Goal: Task Accomplishment & Management: Use online tool/utility

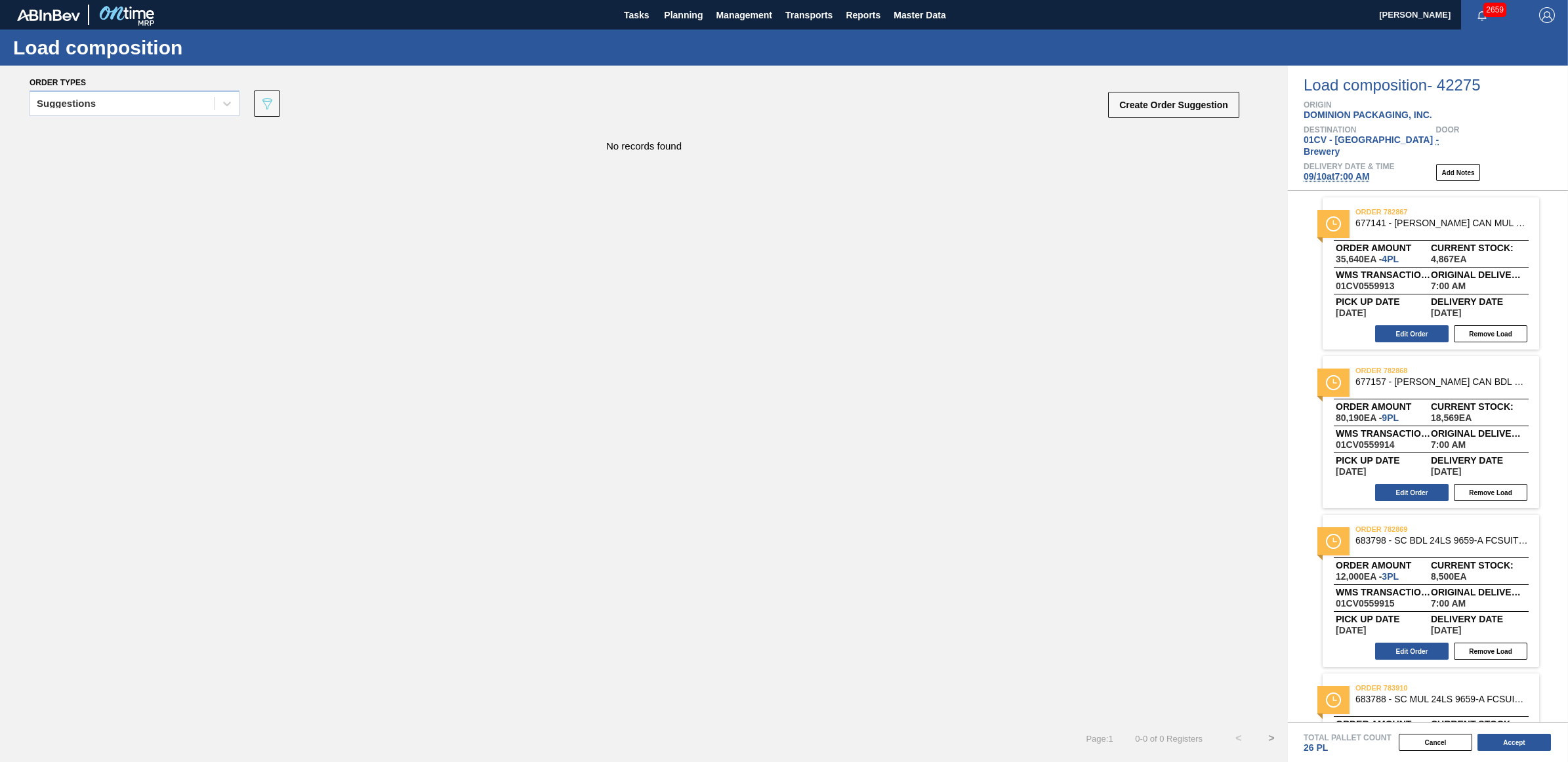
drag, startPoint x: 1536, startPoint y: 138, endPoint x: 902, endPoint y: 138, distance: 634.0
click at [902, 138] on div "No records found" at bounding box center [644, 139] width 1288 height 24
click at [672, 11] on span "Planning" at bounding box center [683, 15] width 39 height 16
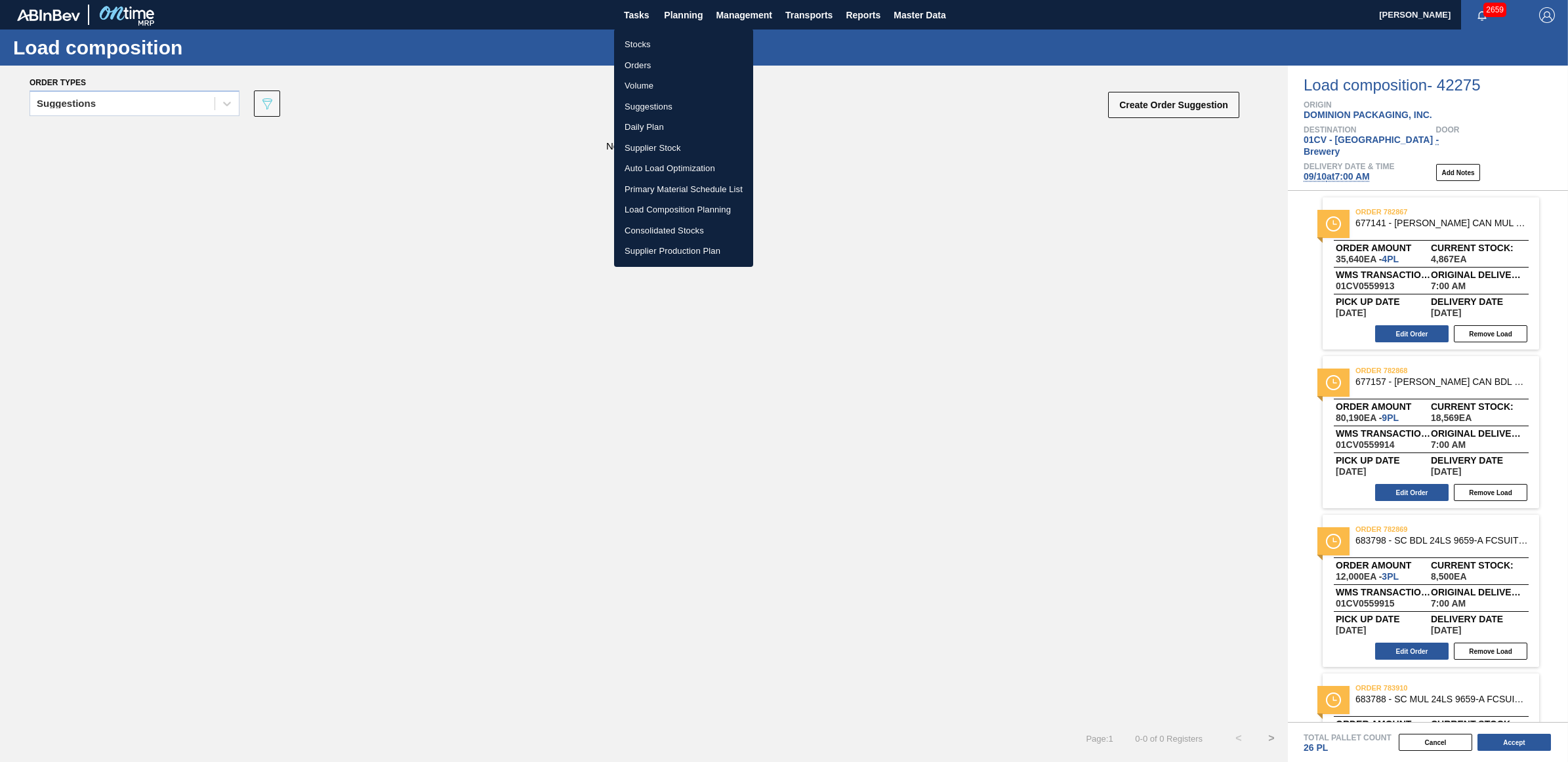
click at [653, 38] on li "Stocks" at bounding box center [683, 45] width 139 height 21
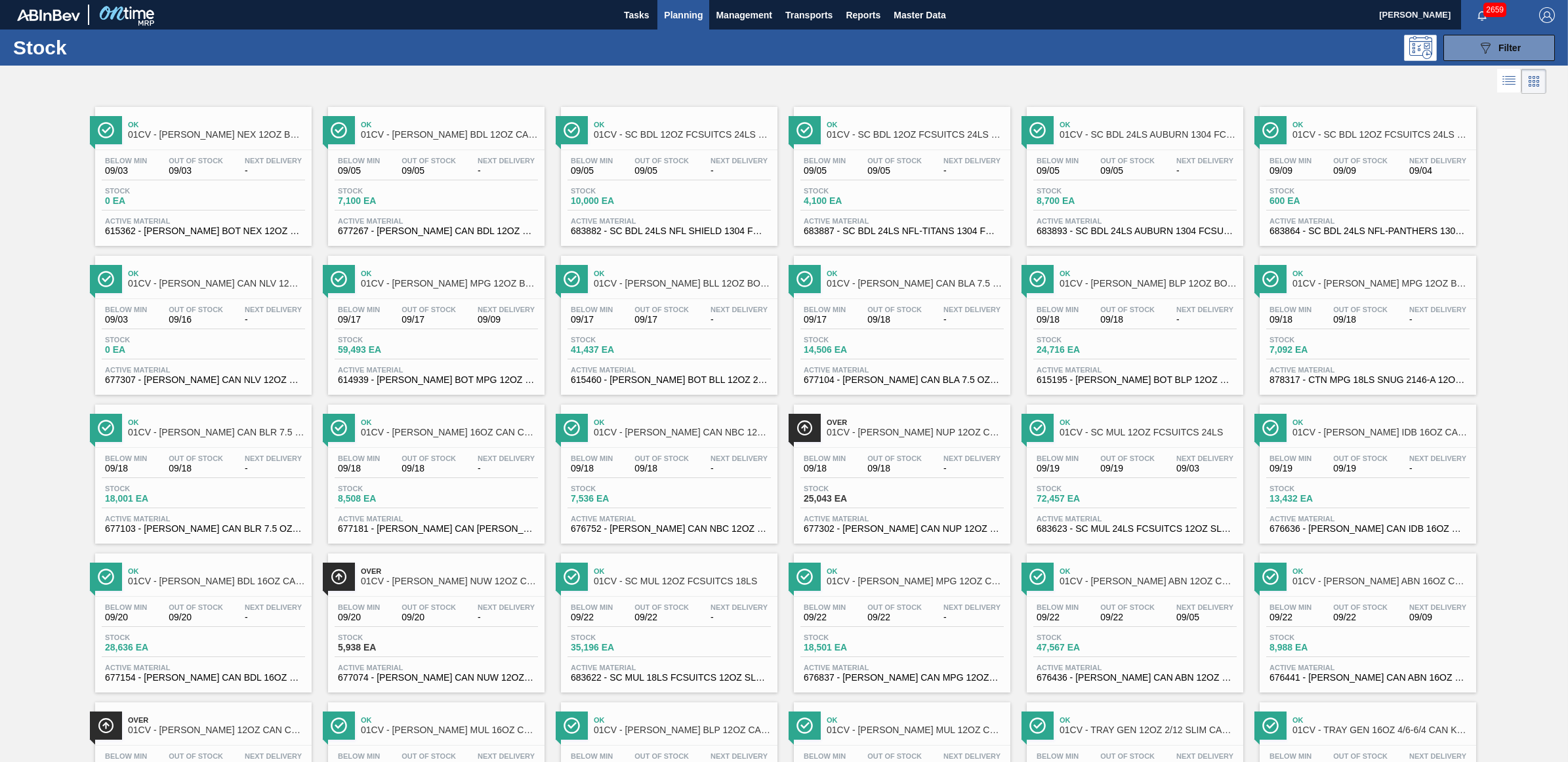
click at [935, 69] on div at bounding box center [773, 81] width 1546 height 31
click at [237, 319] on div "Below Min 09/03 Out Of Stock 09/16 Next Delivery -" at bounding box center [203, 317] width 203 height 23
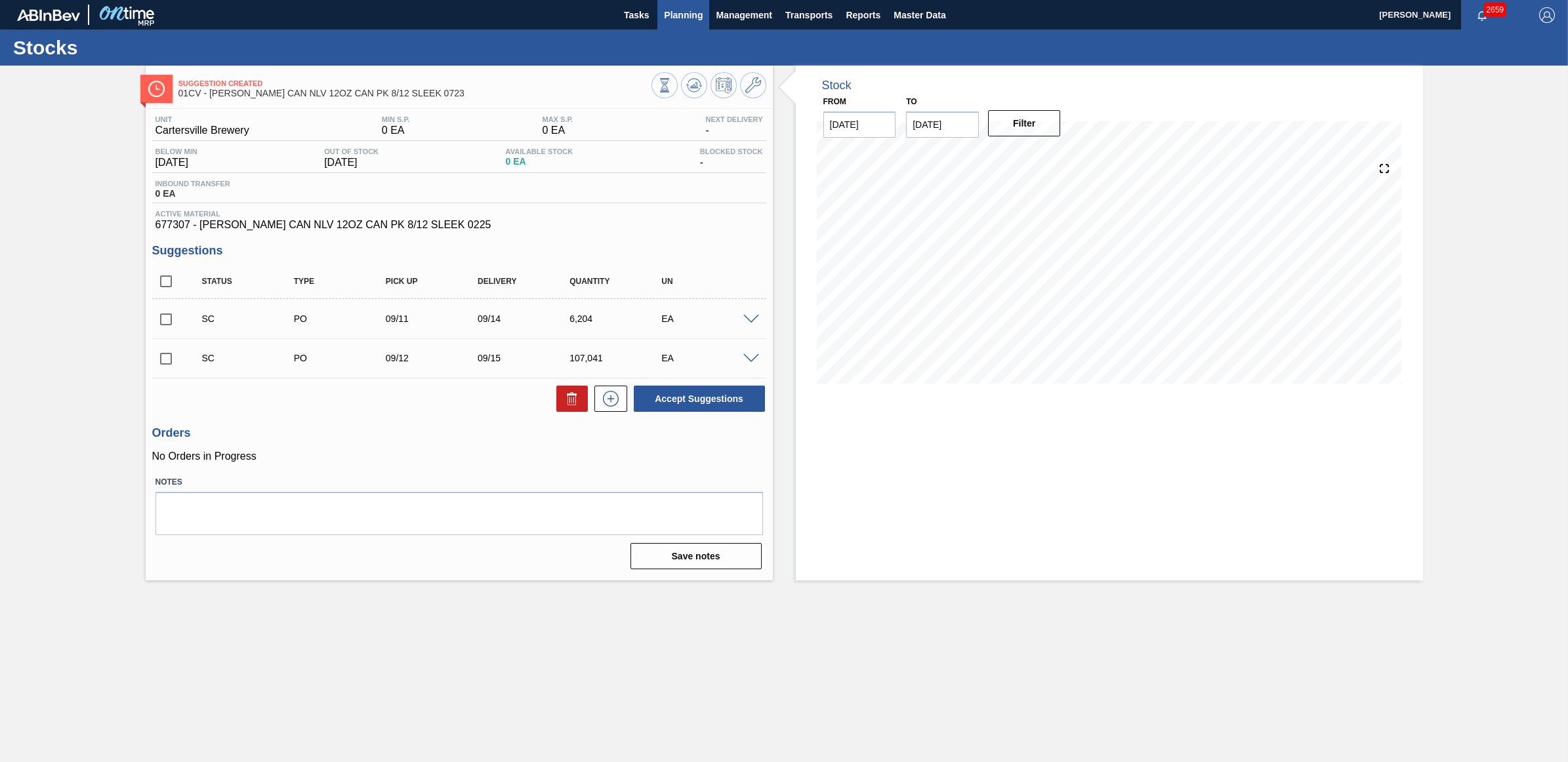
click at [688, 19] on span "Planning" at bounding box center [683, 15] width 39 height 16
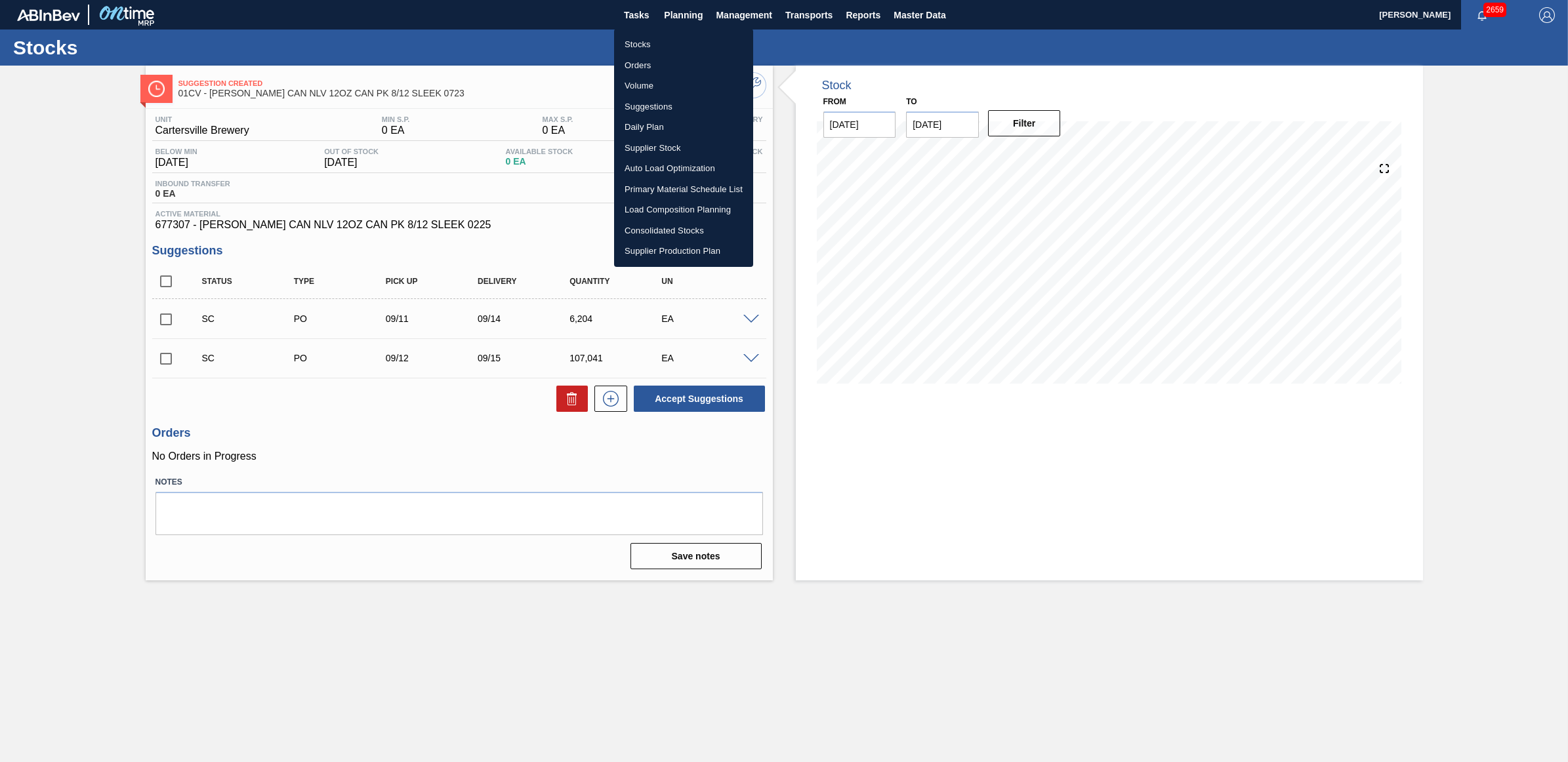
click at [643, 45] on li "Stocks" at bounding box center [683, 45] width 139 height 21
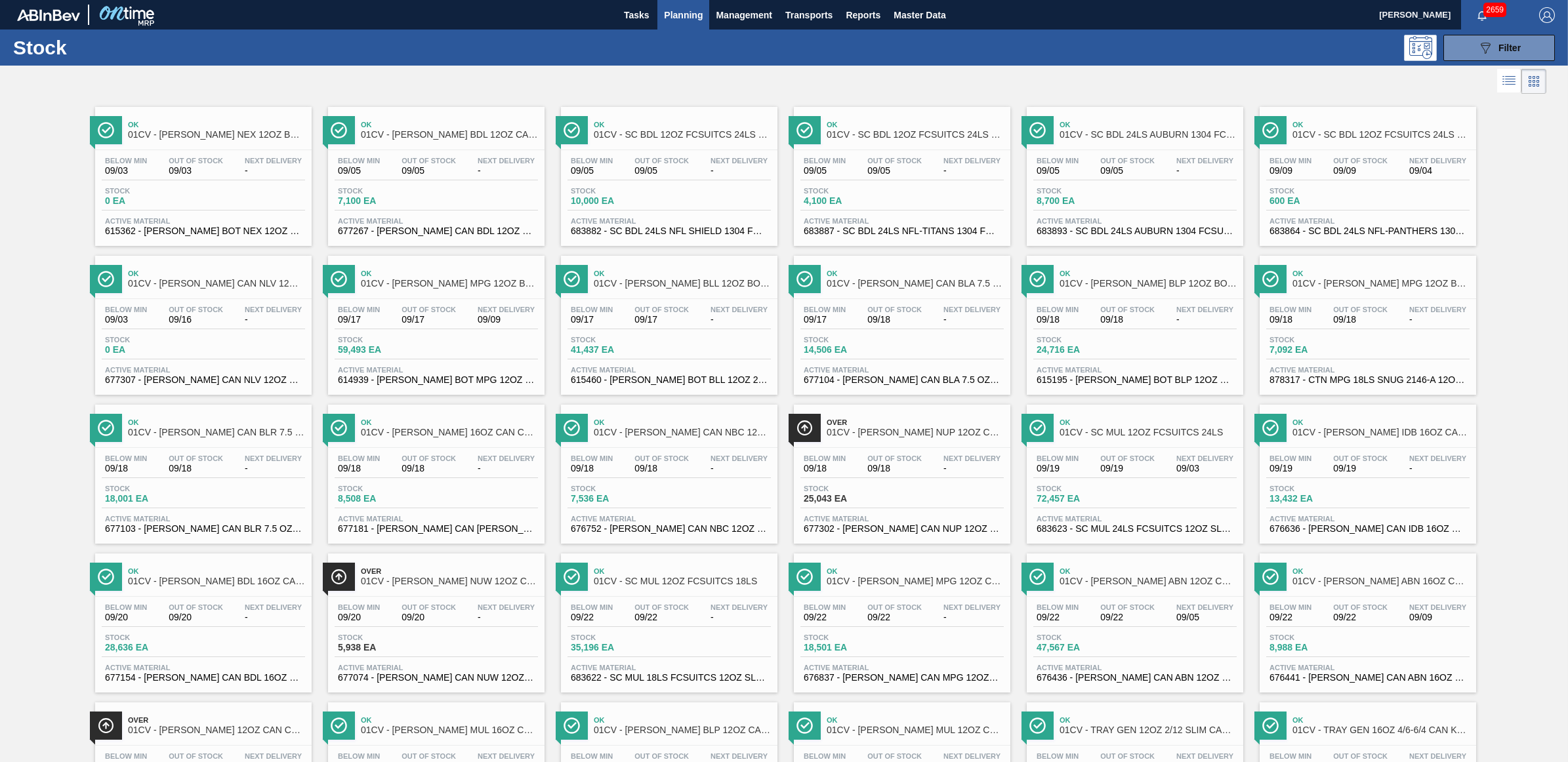
drag, startPoint x: 372, startPoint y: 319, endPoint x: 620, endPoint y: 296, distance: 249.1
click at [372, 319] on span "09/17" at bounding box center [358, 319] width 42 height 10
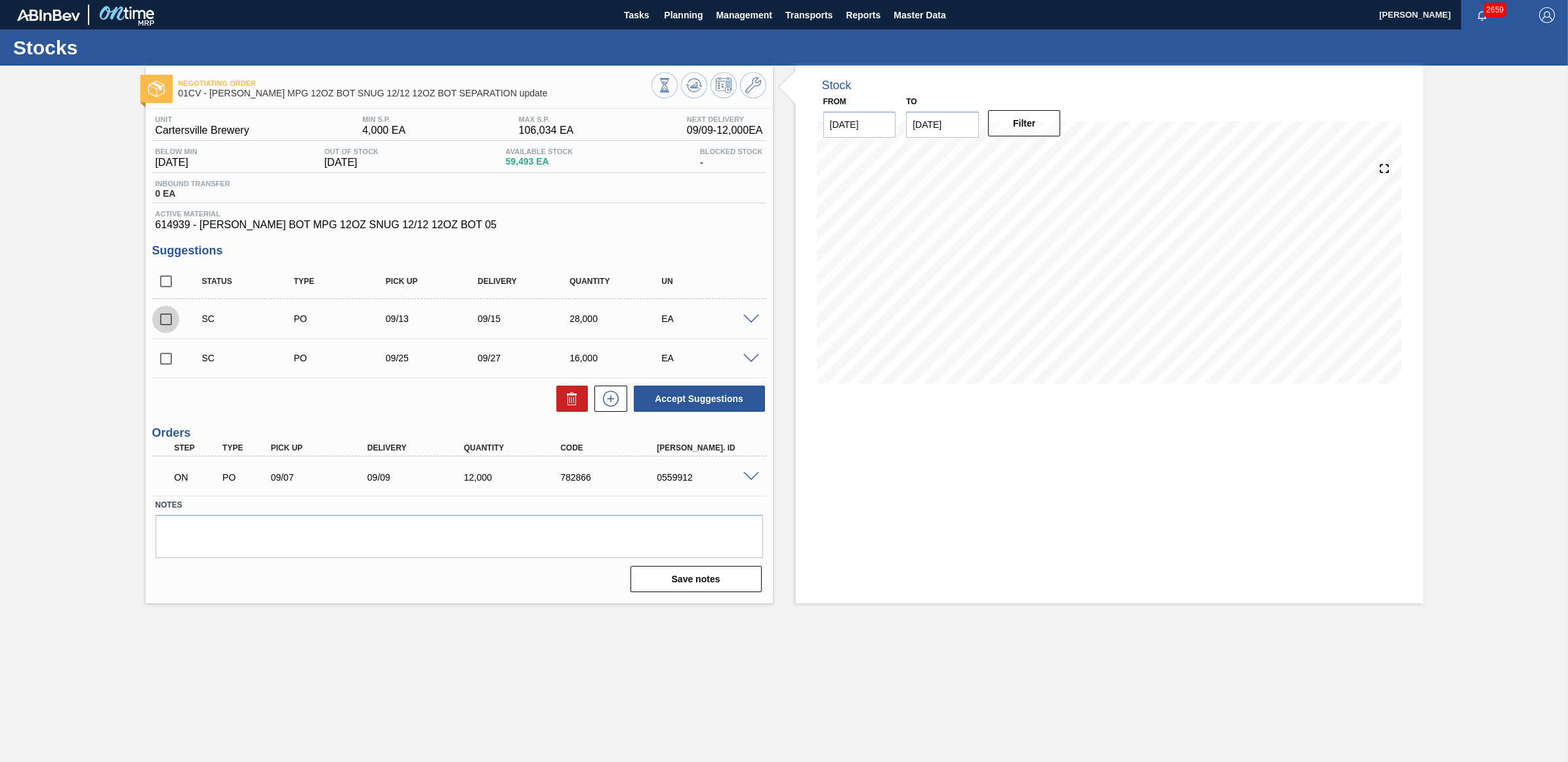
click at [162, 315] on input "checkbox" at bounding box center [166, 319] width 27 height 27
click at [737, 401] on button "Accept Suggestions" at bounding box center [699, 398] width 131 height 26
checkbox input "false"
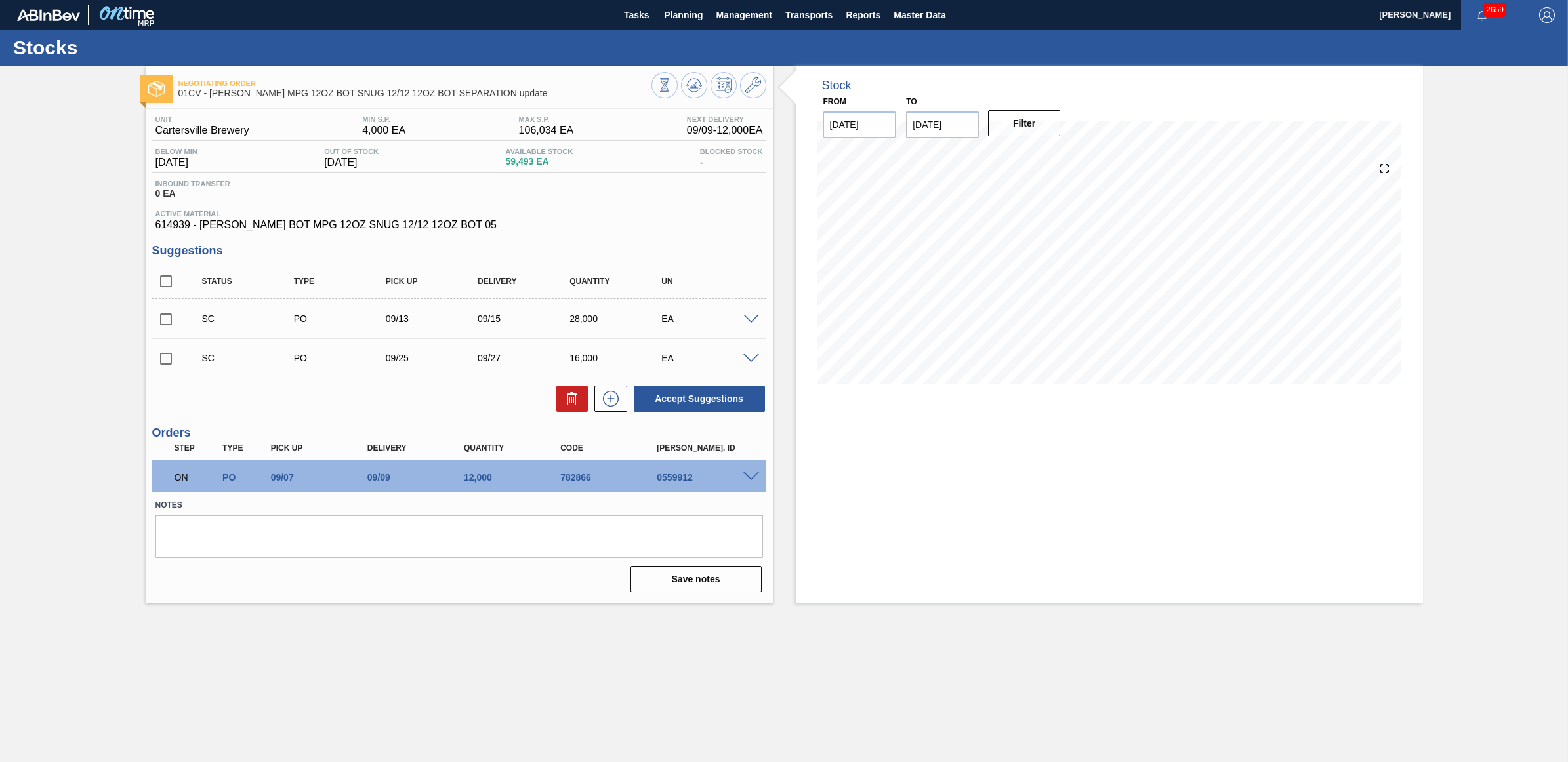
click at [168, 318] on input "checkbox" at bounding box center [166, 319] width 27 height 27
click at [670, 394] on button "Accept Suggestions" at bounding box center [699, 398] width 131 height 26
checkbox input "false"
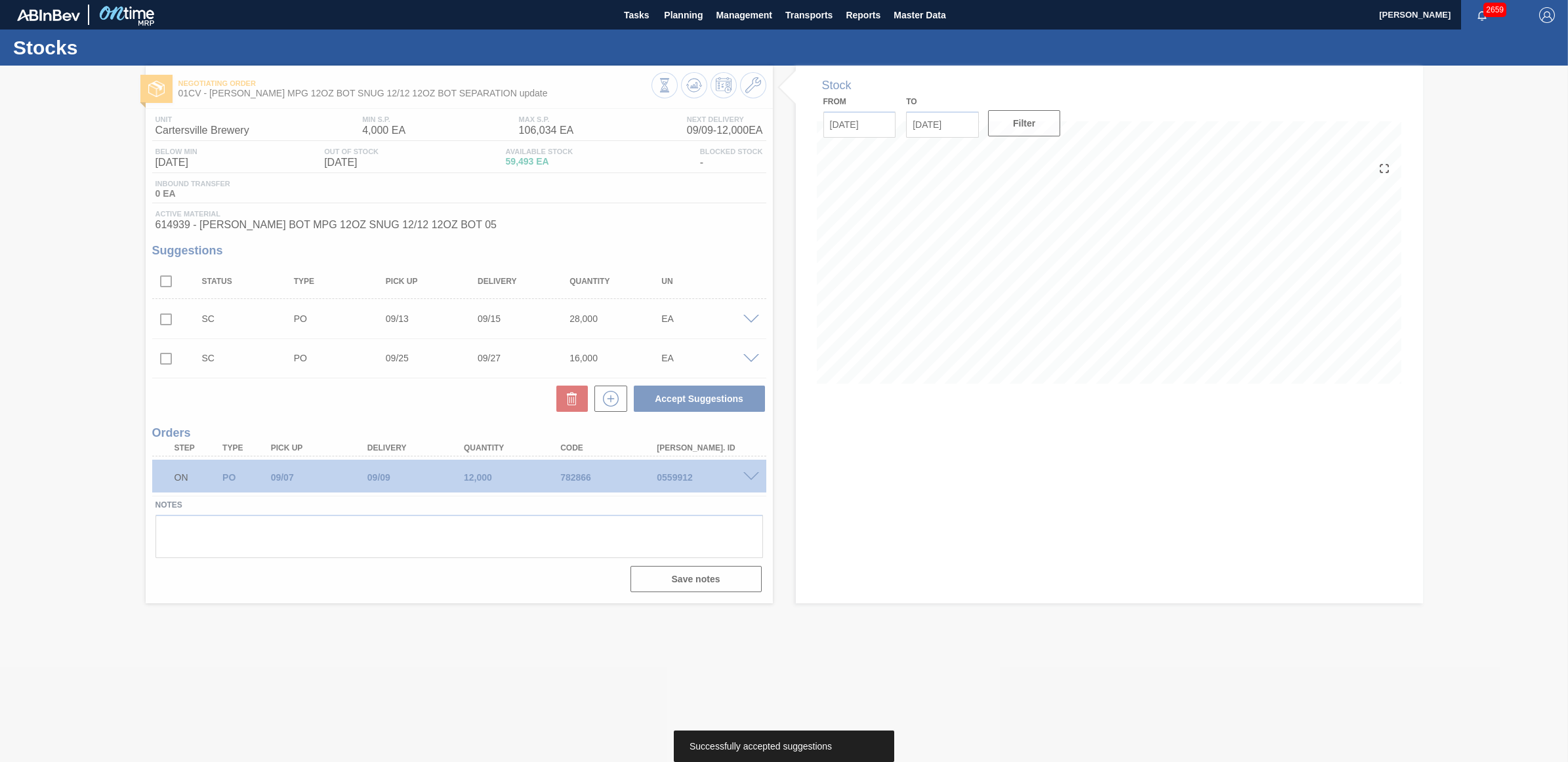
drag, startPoint x: 690, startPoint y: 15, endPoint x: 664, endPoint y: 31, distance: 30.5
click at [690, 15] on span "Planning" at bounding box center [683, 15] width 39 height 16
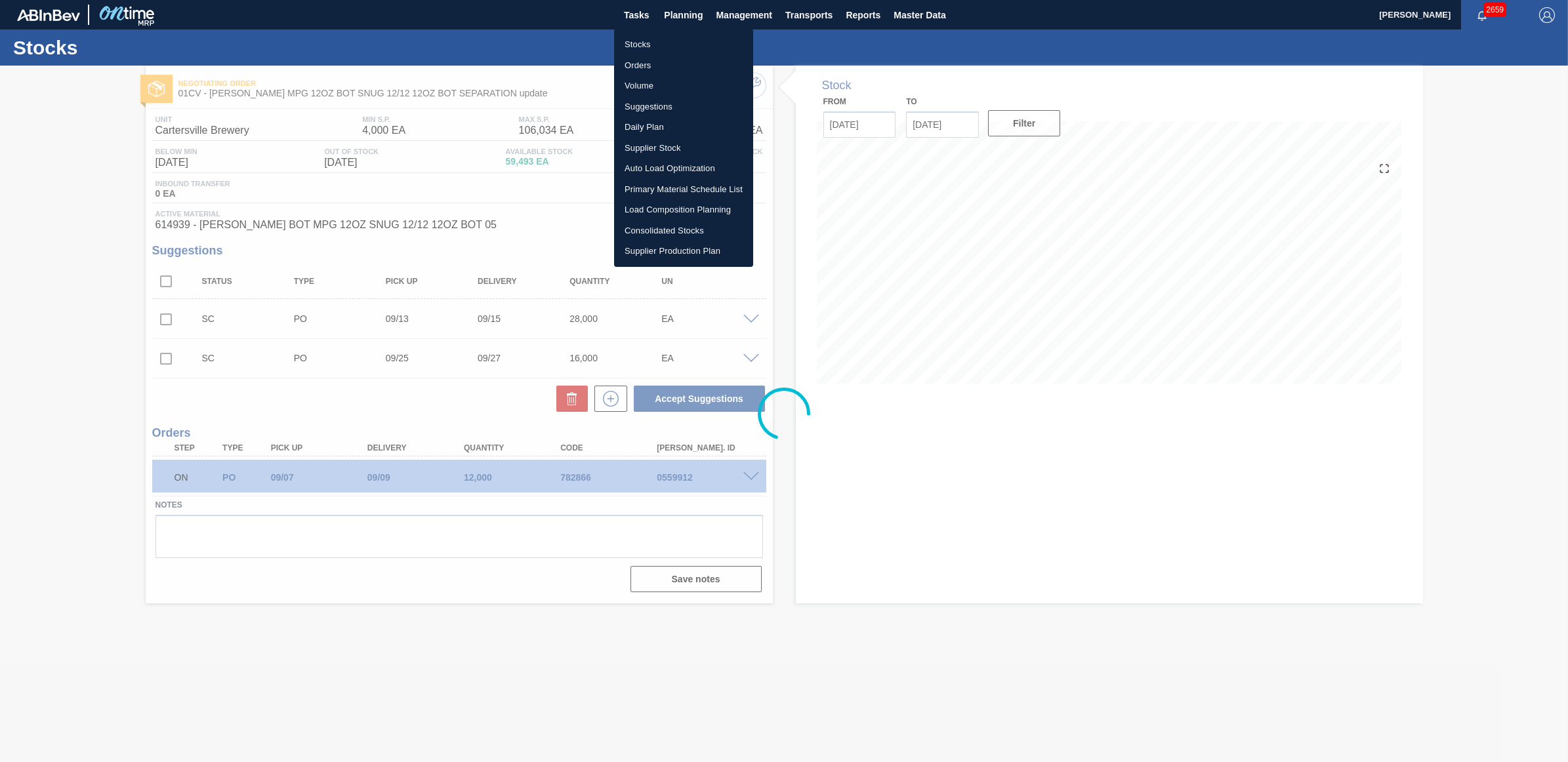
click at [654, 40] on li "Stocks" at bounding box center [683, 45] width 139 height 21
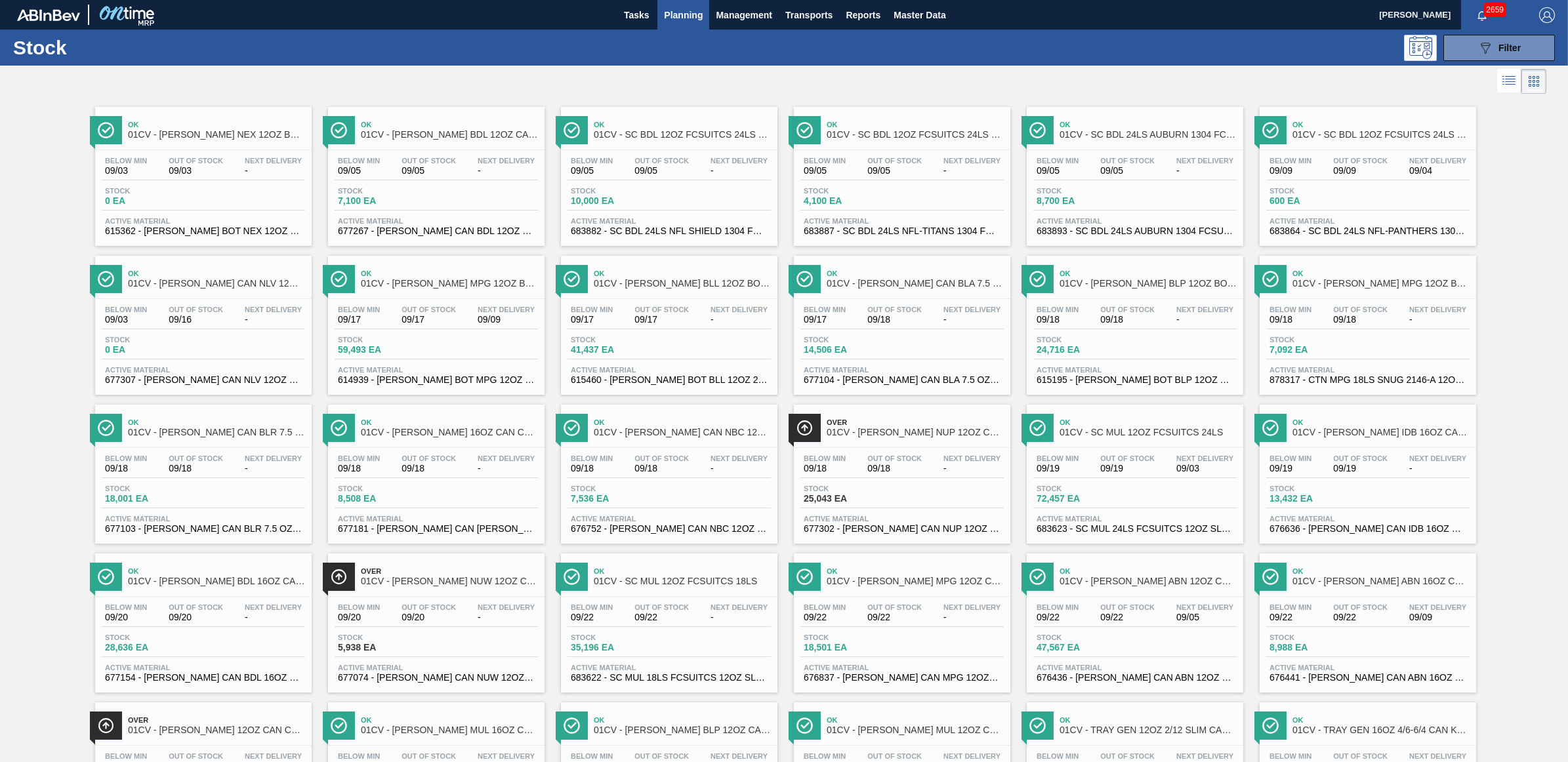
scroll to position [602, 0]
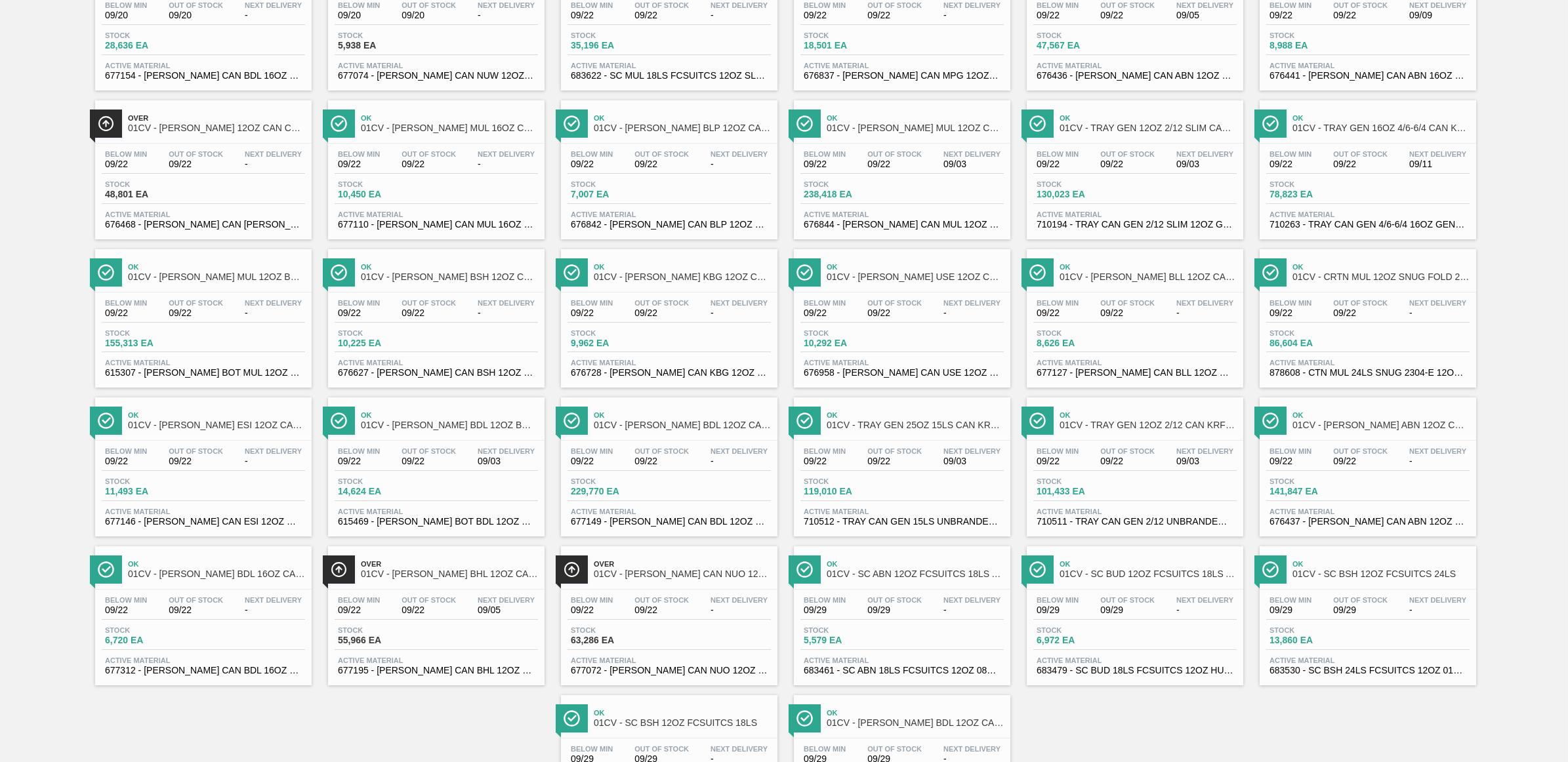
click at [177, 335] on div "Below Min 09/22 Out Of Stock 09/22 Next Delivery - Stock 155,313 EA Active Mate…" at bounding box center [203, 337] width 216 height 89
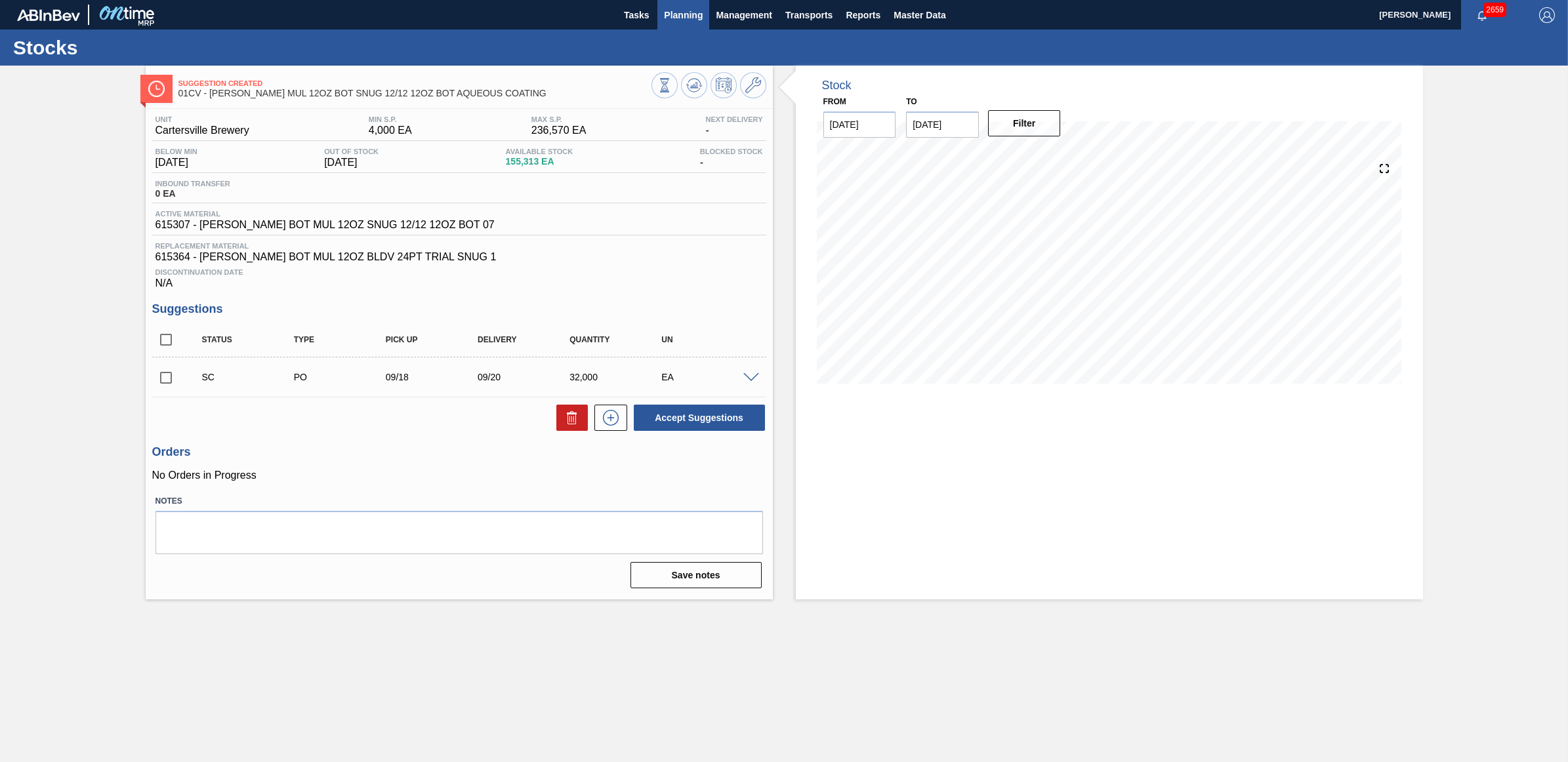
click at [676, 18] on span "Planning" at bounding box center [683, 15] width 39 height 16
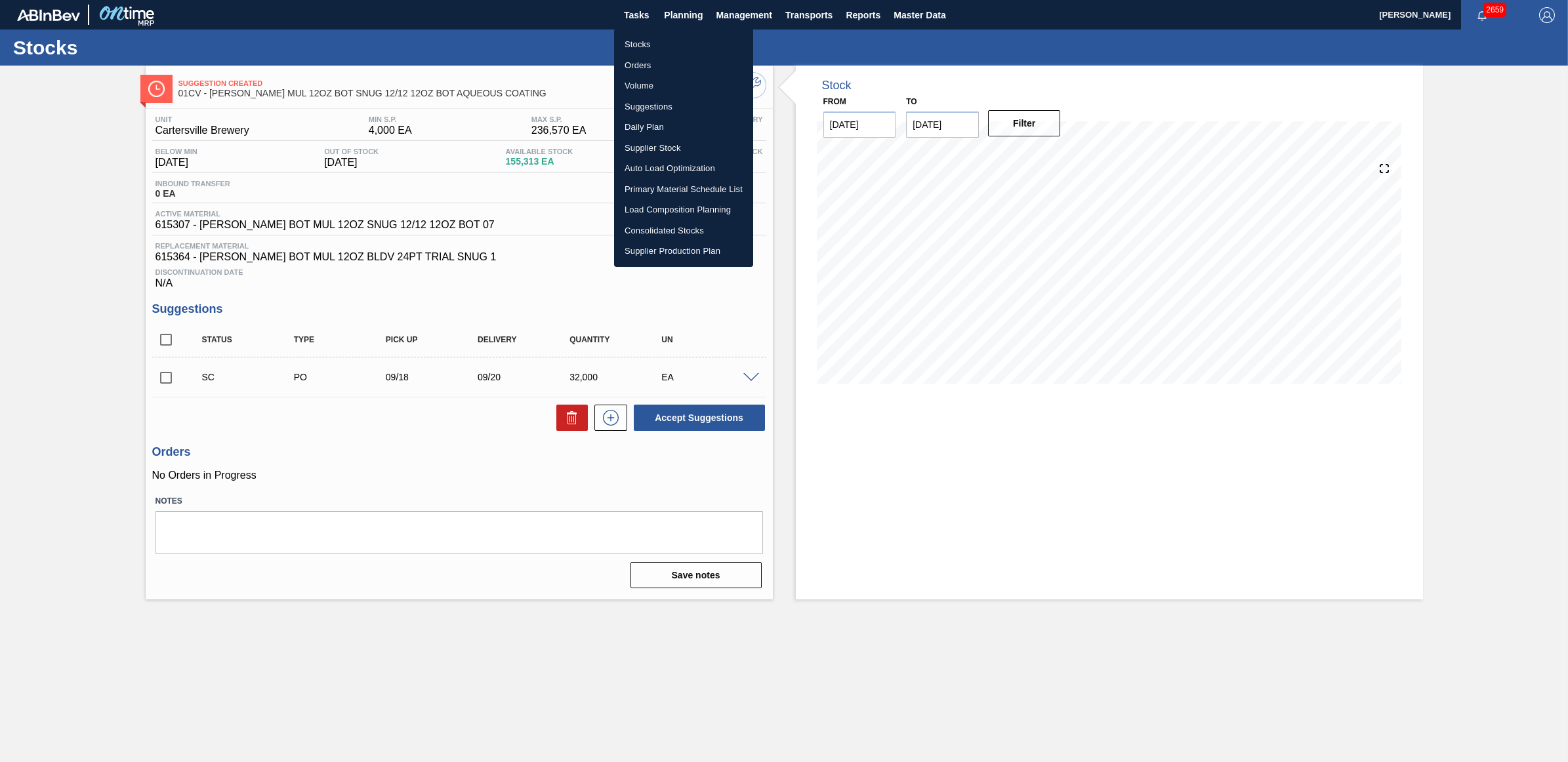
click at [644, 41] on li "Stocks" at bounding box center [683, 45] width 139 height 21
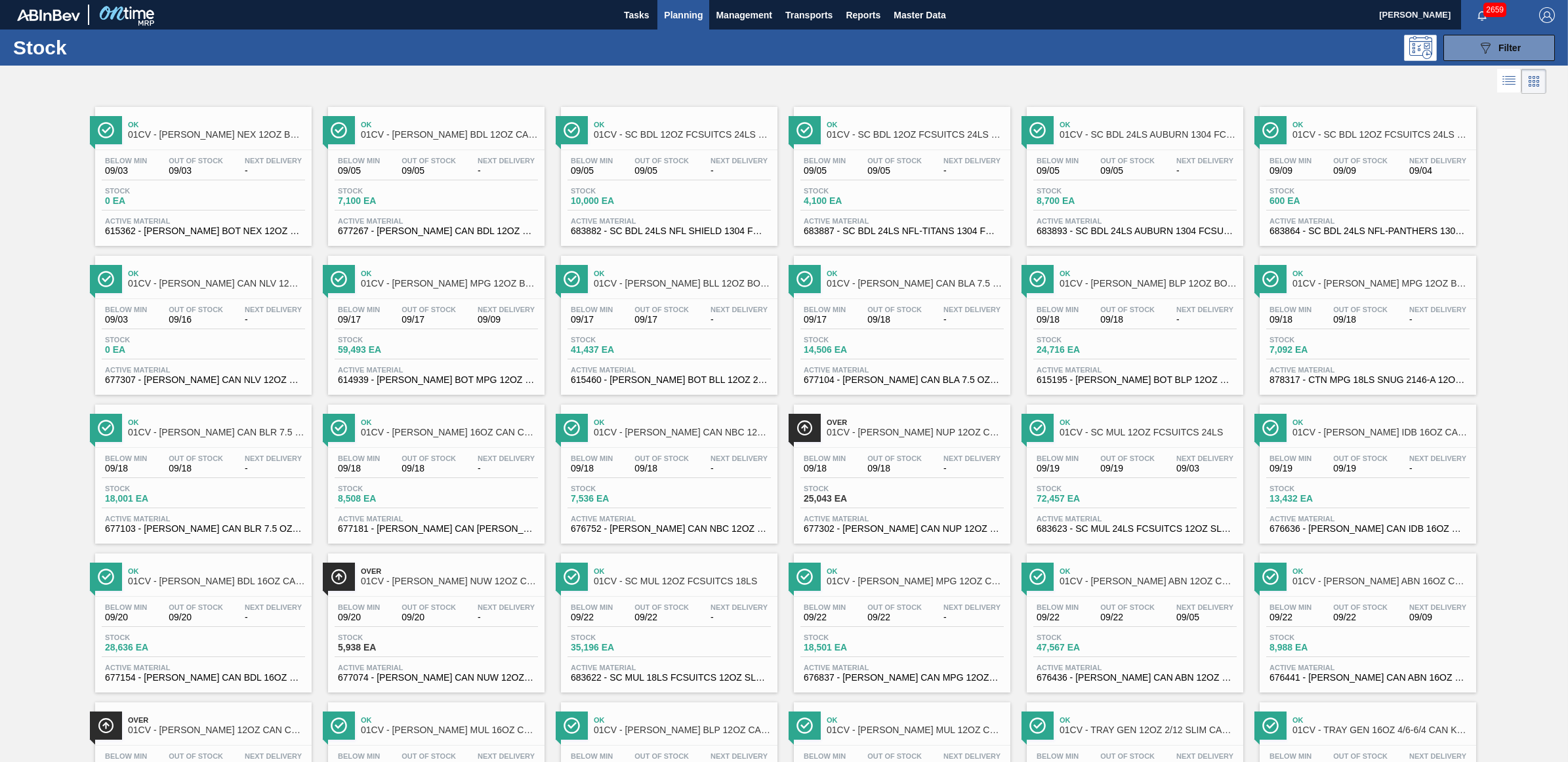
click at [676, 308] on span "Out Of Stock" at bounding box center [662, 309] width 55 height 8
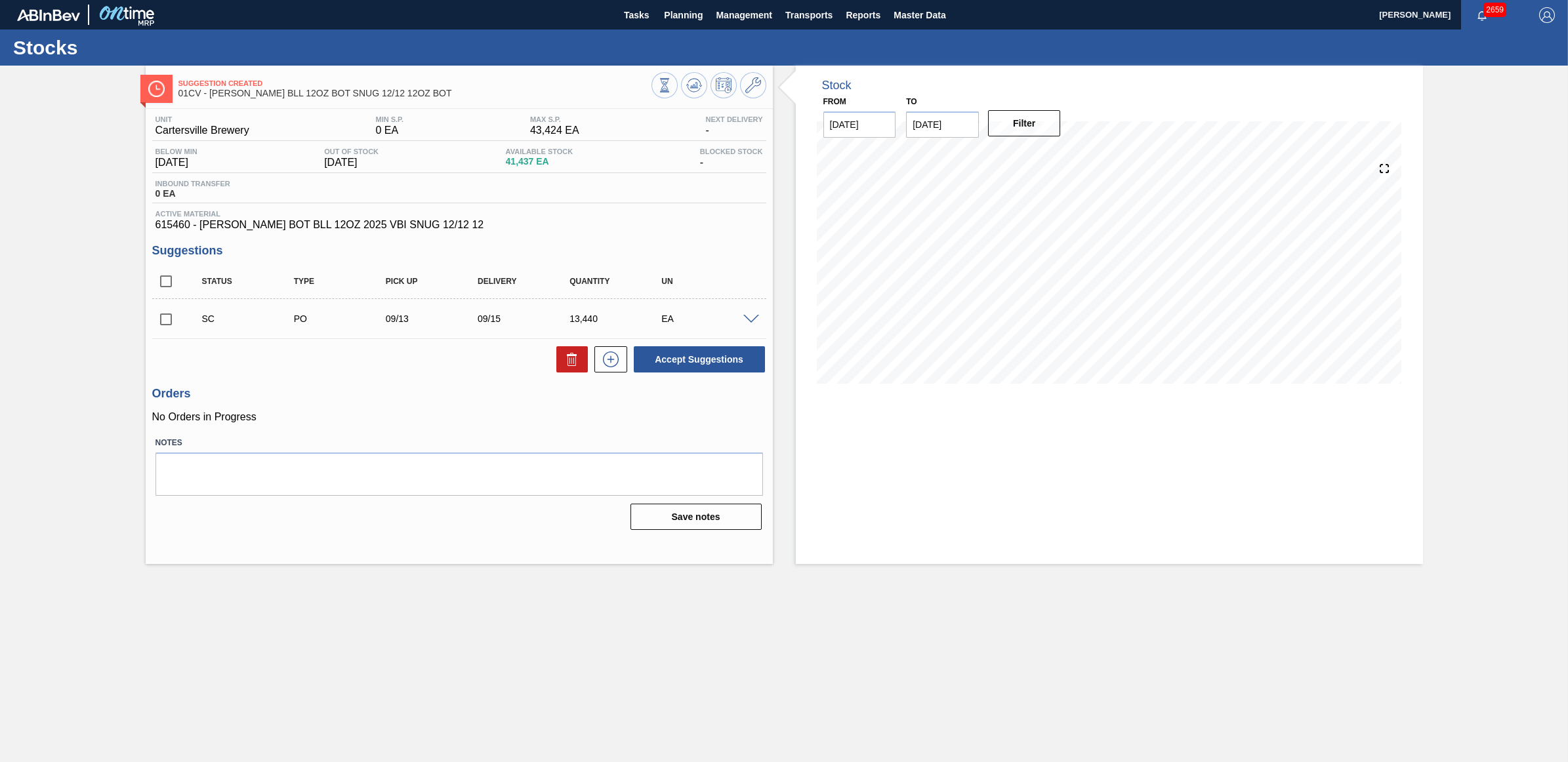
click at [168, 320] on input "checkbox" at bounding box center [166, 319] width 27 height 27
click at [651, 361] on button "Accept Suggestions" at bounding box center [699, 359] width 131 height 26
checkbox input "false"
click at [674, 22] on span "Planning" at bounding box center [683, 15] width 39 height 16
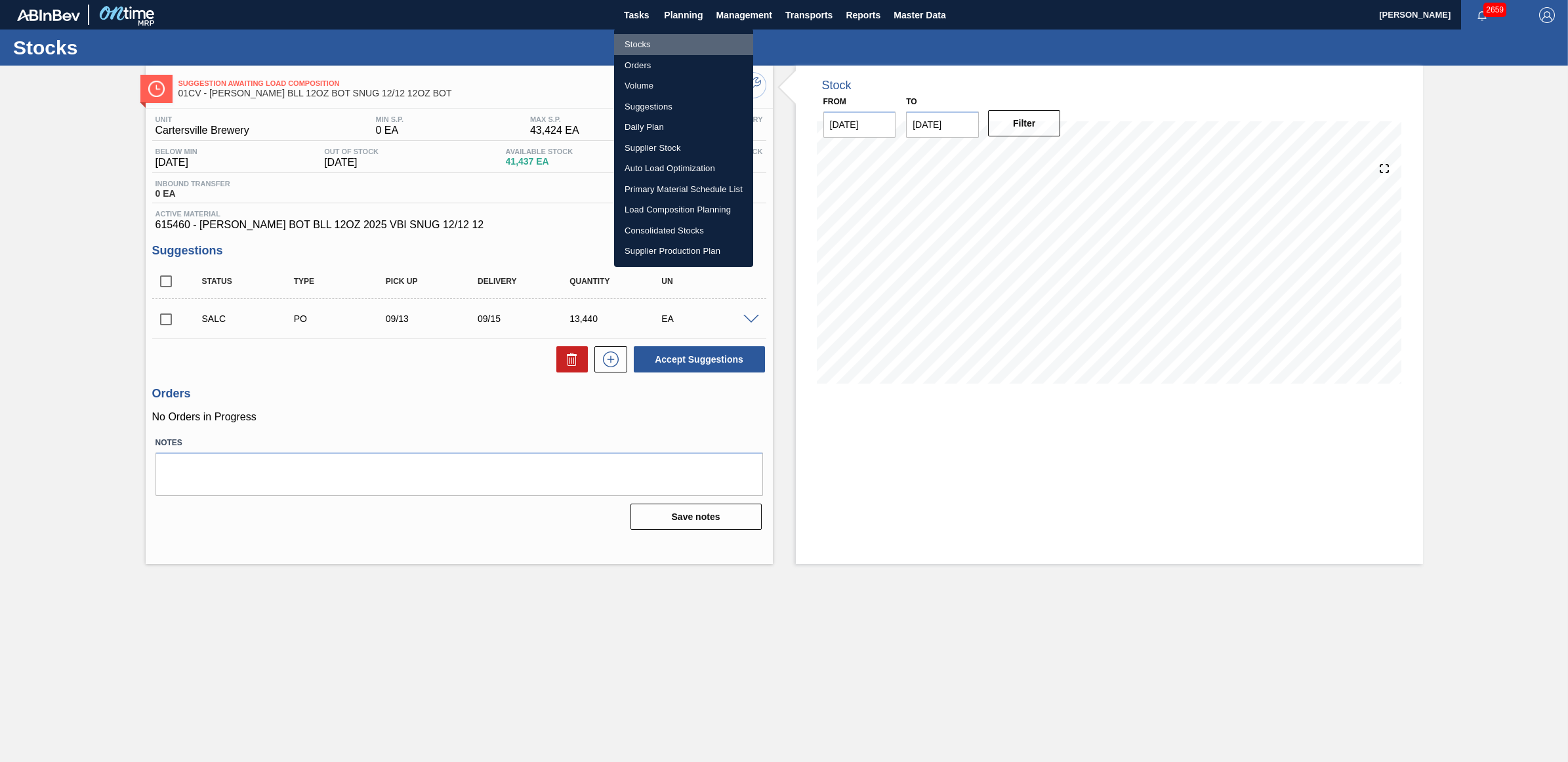
click at [651, 41] on li "Stocks" at bounding box center [683, 45] width 139 height 21
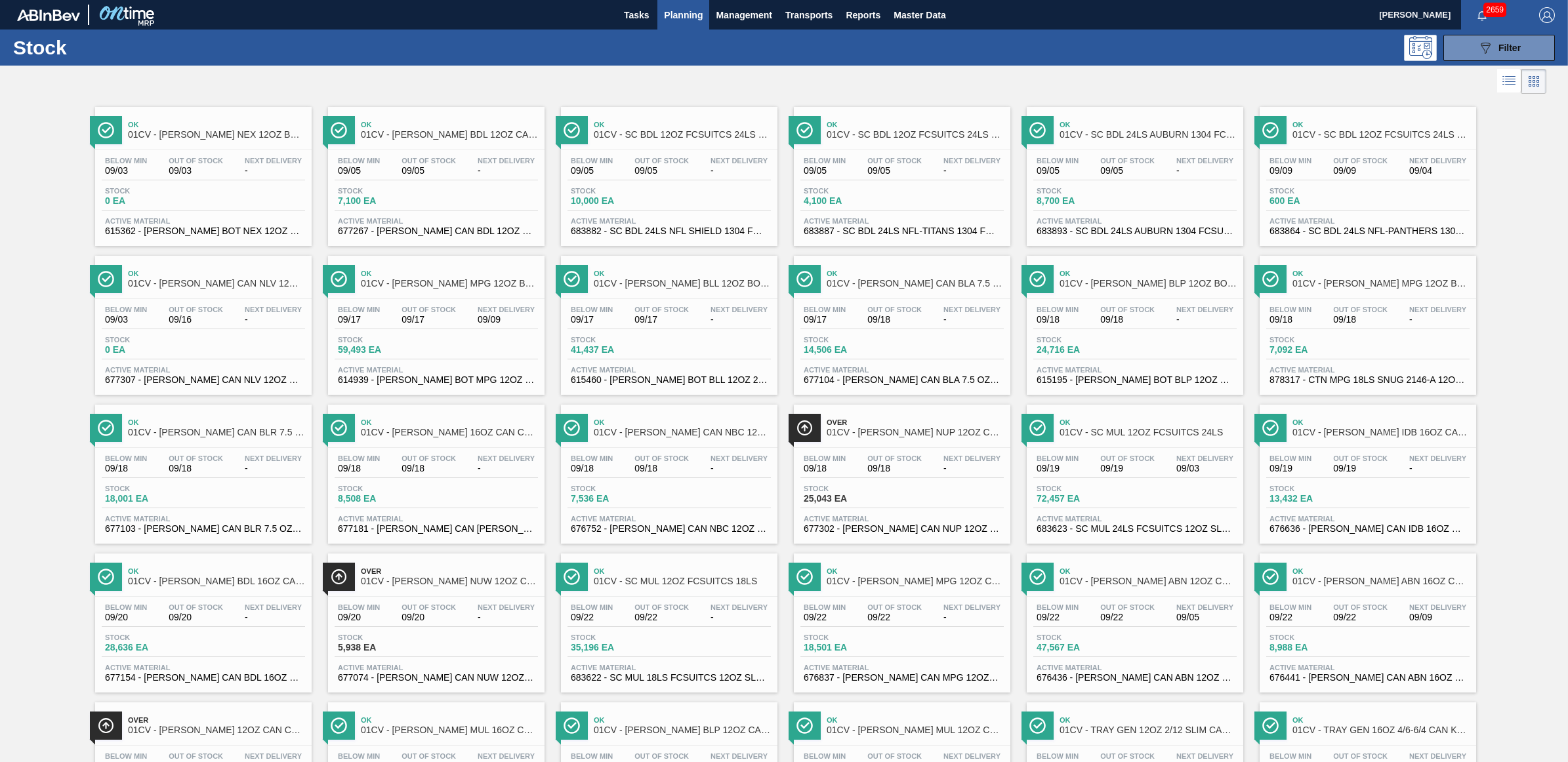
click at [1061, 349] on span "24,716 EA" at bounding box center [1083, 349] width 92 height 10
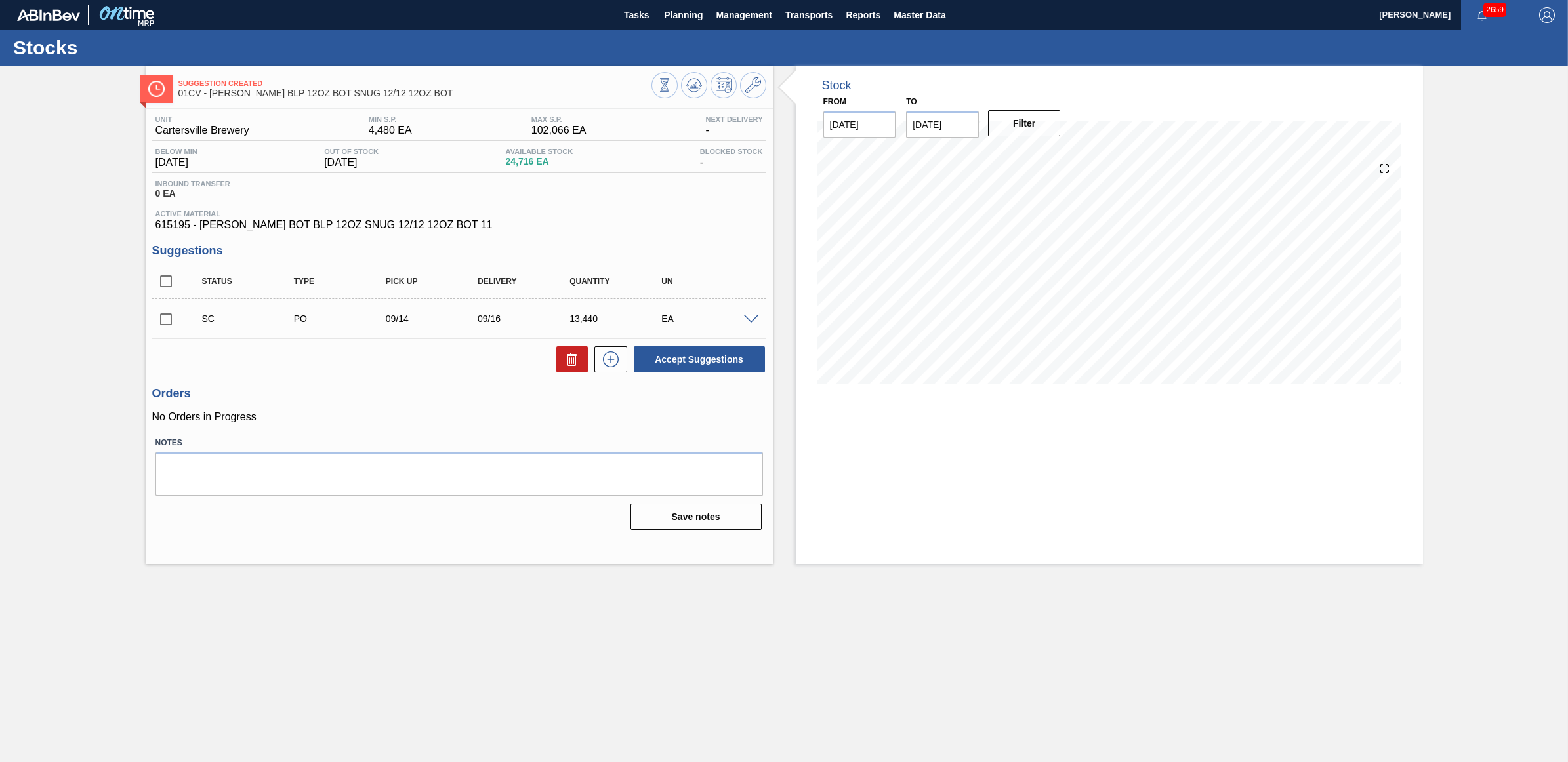
click at [157, 323] on input "checkbox" at bounding box center [166, 319] width 27 height 27
click at [708, 363] on button "Accept Suggestions" at bounding box center [699, 359] width 131 height 26
checkbox input "false"
click at [678, 22] on span "Planning" at bounding box center [683, 15] width 39 height 16
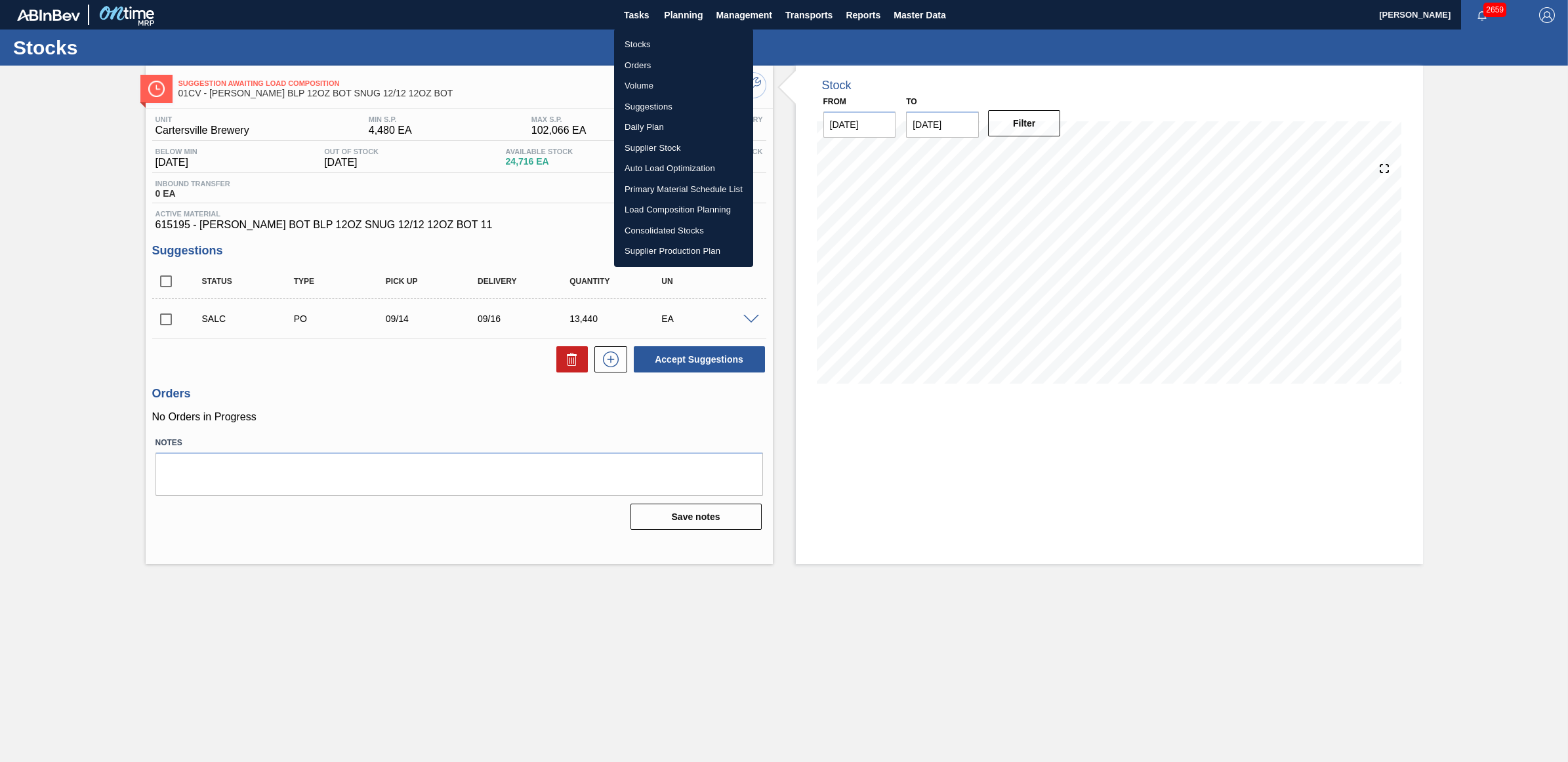
click at [656, 40] on li "Stocks" at bounding box center [683, 45] width 139 height 21
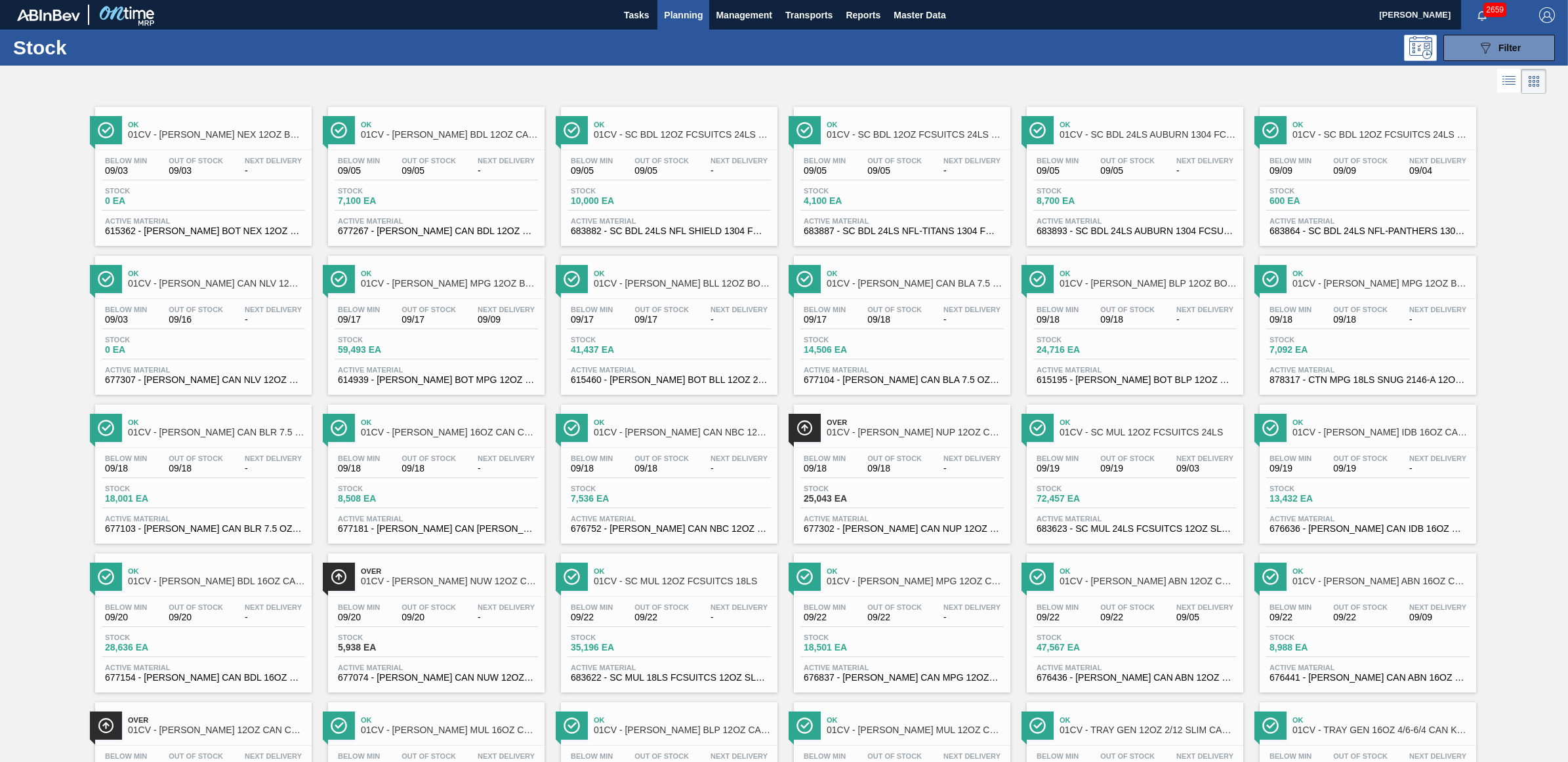
click at [471, 471] on div "Below Min 09/18 Out Of Stock 09/18 Next Delivery -" at bounding box center [436, 466] width 203 height 23
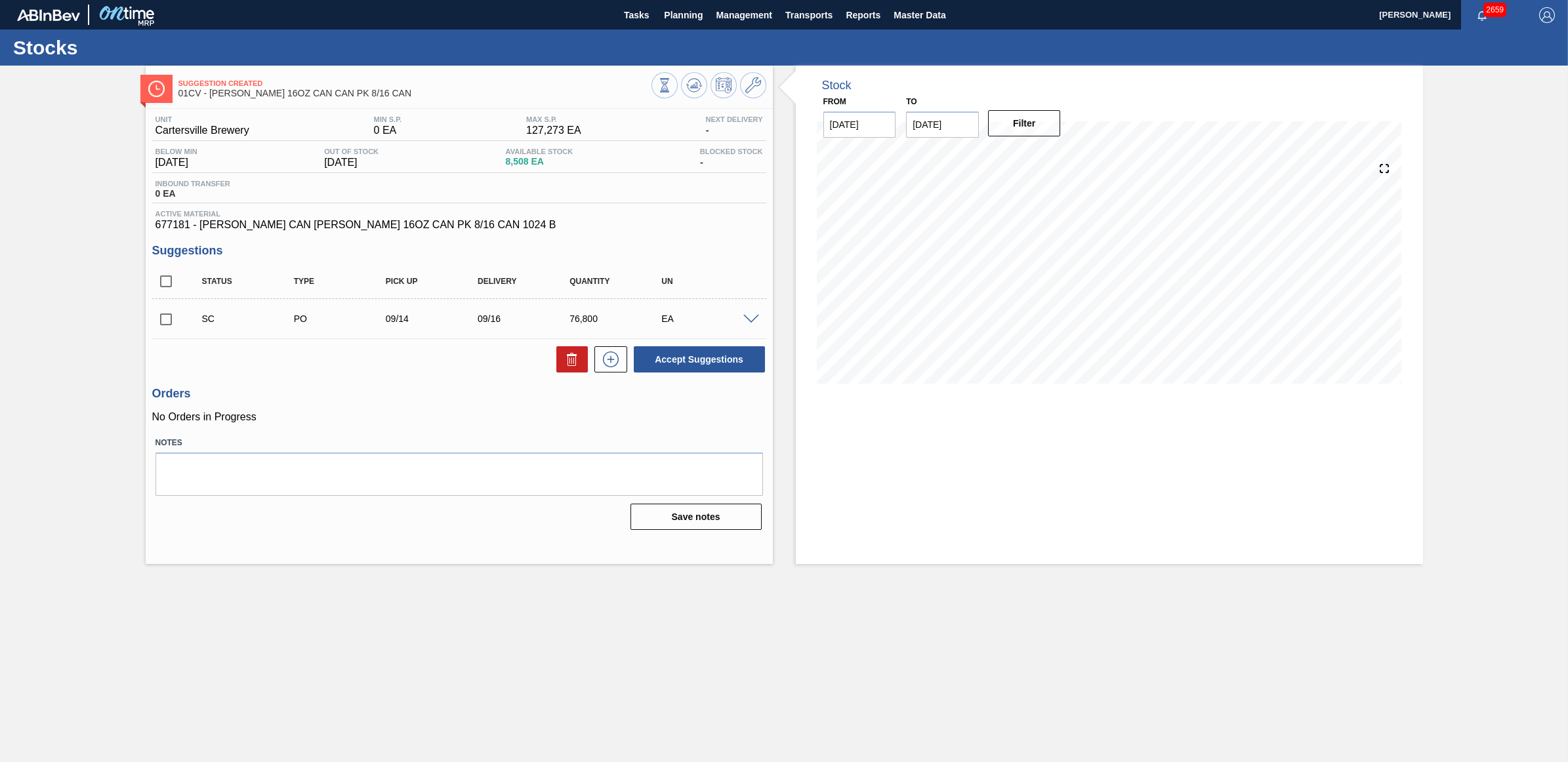
click at [749, 318] on span at bounding box center [751, 319] width 16 height 10
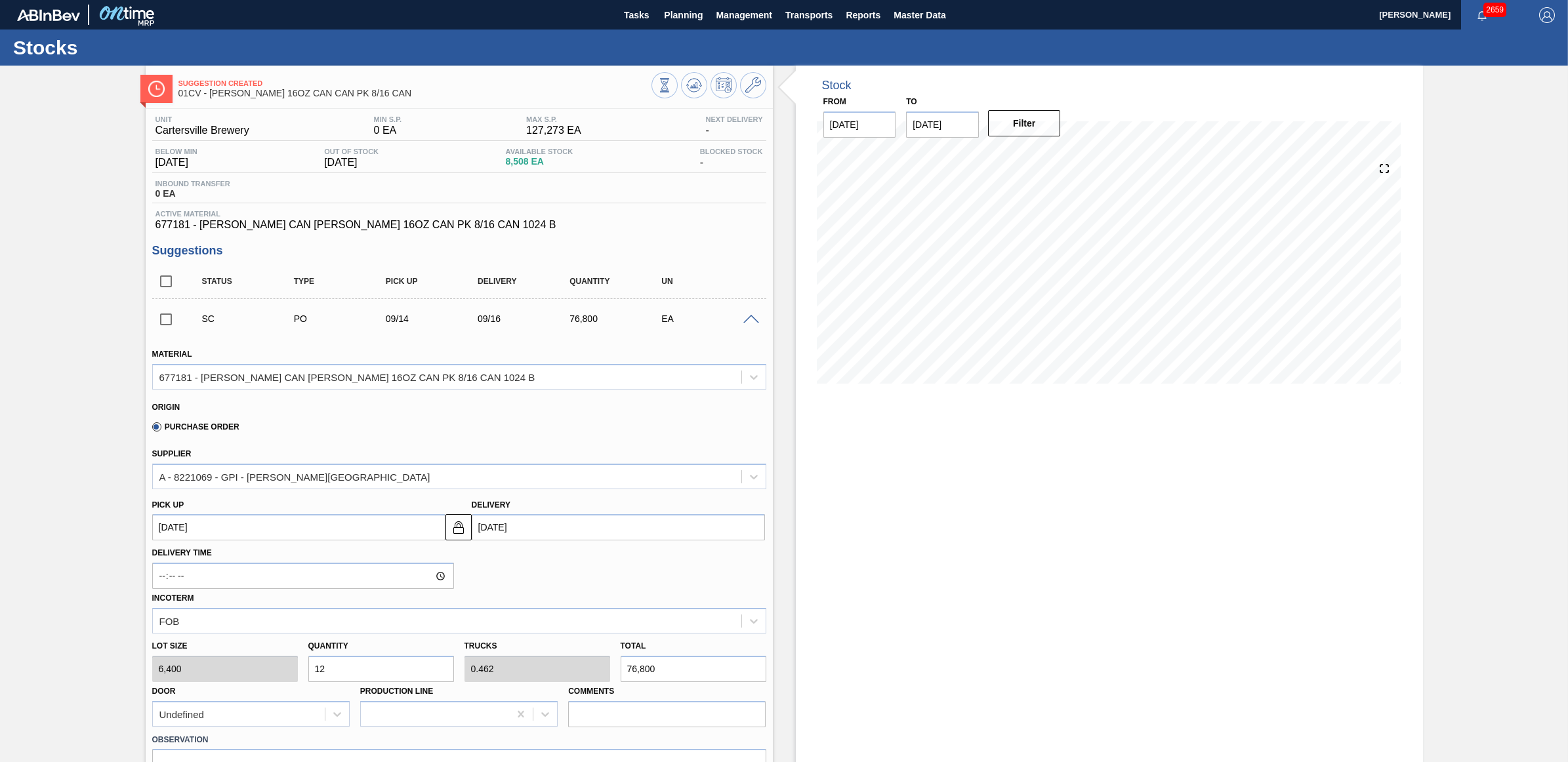
click at [279, 666] on div "Lot size 6,400 Quantity 12 Trucks 0.462 Total 76,800 Door Undefined Production …" at bounding box center [459, 680] width 625 height 94
type input "6"
type input "0.231"
type input "38,400"
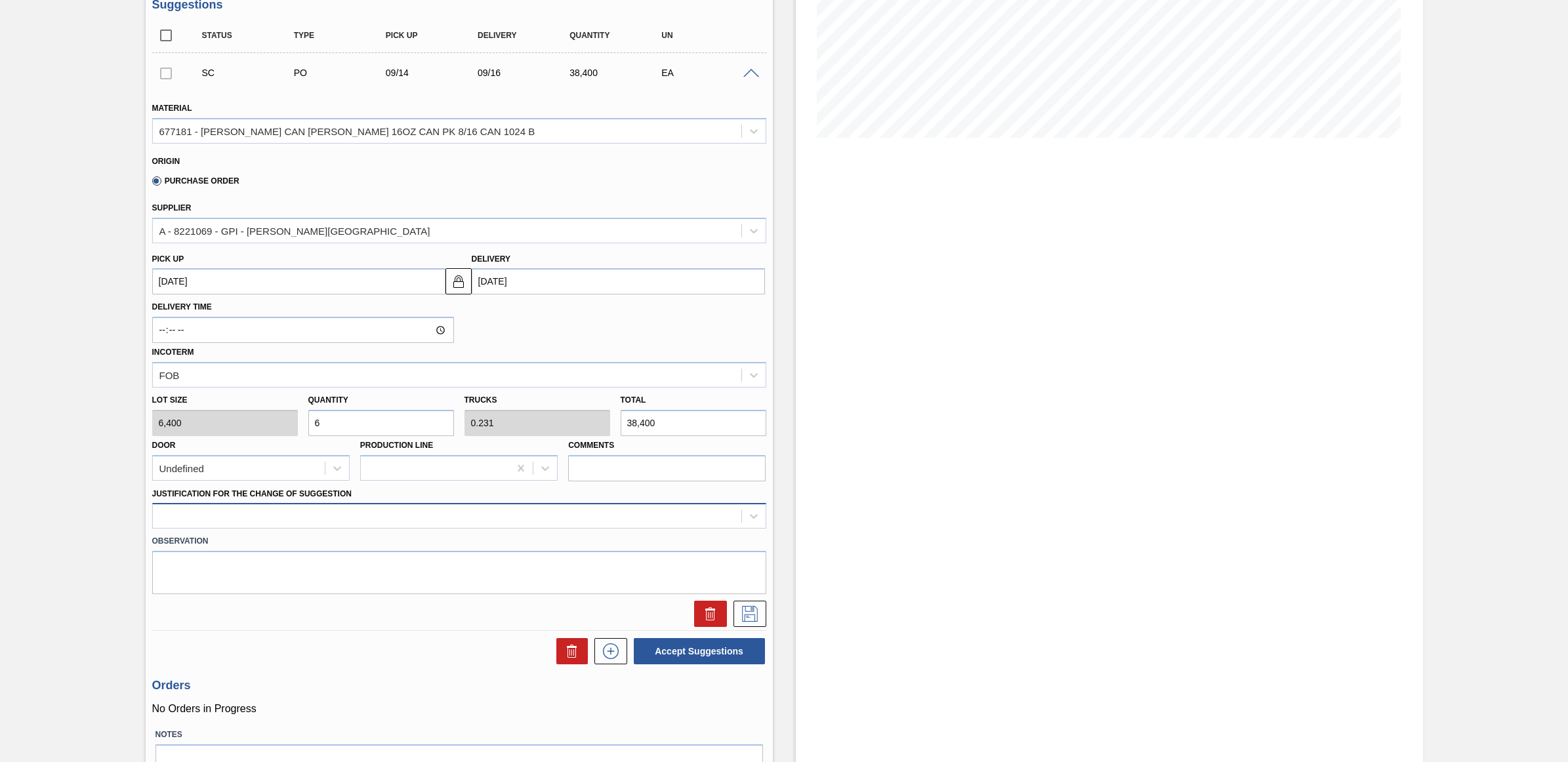
type input "6"
click at [376, 521] on div at bounding box center [447, 516] width 589 height 19
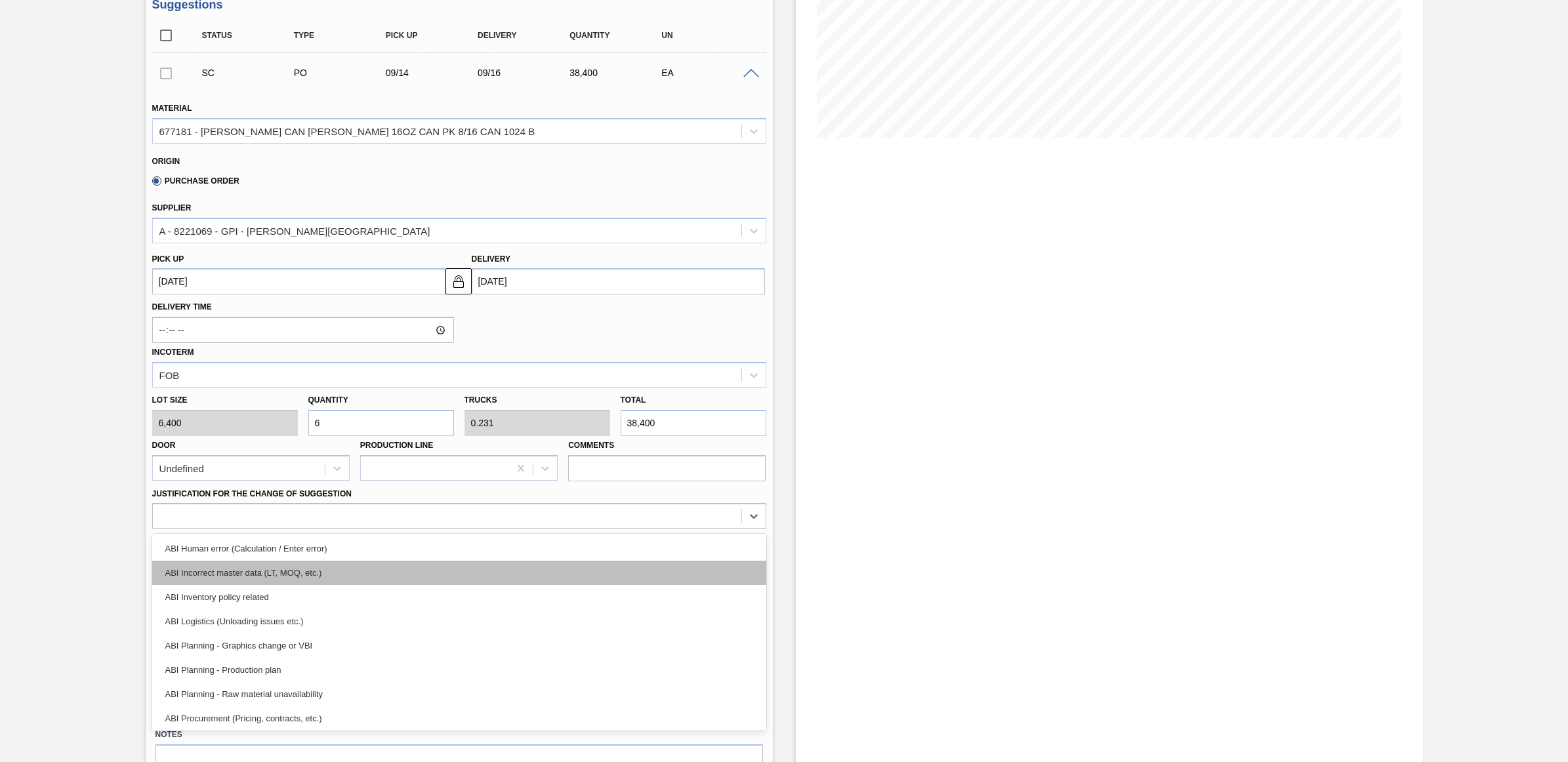
scroll to position [82, 0]
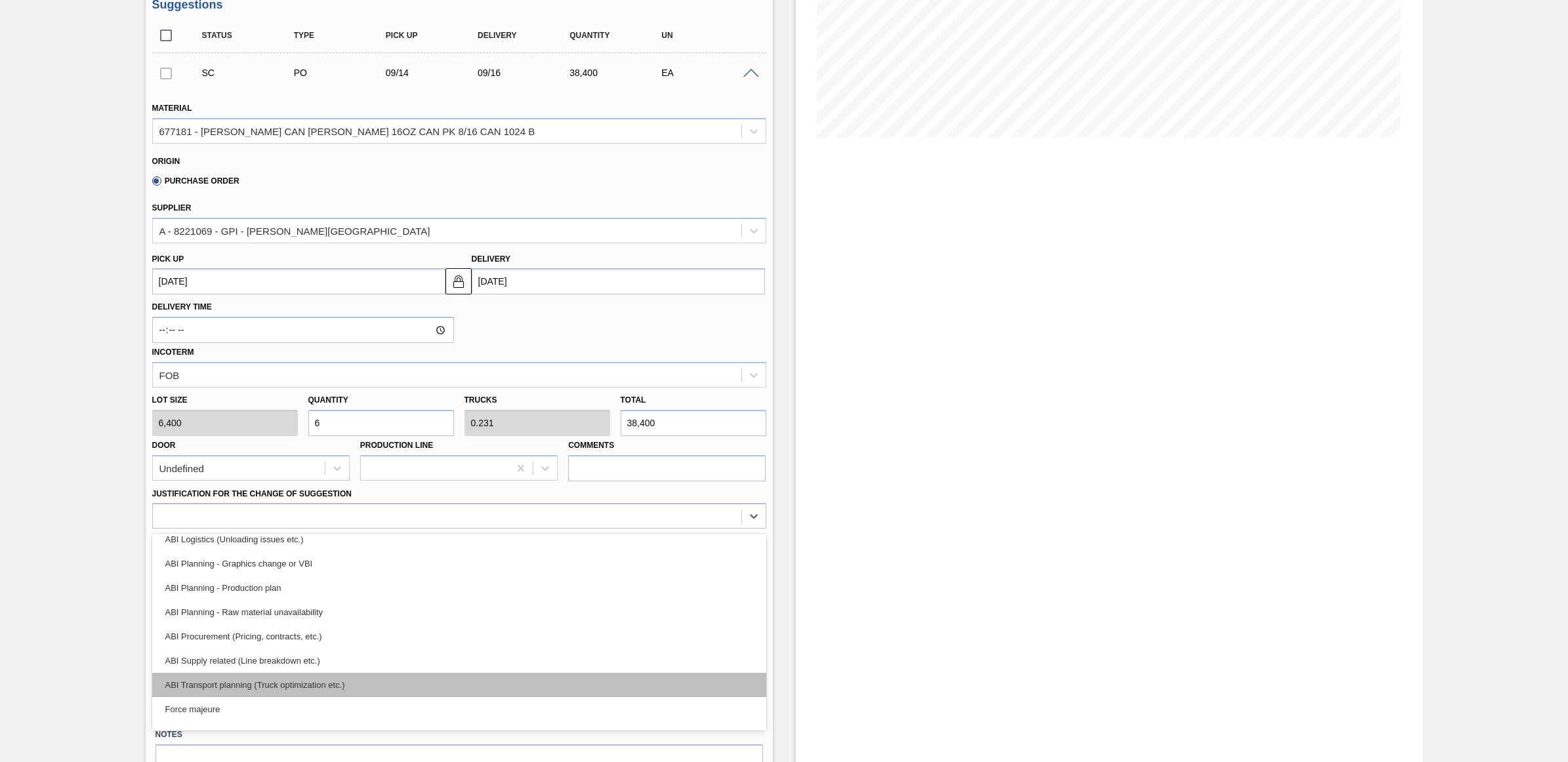
click at [323, 682] on div "ABI Transport planning (Truck optimization etc.)" at bounding box center [459, 685] width 614 height 24
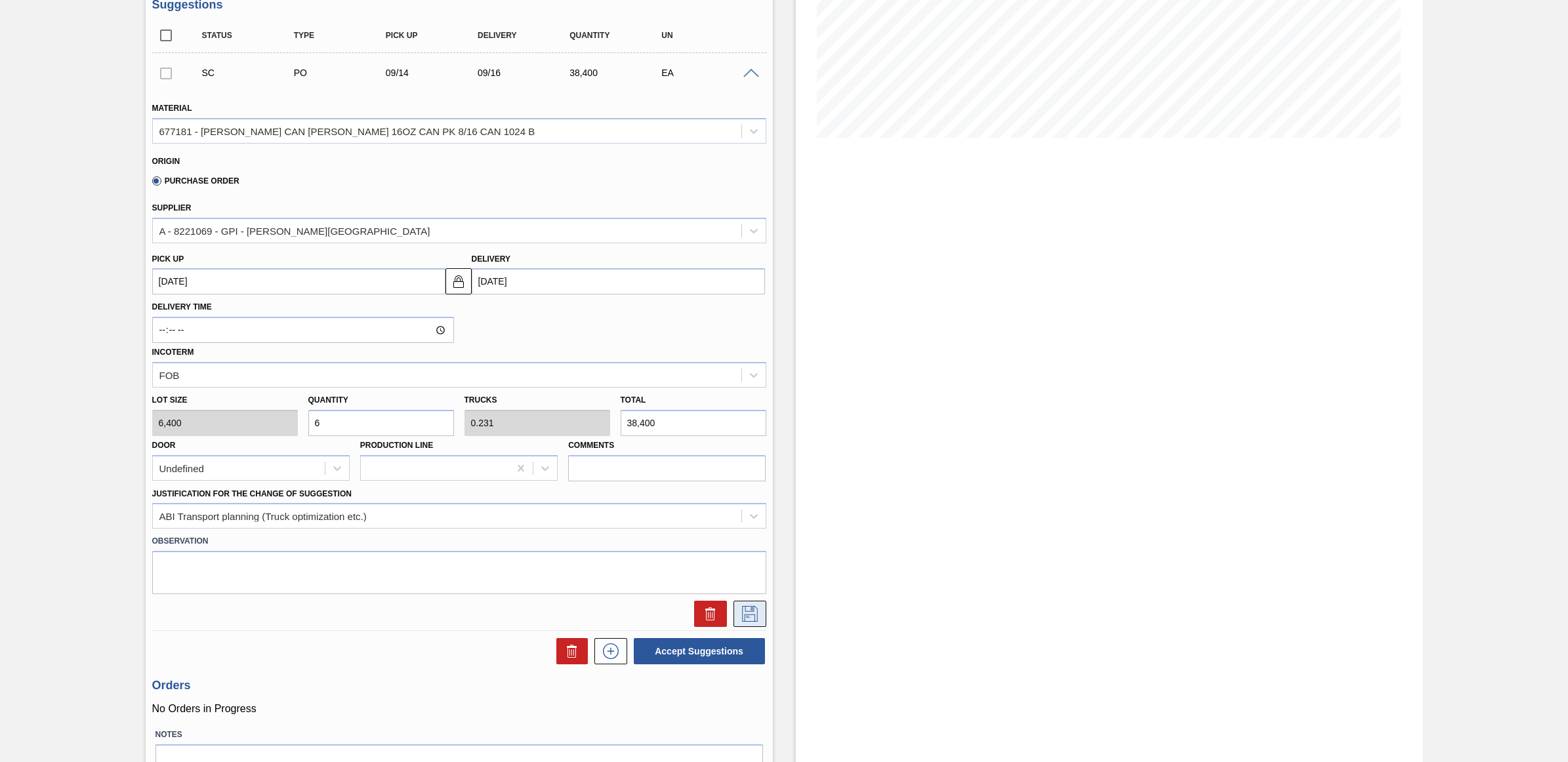
click at [756, 610] on icon at bounding box center [750, 614] width 21 height 16
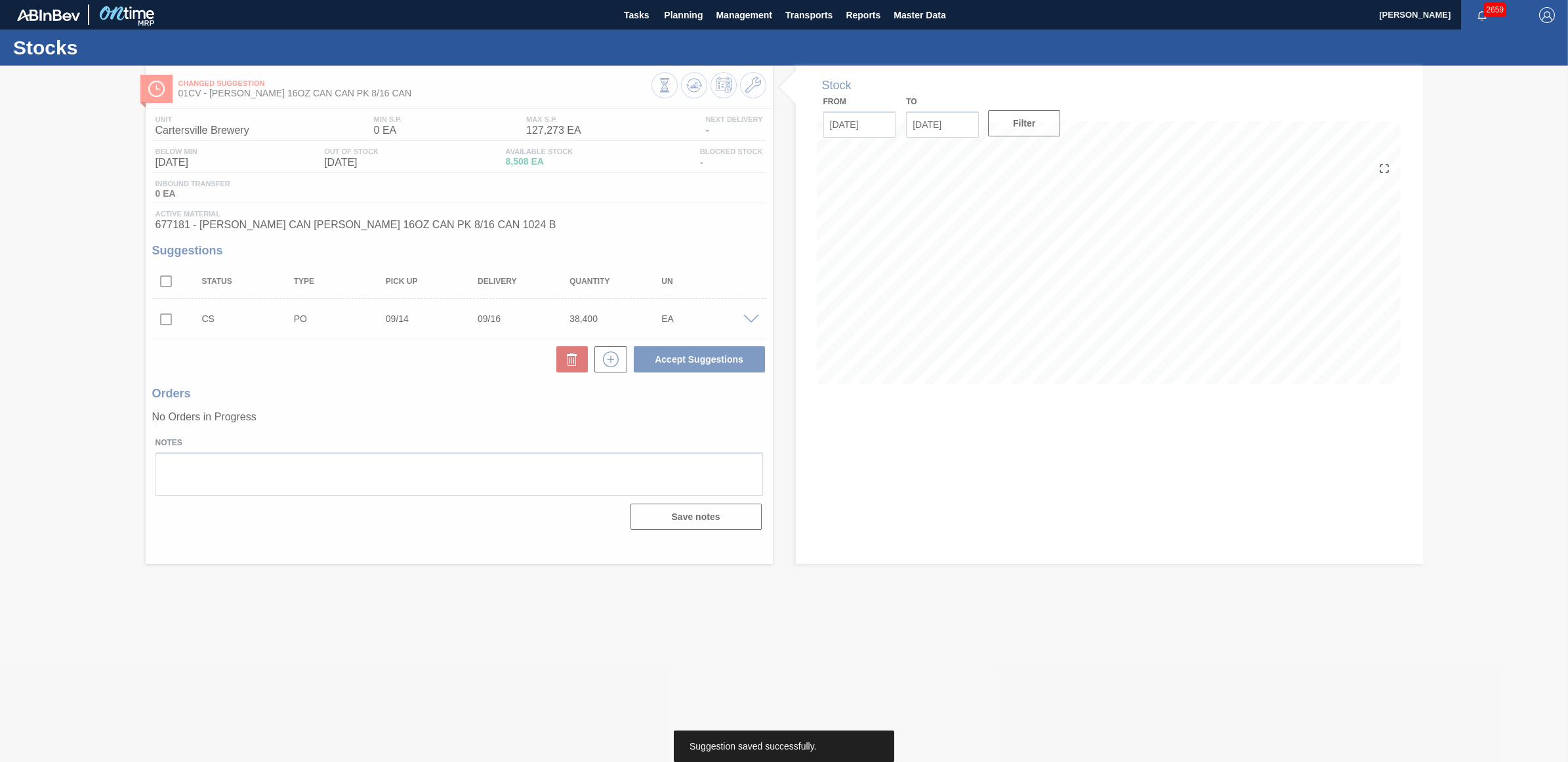
scroll to position [0, 0]
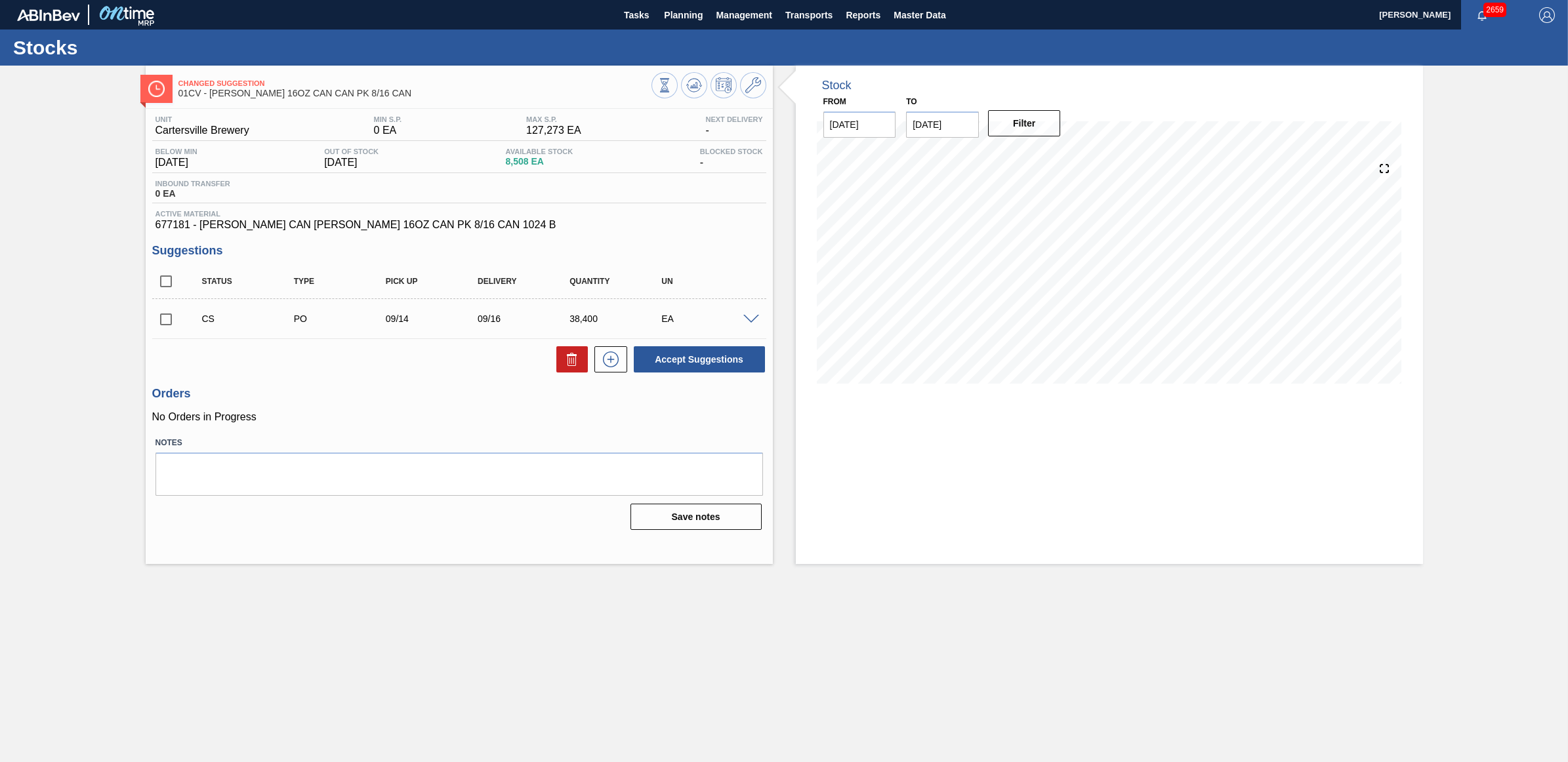
click at [166, 320] on input "checkbox" at bounding box center [166, 319] width 27 height 27
click at [729, 366] on button "Accept Suggestions" at bounding box center [699, 359] width 131 height 26
checkbox input "false"
click at [686, 9] on span "Planning" at bounding box center [683, 15] width 39 height 16
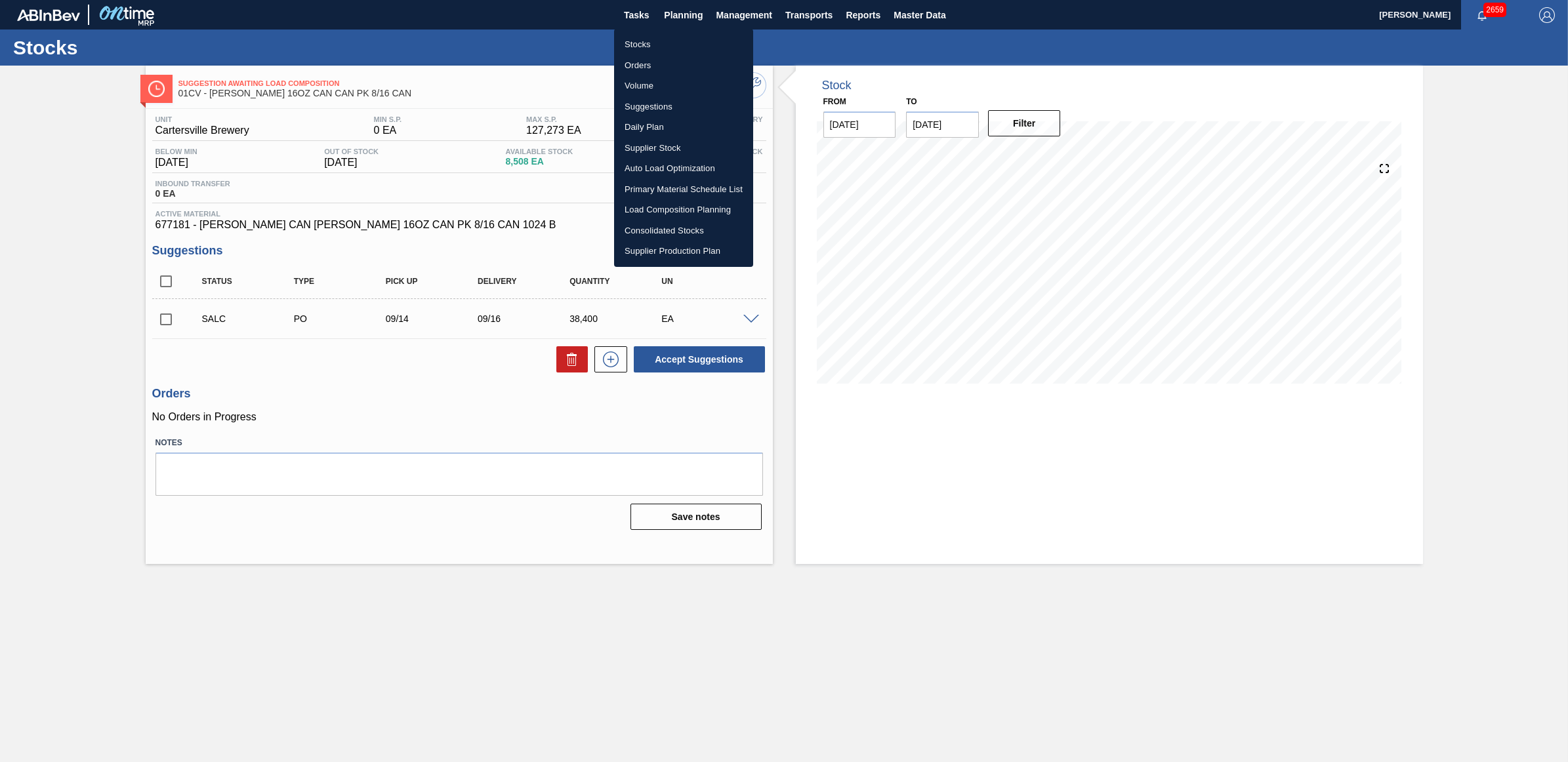
click at [645, 210] on li "Load Composition Planning" at bounding box center [683, 210] width 139 height 21
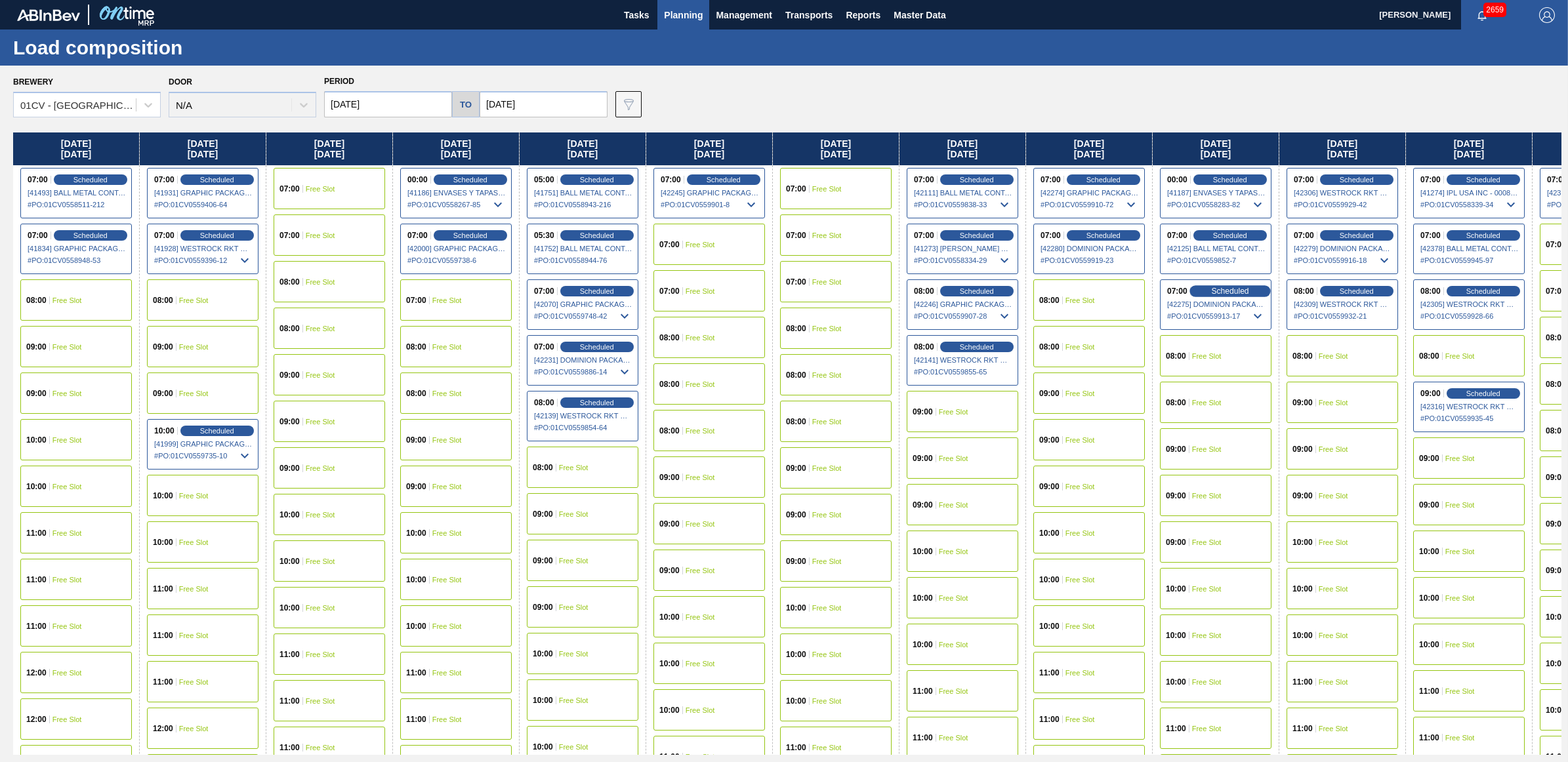
click at [1234, 290] on span "Scheduled" at bounding box center [1230, 291] width 37 height 9
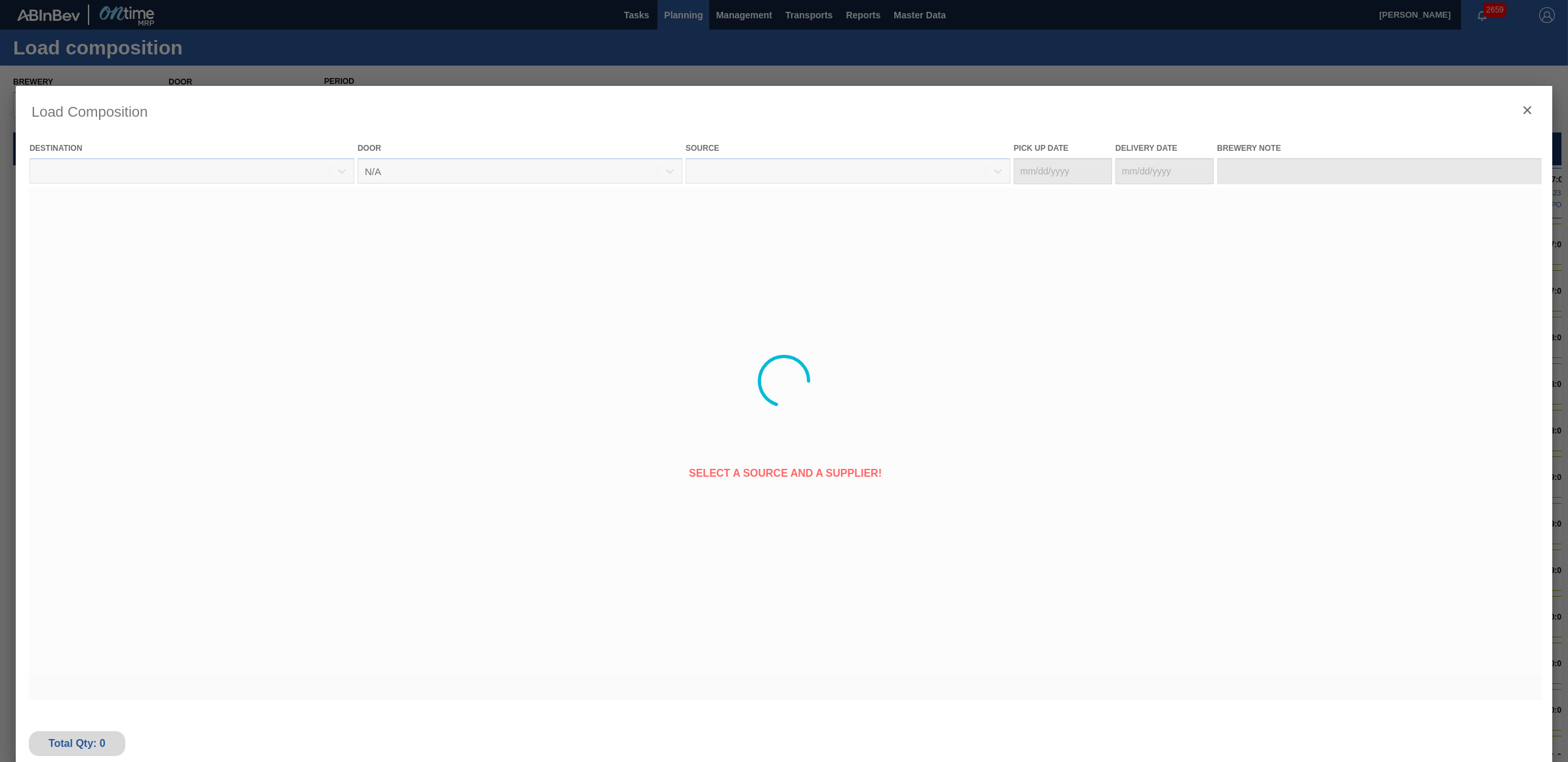
type Date "09/09/2025"
type Date "09/10/2025"
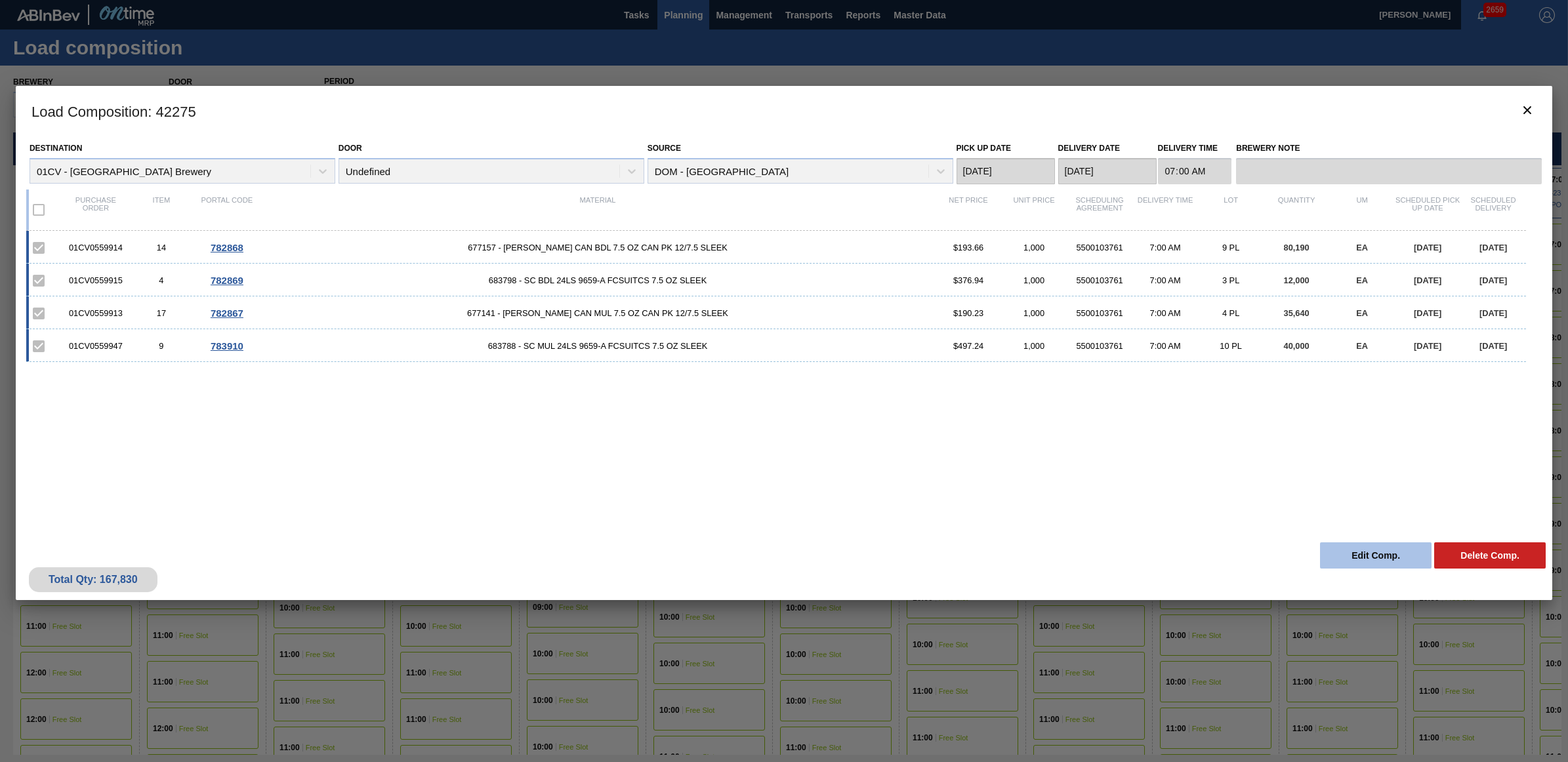
click at [1360, 551] on button "Edit Comp." at bounding box center [1376, 555] width 112 height 26
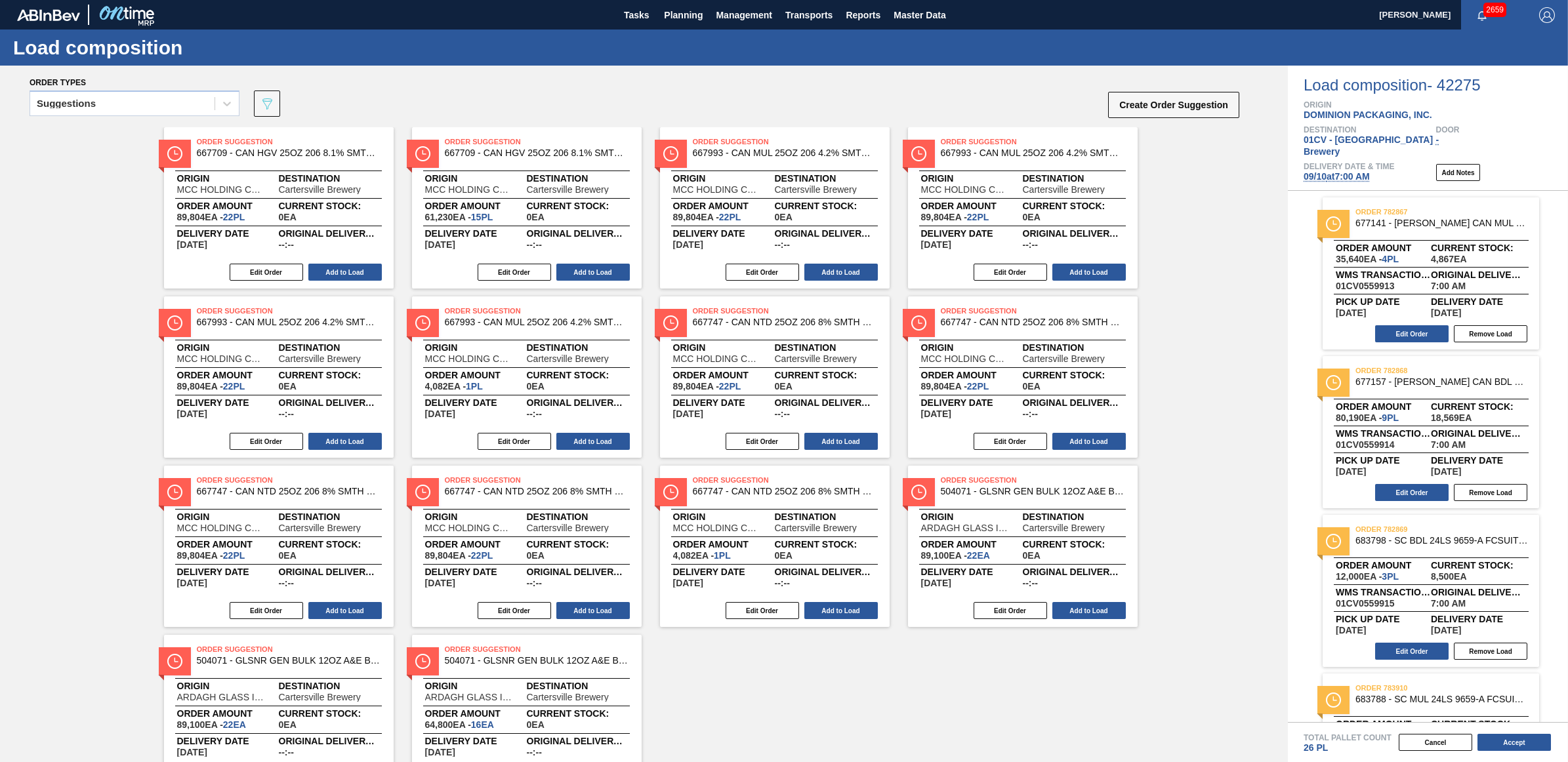
scroll to position [99, 0]
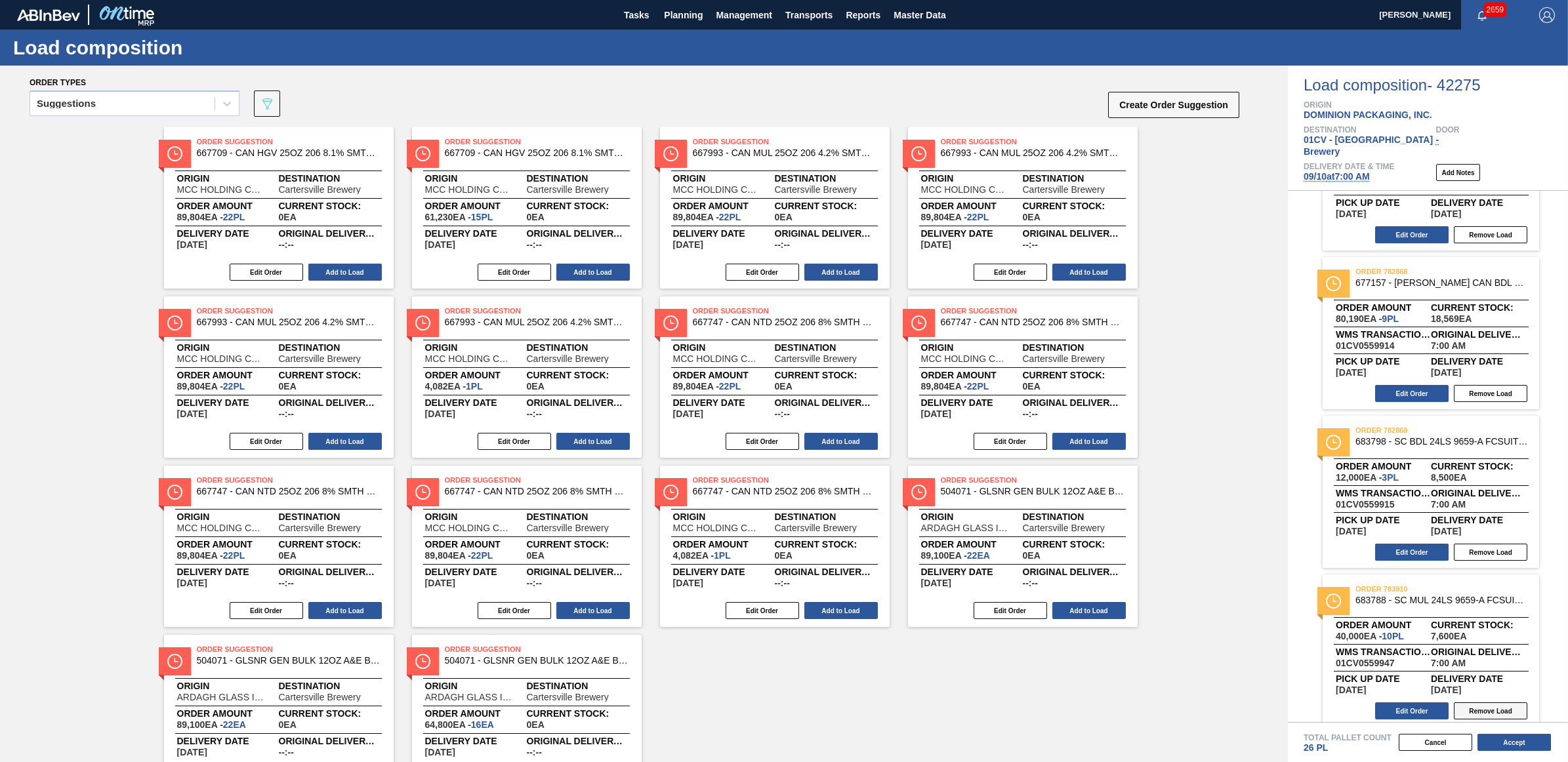
click at [1501, 702] on button "Remove Load" at bounding box center [1491, 711] width 73 height 17
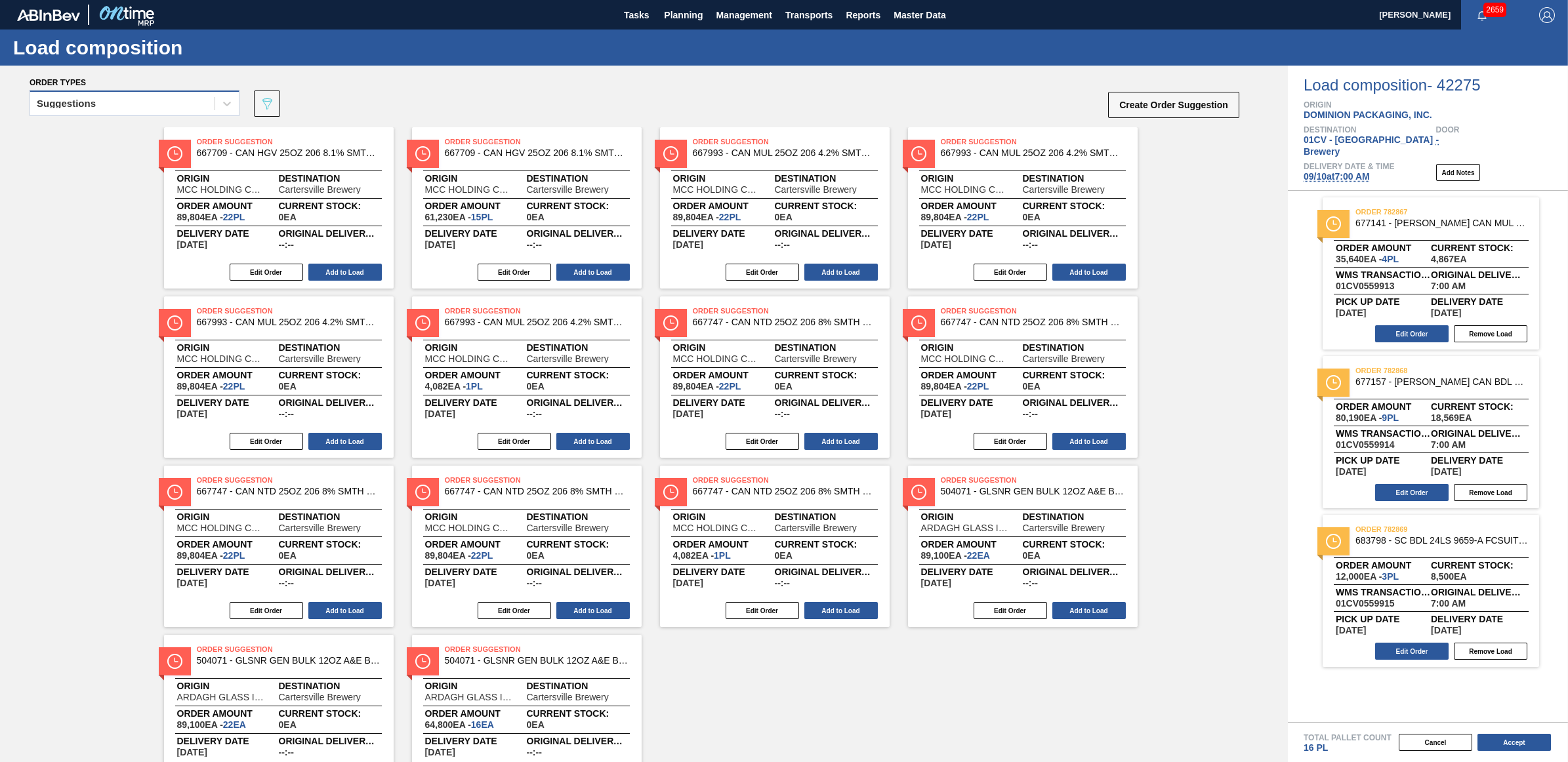
click at [99, 105] on div "Suggestions" at bounding box center [122, 104] width 184 height 19
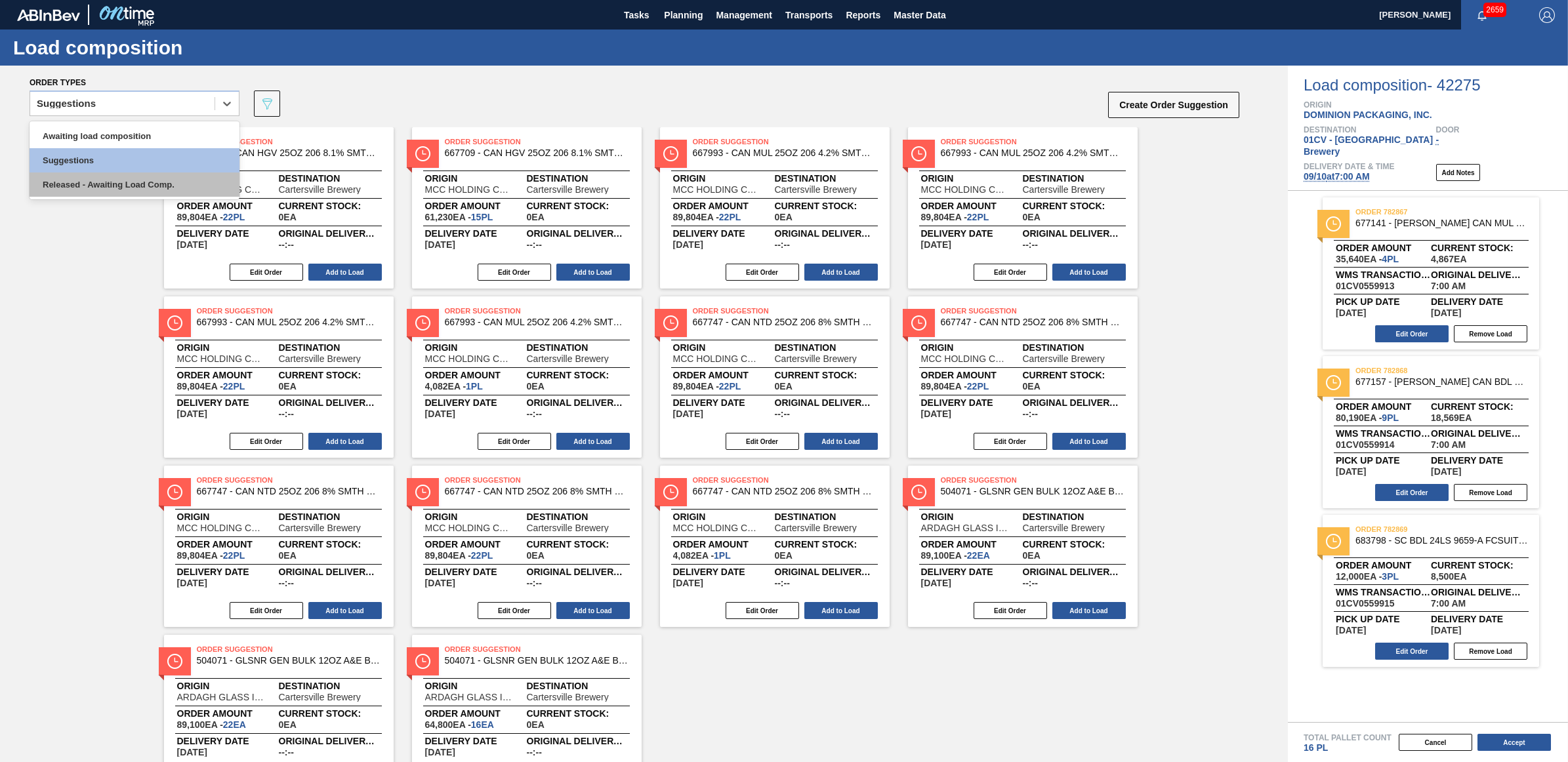
click at [91, 184] on div "Released - Awaiting Load Comp." at bounding box center [134, 184] width 210 height 24
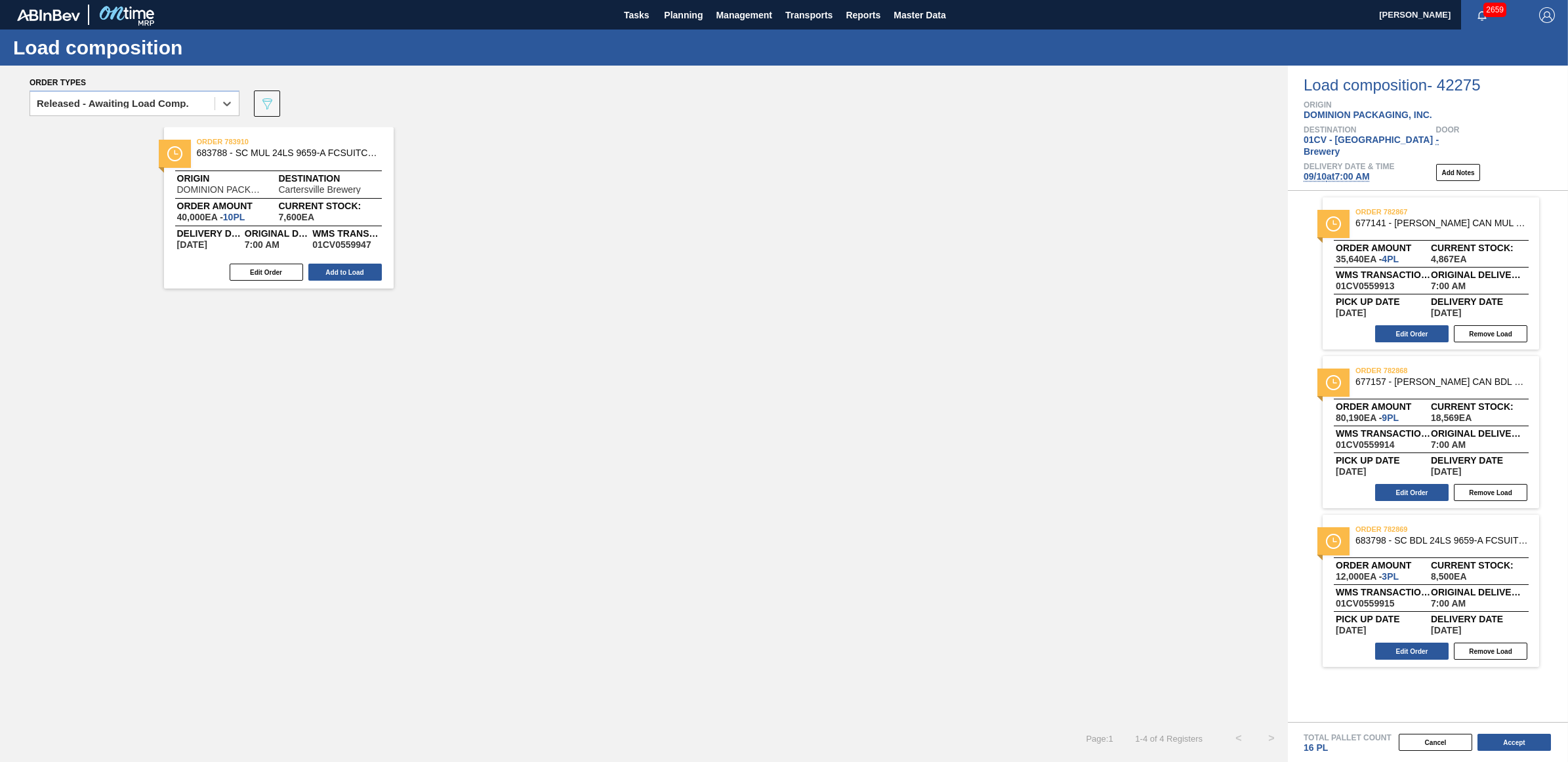
click at [109, 102] on div "Released - Awaiting Load Comp." at bounding box center [113, 104] width 152 height 9
click at [1422, 312] on div "order 782867 677141 - CARR CAN MUL 7.5 OZ CAN PK 12/7.5 SLEEK Order amount 35,6…" at bounding box center [1430, 274] width 216 height 152
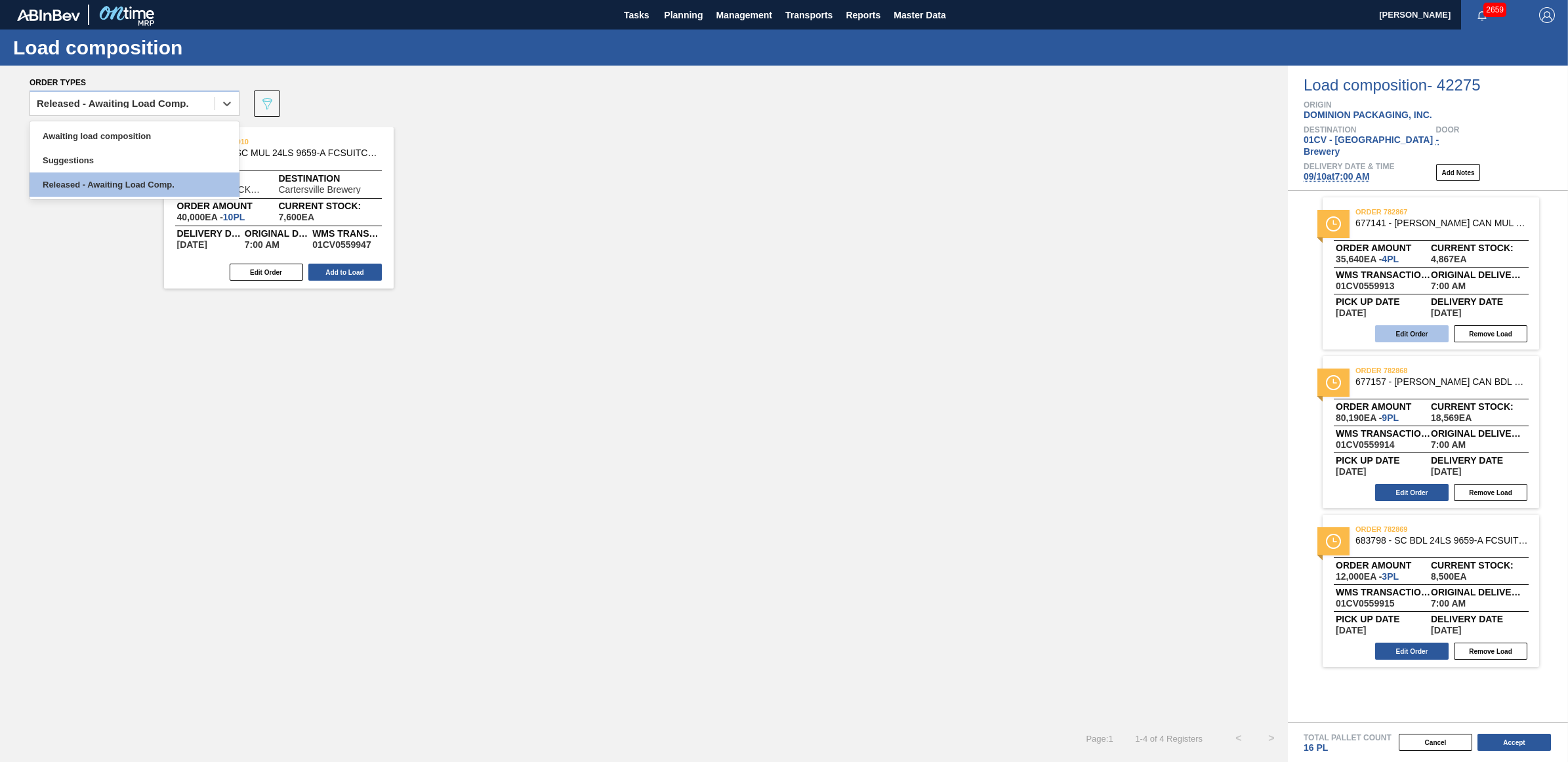
click at [1425, 325] on button "Edit Order" at bounding box center [1412, 334] width 73 height 17
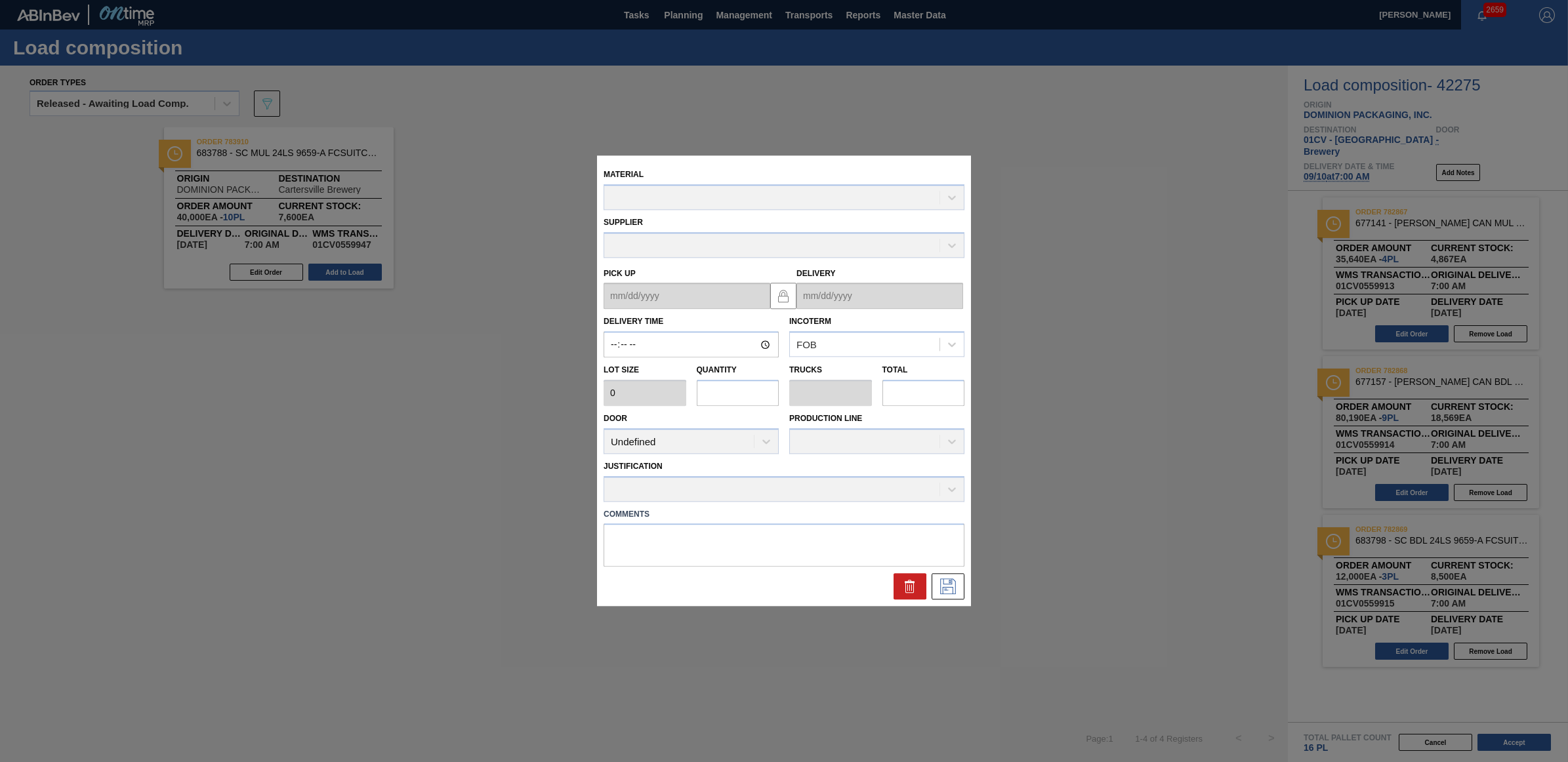
type input "07:00:00"
type input "8,910"
type input "4"
type input "0.154"
type input "35,640"
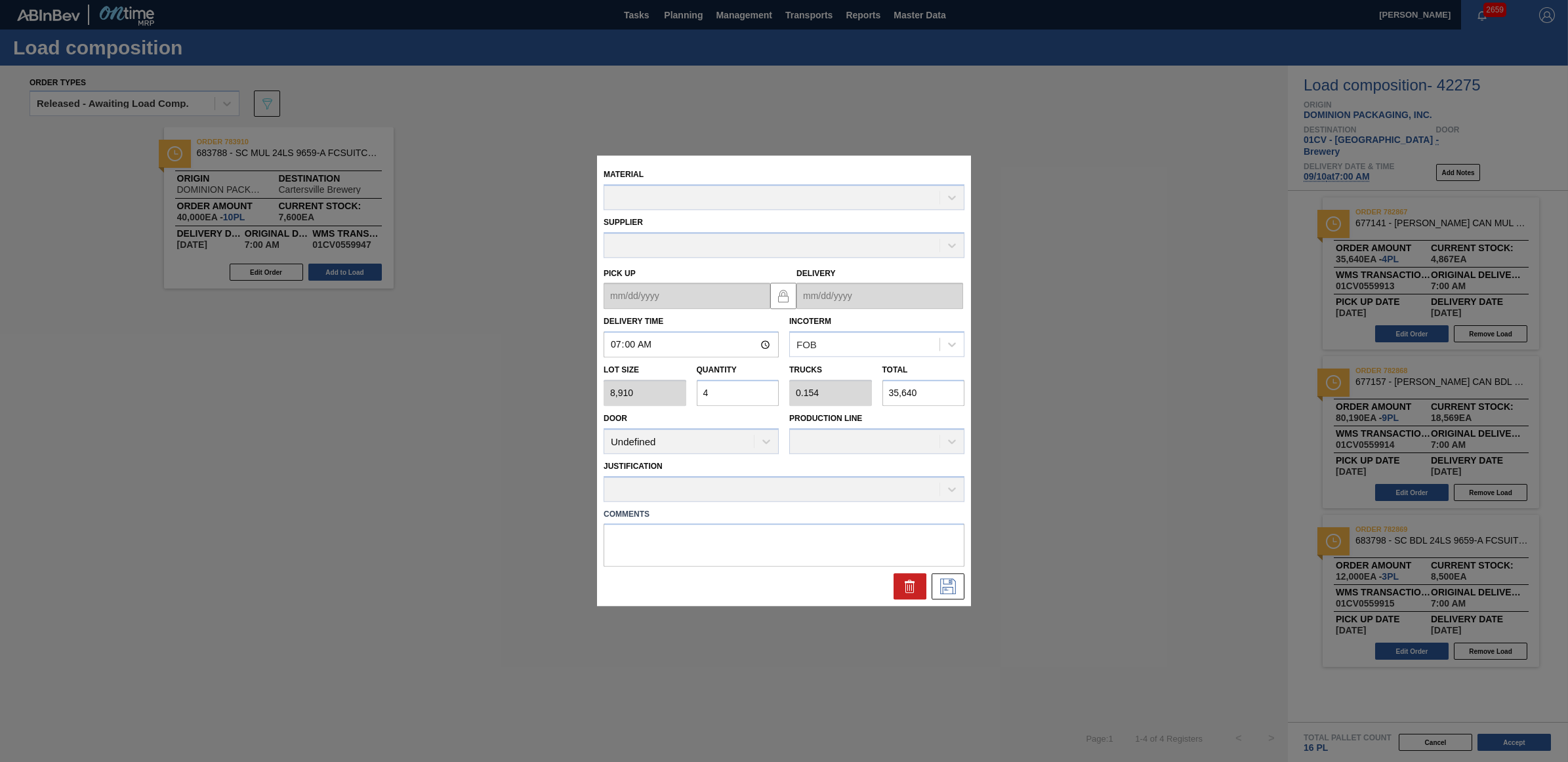
type up "09/09/2025"
type input "09/10/2025"
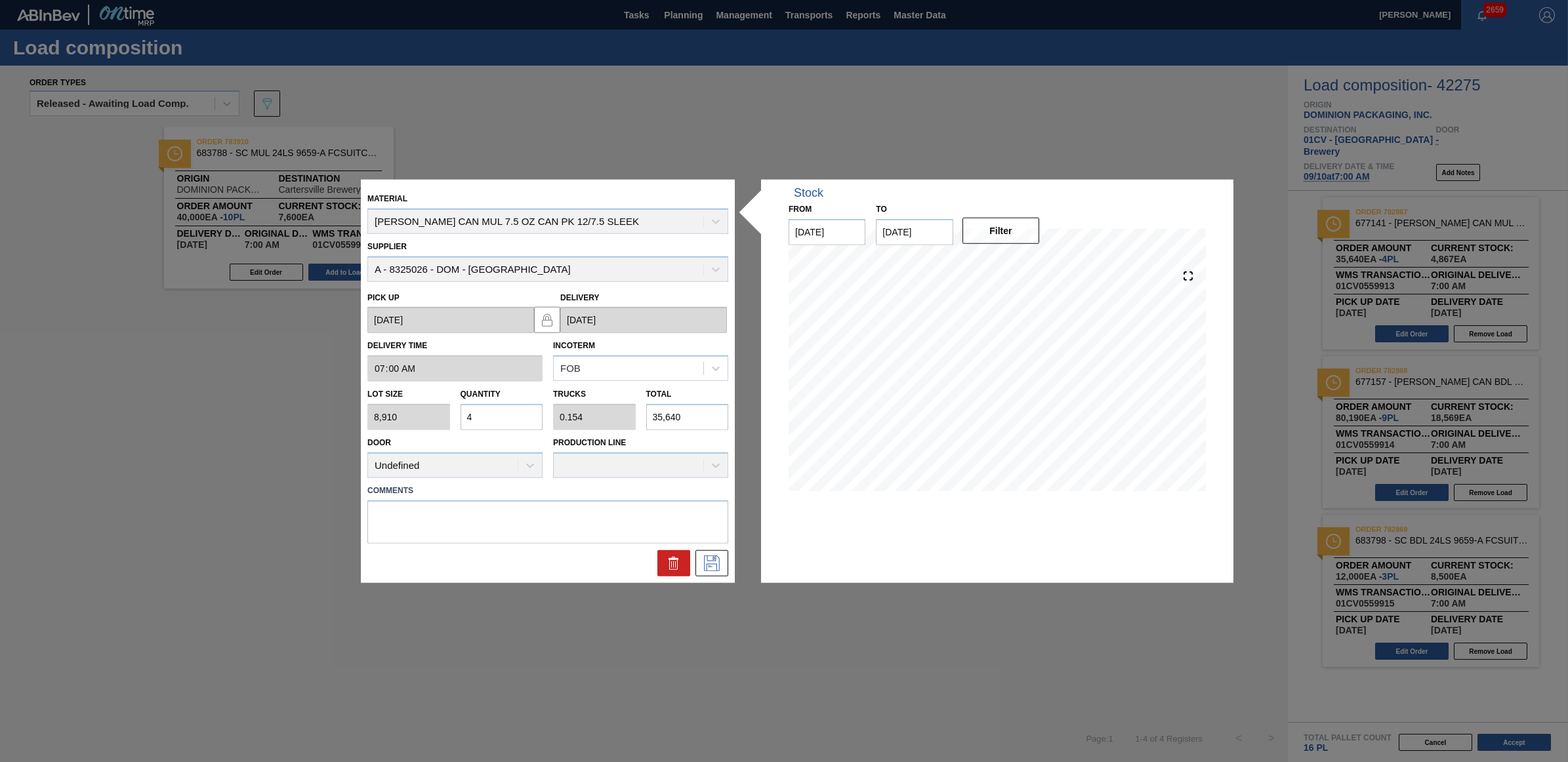
click at [386, 419] on div "Lot size 8,910 Quantity 4 Trucks 0.154 Total 35,640" at bounding box center [548, 405] width 372 height 49
type input "1"
type input "0.038"
type input "8,910"
type input "14"
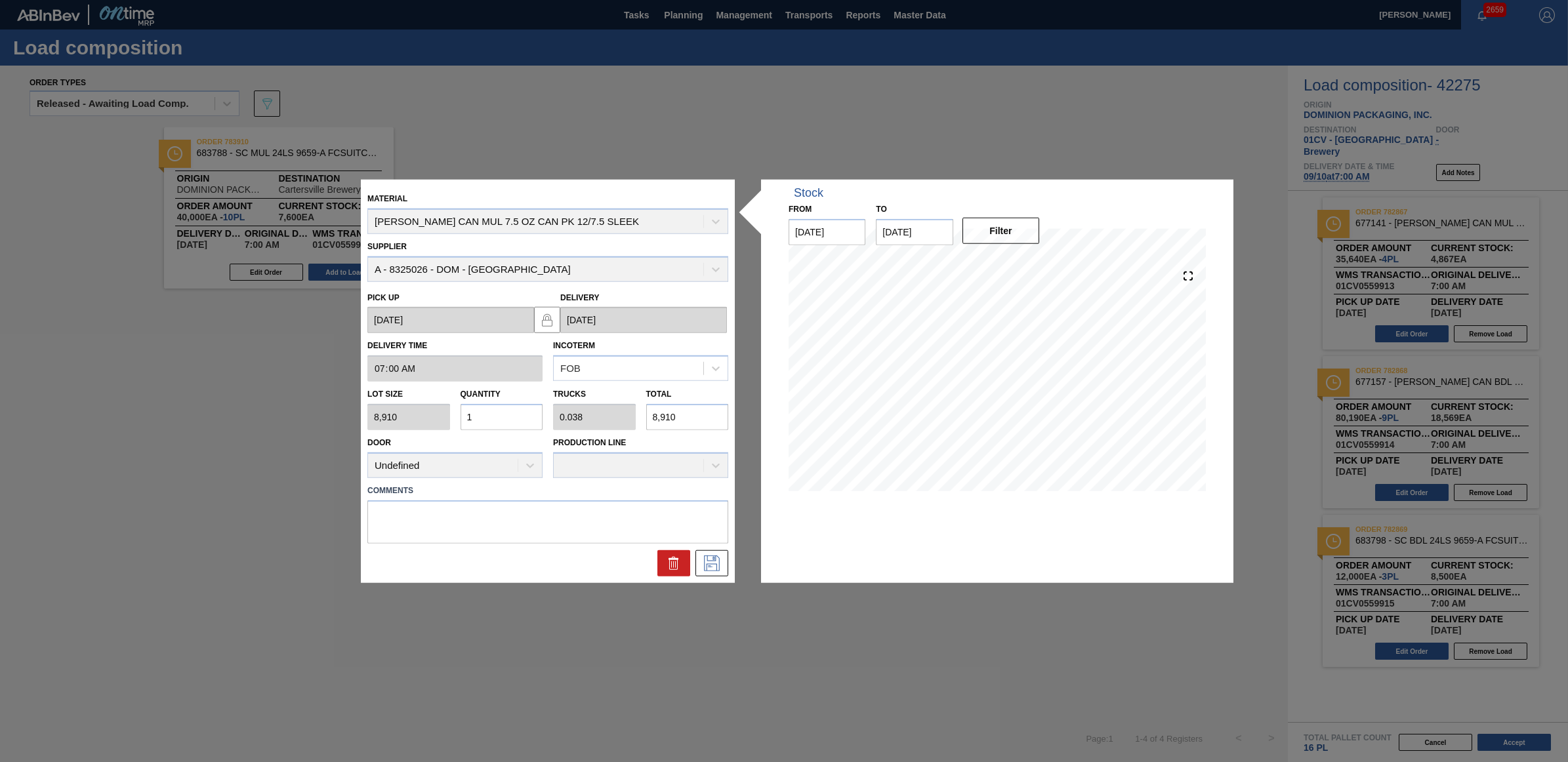
type input "0.538"
type input "124,740"
type input "14"
click at [722, 565] on button at bounding box center [711, 562] width 33 height 26
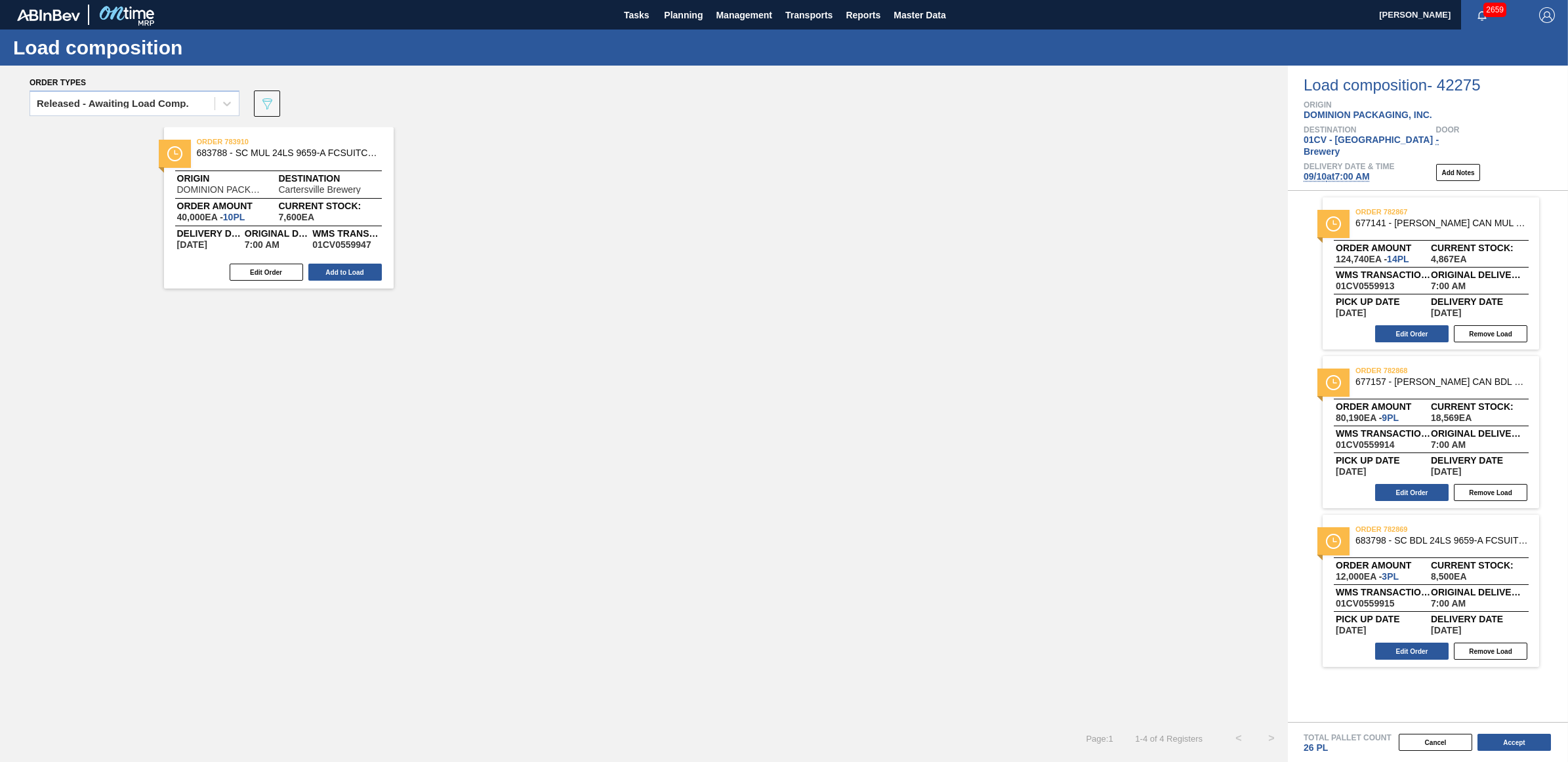
click at [1490, 739] on button "Accept" at bounding box center [1514, 743] width 73 height 17
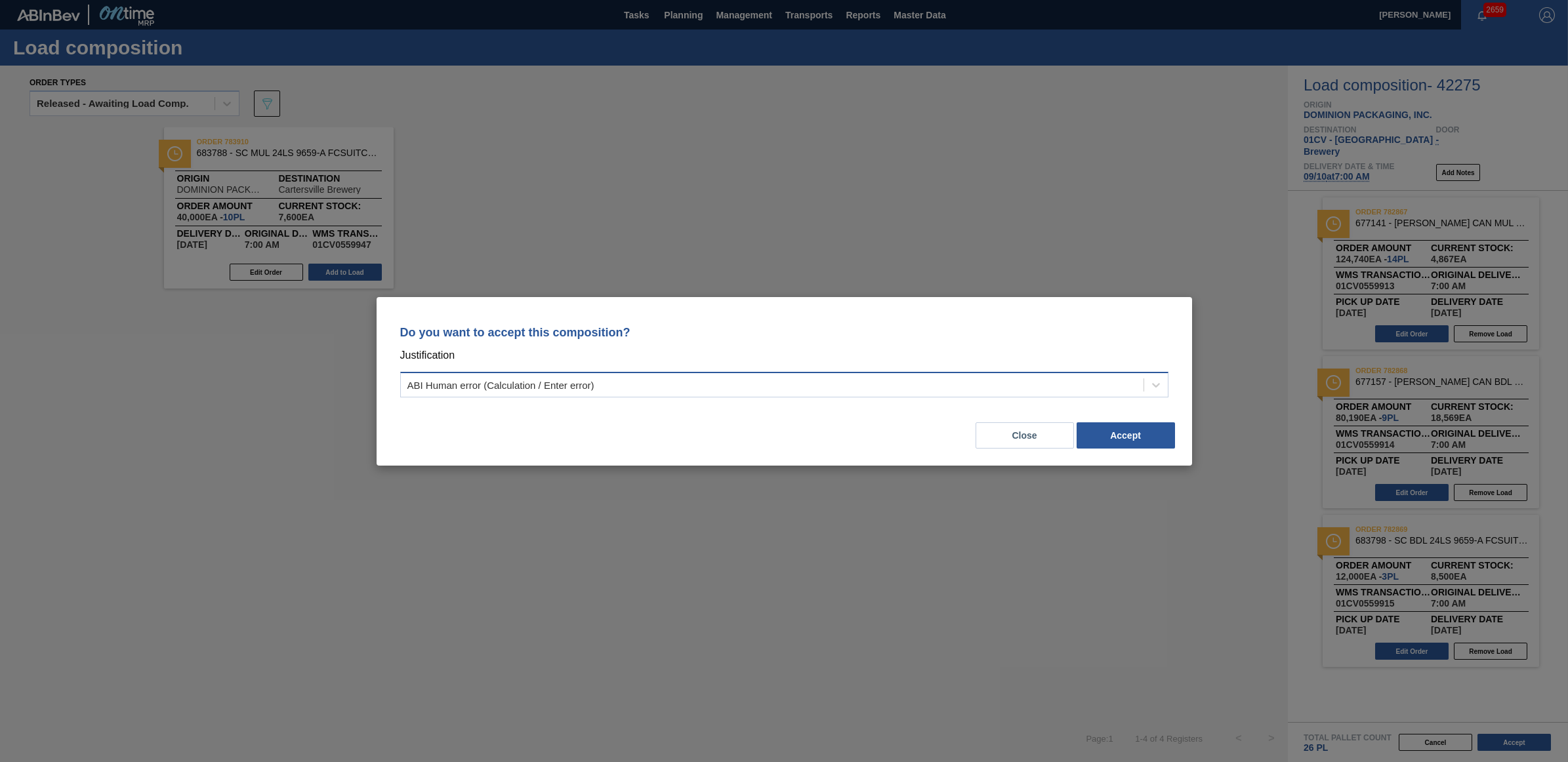
click at [644, 381] on div "ABI Human error (Calculation / Enter error)" at bounding box center [772, 385] width 742 height 19
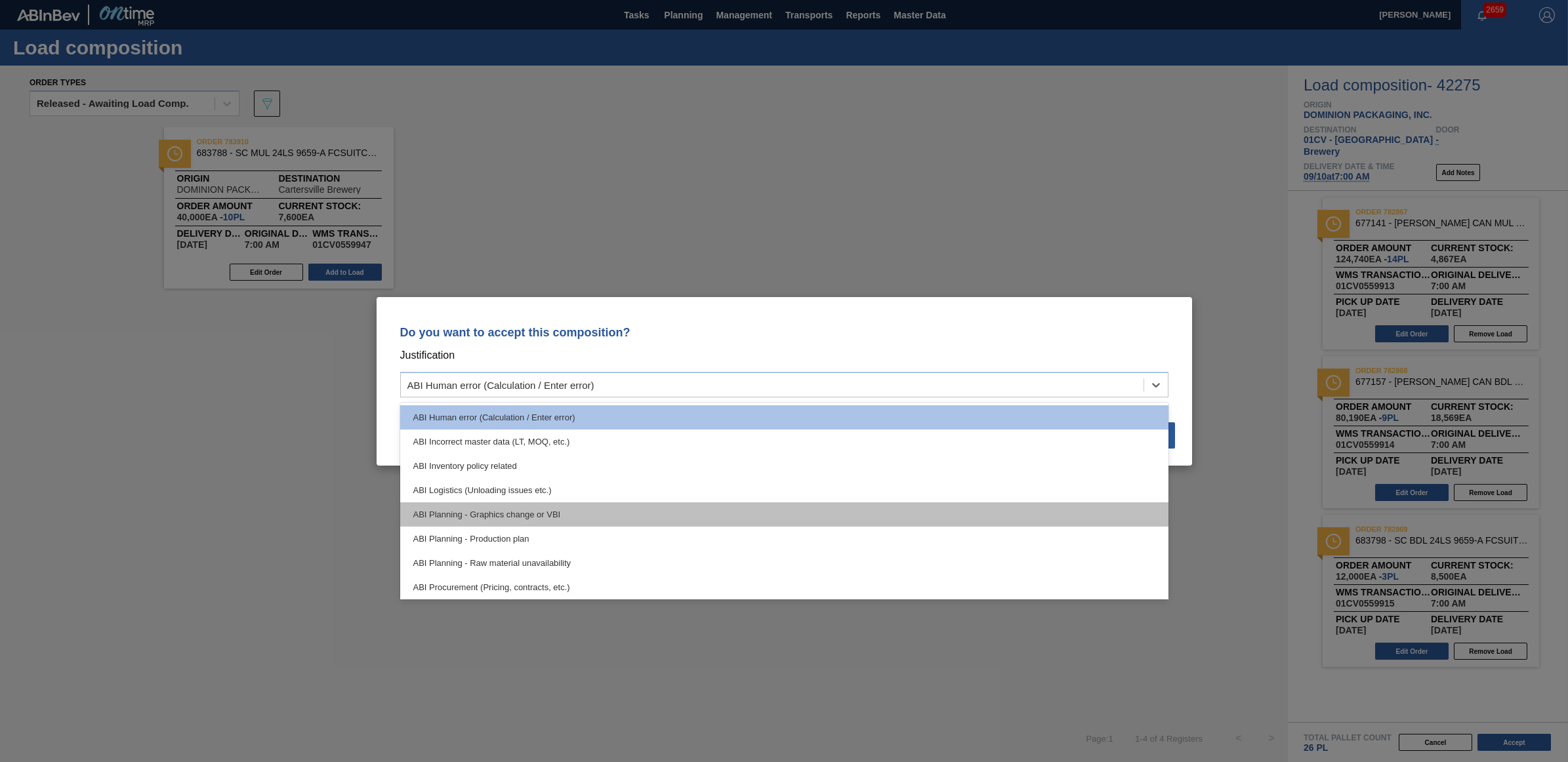
scroll to position [245, 0]
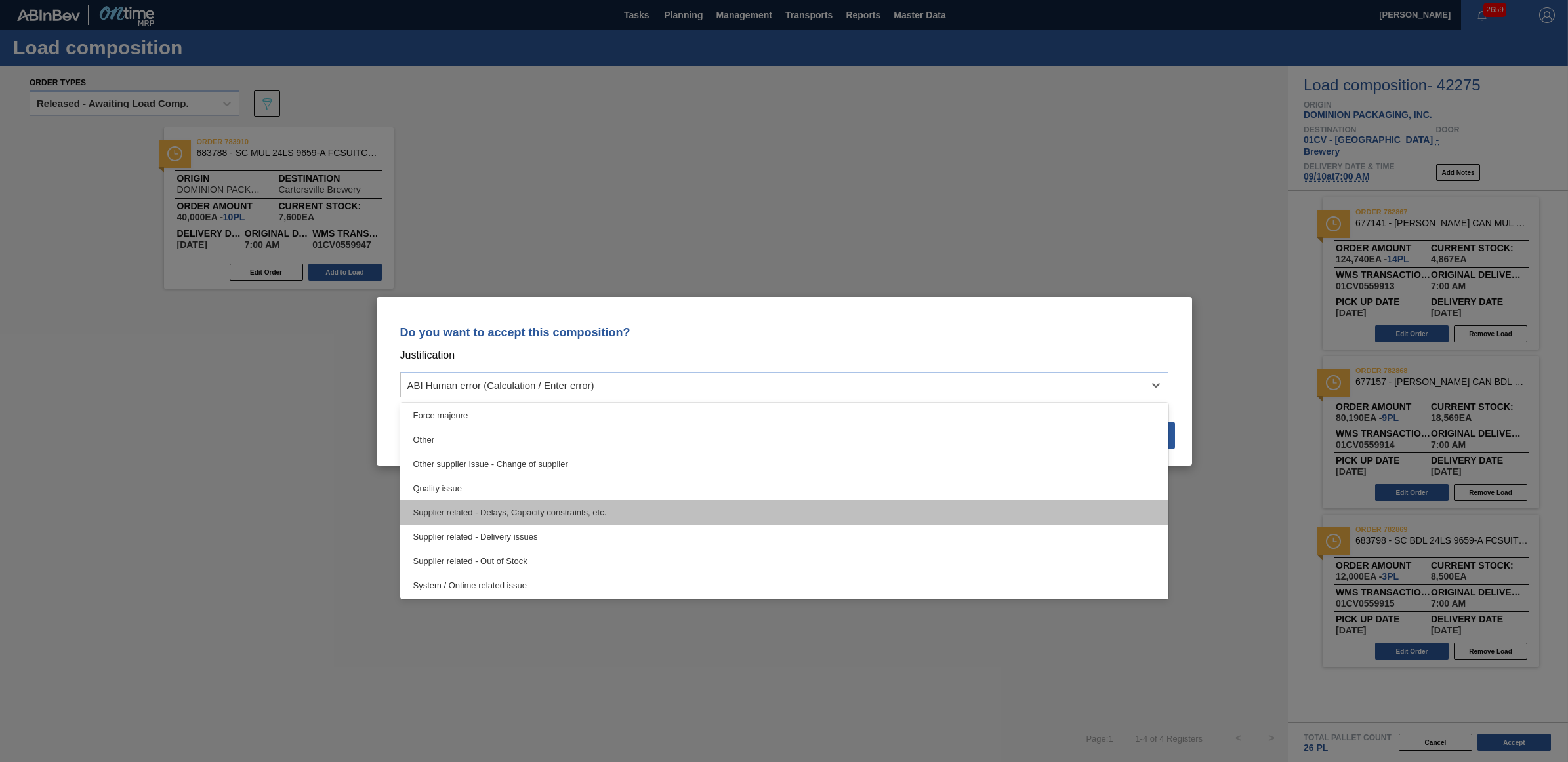
click at [540, 516] on div "Supplier related - Delays, Capacity constraints, etc." at bounding box center [784, 512] width 768 height 24
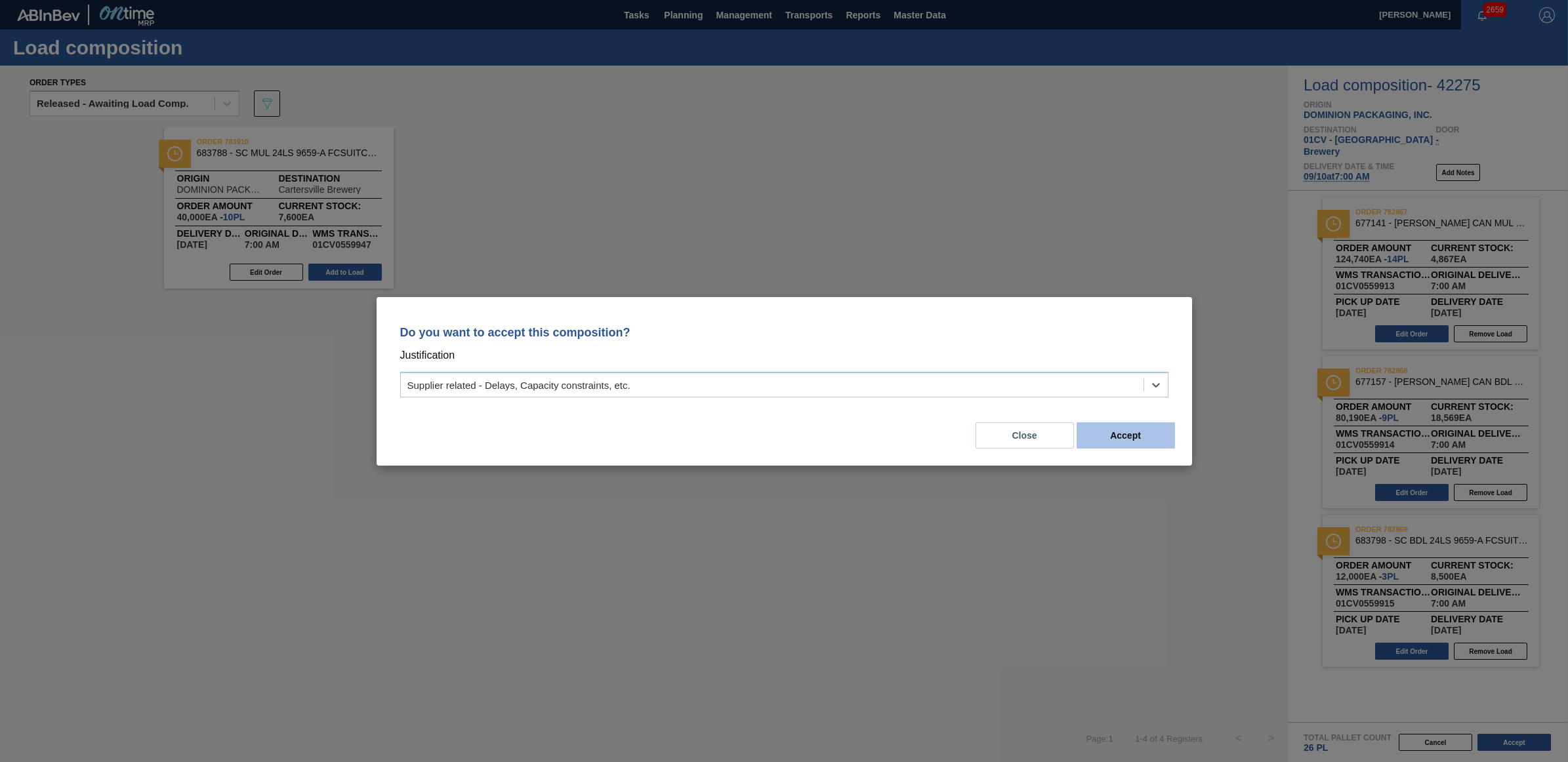
click at [1134, 437] on button "Accept" at bounding box center [1126, 435] width 99 height 26
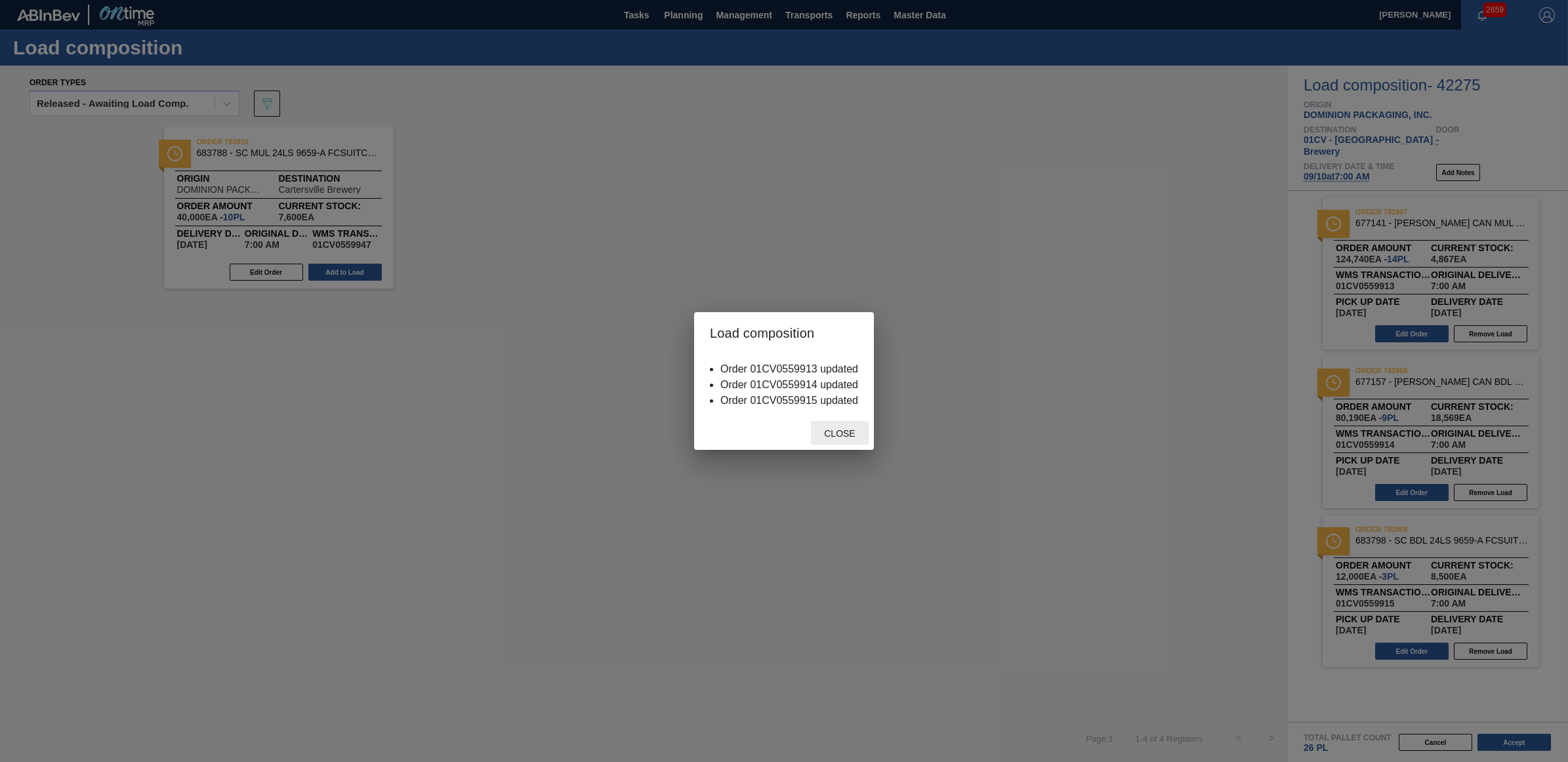
click at [830, 431] on span "Close" at bounding box center [840, 433] width 52 height 11
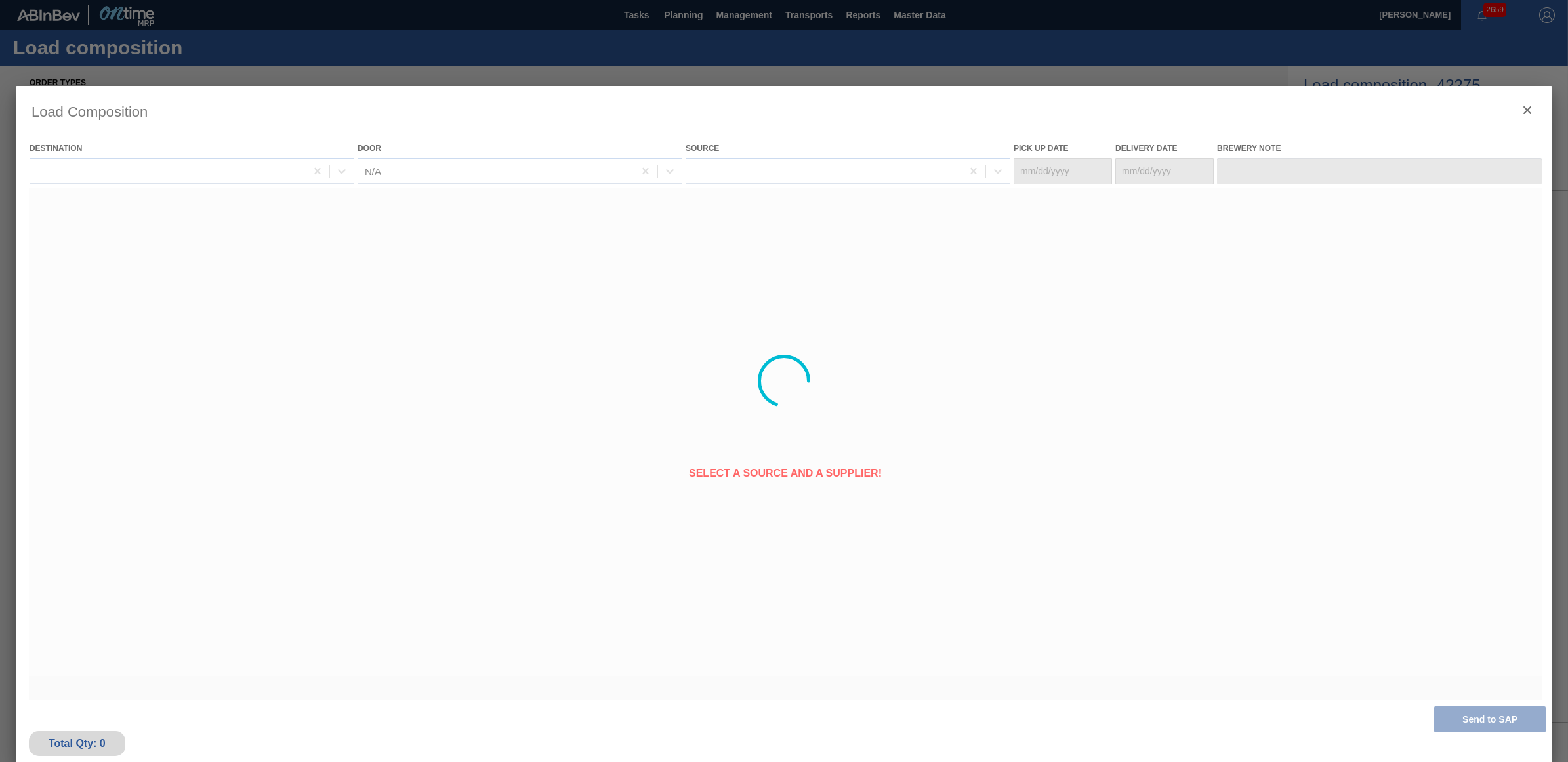
type Date "09/09/2025"
type Date "09/10/2025"
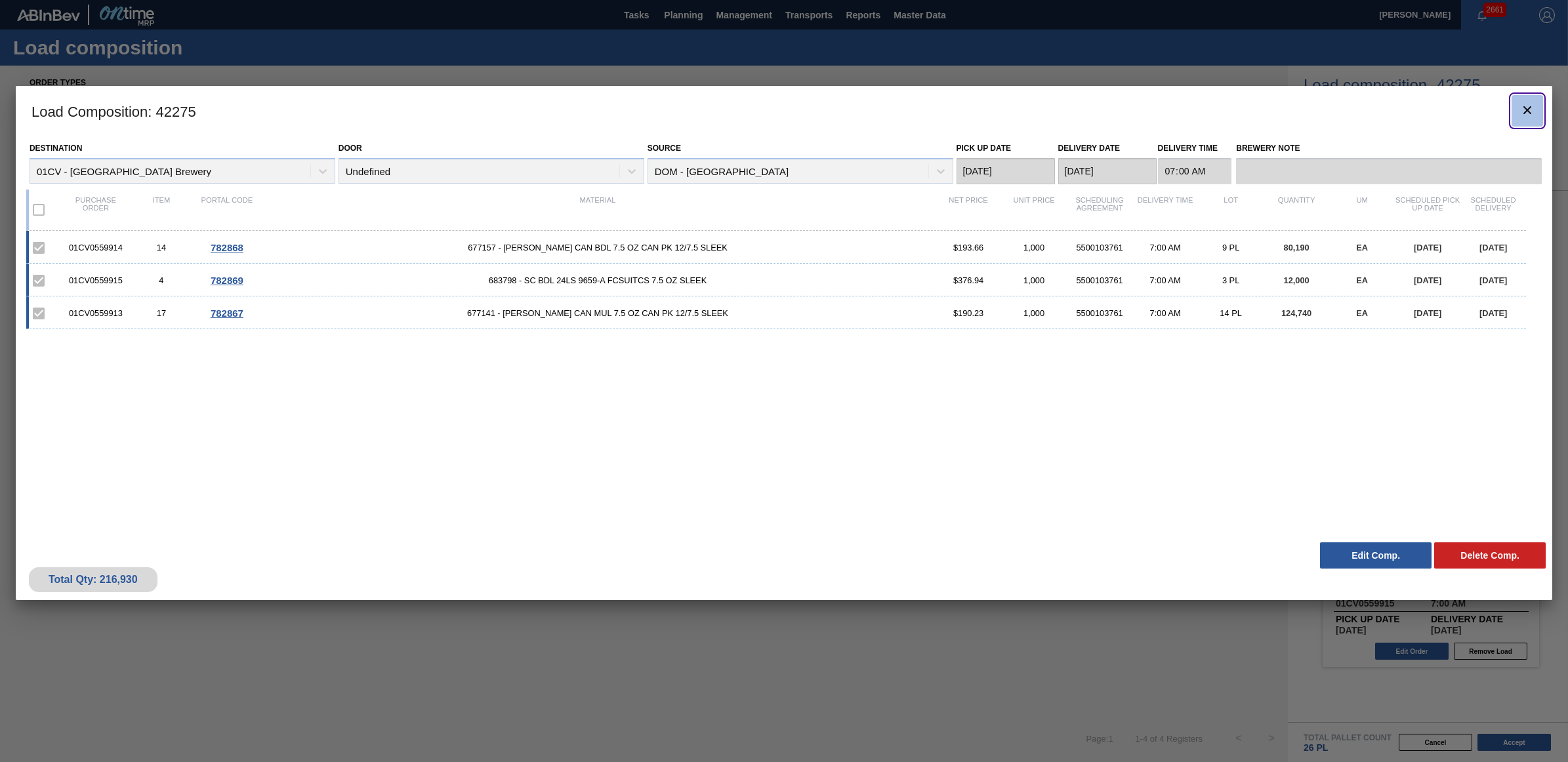
click at [1526, 103] on icon "botão de ícone" at bounding box center [1527, 110] width 16 height 16
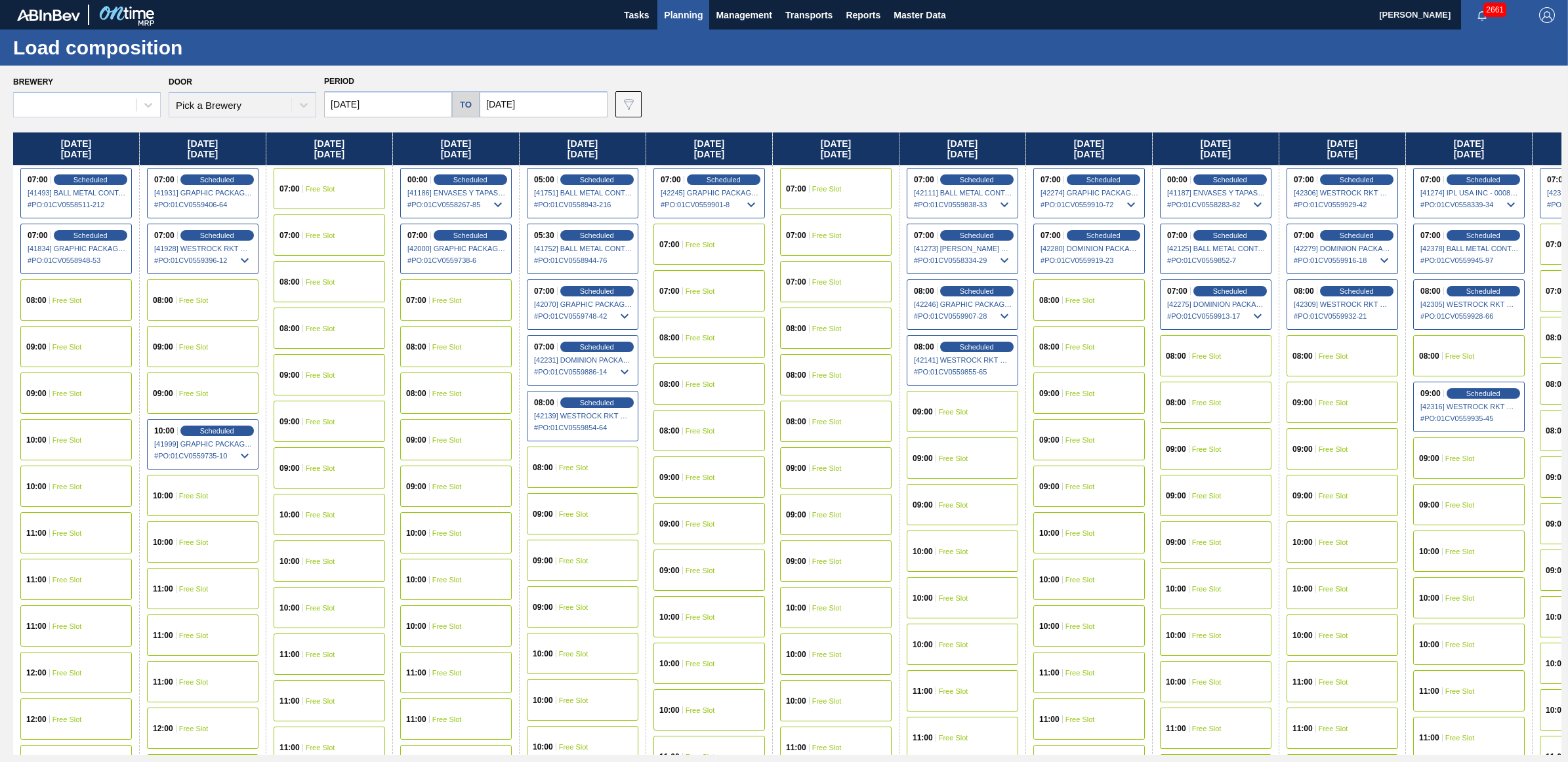
type input "09/01/2025"
type input "09/27/2025"
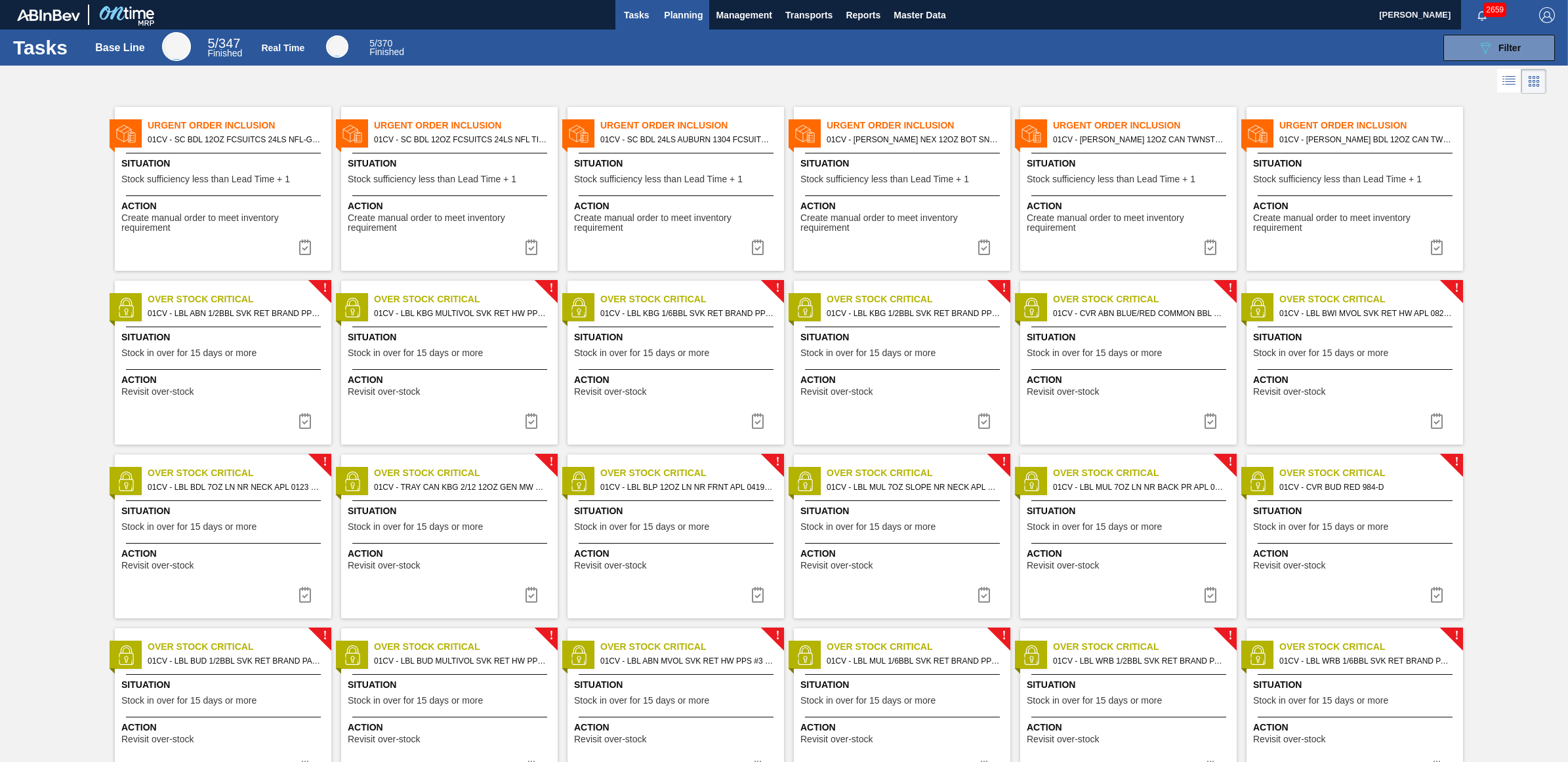
click at [674, 8] on span "Planning" at bounding box center [683, 15] width 39 height 16
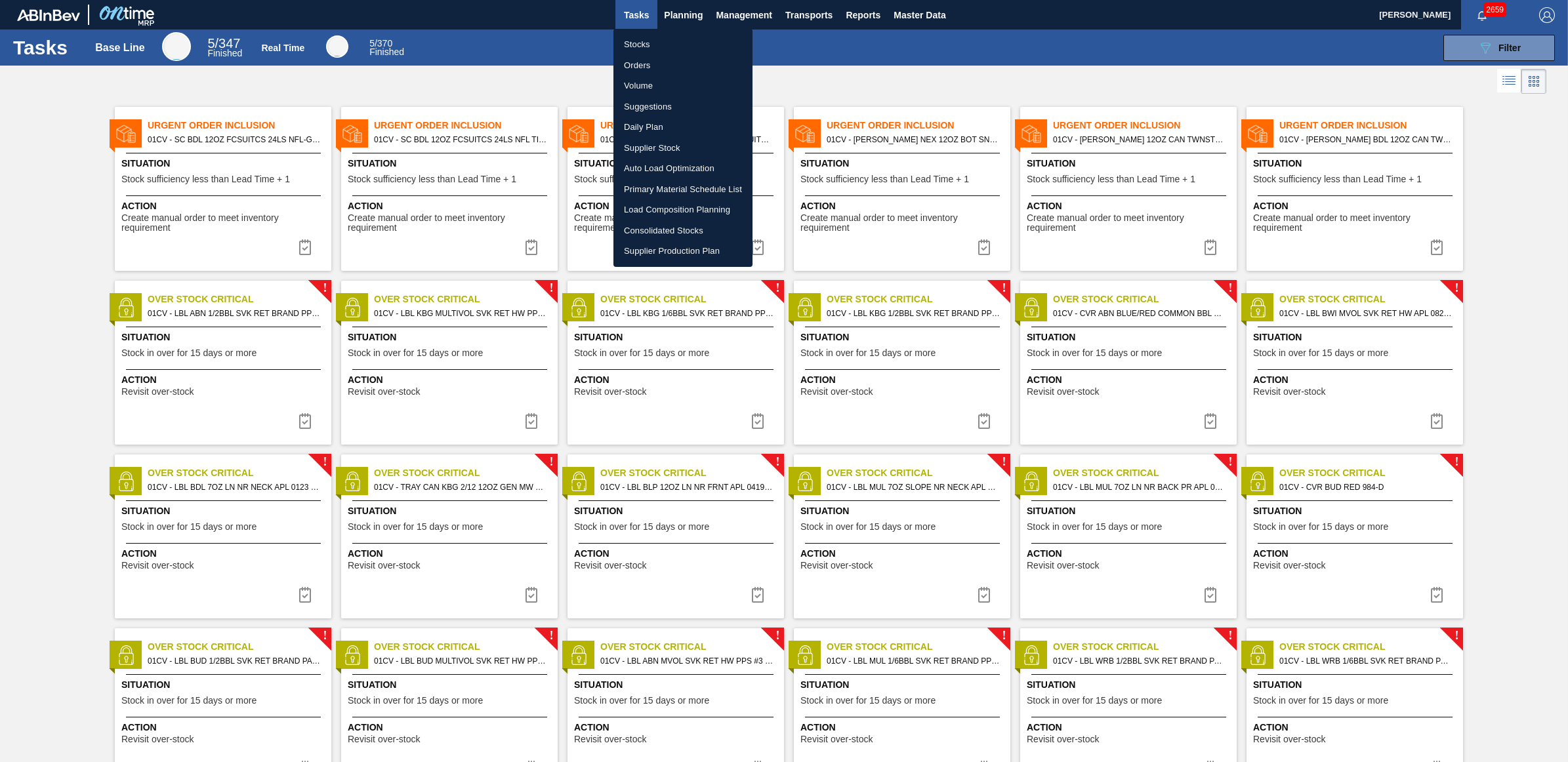
click at [1363, 166] on div at bounding box center [784, 381] width 1568 height 762
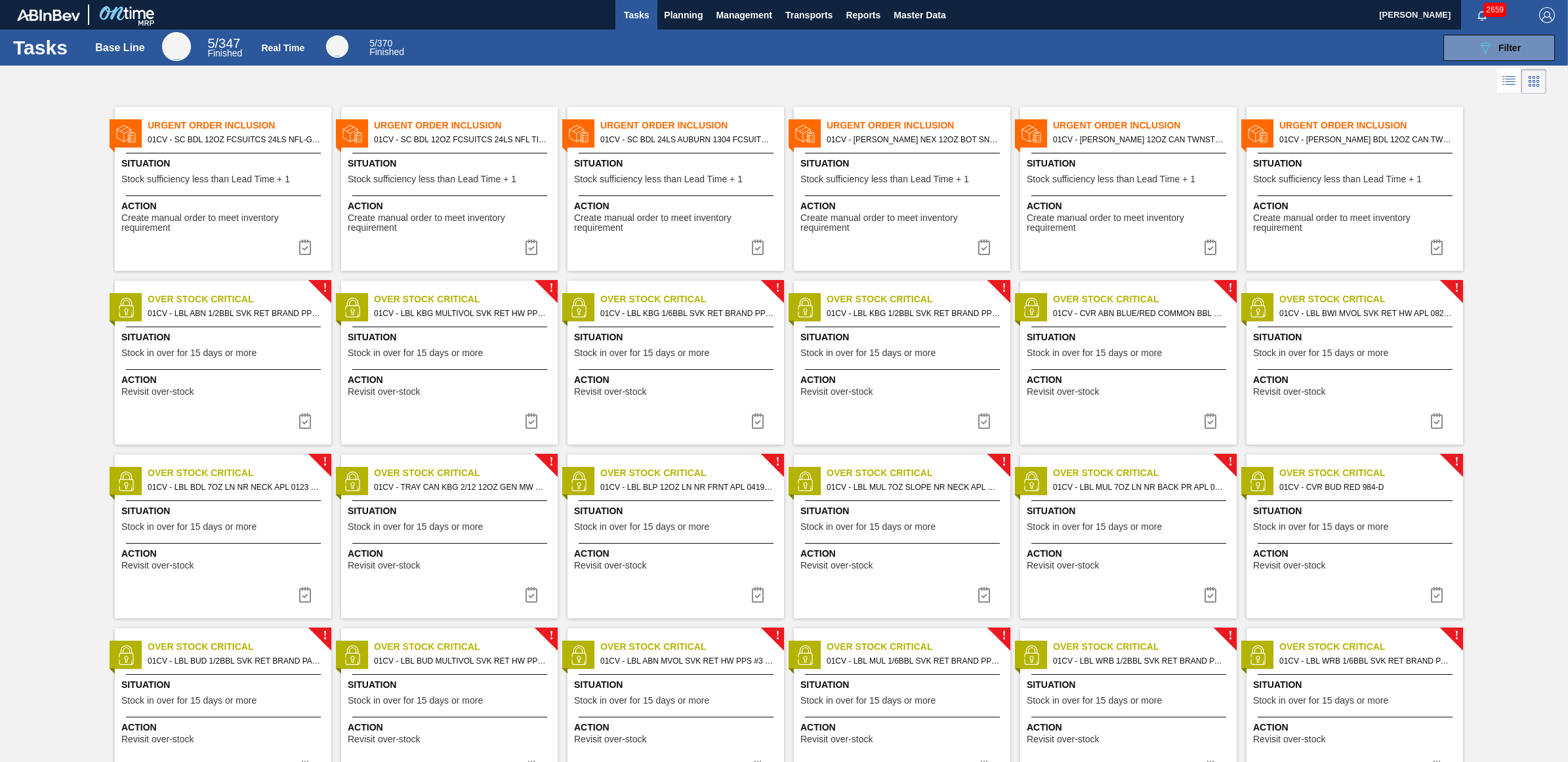
click at [1332, 166] on span "Situation" at bounding box center [1356, 164] width 206 height 14
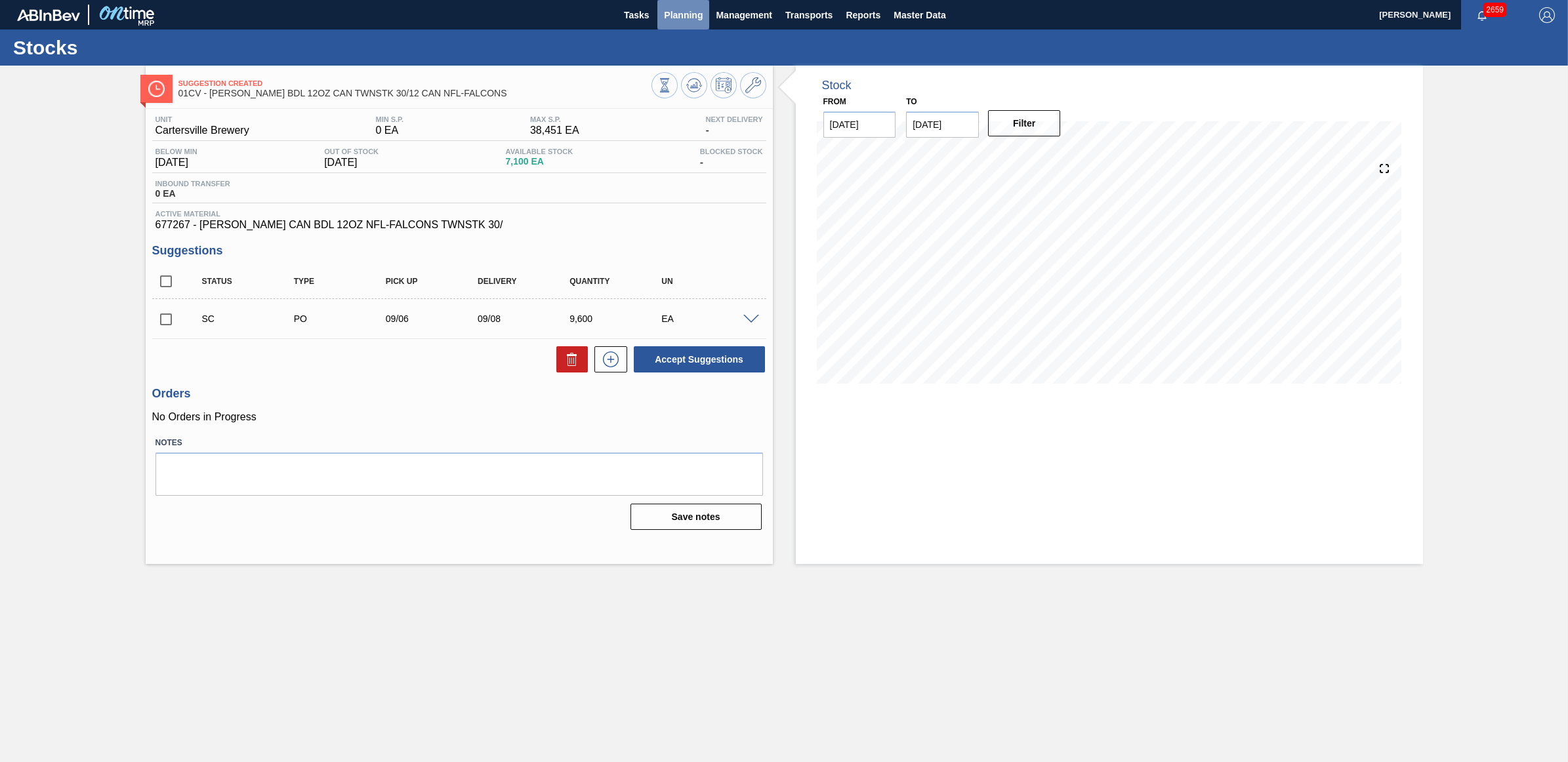
click at [676, 13] on span "Planning" at bounding box center [683, 15] width 39 height 16
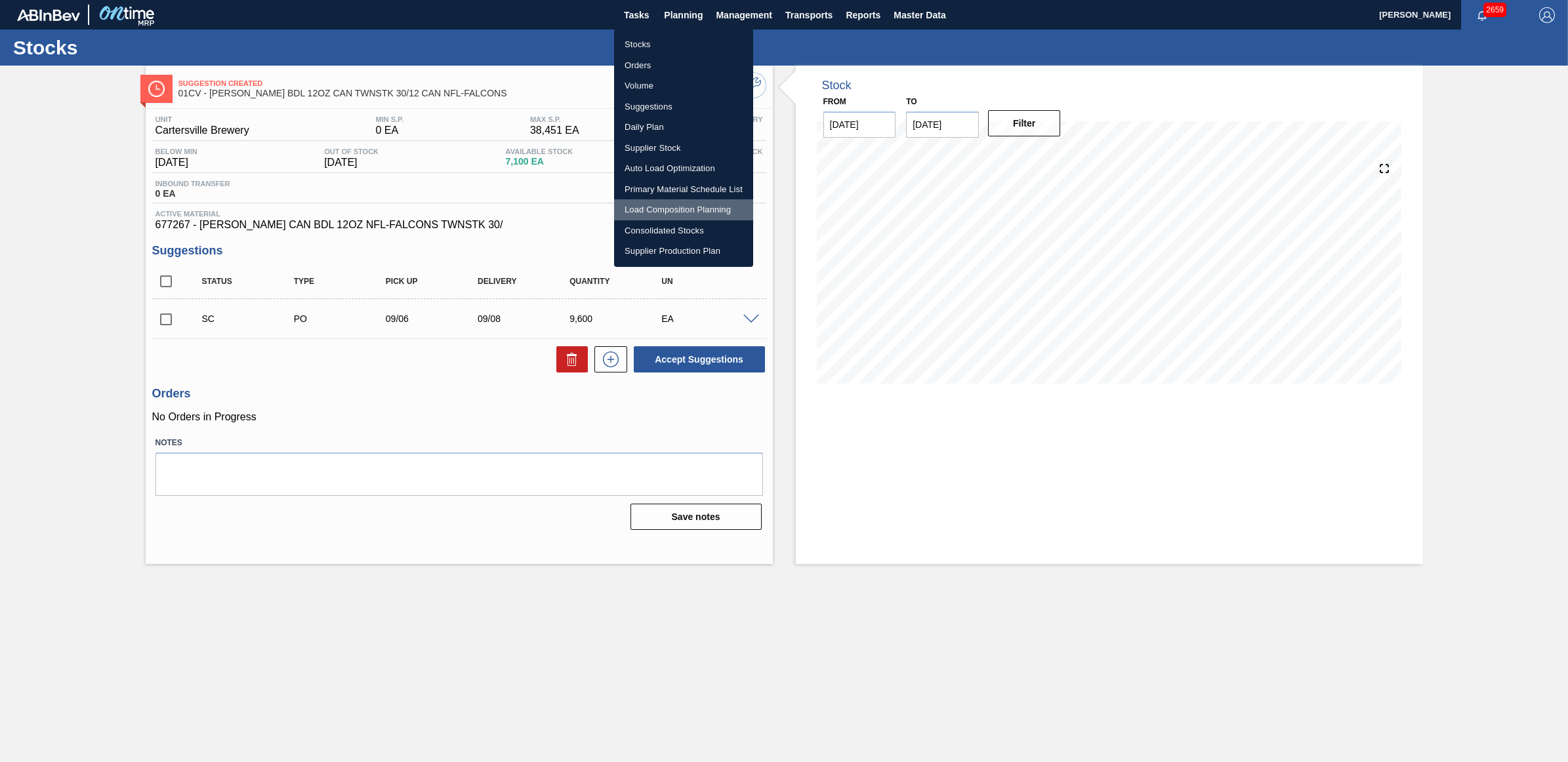
click at [644, 208] on li "Load Composition Planning" at bounding box center [683, 210] width 139 height 21
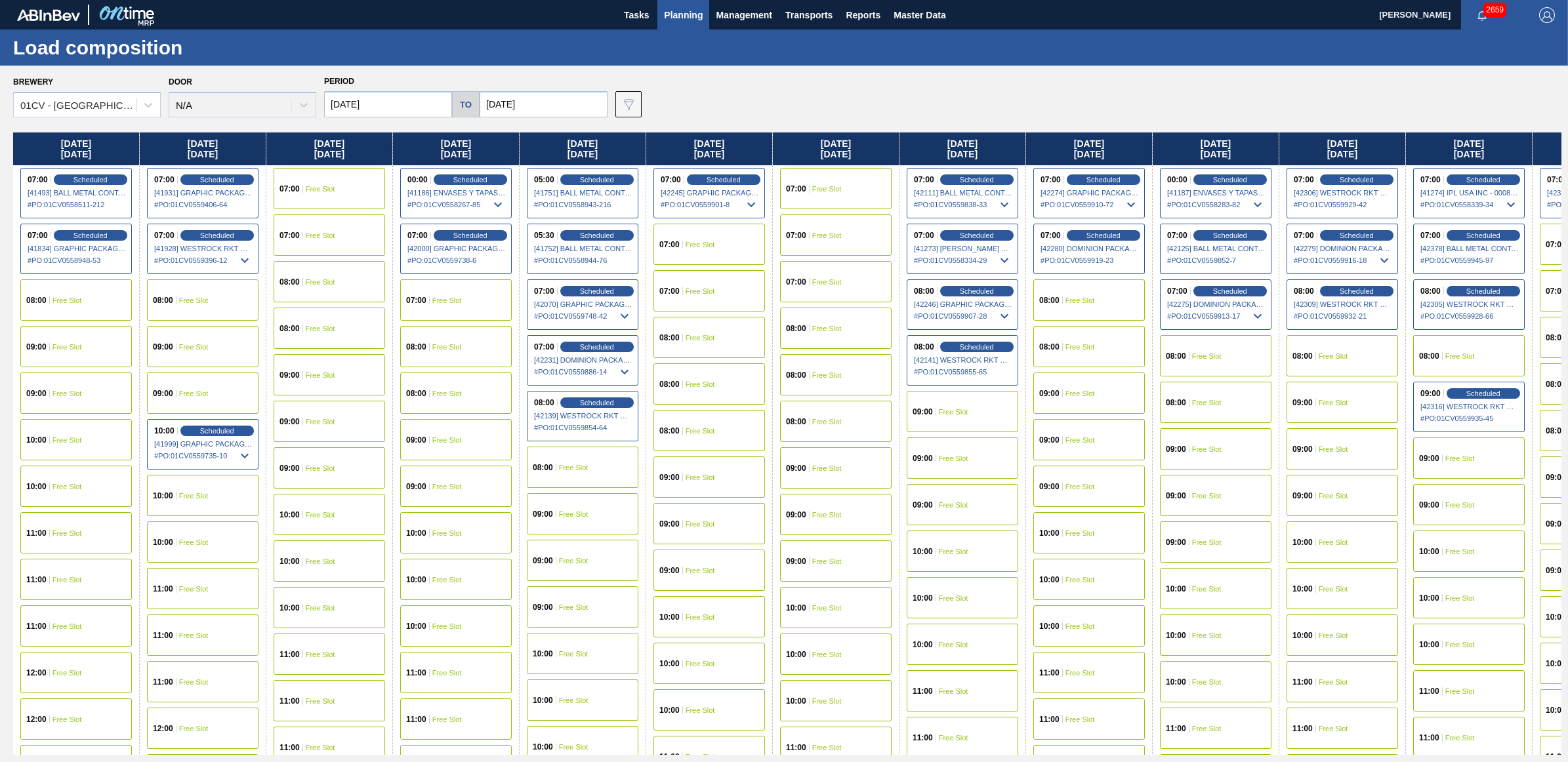
click at [1222, 355] on span "Free Slot" at bounding box center [1206, 356] width 29 height 8
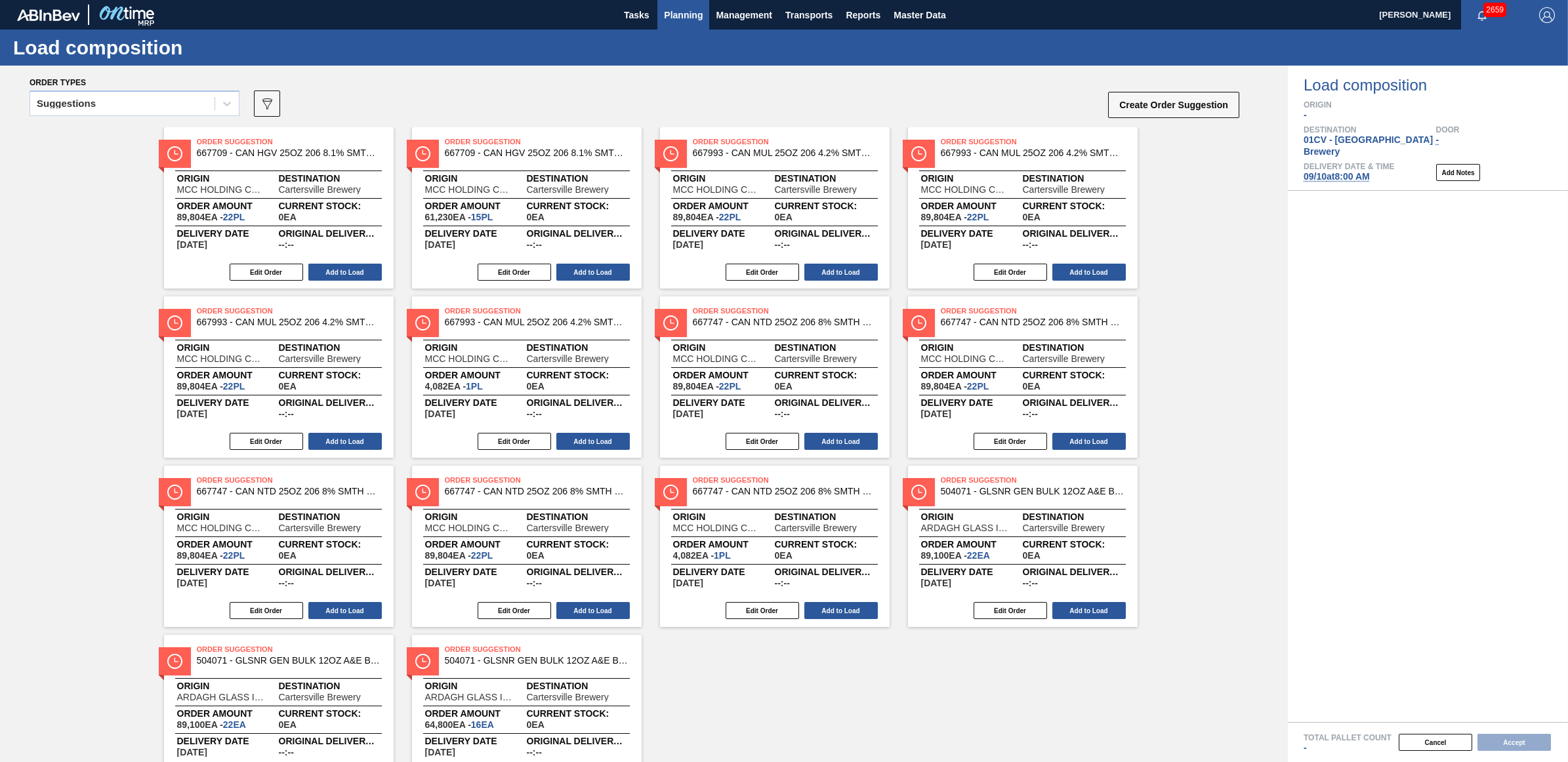
click at [674, 13] on span "Planning" at bounding box center [683, 15] width 39 height 16
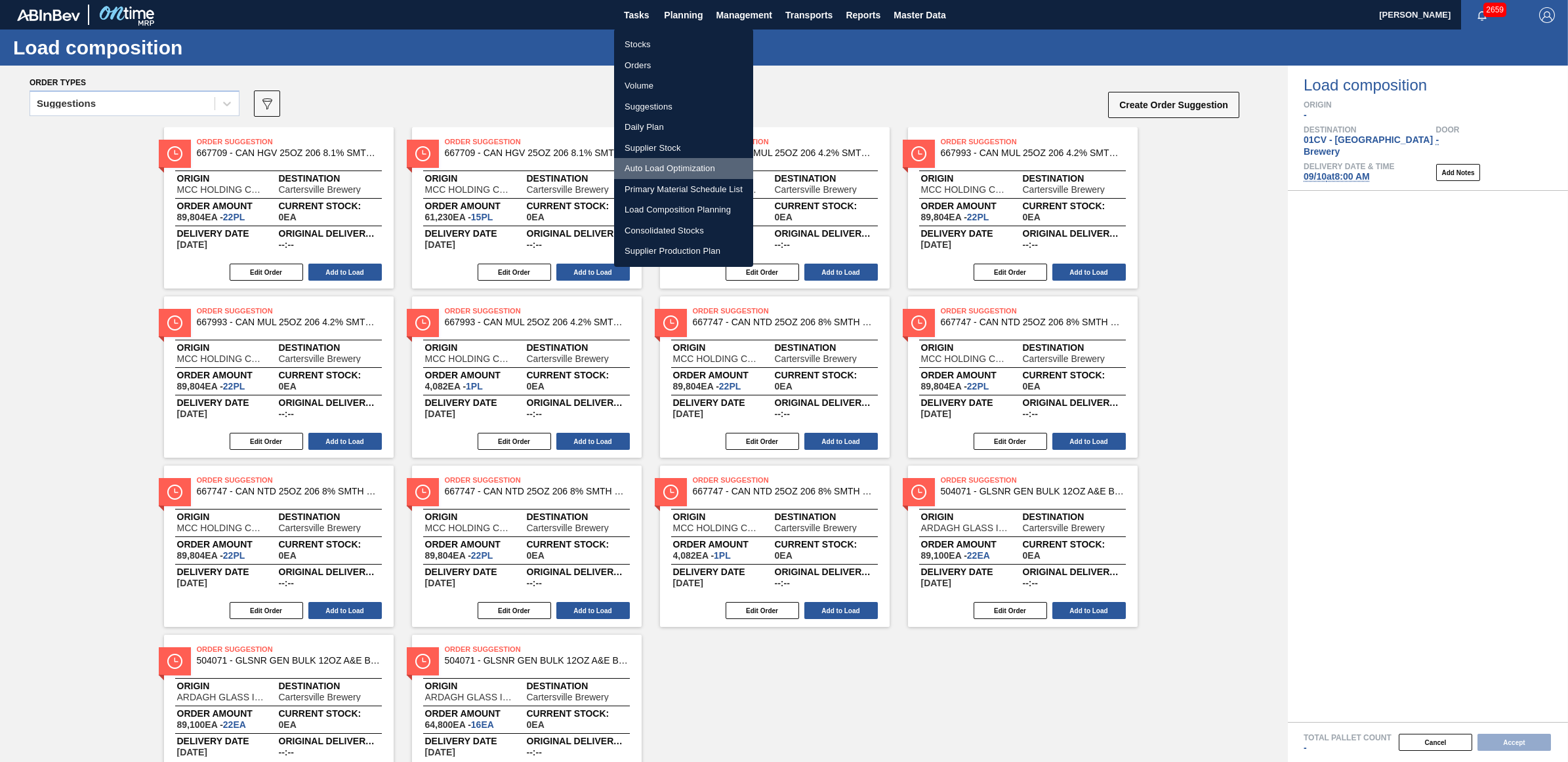
click at [651, 168] on li "Auto Load Optimization" at bounding box center [683, 168] width 139 height 21
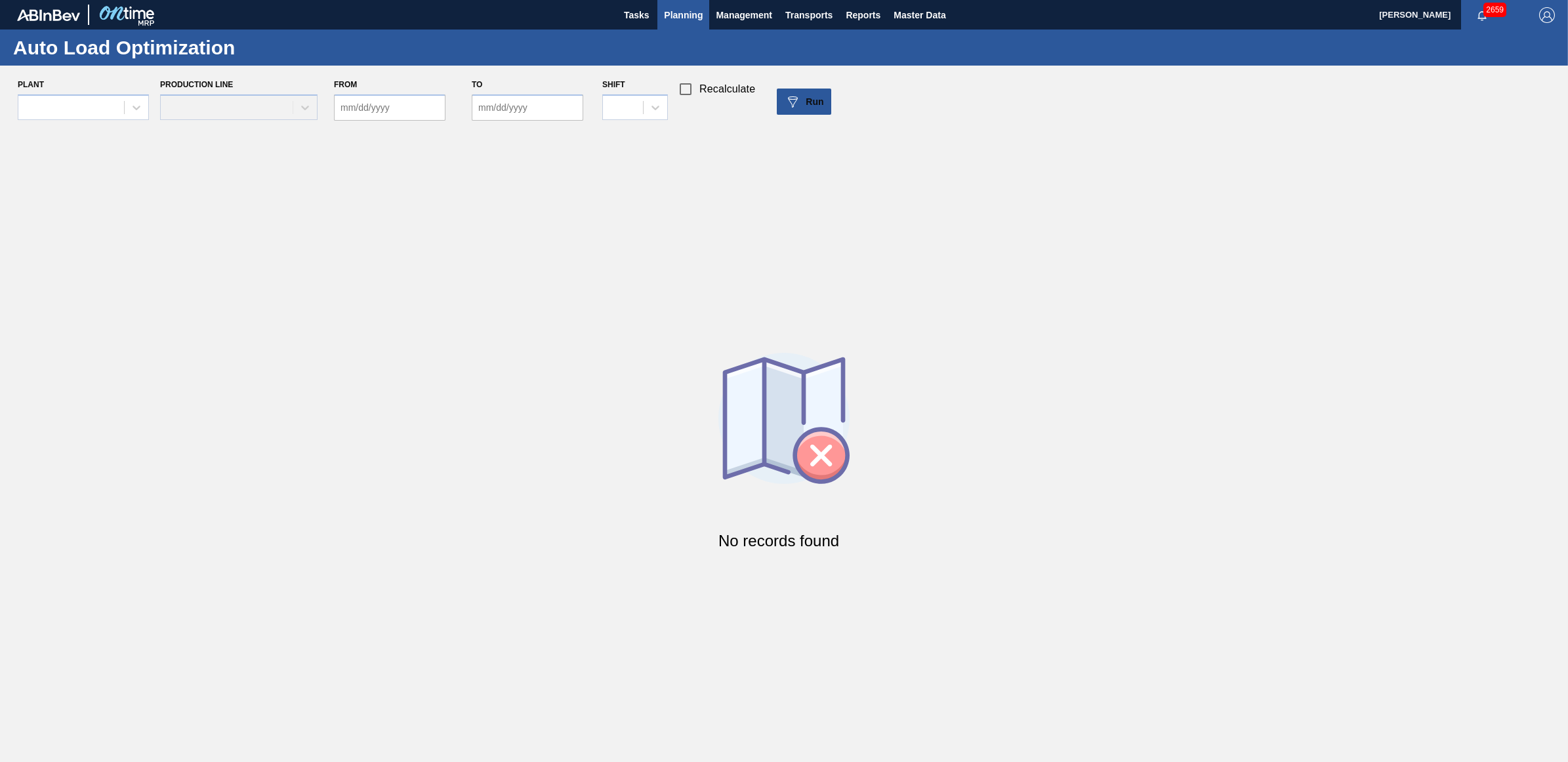
click at [690, 11] on span "Planning" at bounding box center [683, 15] width 39 height 16
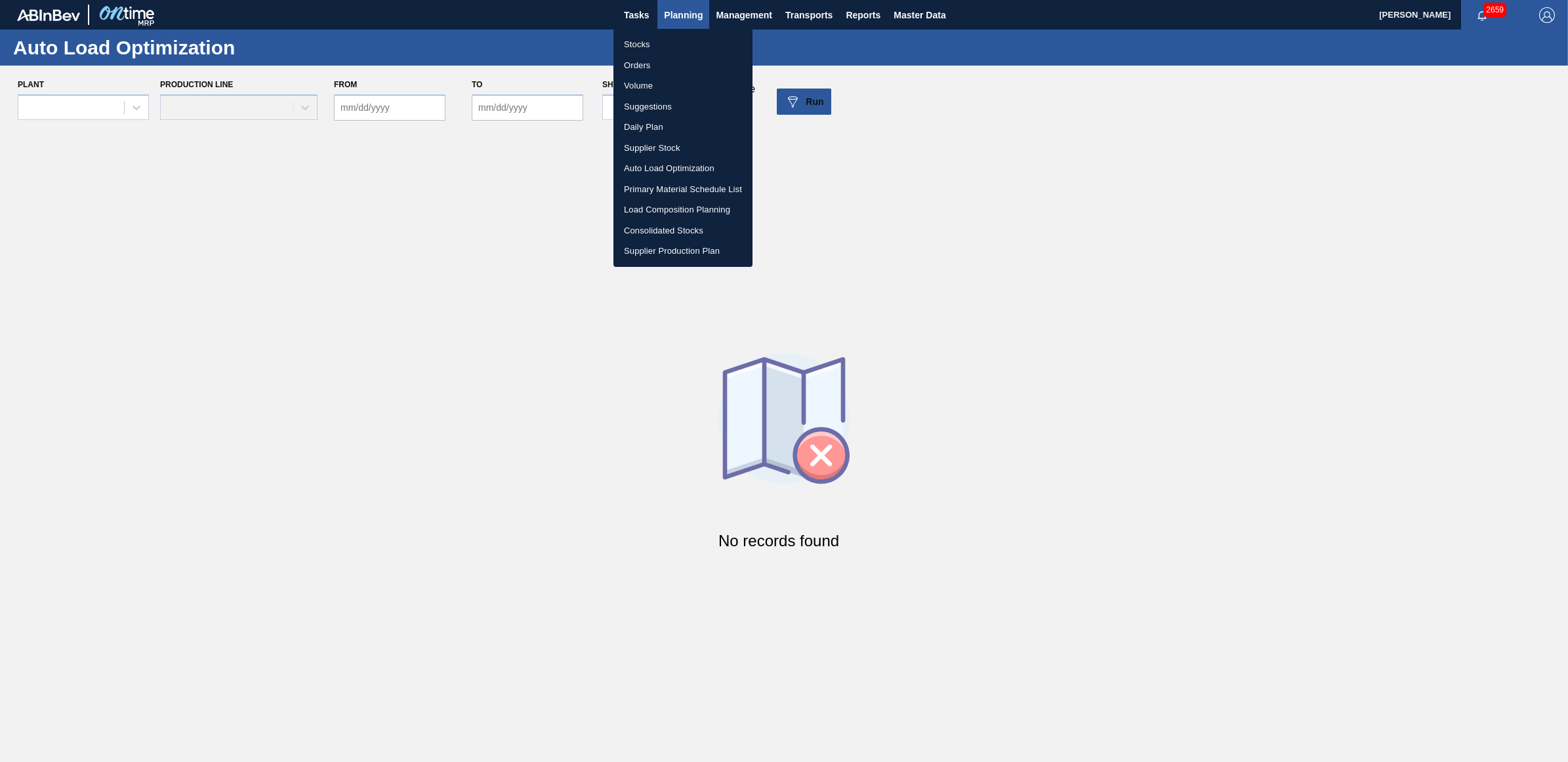
click at [677, 210] on li "Load Composition Planning" at bounding box center [682, 210] width 139 height 21
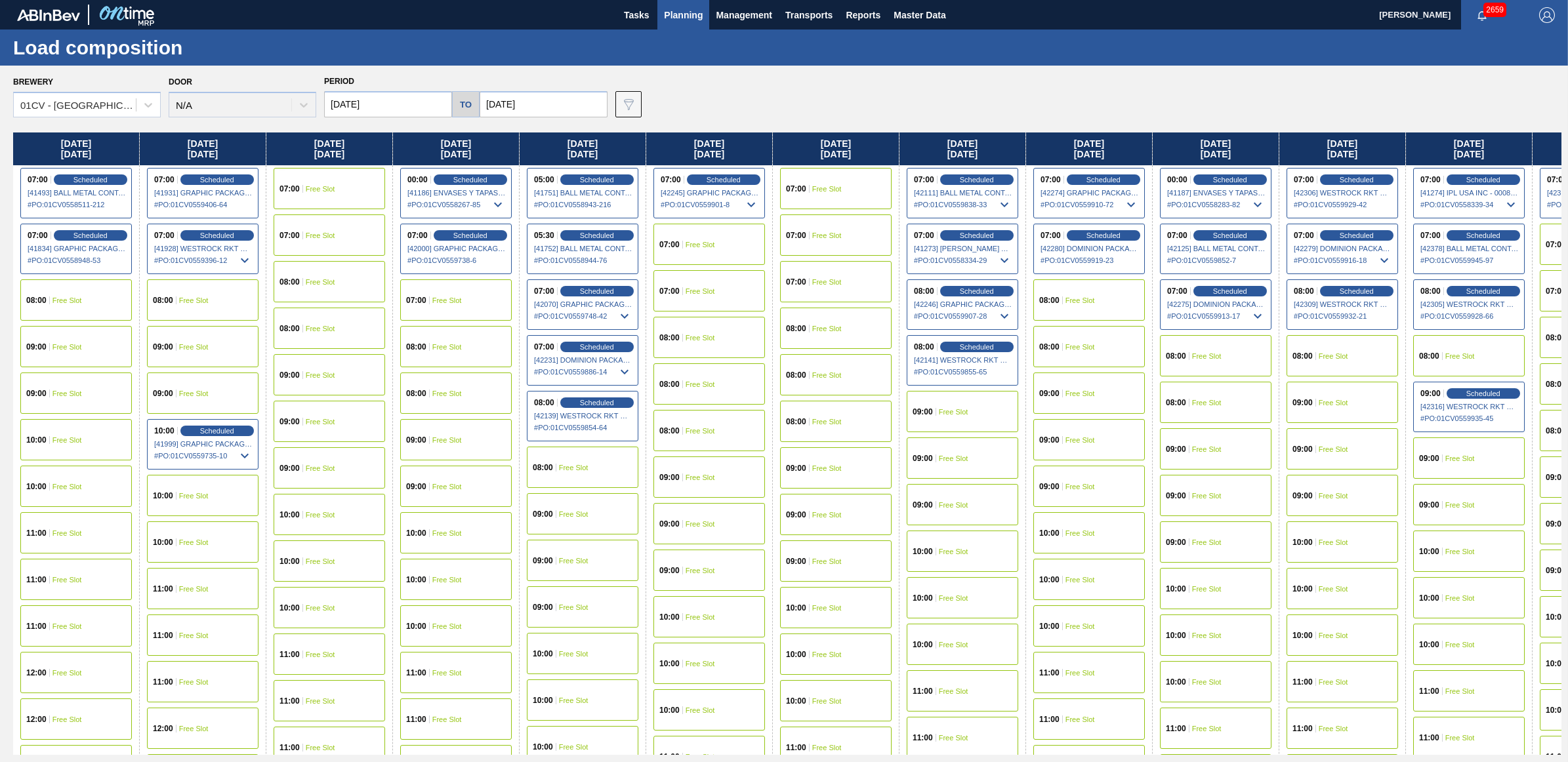
click at [1089, 389] on span "Free Slot" at bounding box center [1080, 393] width 29 height 8
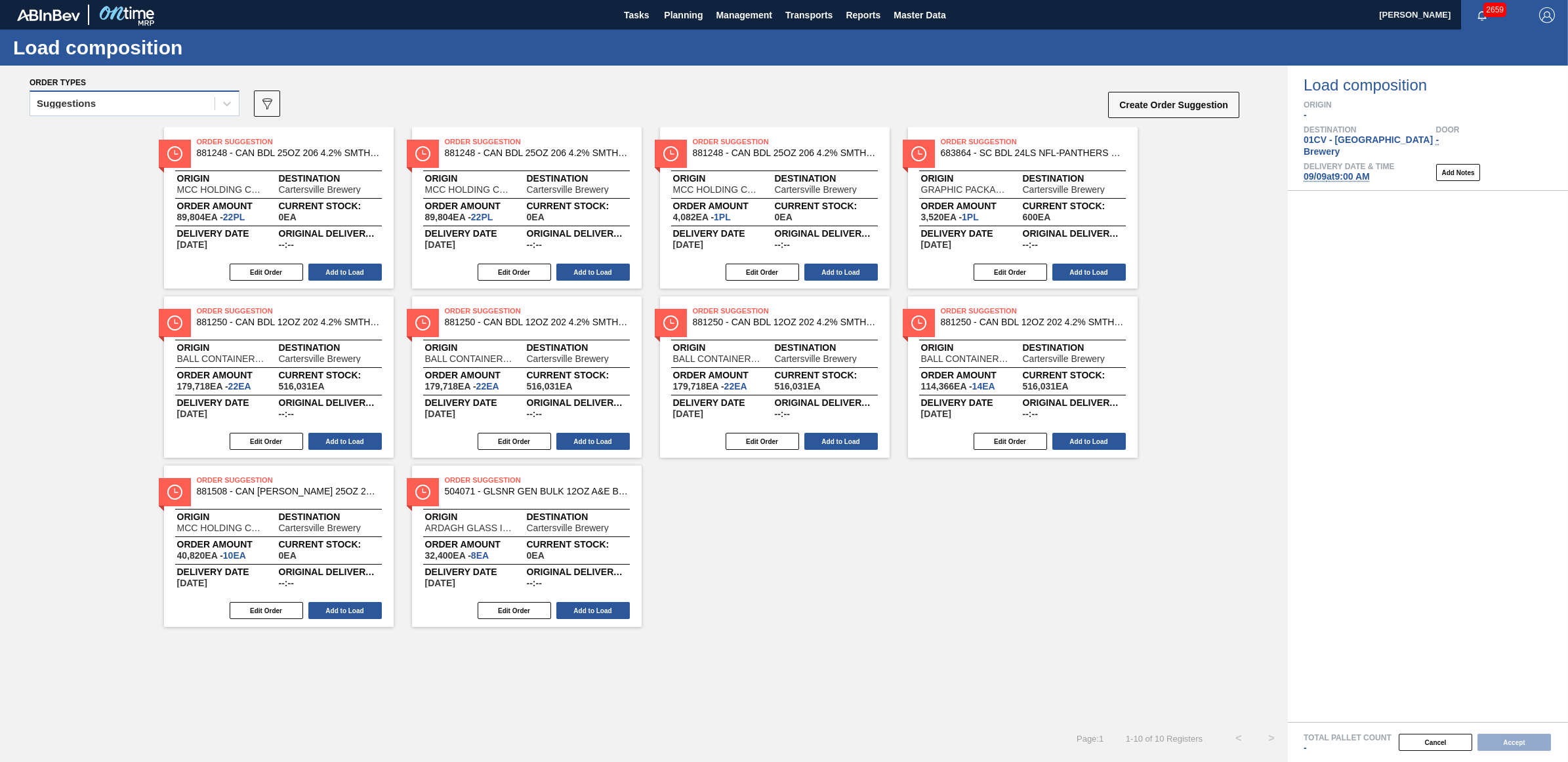
click at [99, 106] on div "Suggestions" at bounding box center [122, 104] width 184 height 19
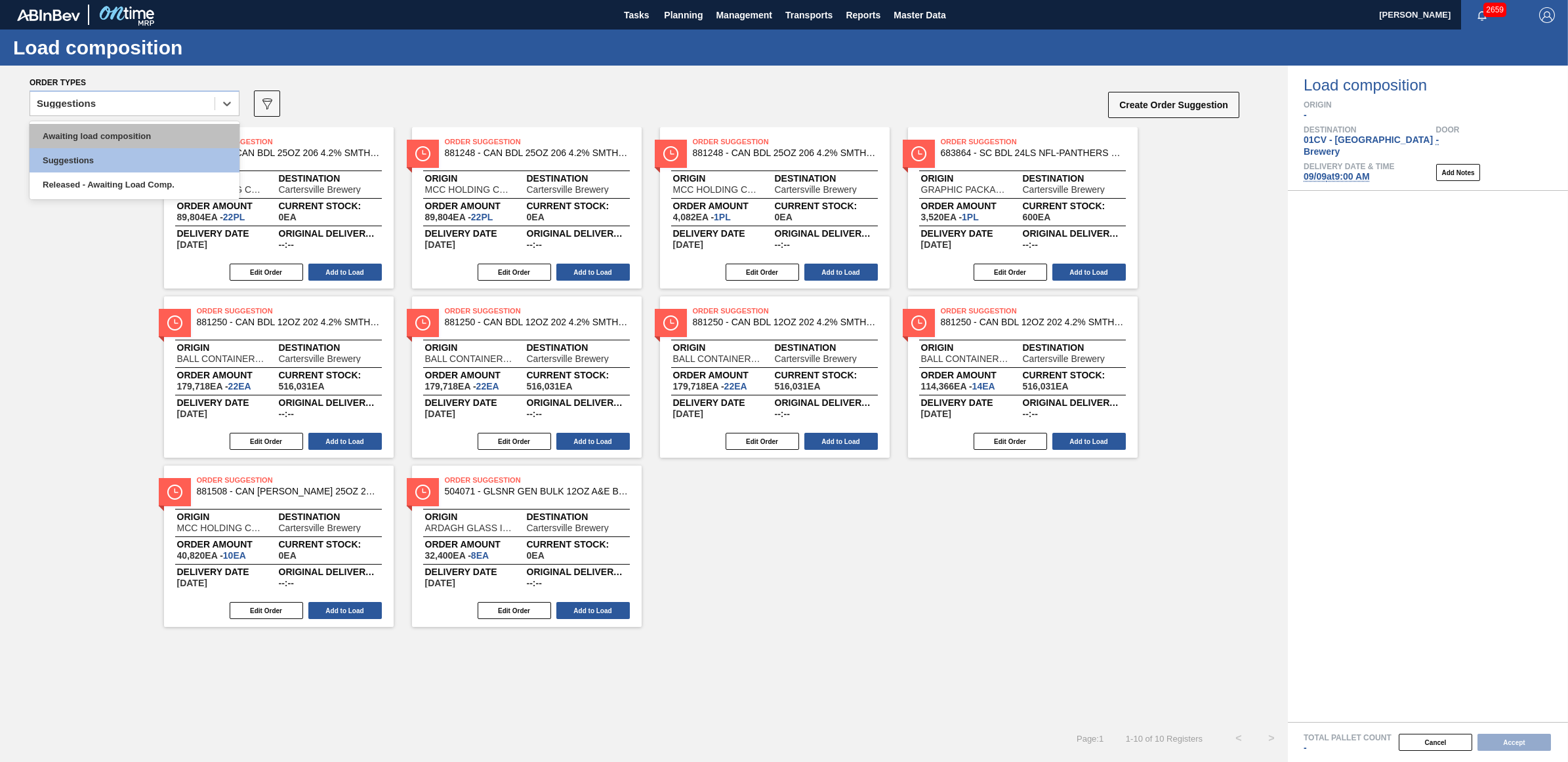
click at [117, 139] on div "Awaiting load composition" at bounding box center [134, 136] width 210 height 24
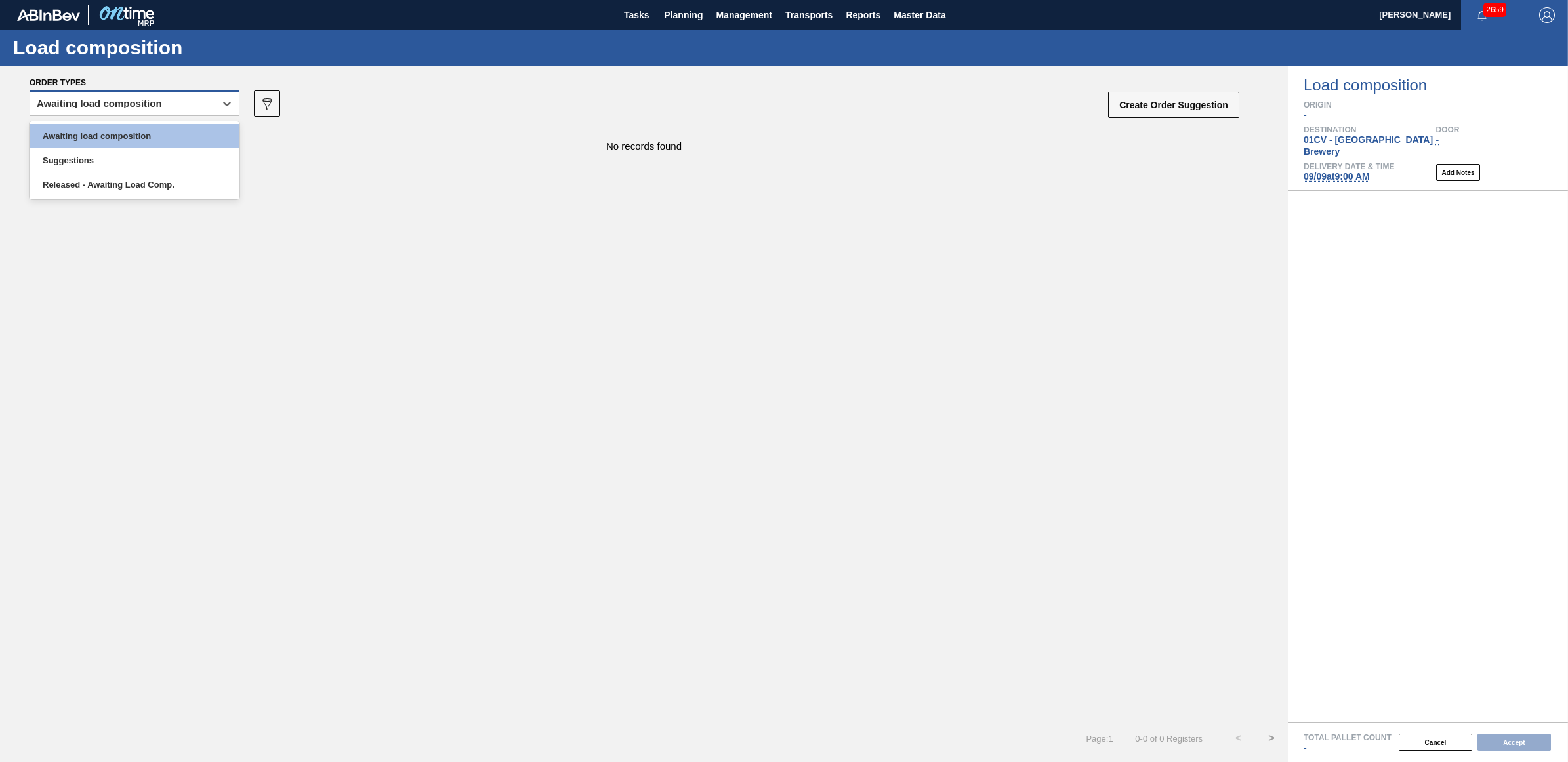
click at [76, 102] on div "Awaiting load composition" at bounding box center [99, 104] width 125 height 9
click at [118, 135] on div "Awaiting load composition" at bounding box center [134, 136] width 210 height 24
click at [113, 105] on div "Awaiting load composition" at bounding box center [99, 104] width 125 height 9
click at [113, 135] on div "Awaiting load composition" at bounding box center [134, 136] width 210 height 24
click at [126, 106] on div "Awaiting load composition" at bounding box center [99, 104] width 125 height 9
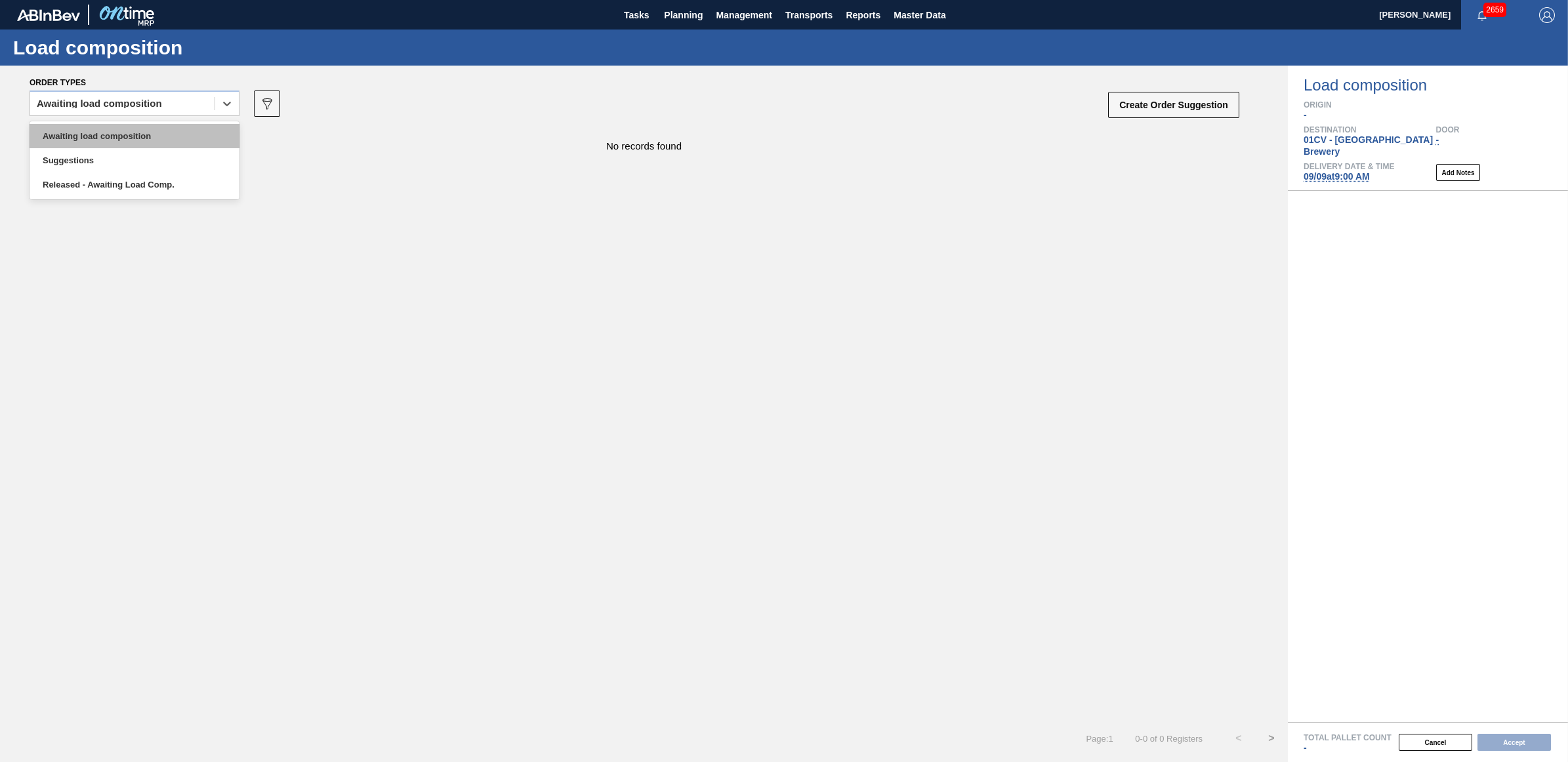
click at [109, 128] on div "Awaiting load composition" at bounding box center [134, 136] width 210 height 24
click at [67, 95] on div "Awaiting load composition" at bounding box center [122, 104] width 184 height 19
click at [77, 131] on div "Awaiting load composition" at bounding box center [134, 136] width 210 height 24
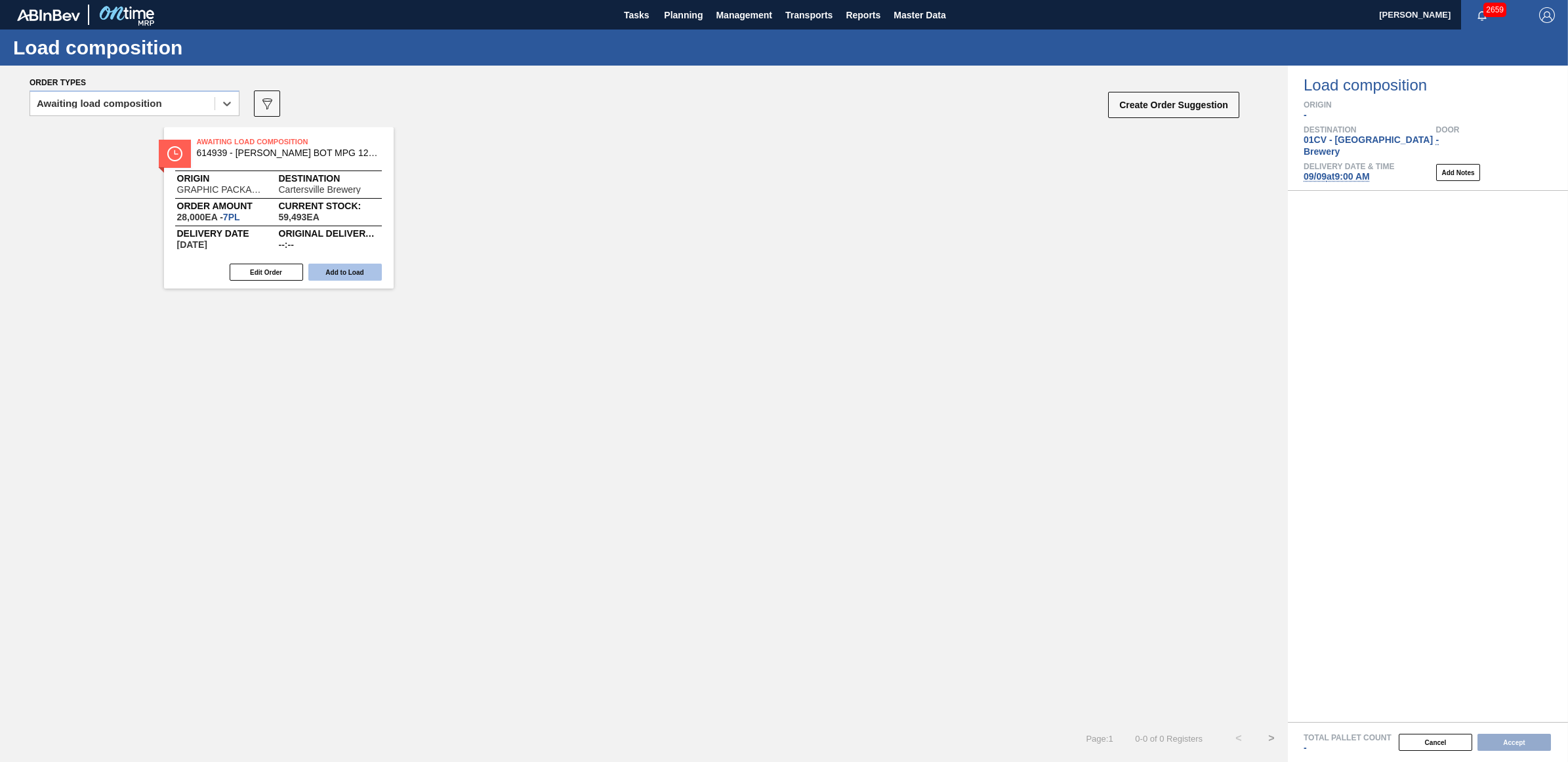
click at [349, 274] on button "Add to Load" at bounding box center [345, 272] width 73 height 17
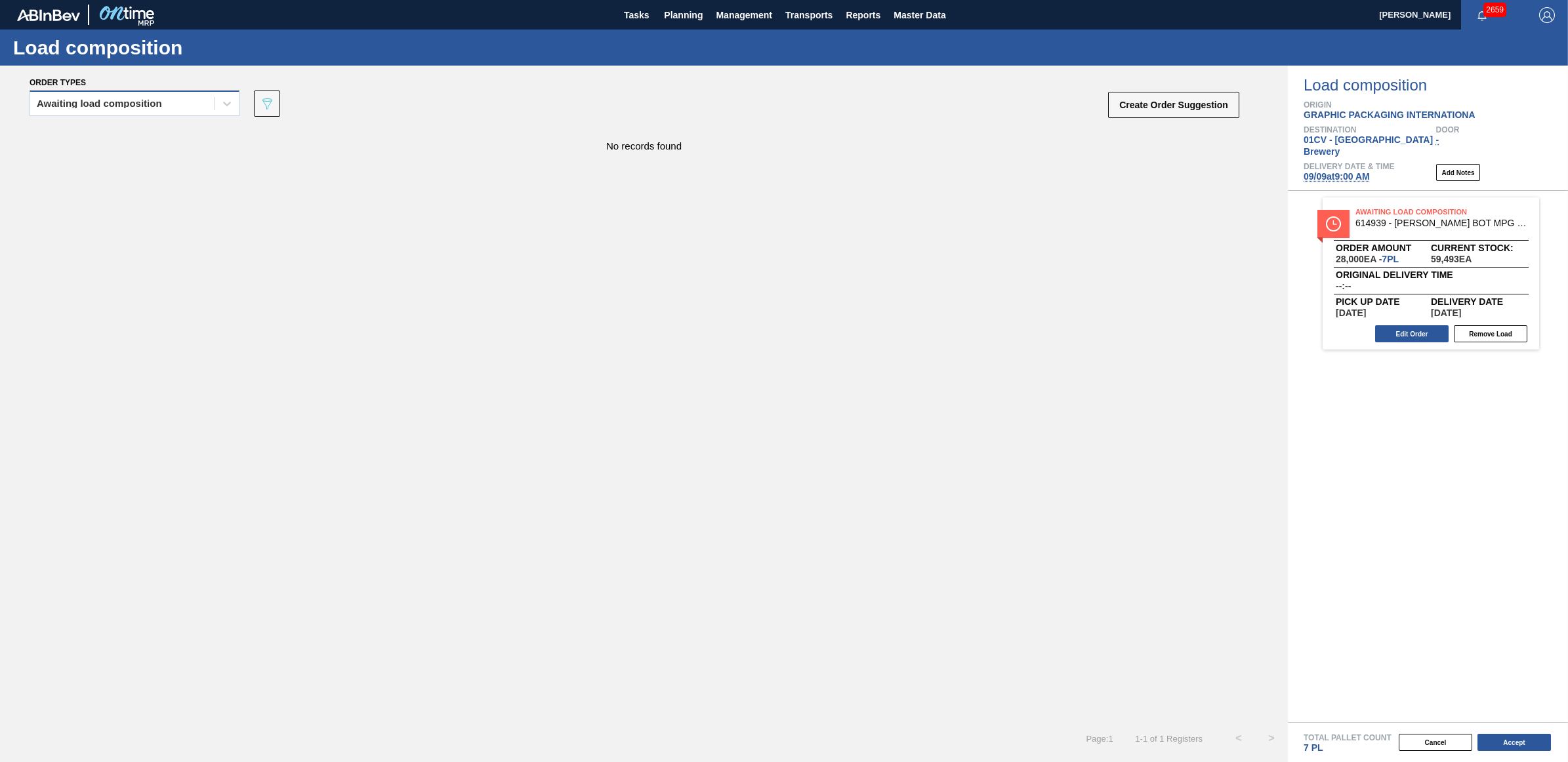
click at [89, 100] on div "Awaiting load composition" at bounding box center [99, 104] width 125 height 9
click at [85, 134] on div "Awaiting load composition" at bounding box center [134, 136] width 210 height 24
click at [125, 102] on div "Awaiting load composition" at bounding box center [99, 104] width 125 height 9
click at [121, 133] on div "Awaiting load composition" at bounding box center [134, 136] width 210 height 24
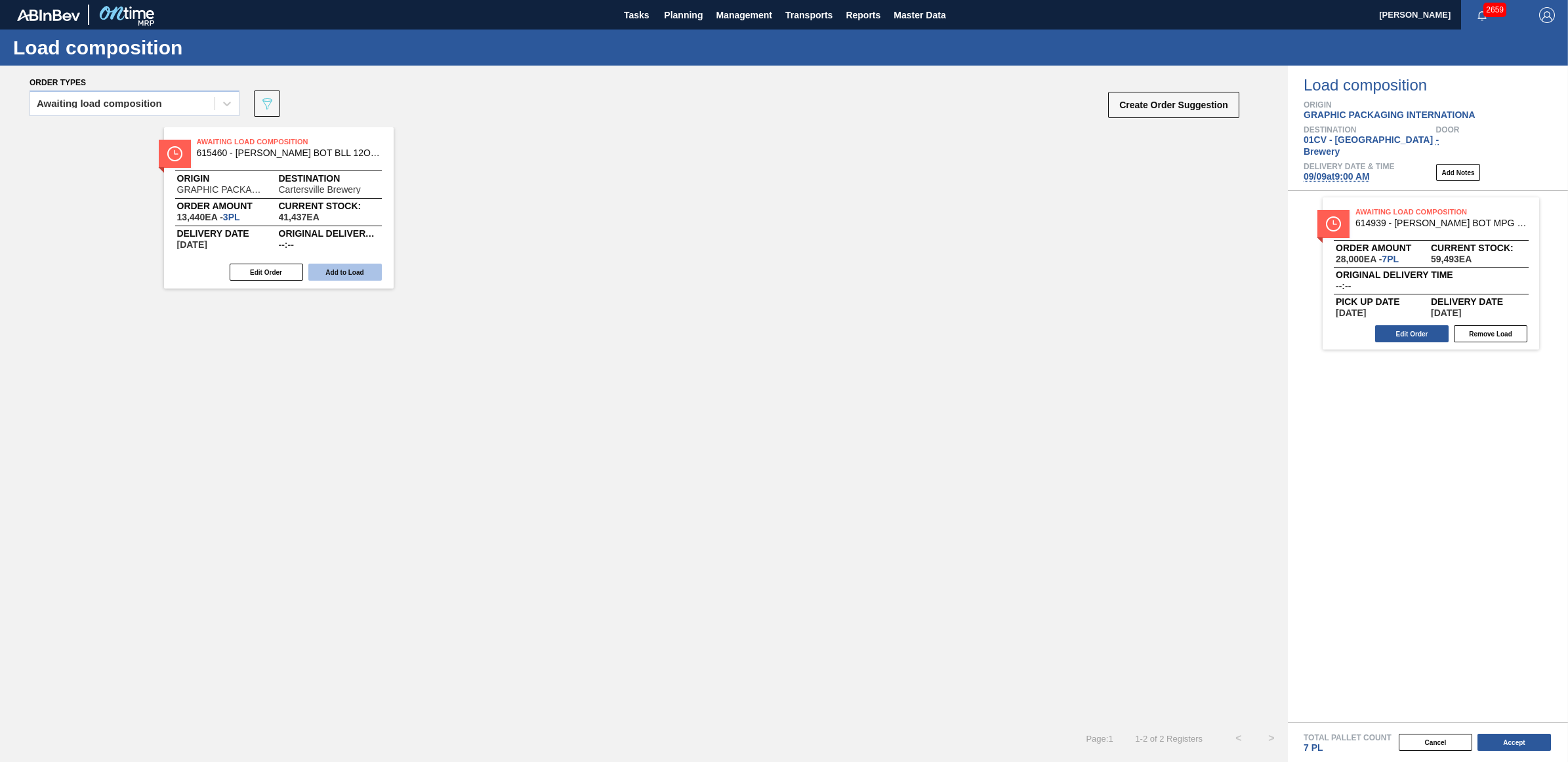
click at [345, 270] on button "Add to Load" at bounding box center [345, 272] width 73 height 17
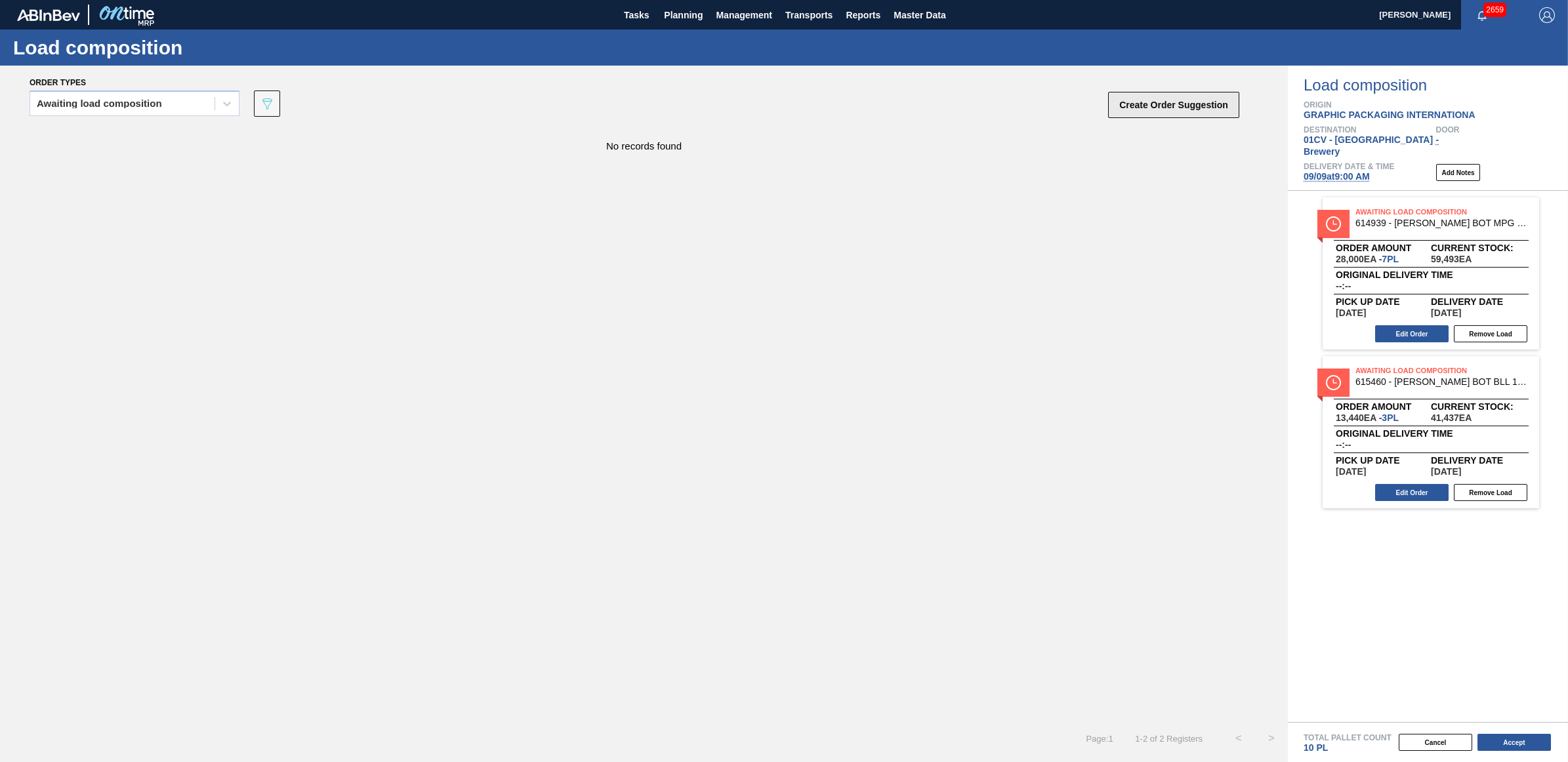
click at [1182, 110] on button "Create Order Suggestion" at bounding box center [1173, 104] width 131 height 26
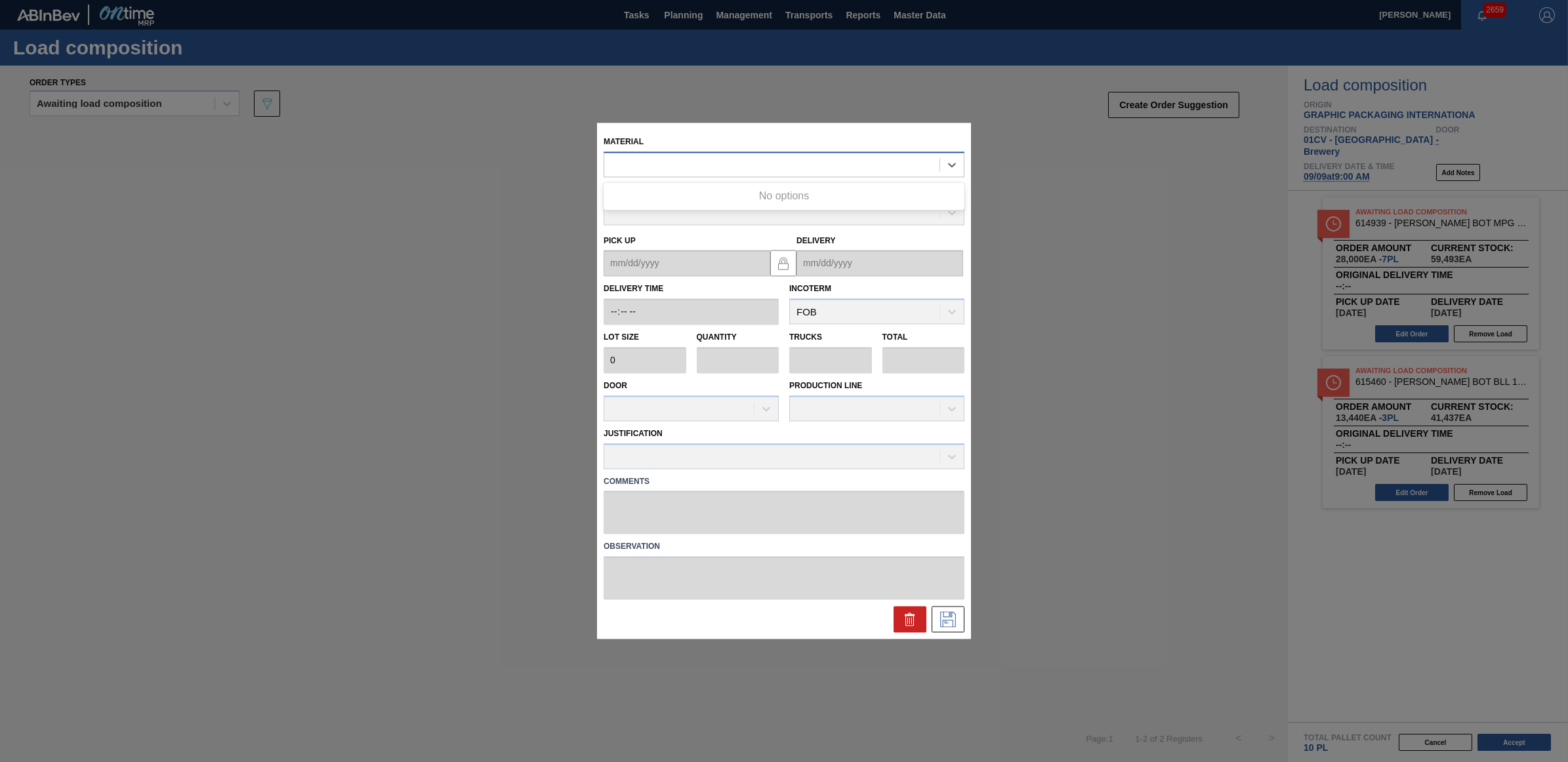
click at [673, 164] on div at bounding box center [772, 165] width 336 height 19
type input "615307"
type input "4,000"
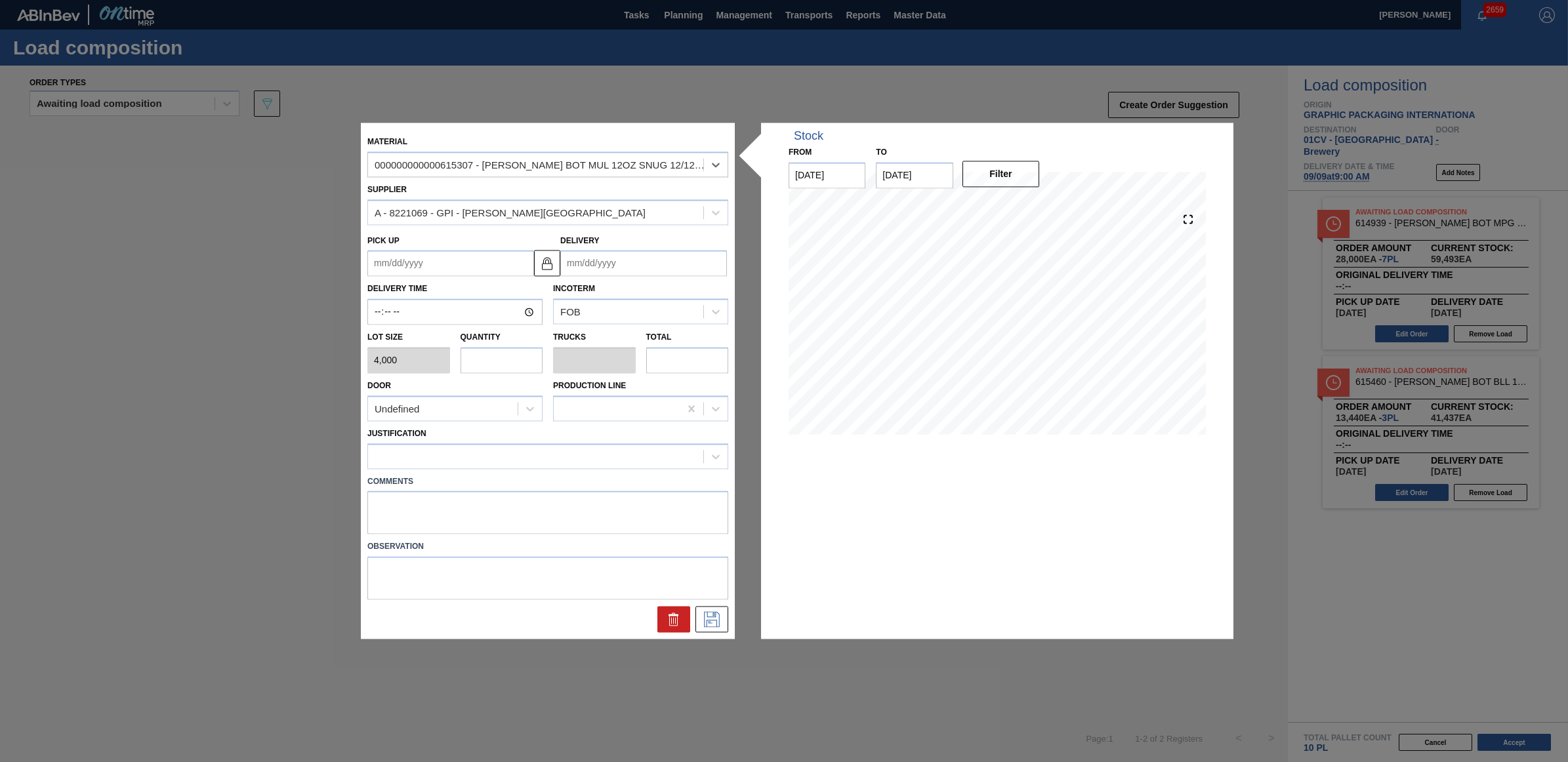
click at [519, 359] on input "text" at bounding box center [502, 359] width 83 height 26
type input "5"
type input "0.192"
type input "20,000"
type input "5"
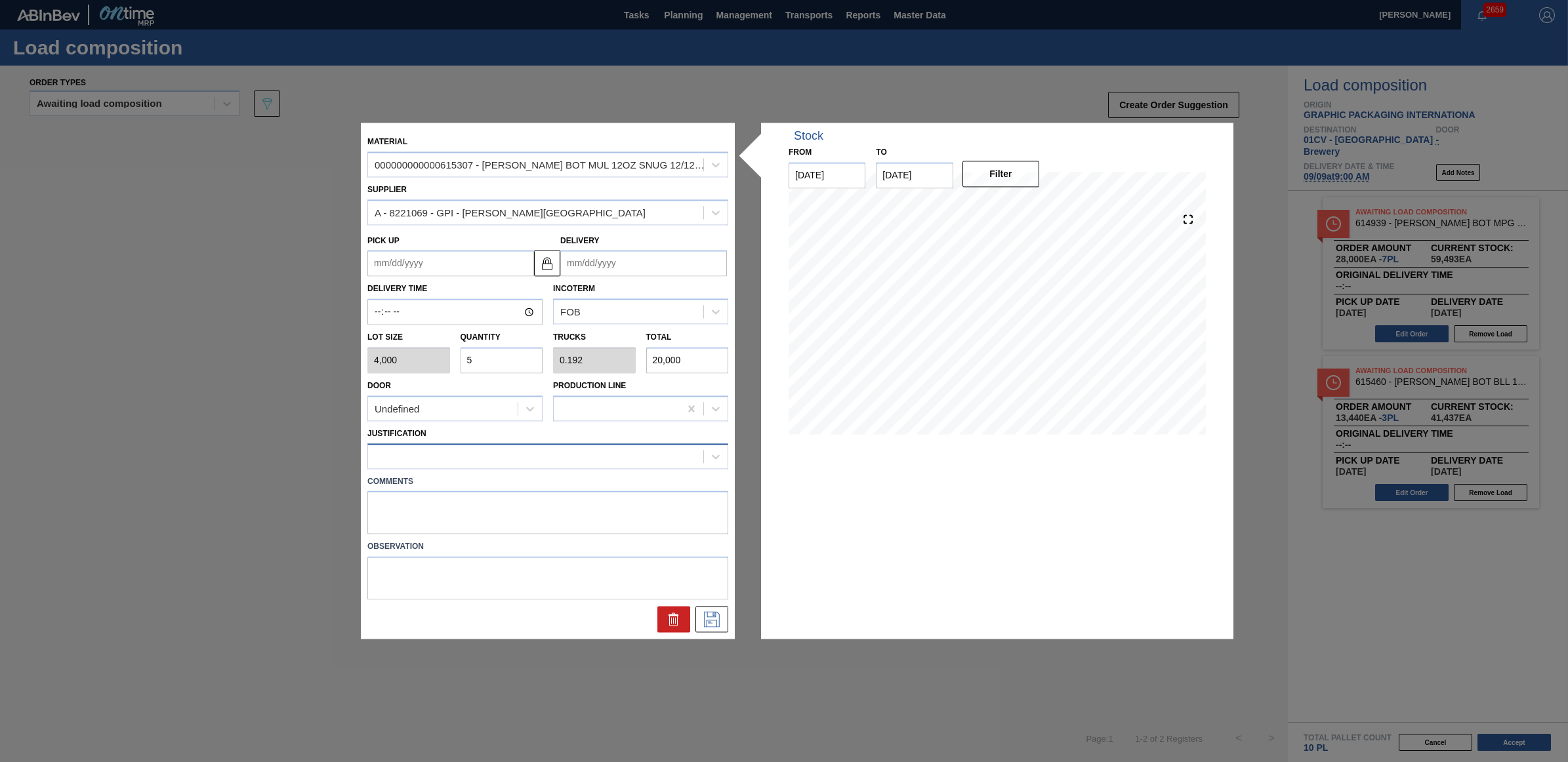
click at [501, 447] on div at bounding box center [536, 456] width 336 height 19
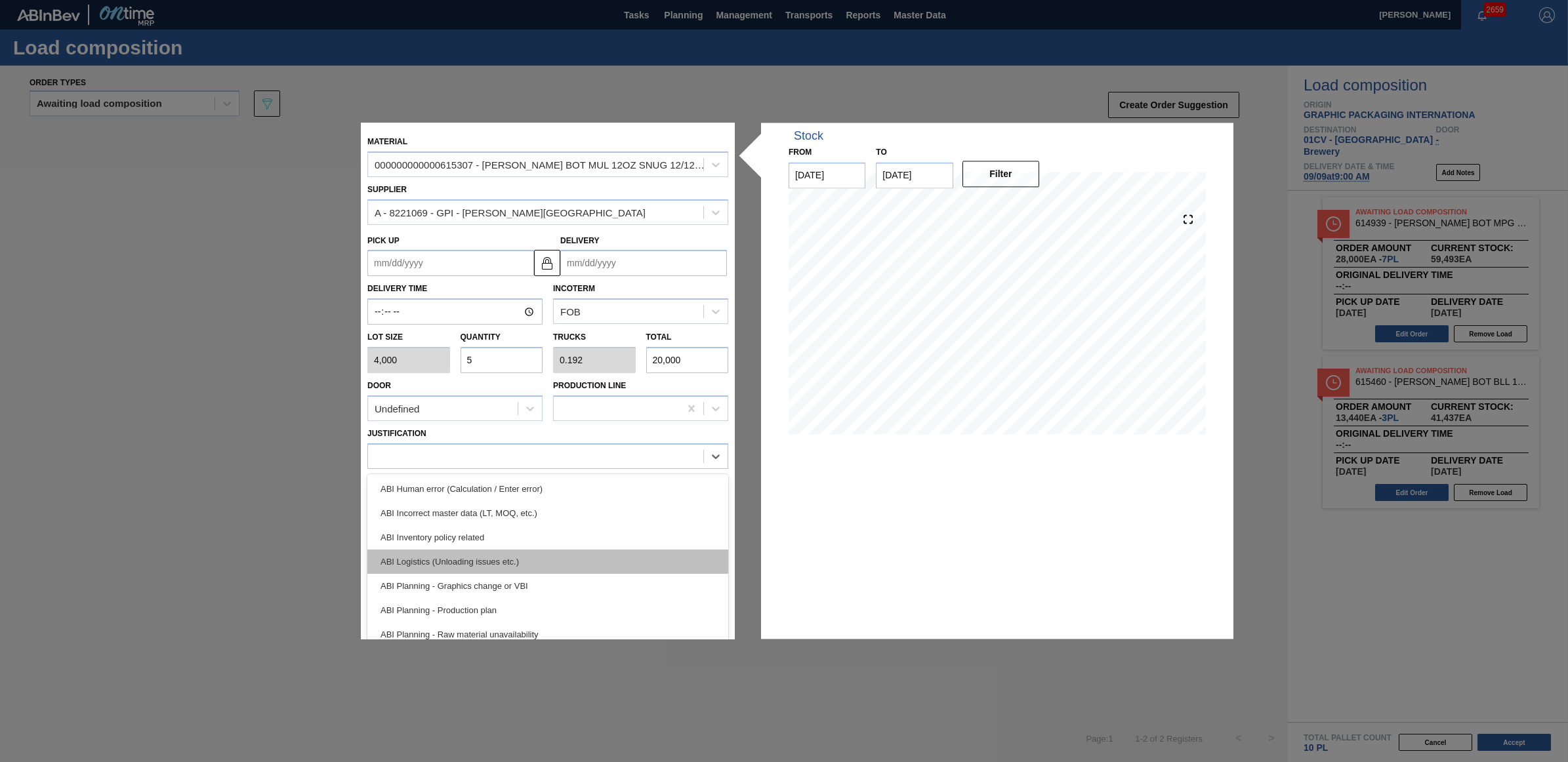
scroll to position [82, 0]
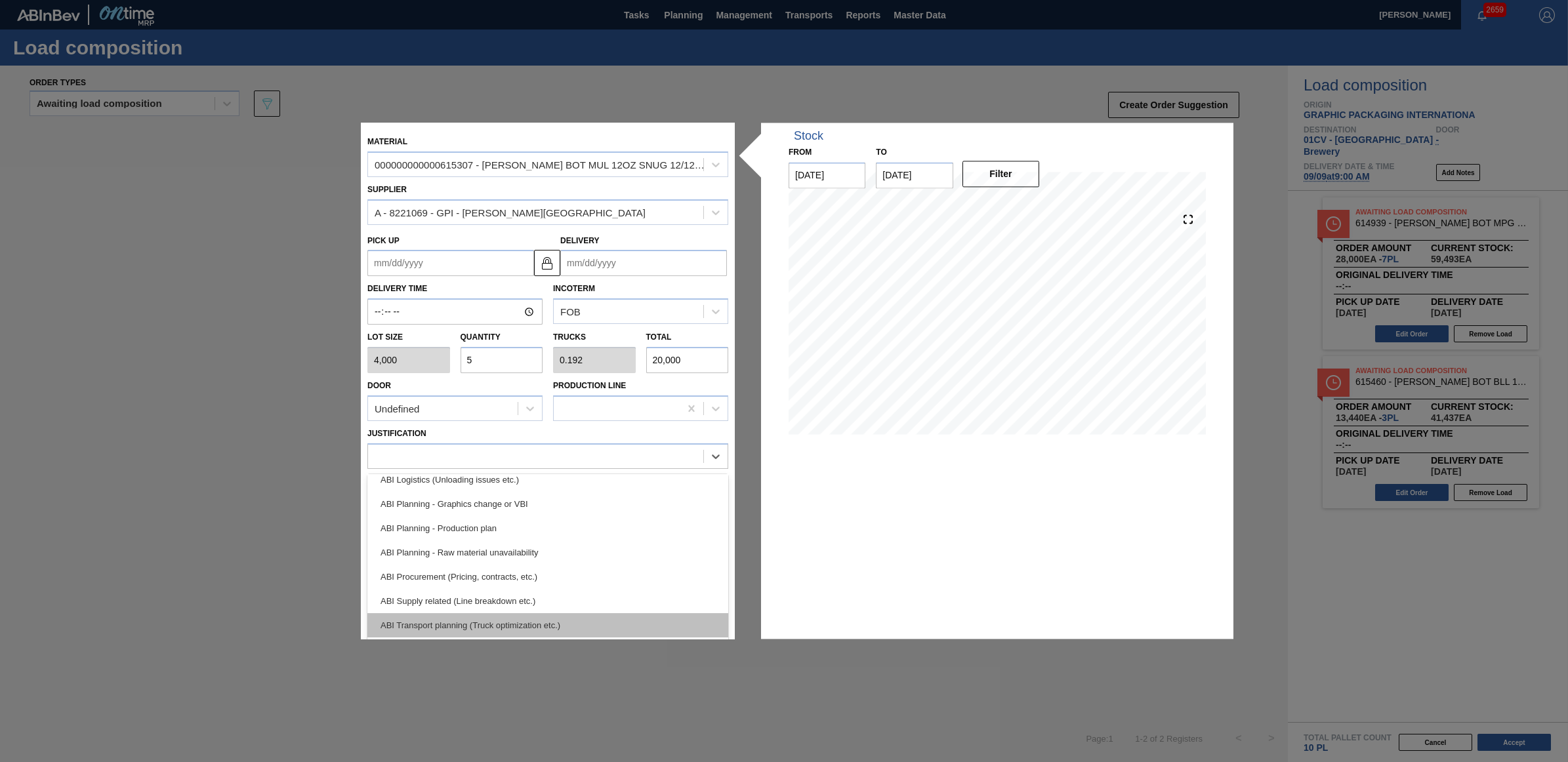
click at [497, 623] on div "ABI Transport planning (Truck optimization etc.)" at bounding box center [548, 625] width 361 height 24
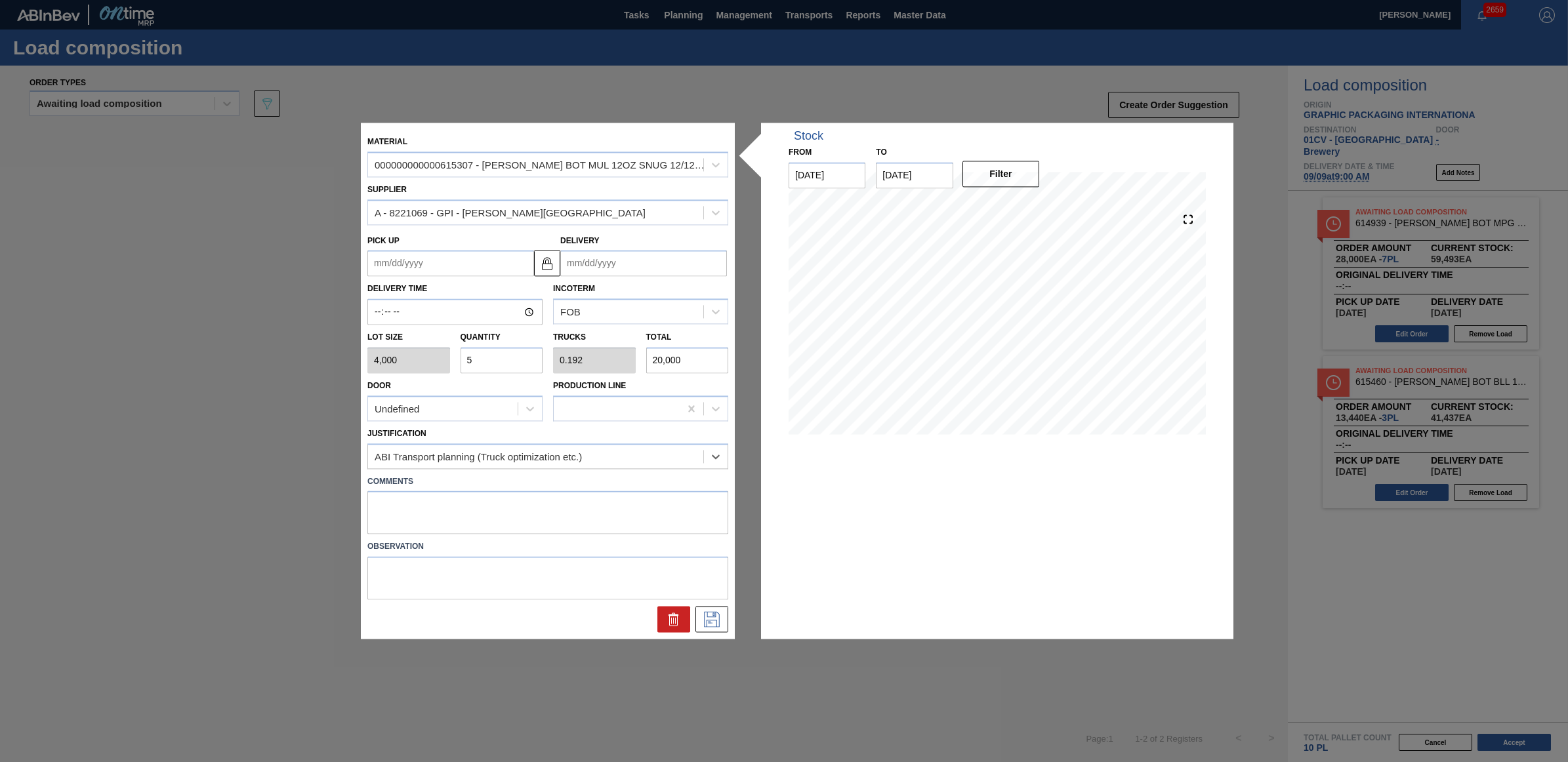
click at [632, 270] on input "Delivery" at bounding box center [643, 263] width 166 height 26
click at [621, 363] on div "9" at bounding box center [618, 358] width 18 height 18
type up "09/07/2025"
type input "09/09/2025"
click at [717, 623] on icon at bounding box center [712, 620] width 21 height 16
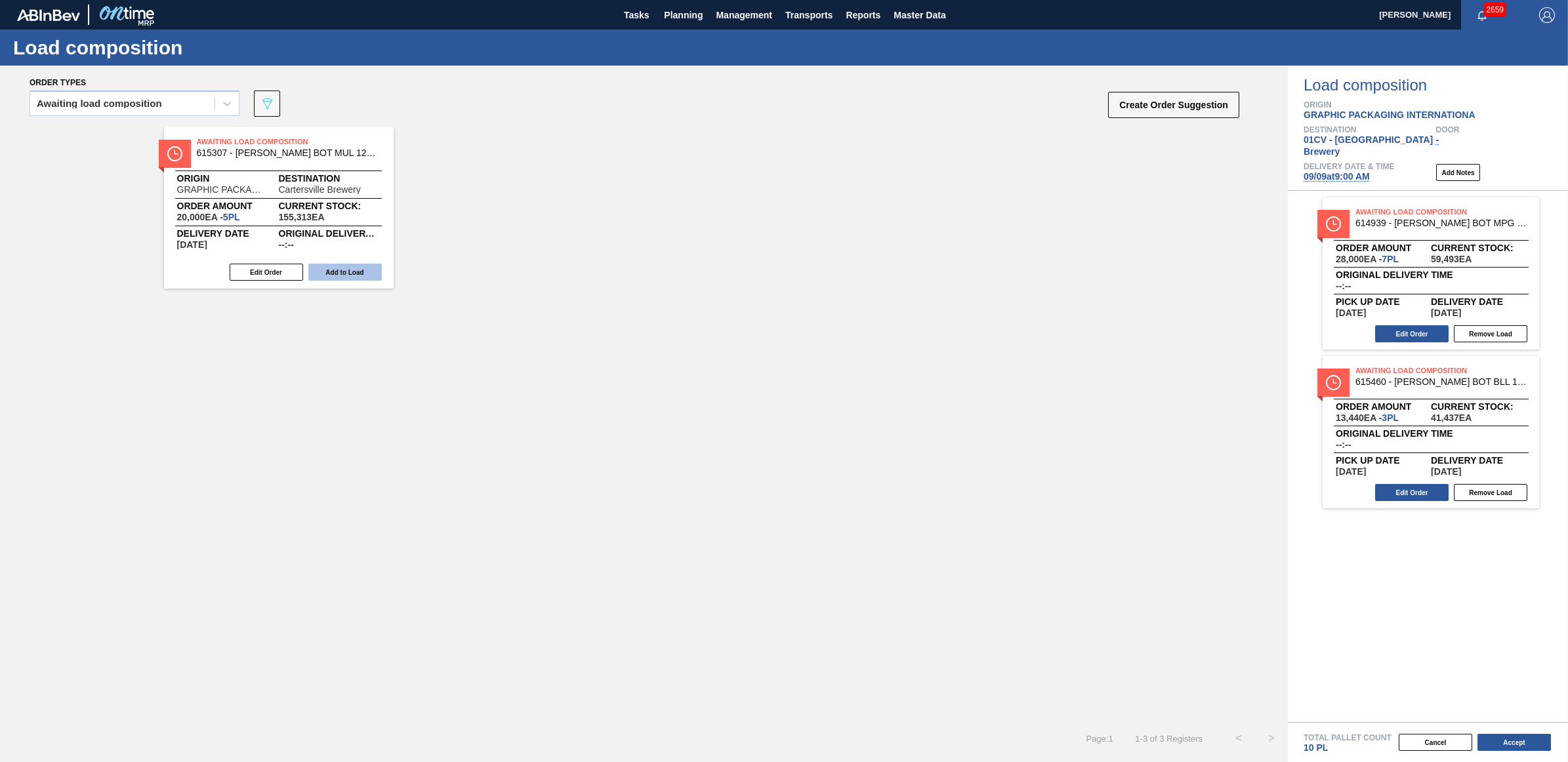
click at [317, 270] on button "Add to Load" at bounding box center [345, 272] width 73 height 17
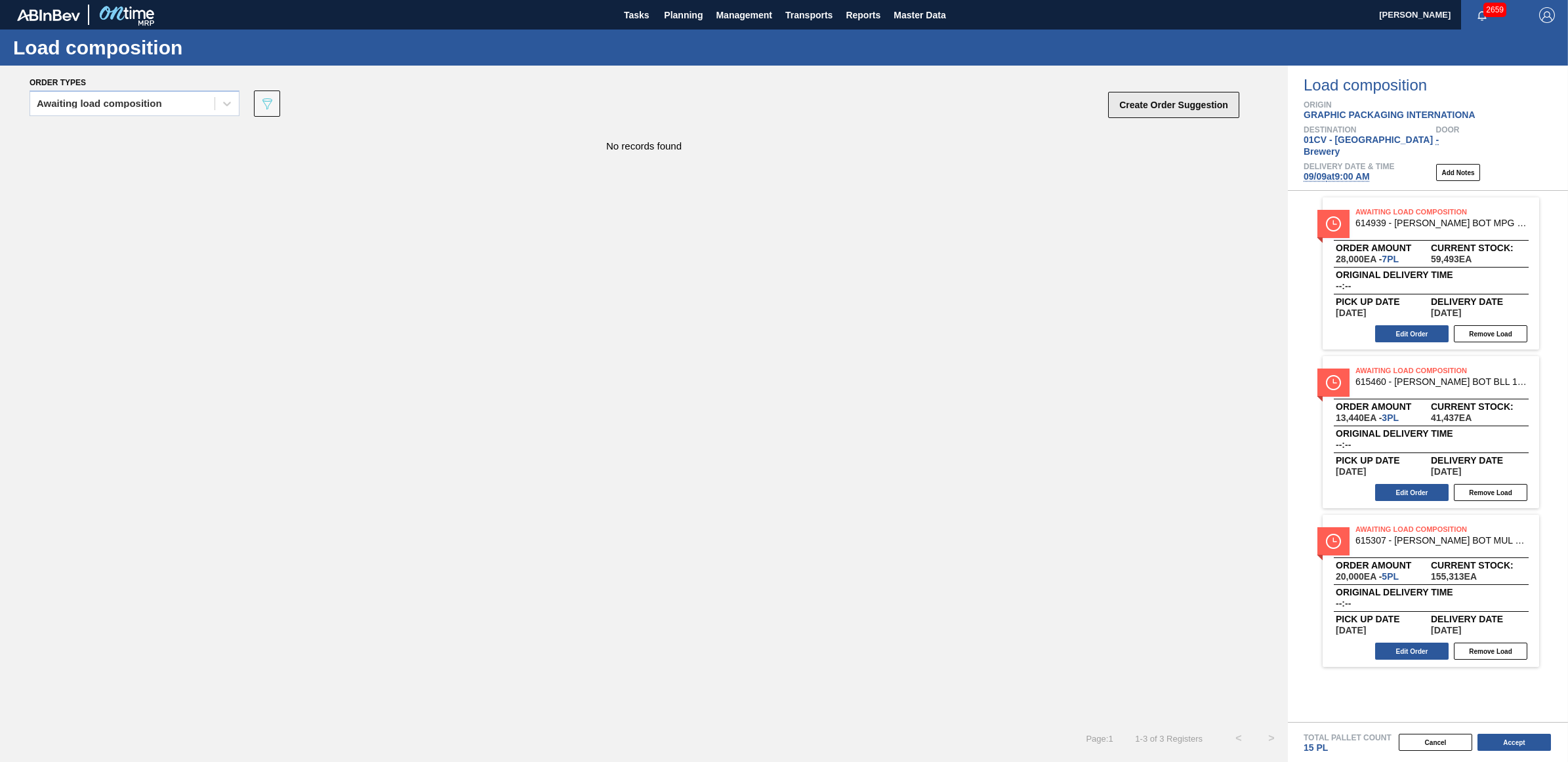
click at [1133, 100] on button "Create Order Suggestion" at bounding box center [1173, 104] width 131 height 26
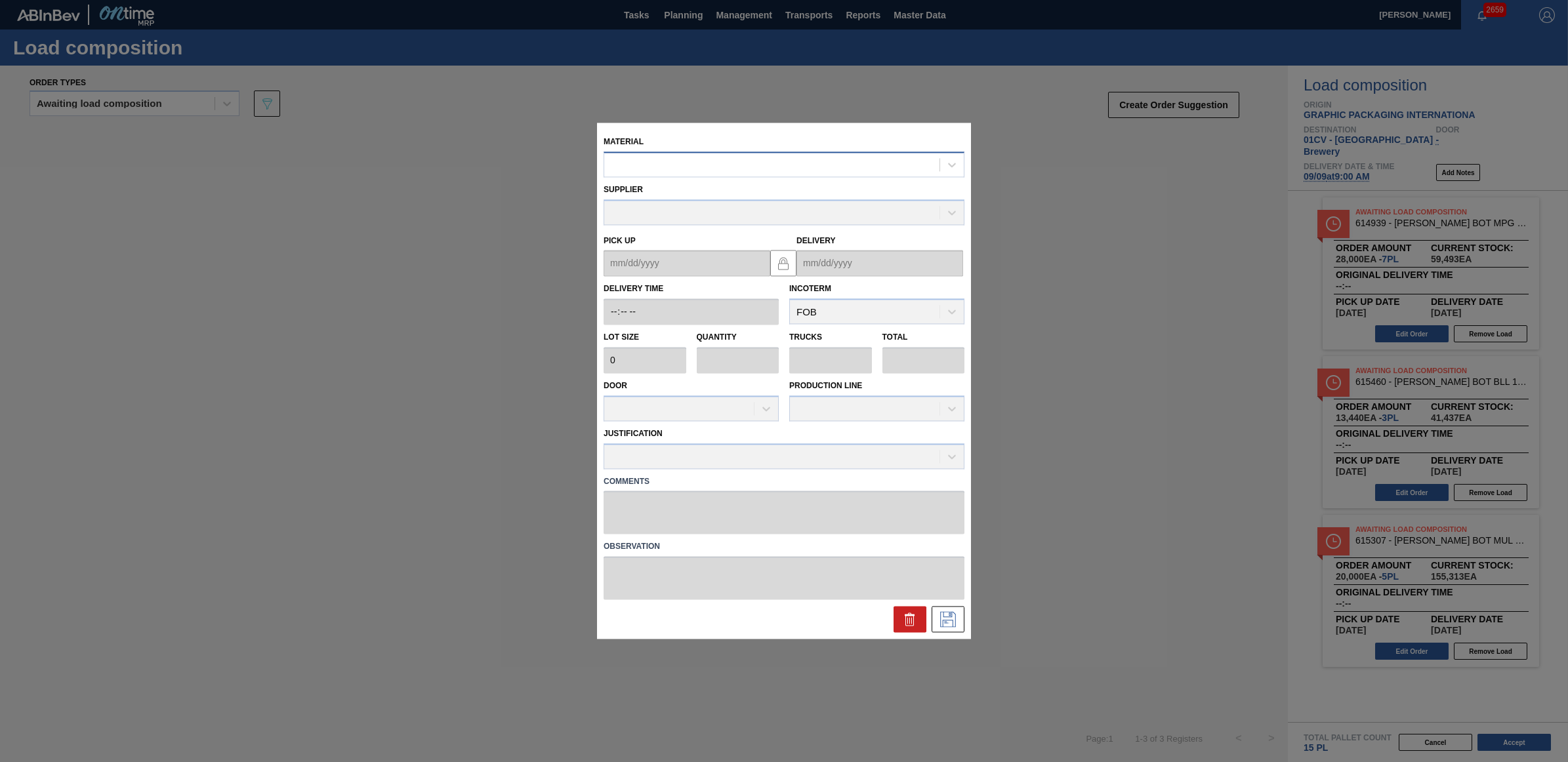
click at [650, 164] on div at bounding box center [772, 165] width 336 height 19
type input "615171"
type input "4,480"
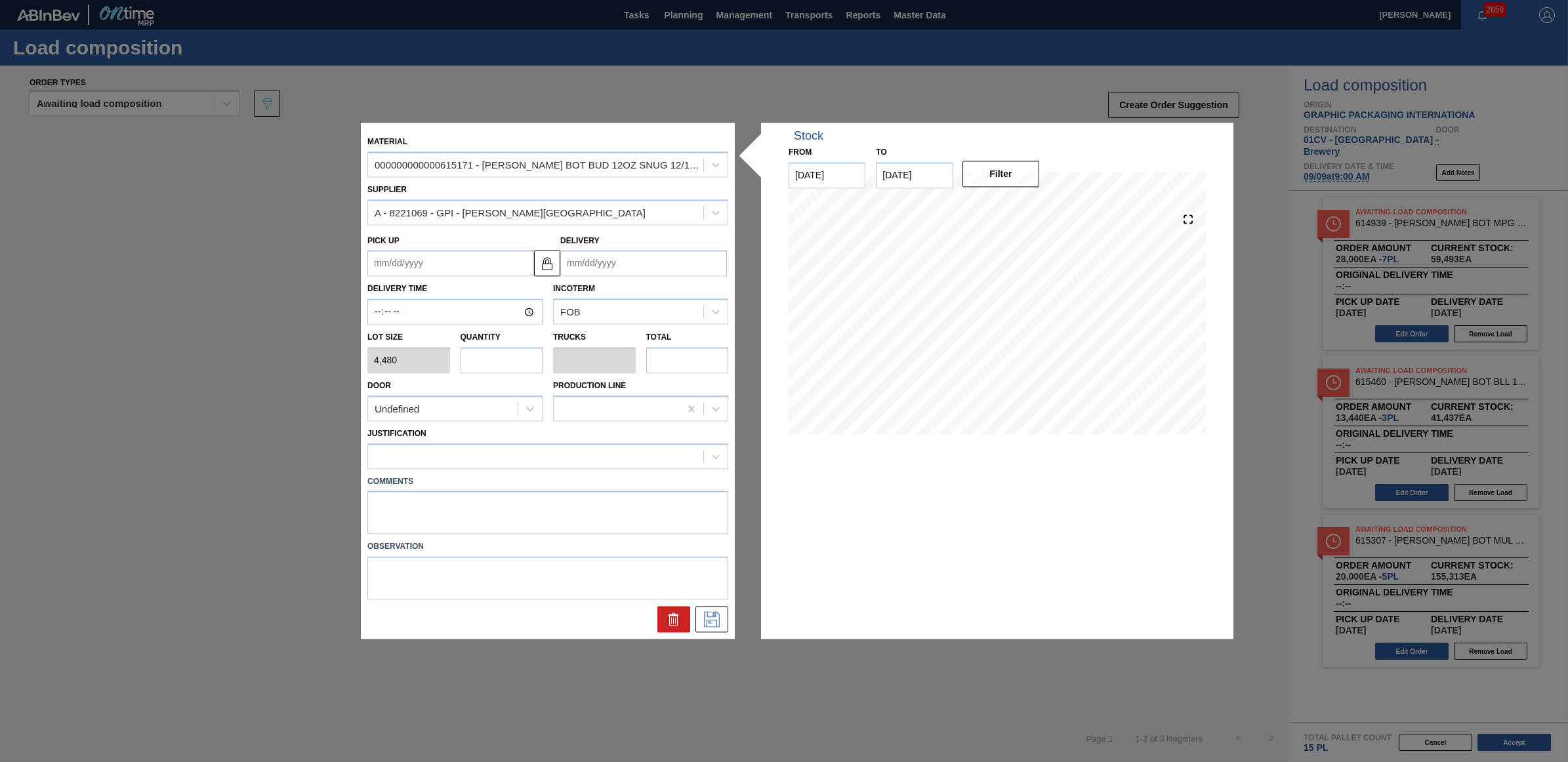
click at [494, 364] on input "text" at bounding box center [502, 359] width 83 height 26
type input "2"
type input "0.077"
type input "8,960"
type input "2"
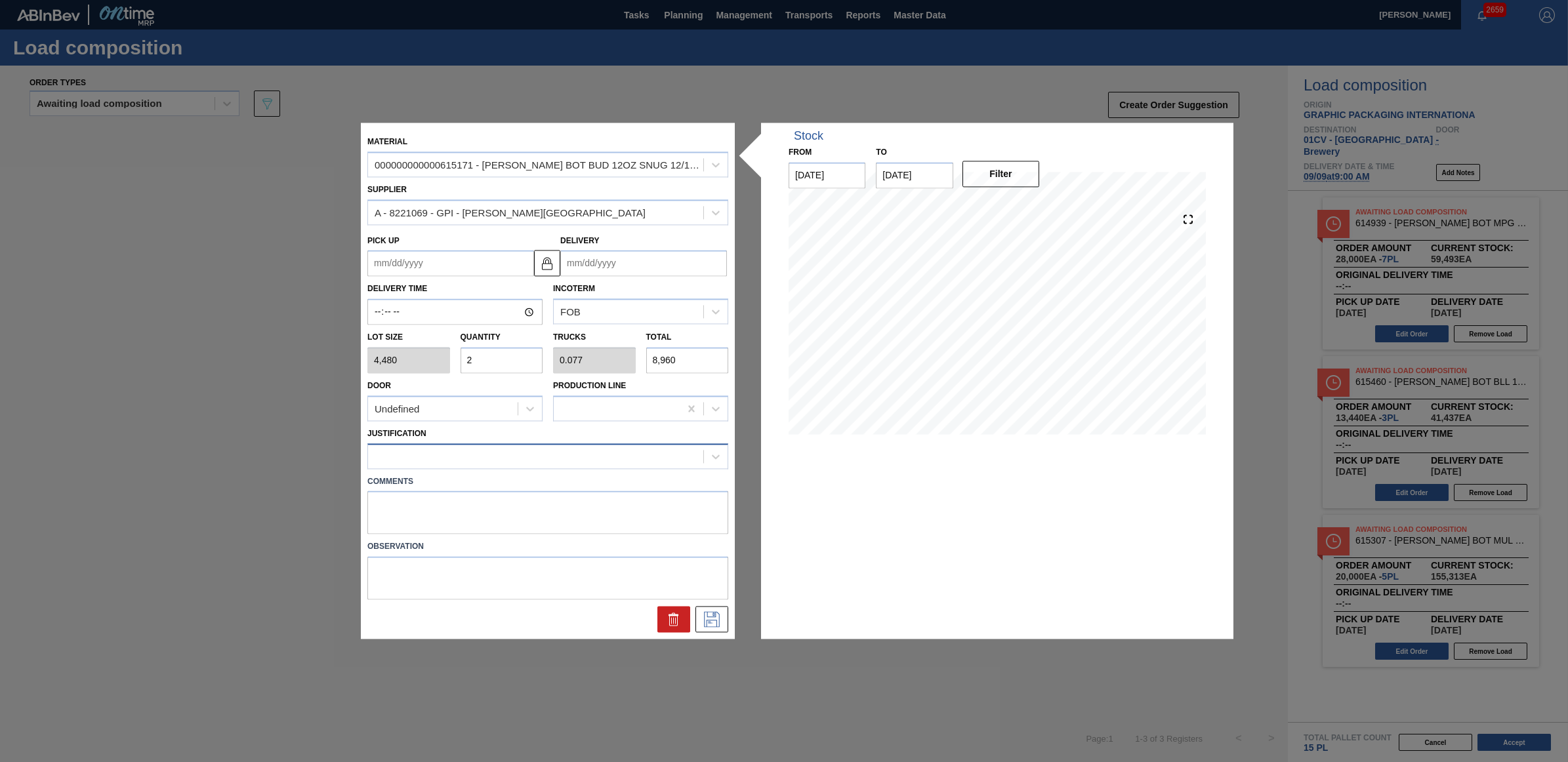
click at [517, 457] on div at bounding box center [536, 456] width 336 height 19
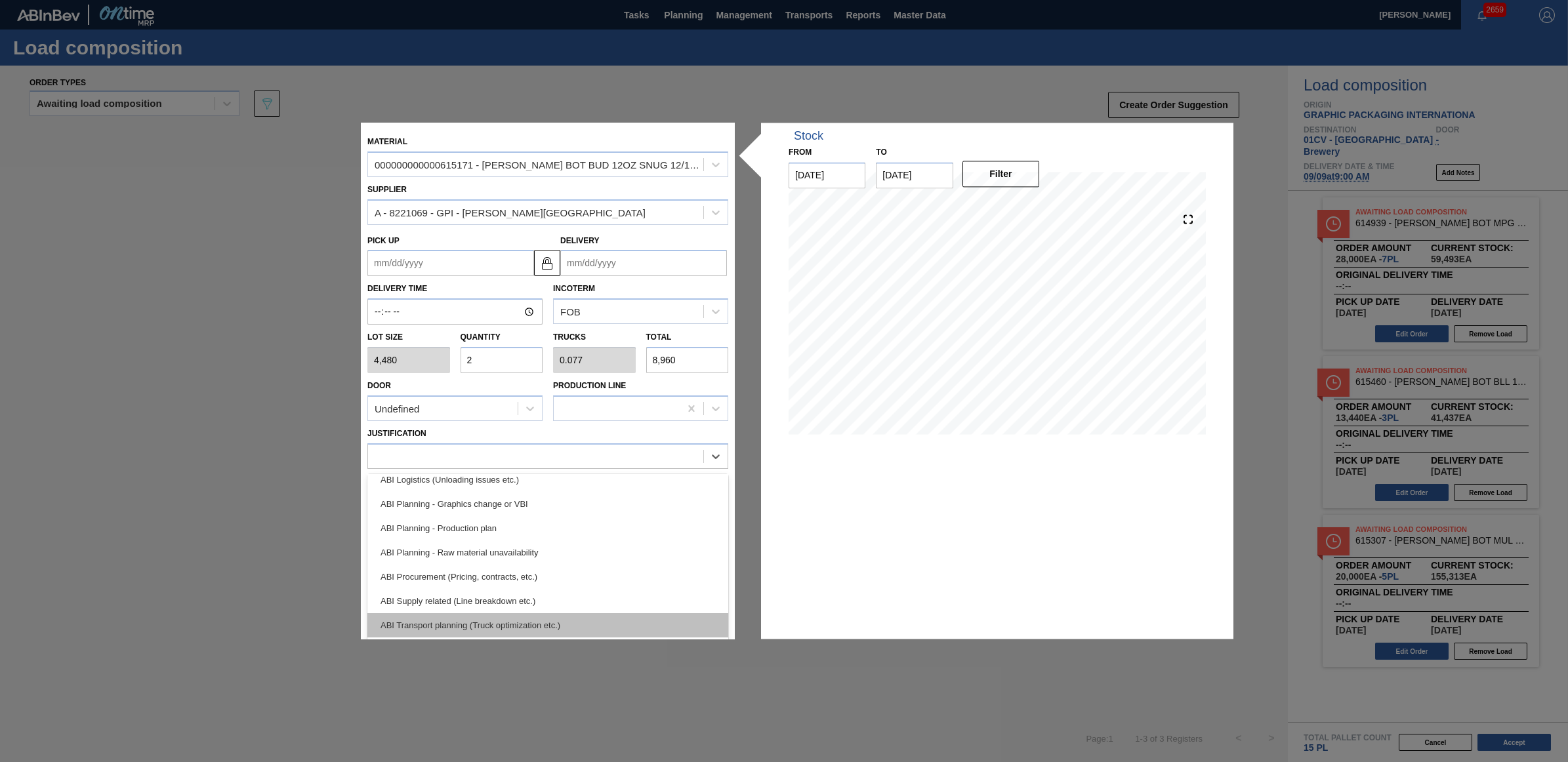
click at [513, 615] on div "ABI Transport planning (Truck optimization etc.)" at bounding box center [548, 625] width 361 height 24
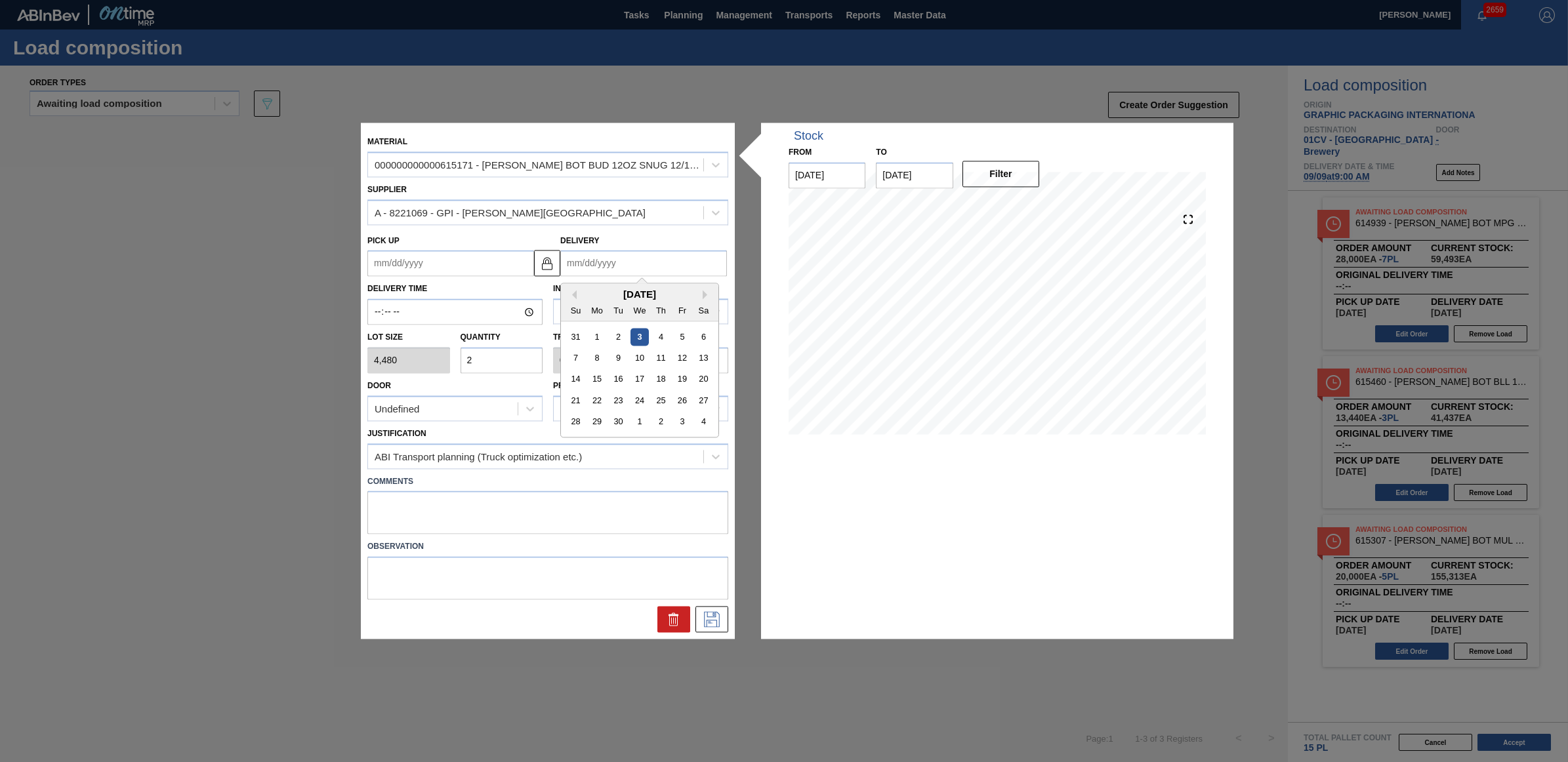
click at [661, 258] on input "Delivery" at bounding box center [643, 263] width 166 height 26
click at [611, 363] on div "9" at bounding box center [618, 358] width 18 height 18
type up "09/07/2025"
type input "09/09/2025"
click at [723, 618] on button at bounding box center [711, 619] width 33 height 26
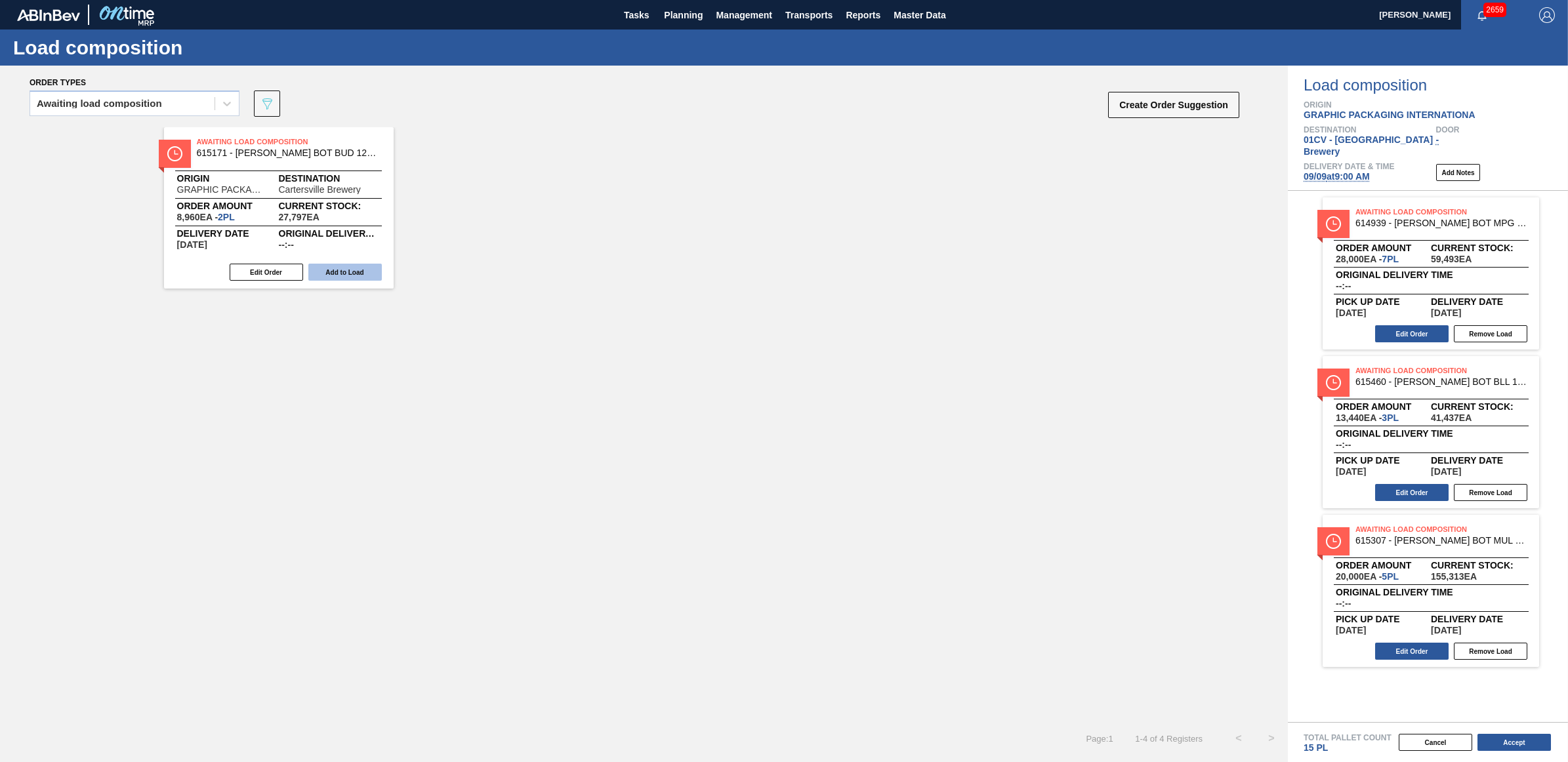
click at [348, 267] on button "Add to Load" at bounding box center [345, 272] width 73 height 17
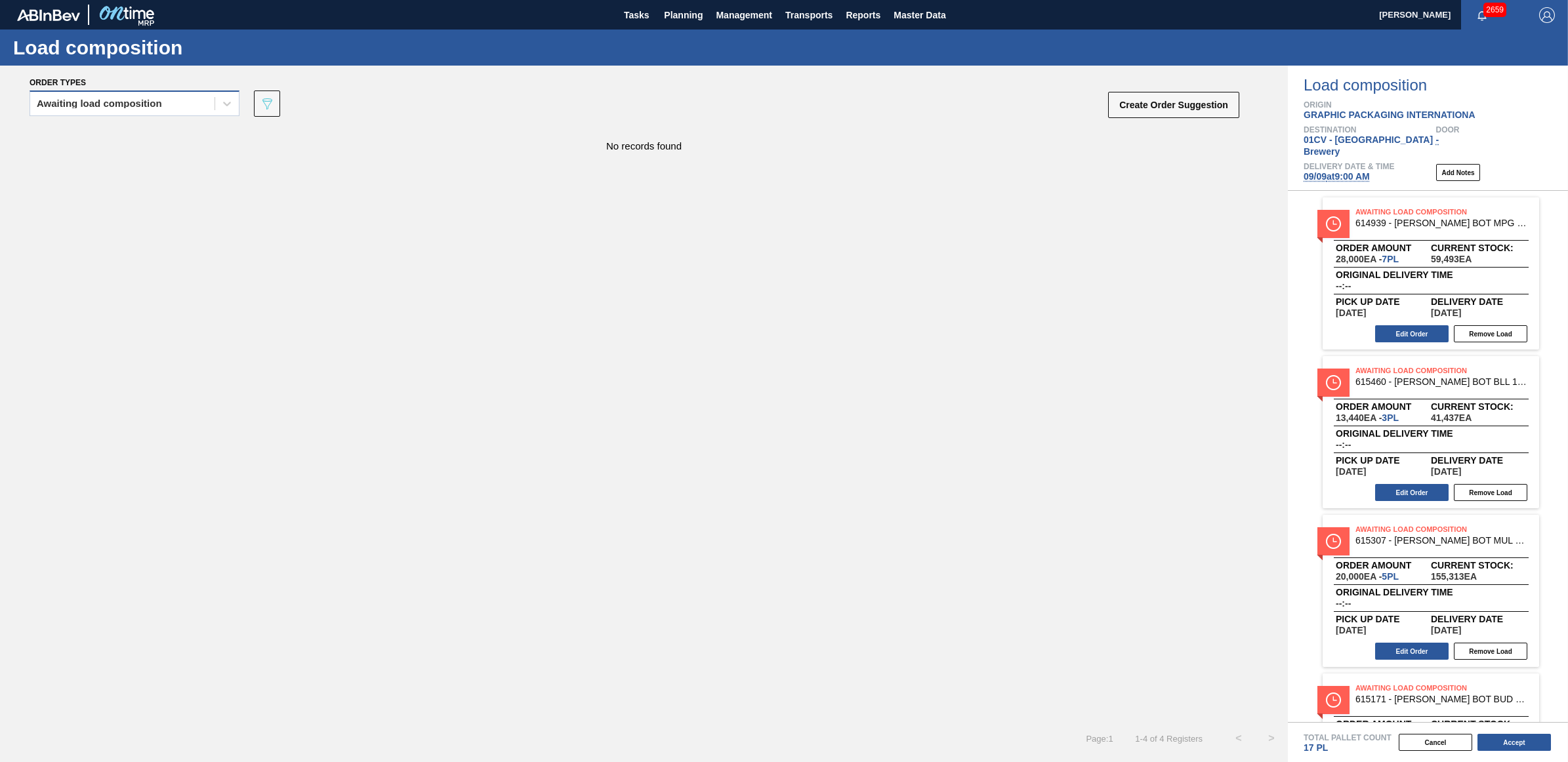
click at [158, 103] on div "Awaiting load composition" at bounding box center [99, 104] width 125 height 9
click at [142, 131] on div "Awaiting load composition" at bounding box center [134, 136] width 210 height 24
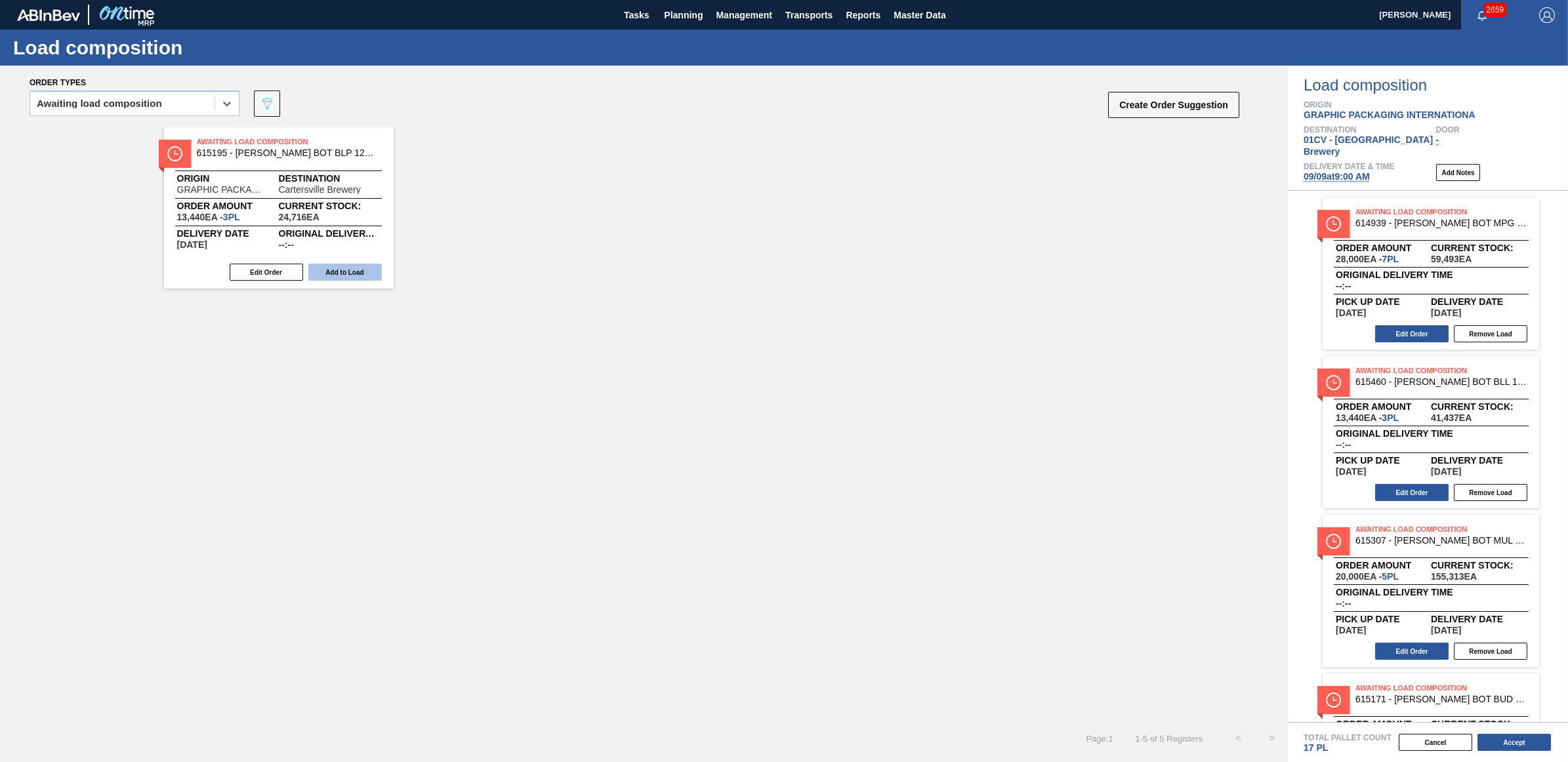
click at [336, 266] on button "Add to Load" at bounding box center [345, 272] width 73 height 17
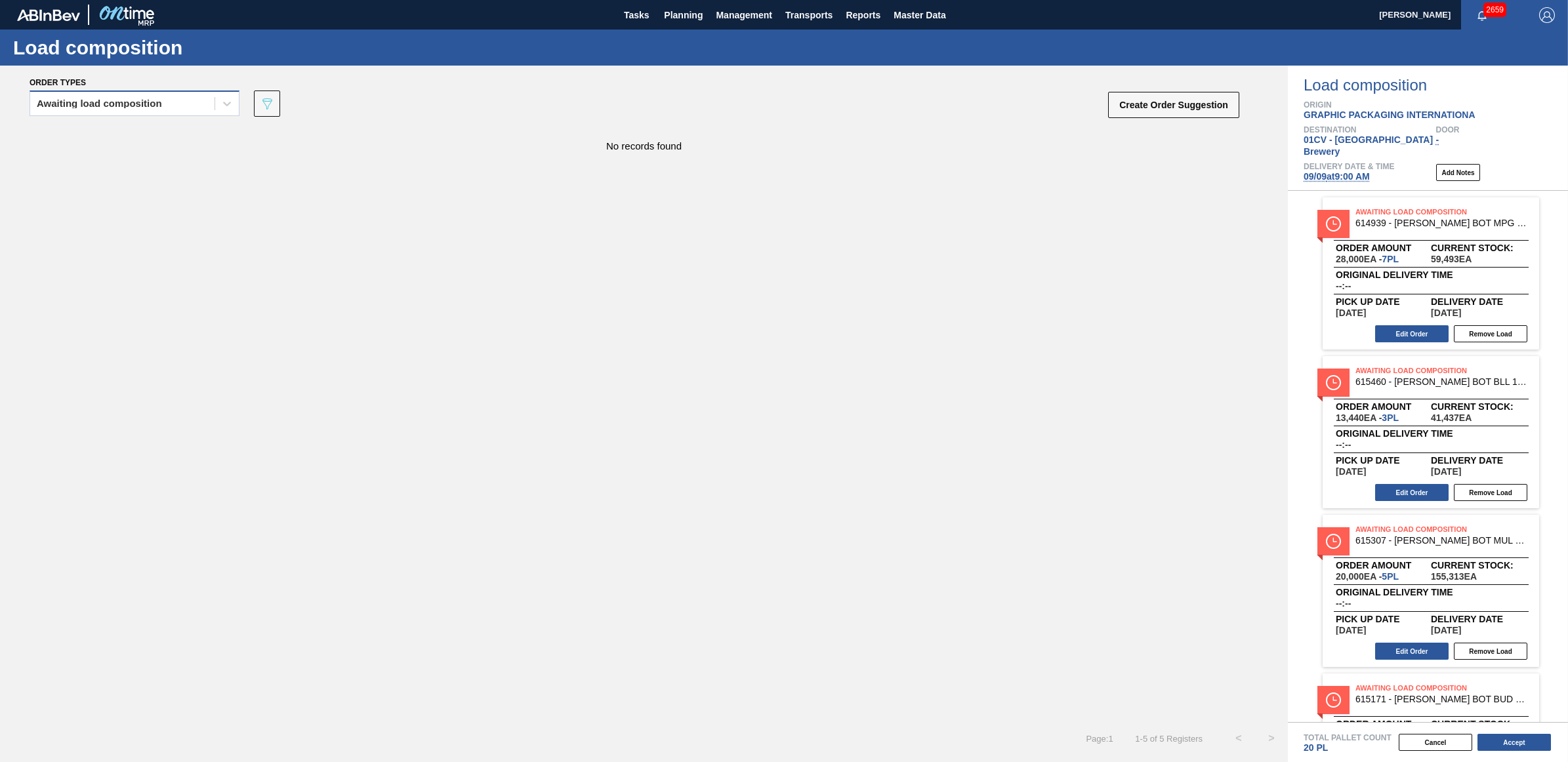
click at [171, 95] on div "Awaiting load composition" at bounding box center [122, 104] width 184 height 19
click at [156, 132] on div "Awaiting load composition" at bounding box center [134, 136] width 210 height 24
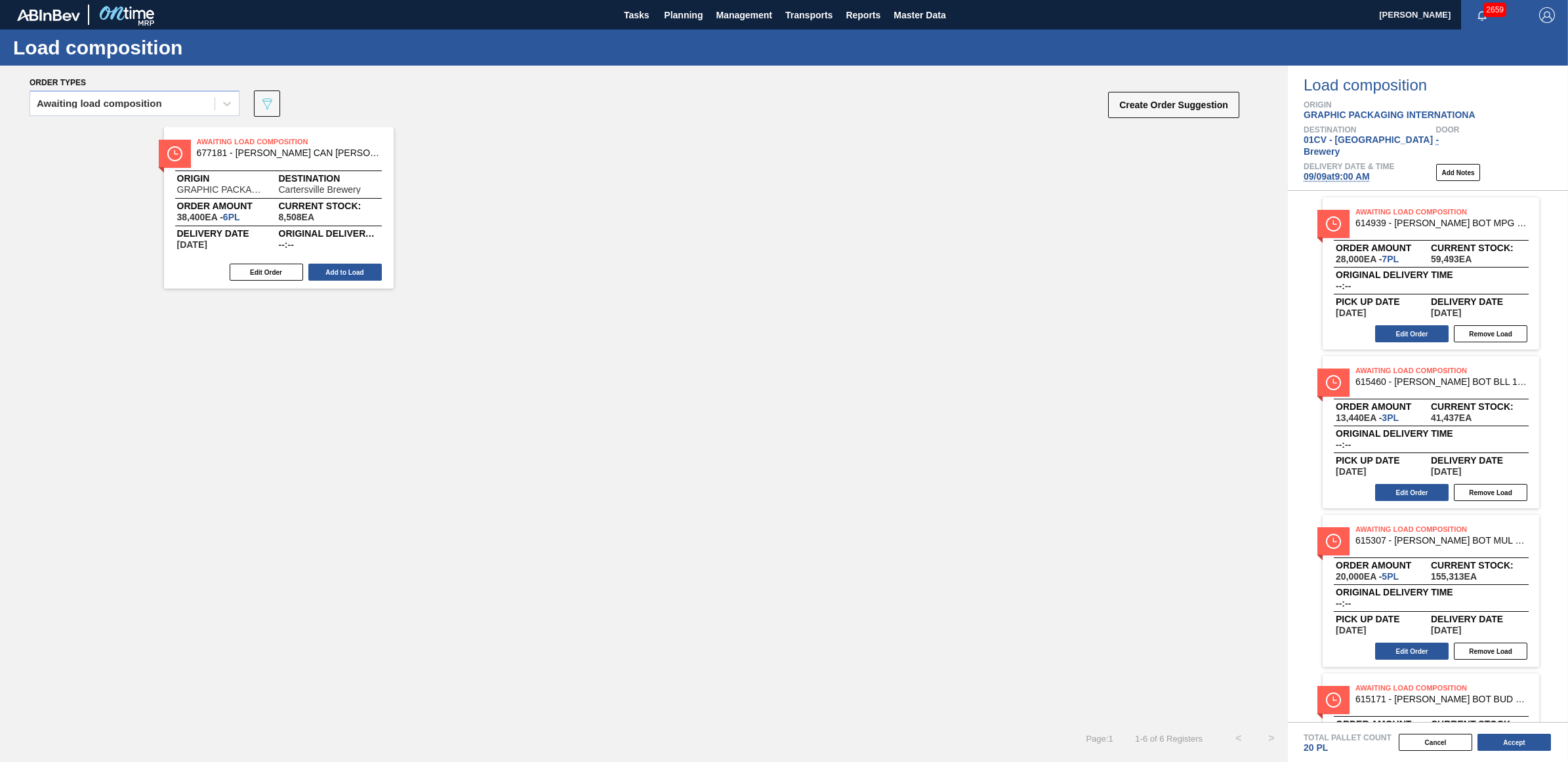
drag, startPoint x: 352, startPoint y: 274, endPoint x: 429, endPoint y: 307, distance: 83.8
click at [352, 274] on button "Add to Load" at bounding box center [345, 272] width 73 height 17
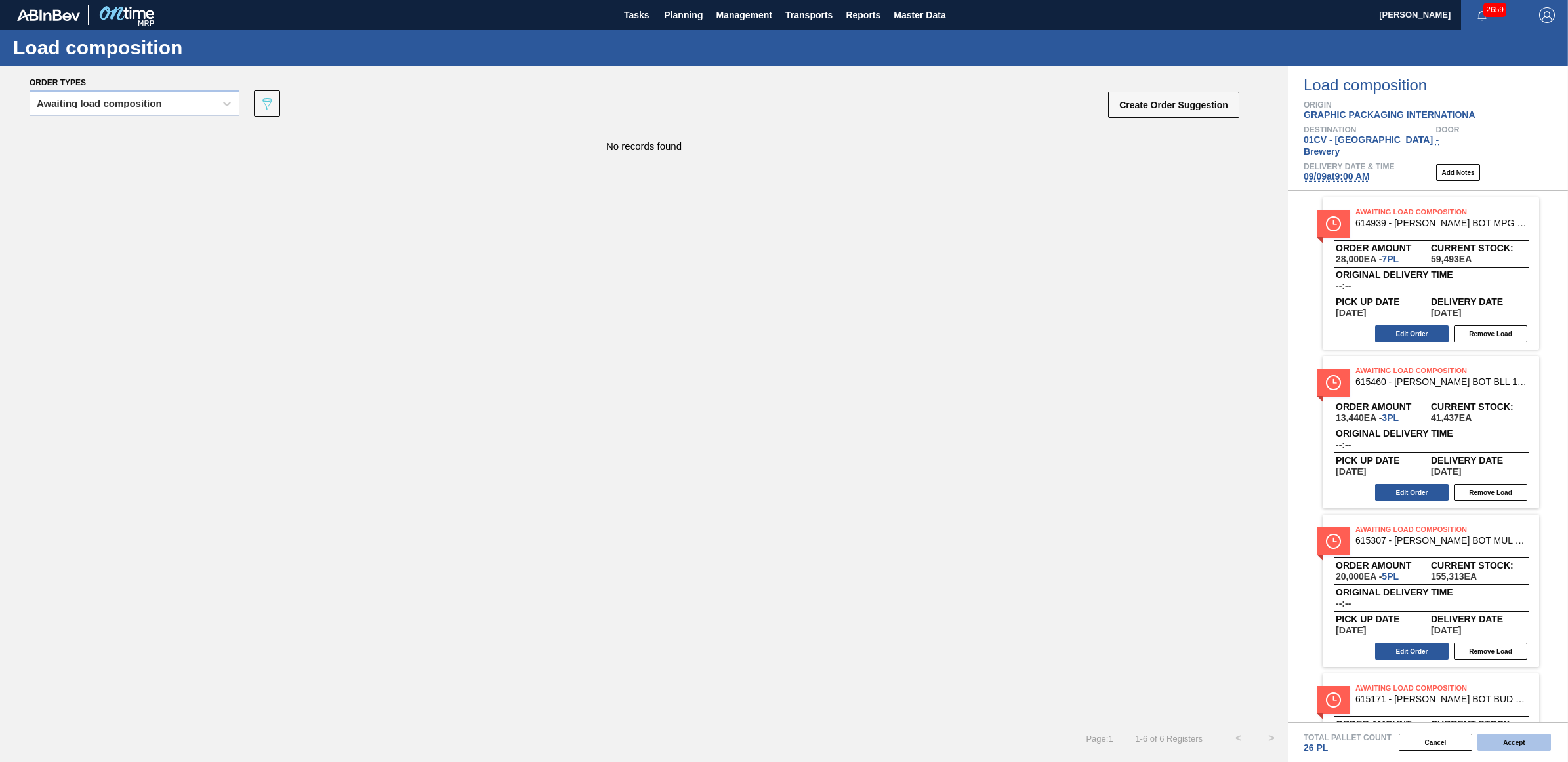
click at [1503, 742] on button "Accept" at bounding box center [1514, 743] width 73 height 17
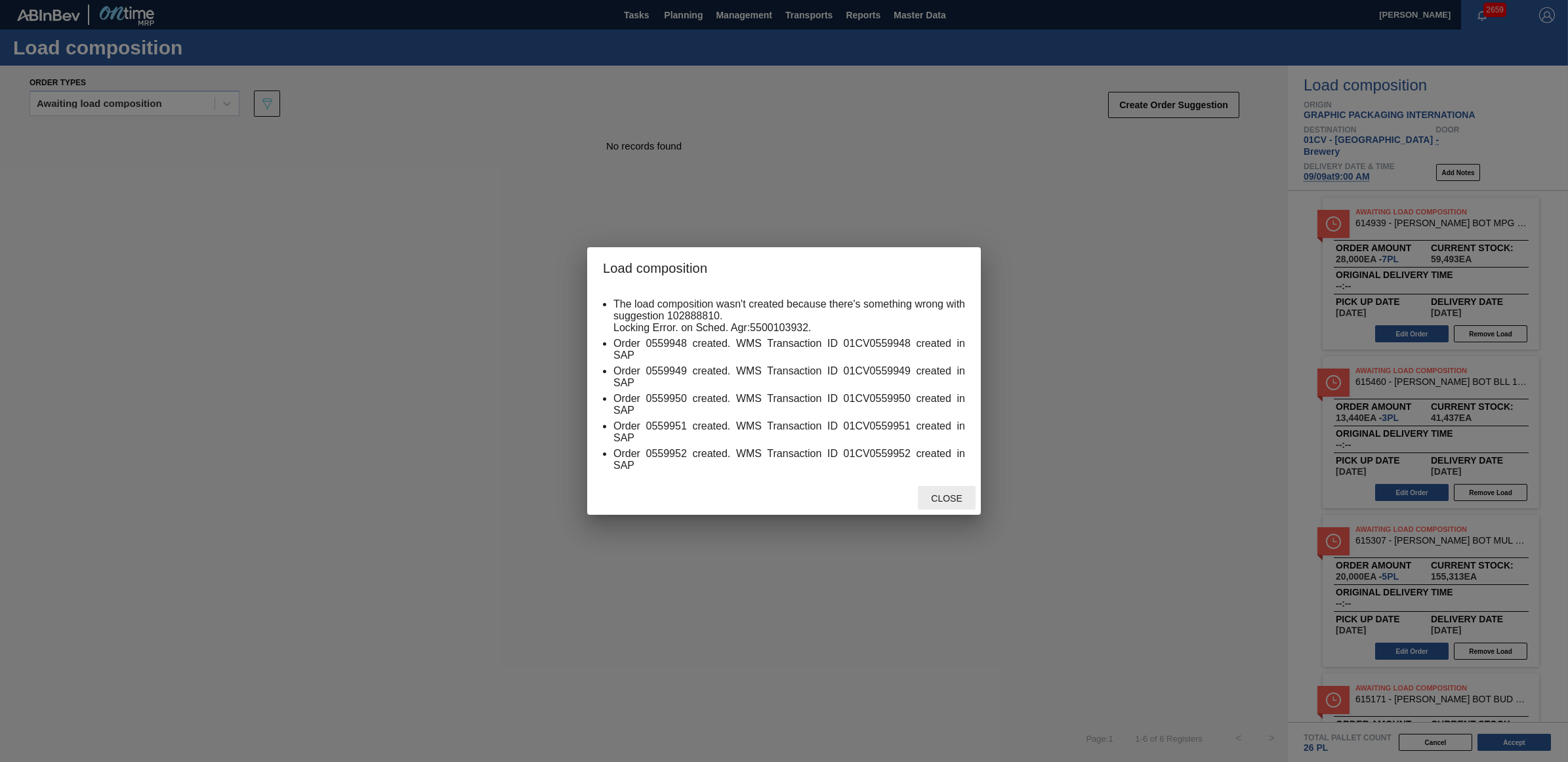
click at [949, 498] on span "Close" at bounding box center [946, 498] width 52 height 11
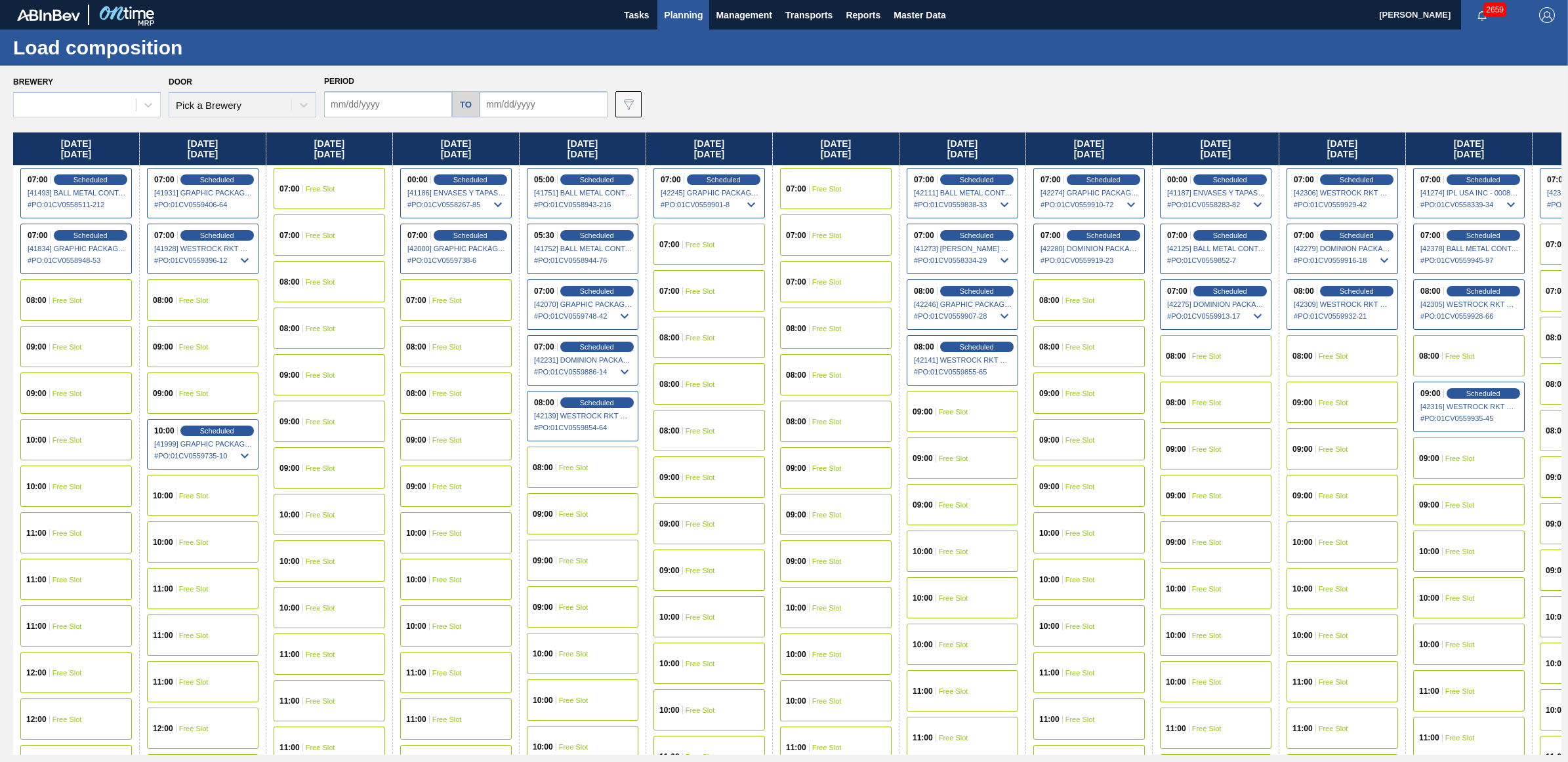
type input "09/01/2025"
type input "09/27/2025"
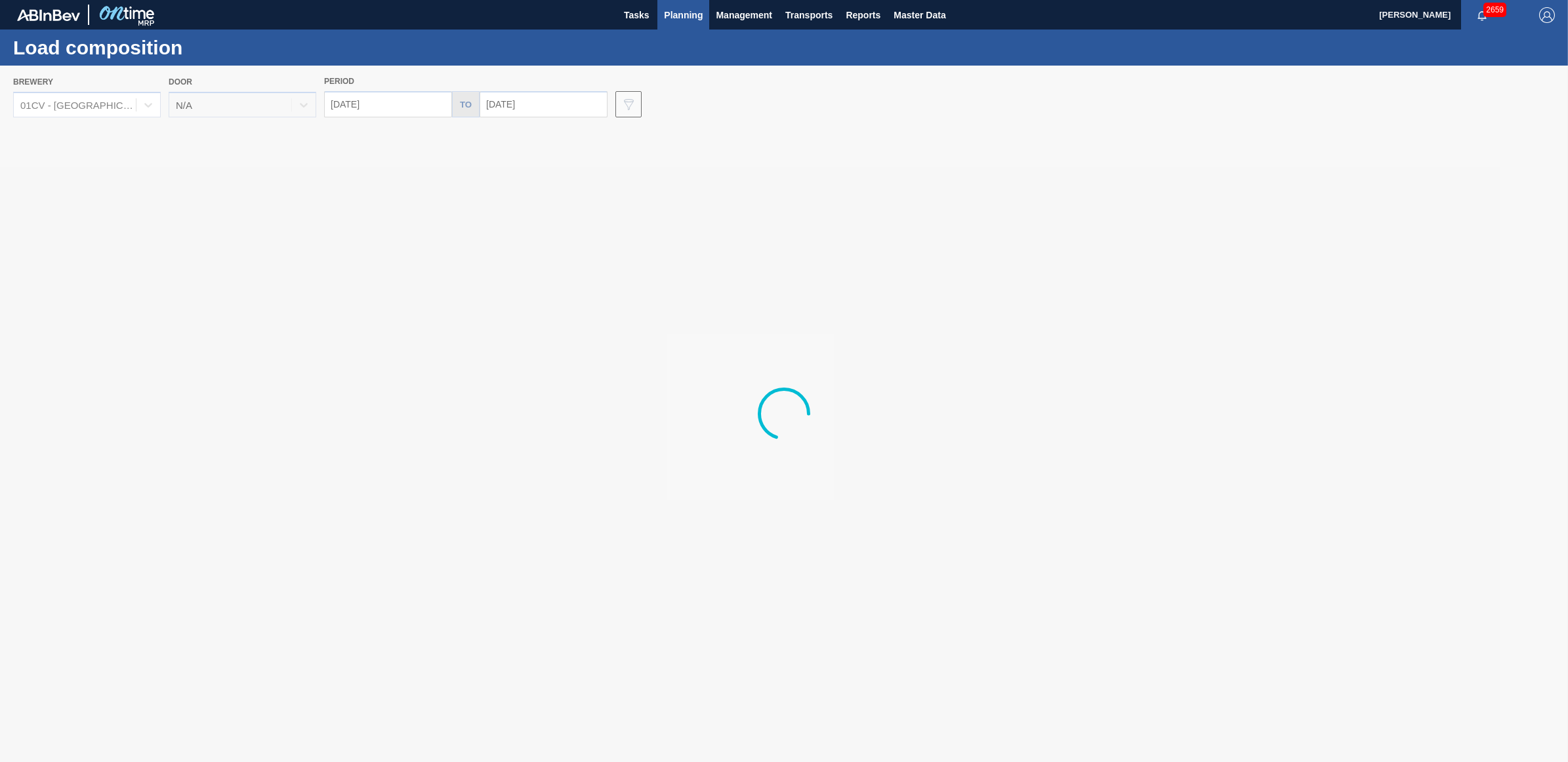
click at [1104, 293] on div at bounding box center [784, 414] width 1568 height 696
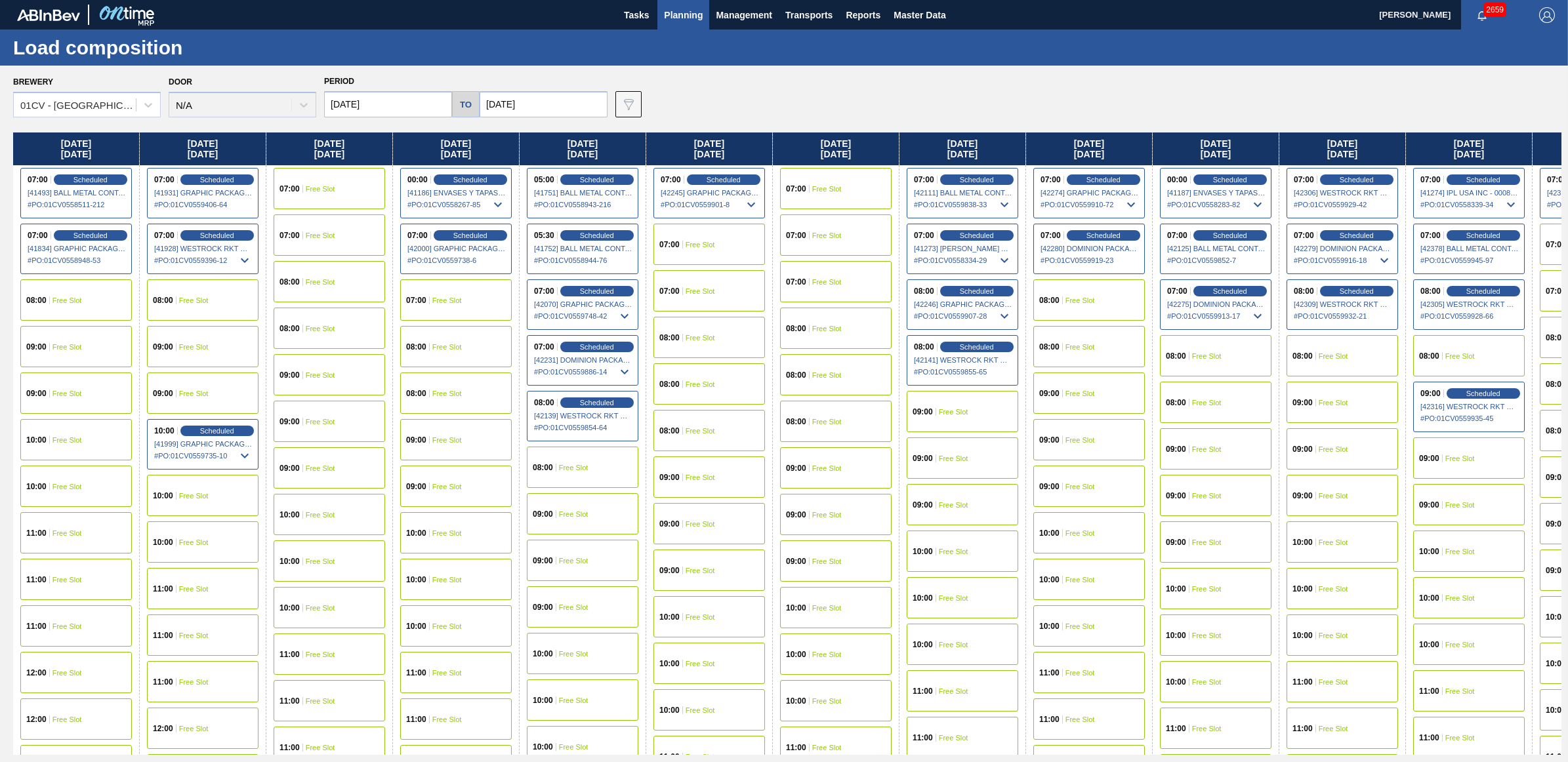
click at [1076, 315] on div "08:00 Free Slot" at bounding box center [1089, 300] width 112 height 41
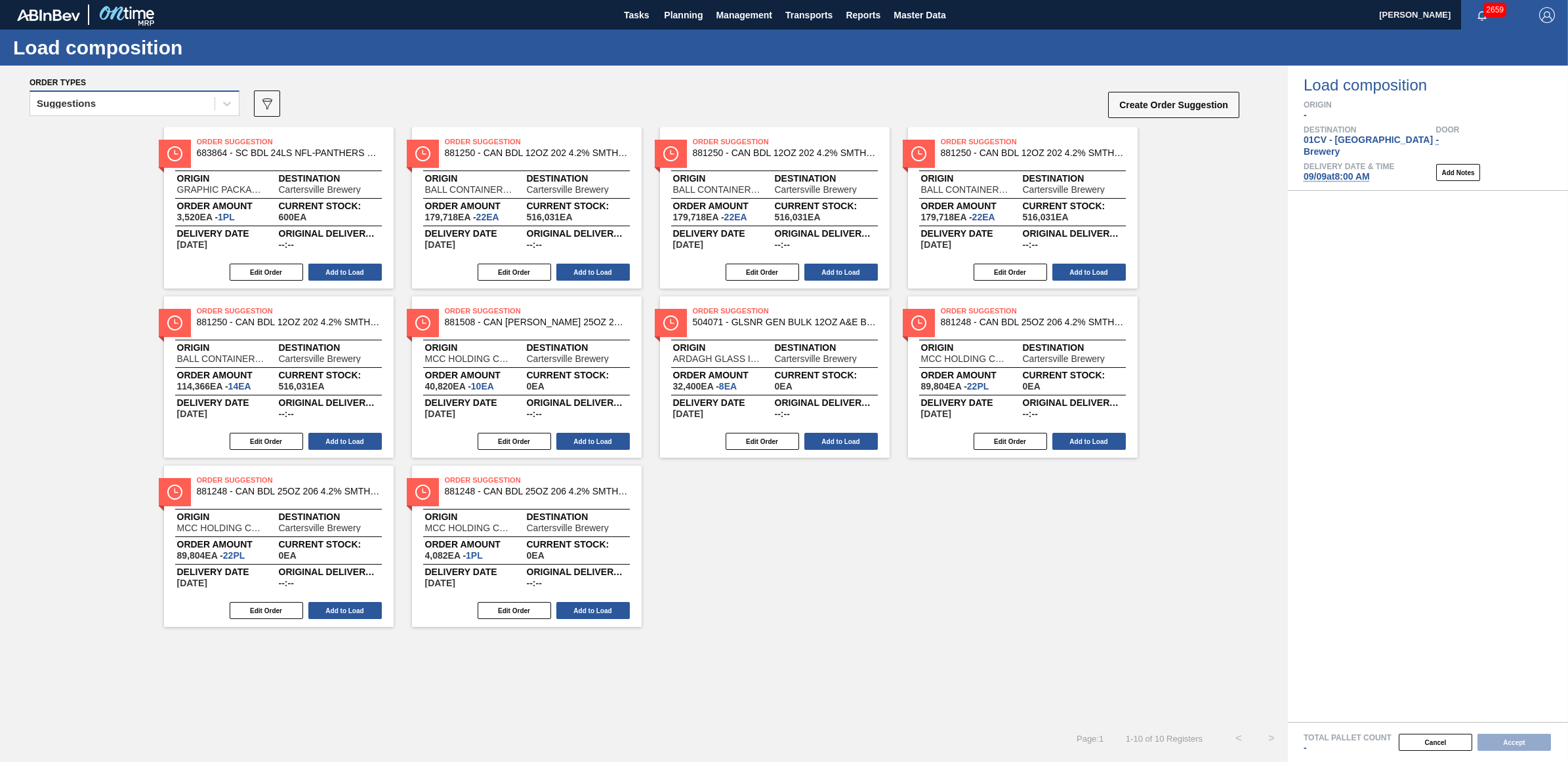
click at [81, 106] on div "Suggestions" at bounding box center [66, 104] width 59 height 9
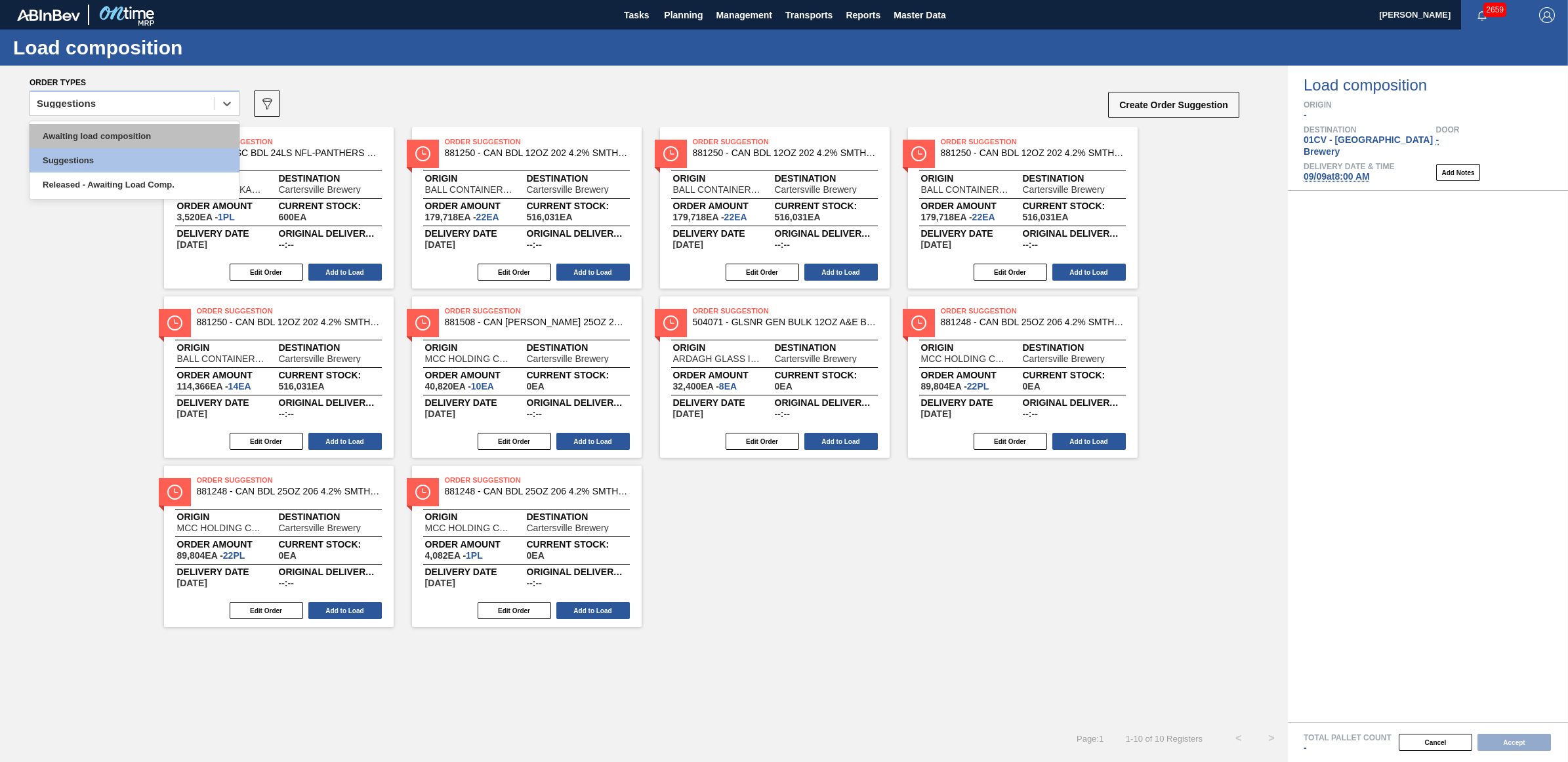
click at [69, 139] on div "Awaiting load composition" at bounding box center [134, 136] width 210 height 24
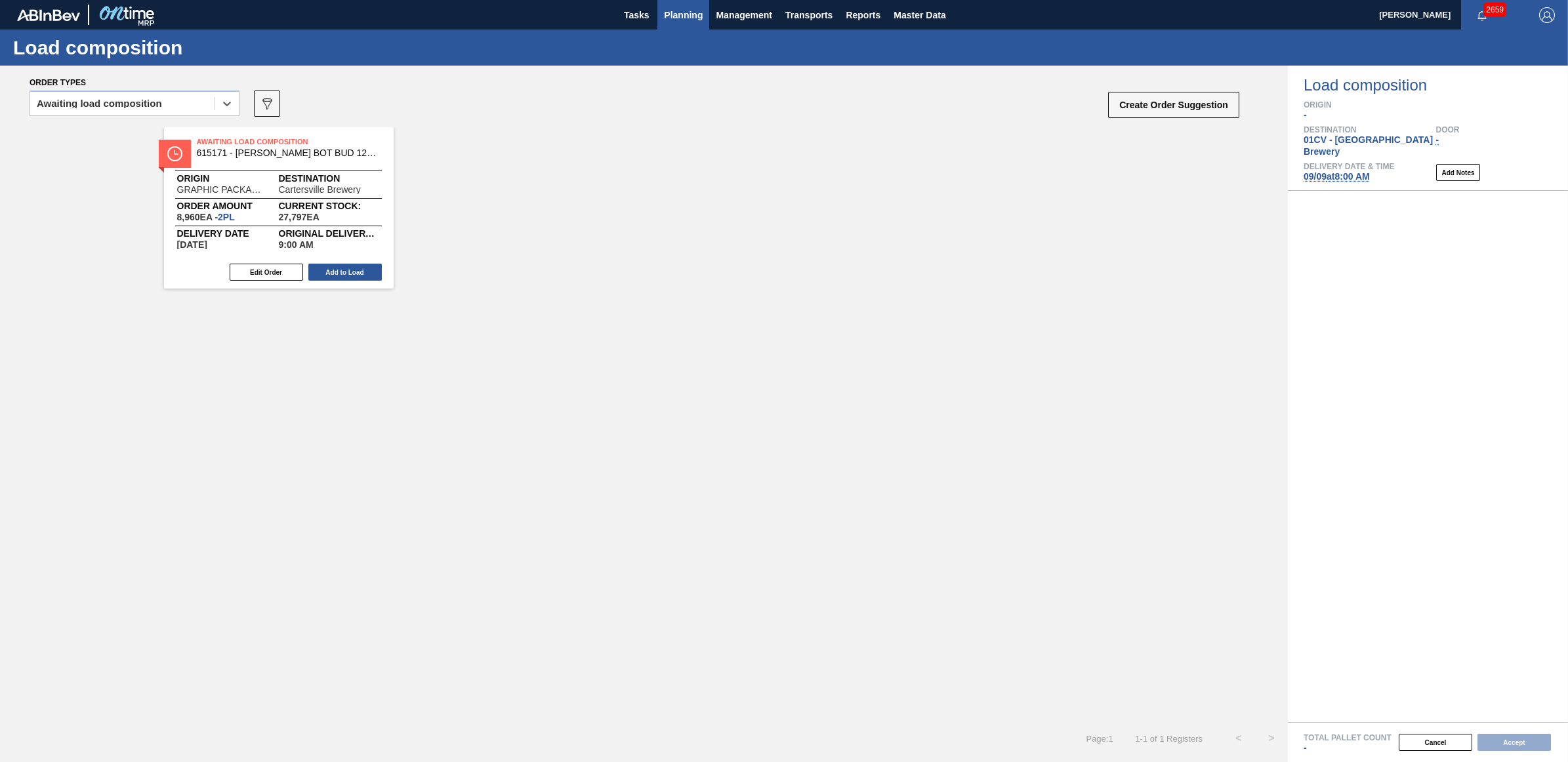
click at [699, 15] on span "Planning" at bounding box center [683, 15] width 39 height 16
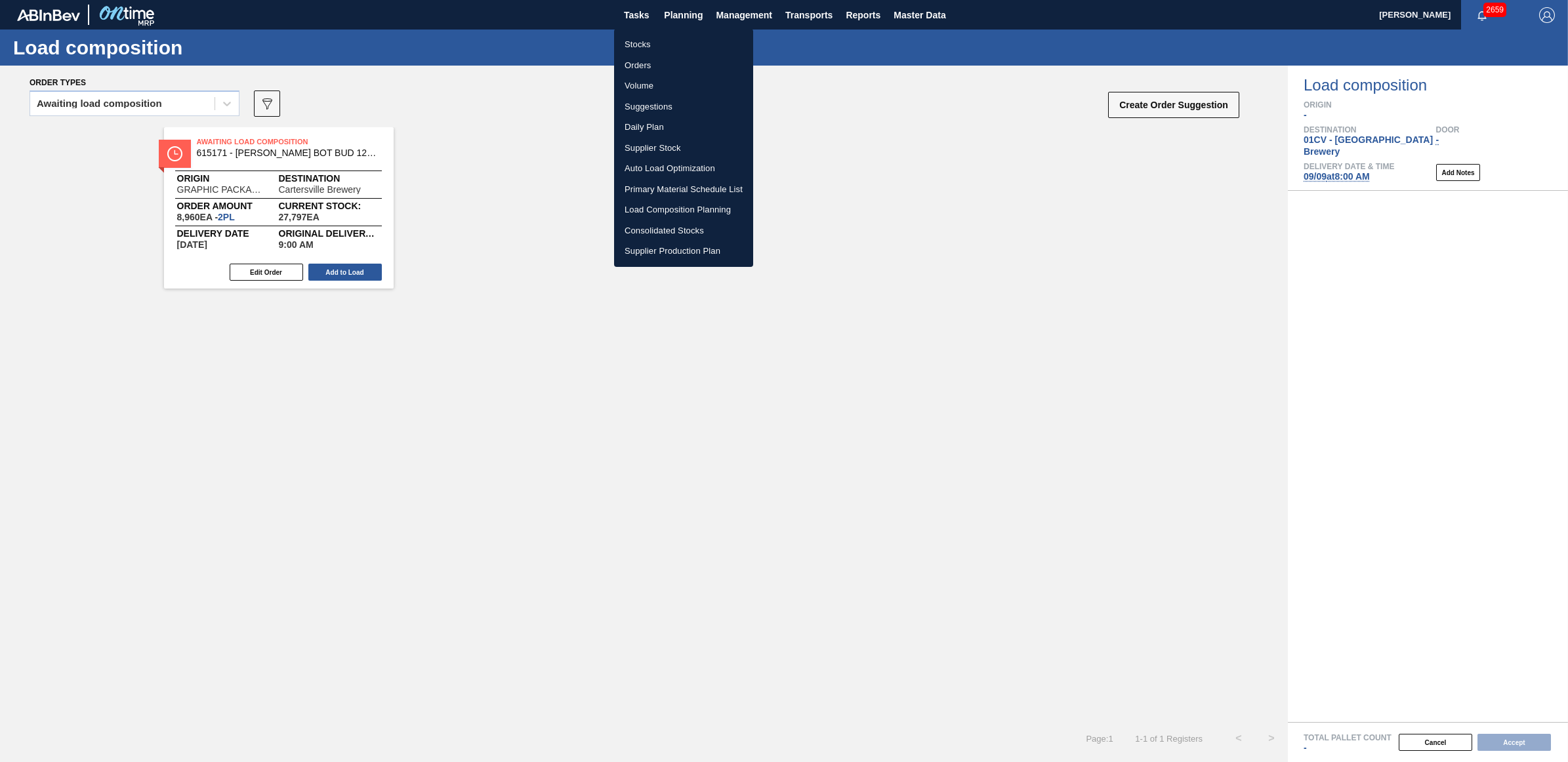
click at [654, 46] on li "Stocks" at bounding box center [683, 45] width 139 height 21
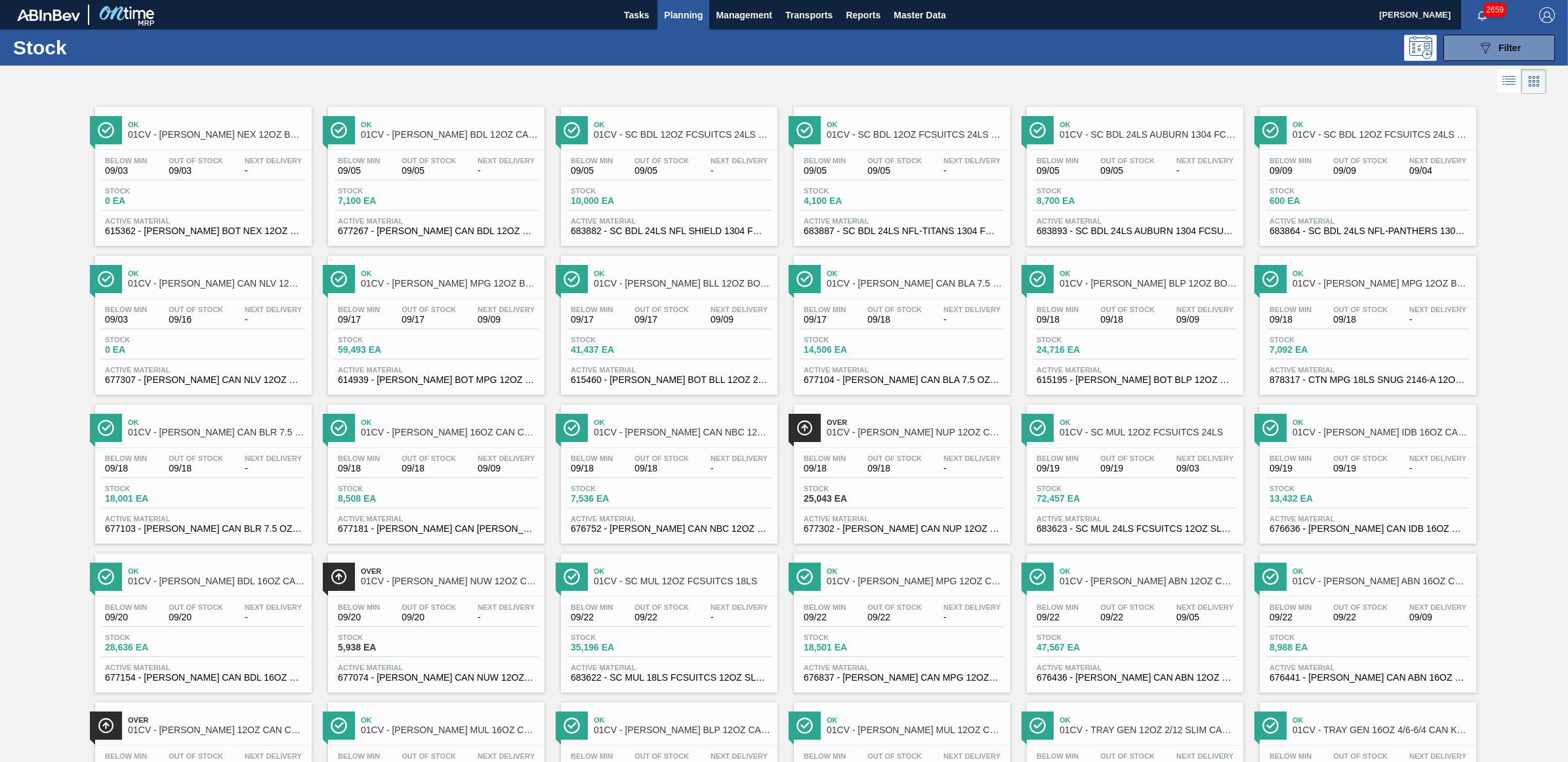
click at [667, 20] on span "Planning" at bounding box center [683, 15] width 39 height 16
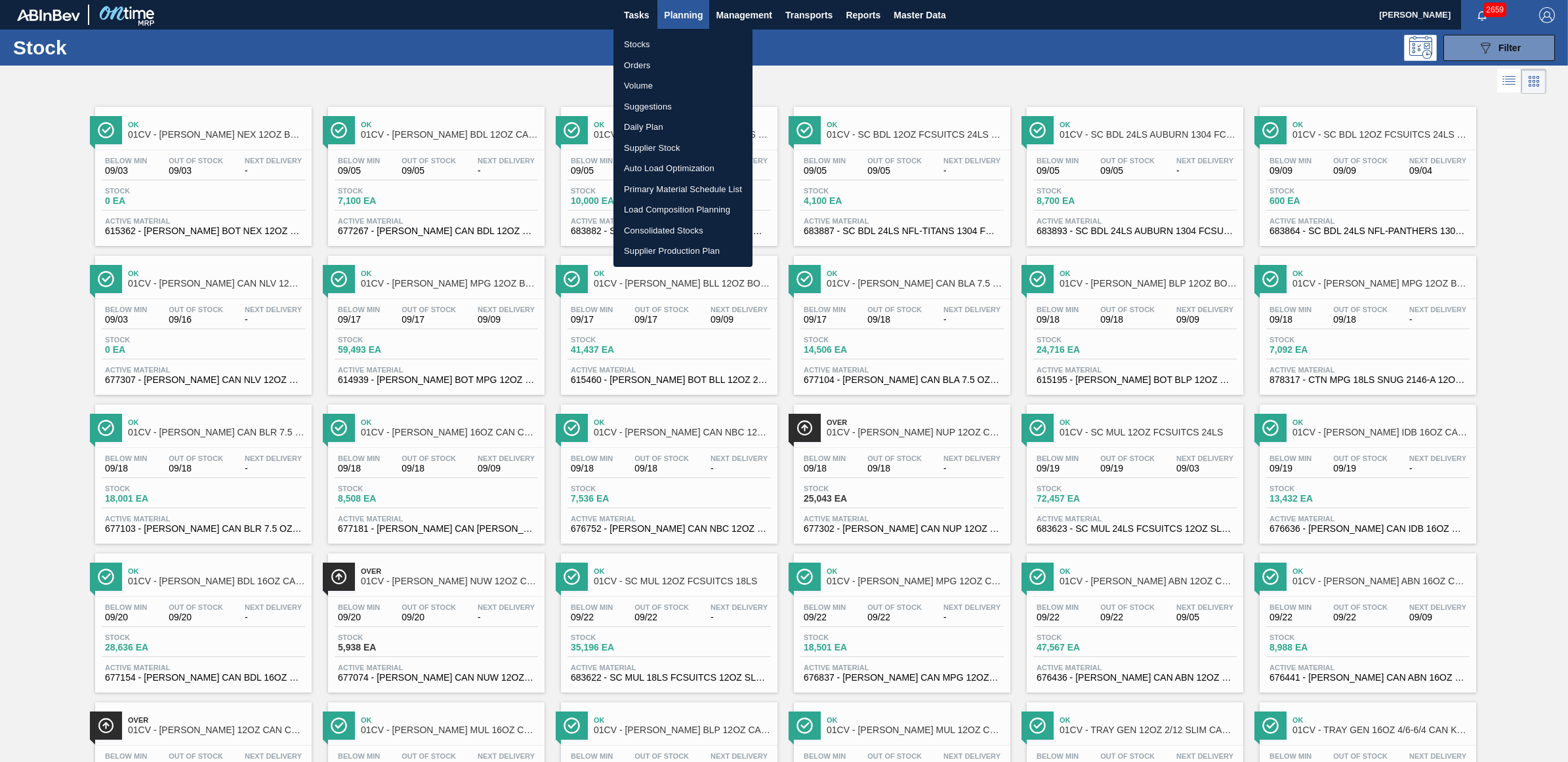
click at [647, 211] on li "Load Composition Planning" at bounding box center [682, 210] width 139 height 21
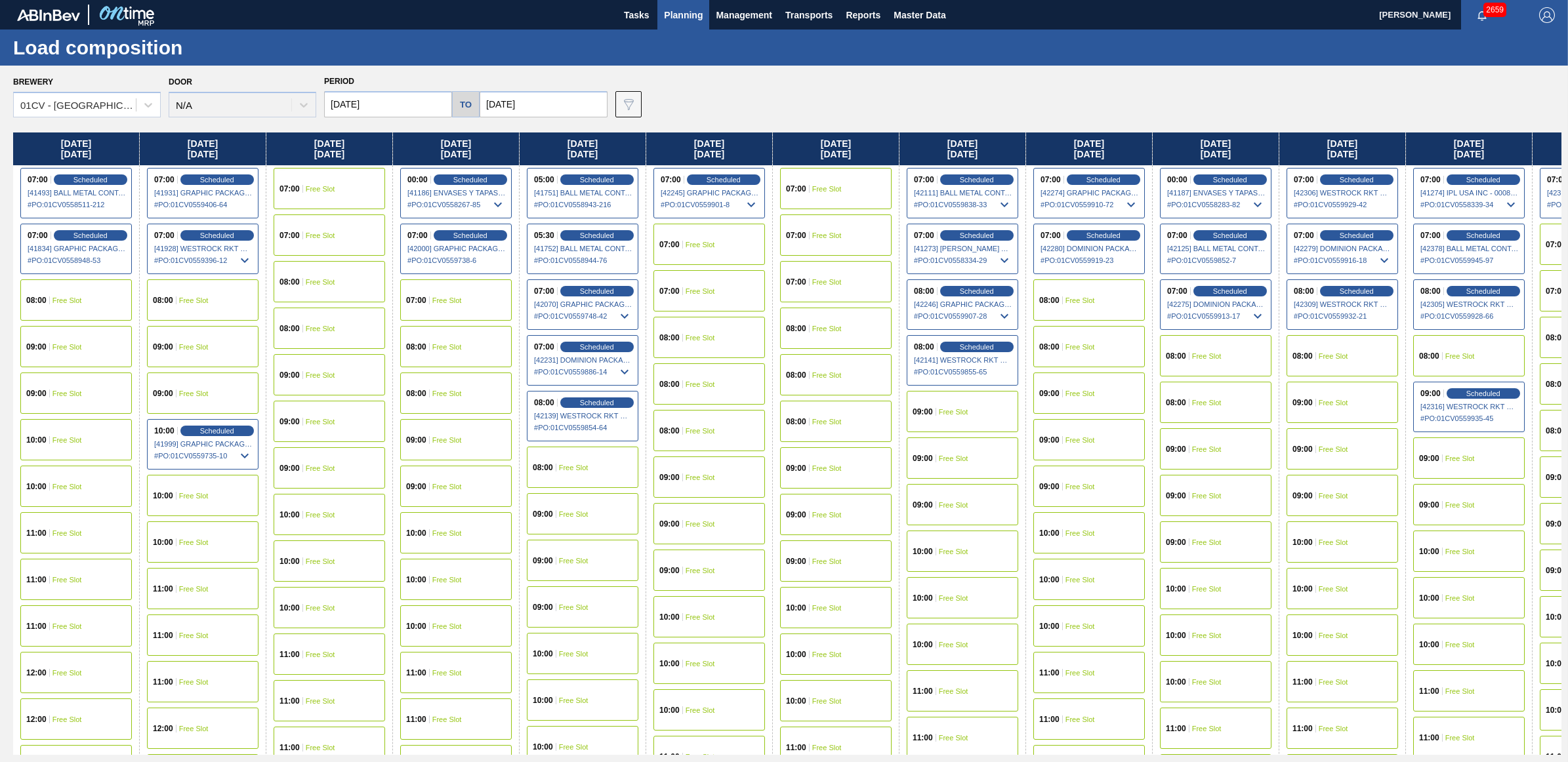
click at [1088, 352] on div "08:00 Free Slot" at bounding box center [1089, 347] width 112 height 41
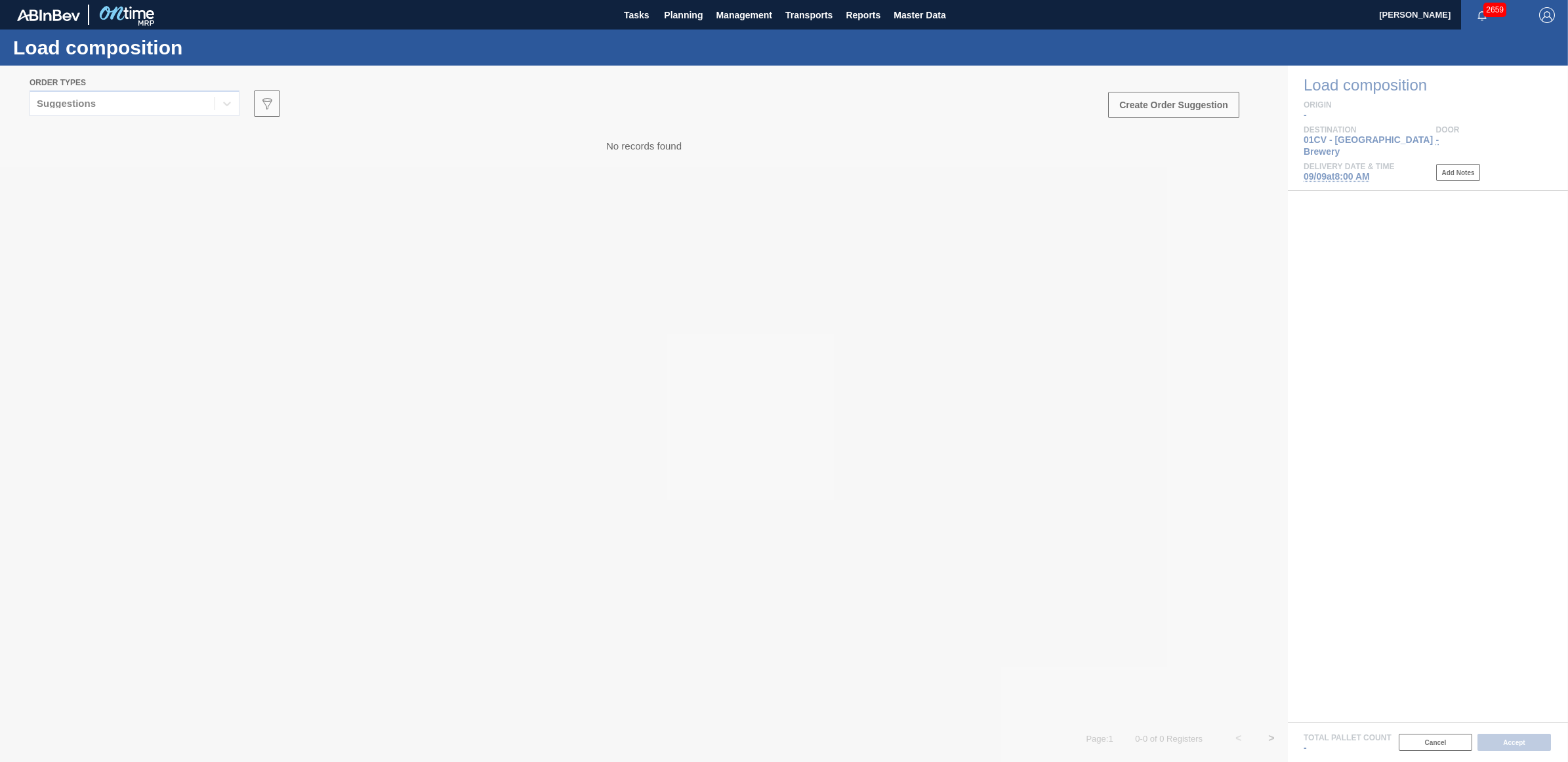
click at [102, 97] on div at bounding box center [784, 414] width 1568 height 696
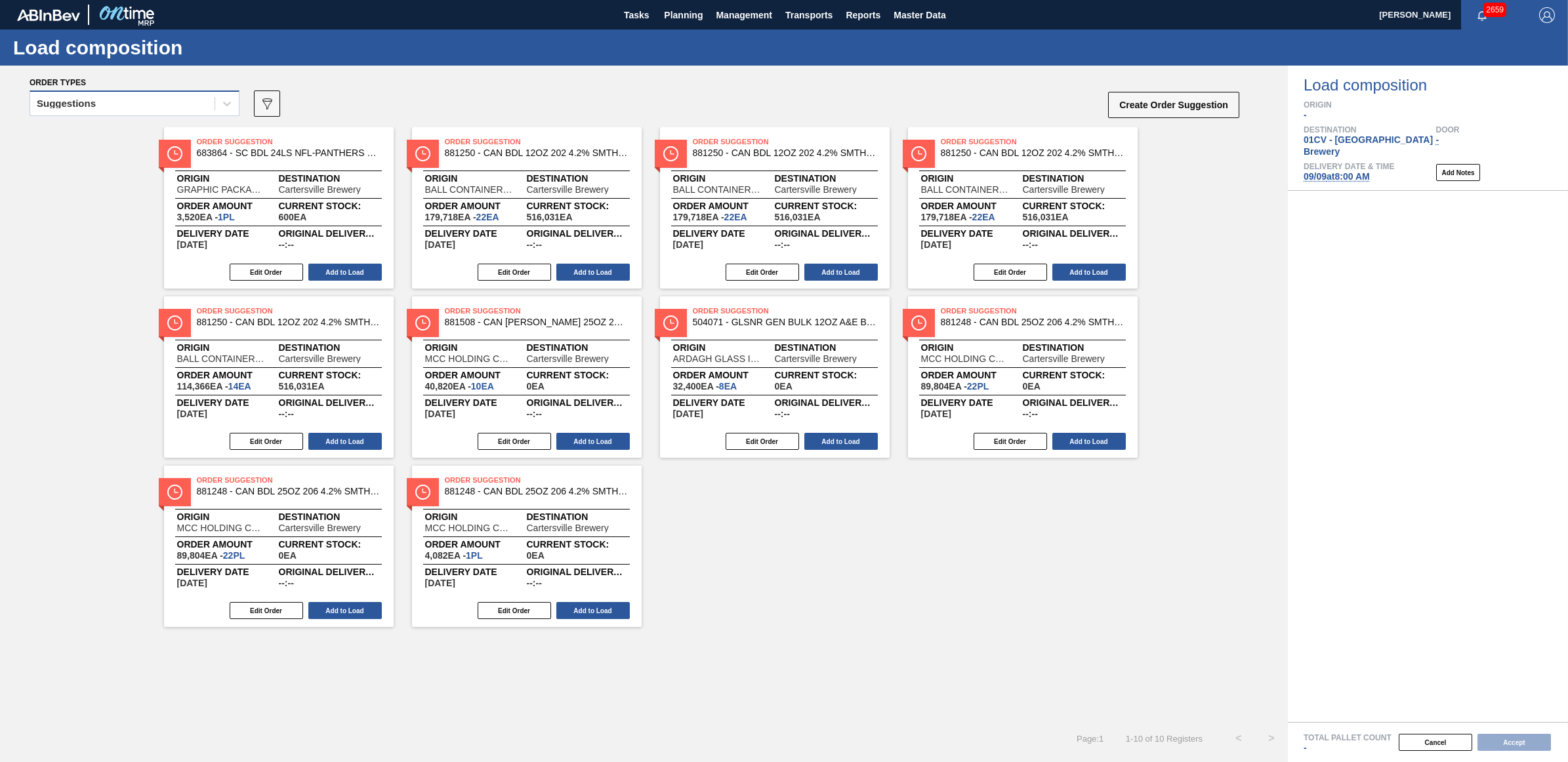
click at [87, 100] on div "Suggestions" at bounding box center [66, 104] width 59 height 9
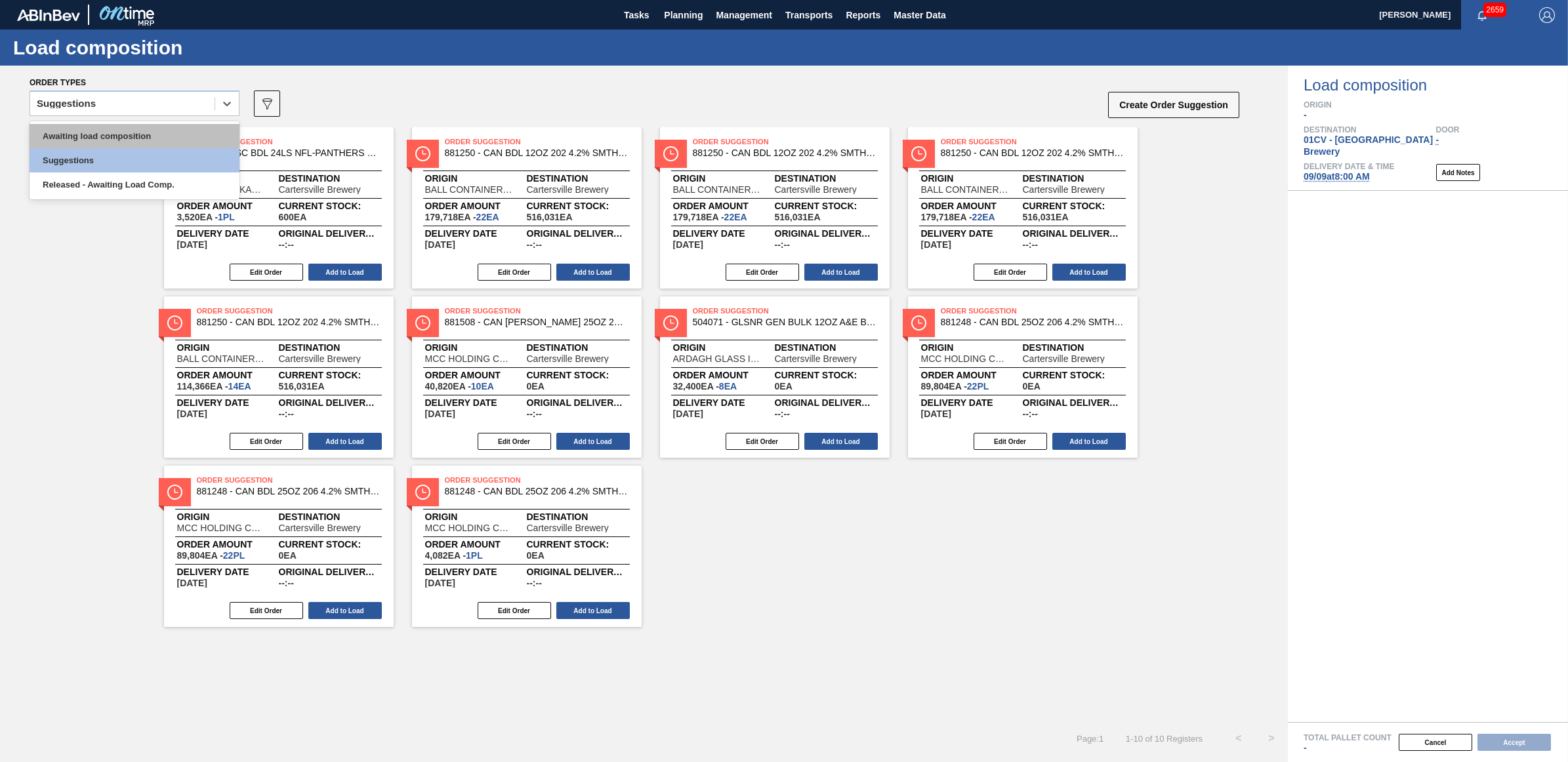
click at [97, 139] on div "Awaiting load composition" at bounding box center [134, 136] width 210 height 24
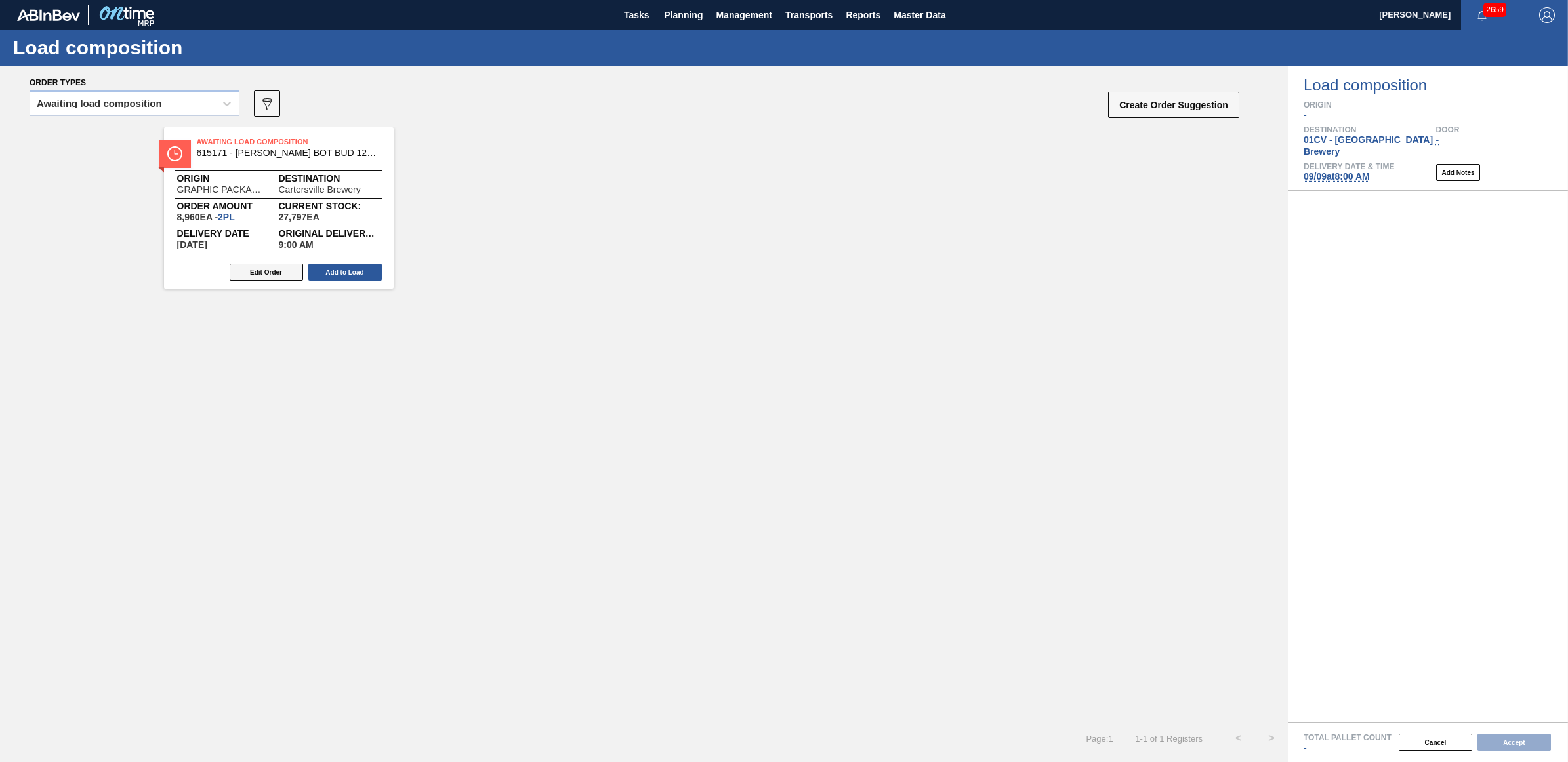
click at [254, 269] on button "Edit Order" at bounding box center [266, 272] width 73 height 17
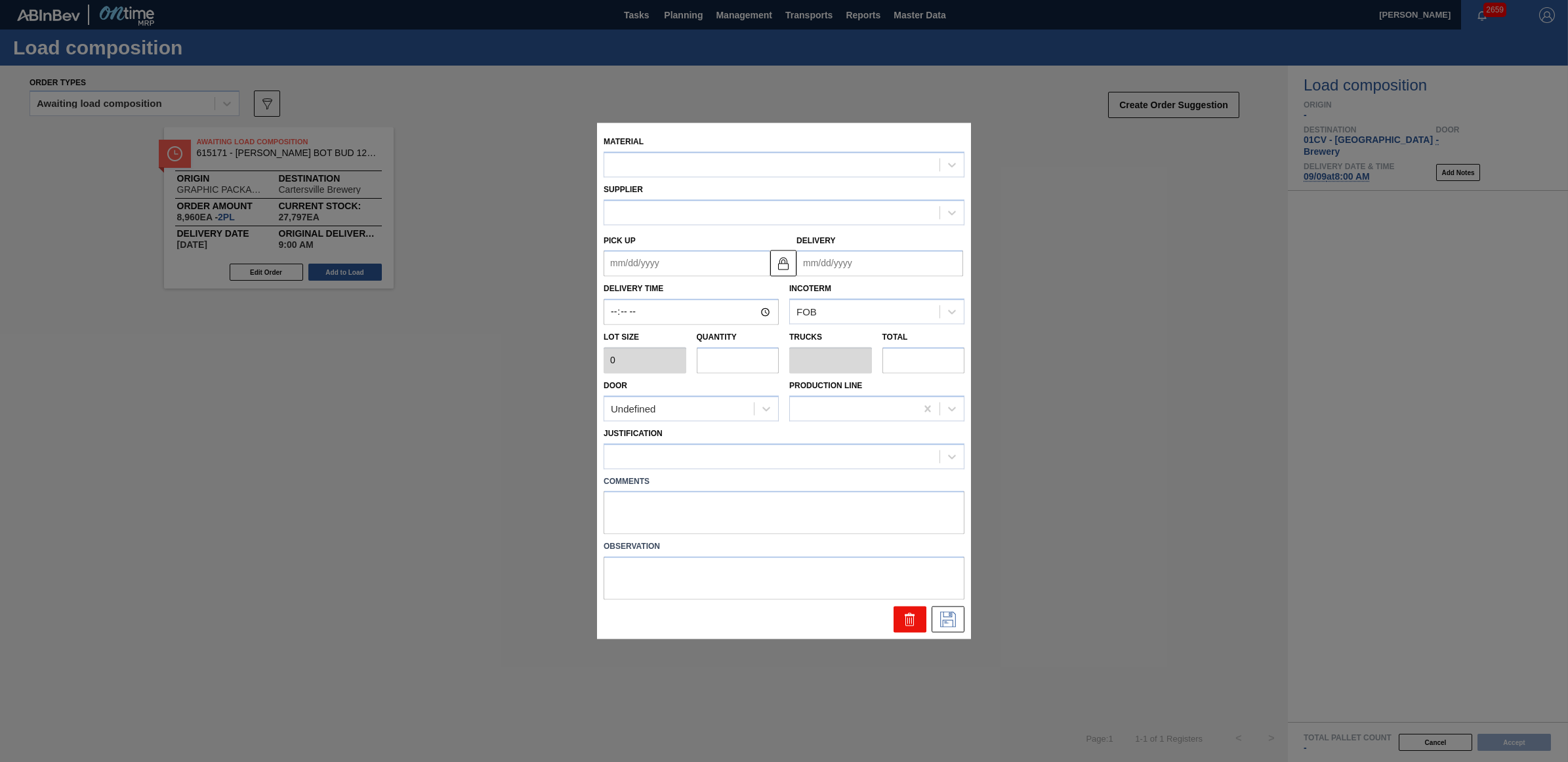
click at [910, 616] on icon at bounding box center [910, 620] width 16 height 16
type input "09:00:00"
type input "4,480"
type input "2"
type input "0.077"
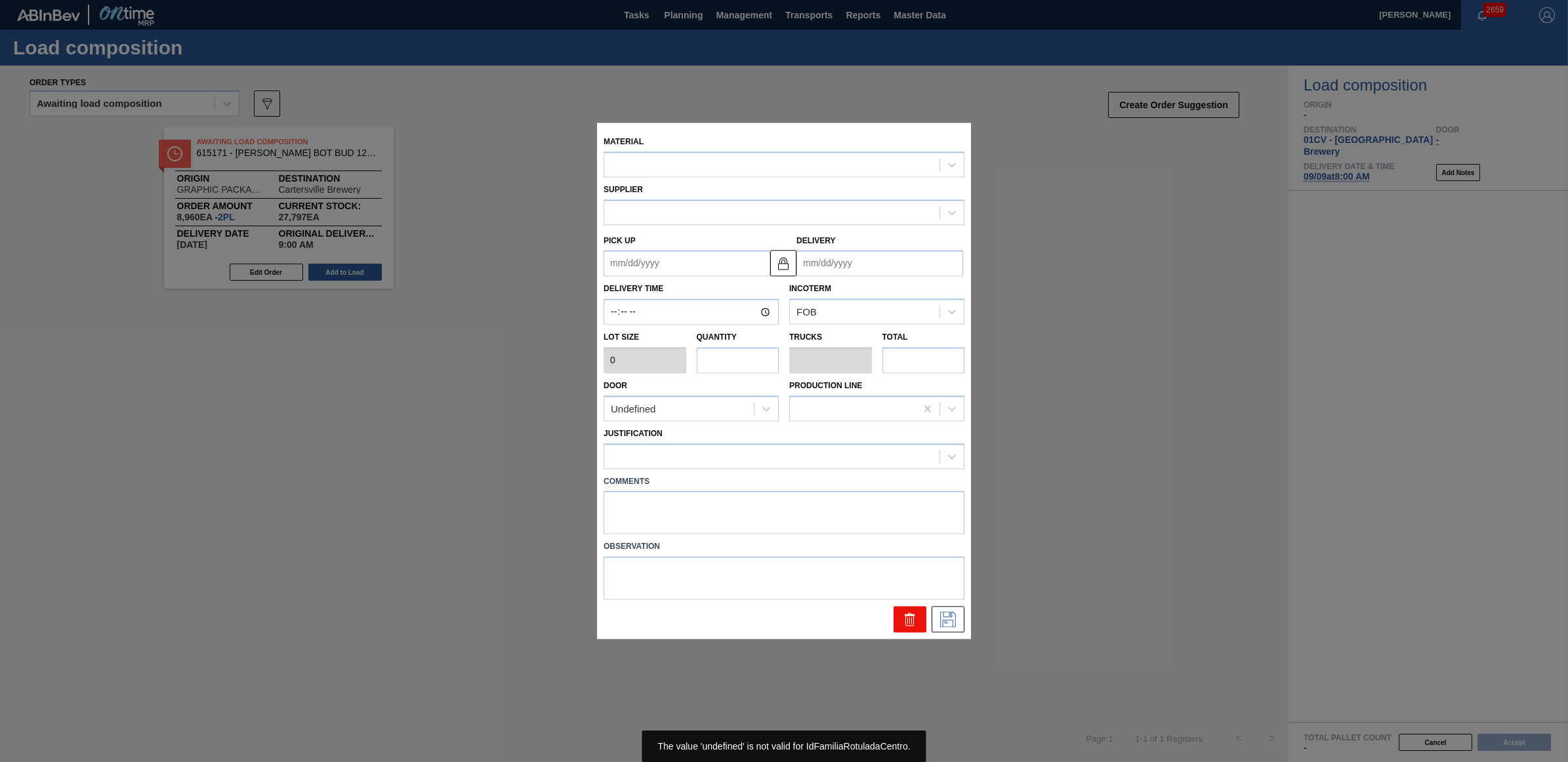
type input "8,960"
type up "09/07/2025"
type input "09/09/2025"
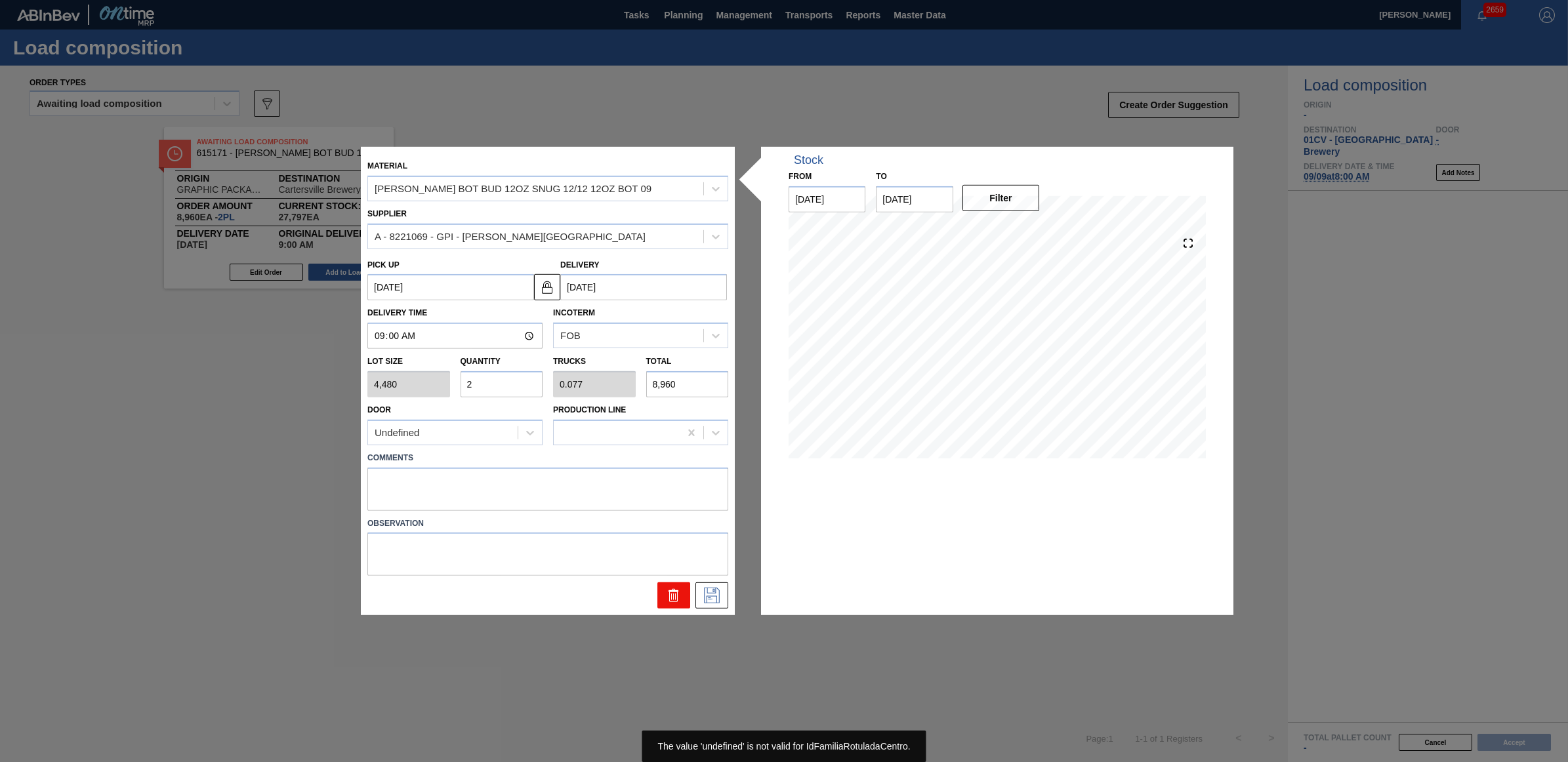
click at [676, 594] on icon at bounding box center [674, 596] width 16 height 16
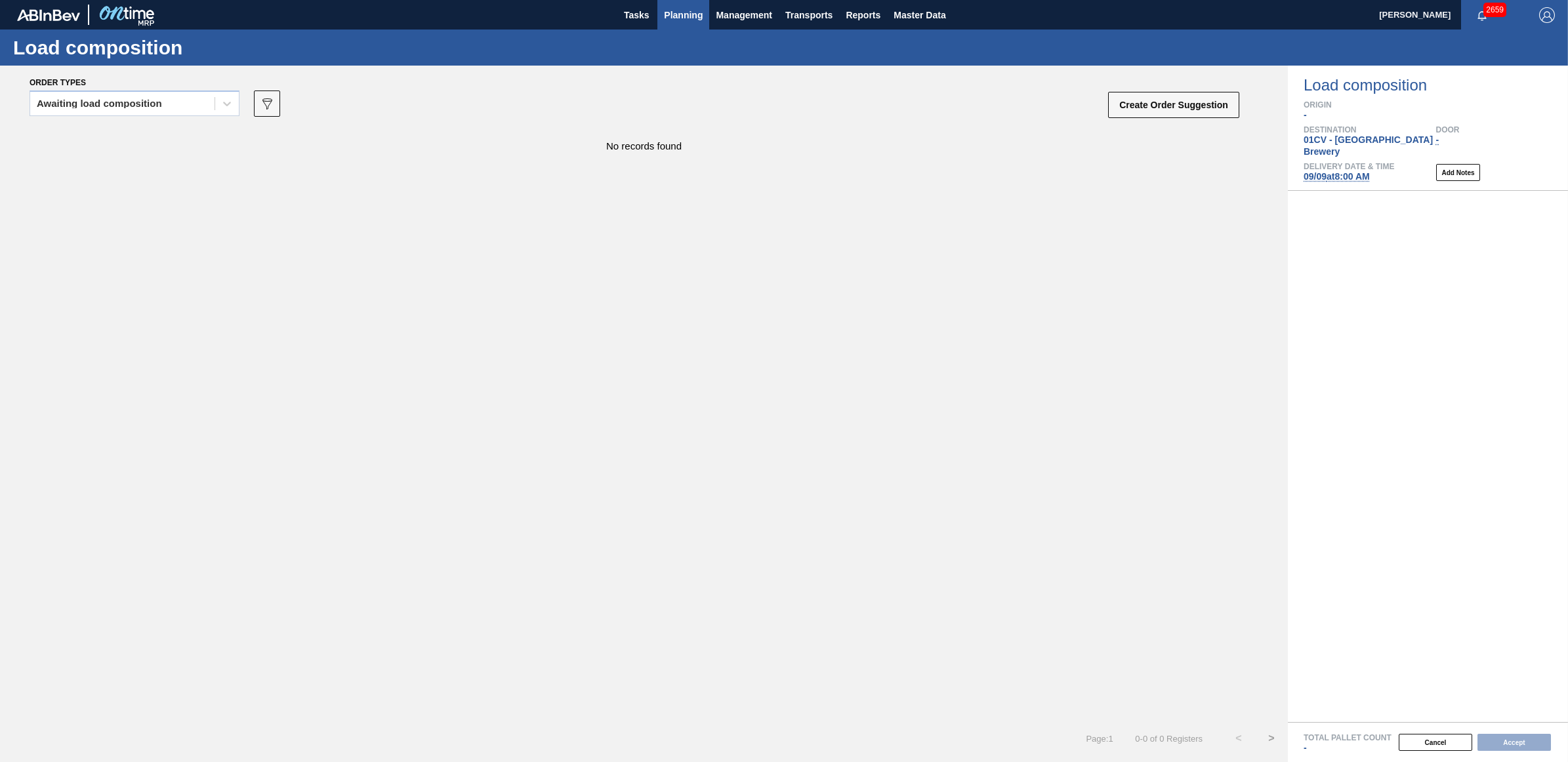
click at [694, 13] on span "Planning" at bounding box center [683, 15] width 39 height 16
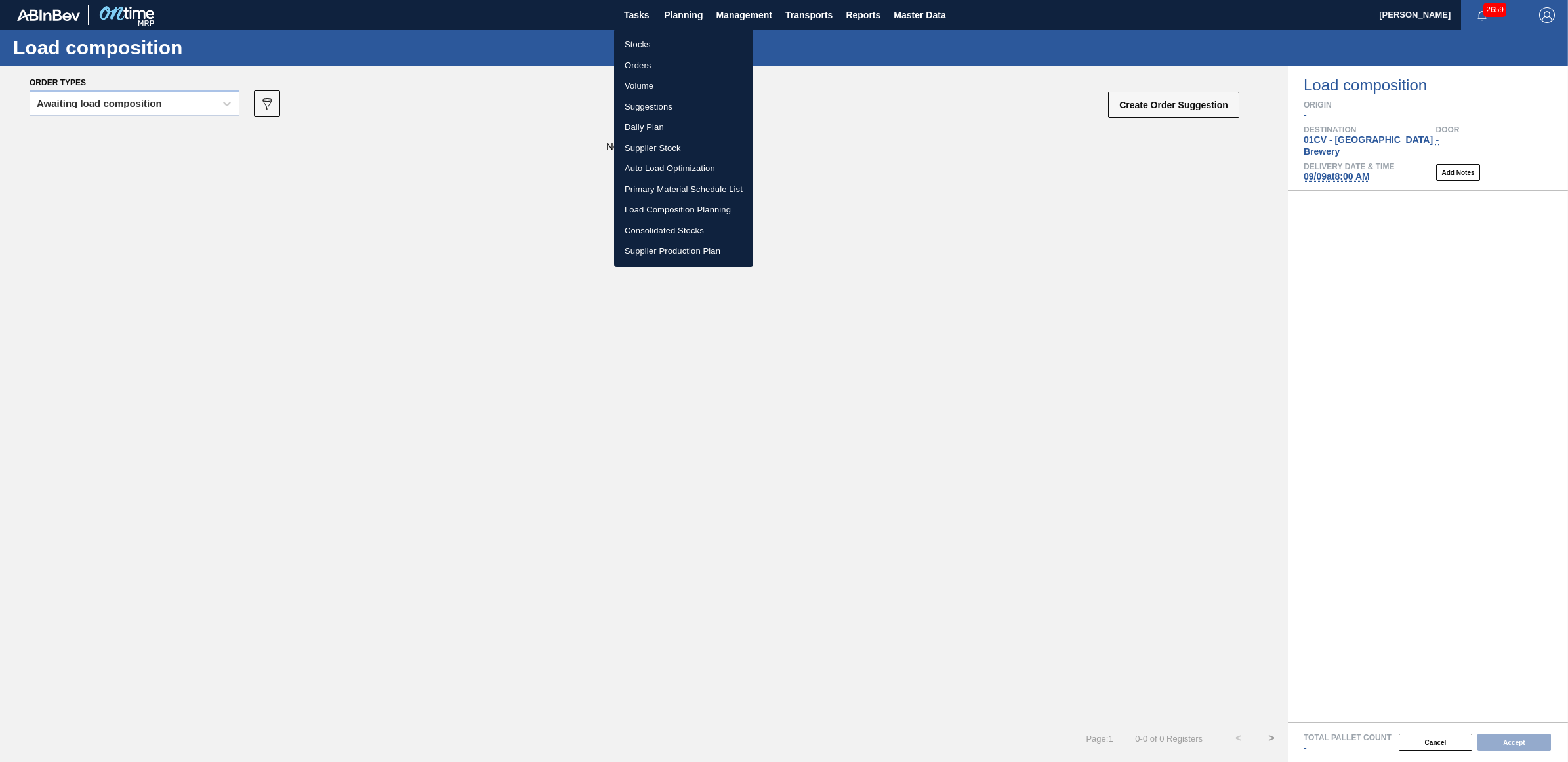
click at [670, 204] on li "Load Composition Planning" at bounding box center [683, 210] width 139 height 21
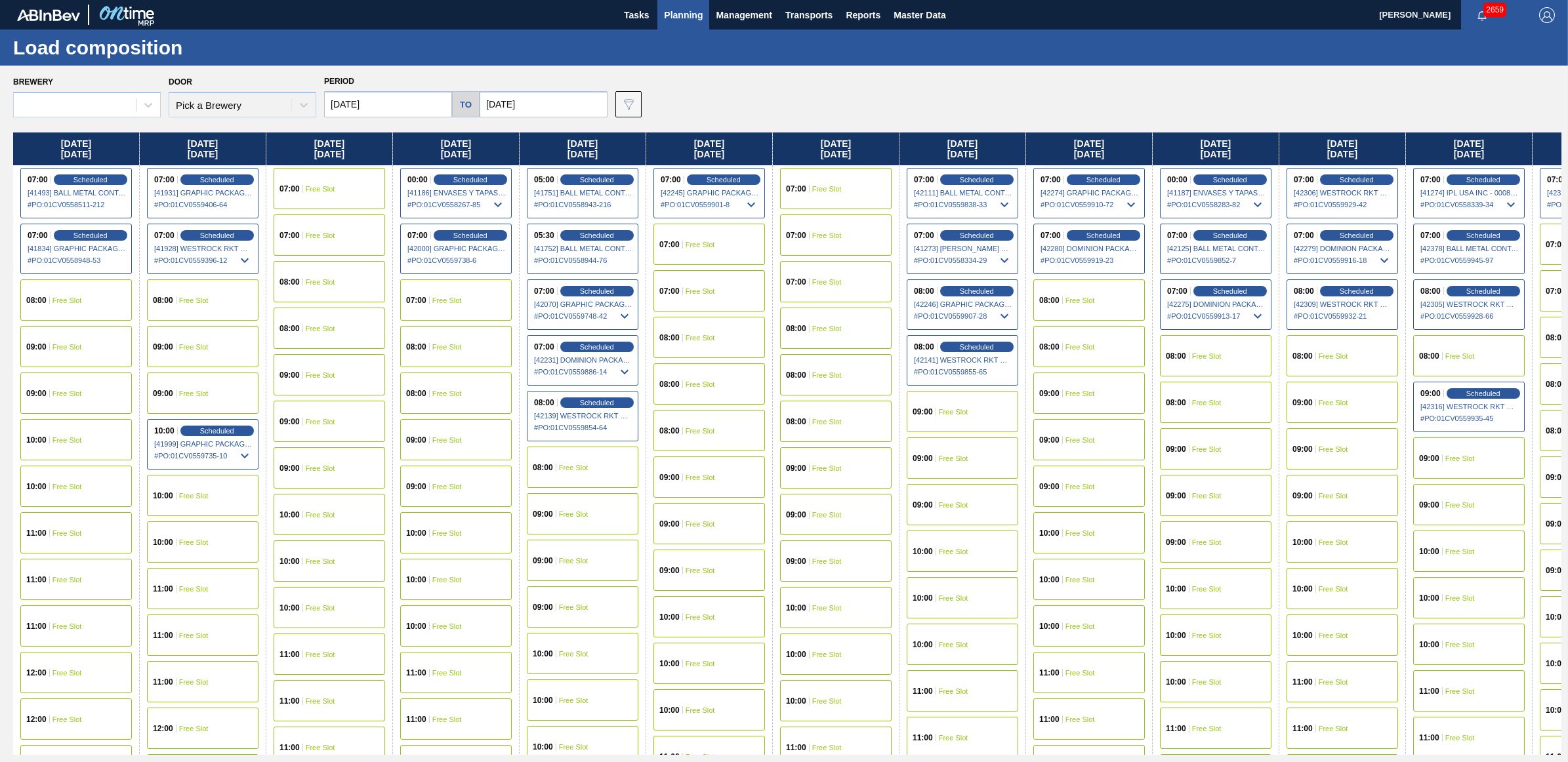
type input "09/01/2025"
type input "09/27/2025"
click at [1107, 232] on span "Scheduled" at bounding box center [1103, 235] width 37 height 9
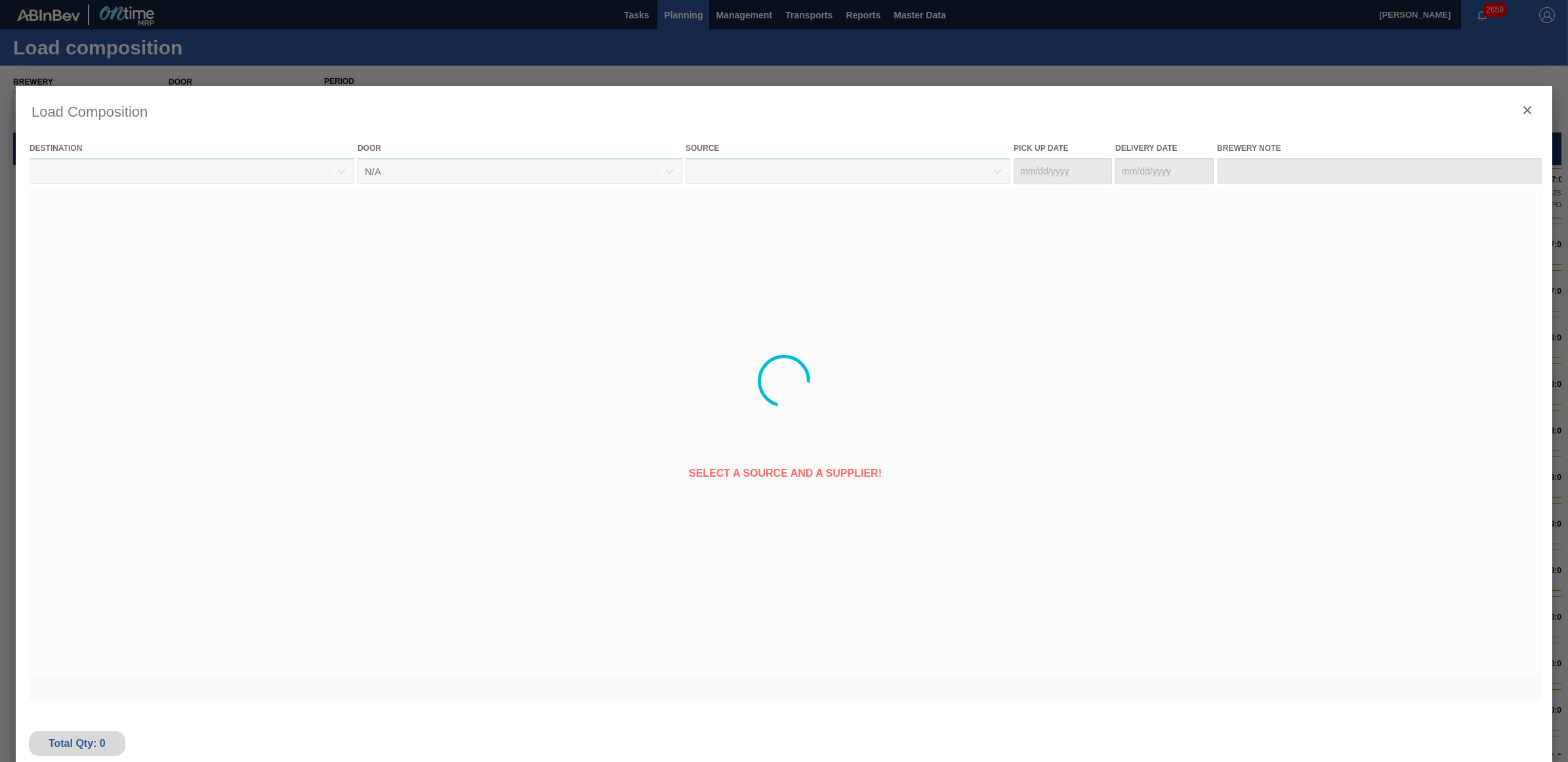
type Date "[DATE]"
type Date "09/09/2025"
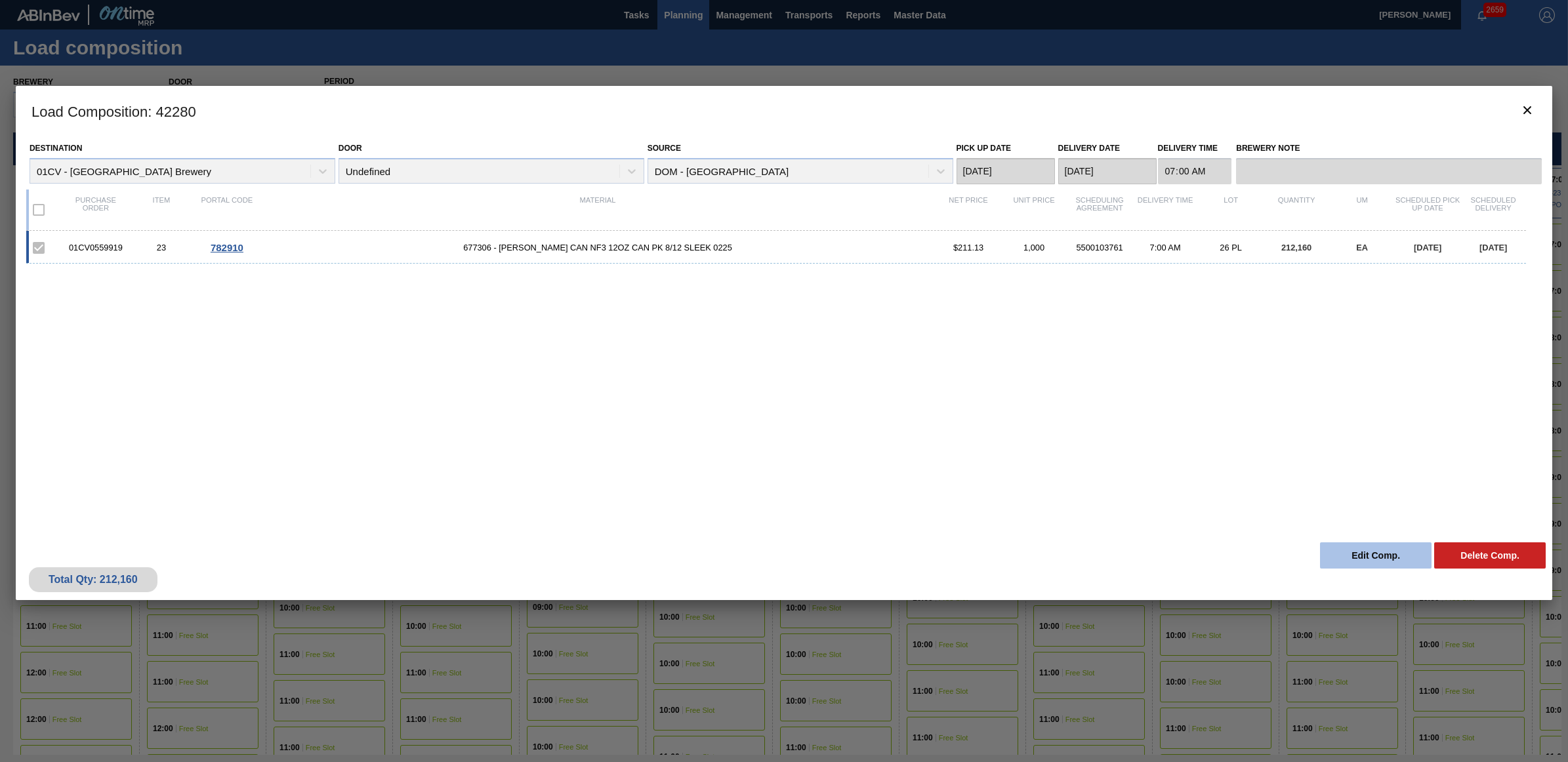
click at [1353, 556] on button "Edit Comp." at bounding box center [1376, 555] width 112 height 26
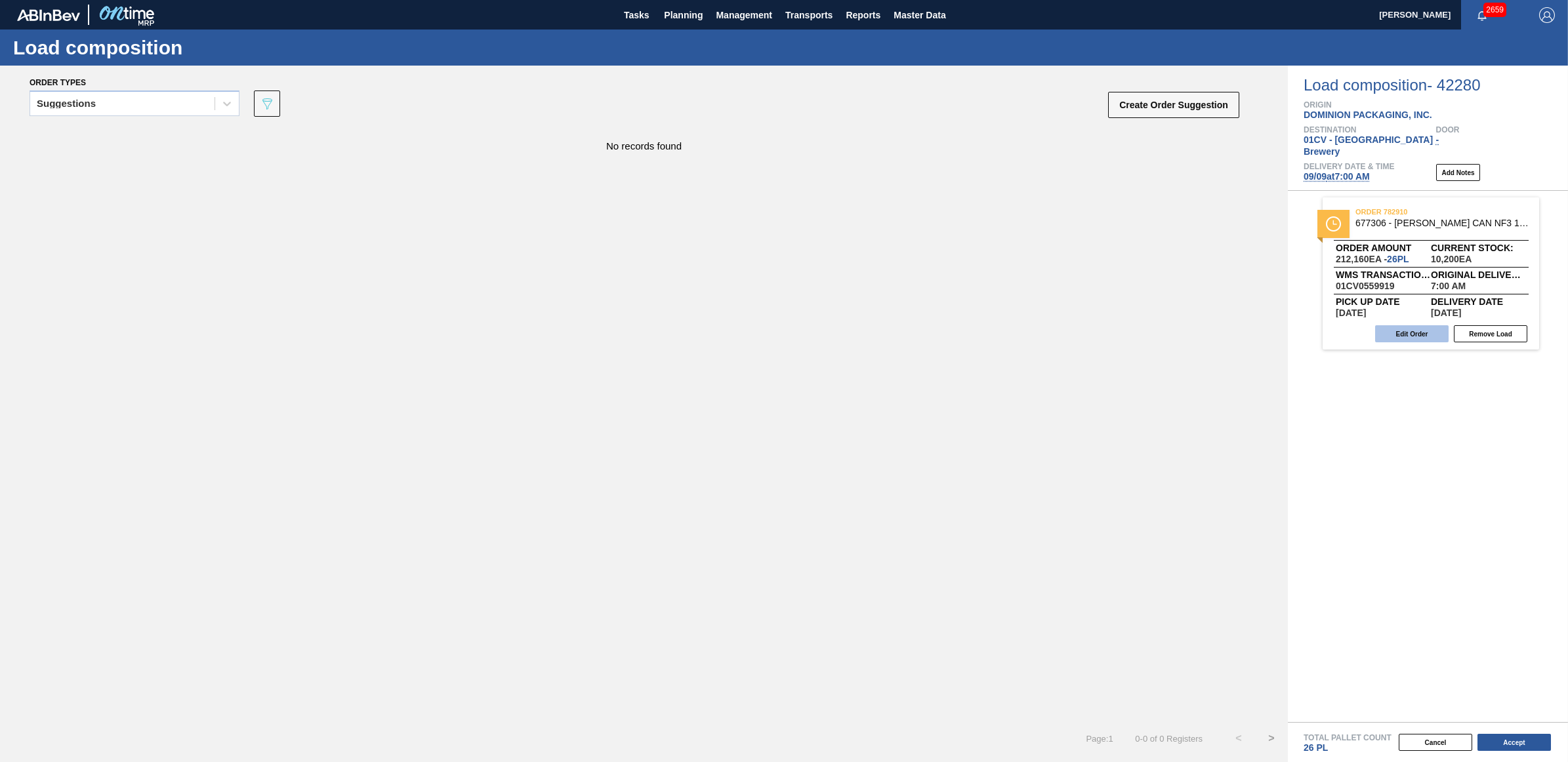
click at [1404, 331] on button "Edit Order" at bounding box center [1412, 334] width 73 height 17
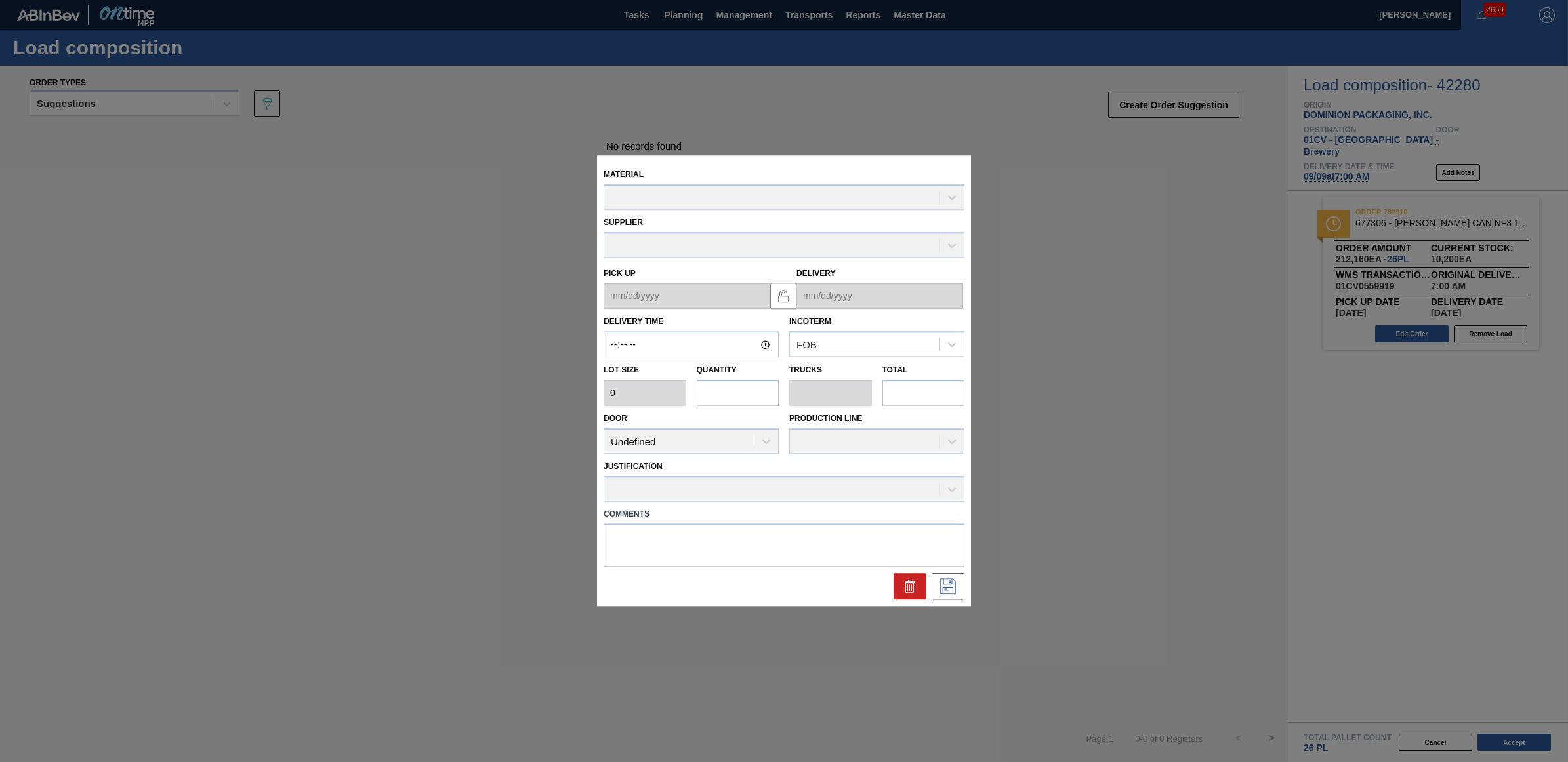
type input "07:00:00"
type input "8,160"
type input "26"
type input "1"
type input "212,160"
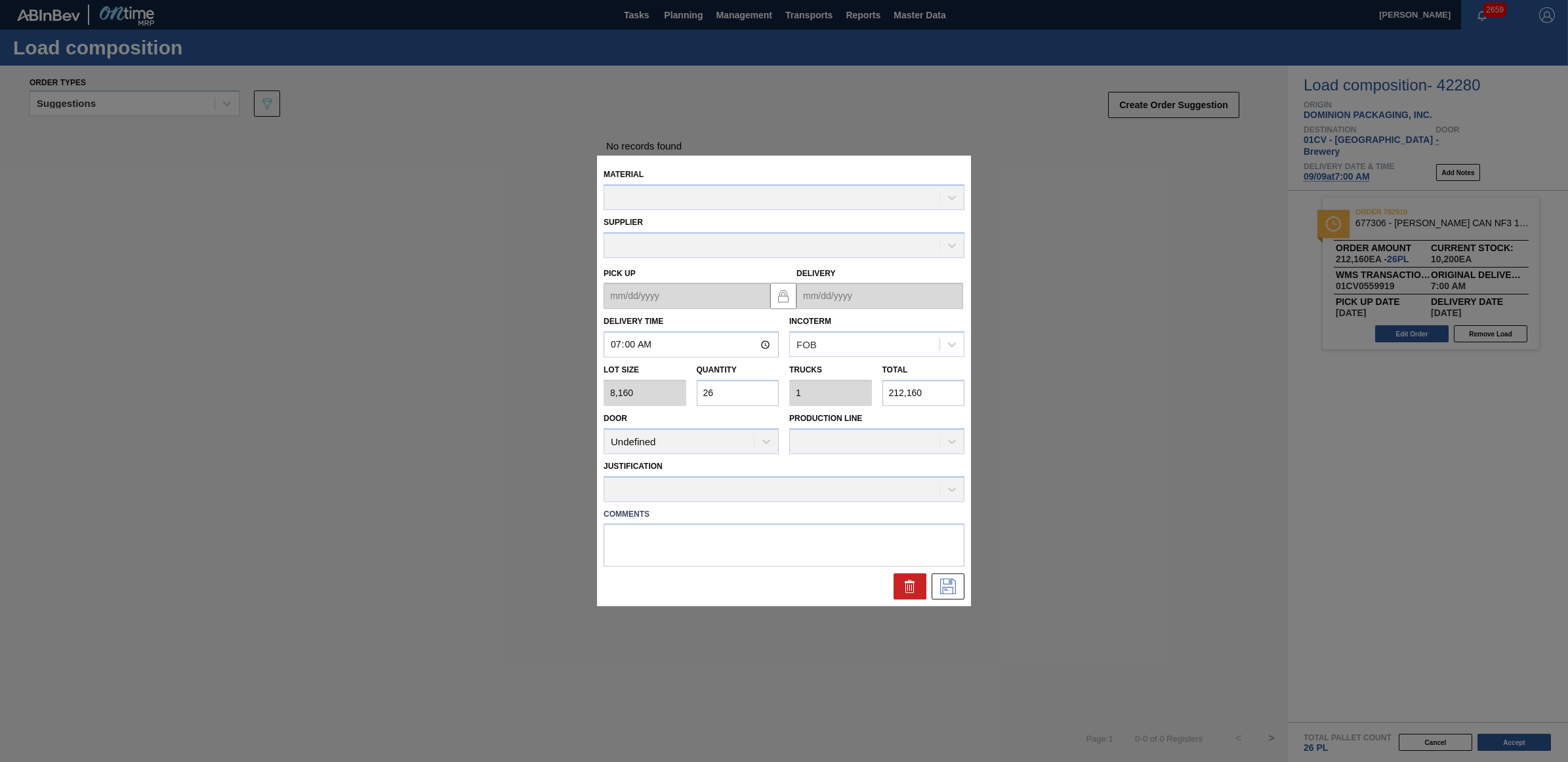
type up "[DATE]"
type input "09/09/2025"
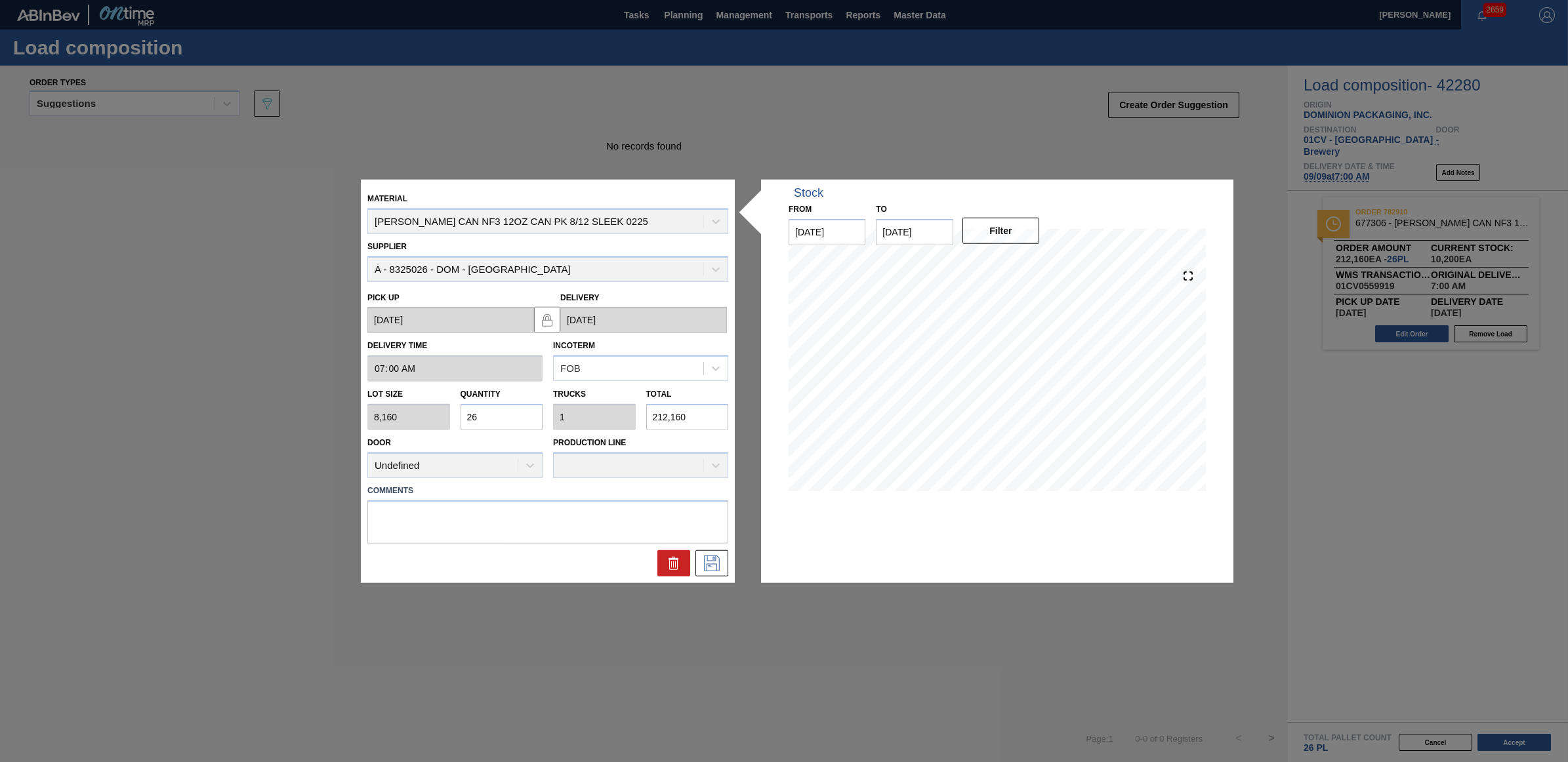
click at [414, 413] on div "Lot size 8,160 Quantity 26 Trucks 1 Total 212,160" at bounding box center [548, 405] width 372 height 49
type input "1"
type input "0.038"
type input "8,160"
type input "16"
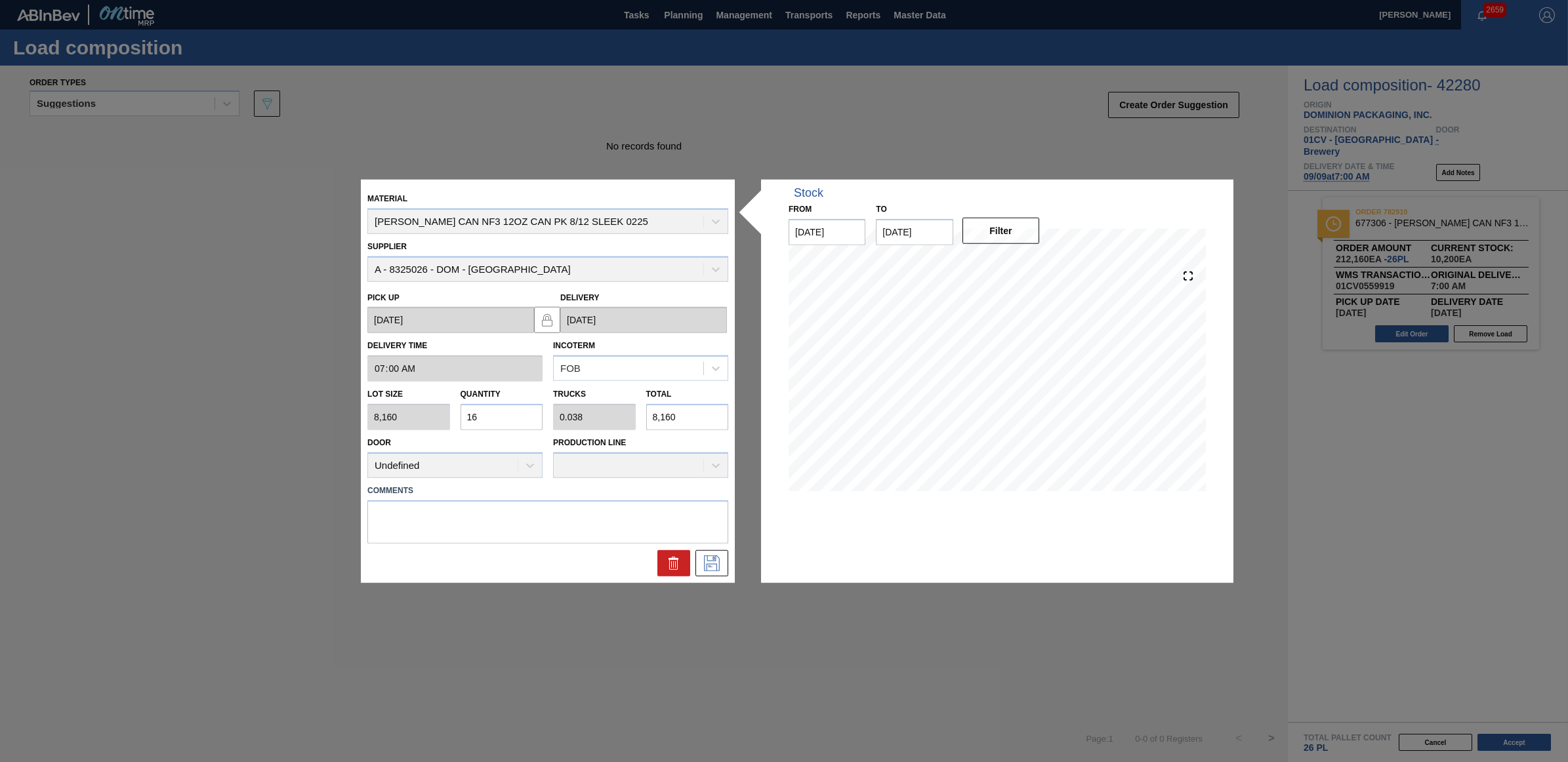
type input "0.615"
type input "130,560"
type input "16"
click at [709, 562] on icon at bounding box center [712, 563] width 21 height 16
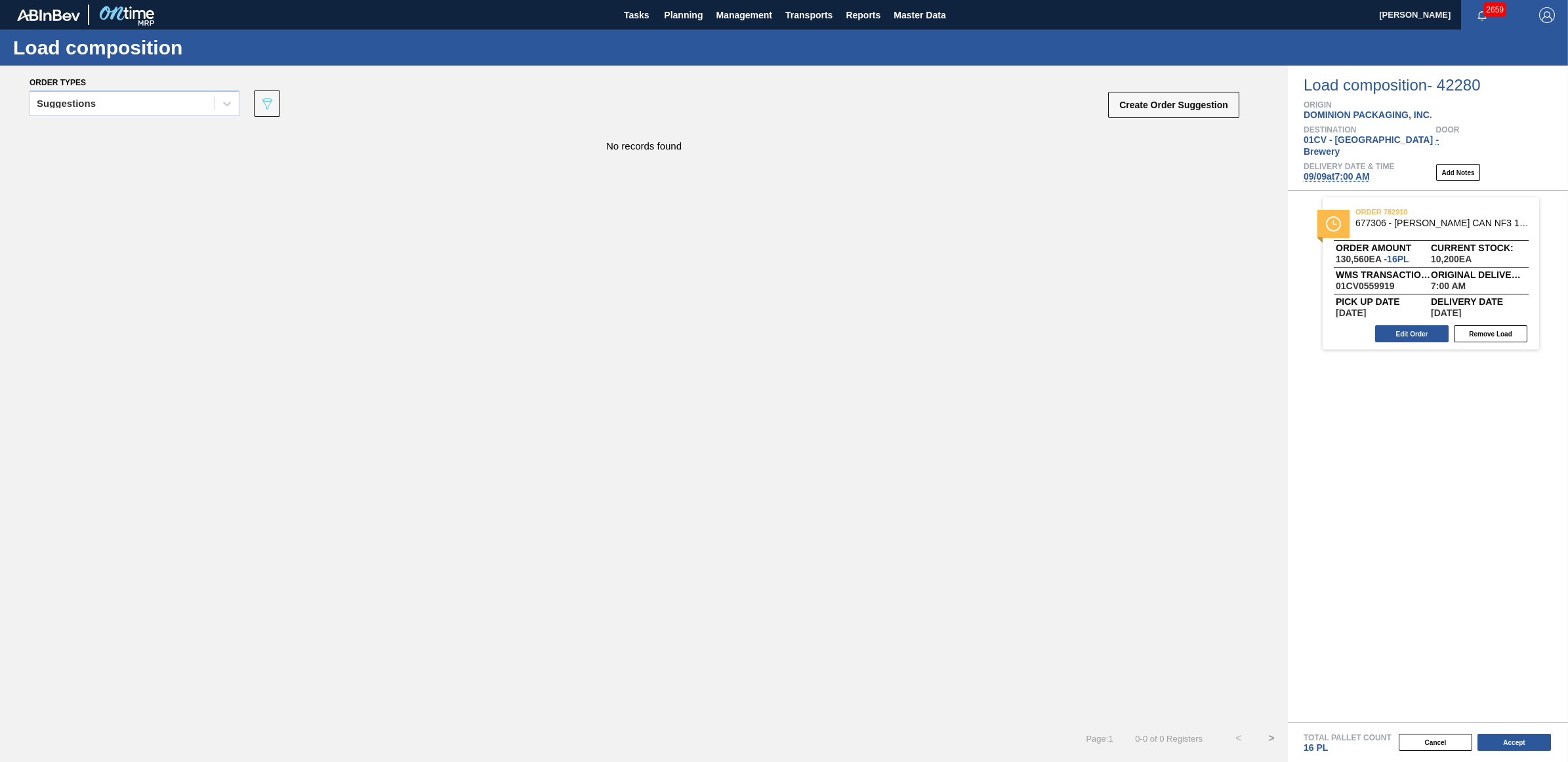
drag, startPoint x: 142, startPoint y: 104, endPoint x: 143, endPoint y: 118, distance: 14.0
click at [142, 104] on div "Suggestions" at bounding box center [122, 104] width 184 height 19
click at [125, 182] on div "Released - Awaiting Load Comp." at bounding box center [134, 184] width 210 height 24
click at [73, 102] on div "Released - Awaiting Load Comp." at bounding box center [113, 104] width 152 height 9
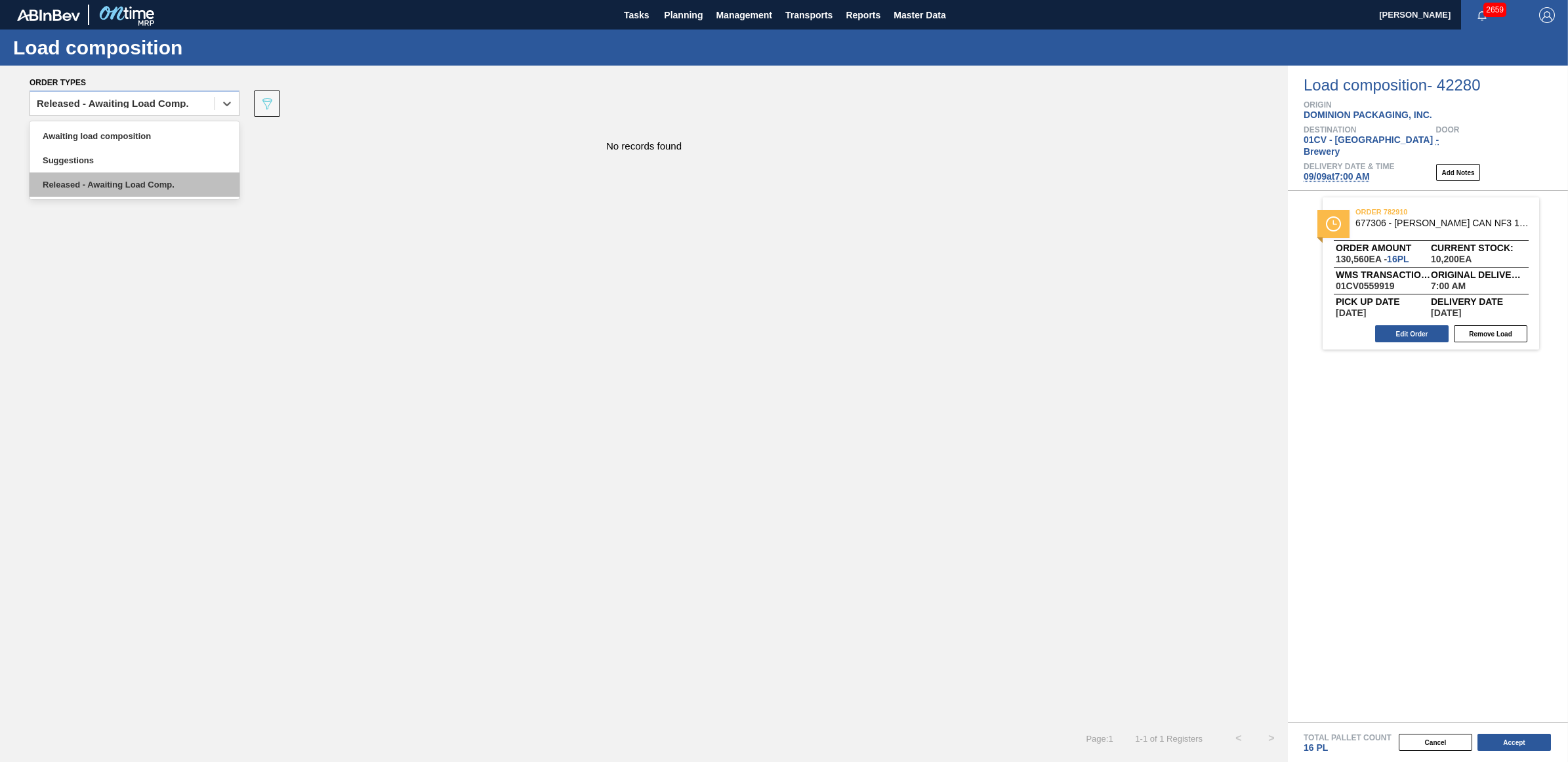
click at [159, 178] on div "Released - Awaiting Load Comp." at bounding box center [134, 184] width 210 height 24
drag, startPoint x: 107, startPoint y: 104, endPoint x: 107, endPoint y: 112, distance: 8.0
click at [107, 104] on div "Released - Awaiting Load Comp." at bounding box center [113, 104] width 152 height 9
click at [117, 188] on div "Released - Awaiting Load Comp." at bounding box center [134, 184] width 210 height 24
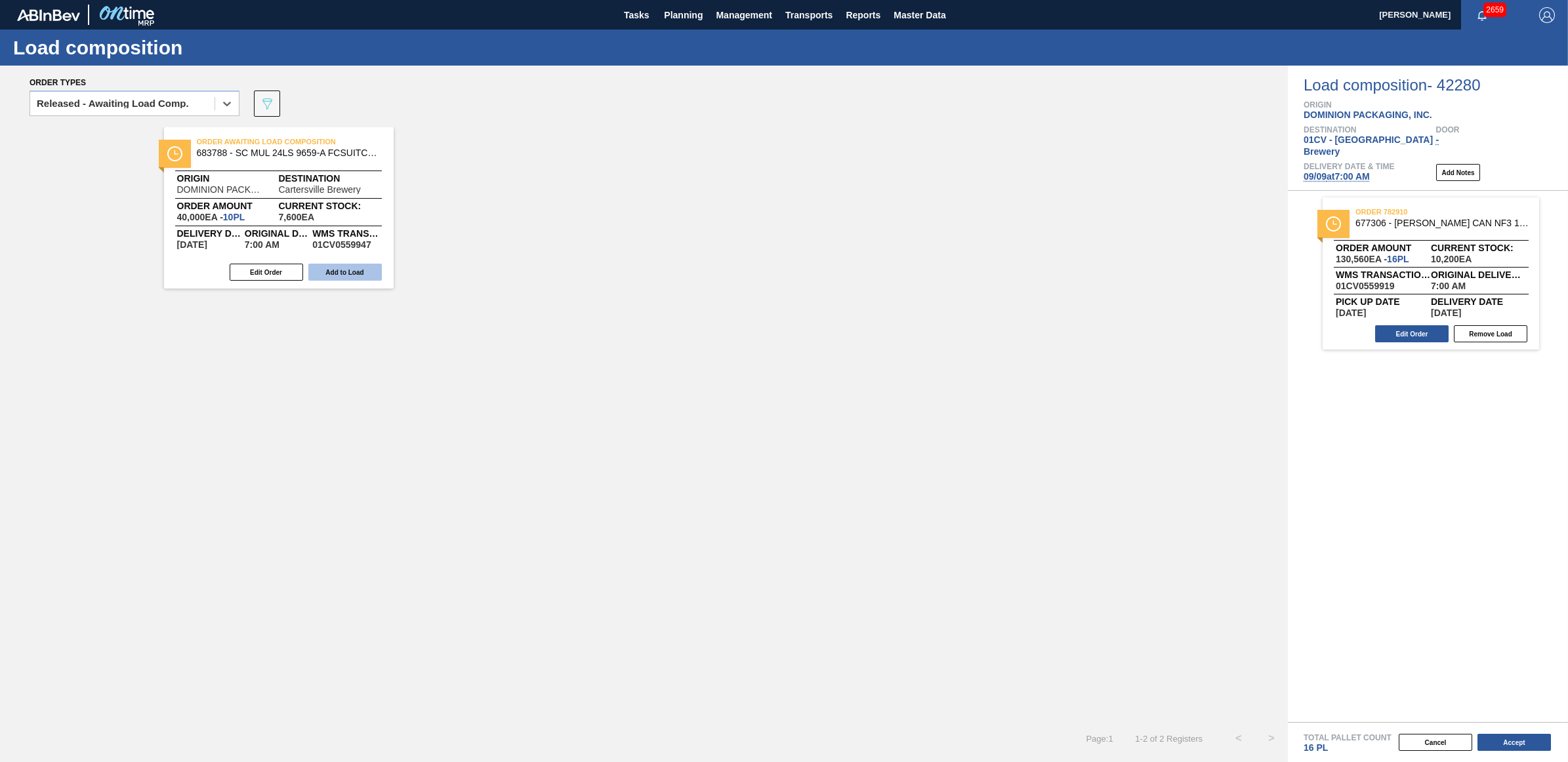
click at [355, 269] on button "Add to Load" at bounding box center [345, 272] width 73 height 17
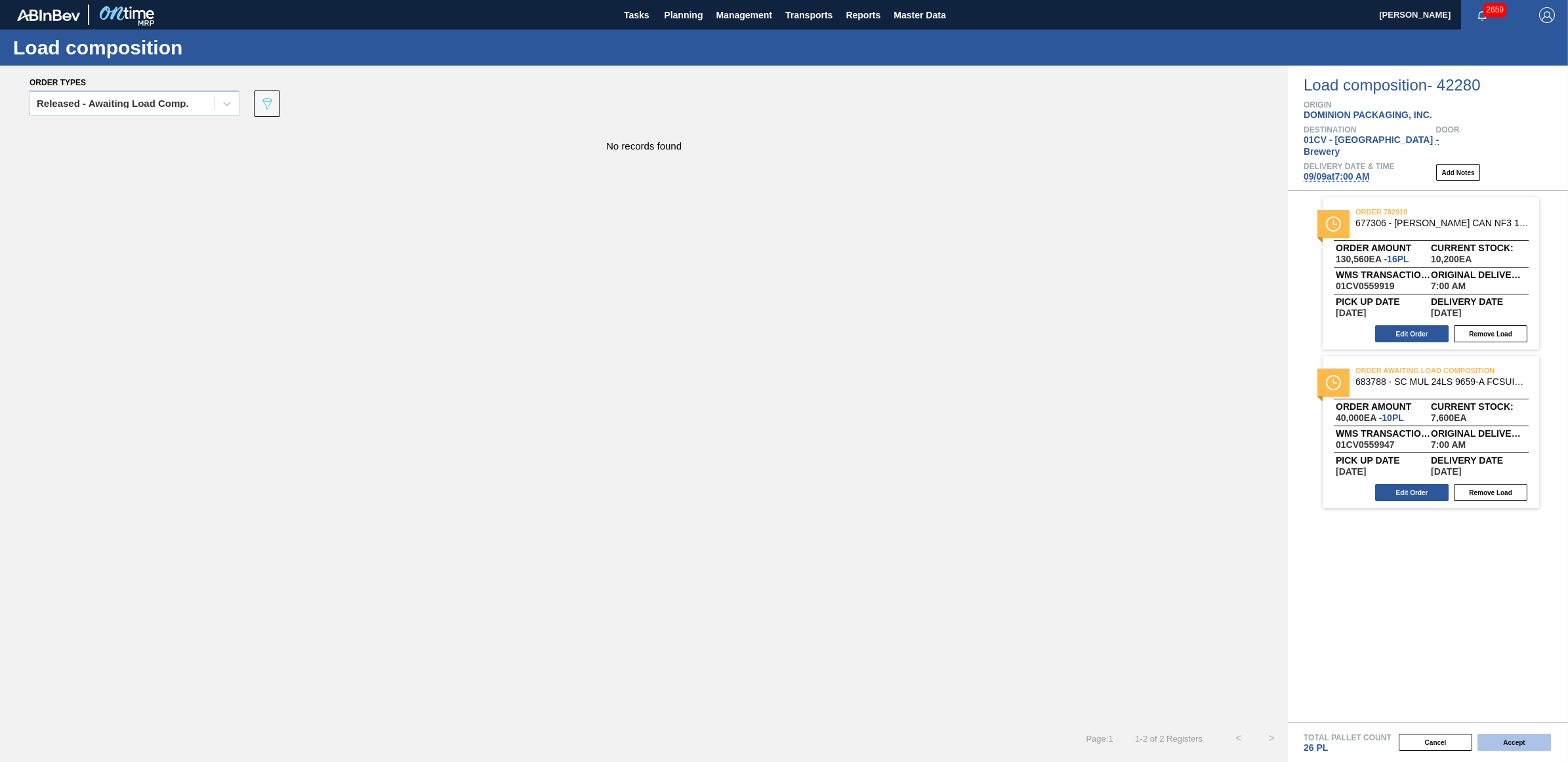
click at [1497, 745] on button "Accept" at bounding box center [1514, 743] width 73 height 17
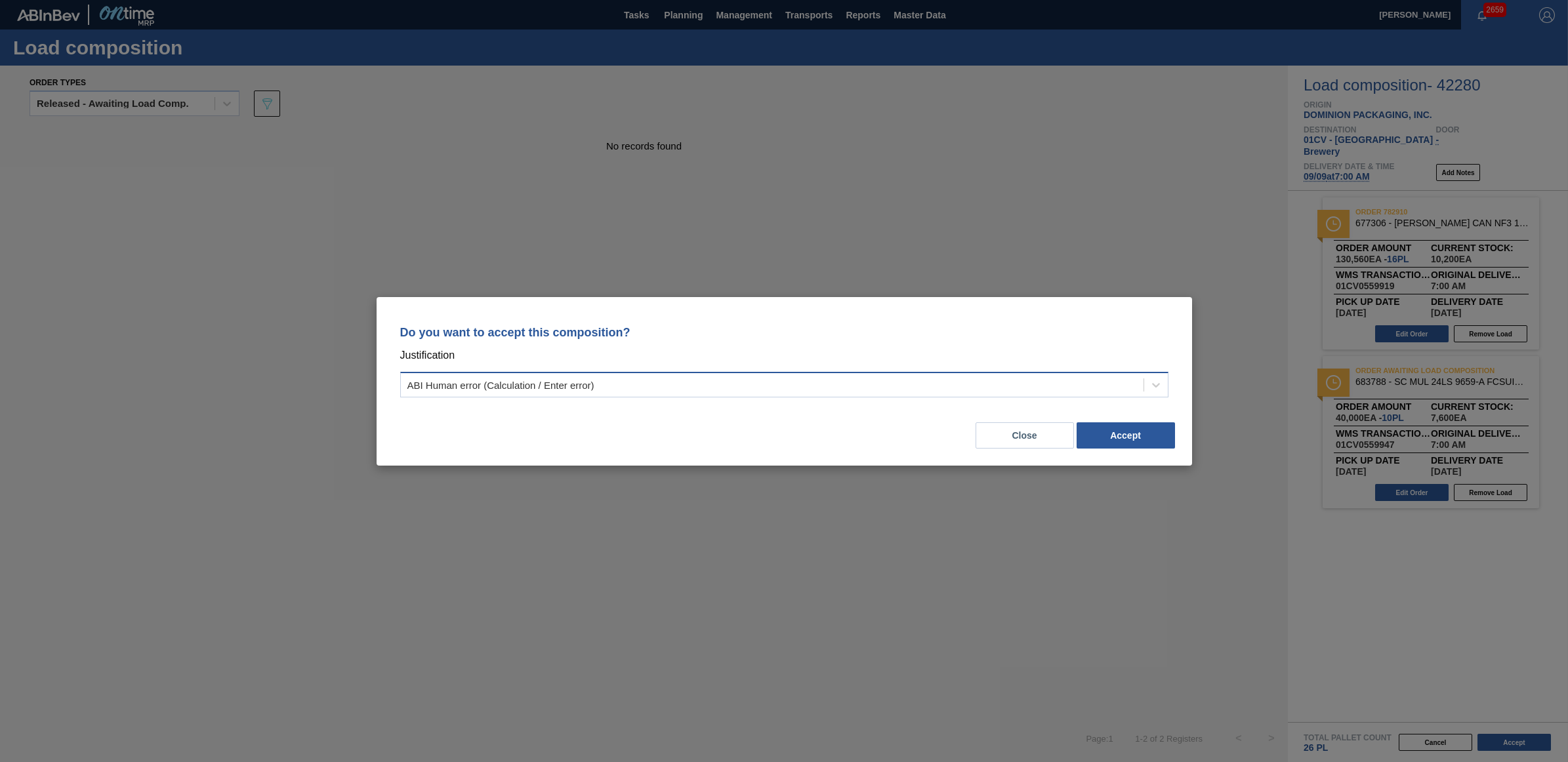
click at [872, 390] on div "ABI Human error (Calculation / Enter error)" at bounding box center [772, 385] width 742 height 19
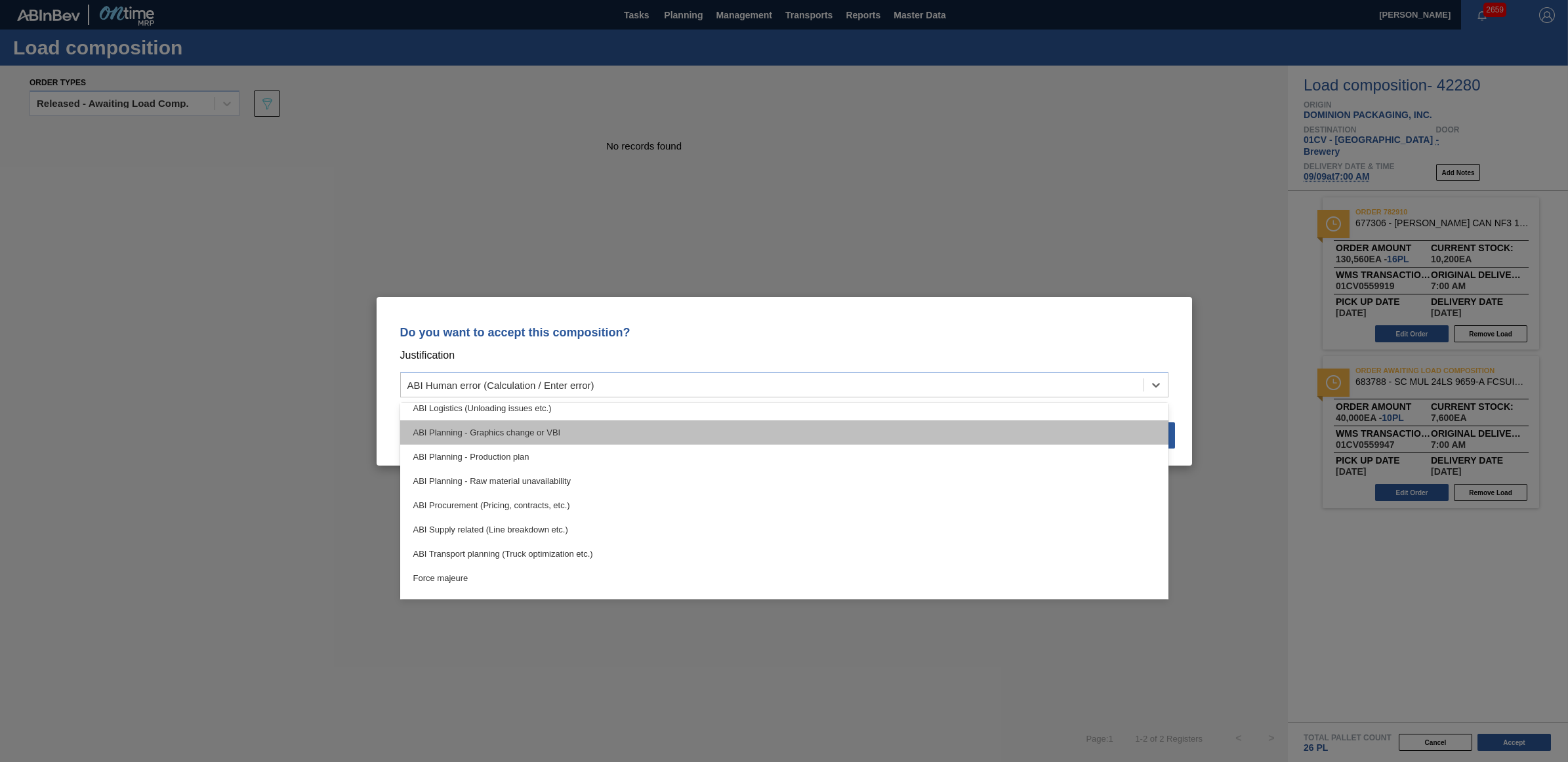
scroll to position [245, 0]
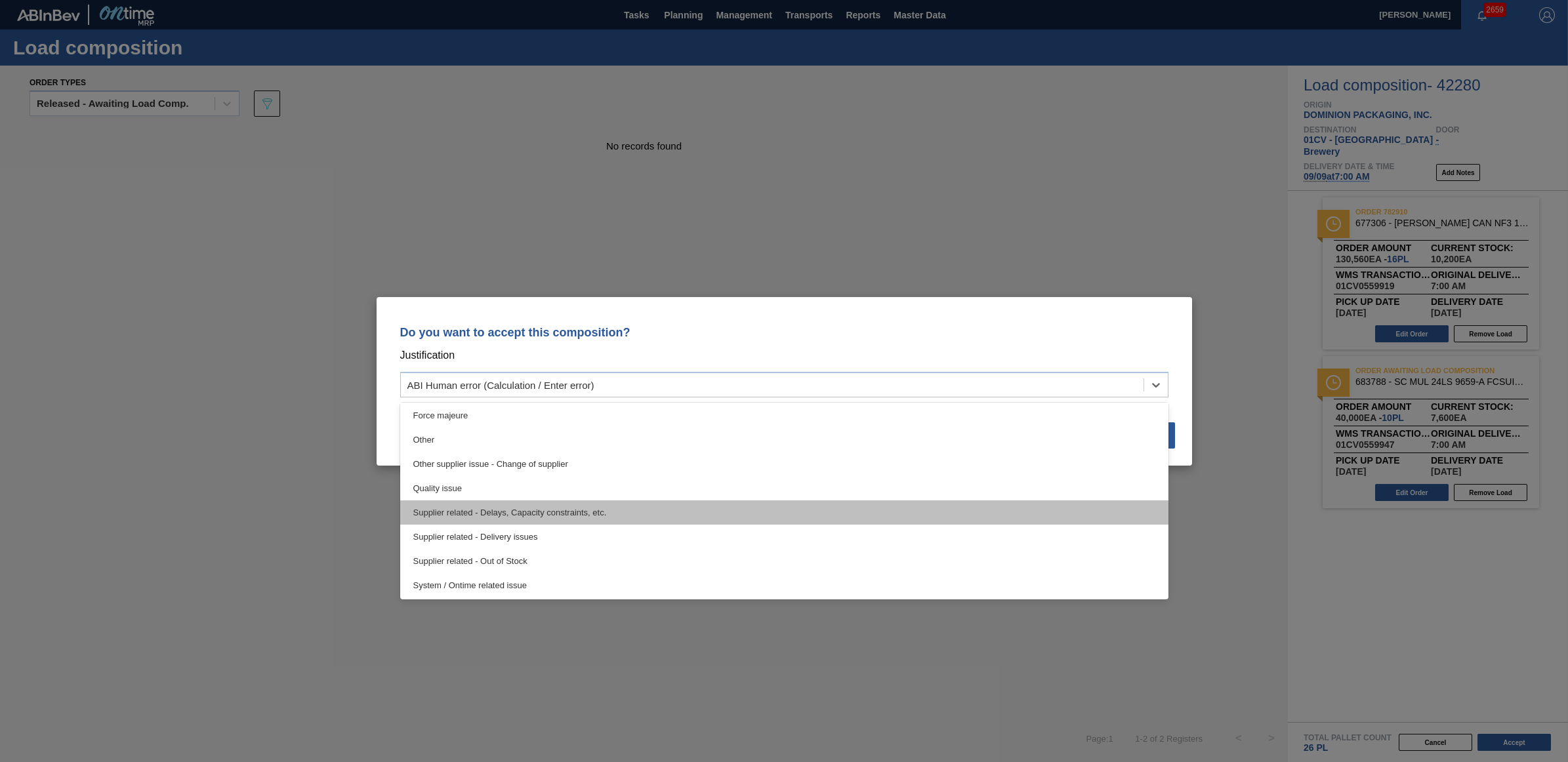
click at [486, 504] on div "Supplier related - Delays, Capacity constraints, etc." at bounding box center [784, 512] width 768 height 24
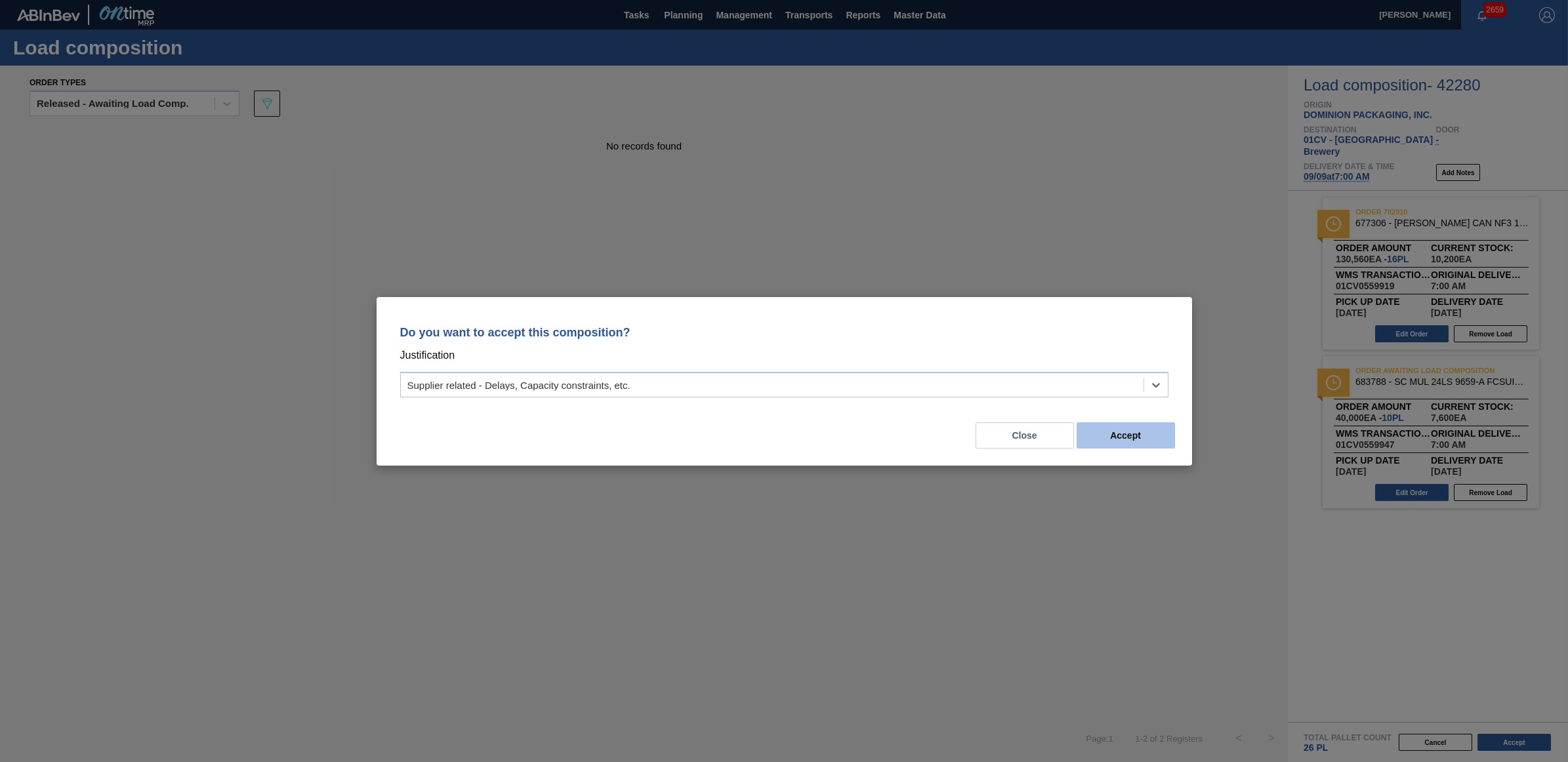
click at [1114, 440] on button "Accept" at bounding box center [1126, 435] width 99 height 26
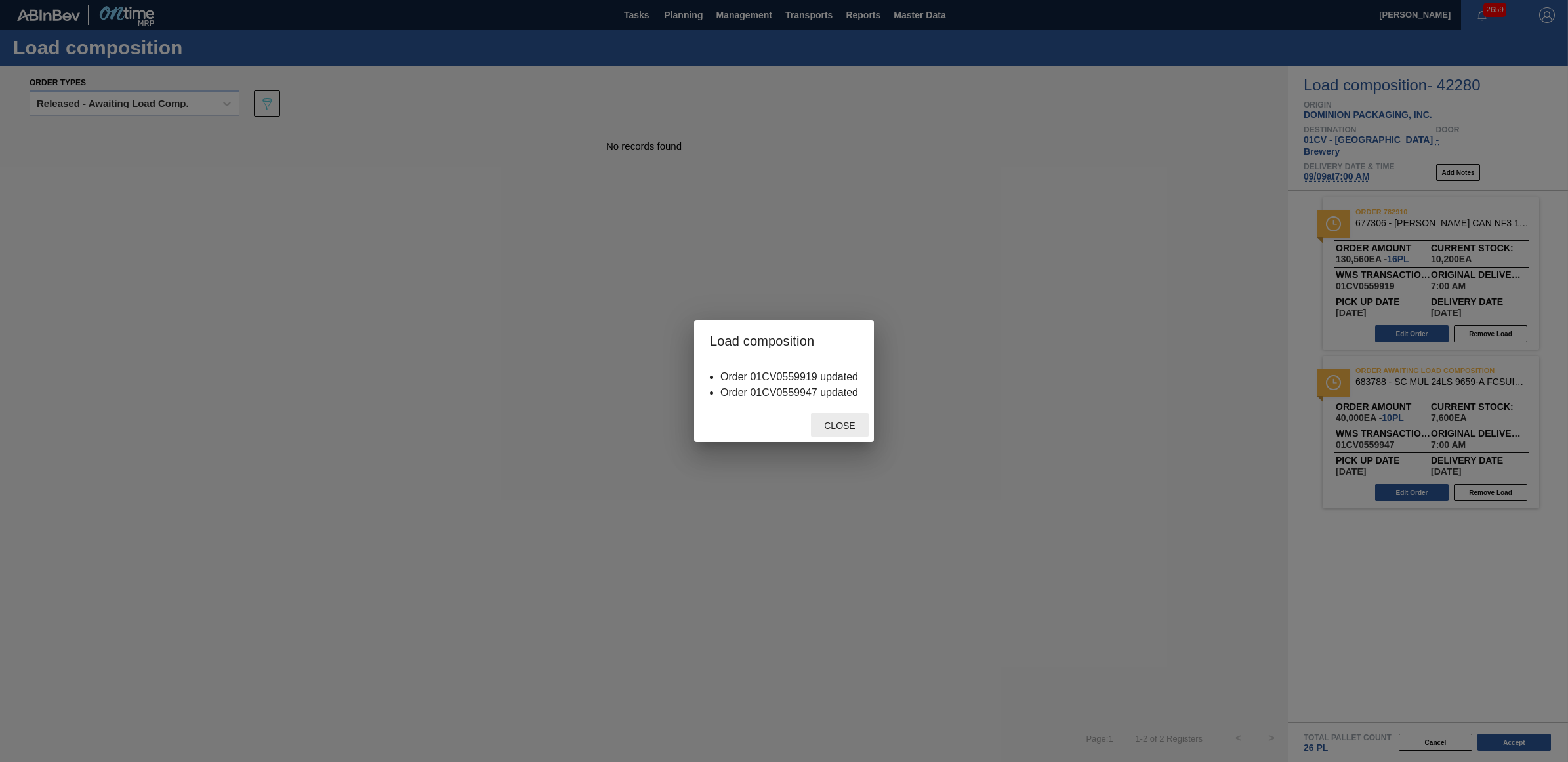
click at [837, 427] on span "Close" at bounding box center [840, 426] width 52 height 11
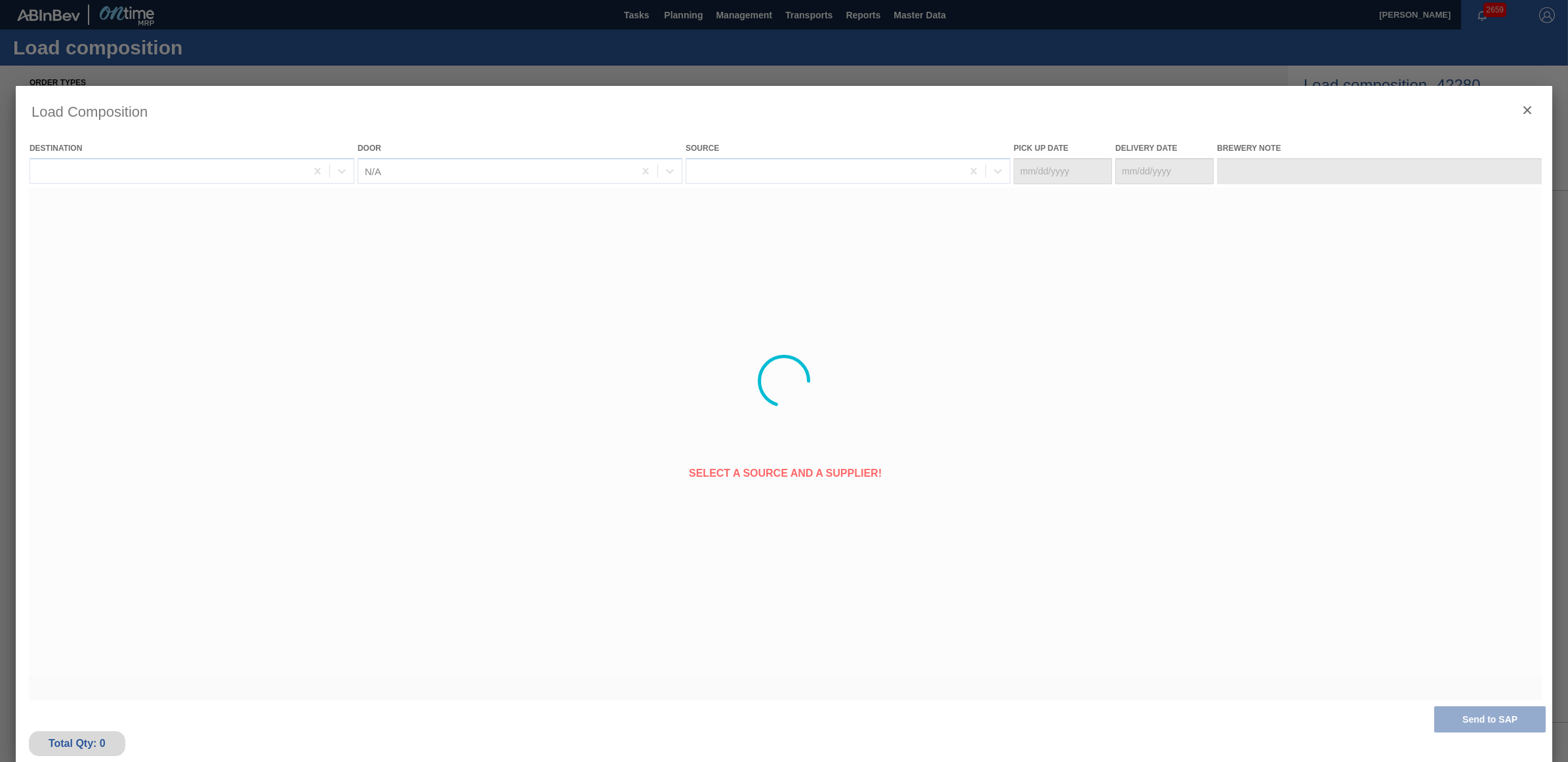
type Date "[DATE]"
type Date "09/09/2025"
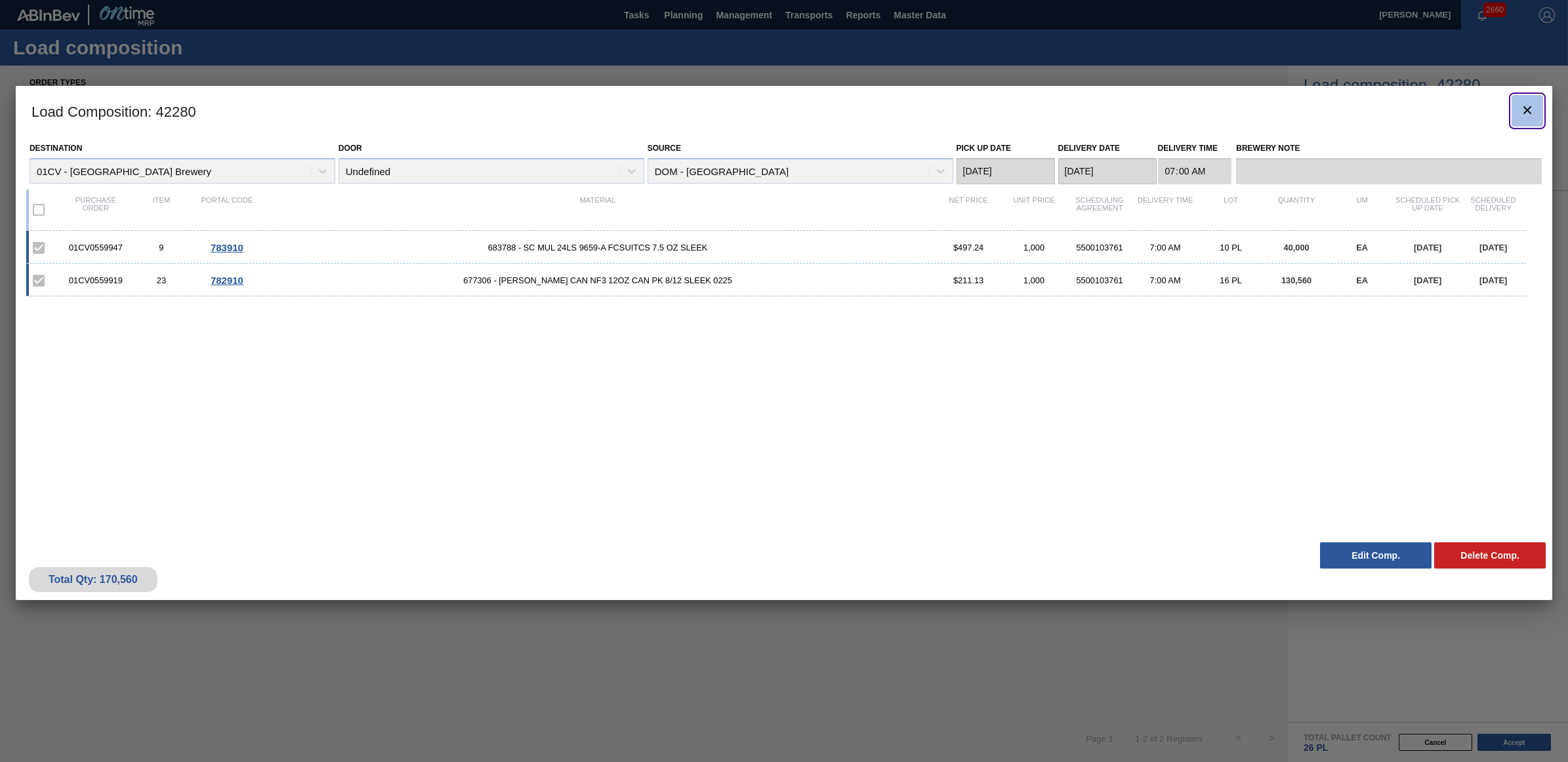
click at [1533, 110] on icon "botão de ícone" at bounding box center [1527, 110] width 16 height 16
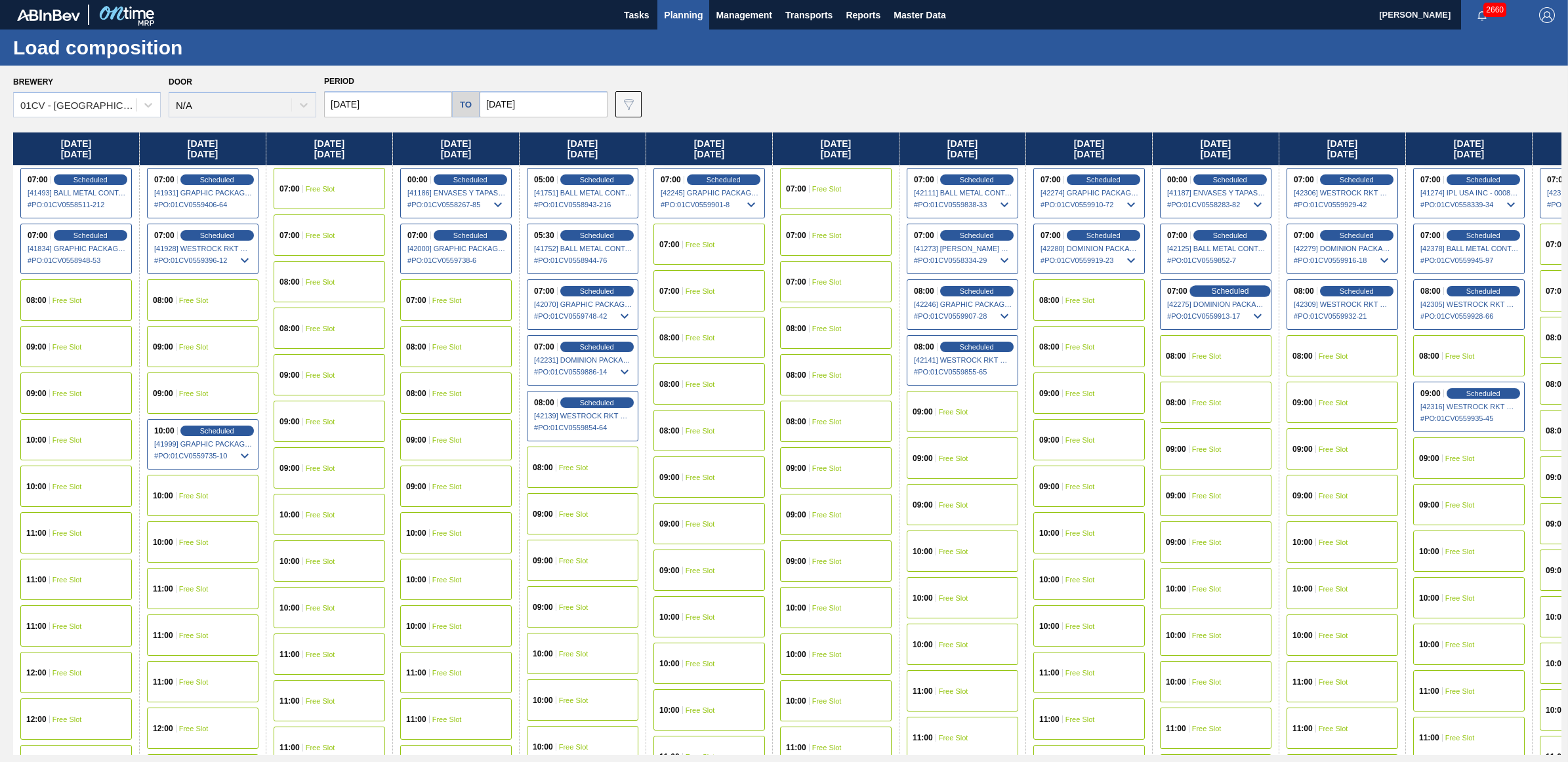
click at [1233, 287] on span "Scheduled" at bounding box center [1230, 291] width 37 height 9
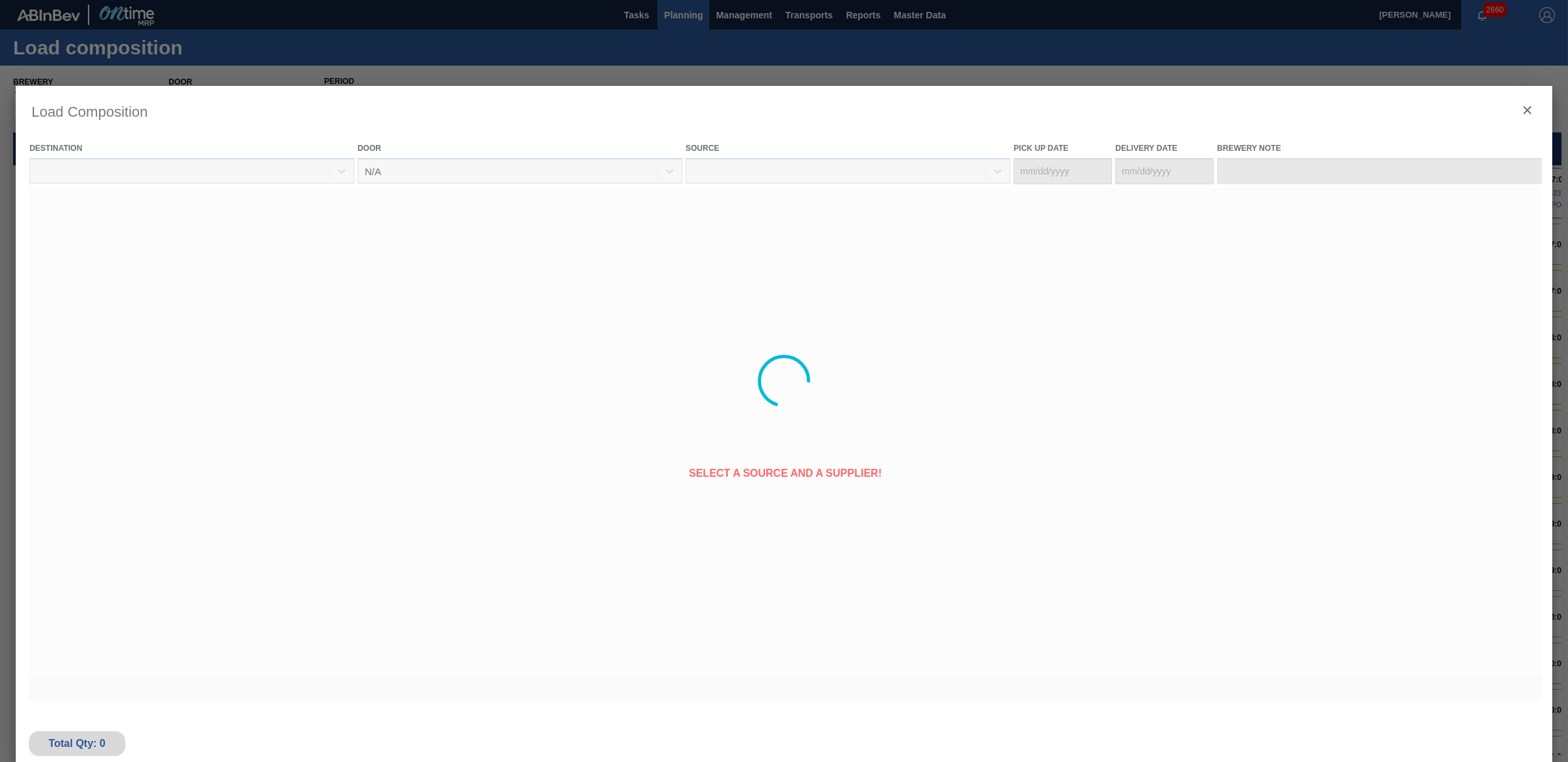
type Date "09/09/2025"
type Date "09/10/2025"
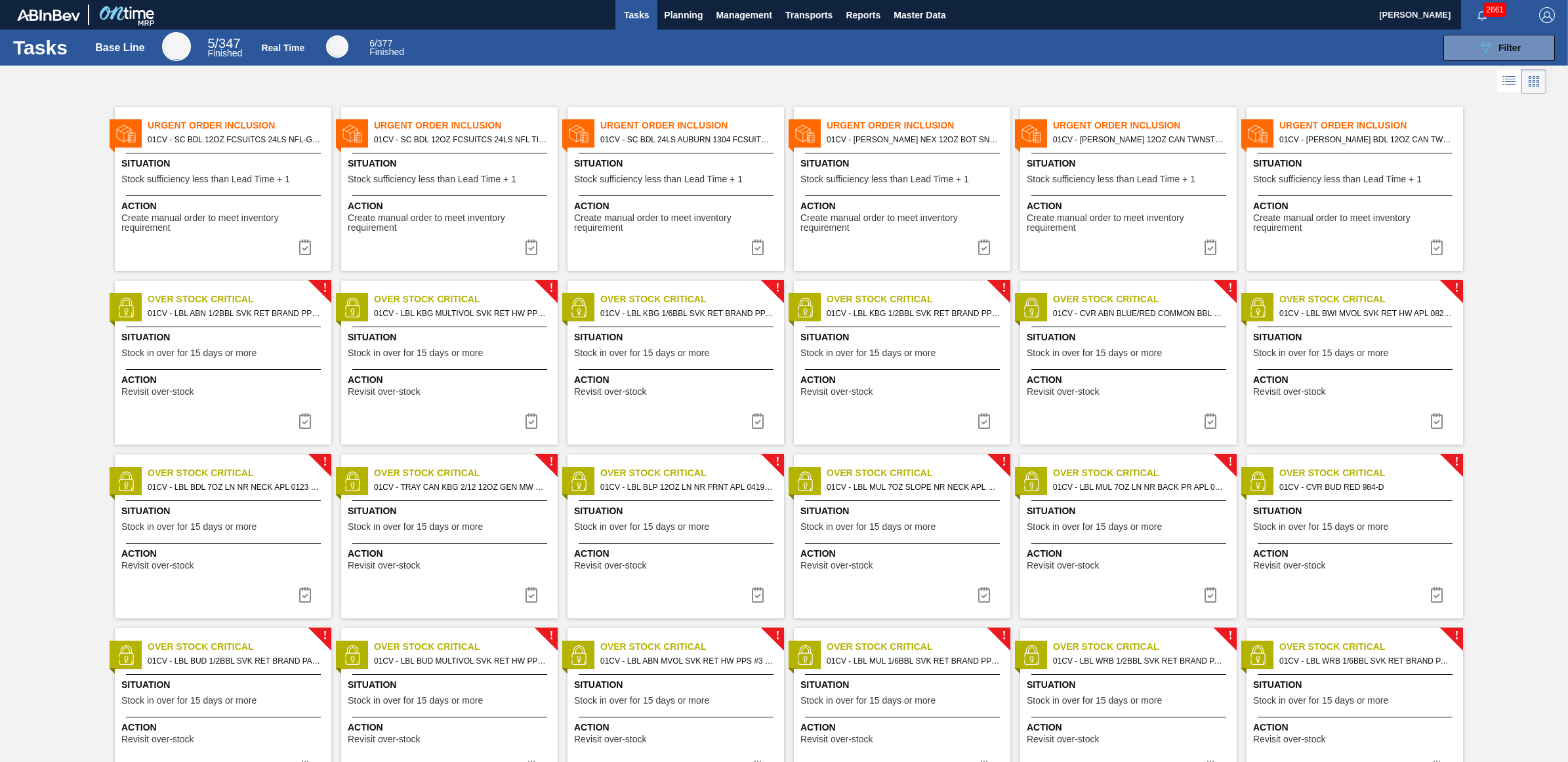
click at [1178, 53] on div "089F7B8B-B2A5-4AFE-B5C0-19BA573D28AC Filter" at bounding box center [988, 47] width 1147 height 26
click at [1533, 37] on button "089F7B8B-B2A5-4AFE-B5C0-19BA573D28AC Filter" at bounding box center [1499, 47] width 112 height 26
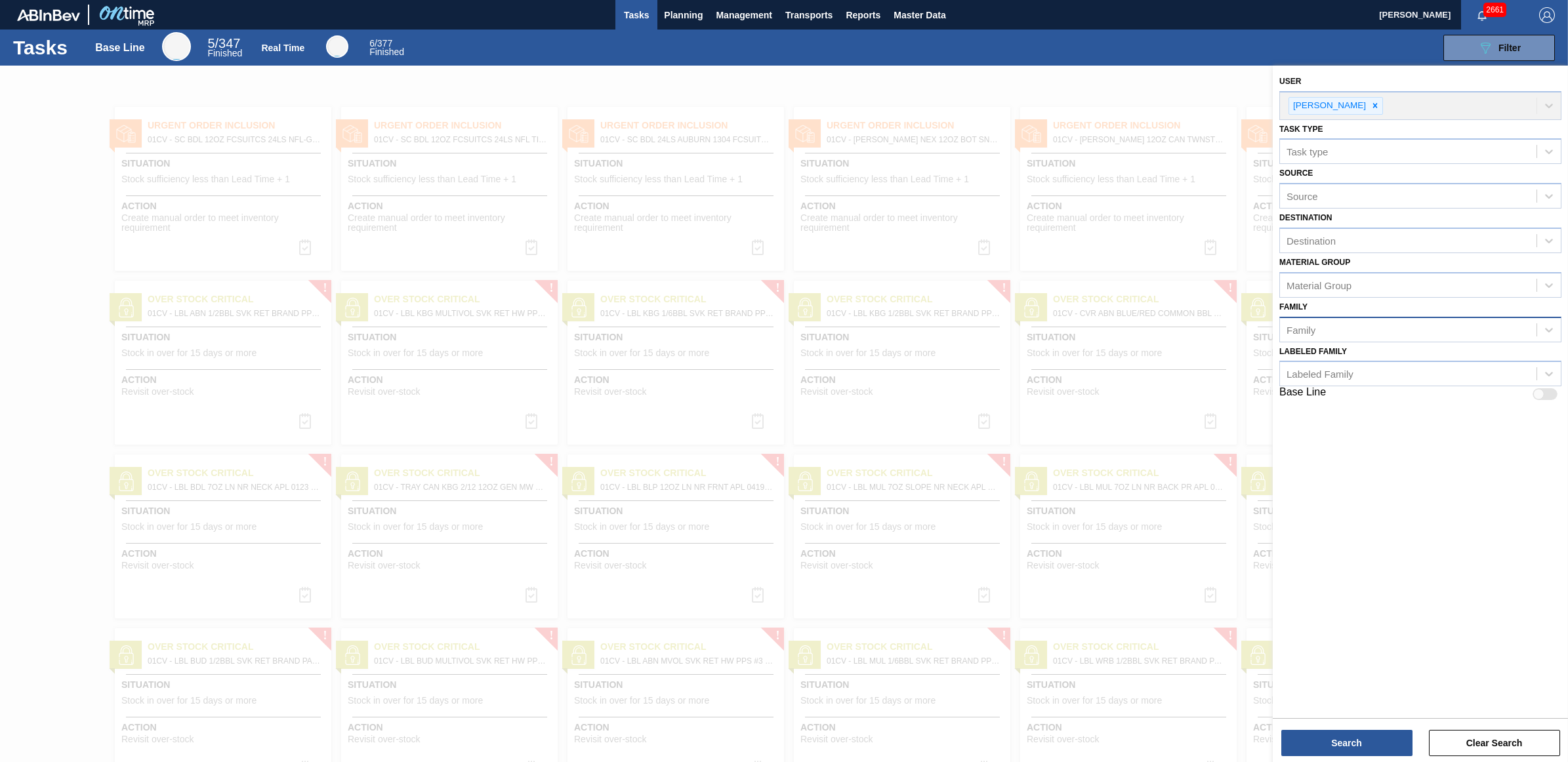
click at [1348, 329] on div "Family" at bounding box center [1408, 329] width 256 height 19
click at [1323, 526] on div "Keg Covers" at bounding box center [1420, 532] width 282 height 24
click at [1358, 739] on button "Search" at bounding box center [1346, 743] width 131 height 26
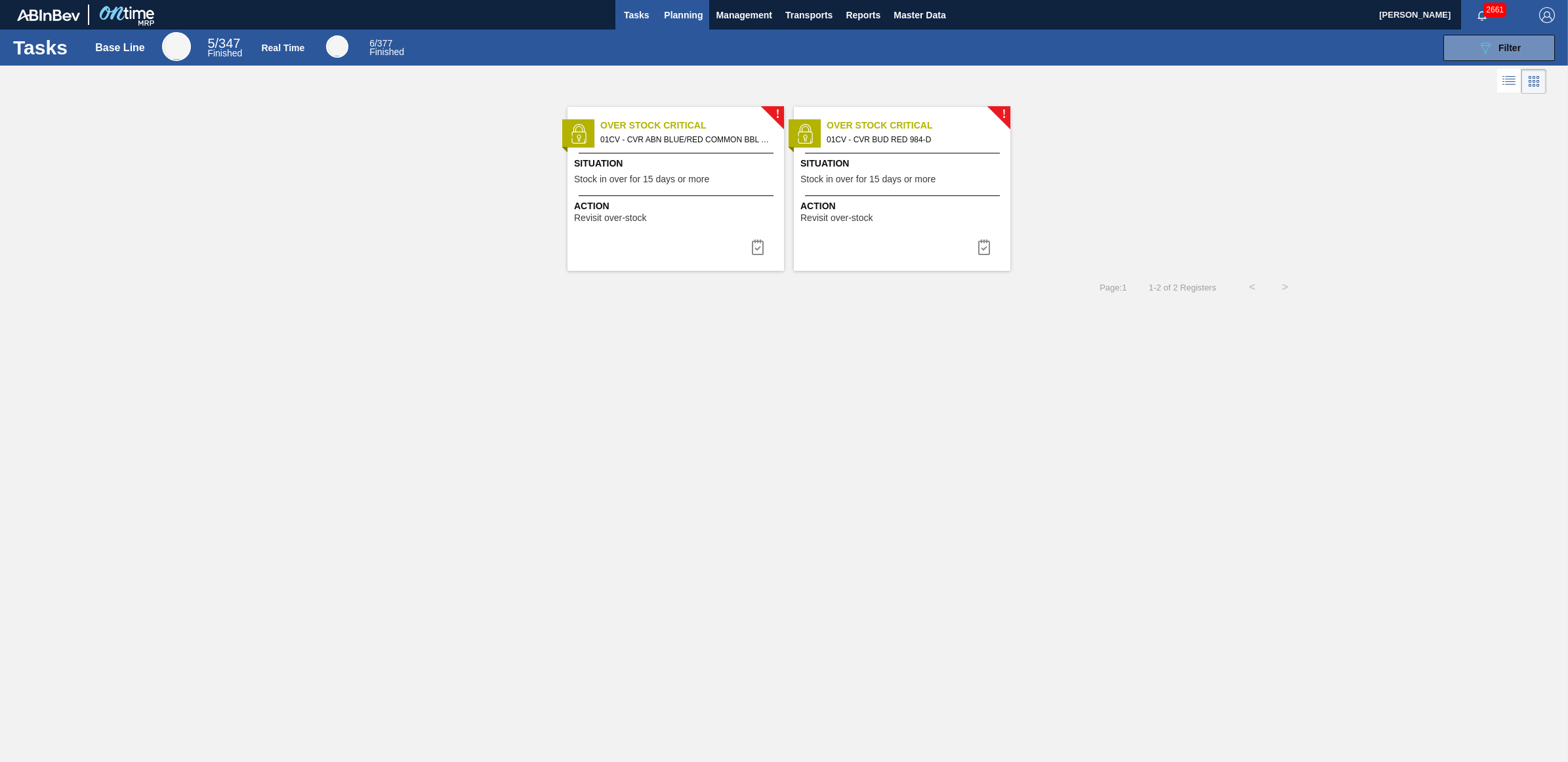
click at [694, 19] on span "Planning" at bounding box center [683, 15] width 39 height 16
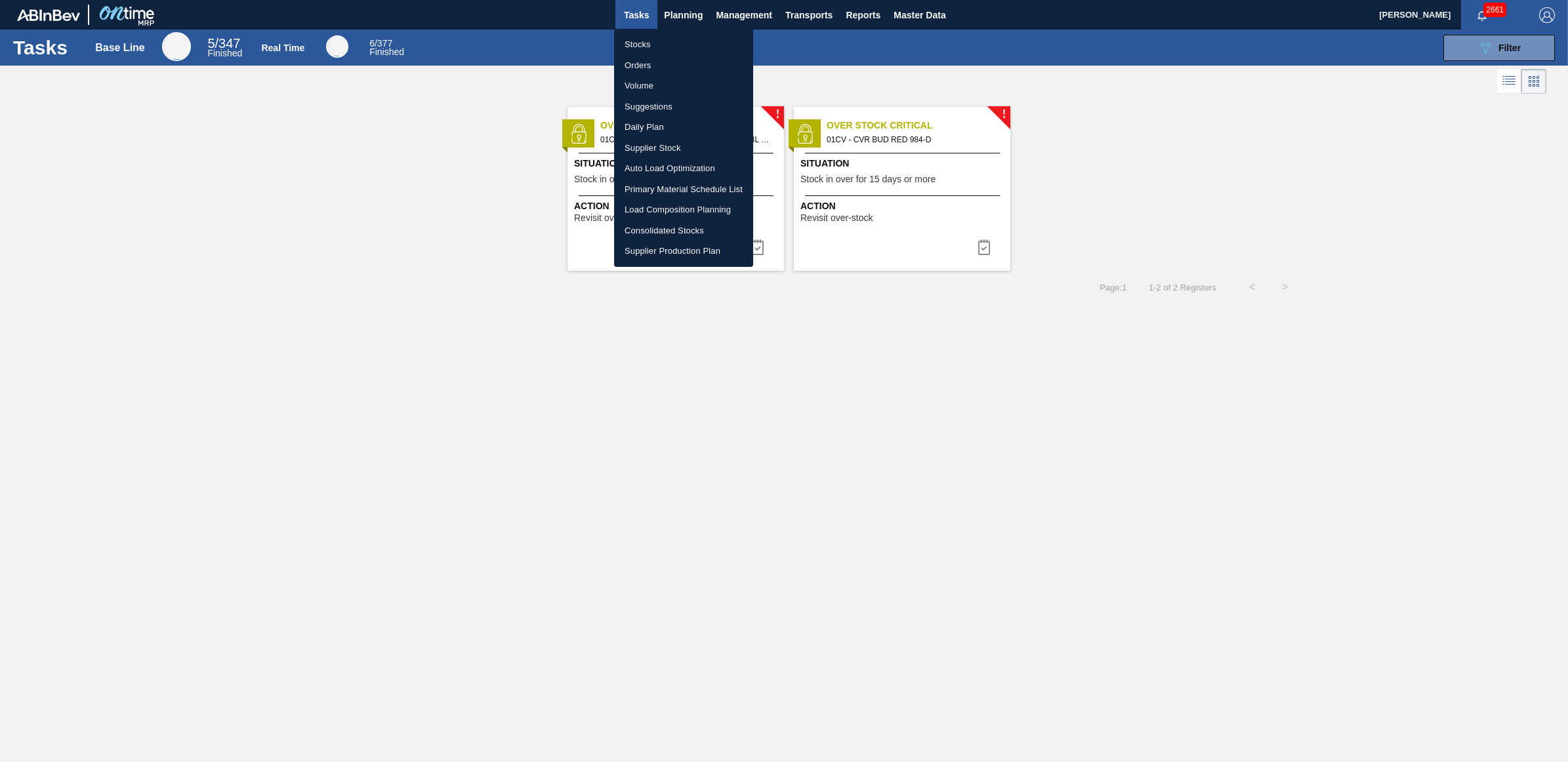
click at [651, 47] on li "Stocks" at bounding box center [683, 45] width 139 height 21
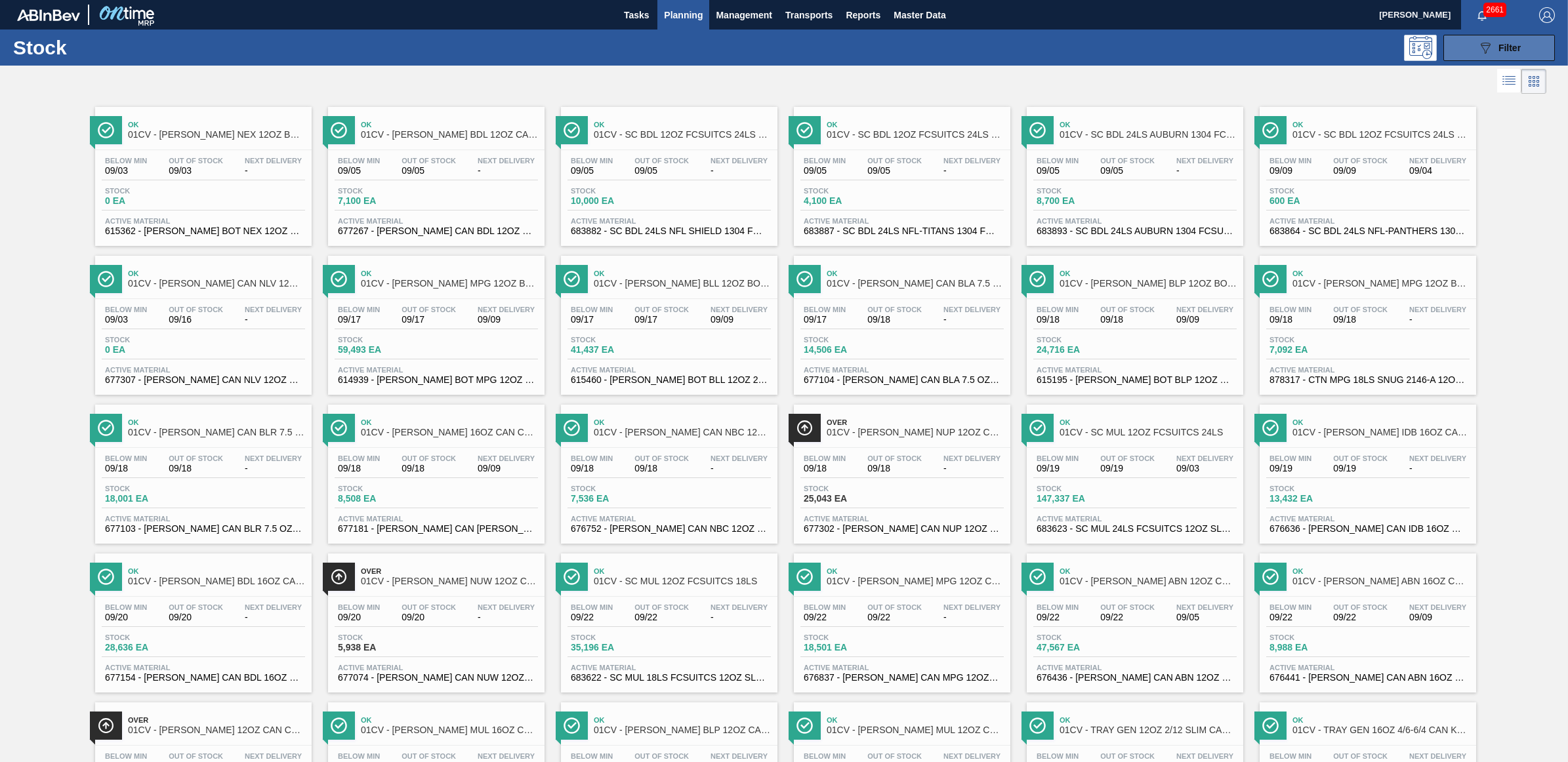
click at [1493, 51] on div "089F7B8B-B2A5-4AFE-B5C0-19BA573D28AC Filter" at bounding box center [1499, 48] width 43 height 16
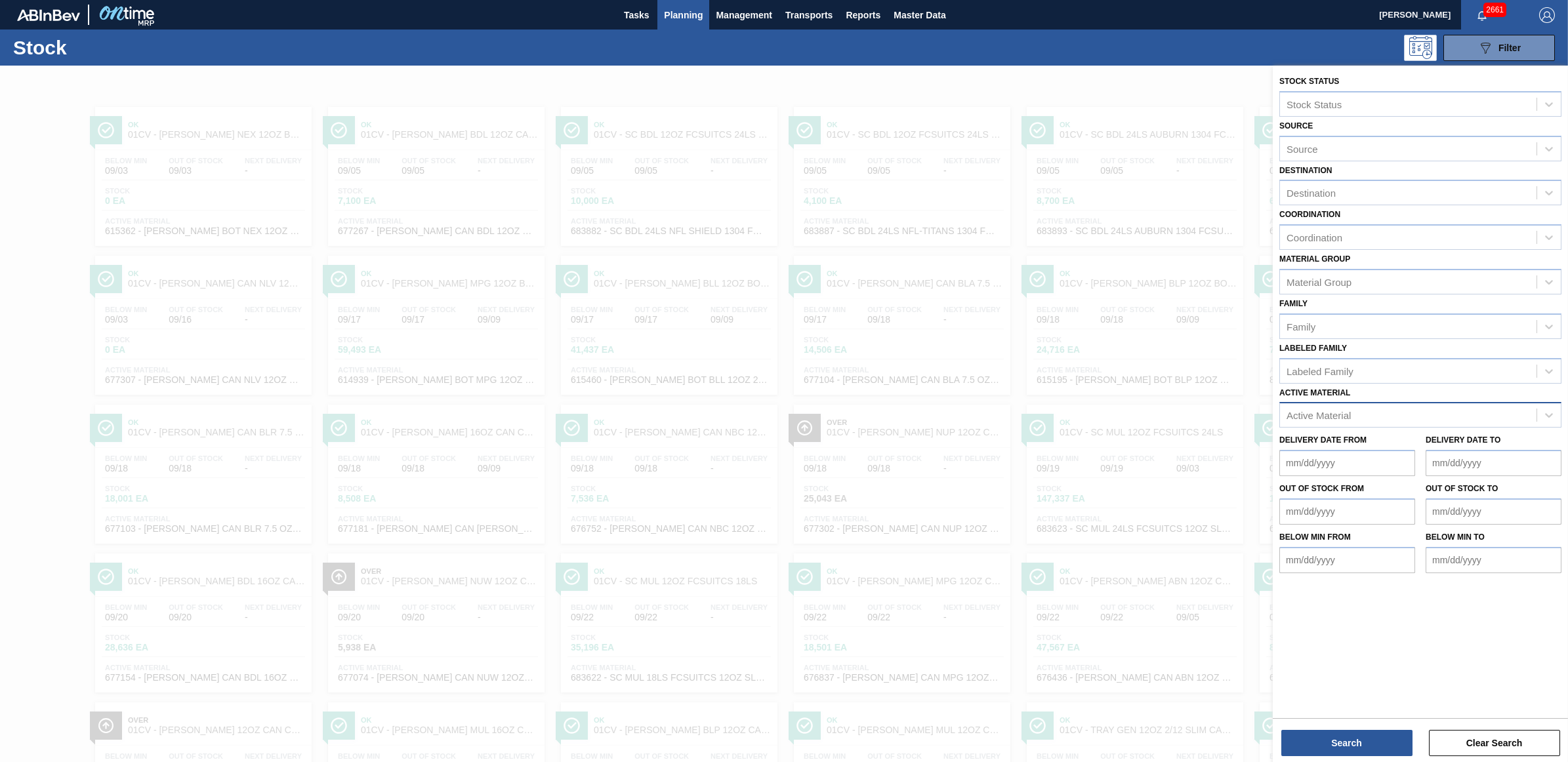
click at [1355, 406] on div "Active Material" at bounding box center [1408, 415] width 256 height 19
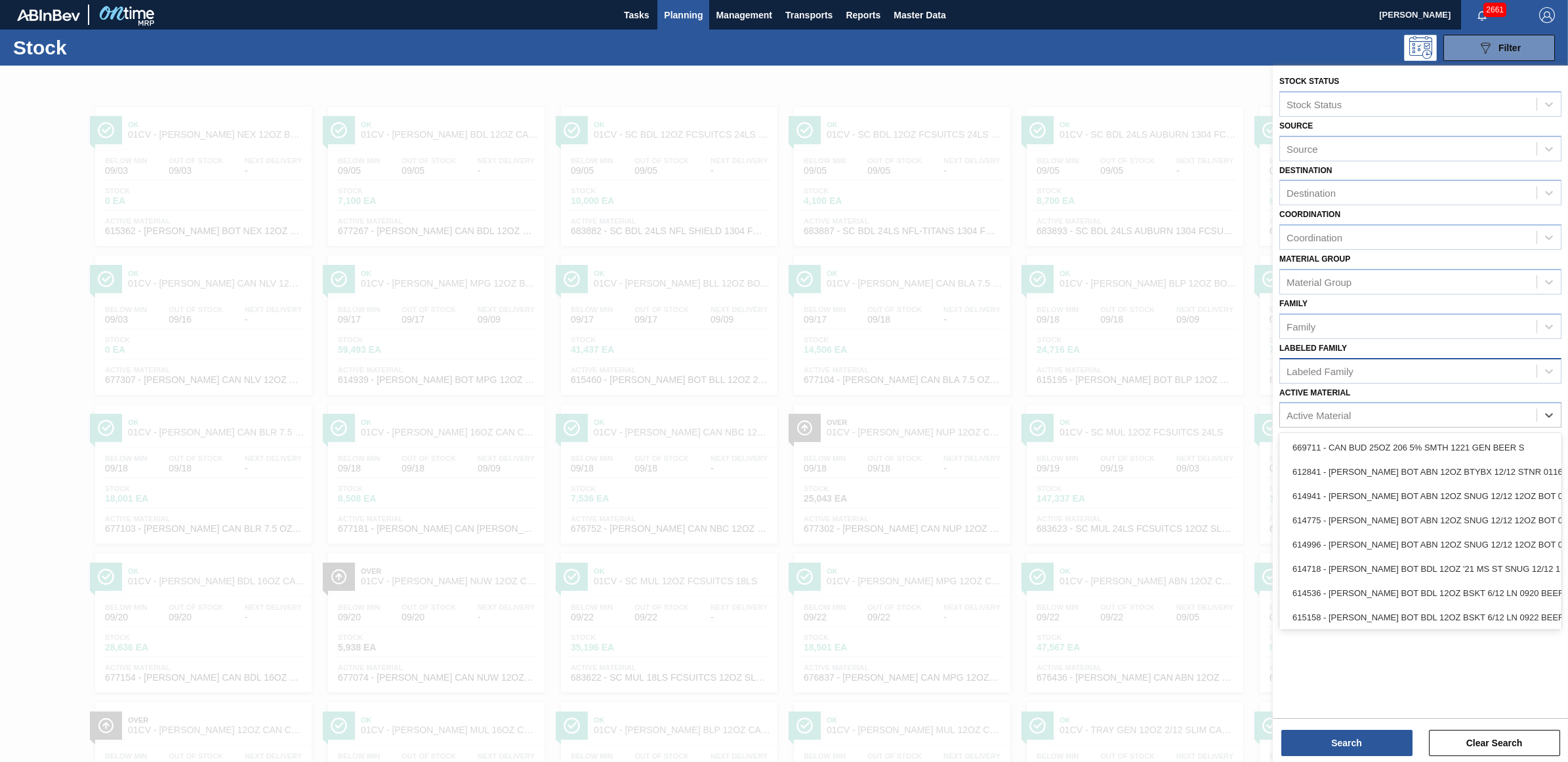
click at [1320, 377] on div "Labeled Family" at bounding box center [1408, 371] width 256 height 19
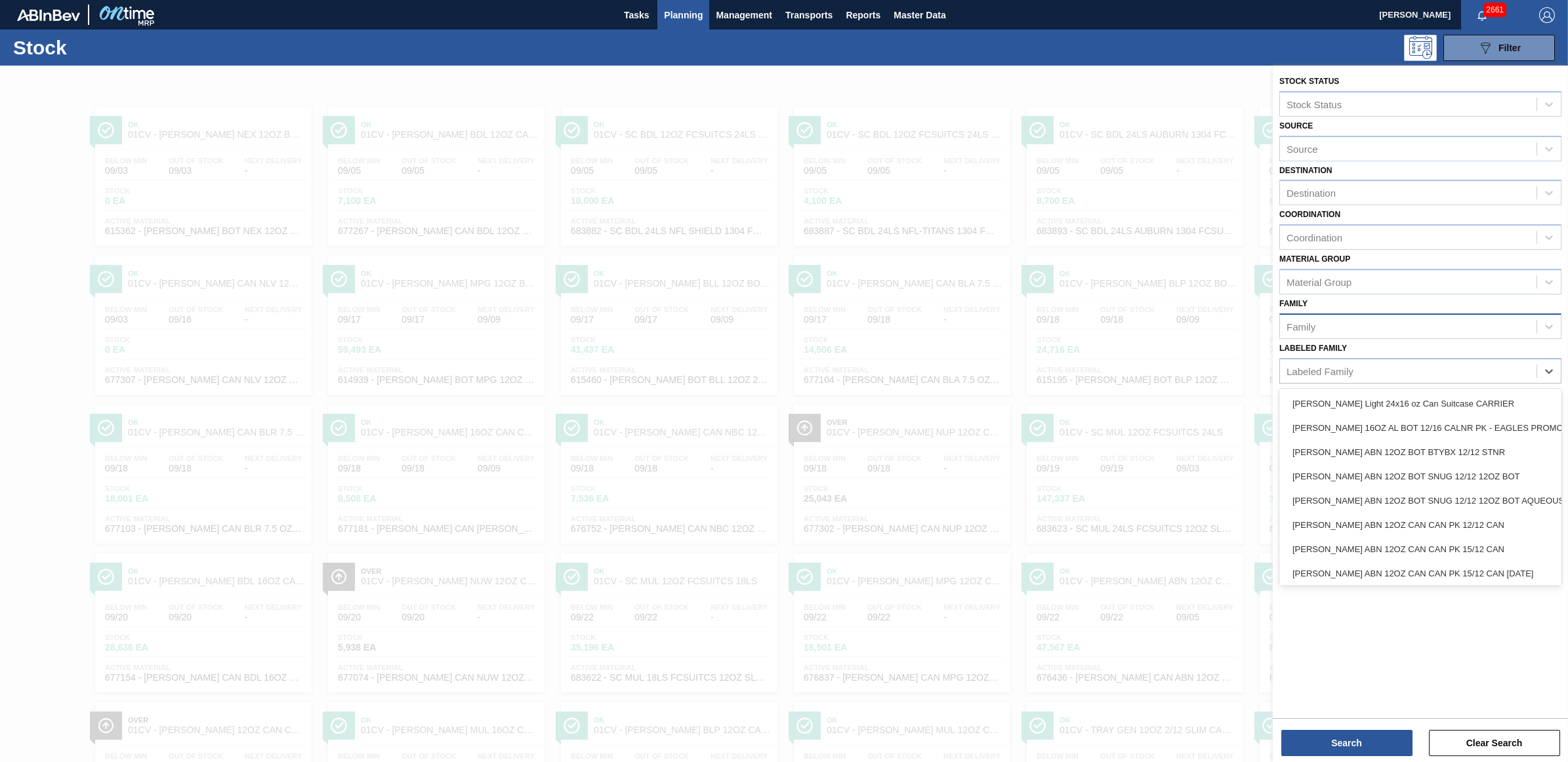
click at [1308, 317] on div "Family" at bounding box center [1408, 326] width 256 height 19
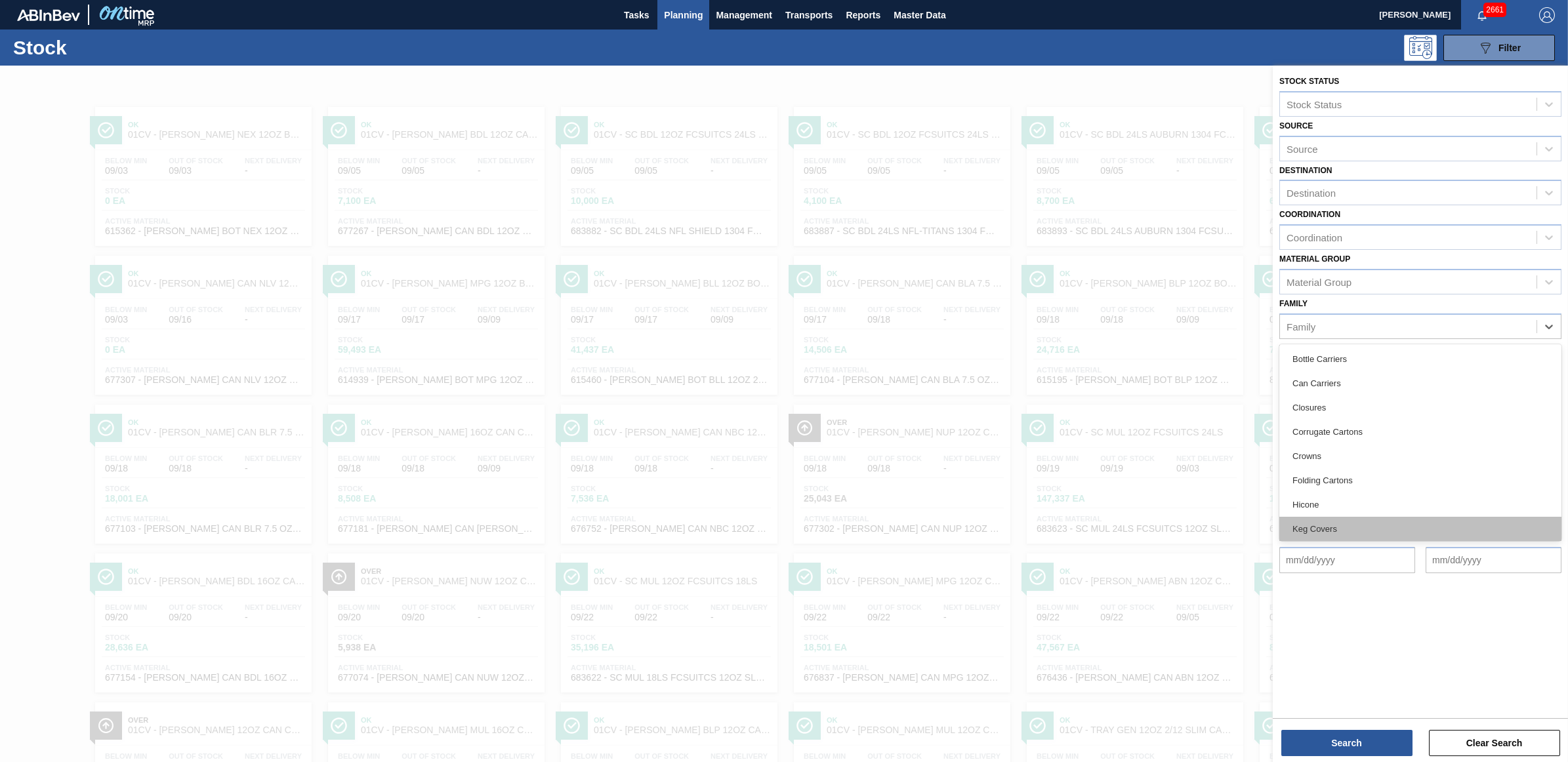
click at [1321, 516] on div "Keg Covers" at bounding box center [1420, 528] width 282 height 24
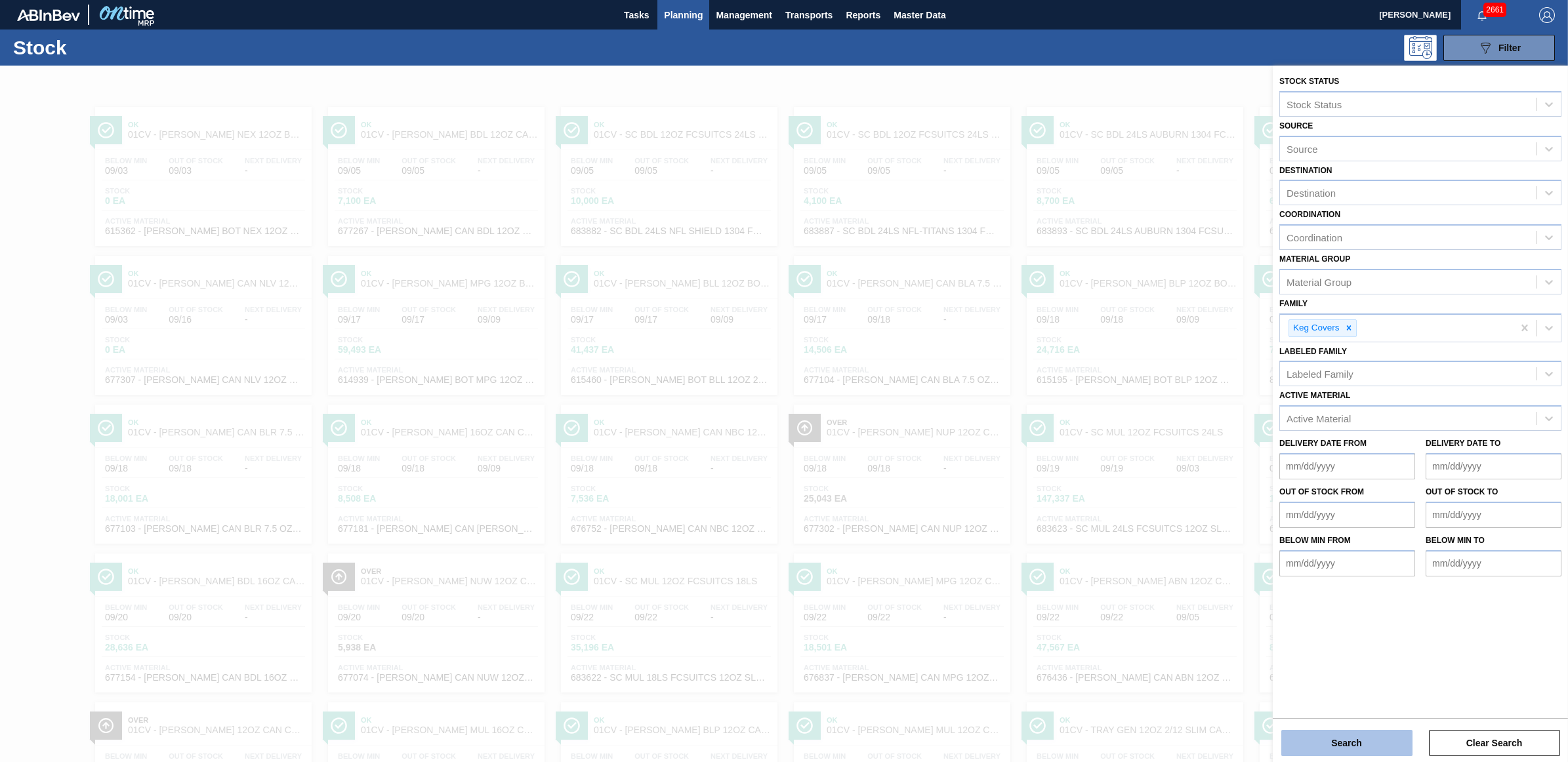
click at [1339, 737] on button "Search" at bounding box center [1346, 743] width 131 height 26
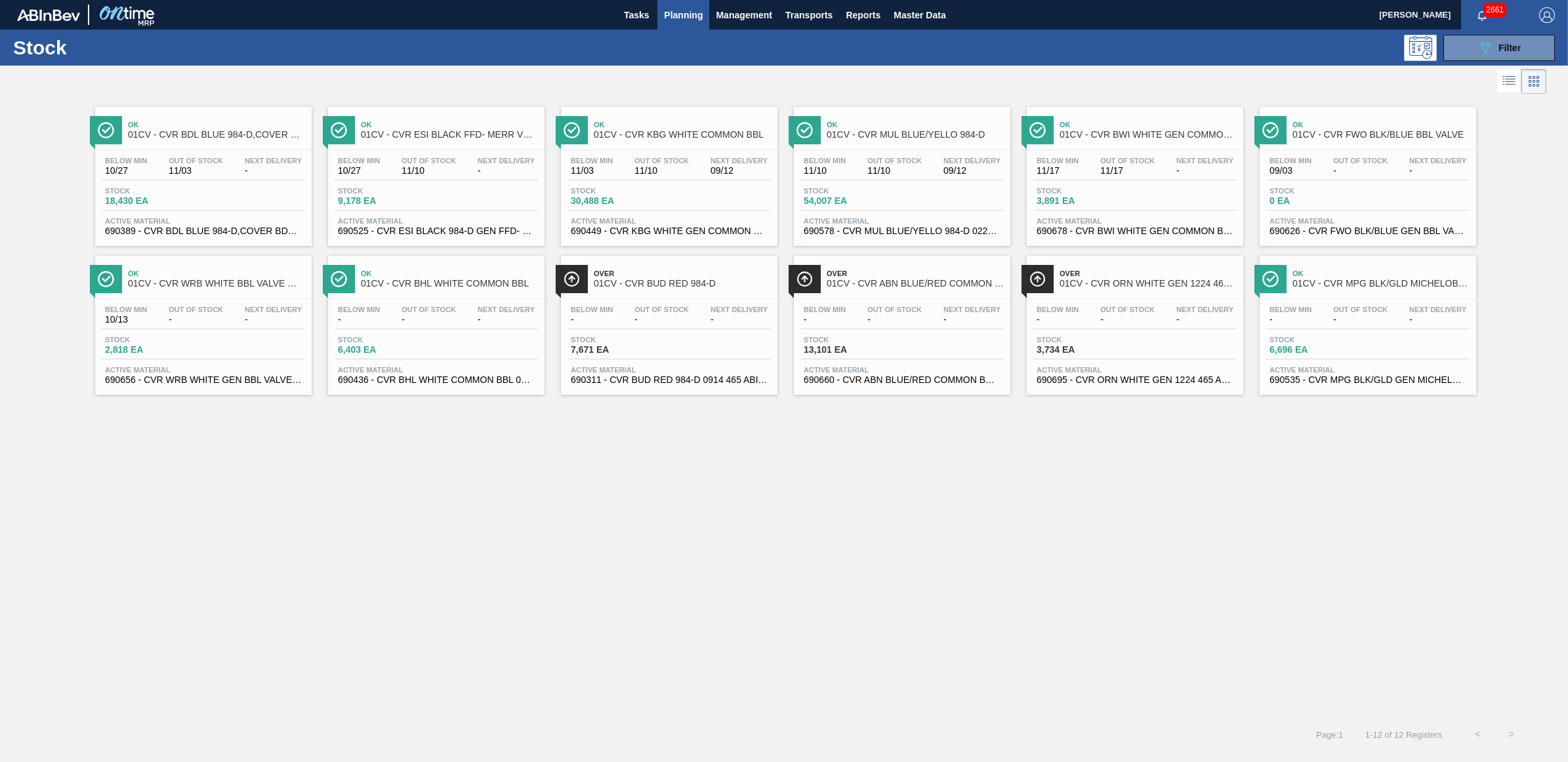
click at [642, 165] on div "Out Of Stock 11/10" at bounding box center [662, 166] width 61 height 19
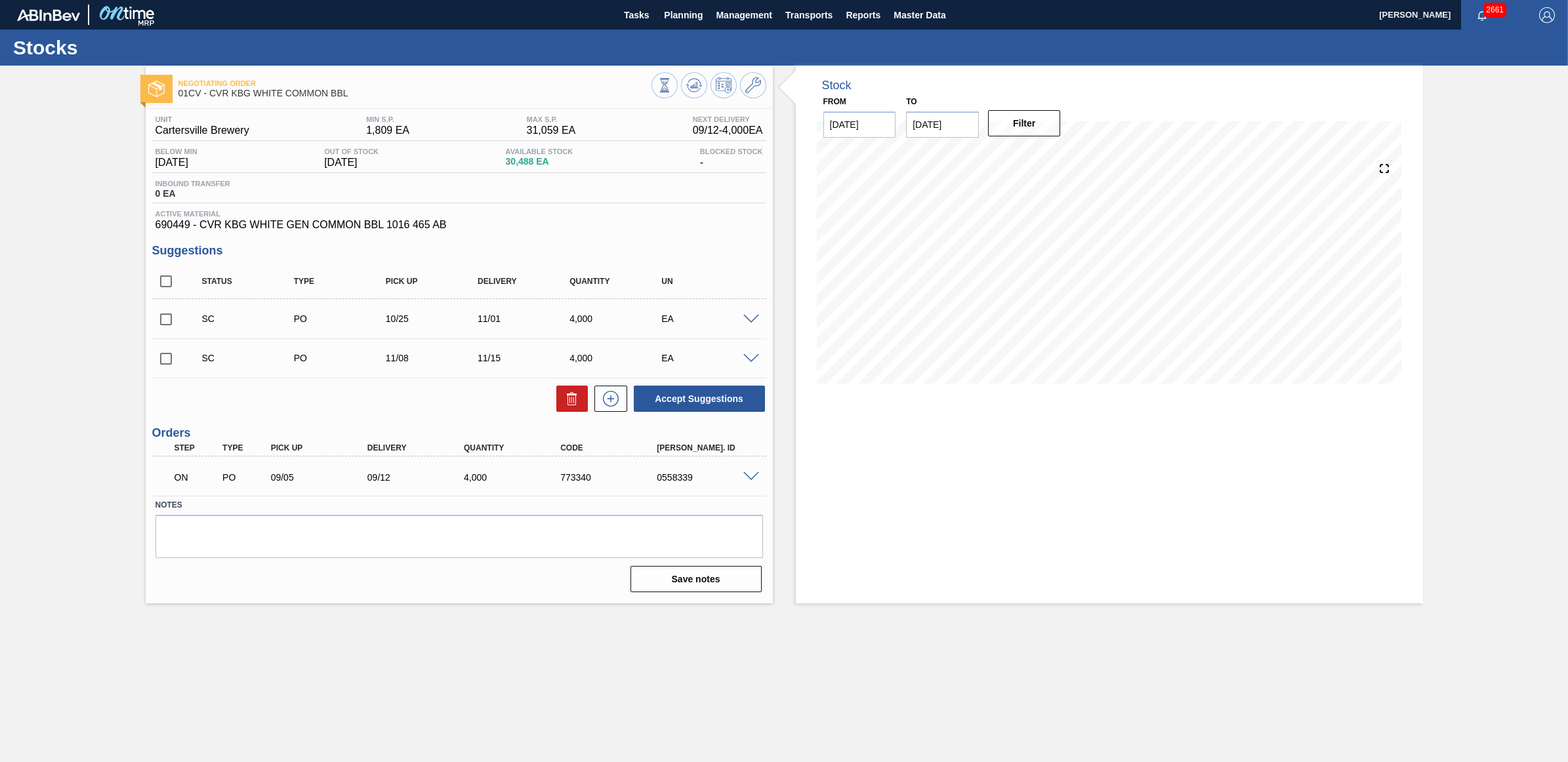
click at [161, 322] on input "checkbox" at bounding box center [166, 319] width 27 height 27
checkbox input "true"
drag, startPoint x: 162, startPoint y: 359, endPoint x: 457, endPoint y: 362, distance: 295.0
click at [165, 359] on input "checkbox" at bounding box center [166, 358] width 27 height 27
checkbox input "true"
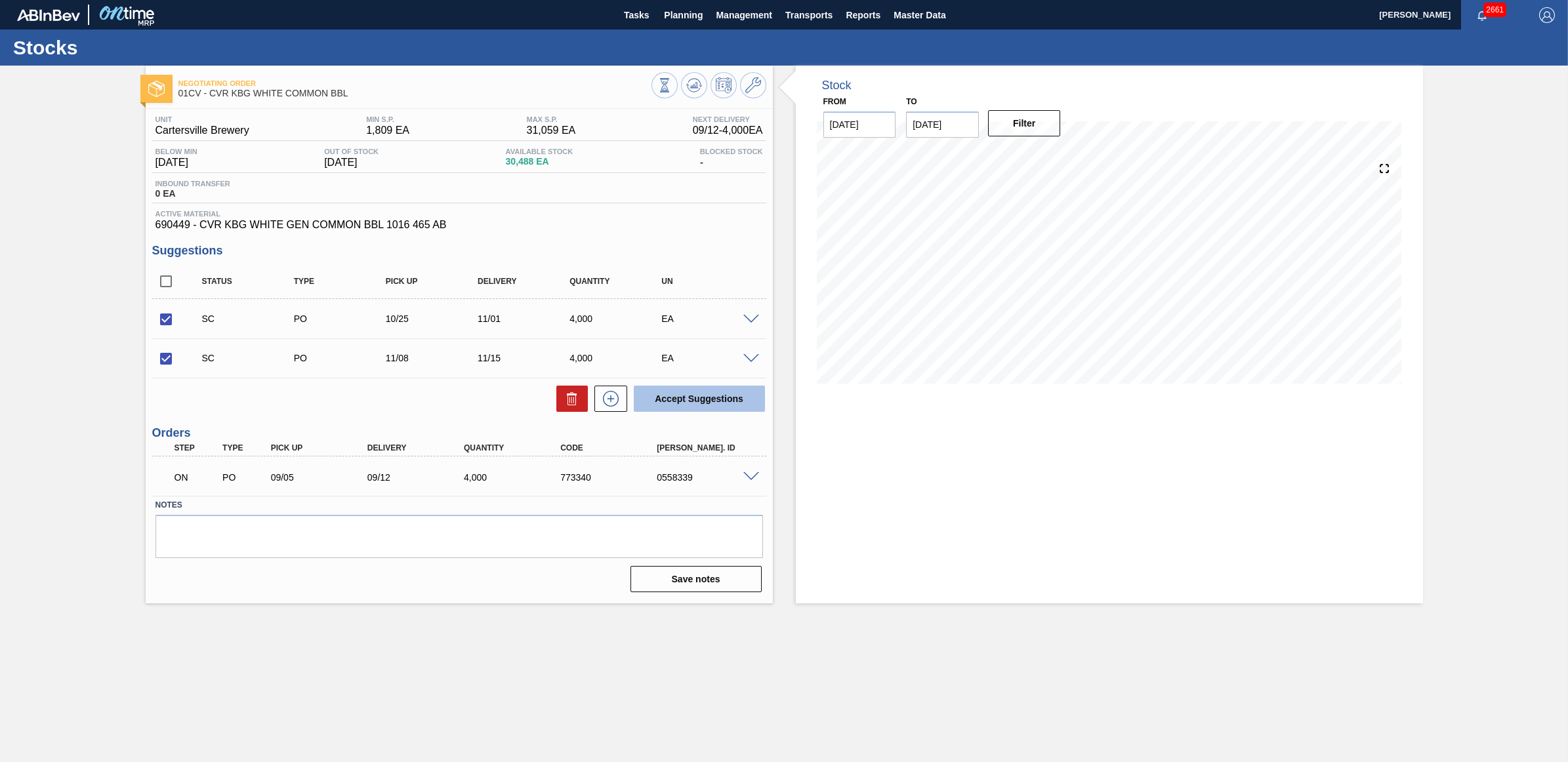
click at [702, 405] on button "Accept Suggestions" at bounding box center [699, 398] width 131 height 26
checkbox input "false"
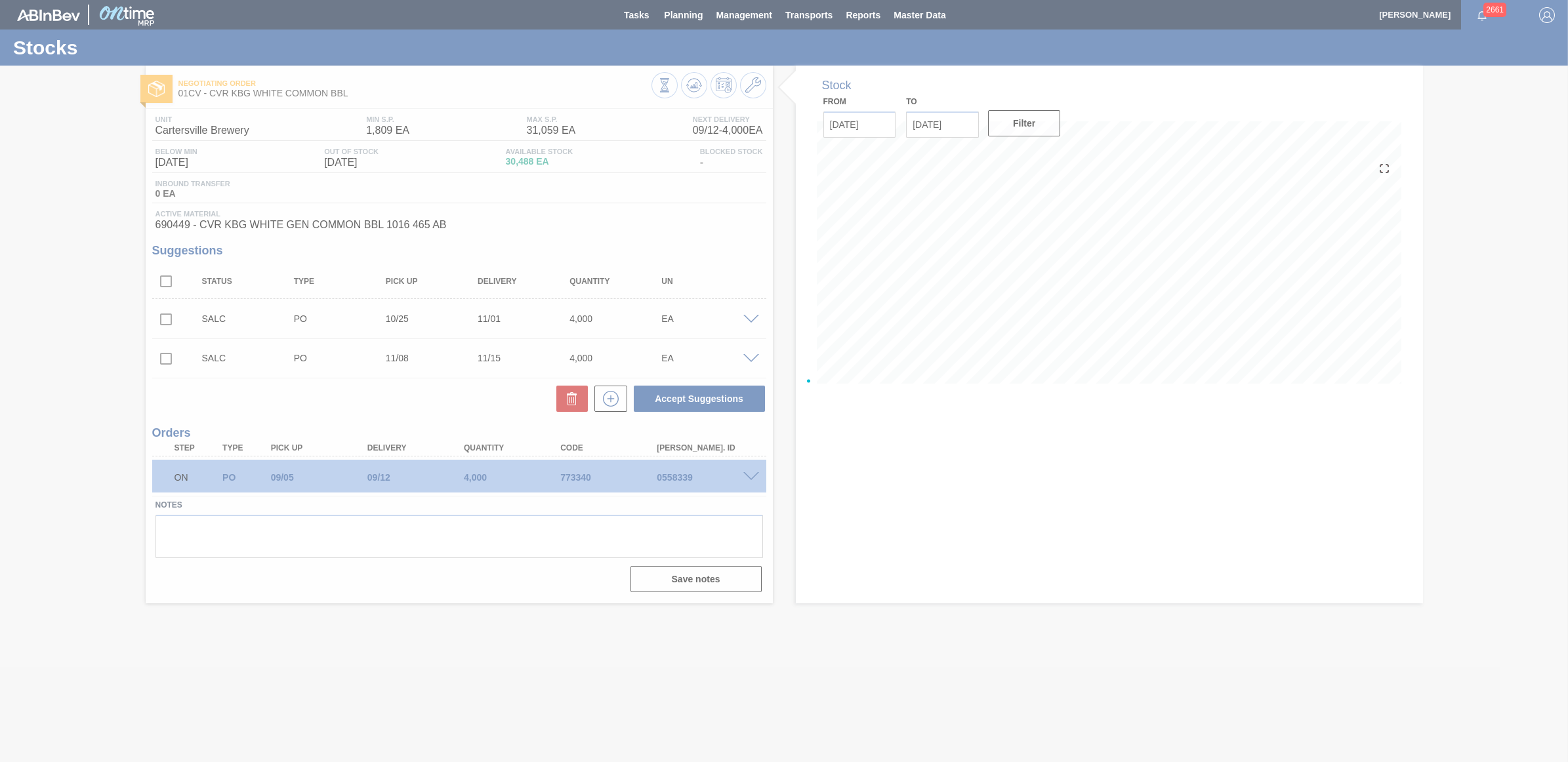
click at [678, 13] on div at bounding box center [784, 381] width 1568 height 762
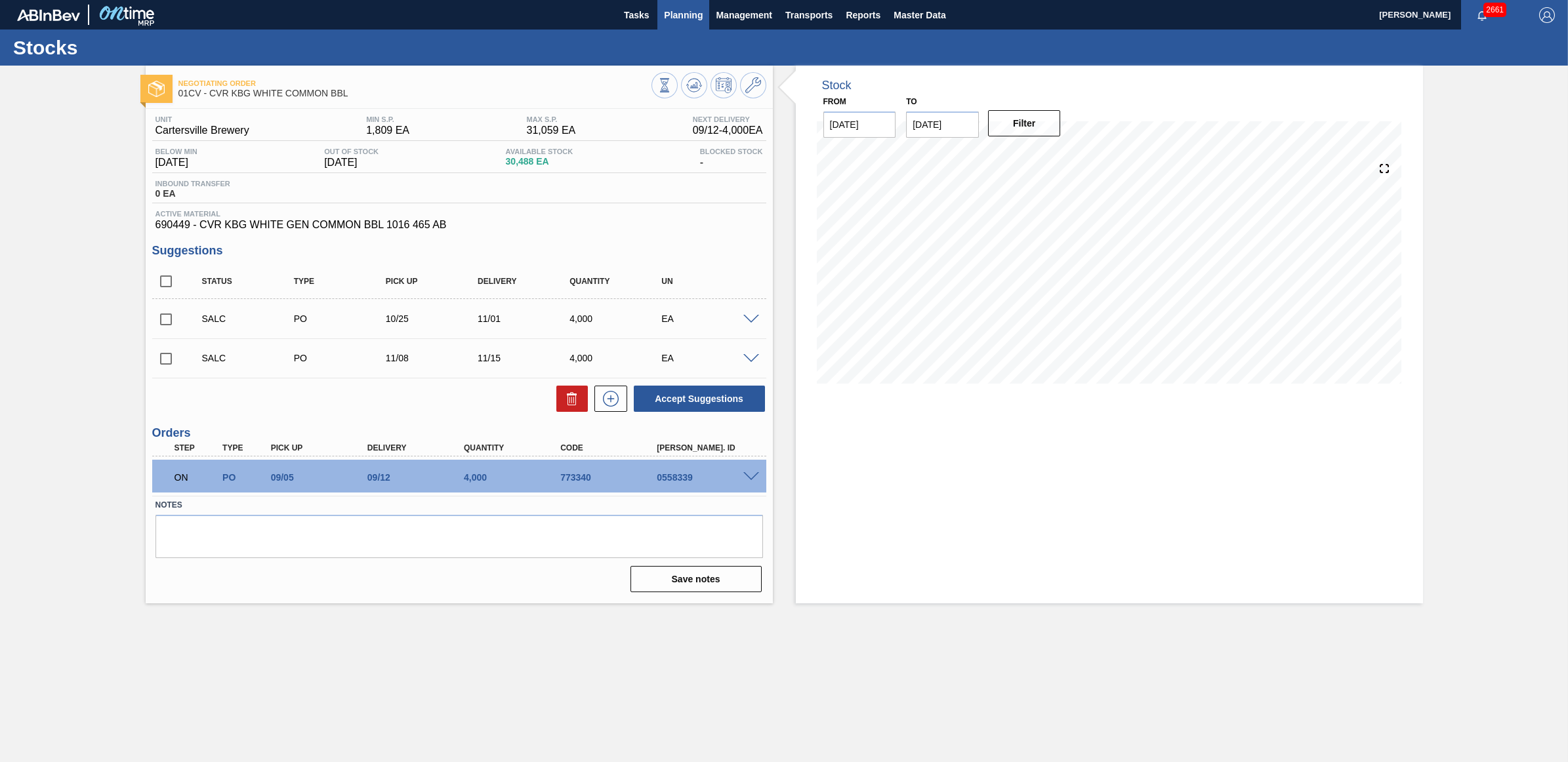
click at [680, 4] on button "Planning" at bounding box center [683, 15] width 52 height 29
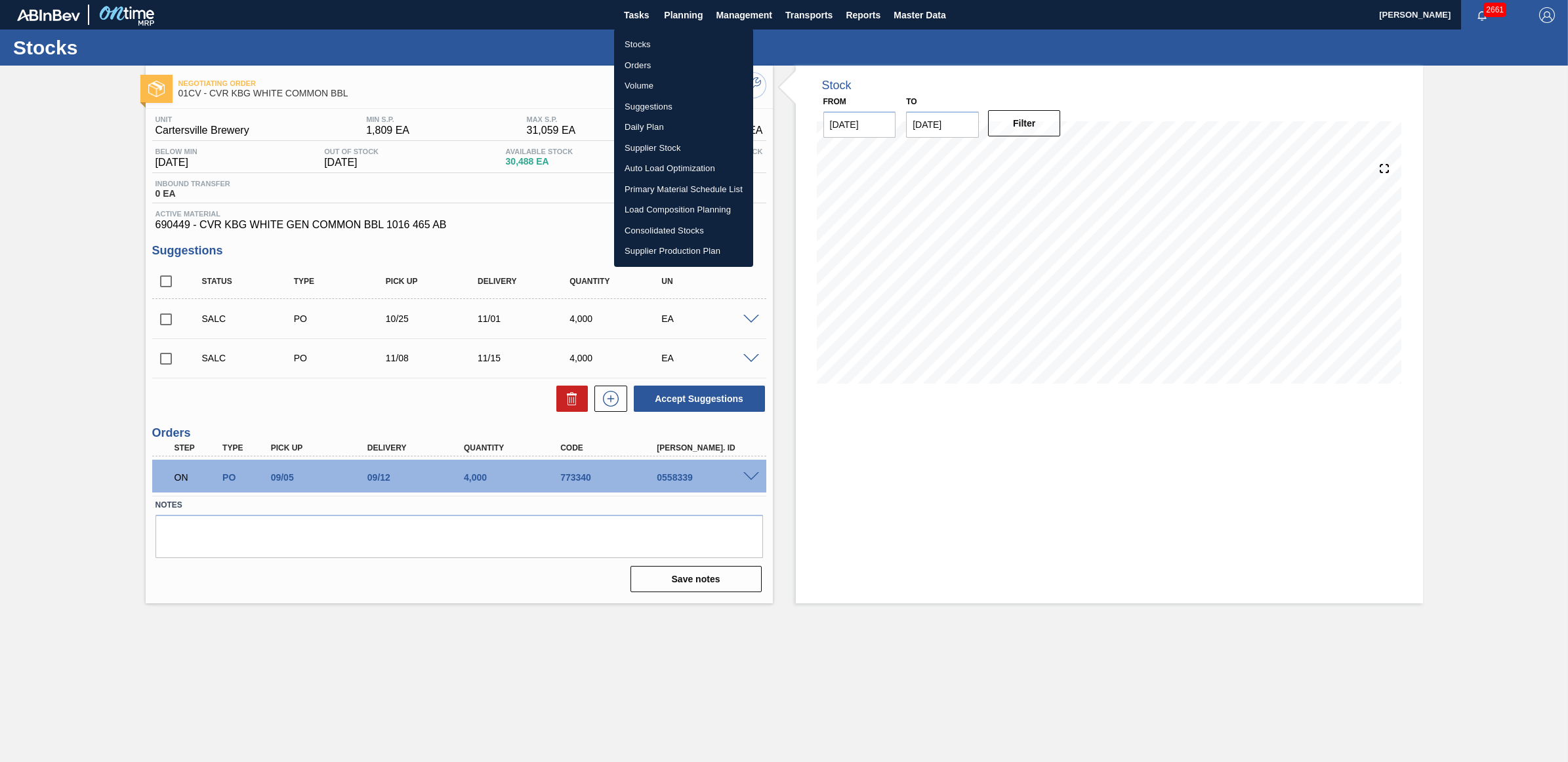
click at [656, 41] on li "Stocks" at bounding box center [683, 45] width 139 height 21
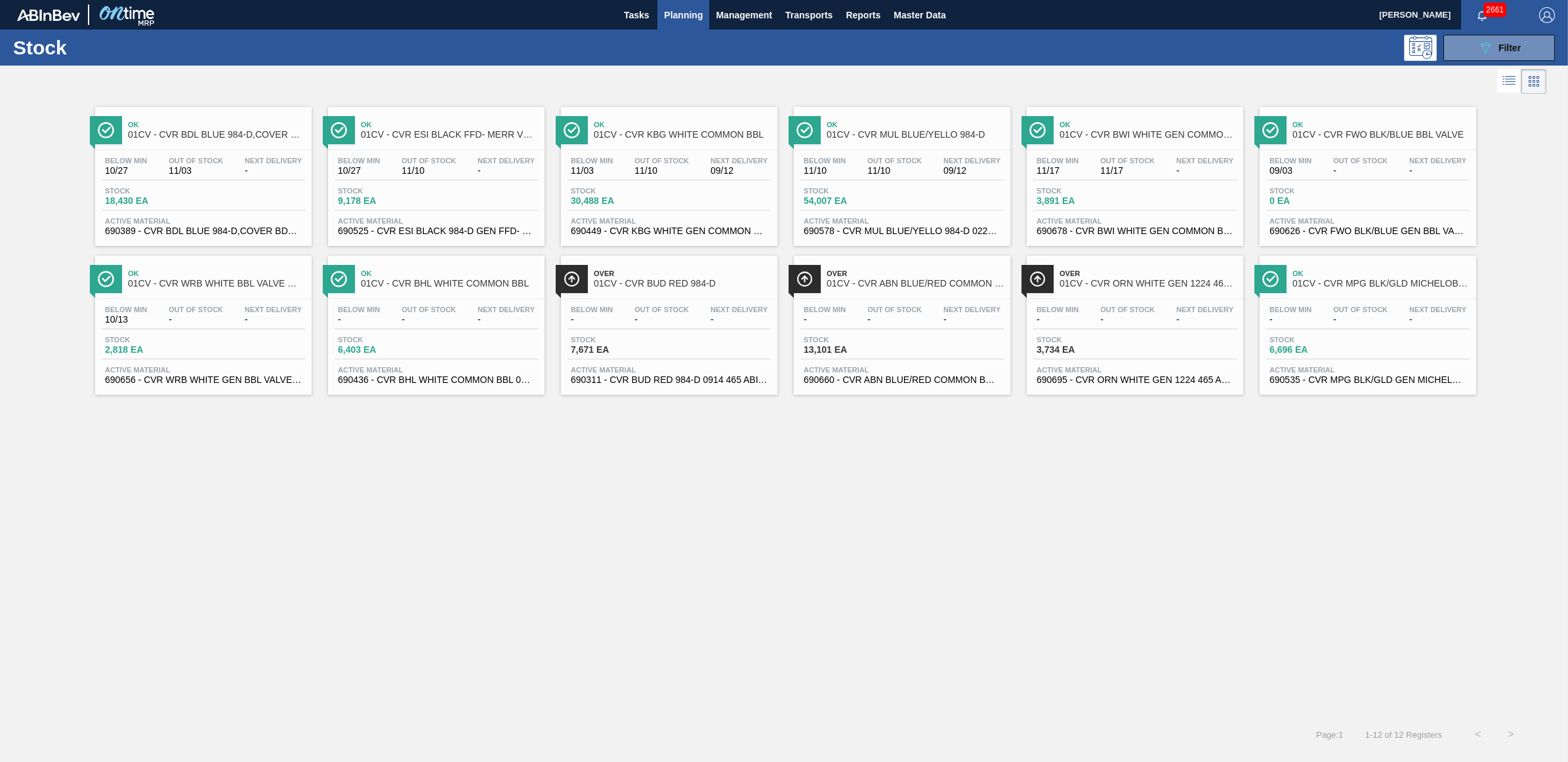
click at [426, 165] on div "Out Of Stock 11/10" at bounding box center [429, 166] width 61 height 19
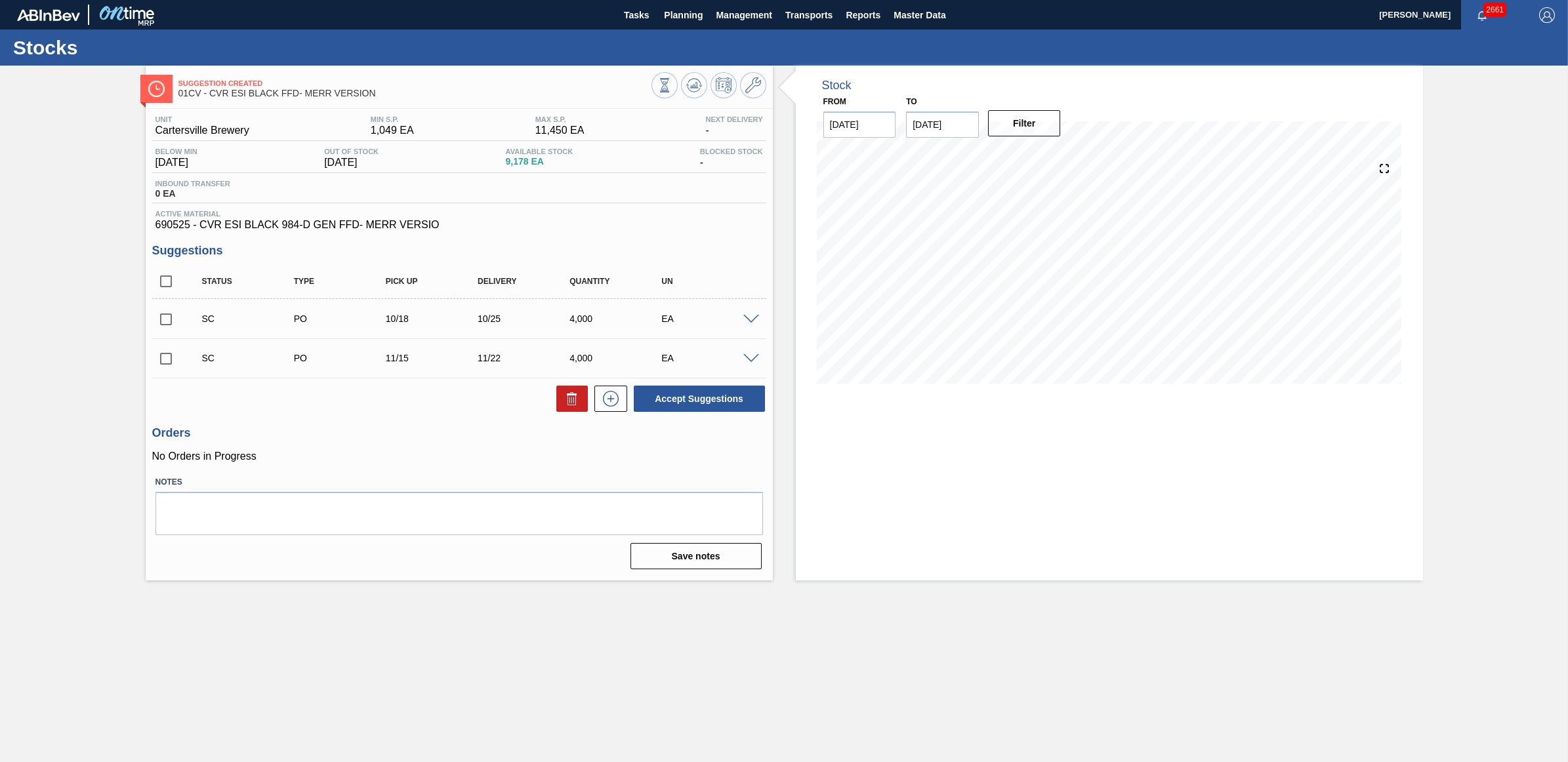
click at [161, 325] on input "checkbox" at bounding box center [166, 319] width 27 height 27
checkbox input "true"
click at [162, 362] on input "checkbox" at bounding box center [166, 358] width 27 height 27
checkbox input "true"
click at [694, 401] on button "Accept Suggestions" at bounding box center [699, 398] width 131 height 26
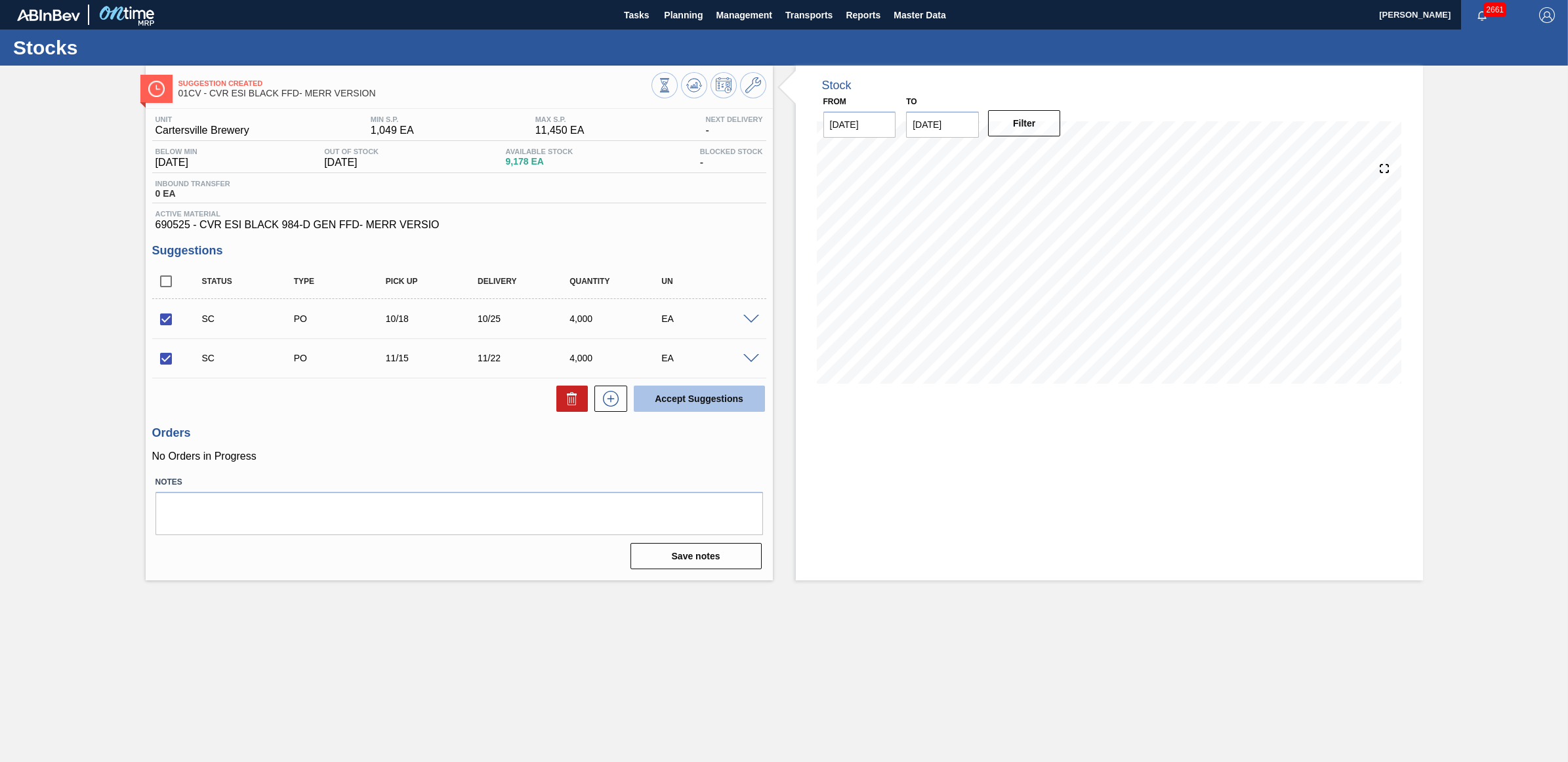
checkbox input "false"
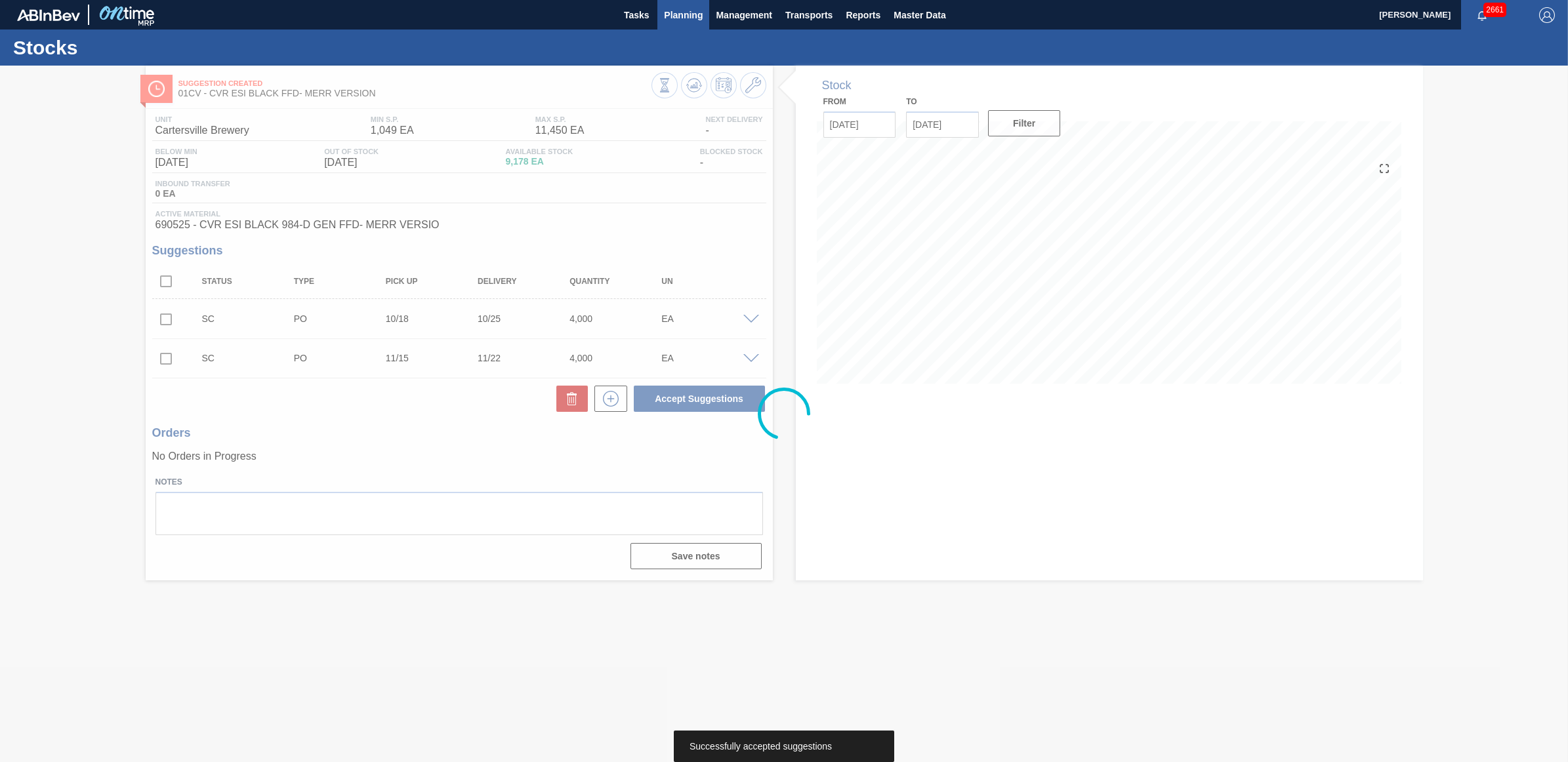
click at [681, 14] on span "Planning" at bounding box center [683, 15] width 39 height 16
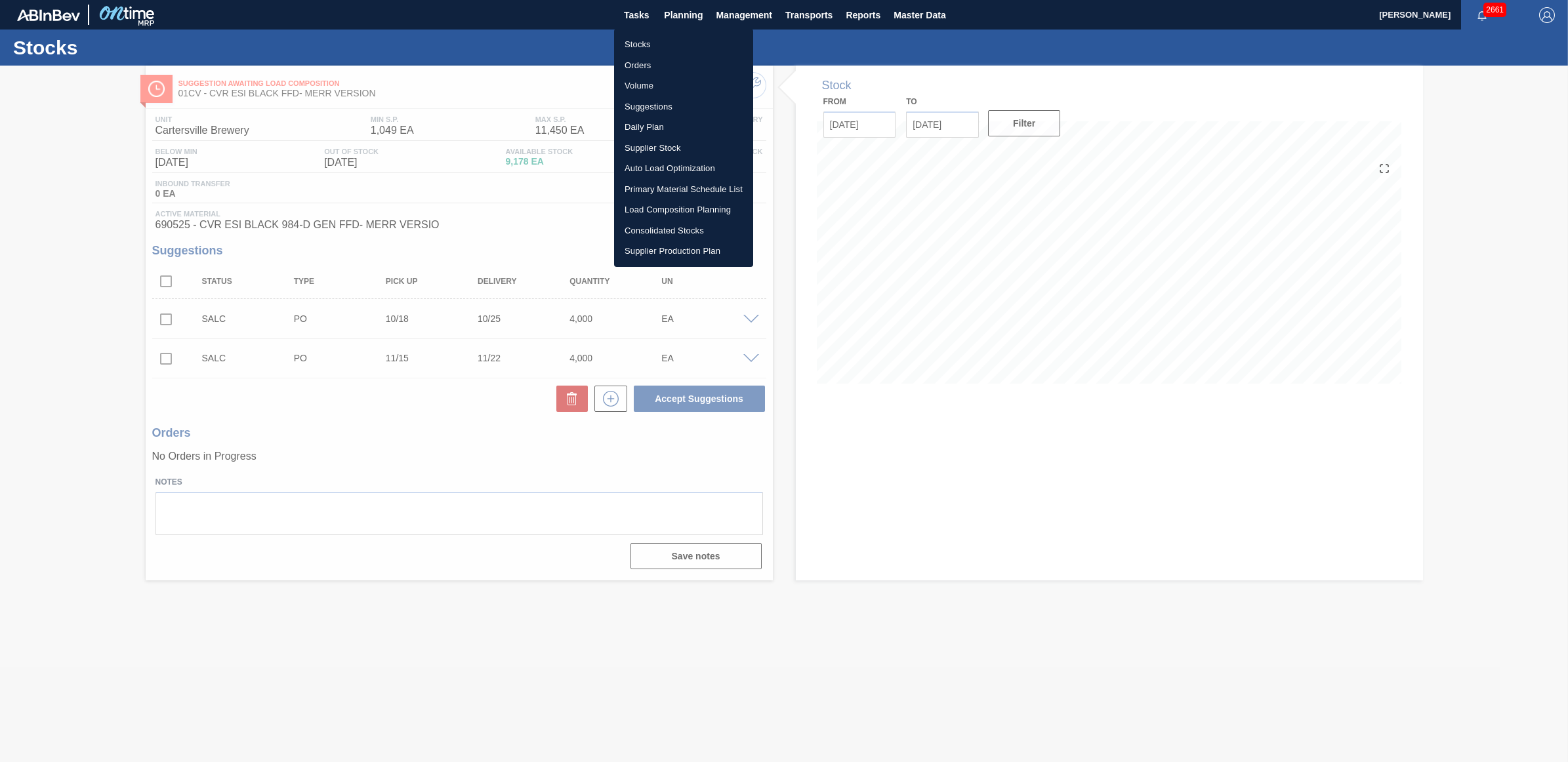
click at [670, 44] on li "Stocks" at bounding box center [683, 45] width 139 height 21
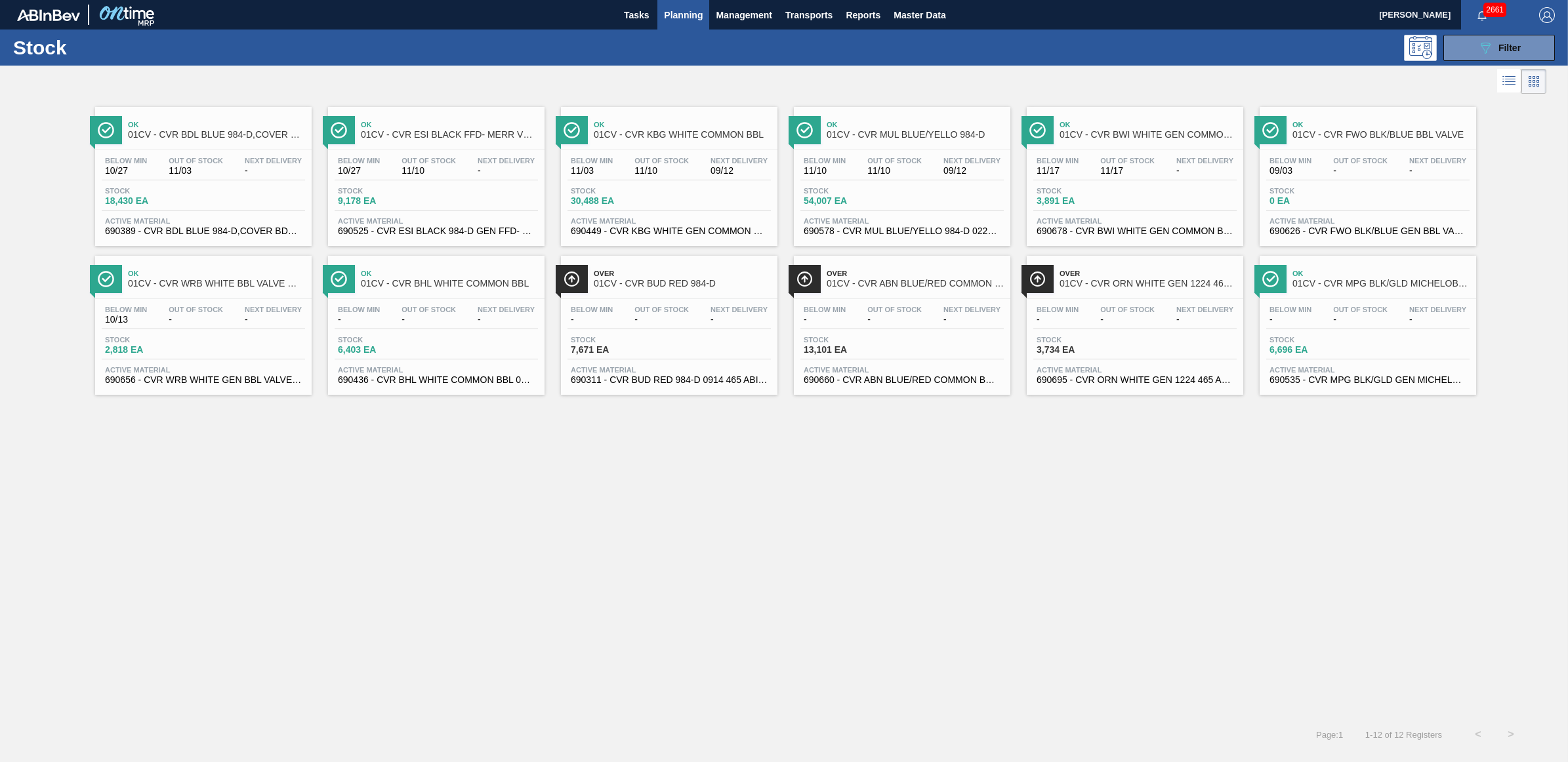
click at [199, 299] on div at bounding box center [204, 298] width 195 height 1
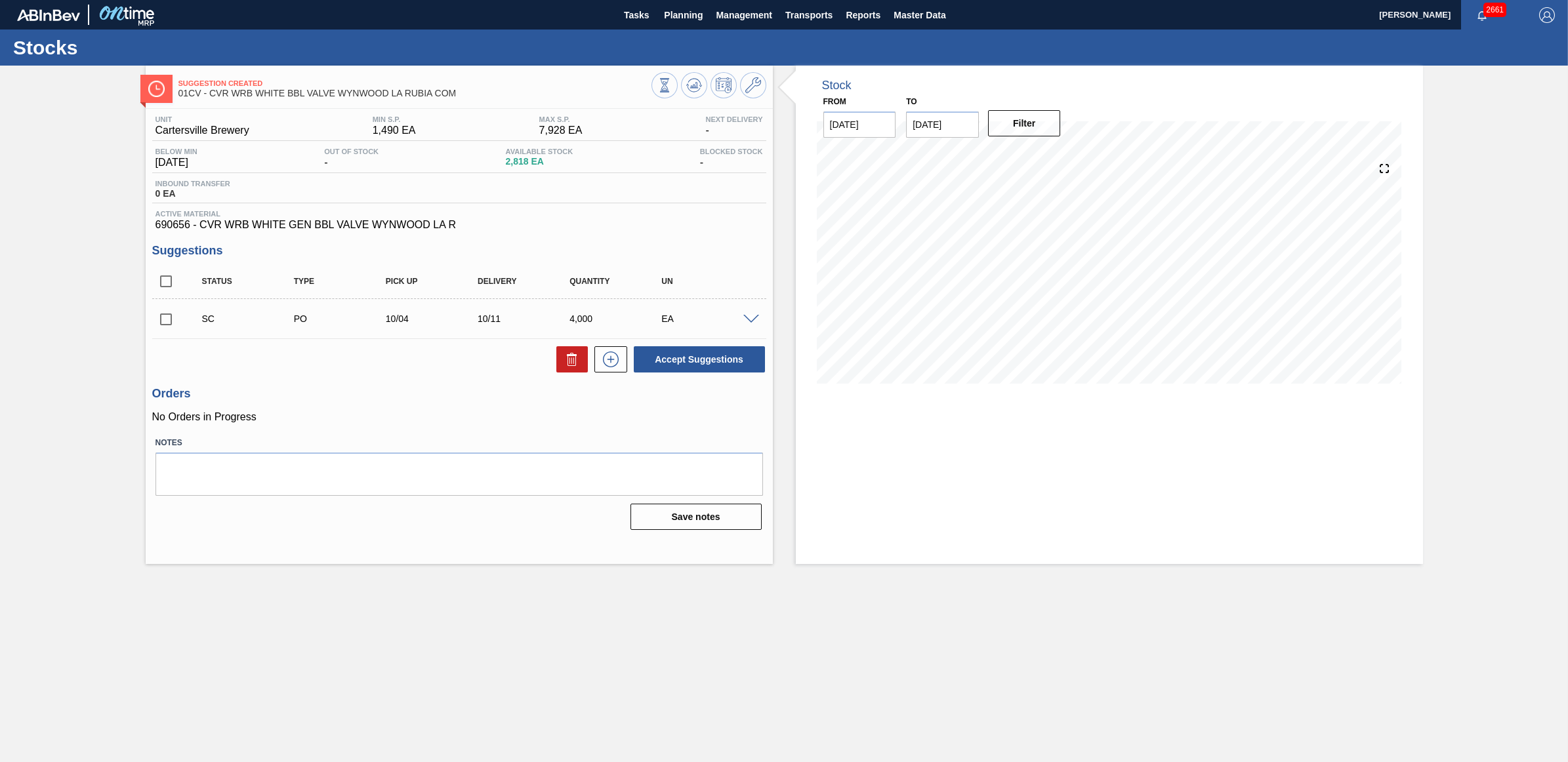
click at [162, 317] on input "checkbox" at bounding box center [166, 319] width 27 height 27
click at [690, 348] on button "Accept Suggestions" at bounding box center [699, 359] width 131 height 26
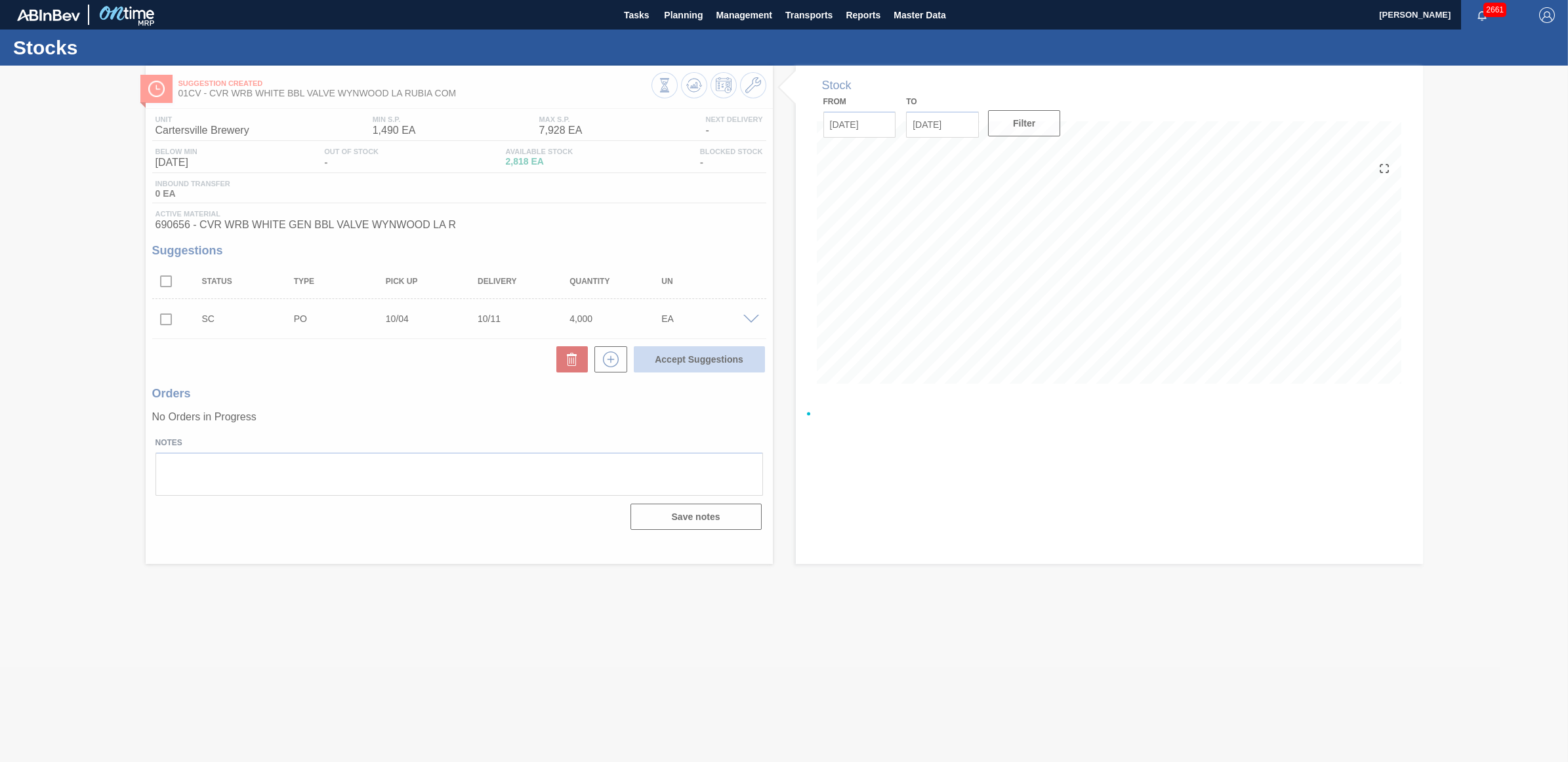
checkbox input "false"
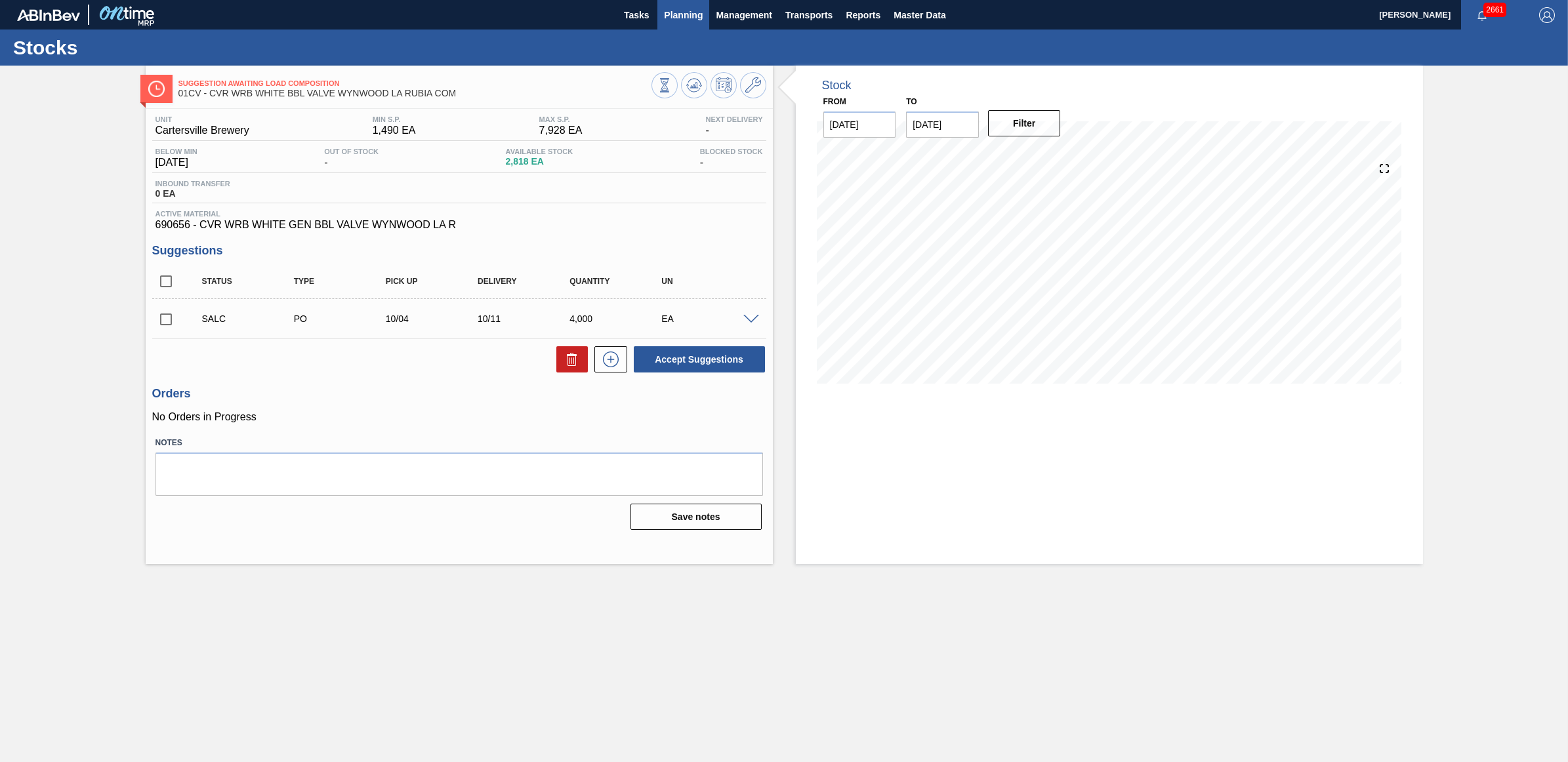
click at [678, 15] on span "Planning" at bounding box center [683, 15] width 39 height 16
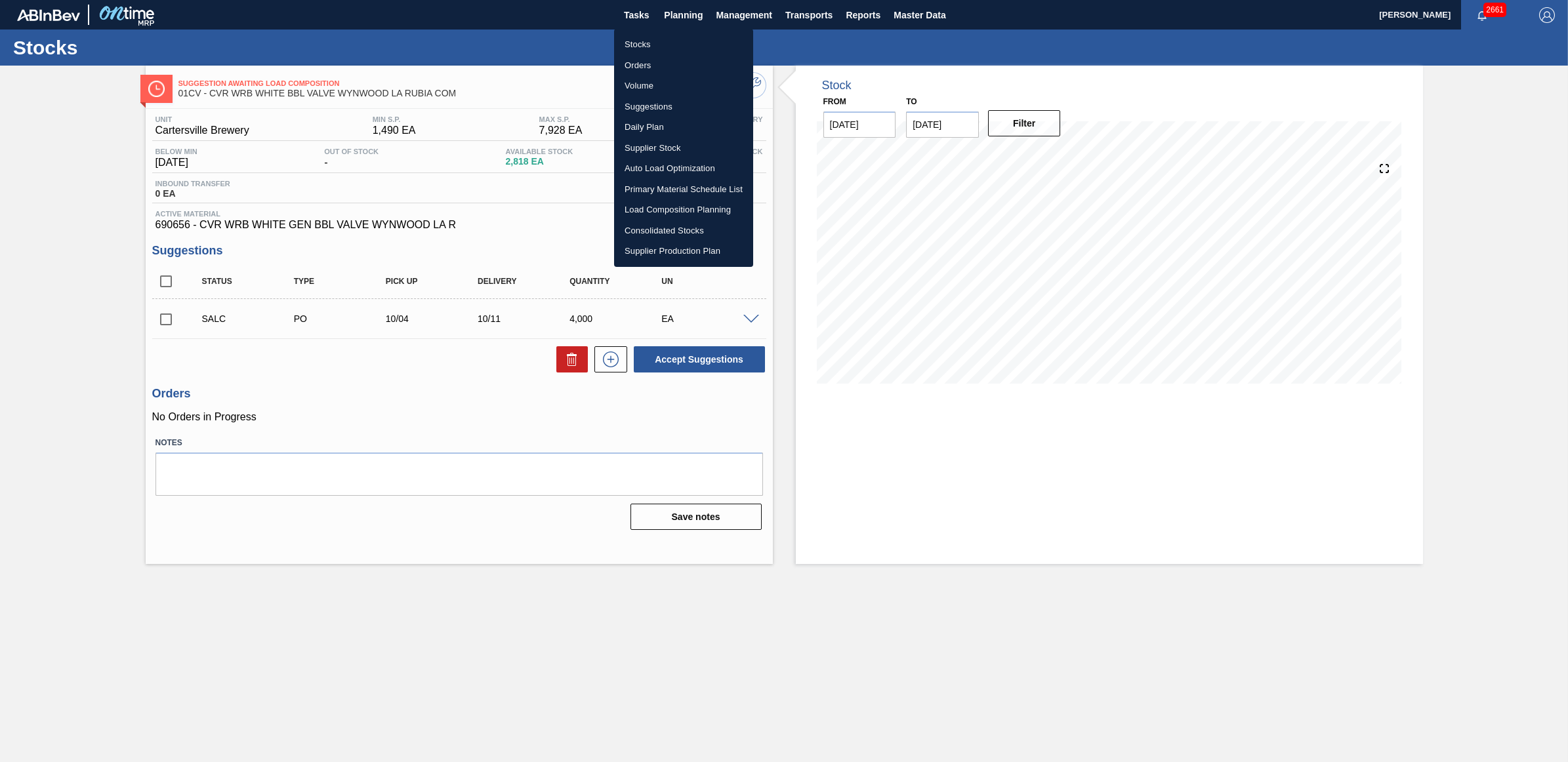
click at [660, 43] on li "Stocks" at bounding box center [683, 45] width 139 height 21
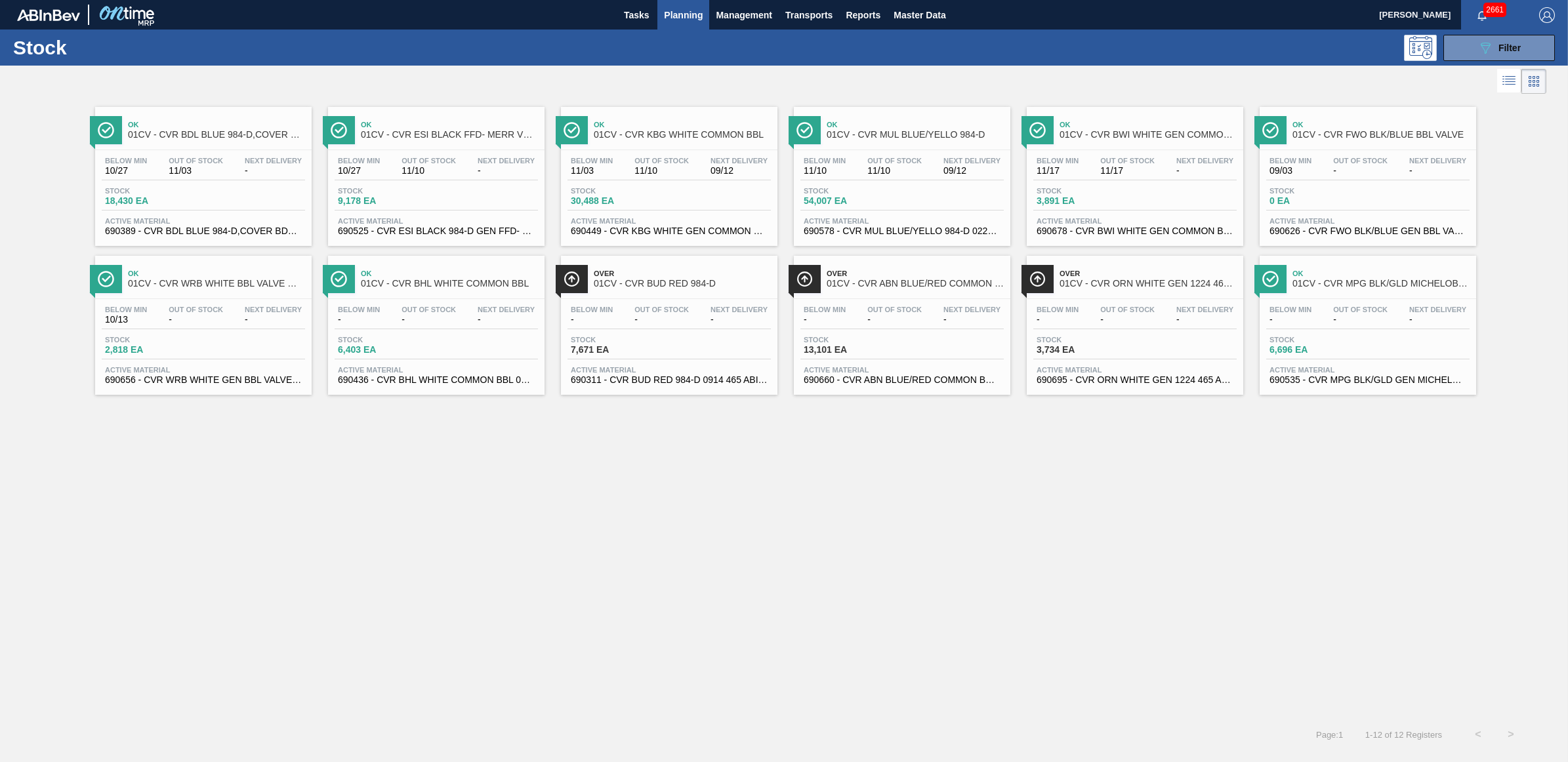
click at [857, 177] on div "Below Min 11/10 Out Of Stock 11/10 Next Delivery 09/12" at bounding box center [902, 168] width 203 height 23
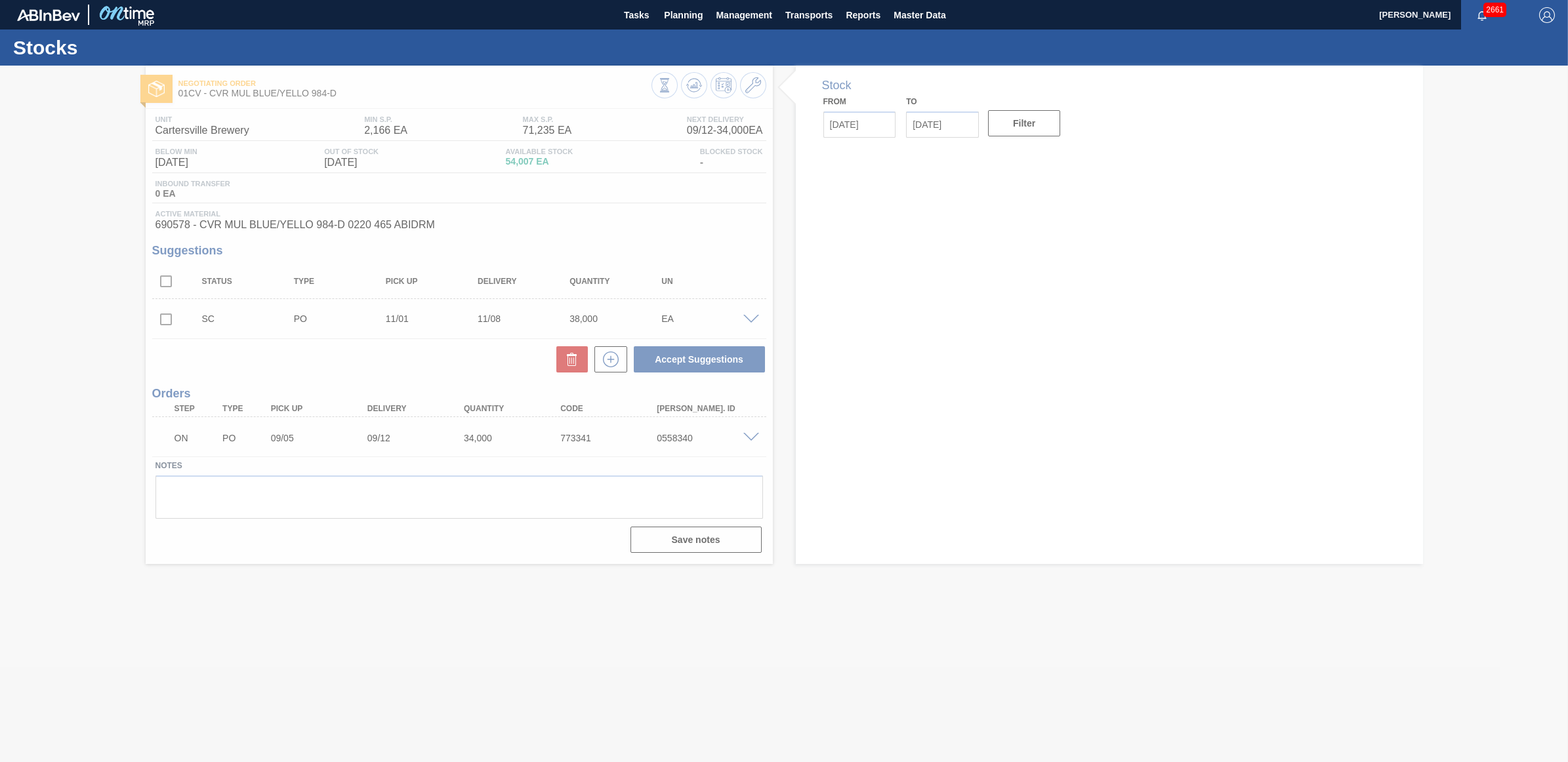
type input "[DATE]"
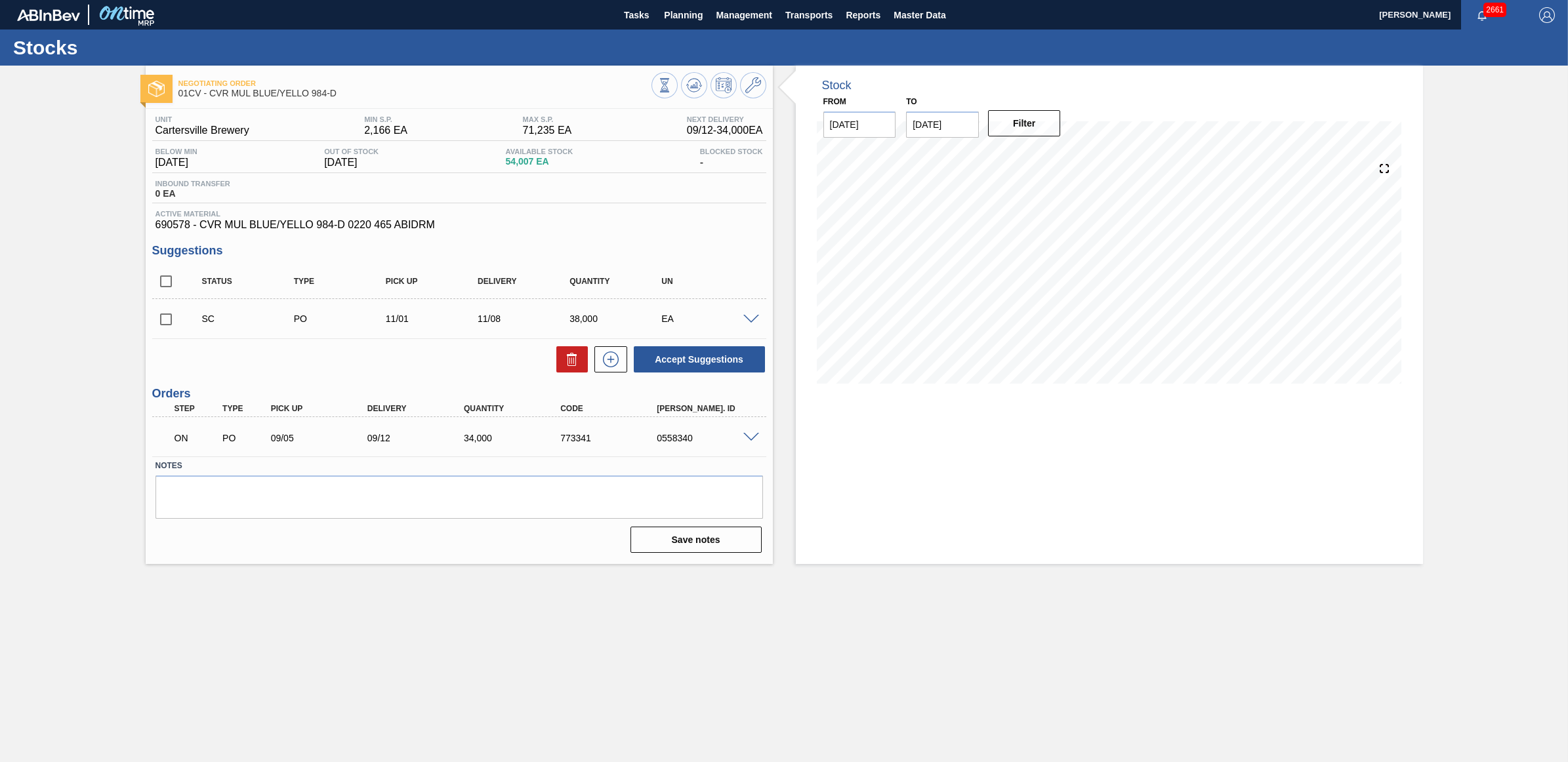
click at [160, 326] on input "checkbox" at bounding box center [166, 319] width 27 height 27
click at [686, 355] on button "Accept Suggestions" at bounding box center [699, 359] width 131 height 26
checkbox input "false"
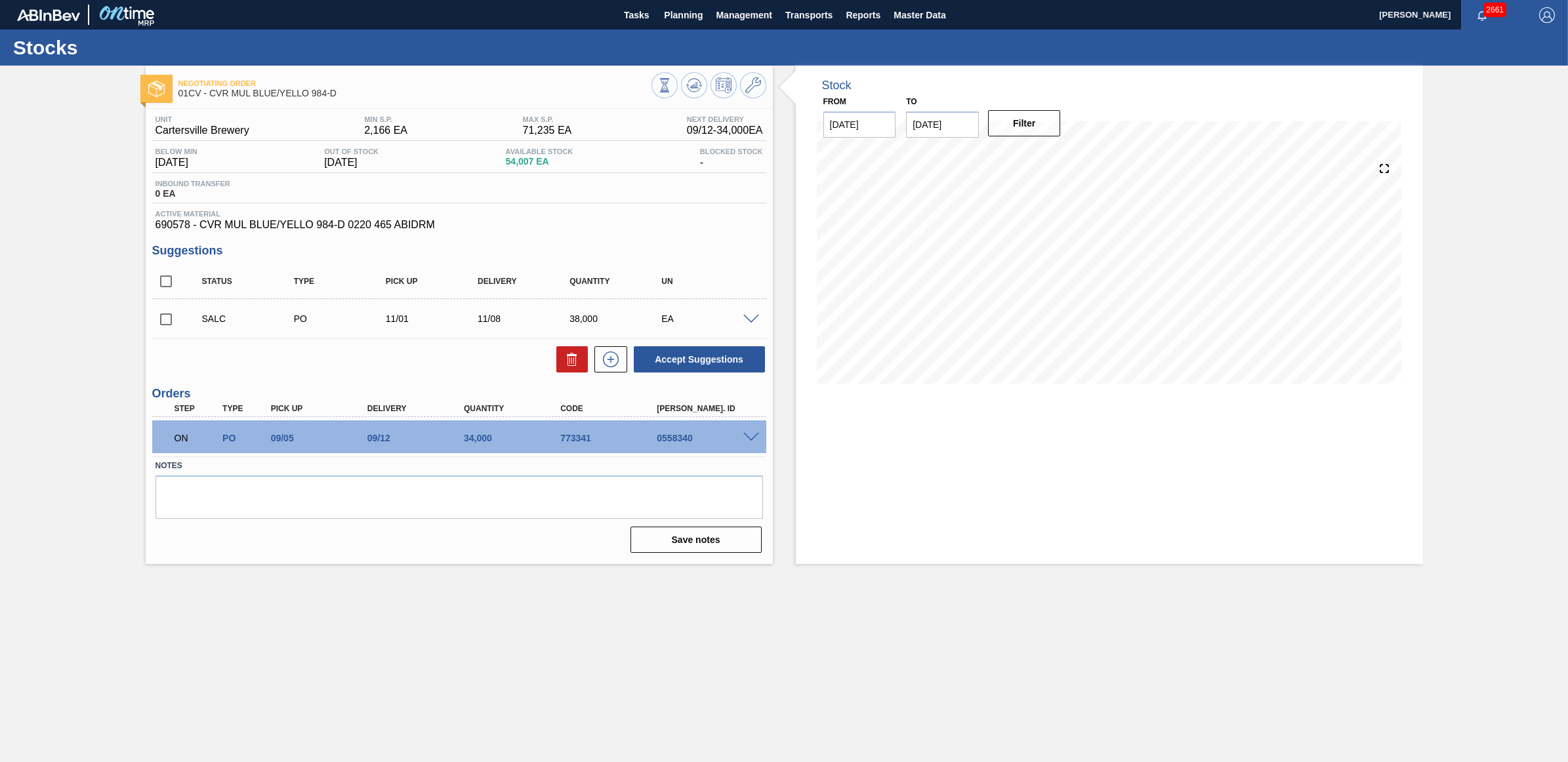
drag, startPoint x: 674, startPoint y: 17, endPoint x: 662, endPoint y: 33, distance: 20.0
click at [674, 17] on span "Planning" at bounding box center [683, 15] width 39 height 16
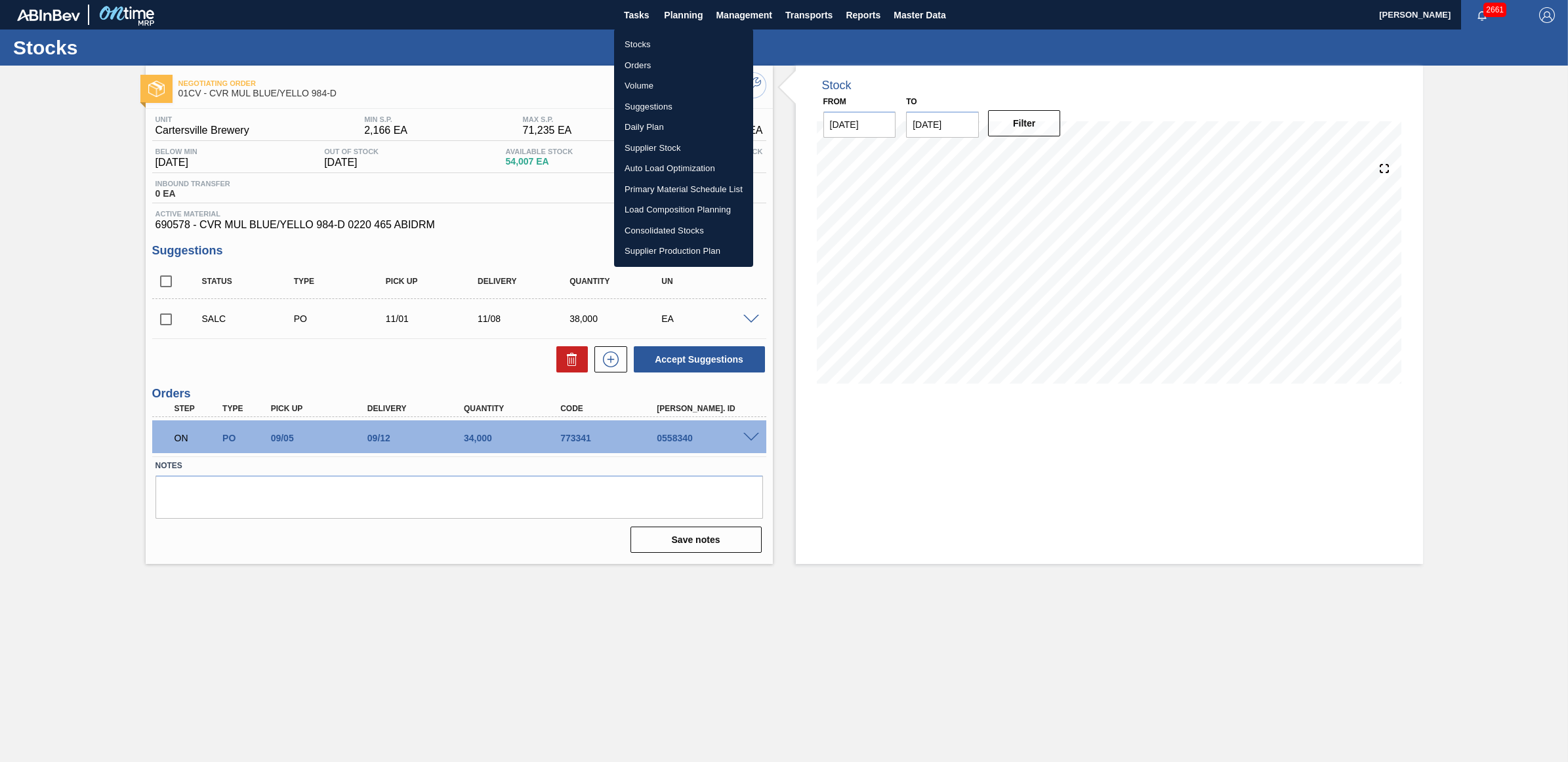
click at [656, 37] on li "Stocks" at bounding box center [683, 45] width 139 height 21
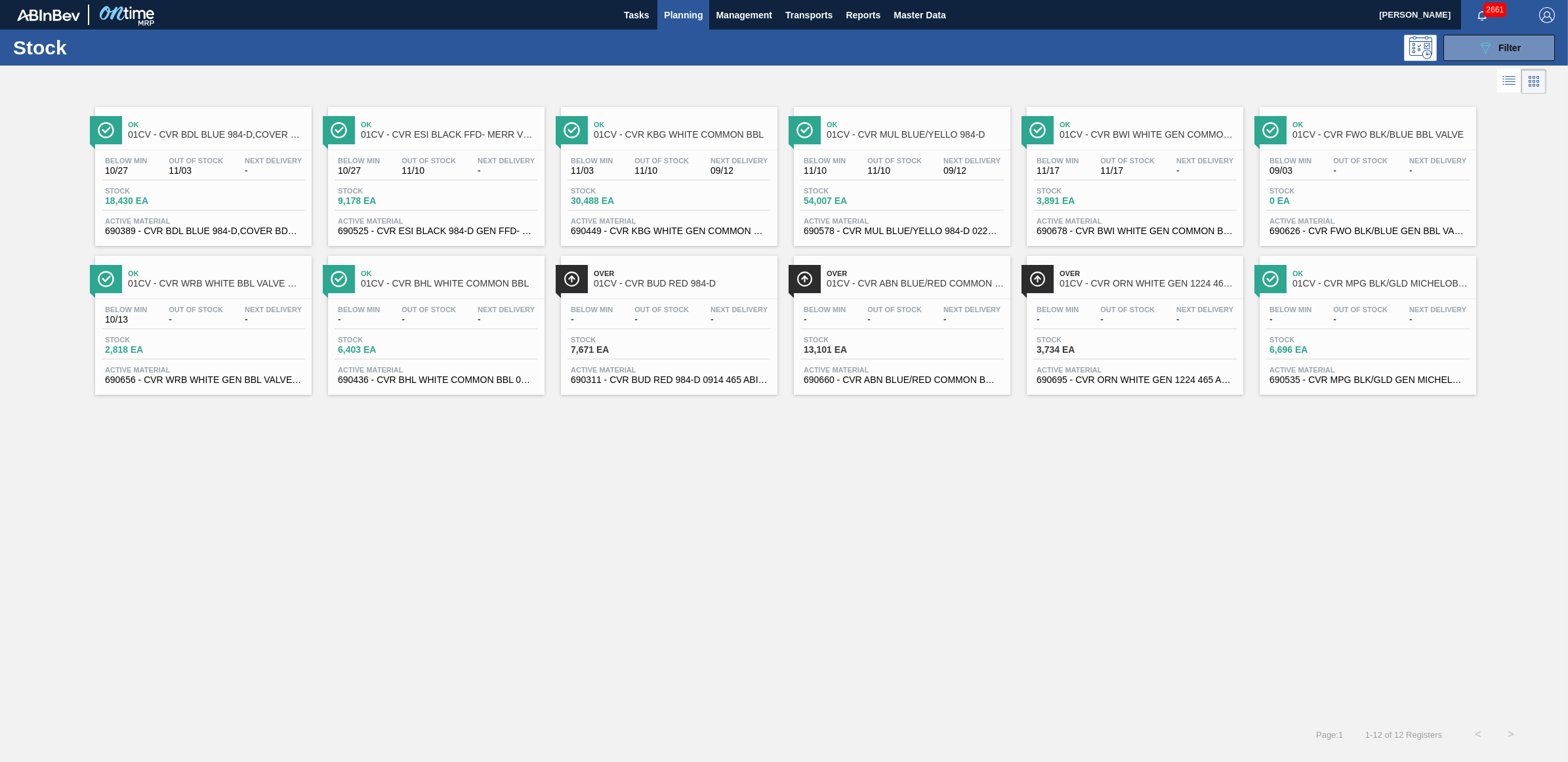
click at [1181, 167] on span "-" at bounding box center [1205, 170] width 57 height 10
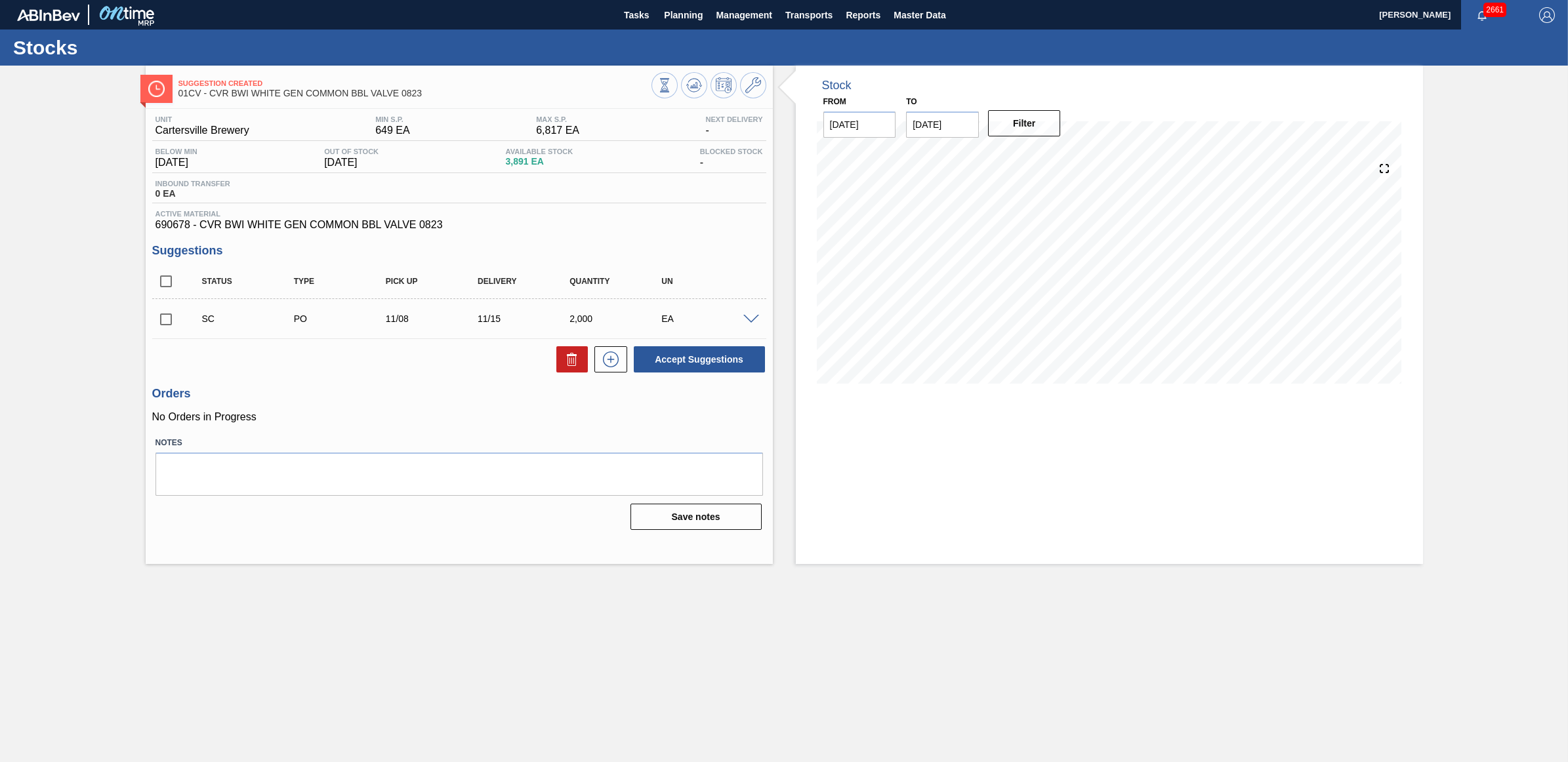
drag, startPoint x: 164, startPoint y: 318, endPoint x: 177, endPoint y: 319, distance: 13.0
click at [164, 319] on input "checkbox" at bounding box center [166, 319] width 27 height 27
click at [688, 355] on button "Accept Suggestions" at bounding box center [699, 359] width 131 height 26
checkbox input "false"
click at [677, 13] on span "Planning" at bounding box center [683, 15] width 39 height 16
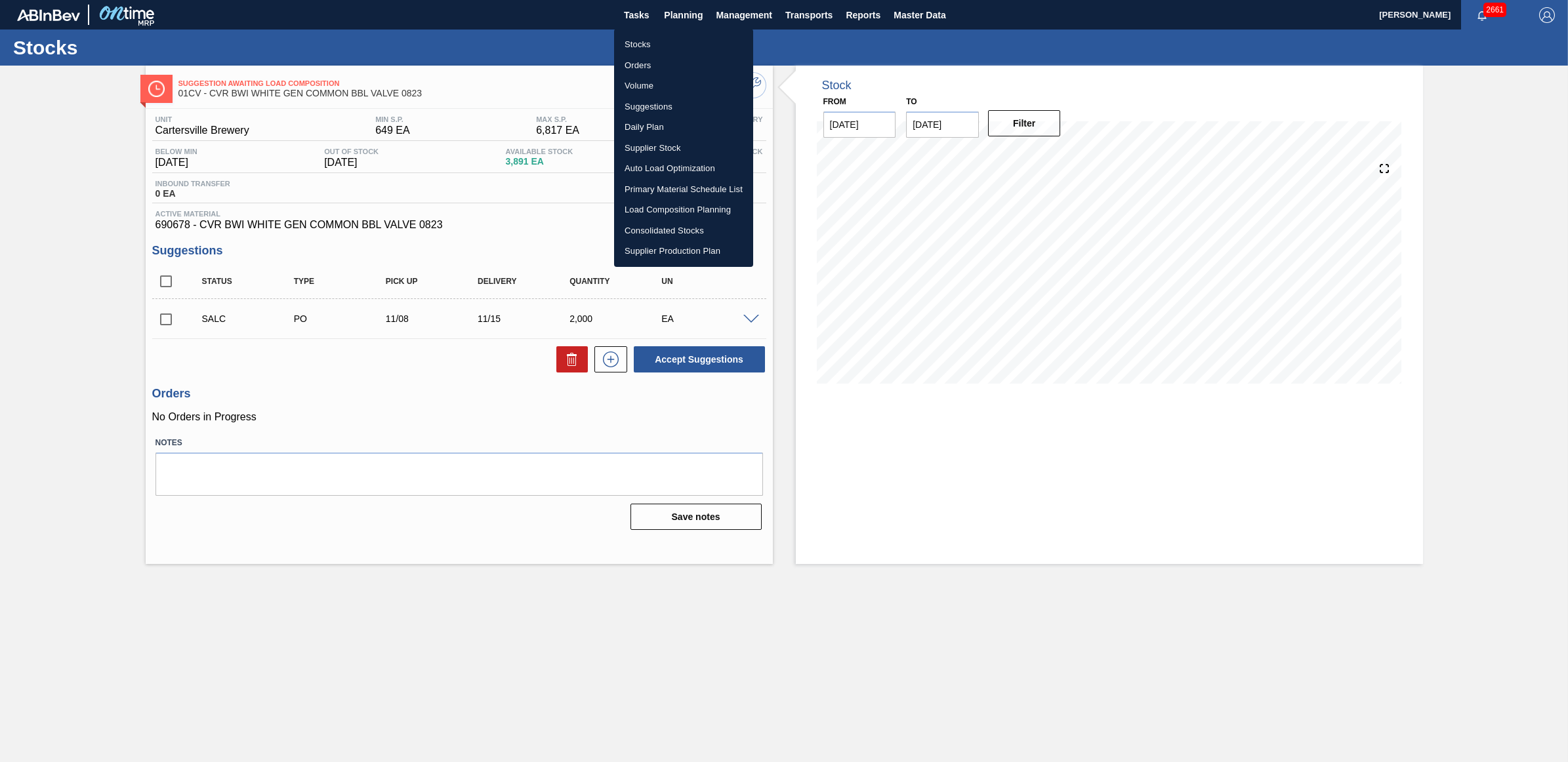
click at [645, 41] on li "Stocks" at bounding box center [683, 45] width 139 height 21
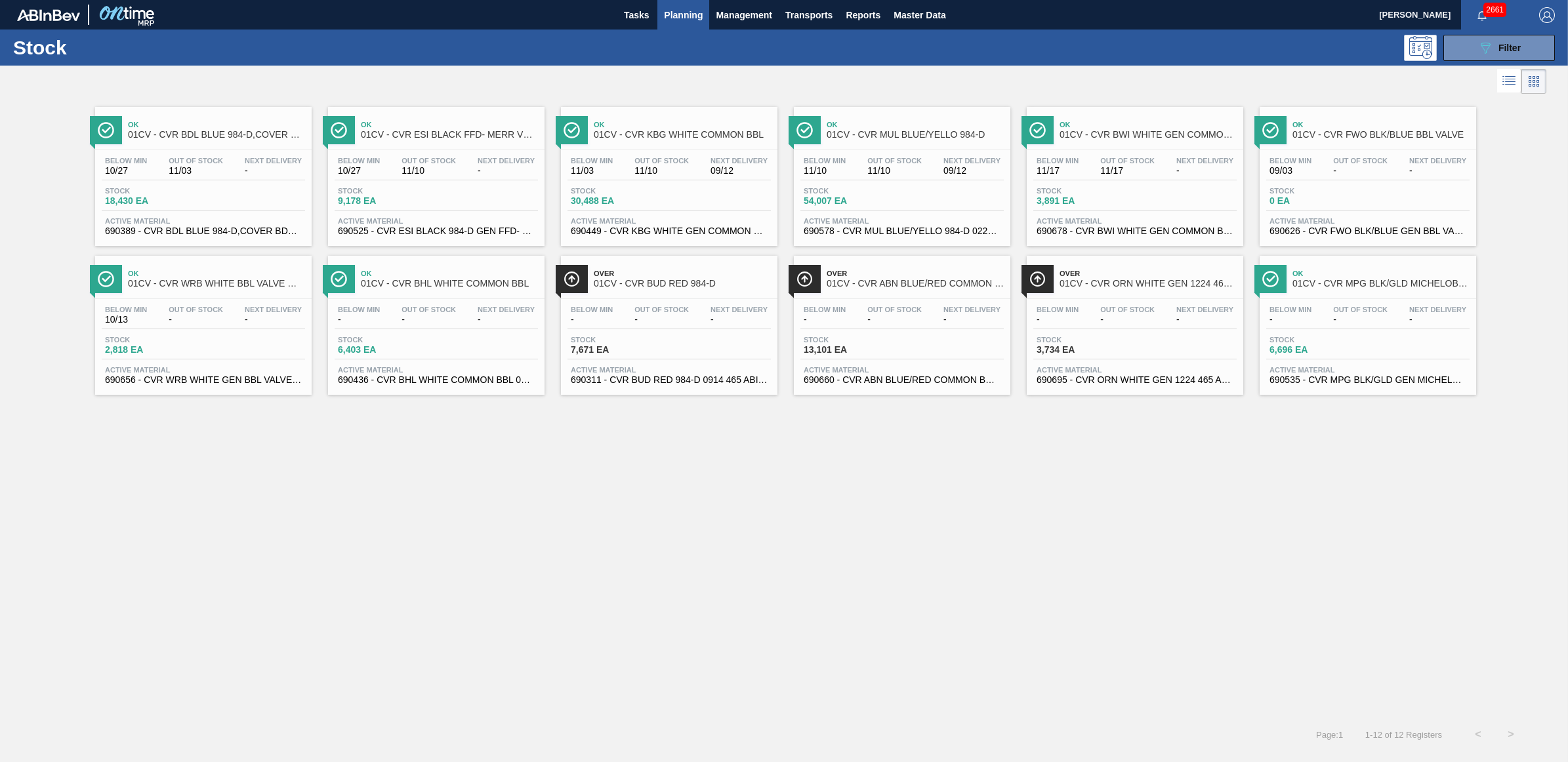
click at [1137, 296] on div "Over 01CV - CVR ORN WHITE GEN 1224 465 ABIDRM Below Min - Out Of Stock - Next D…" at bounding box center [1135, 325] width 216 height 139
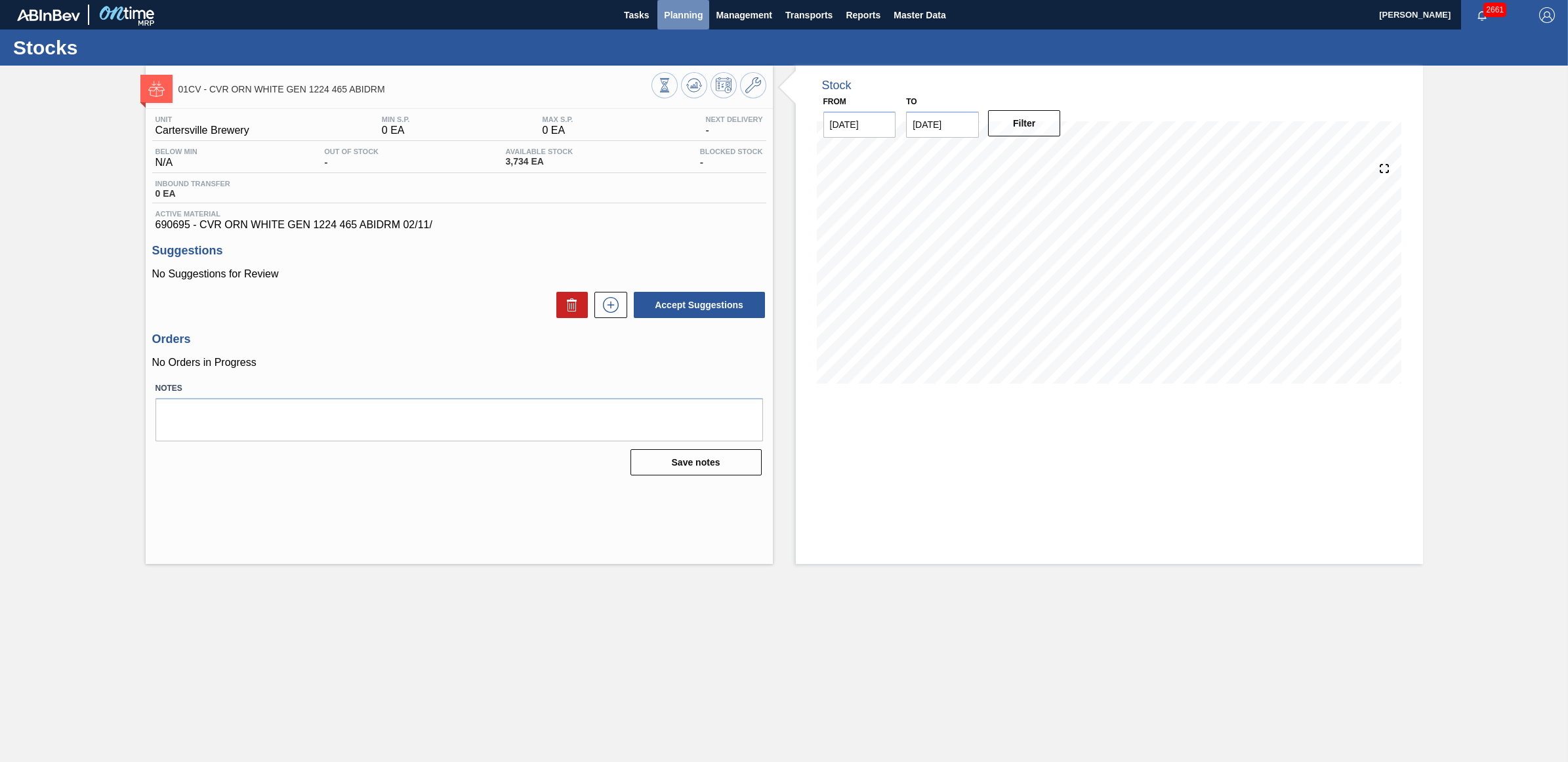
click at [676, 17] on span "Planning" at bounding box center [683, 15] width 39 height 16
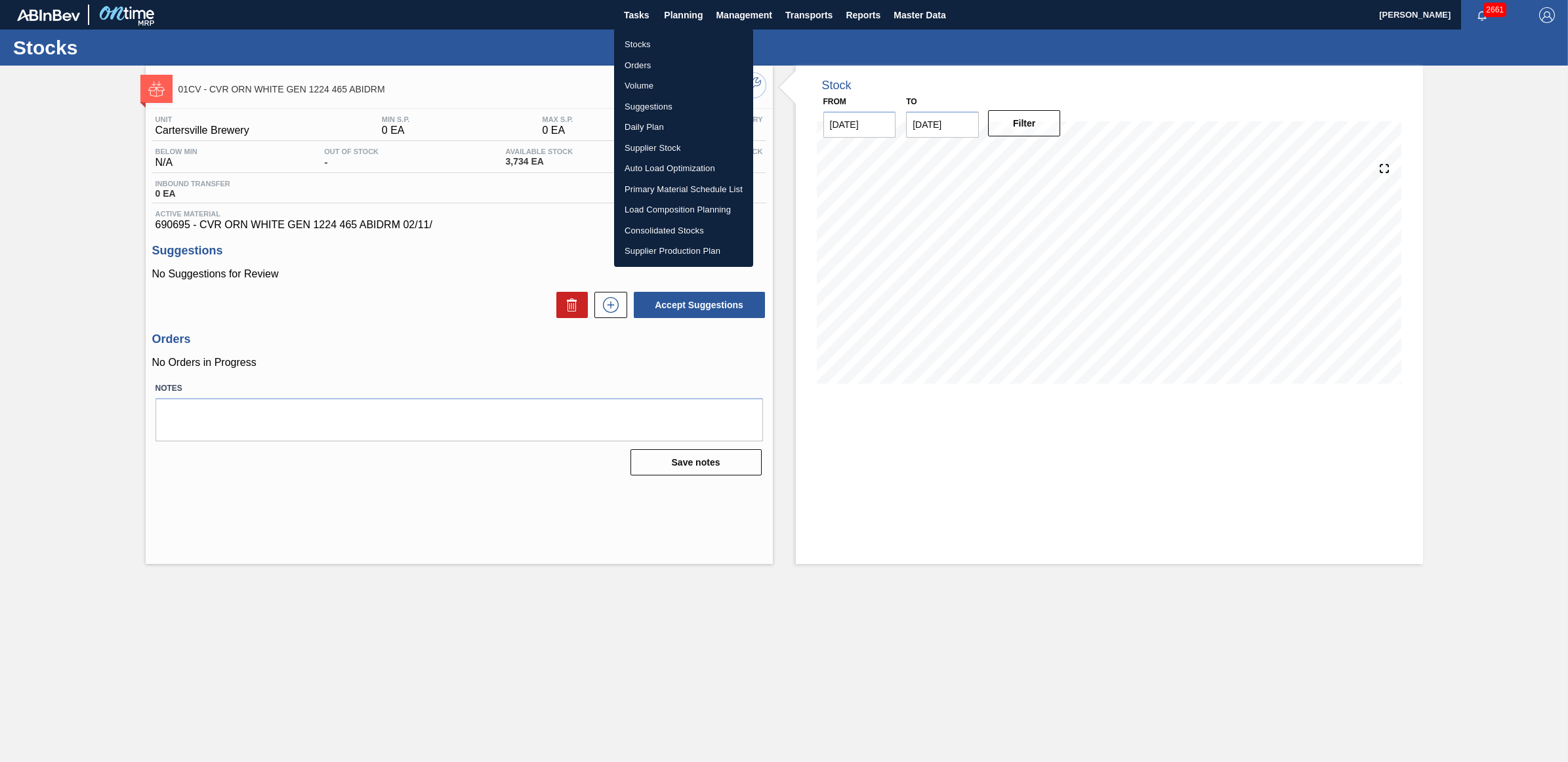
click at [669, 40] on li "Stocks" at bounding box center [683, 45] width 139 height 21
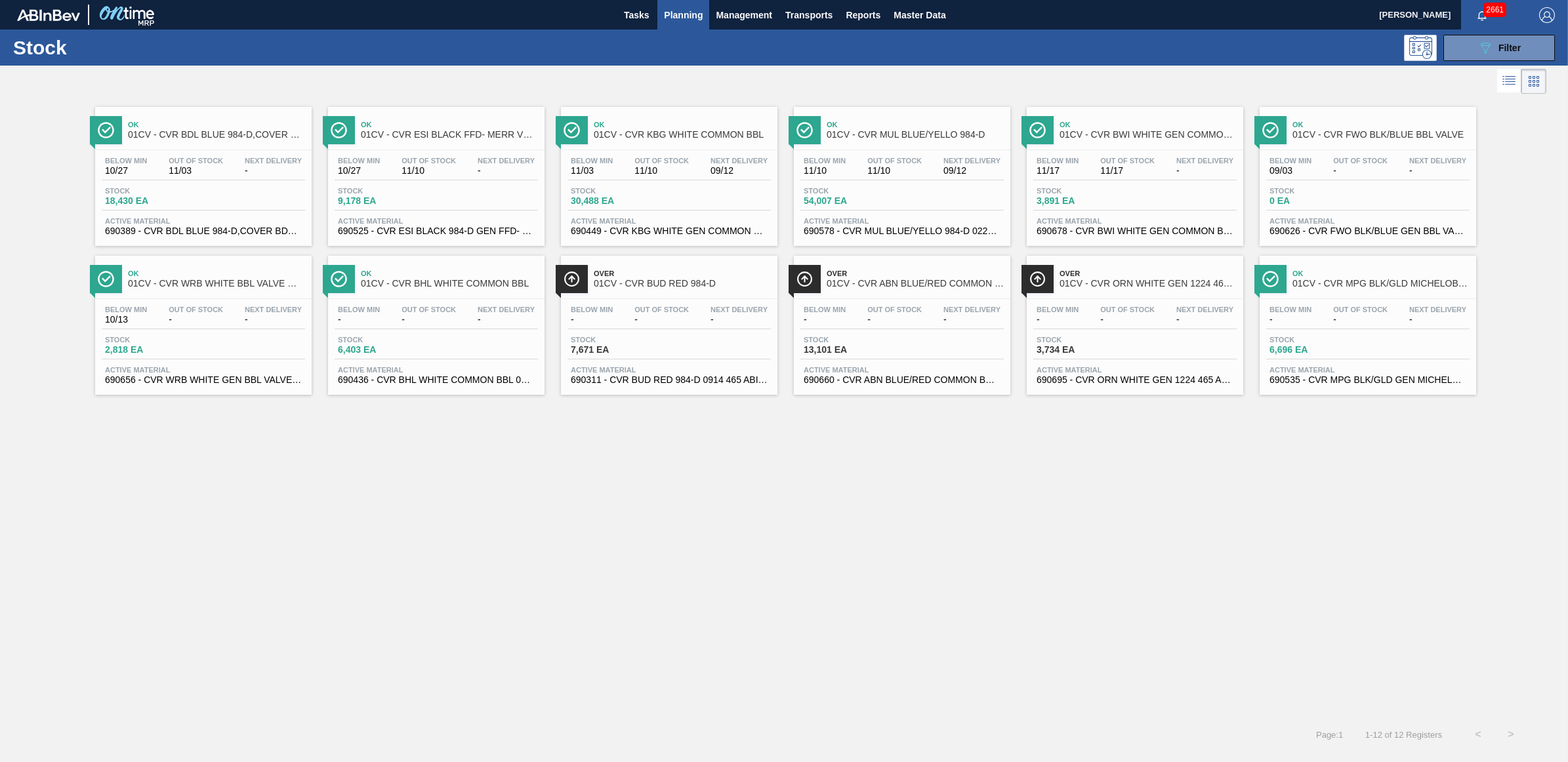
click at [421, 313] on span "Out Of Stock" at bounding box center [429, 309] width 55 height 8
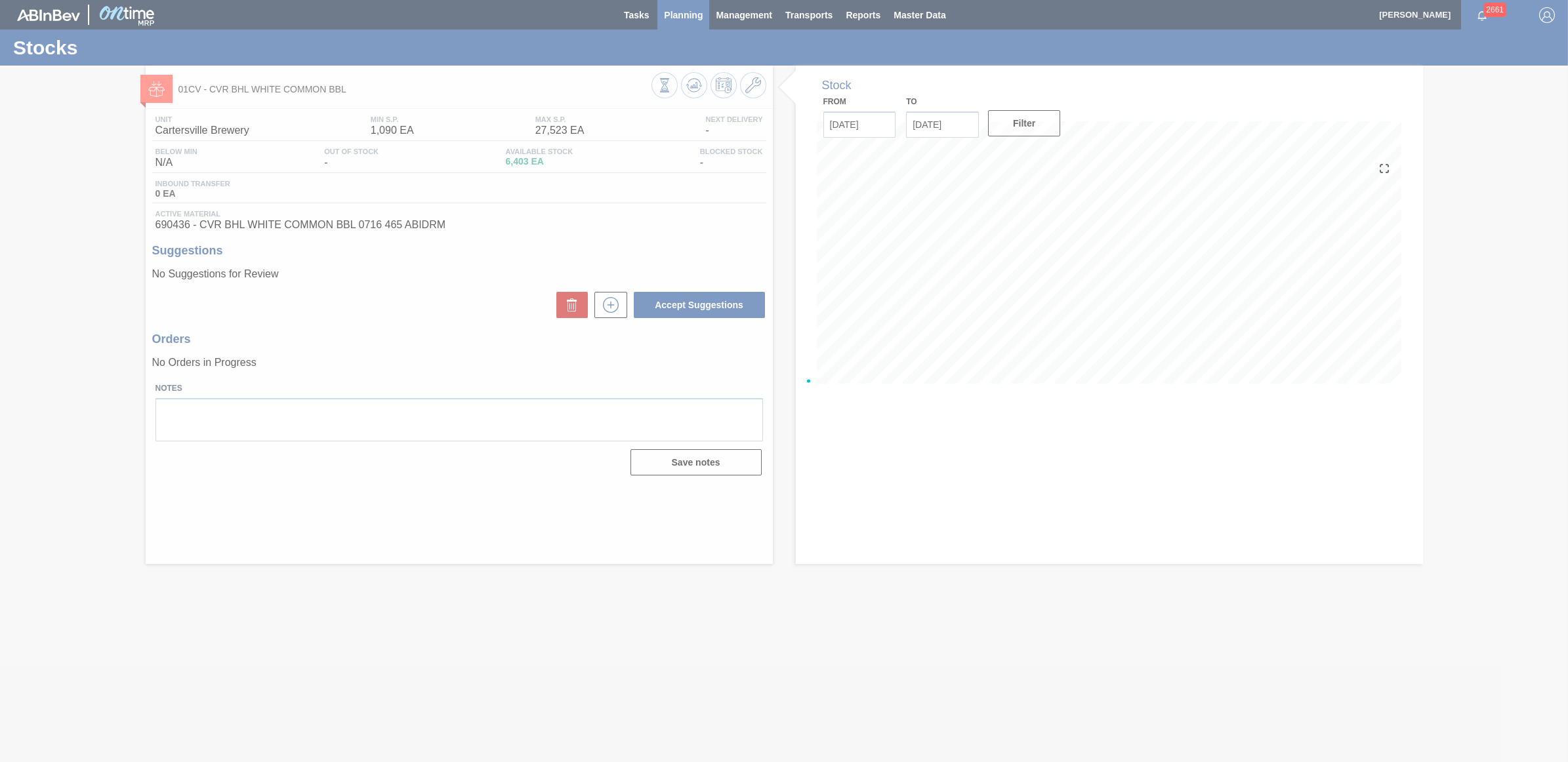
click at [684, 10] on div at bounding box center [784, 381] width 1568 height 762
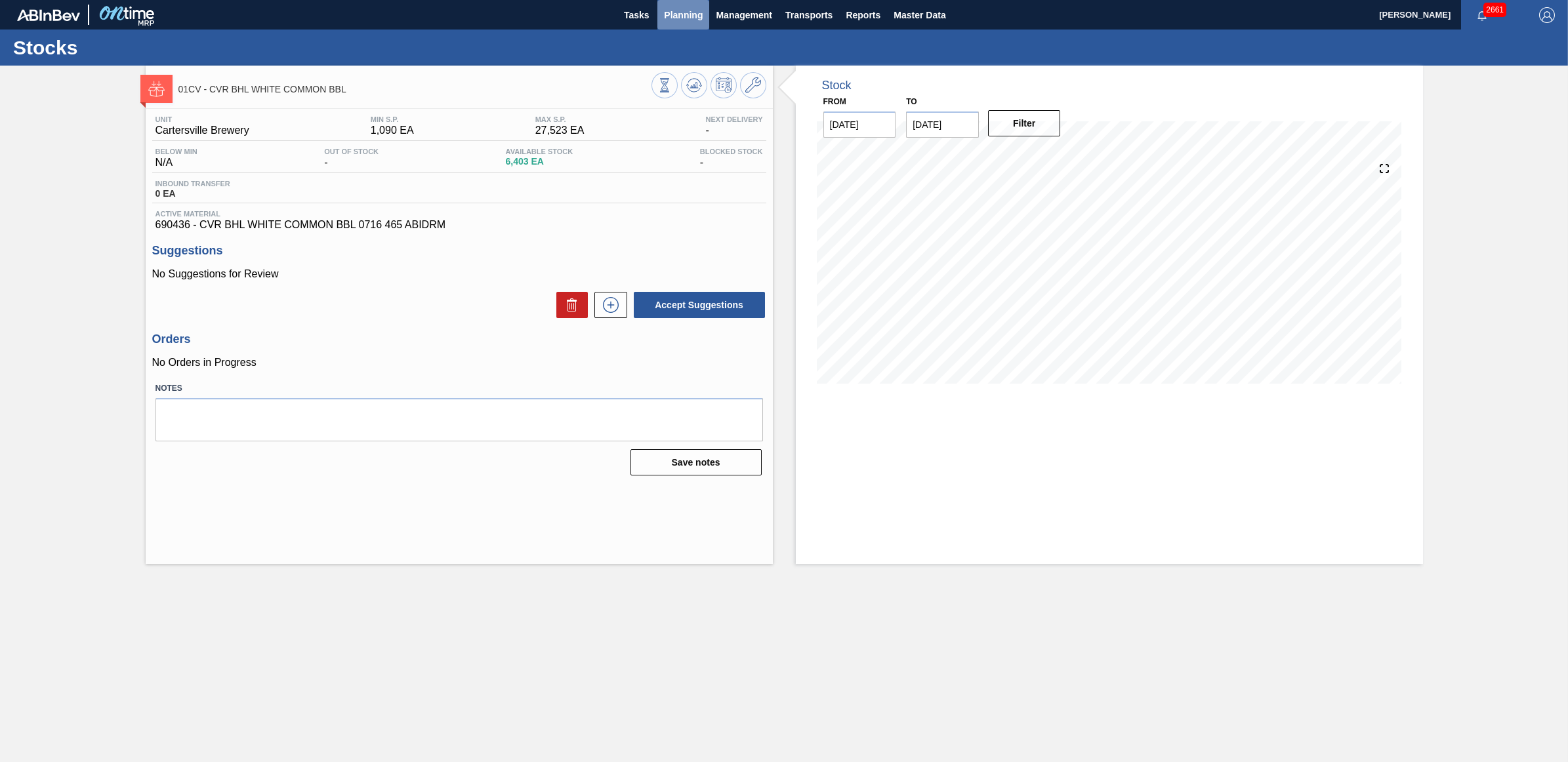
click at [684, 7] on span "Planning" at bounding box center [683, 15] width 39 height 16
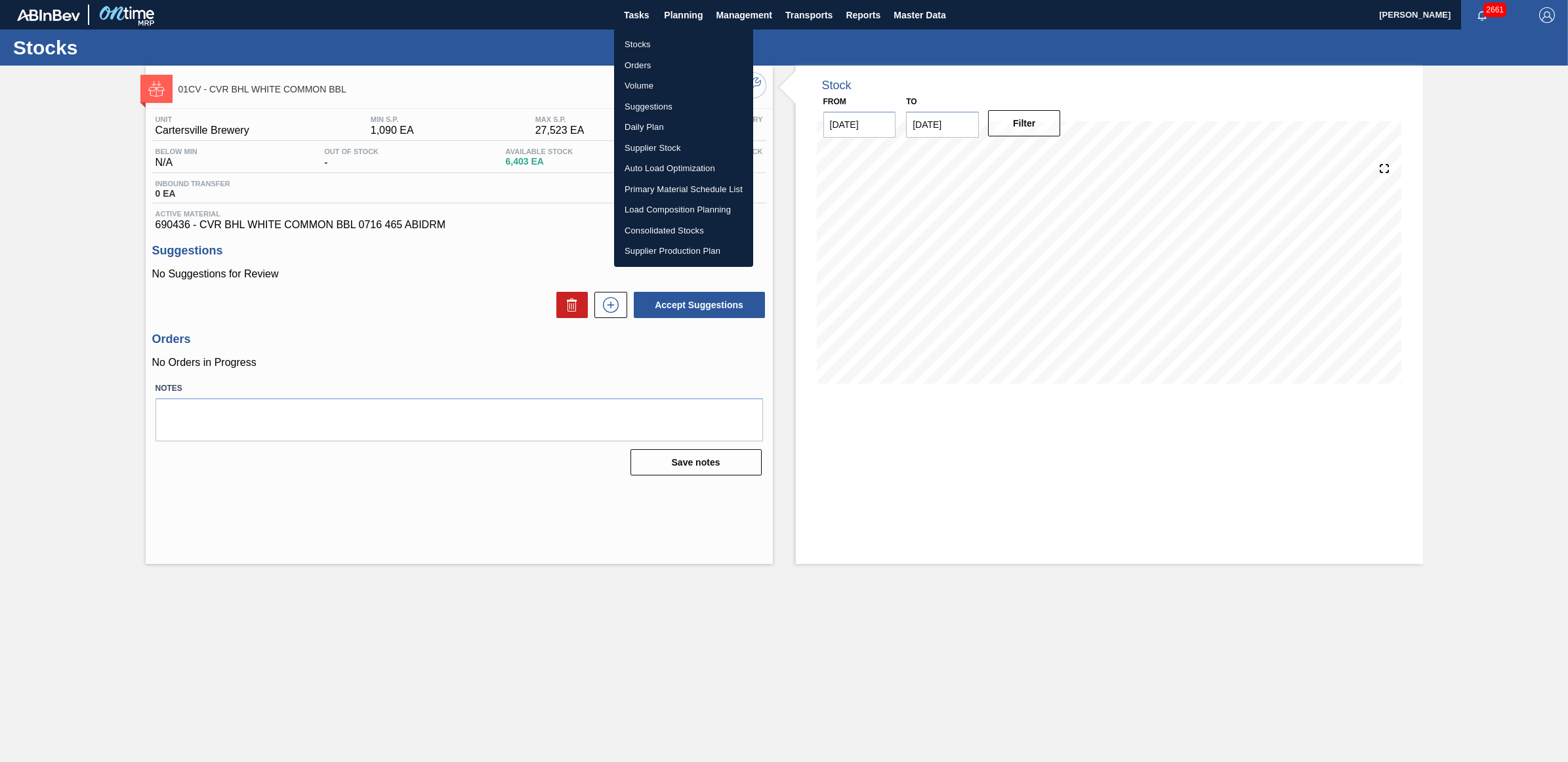
click at [661, 43] on li "Stocks" at bounding box center [683, 45] width 139 height 21
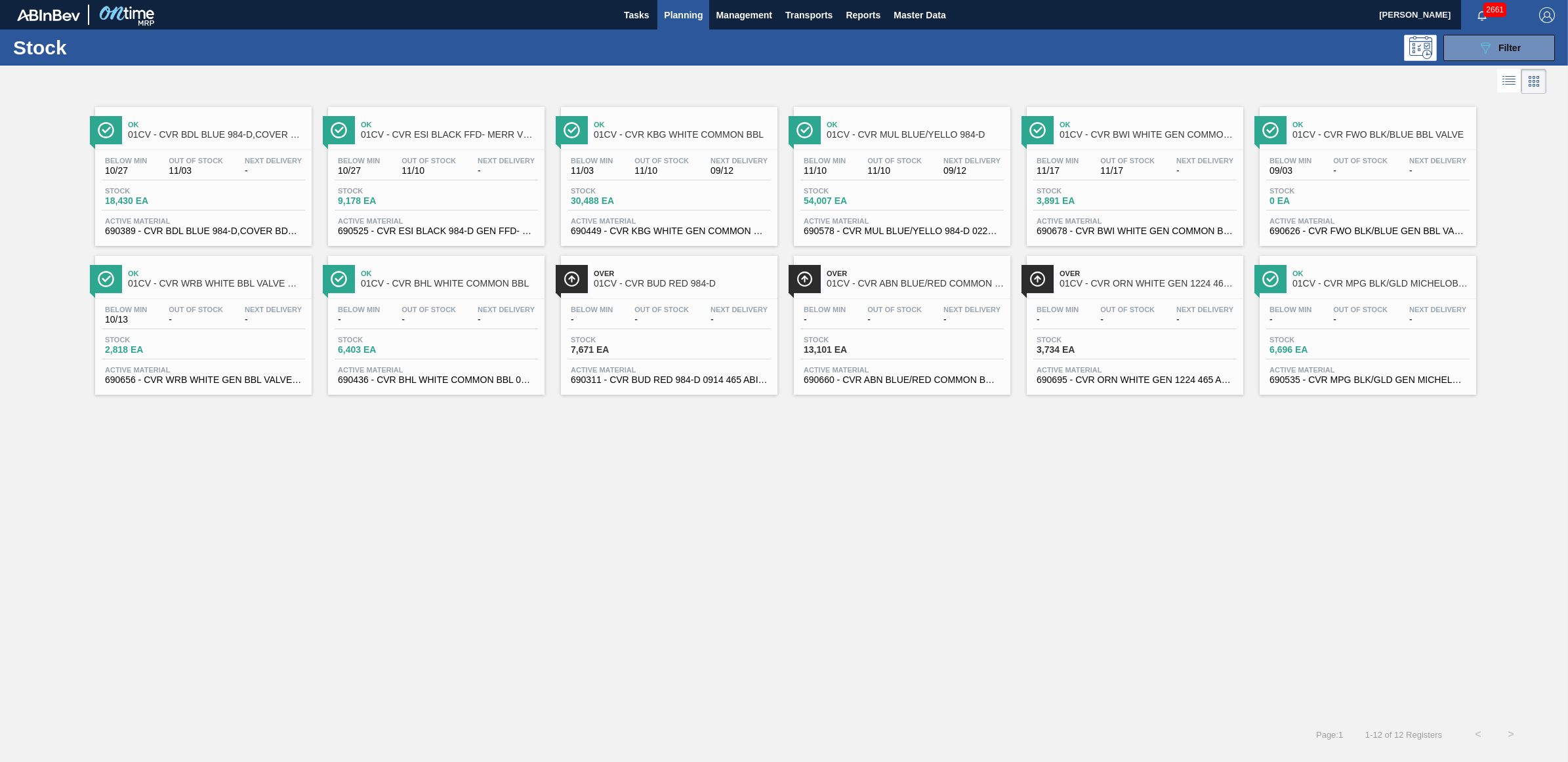
click at [214, 182] on div "Below Min 10/27 Out Of Stock 11/03 Next Delivery - Stock 18,430 EA Active Mater…" at bounding box center [203, 195] width 216 height 89
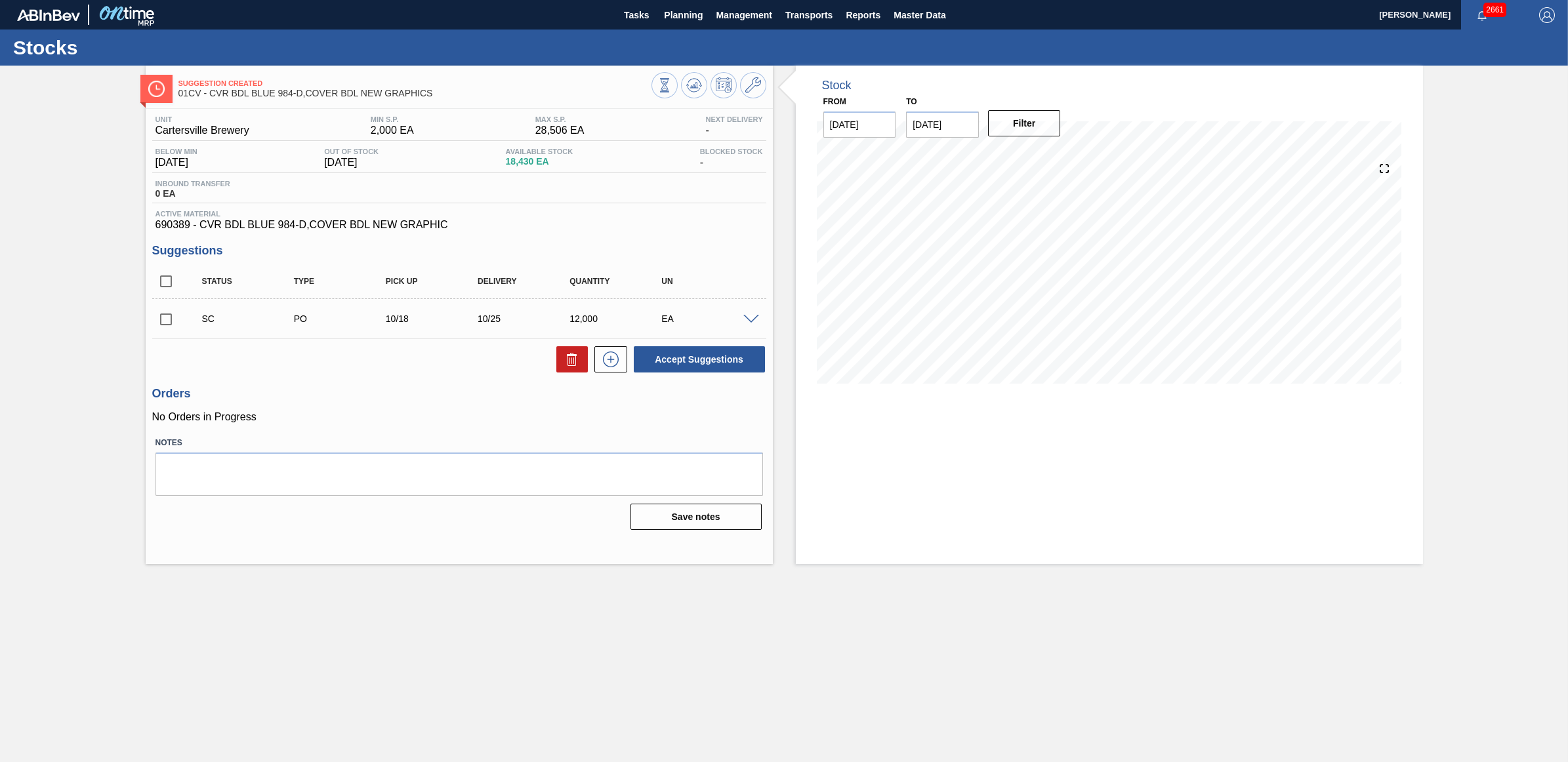
click at [168, 320] on input "checkbox" at bounding box center [166, 319] width 27 height 27
click at [680, 361] on button "Accept Suggestions" at bounding box center [699, 359] width 131 height 26
checkbox input "false"
click at [680, 15] on span "Planning" at bounding box center [683, 15] width 39 height 16
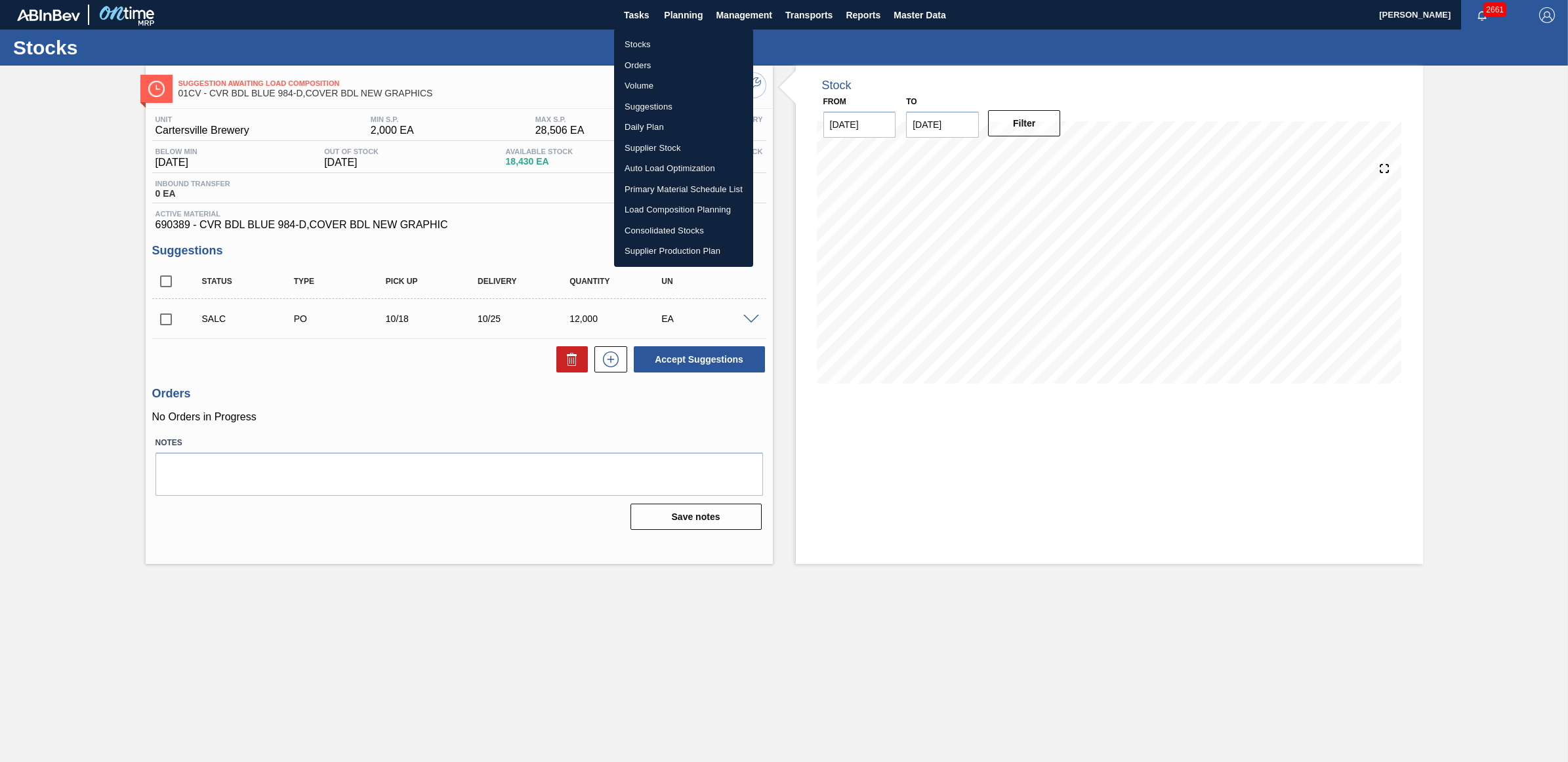
click at [663, 39] on li "Stocks" at bounding box center [683, 45] width 139 height 21
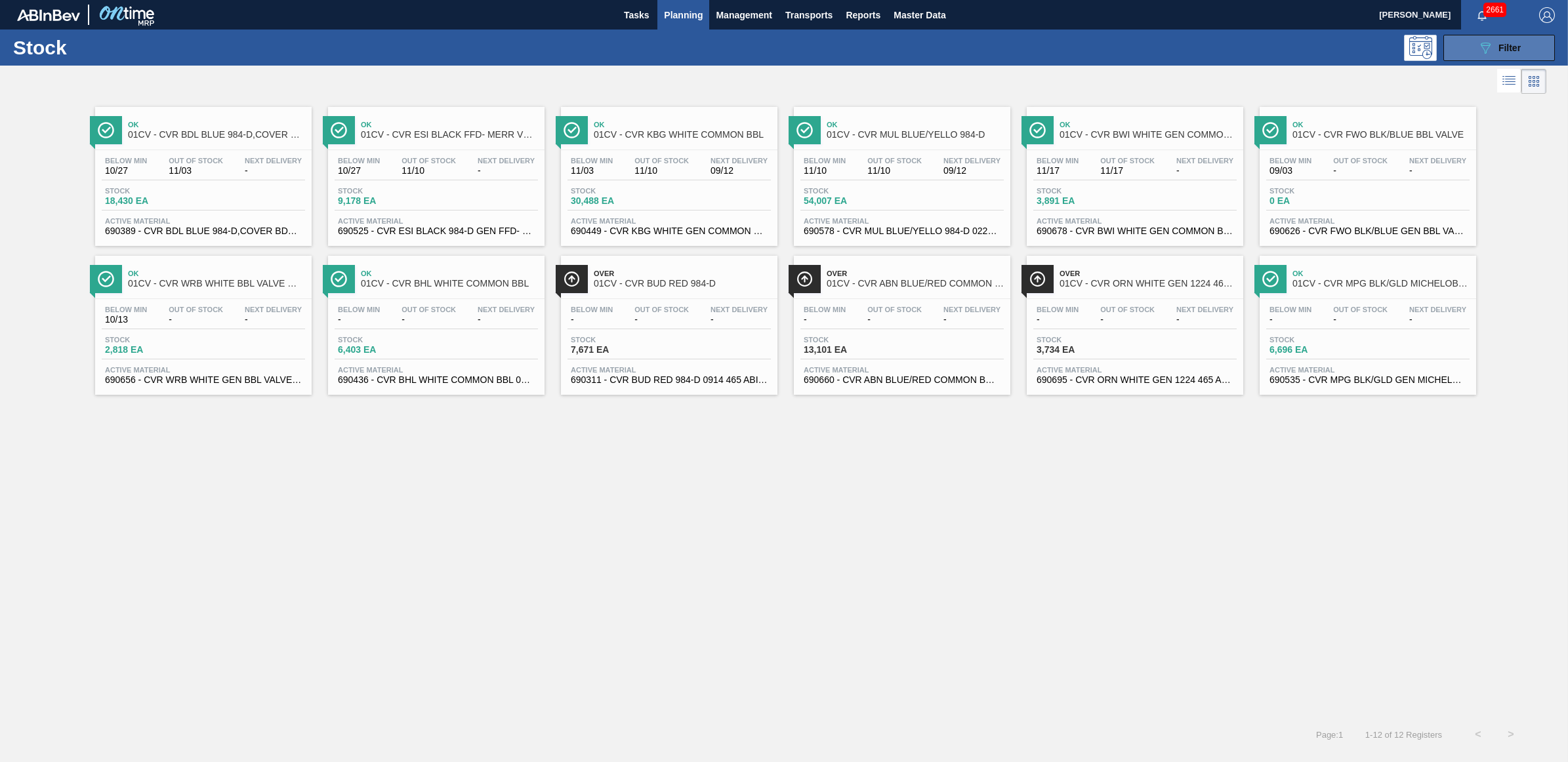
drag, startPoint x: 1503, startPoint y: 43, endPoint x: 1548, endPoint y: 67, distance: 51.0
click at [1503, 43] on span "Filter" at bounding box center [1510, 48] width 23 height 11
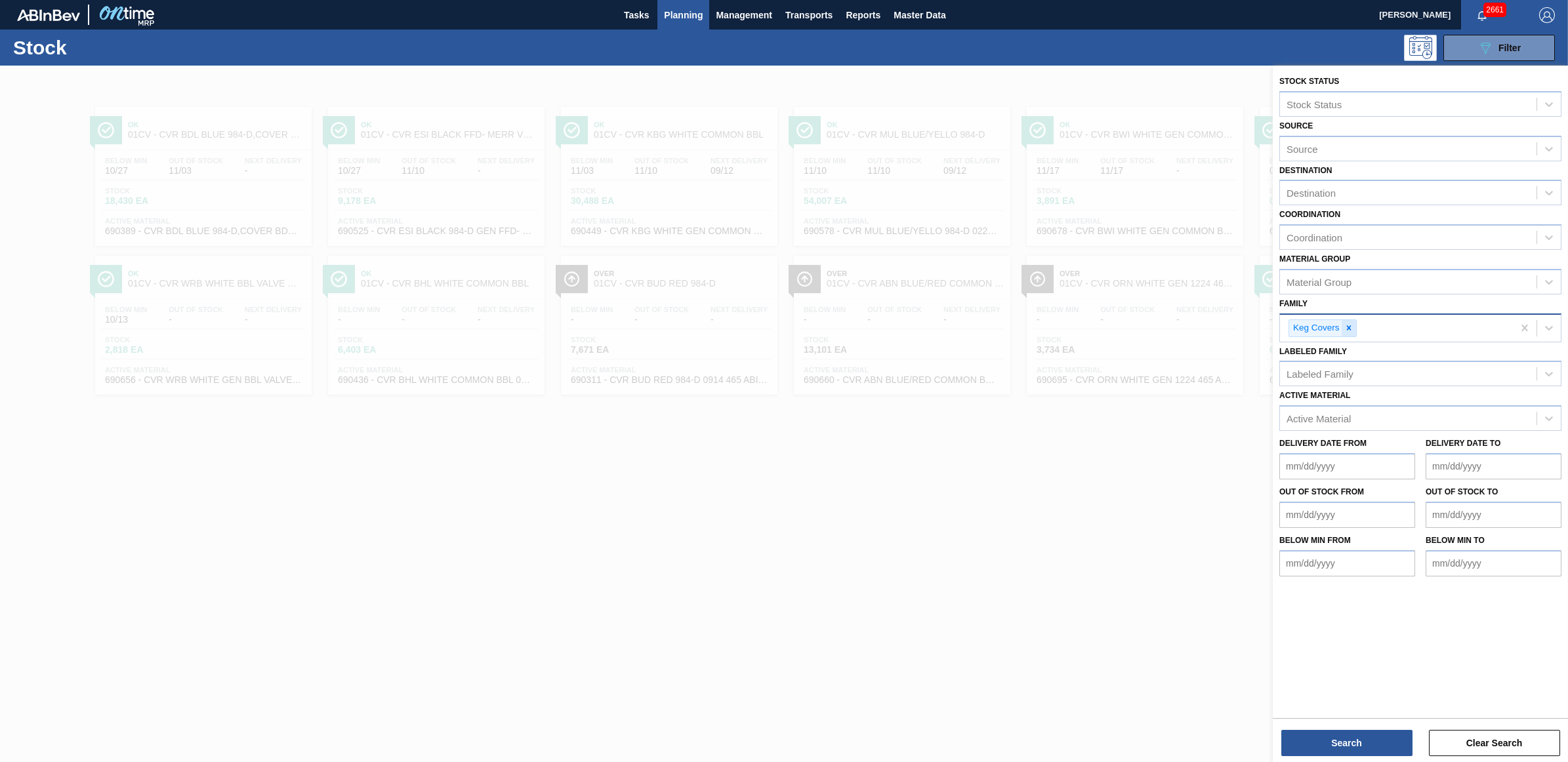
click at [1350, 325] on icon at bounding box center [1349, 328] width 9 height 9
click at [1345, 326] on div "Family" at bounding box center [1408, 326] width 256 height 19
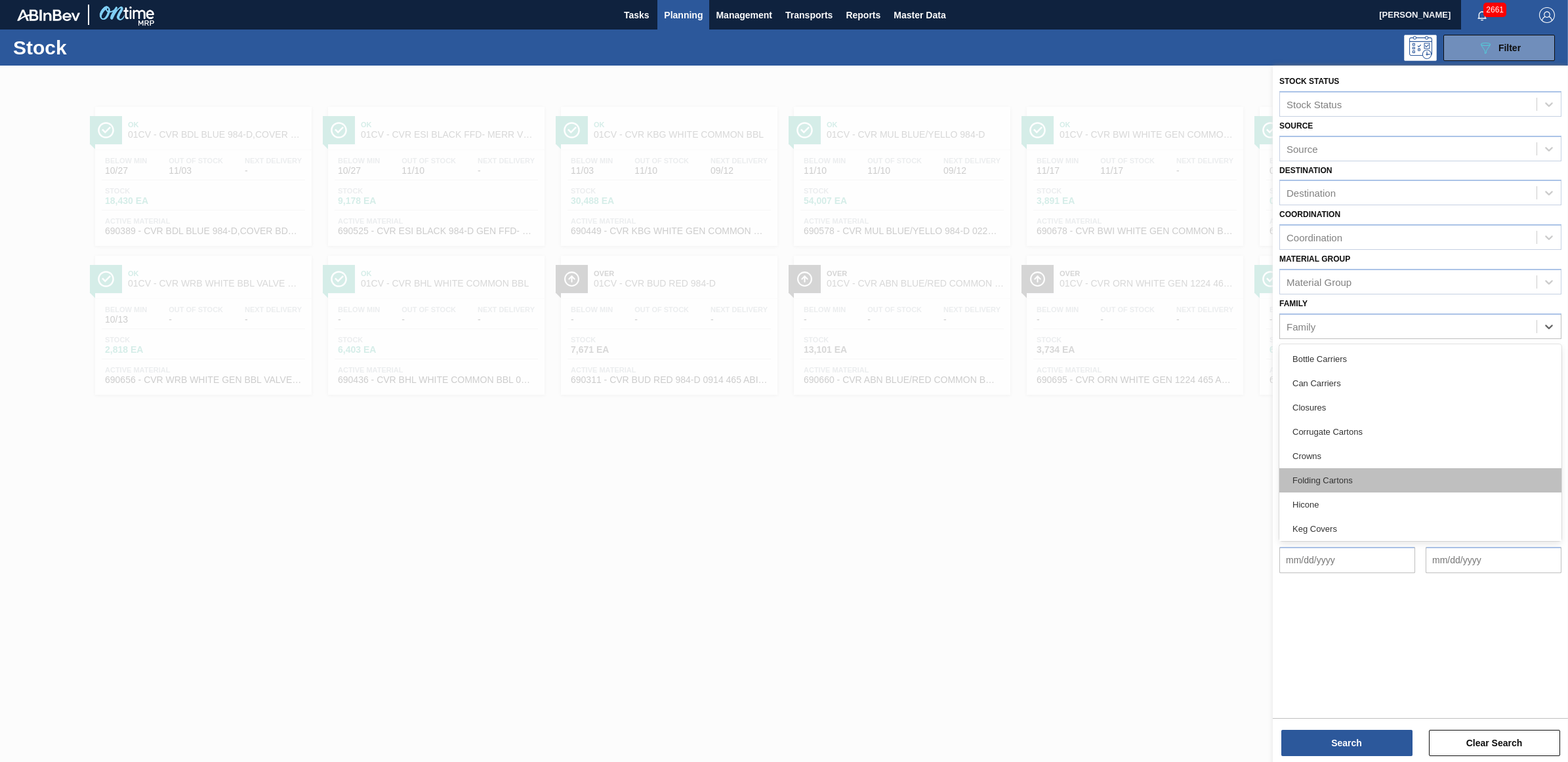
scroll to position [197, 0]
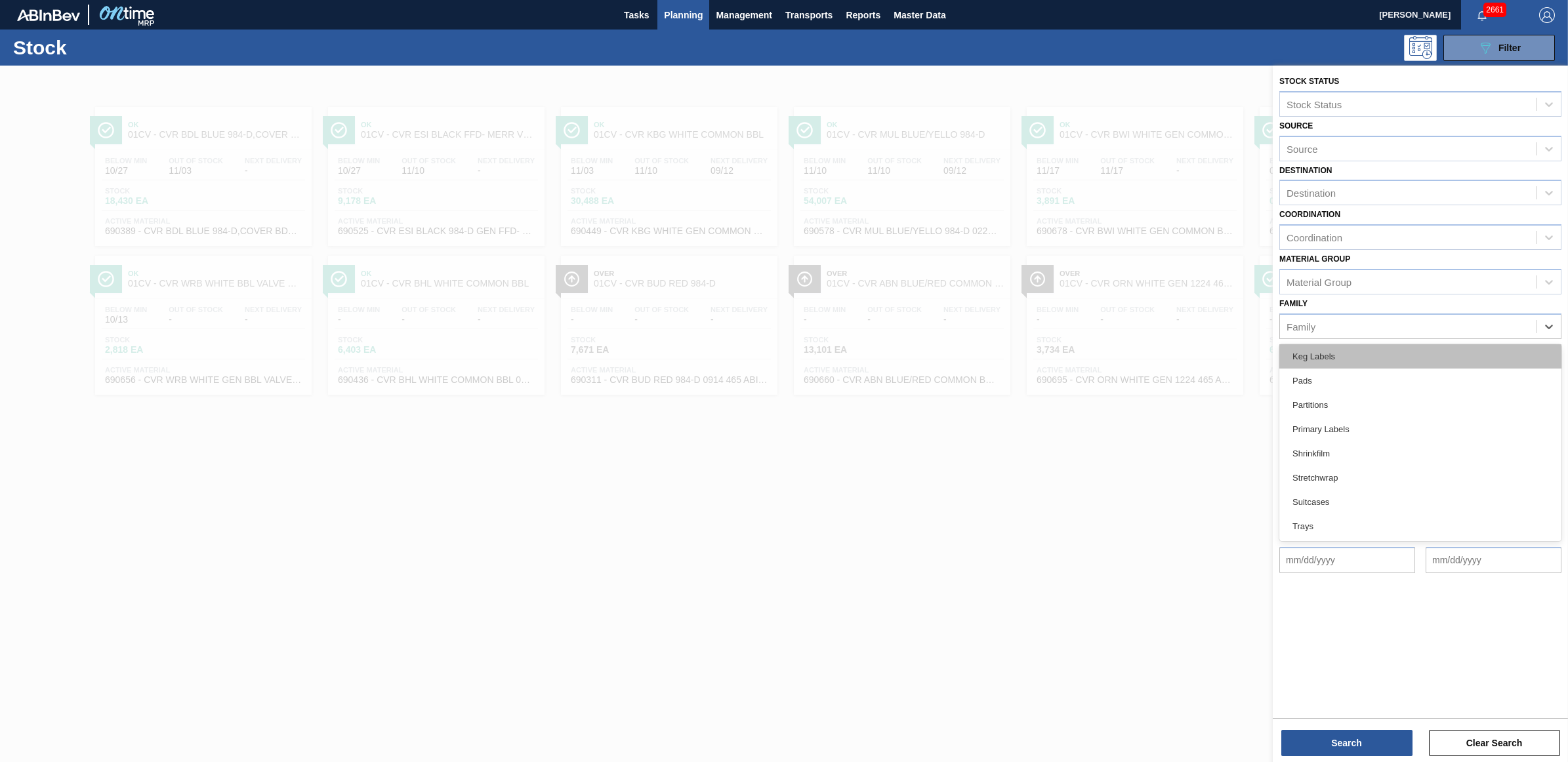
click at [1326, 353] on div "Keg Labels" at bounding box center [1420, 356] width 282 height 24
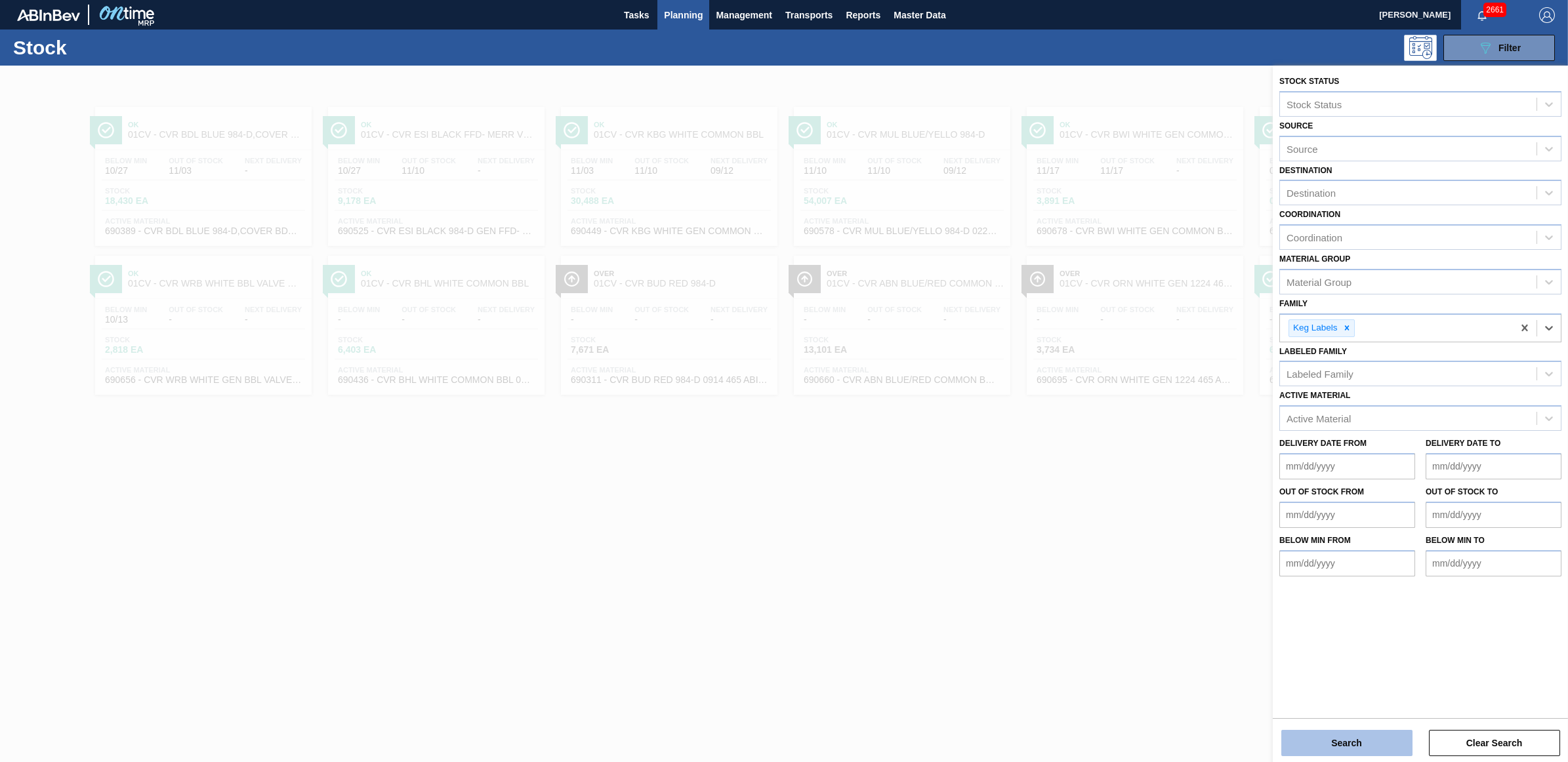
click at [1344, 753] on button "Search" at bounding box center [1346, 743] width 131 height 26
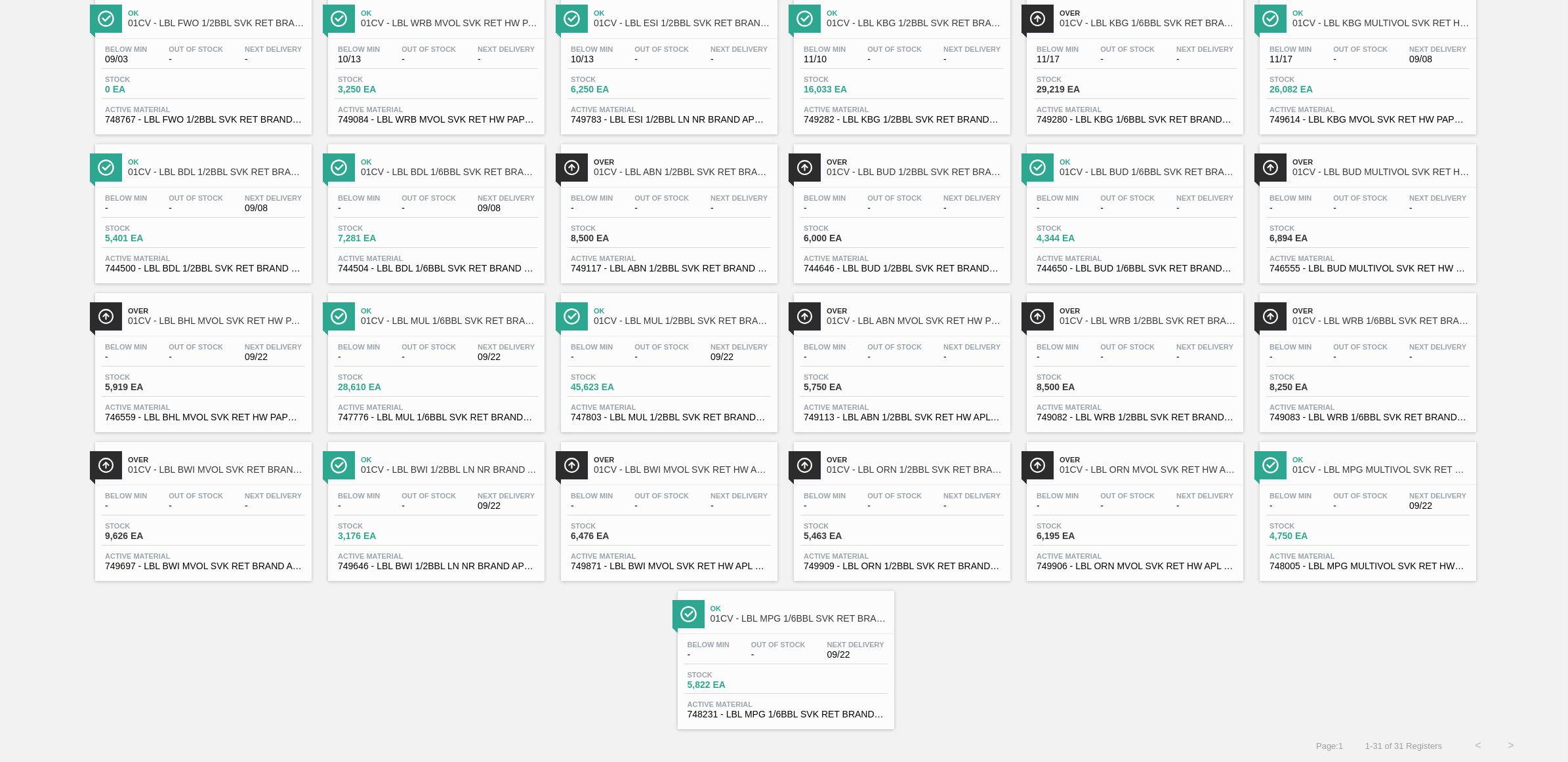
scroll to position [0, 0]
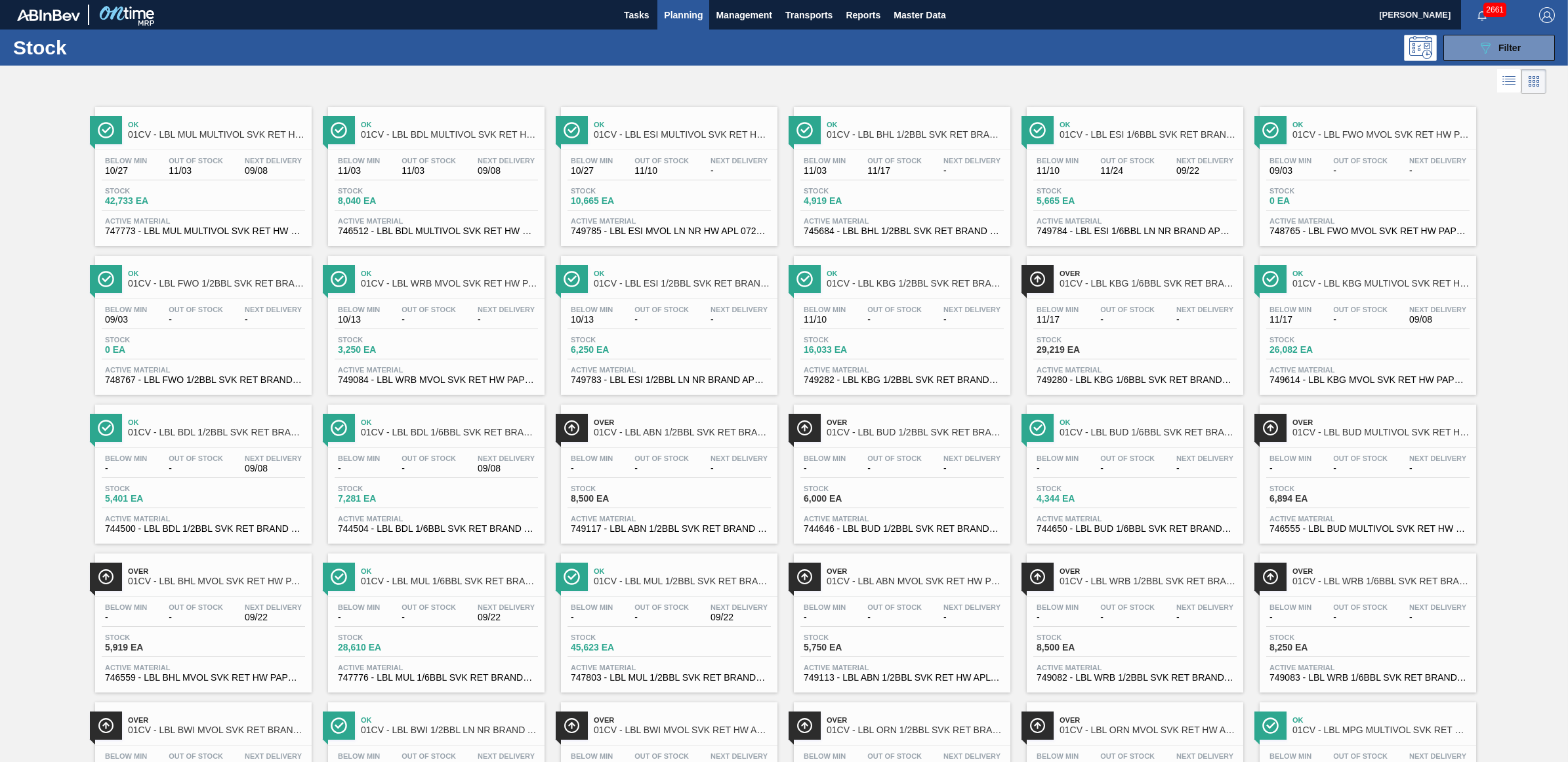
click at [997, 77] on div at bounding box center [773, 81] width 1546 height 31
click at [384, 473] on div "Below Min - Out Of Stock - Next Delivery 09/08" at bounding box center [436, 466] width 203 height 23
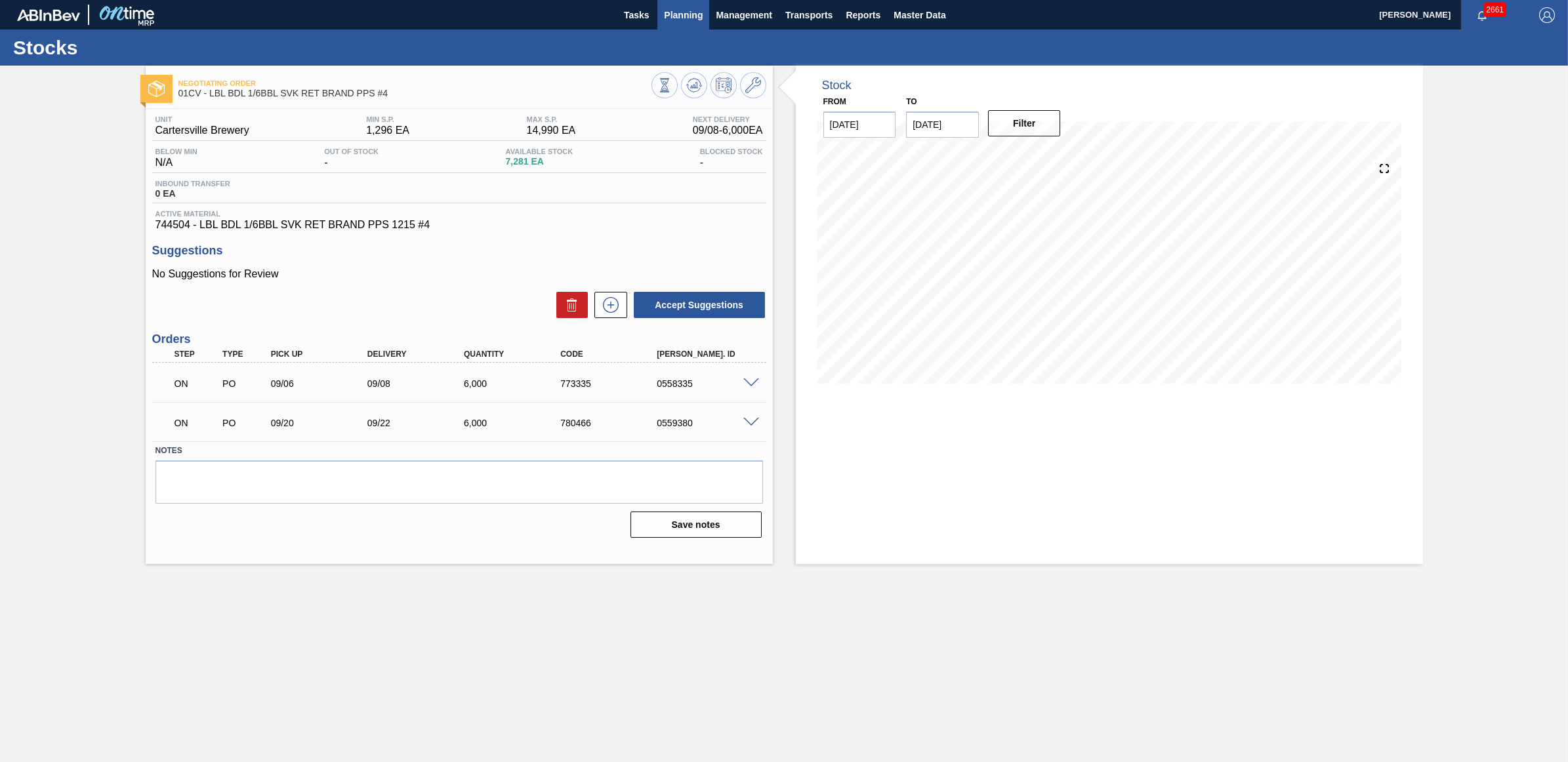
click at [684, 21] on span "Planning" at bounding box center [683, 15] width 39 height 16
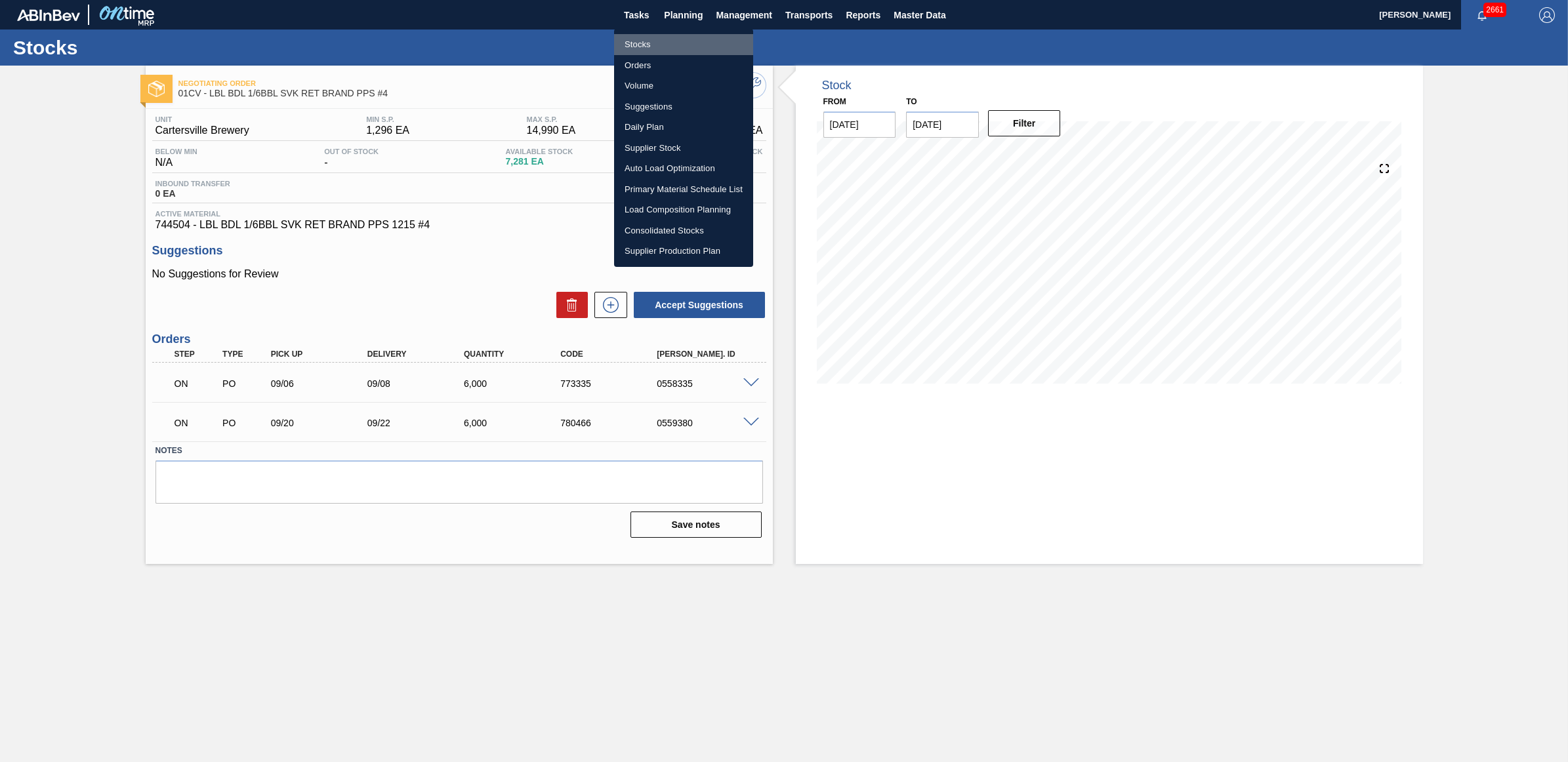
click at [658, 41] on li "Stocks" at bounding box center [683, 45] width 139 height 21
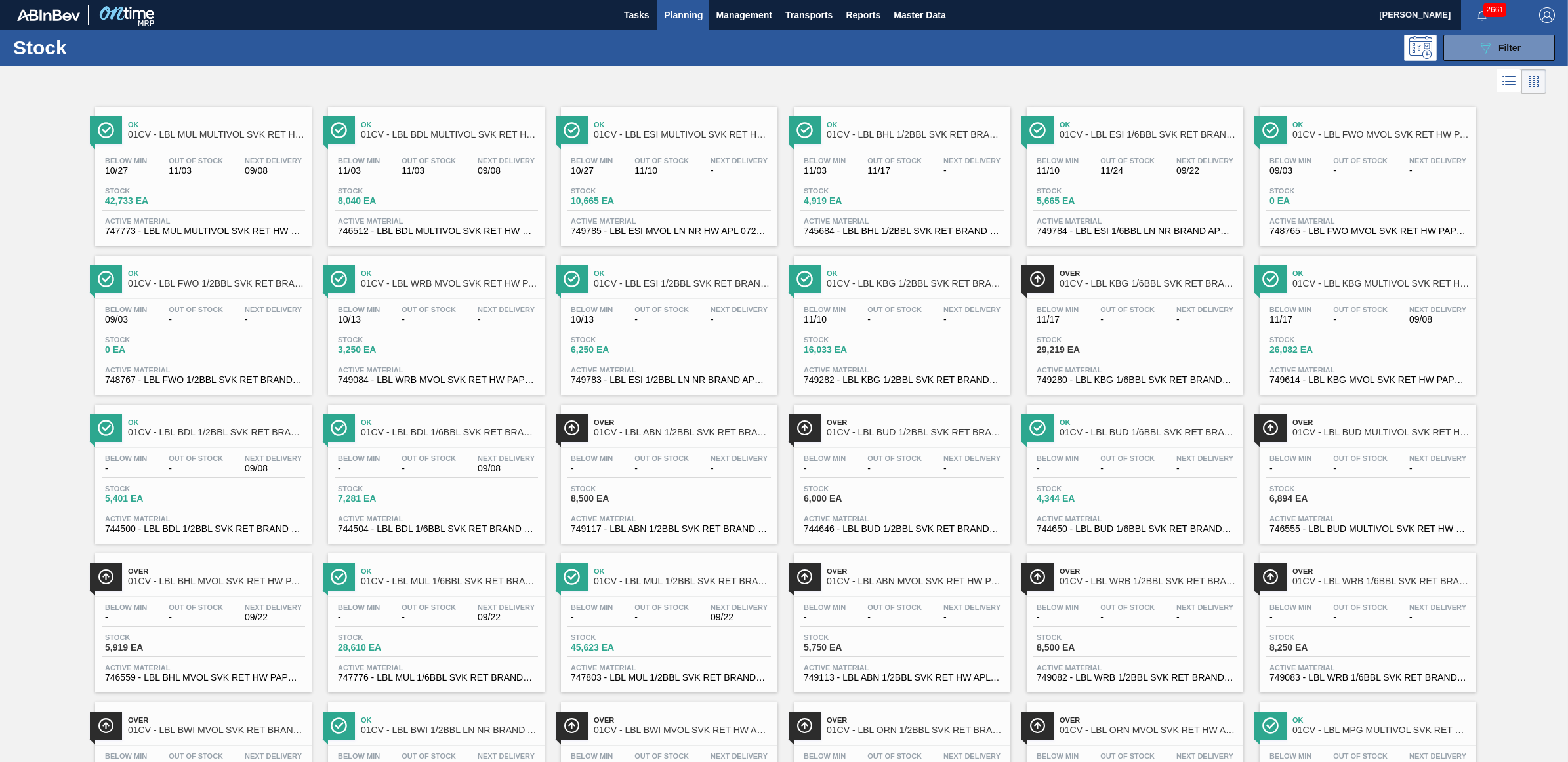
click at [977, 172] on span "-" at bounding box center [972, 170] width 57 height 10
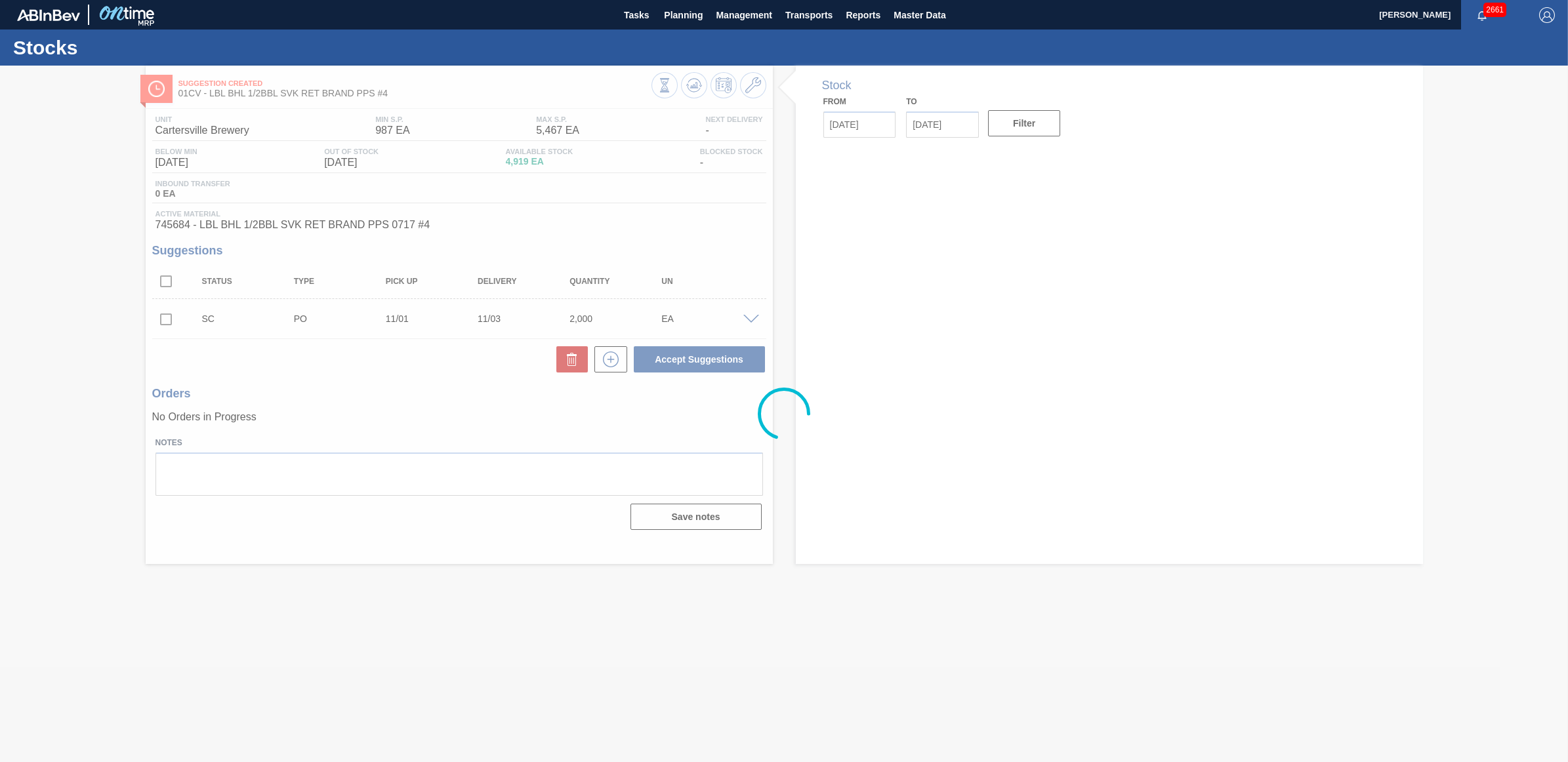
type input "[DATE]"
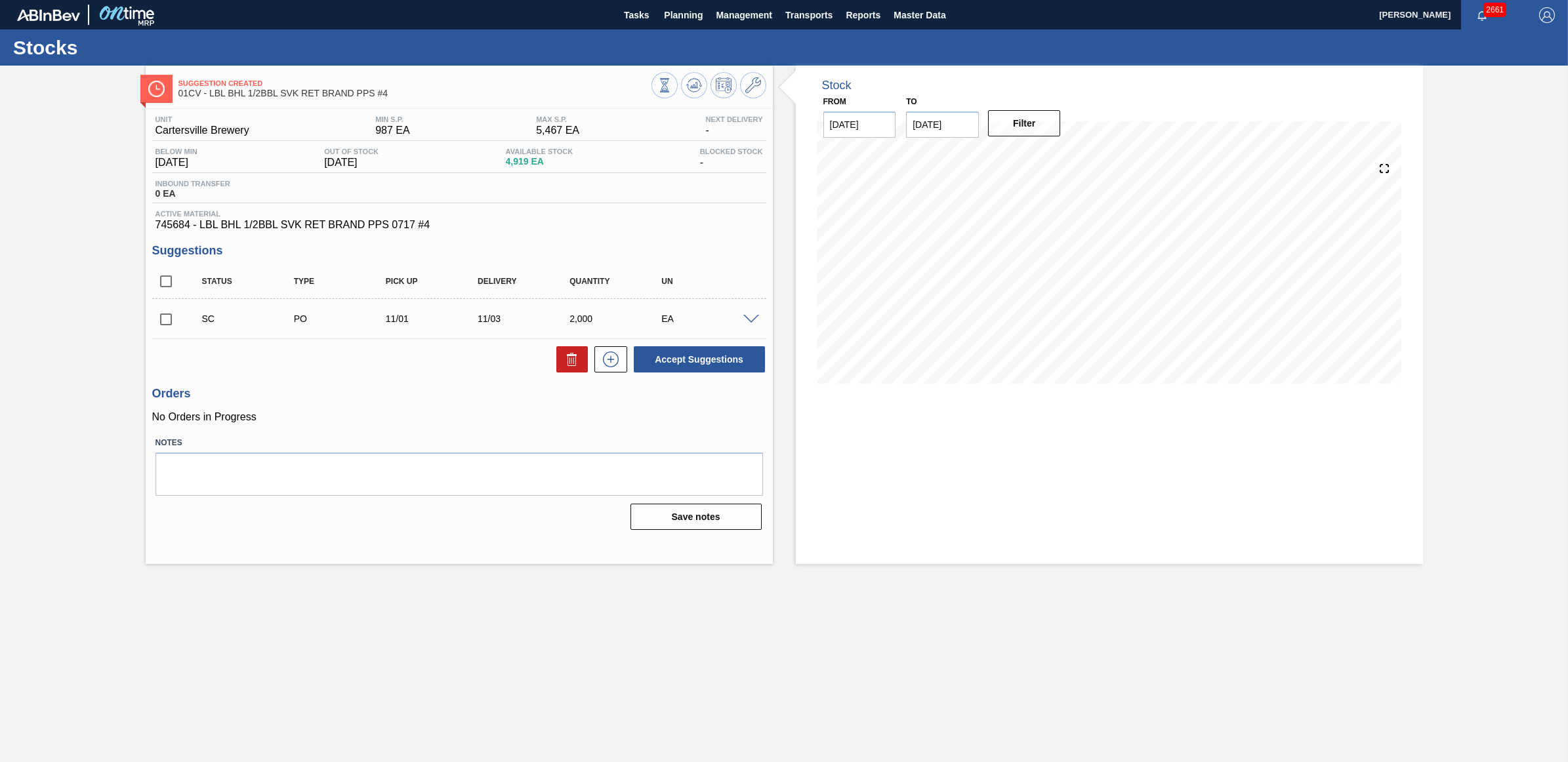
drag, startPoint x: 162, startPoint y: 323, endPoint x: 172, endPoint y: 323, distance: 10.0
click at [162, 323] on input "checkbox" at bounding box center [166, 319] width 27 height 27
click at [730, 359] on button "Accept Suggestions" at bounding box center [699, 359] width 131 height 26
checkbox input "false"
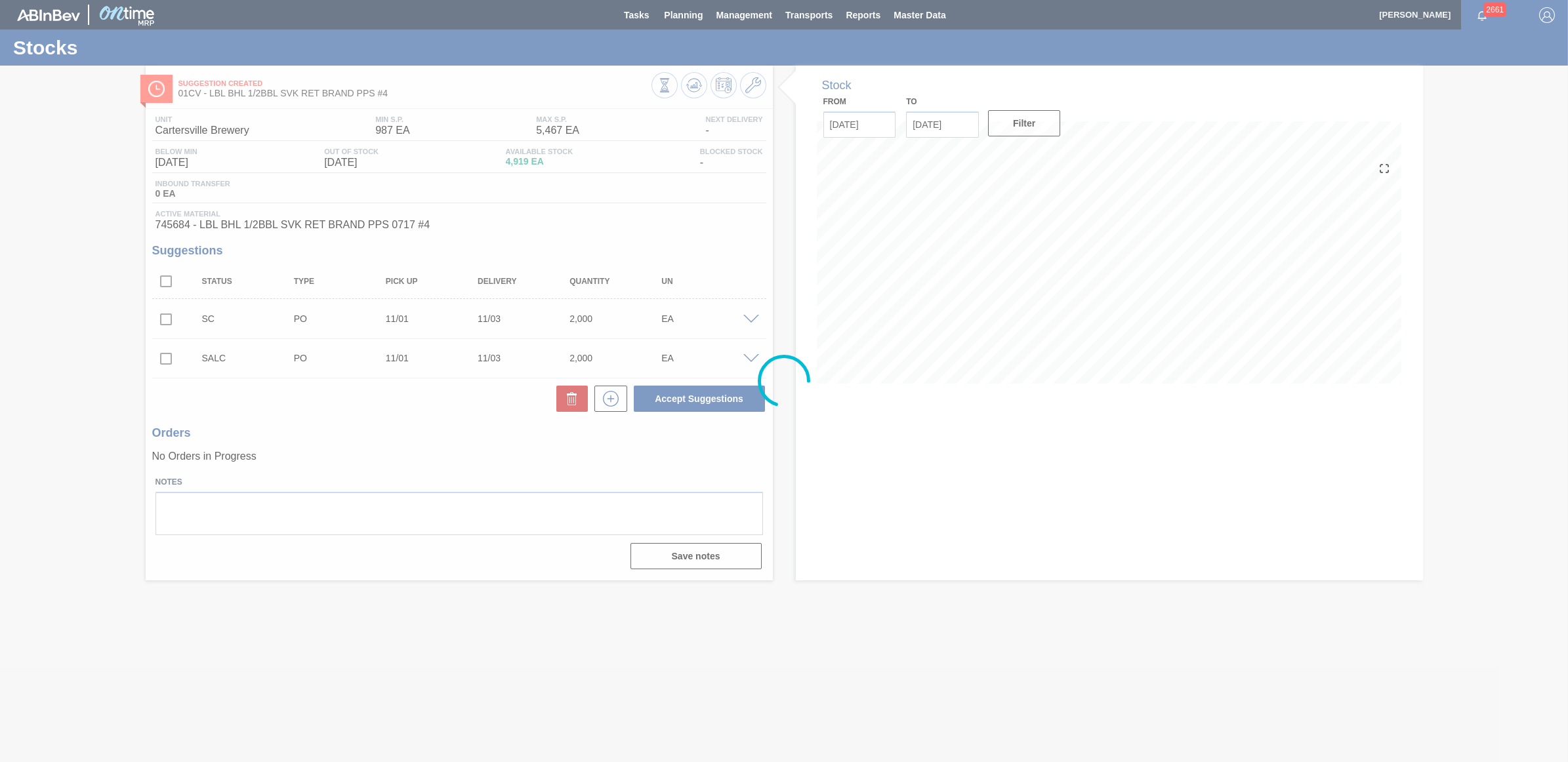
click at [674, 10] on div at bounding box center [784, 381] width 1568 height 762
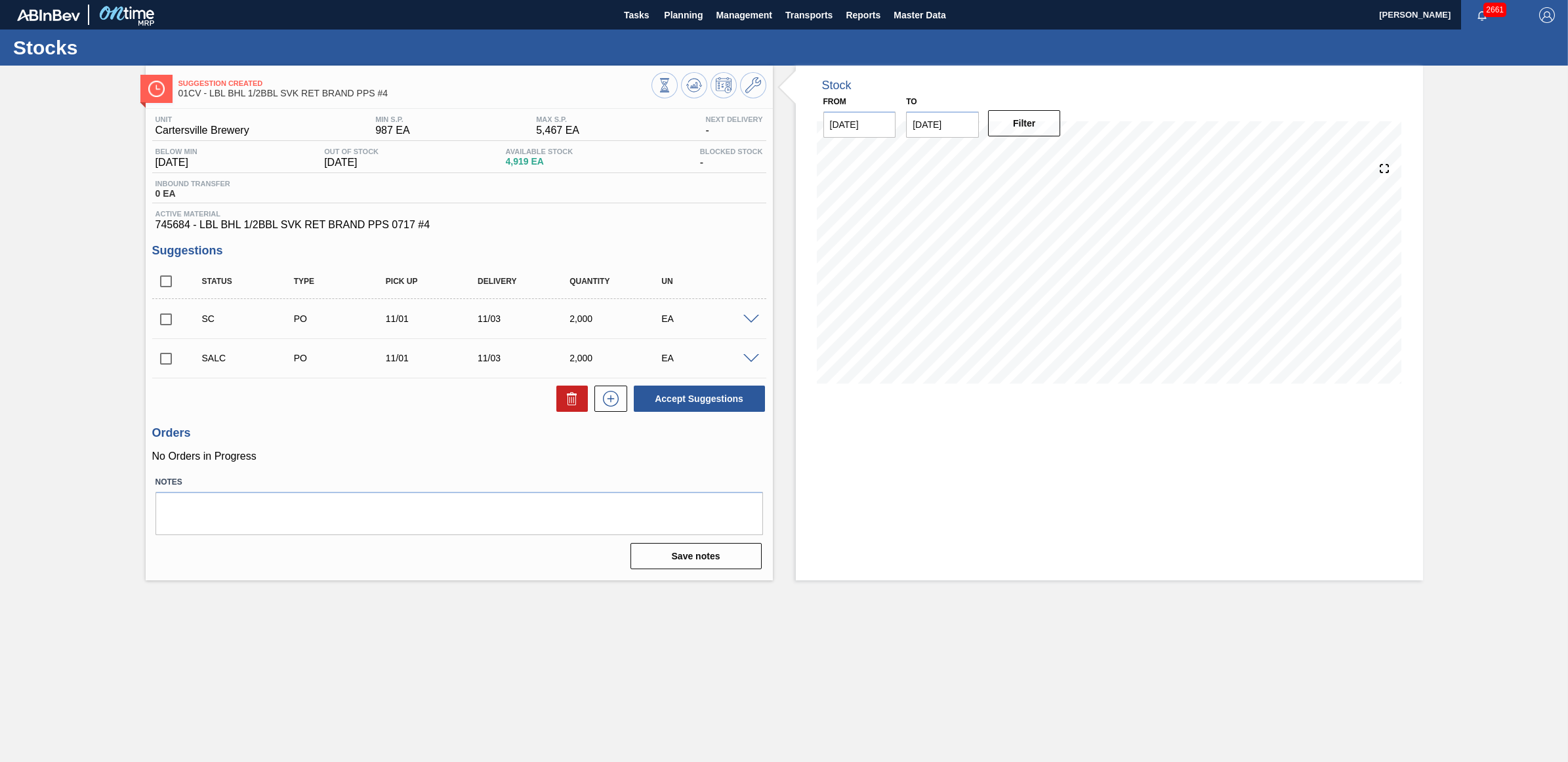
click at [676, 13] on span "Planning" at bounding box center [683, 15] width 39 height 16
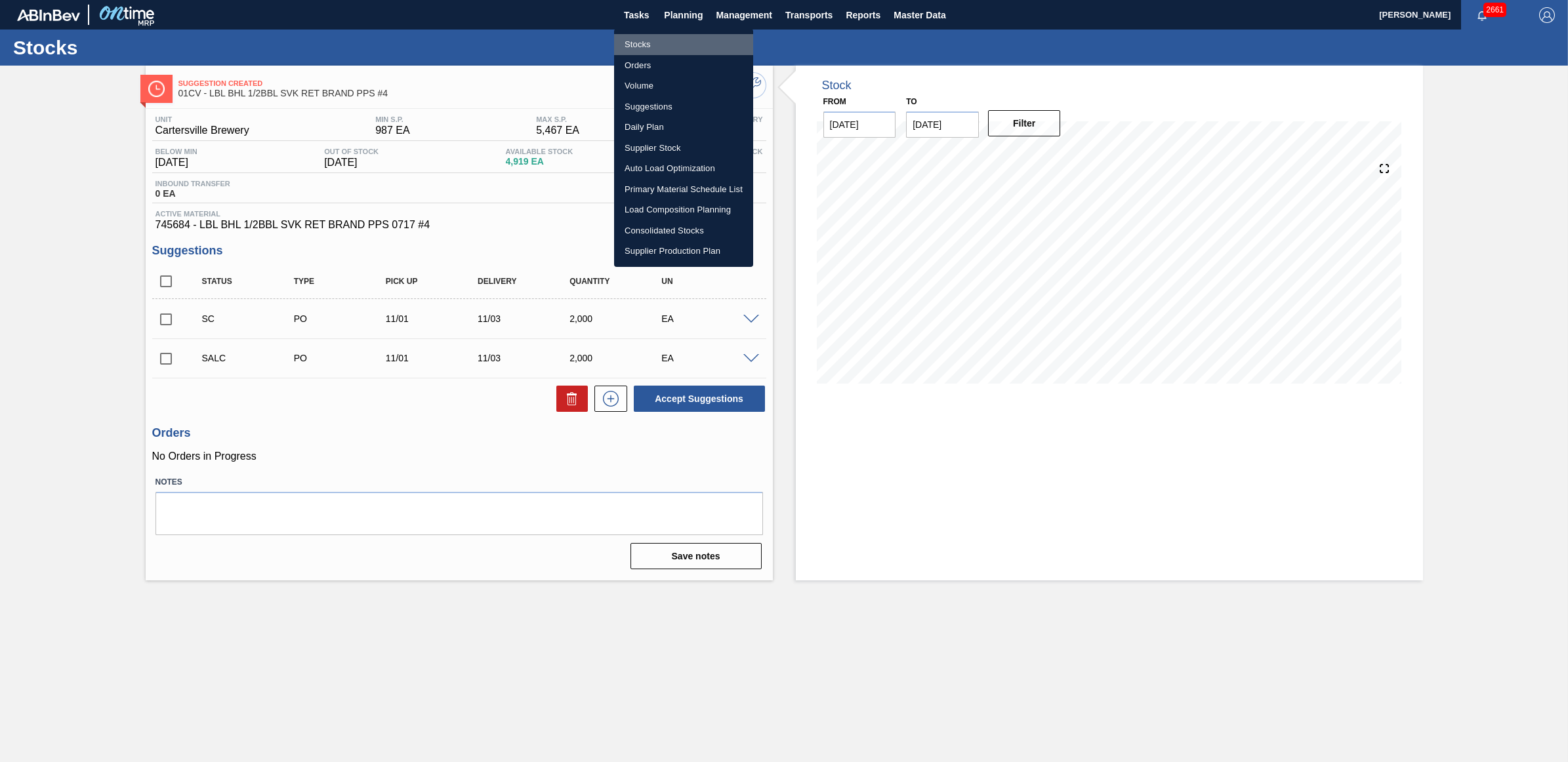
click at [664, 44] on li "Stocks" at bounding box center [683, 45] width 139 height 21
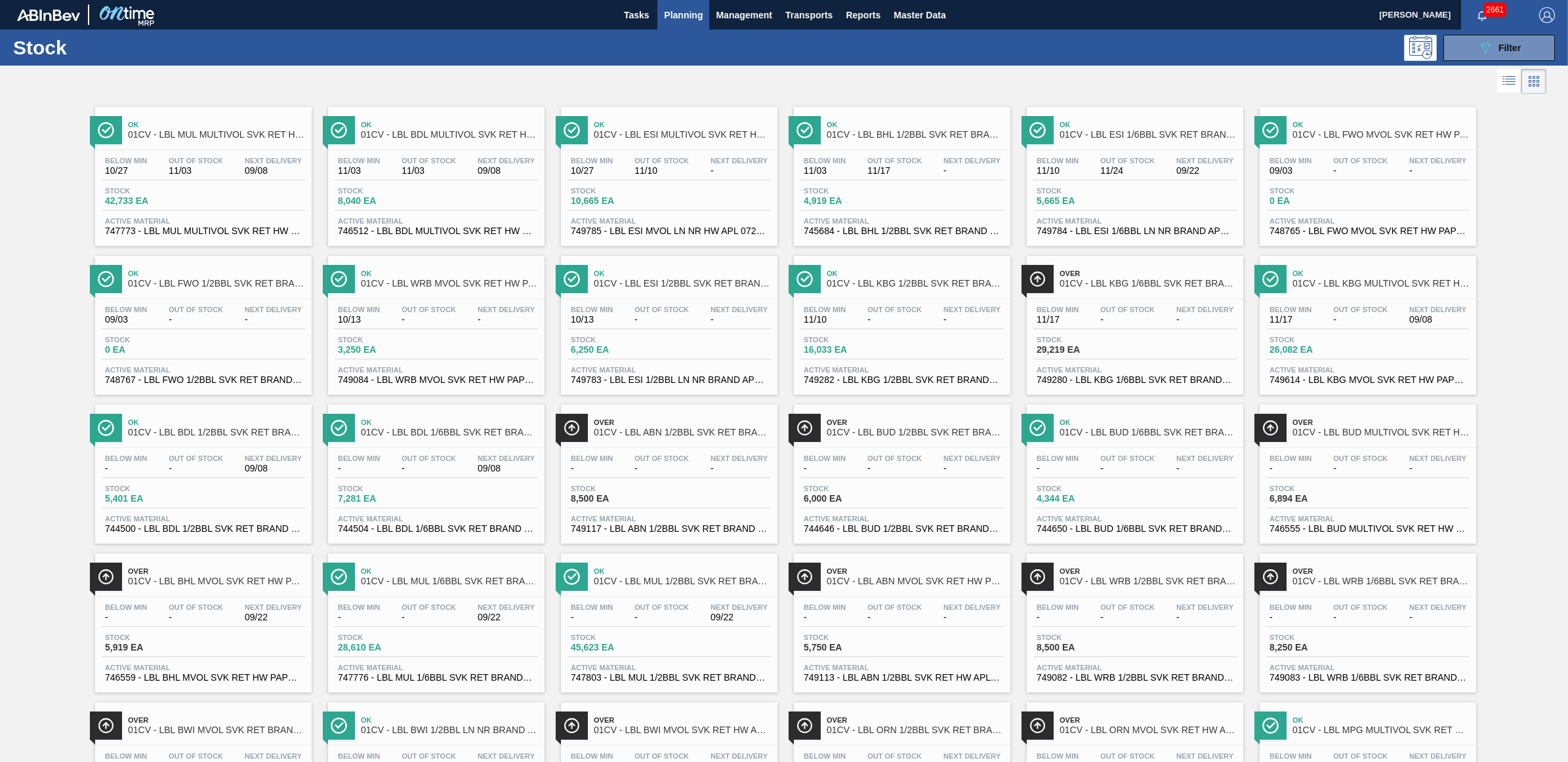
click at [404, 174] on span "11/03" at bounding box center [429, 170] width 55 height 10
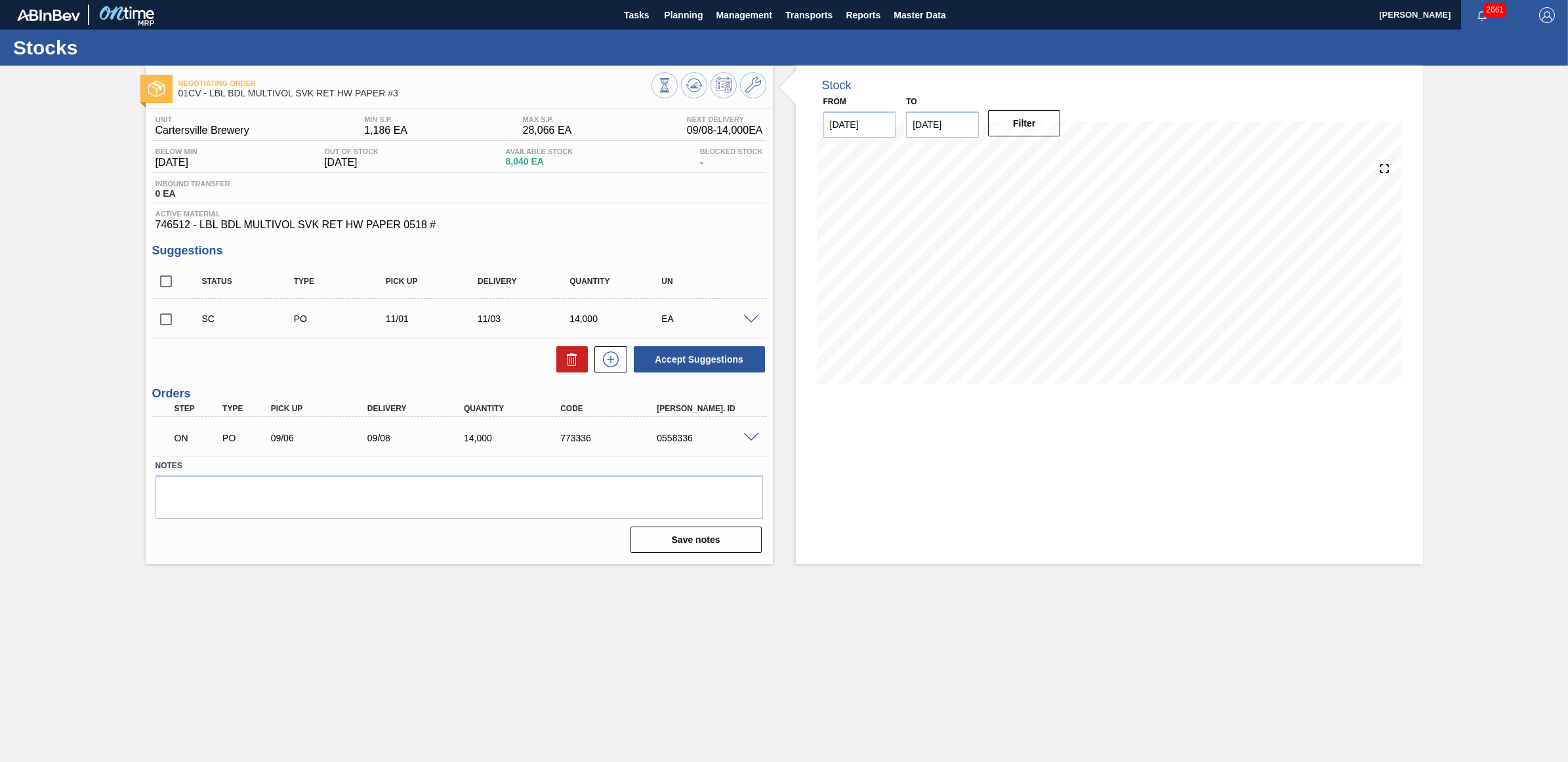
click at [156, 325] on input "checkbox" at bounding box center [166, 319] width 27 height 27
click at [677, 359] on button "Accept Suggestions" at bounding box center [699, 359] width 131 height 26
checkbox input "false"
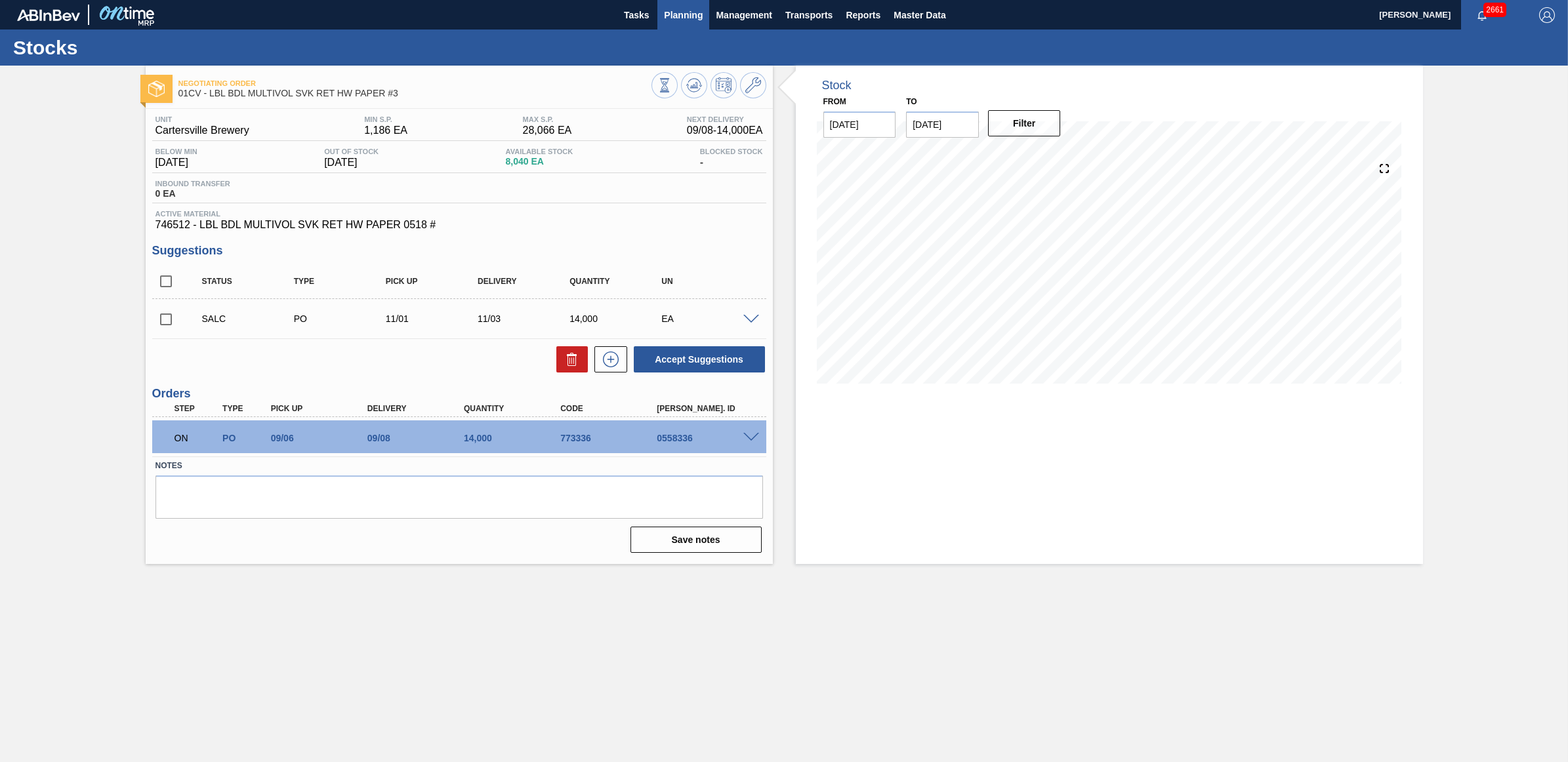
click at [682, 18] on span "Planning" at bounding box center [683, 15] width 39 height 16
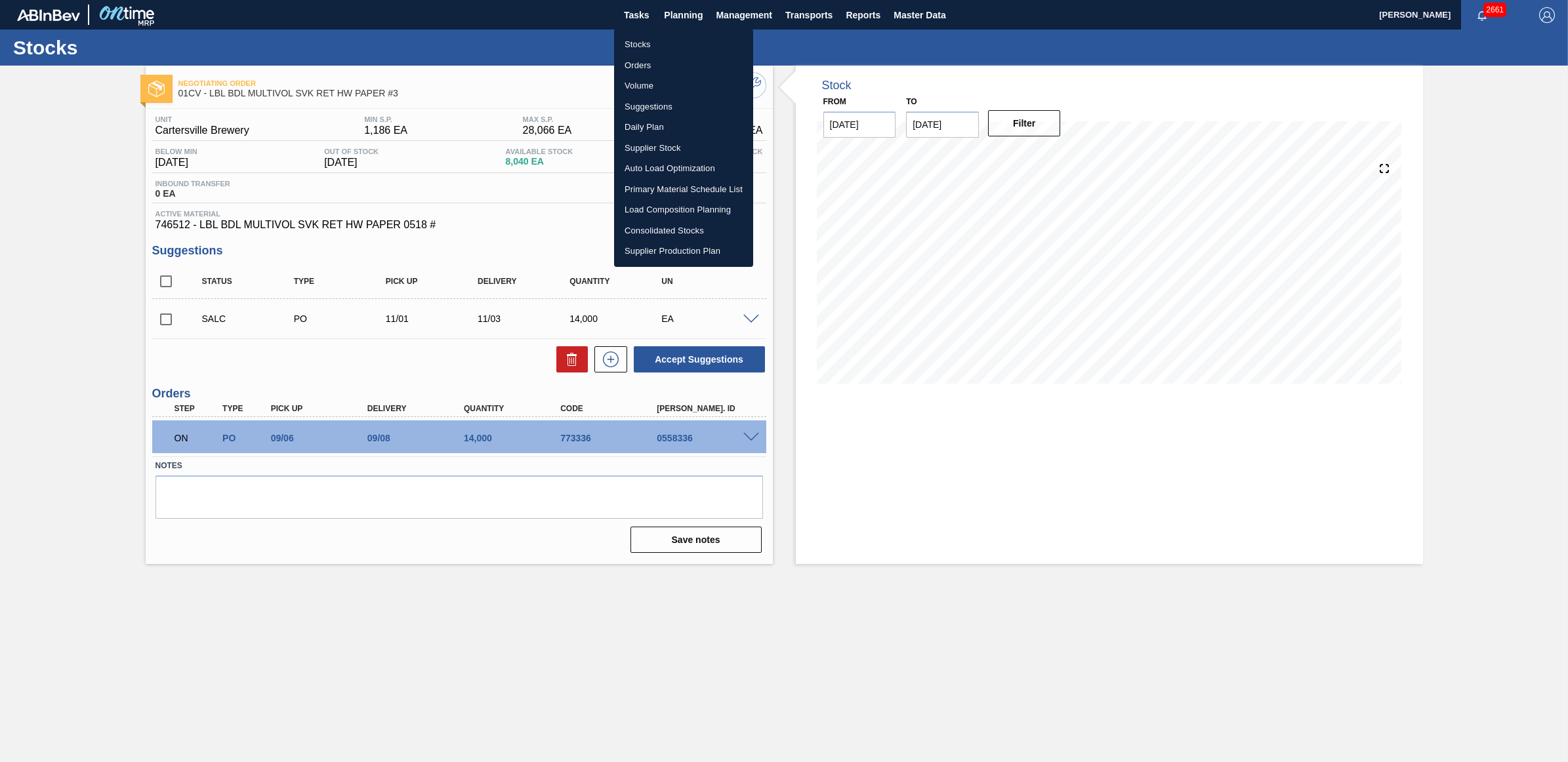
click at [654, 41] on li "Stocks" at bounding box center [683, 45] width 139 height 21
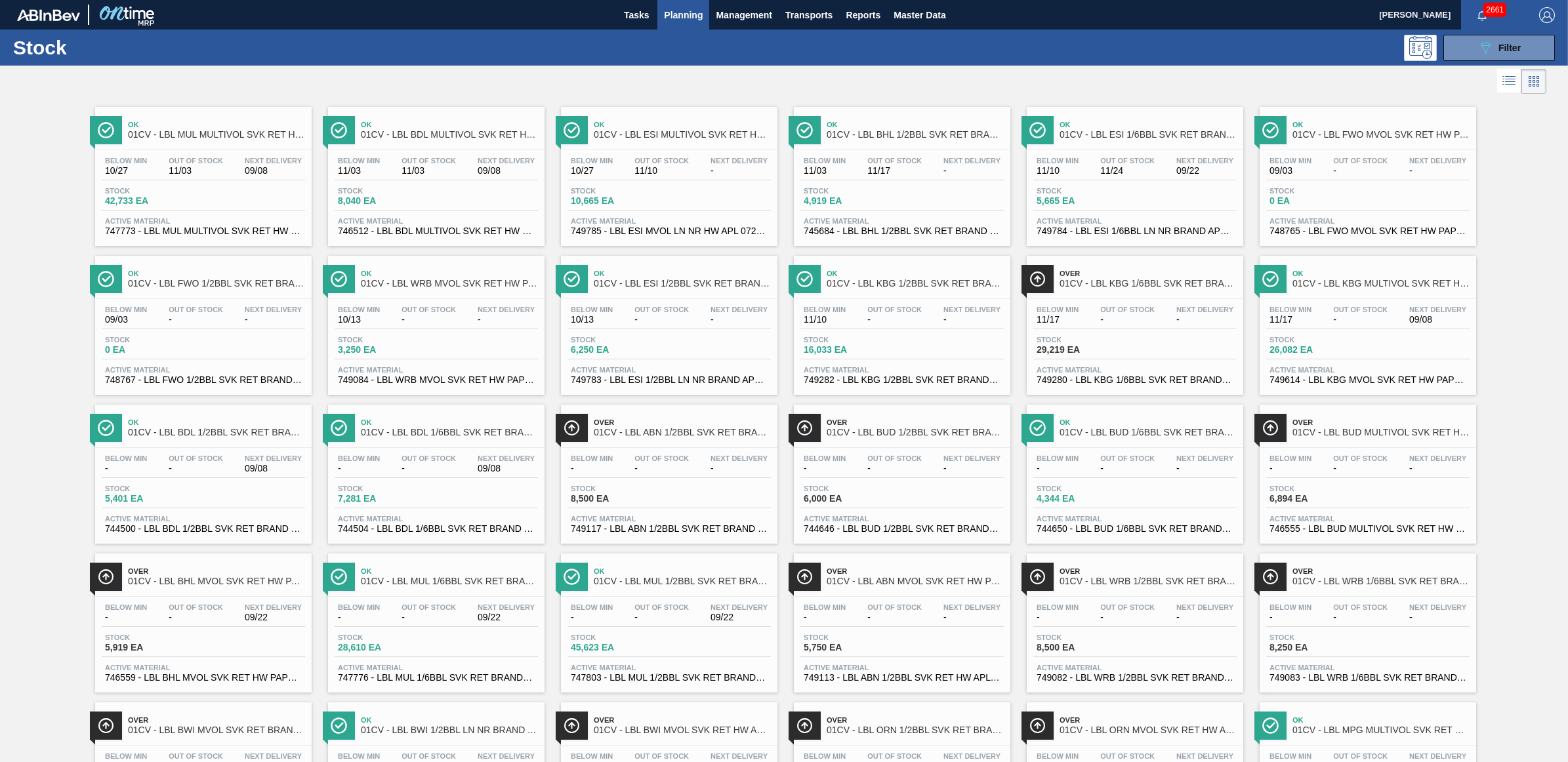
click at [185, 174] on span "11/03" at bounding box center [196, 170] width 55 height 10
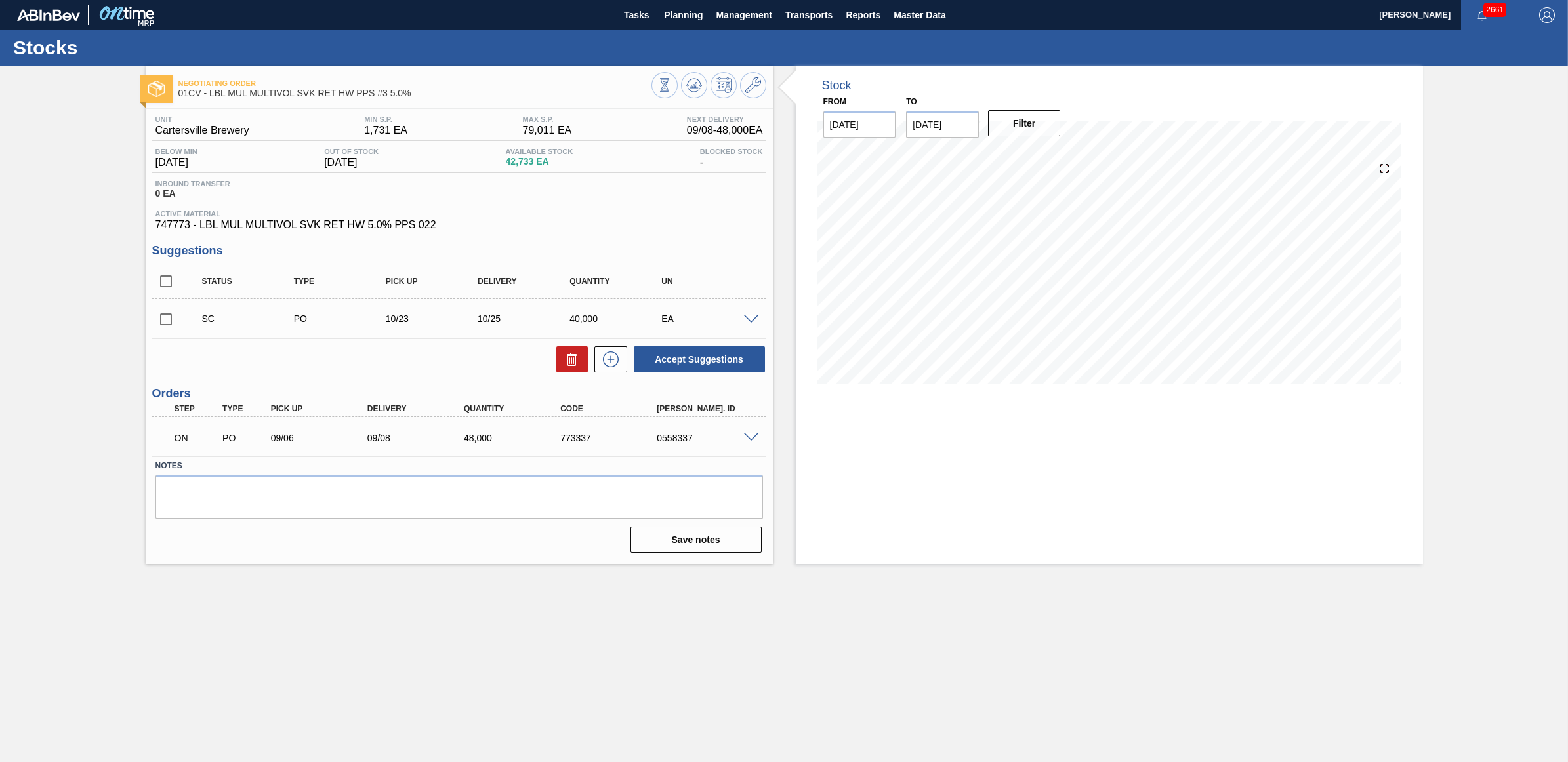
click at [171, 325] on input "checkbox" at bounding box center [166, 319] width 27 height 27
click at [732, 366] on button "Accept Suggestions" at bounding box center [699, 359] width 131 height 26
checkbox input "false"
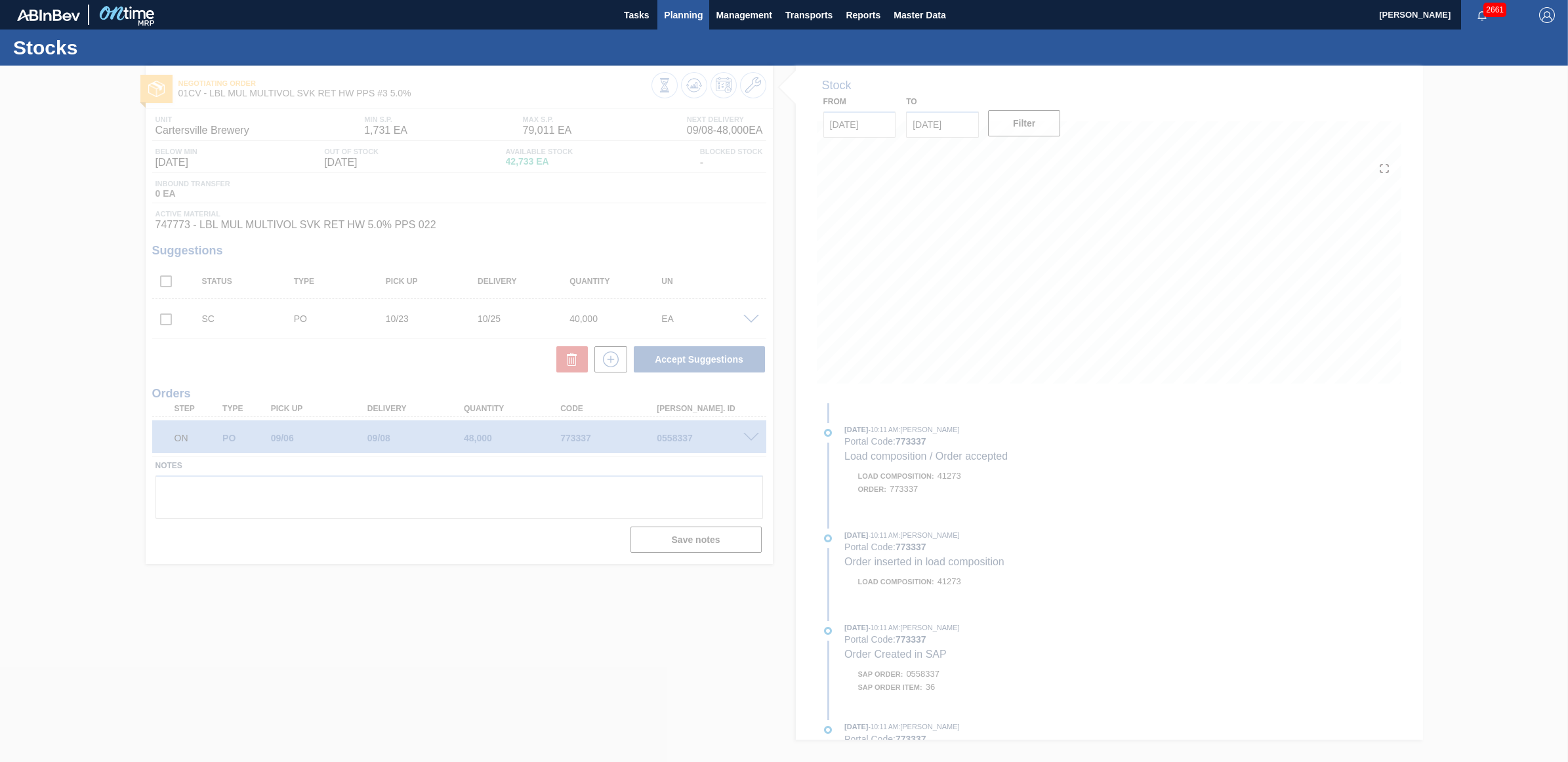
click at [684, 15] on span "Planning" at bounding box center [683, 15] width 39 height 16
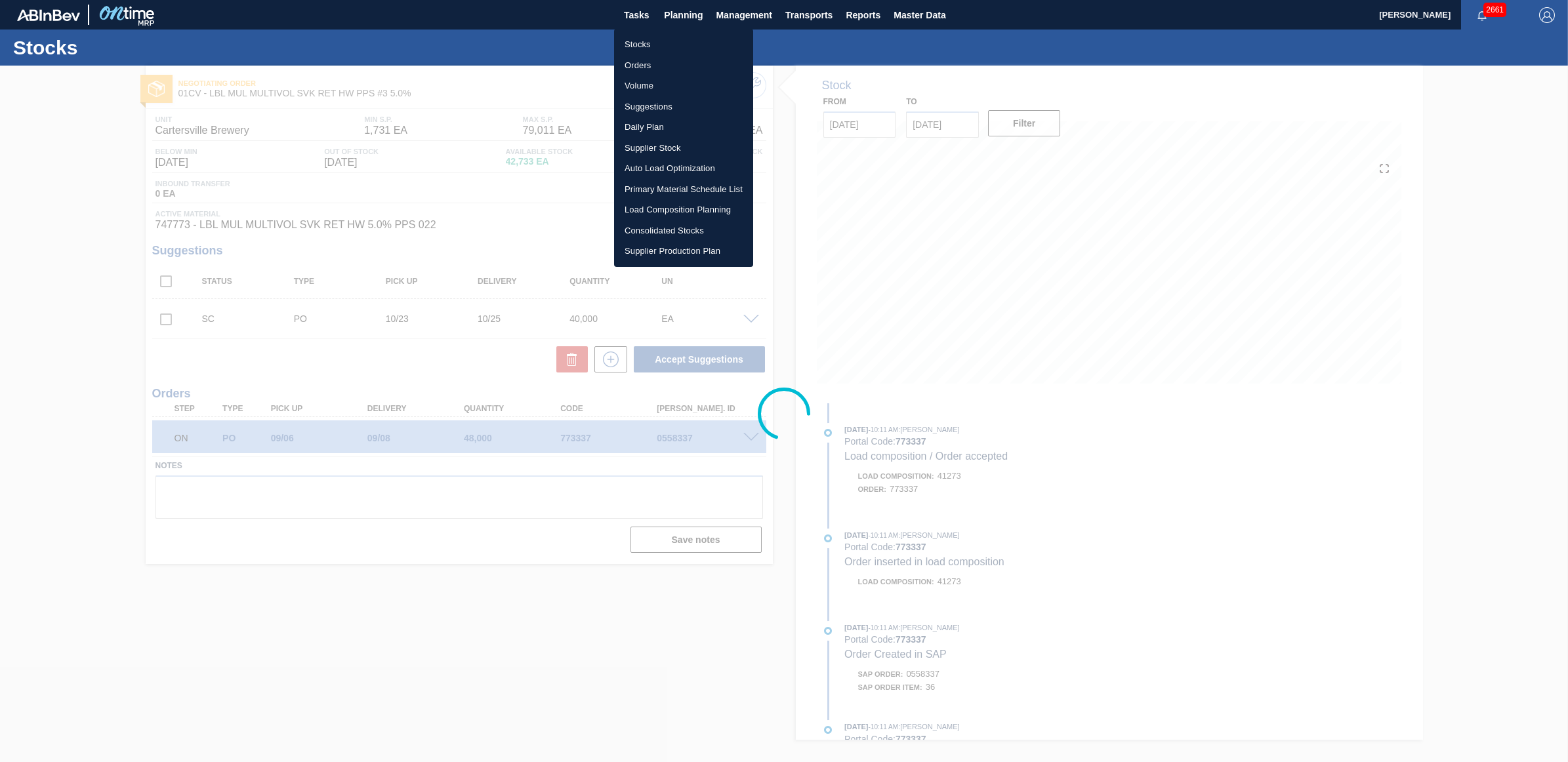
click at [637, 41] on li "Stocks" at bounding box center [683, 45] width 139 height 21
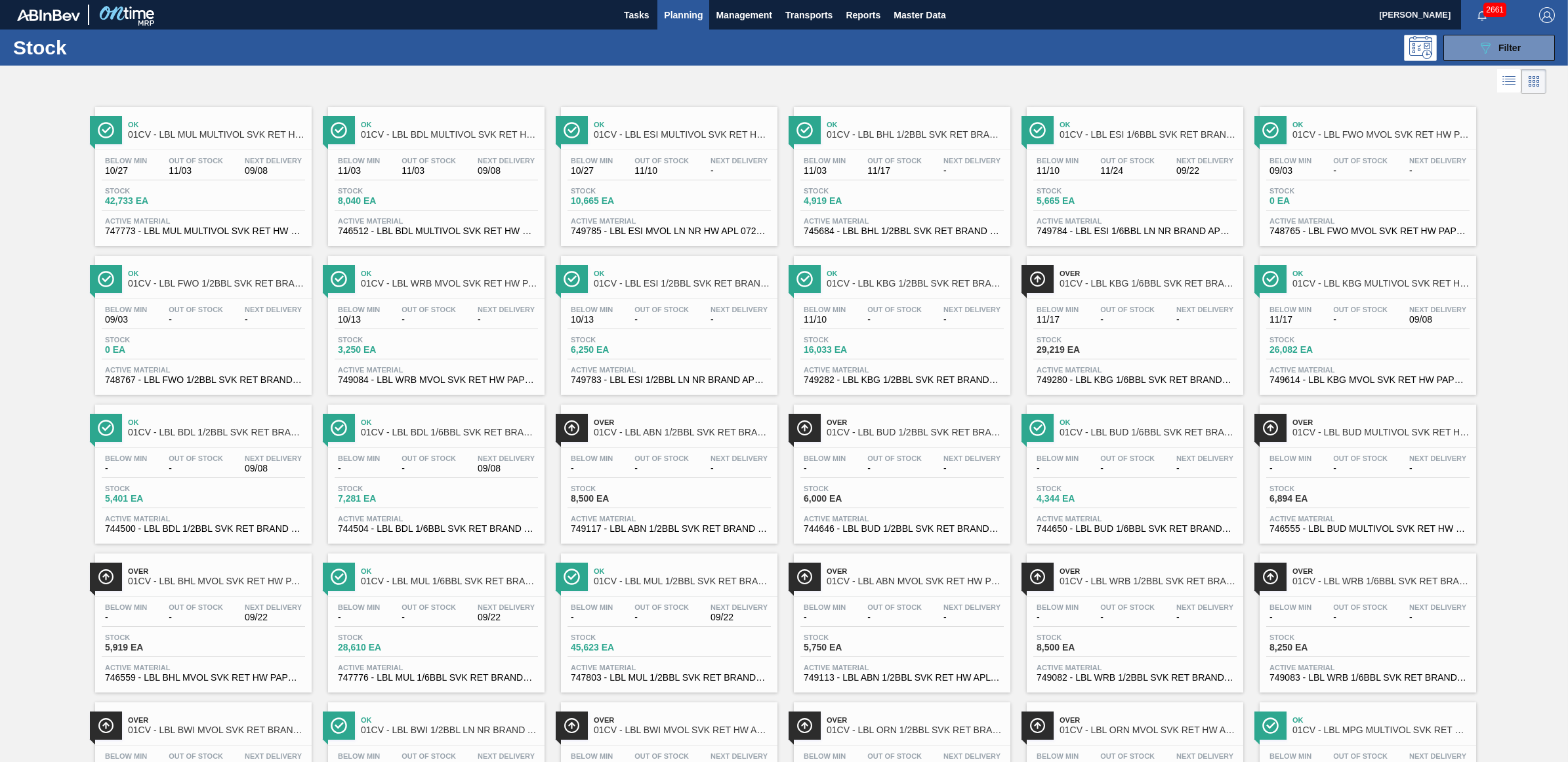
click at [386, 329] on div "Below Min 10/13 Out Of Stock - Next Delivery -" at bounding box center [436, 317] width 203 height 23
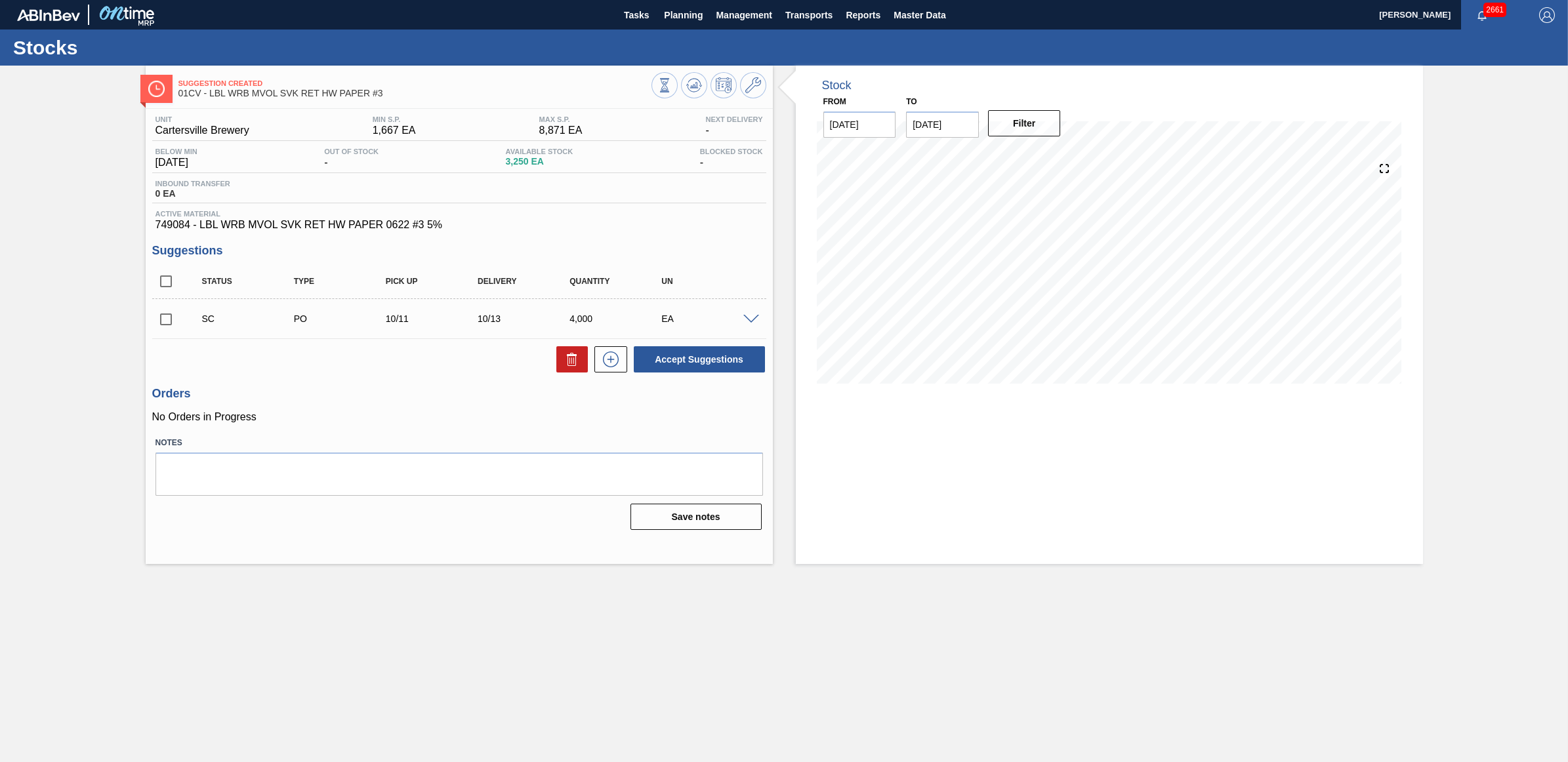
click at [162, 323] on input "checkbox" at bounding box center [166, 319] width 27 height 27
click at [756, 353] on button "Accept Suggestions" at bounding box center [699, 359] width 131 height 26
checkbox input "false"
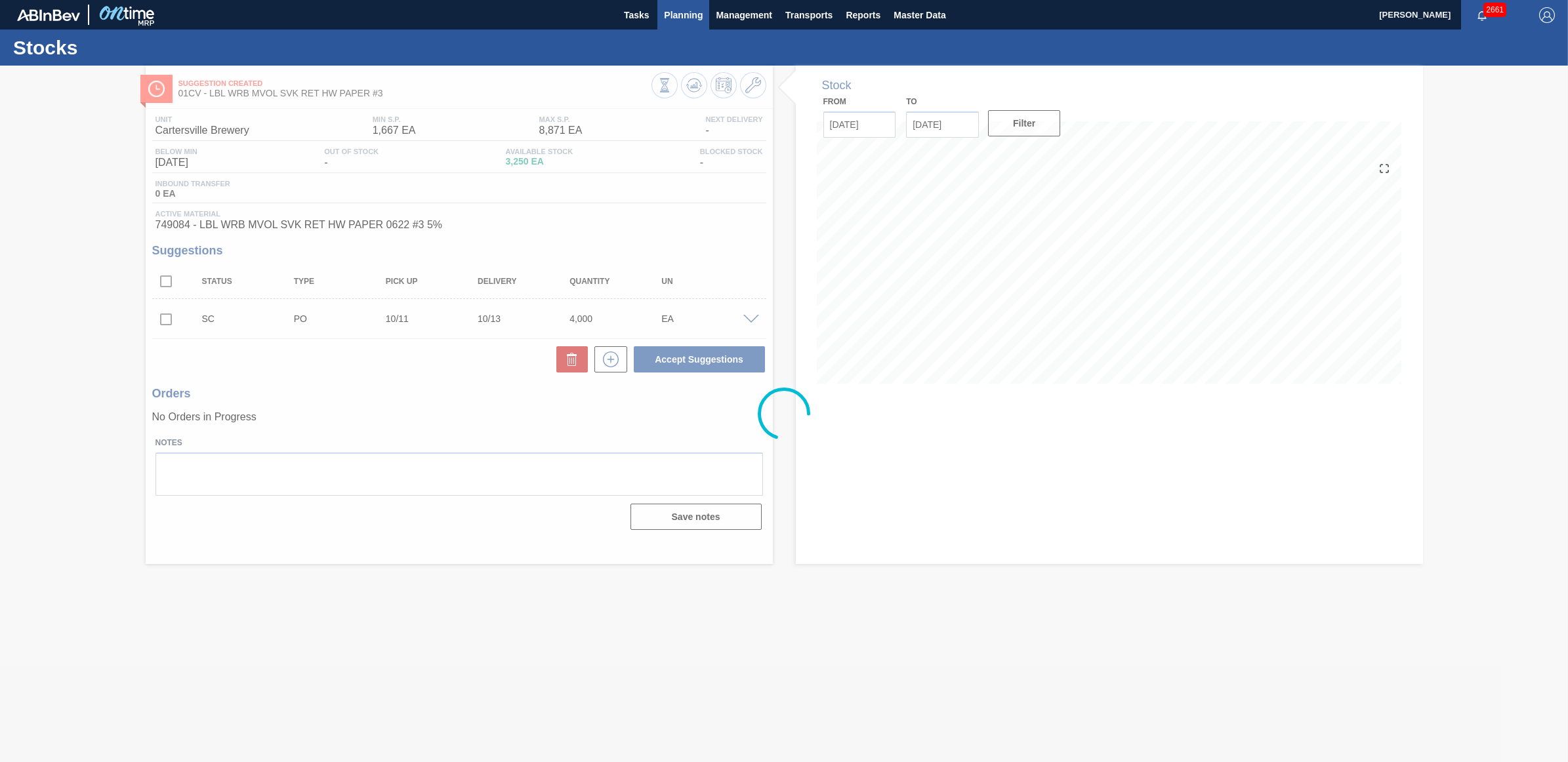
click at [671, 17] on span "Planning" at bounding box center [683, 15] width 39 height 16
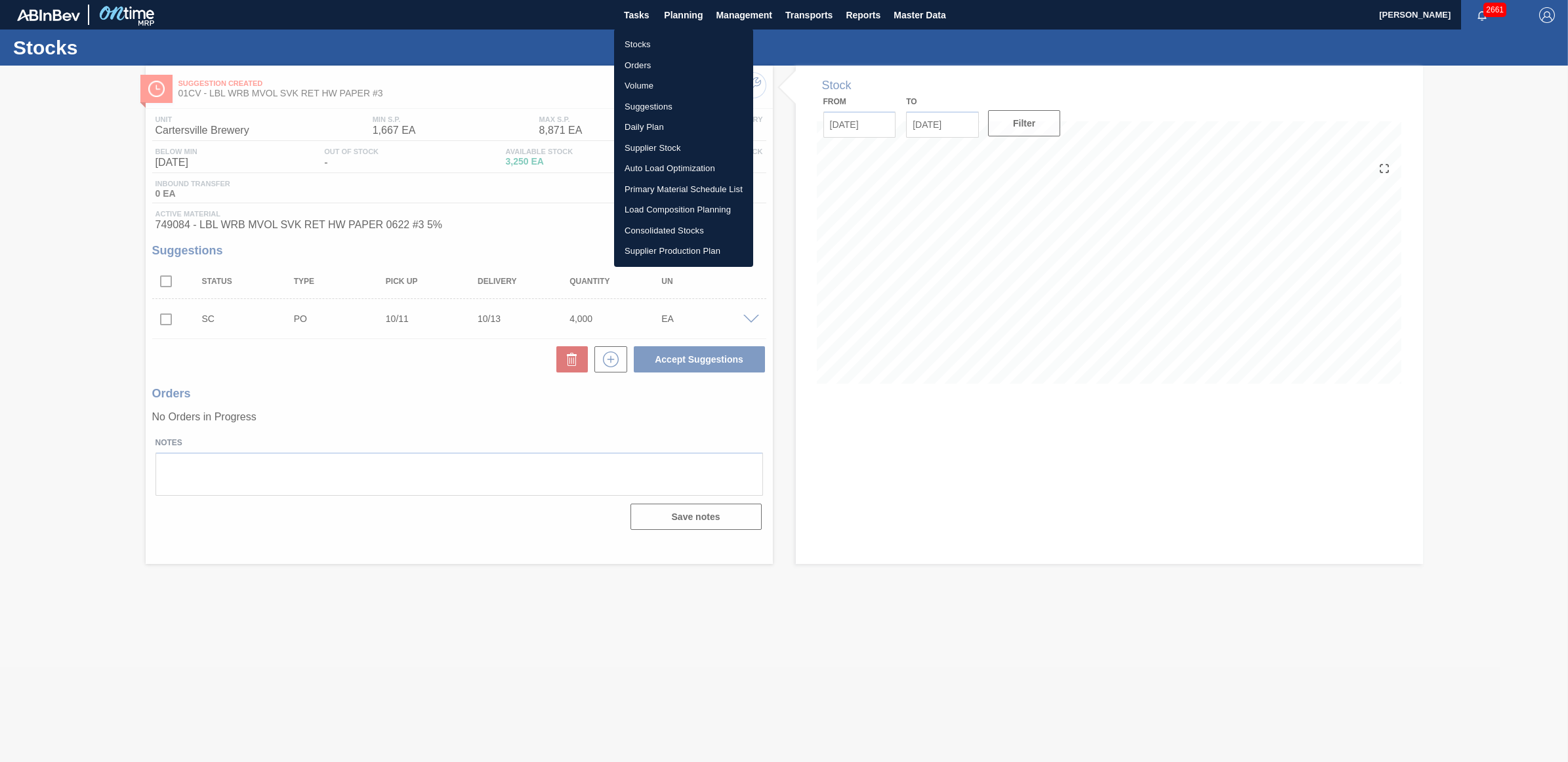
click at [641, 40] on li "Stocks" at bounding box center [683, 45] width 139 height 21
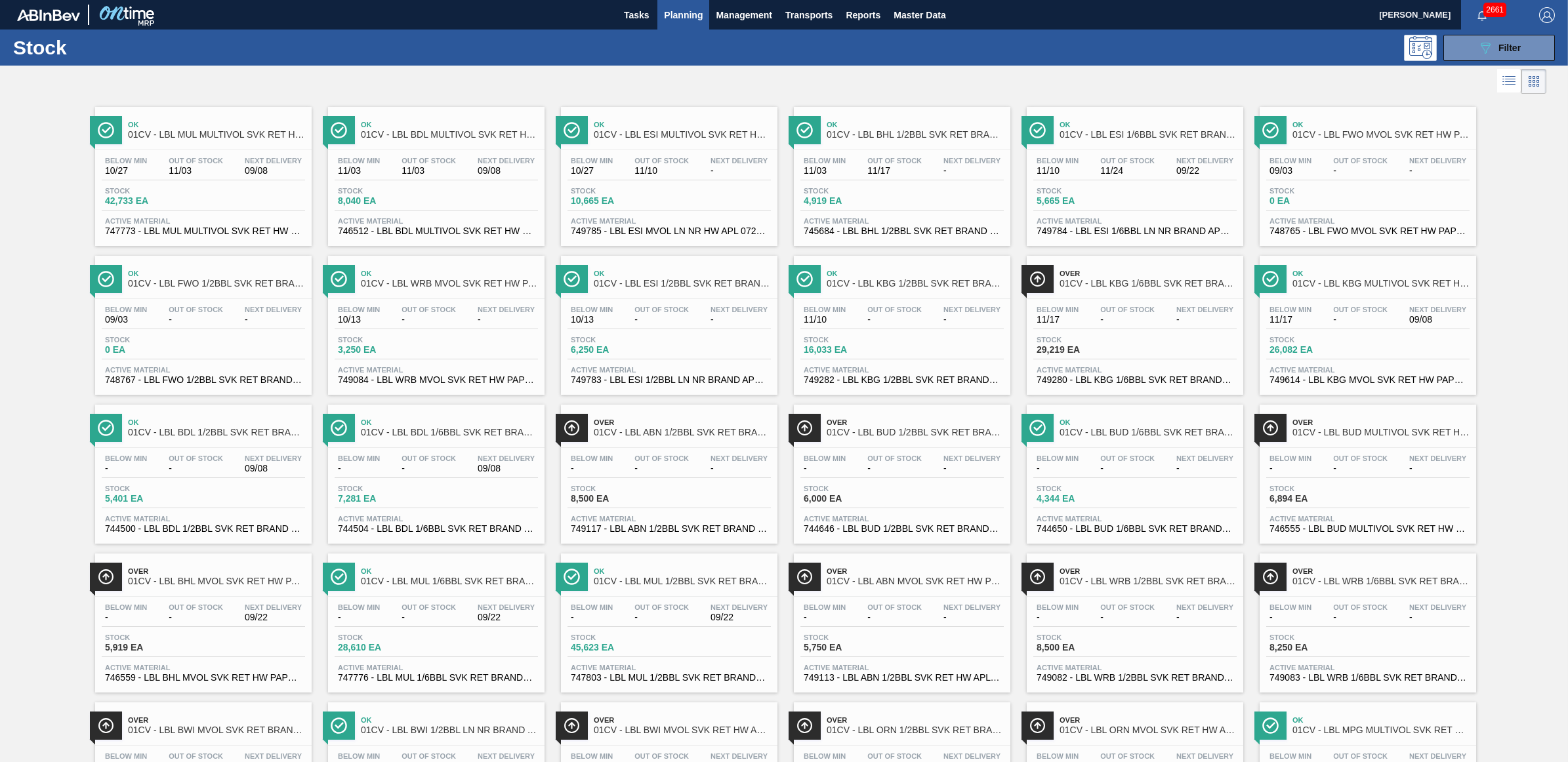
click at [932, 313] on div "Below Min 11/10 Out Of Stock - Next Delivery -" at bounding box center [902, 317] width 203 height 23
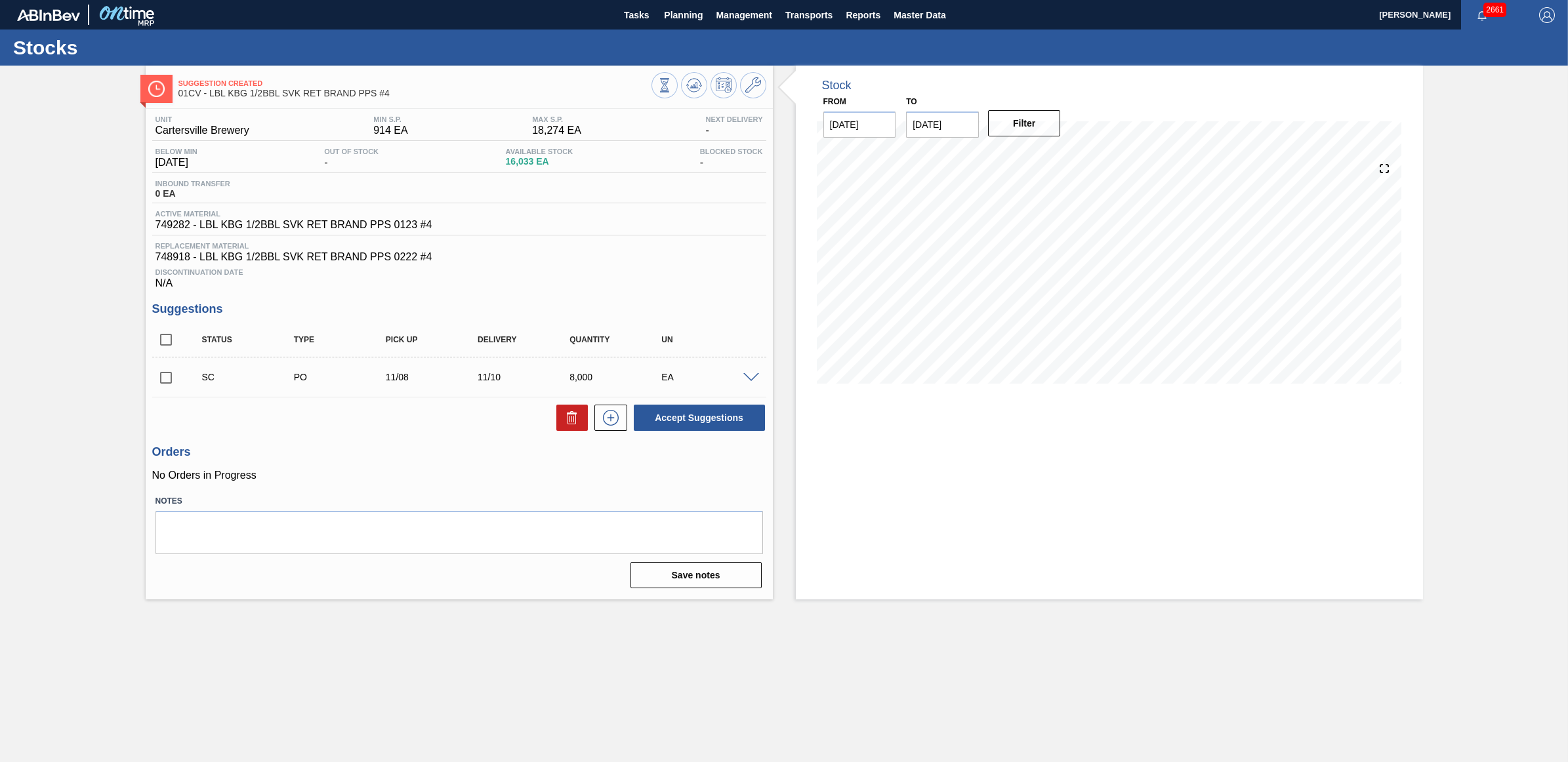
click at [159, 383] on input "checkbox" at bounding box center [166, 377] width 27 height 27
click at [669, 419] on button "Accept Suggestions" at bounding box center [699, 417] width 131 height 26
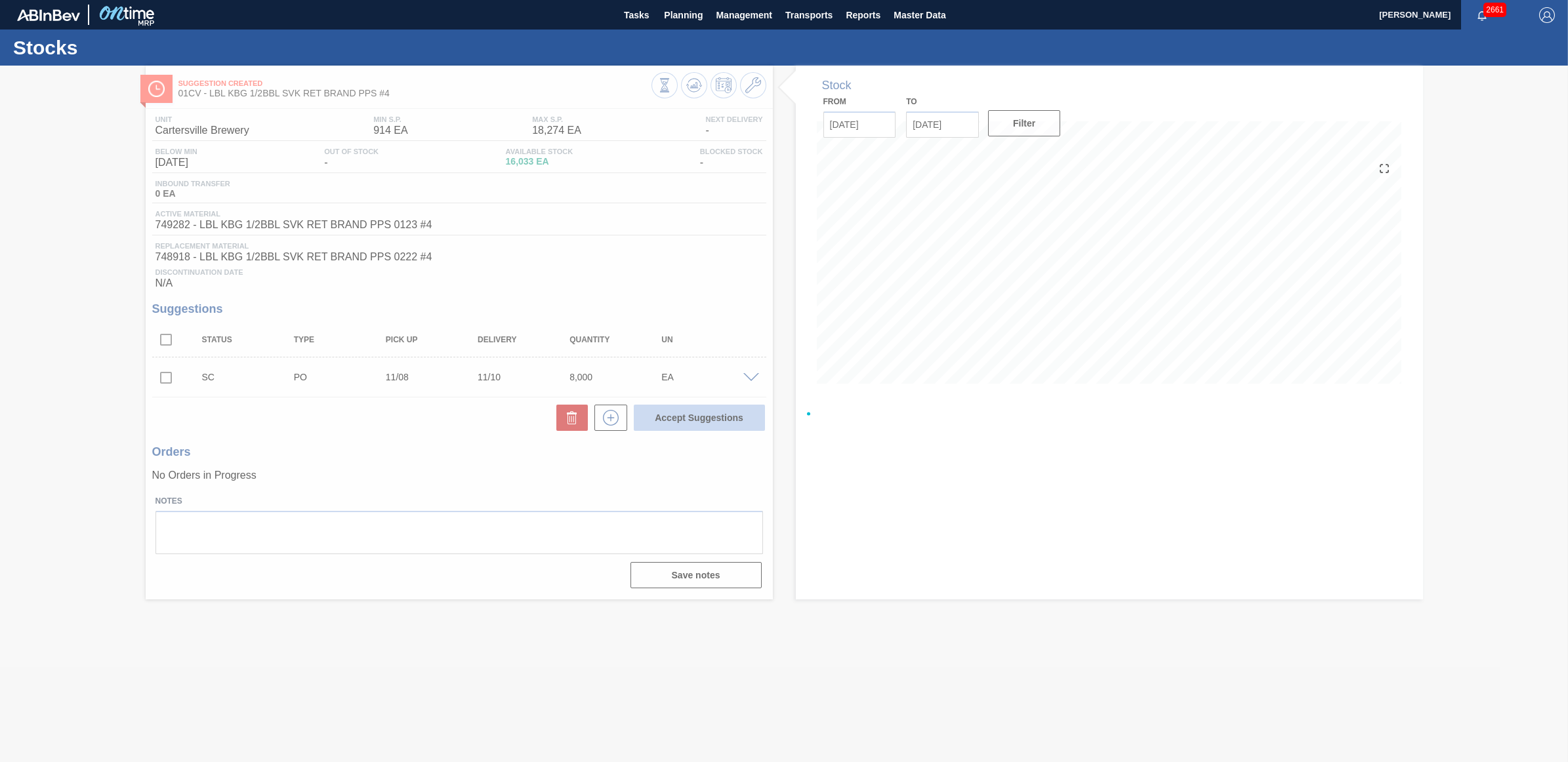
checkbox input "false"
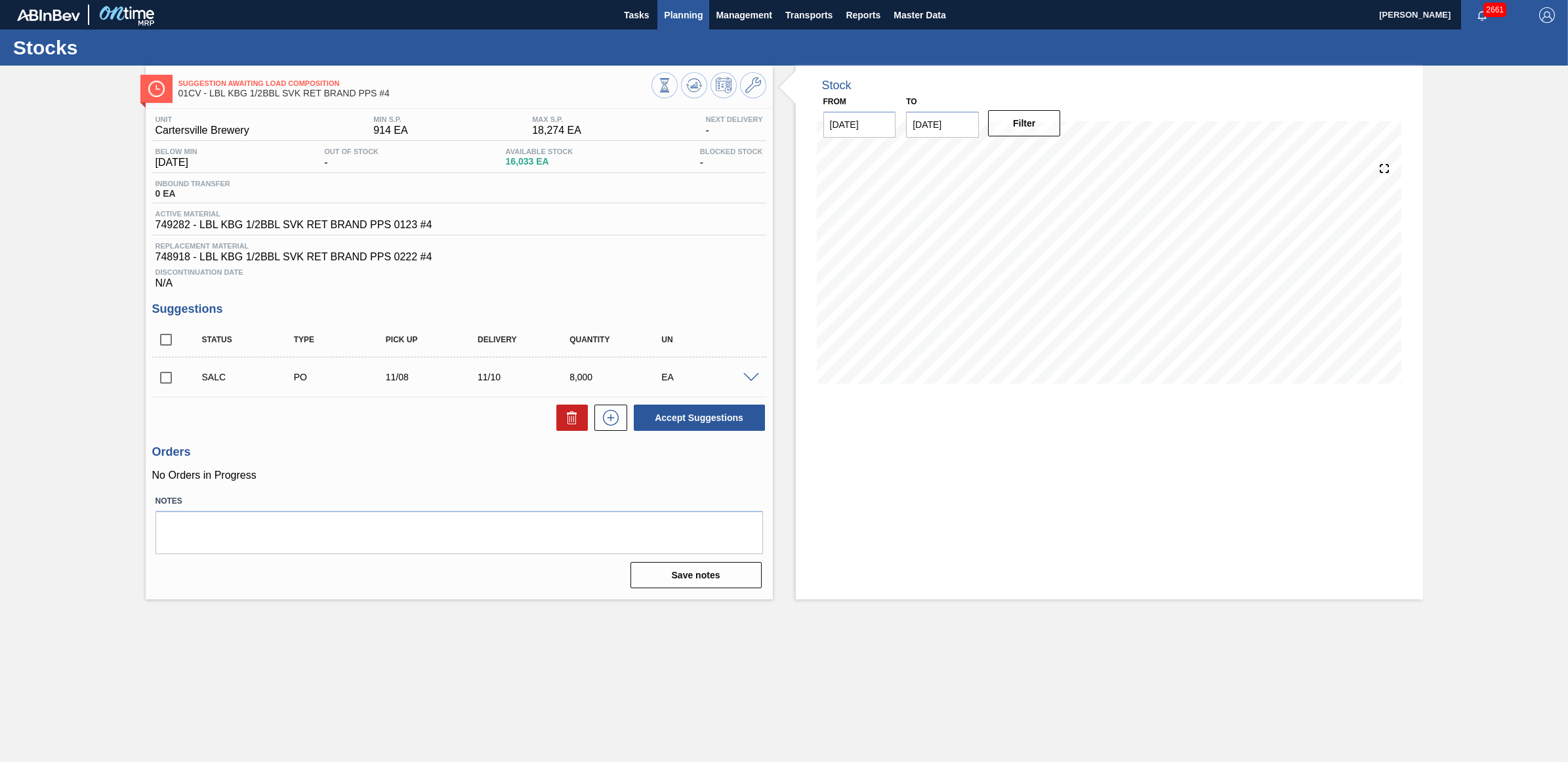
click at [658, 17] on button "Planning" at bounding box center [683, 15] width 52 height 29
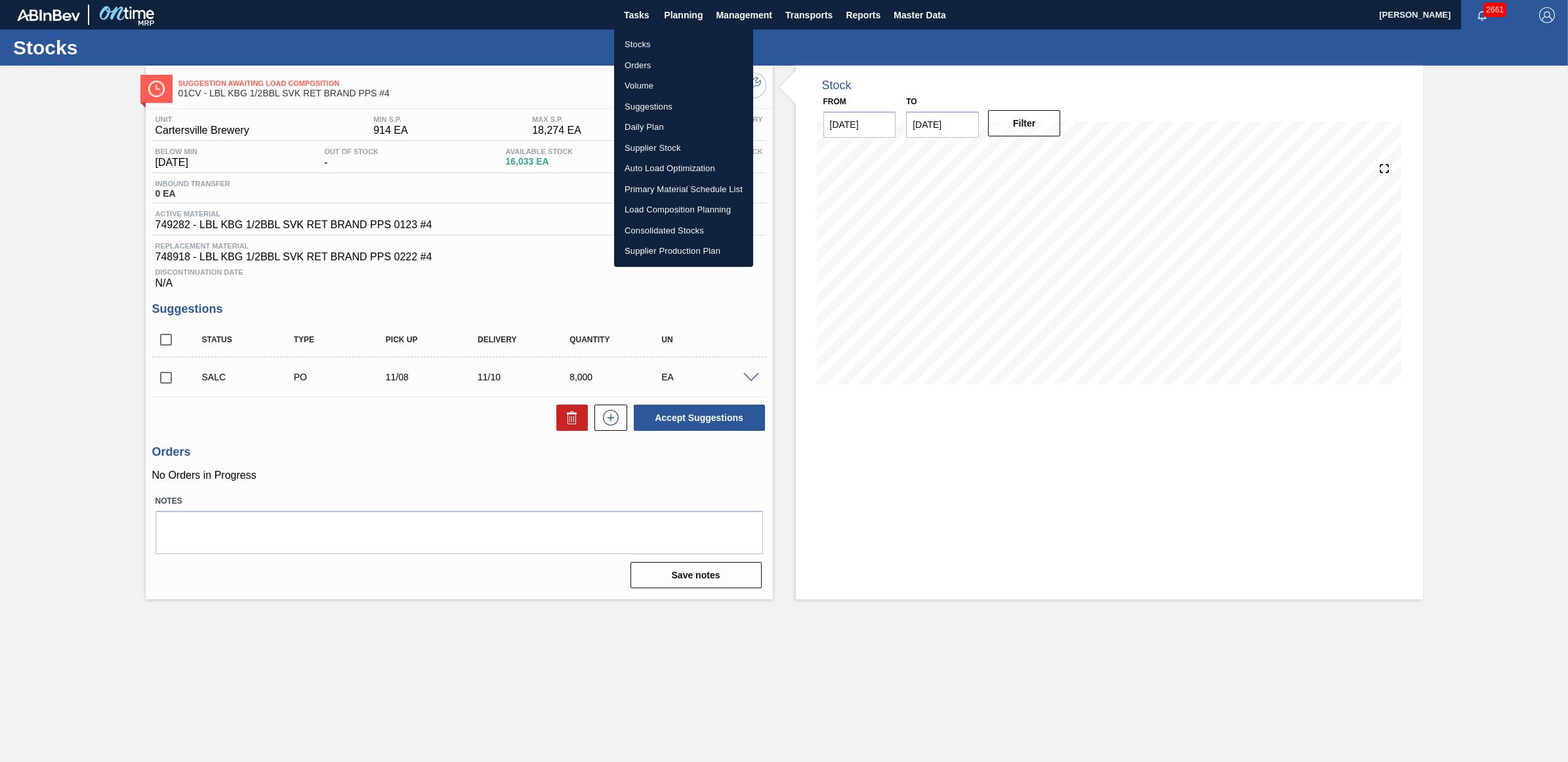
click at [664, 41] on li "Stocks" at bounding box center [683, 45] width 139 height 21
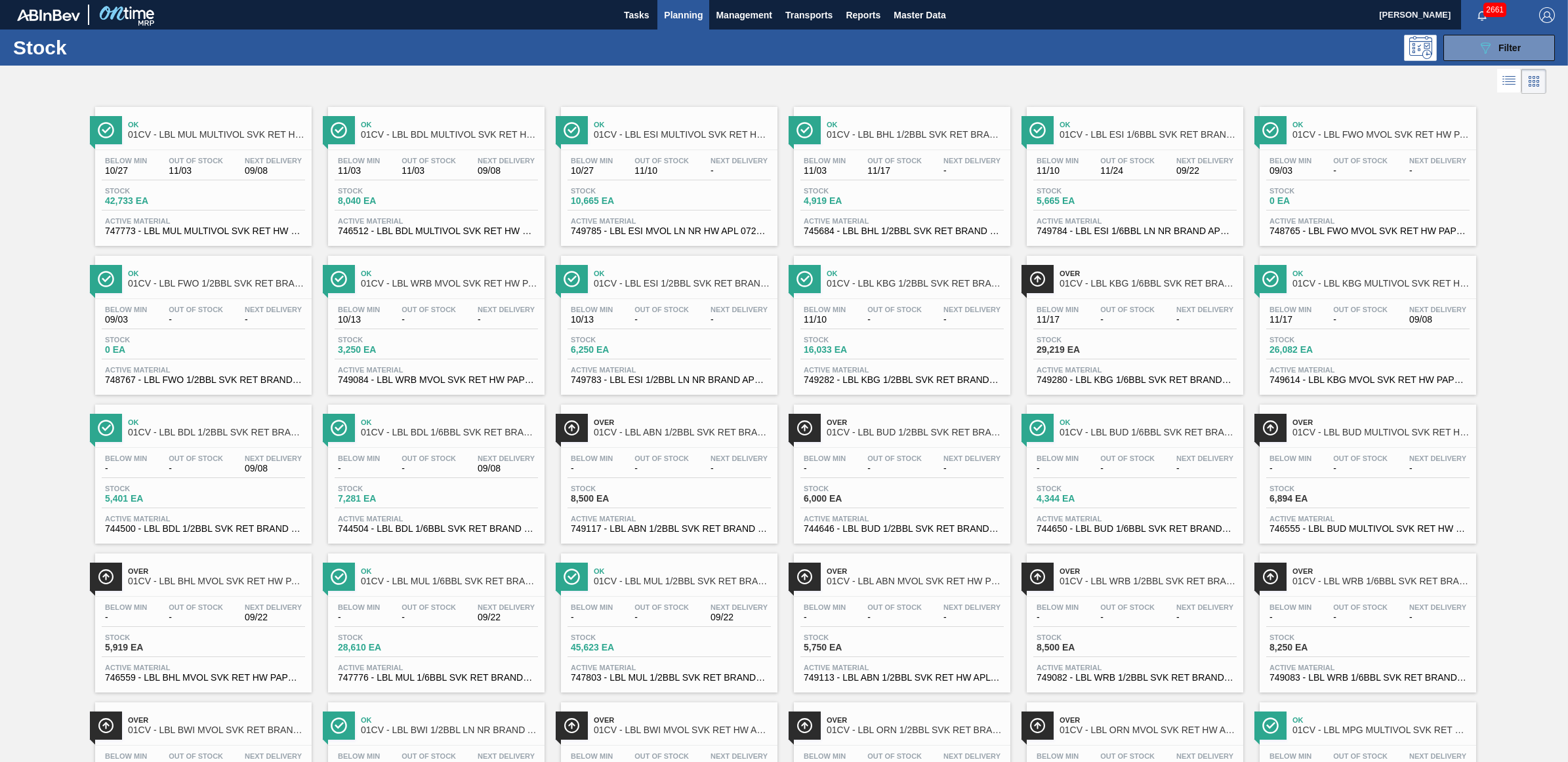
drag, startPoint x: 1467, startPoint y: 46, endPoint x: 1475, endPoint y: 61, distance: 17.0
click at [1467, 46] on button "089F7B8B-B2A5-4AFE-B5C0-19BA573D28AC Filter" at bounding box center [1499, 47] width 112 height 26
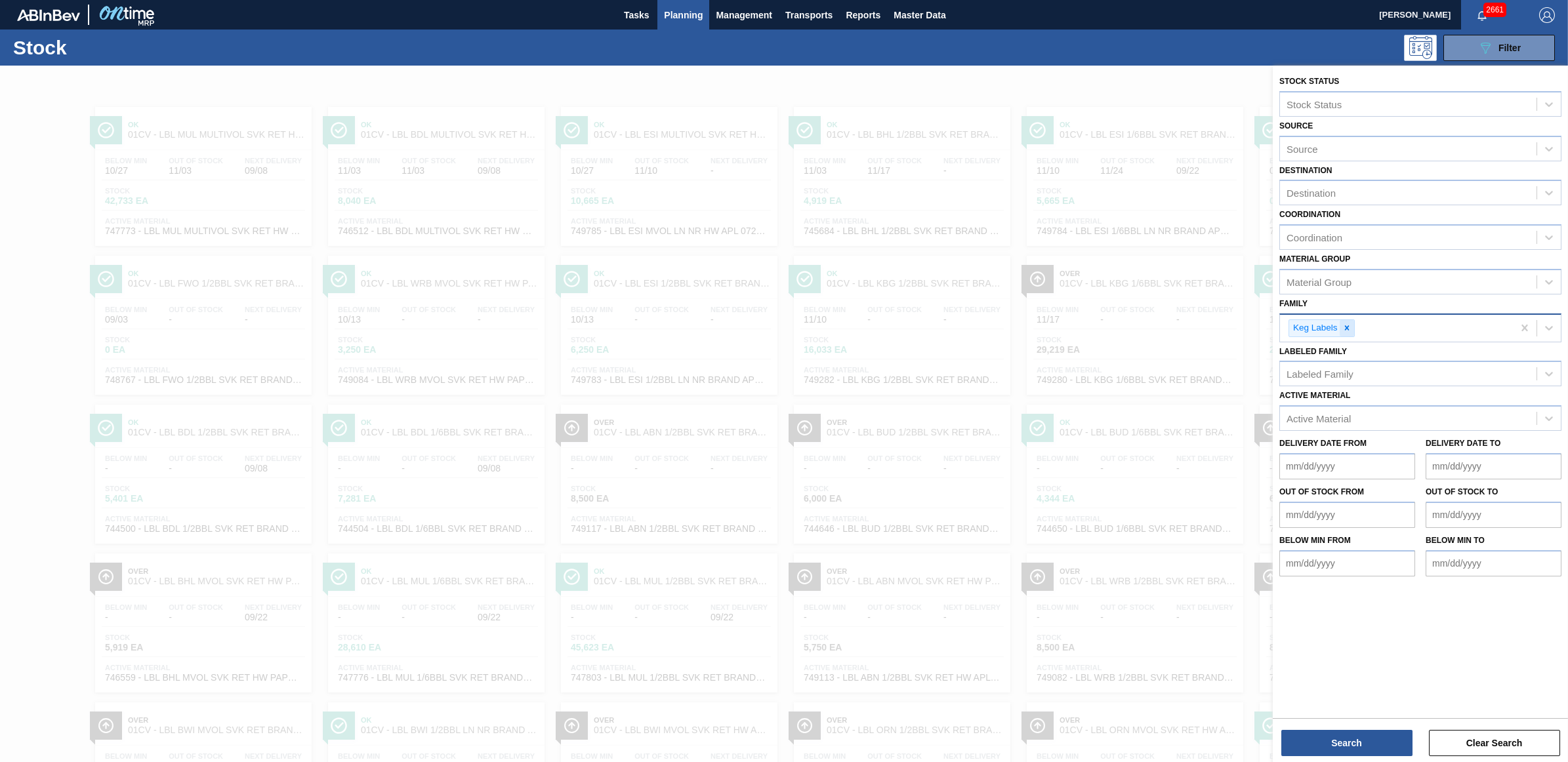
click at [1346, 326] on icon at bounding box center [1346, 328] width 5 height 5
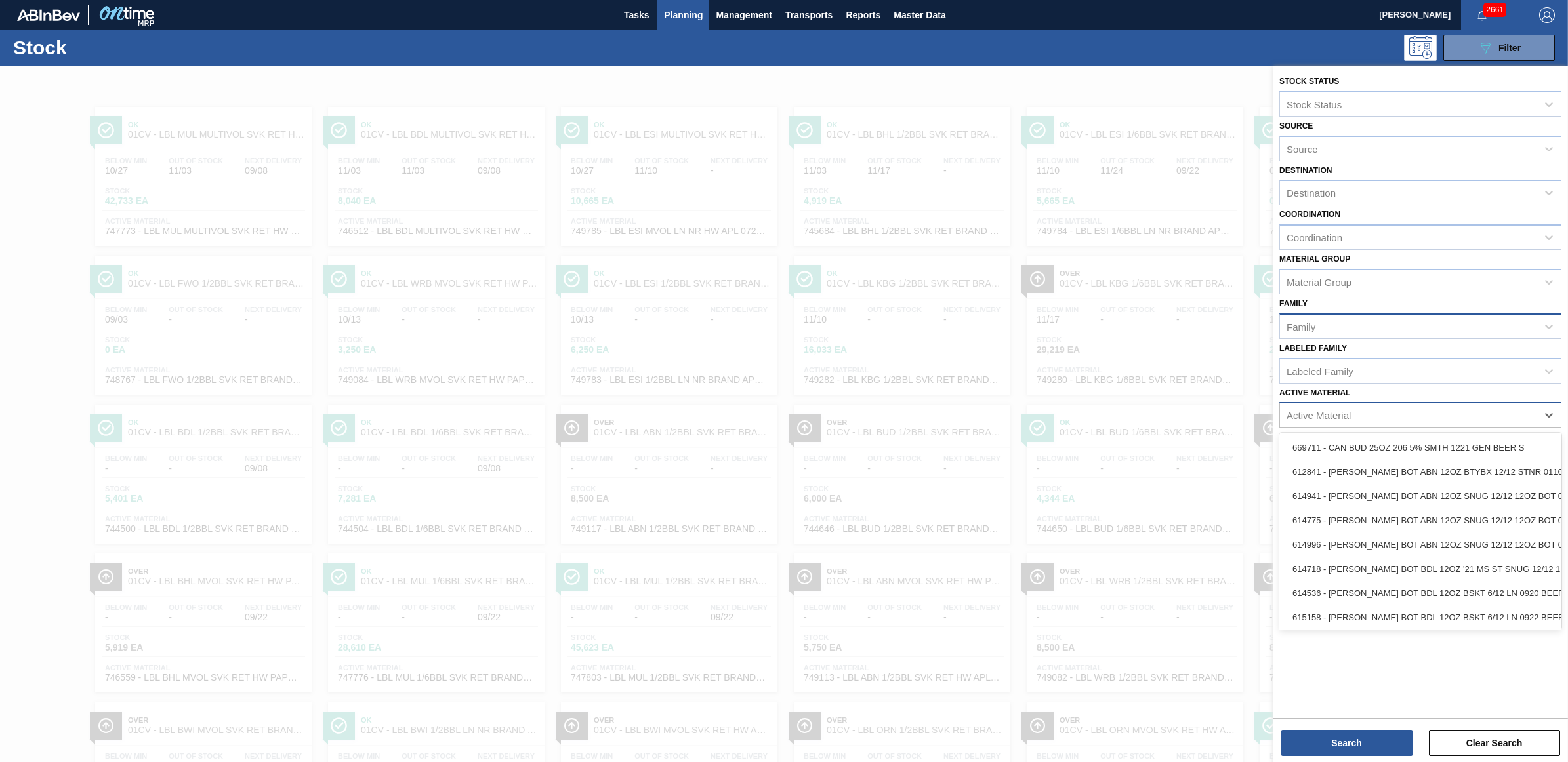
click at [1320, 406] on div "Active Material" at bounding box center [1408, 415] width 256 height 19
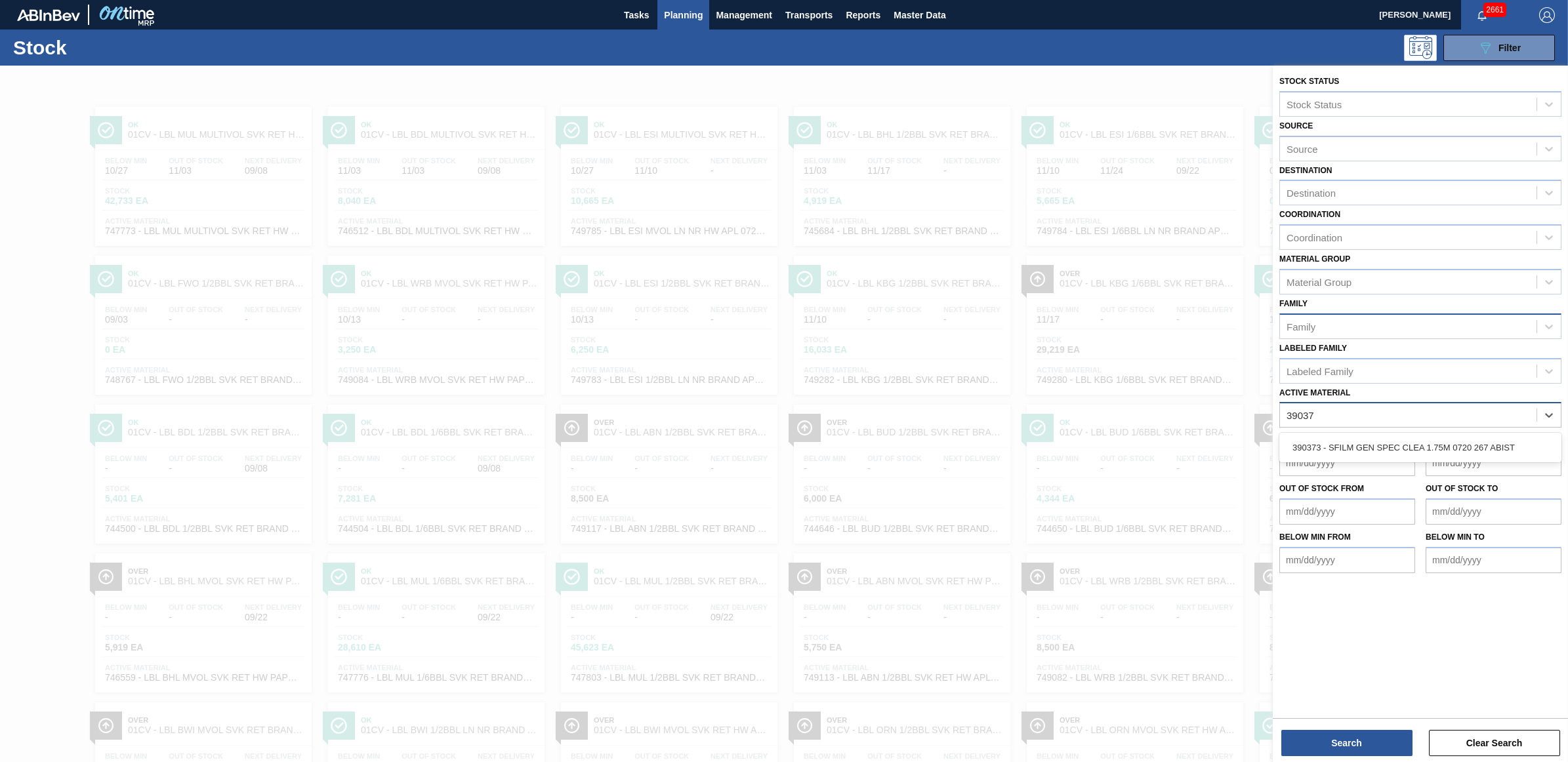
type Material "390373"
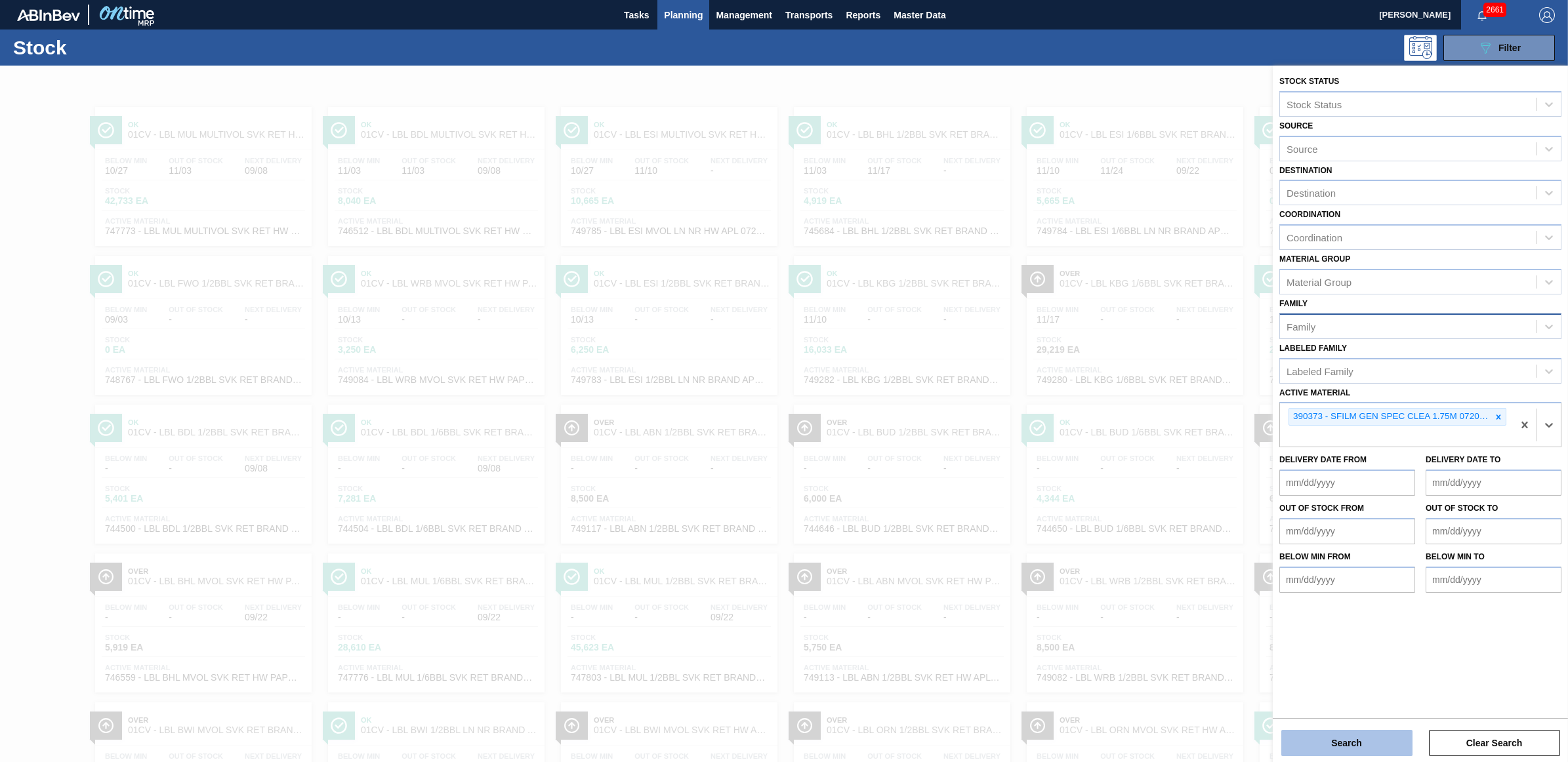
click at [1336, 741] on button "Search" at bounding box center [1346, 743] width 131 height 26
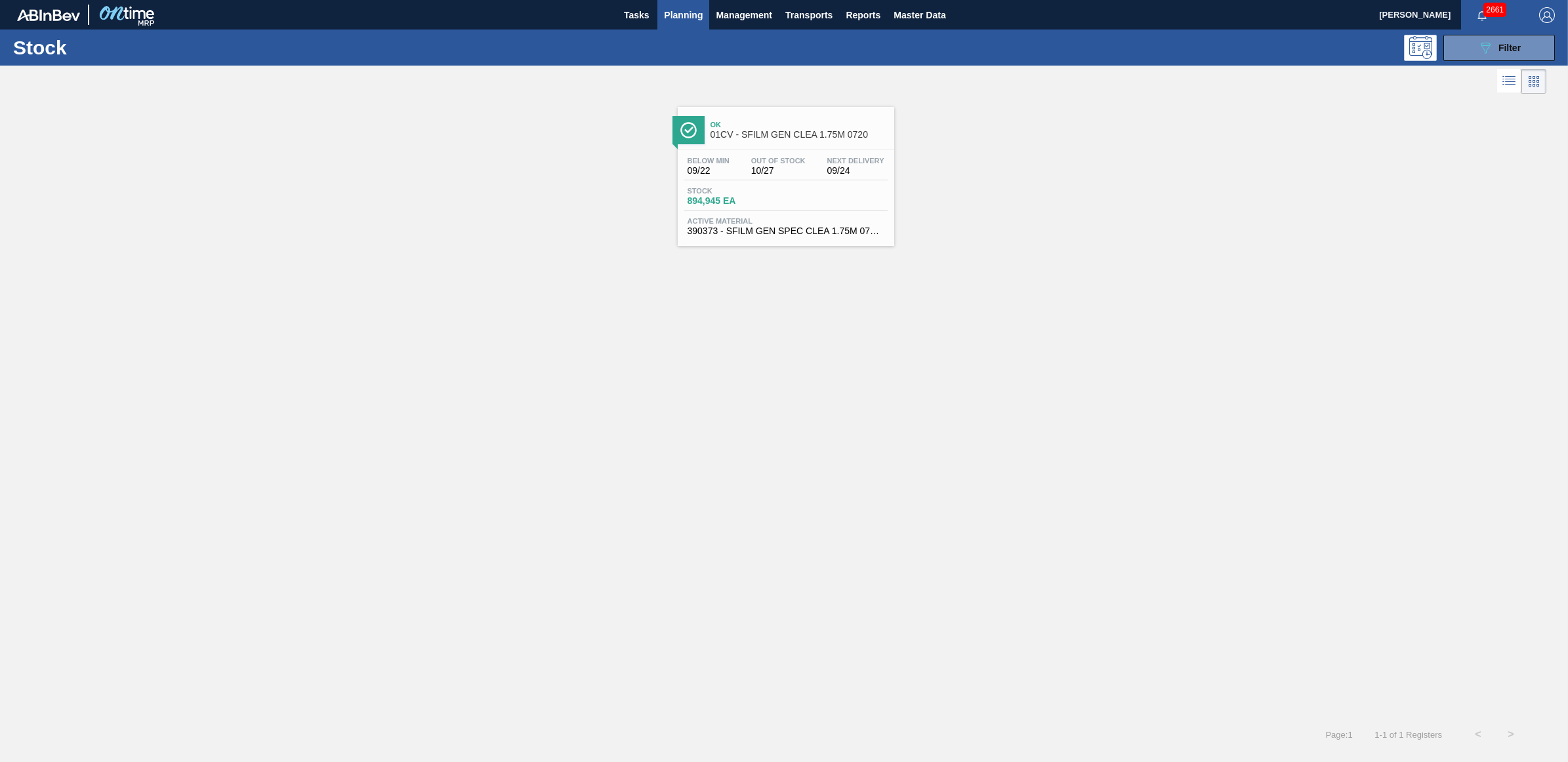
click at [842, 184] on div "Below Min 09/22 Out Of Stock 10/27 Next Delivery 09/24 Stock 894,945 EA Active …" at bounding box center [786, 195] width 216 height 89
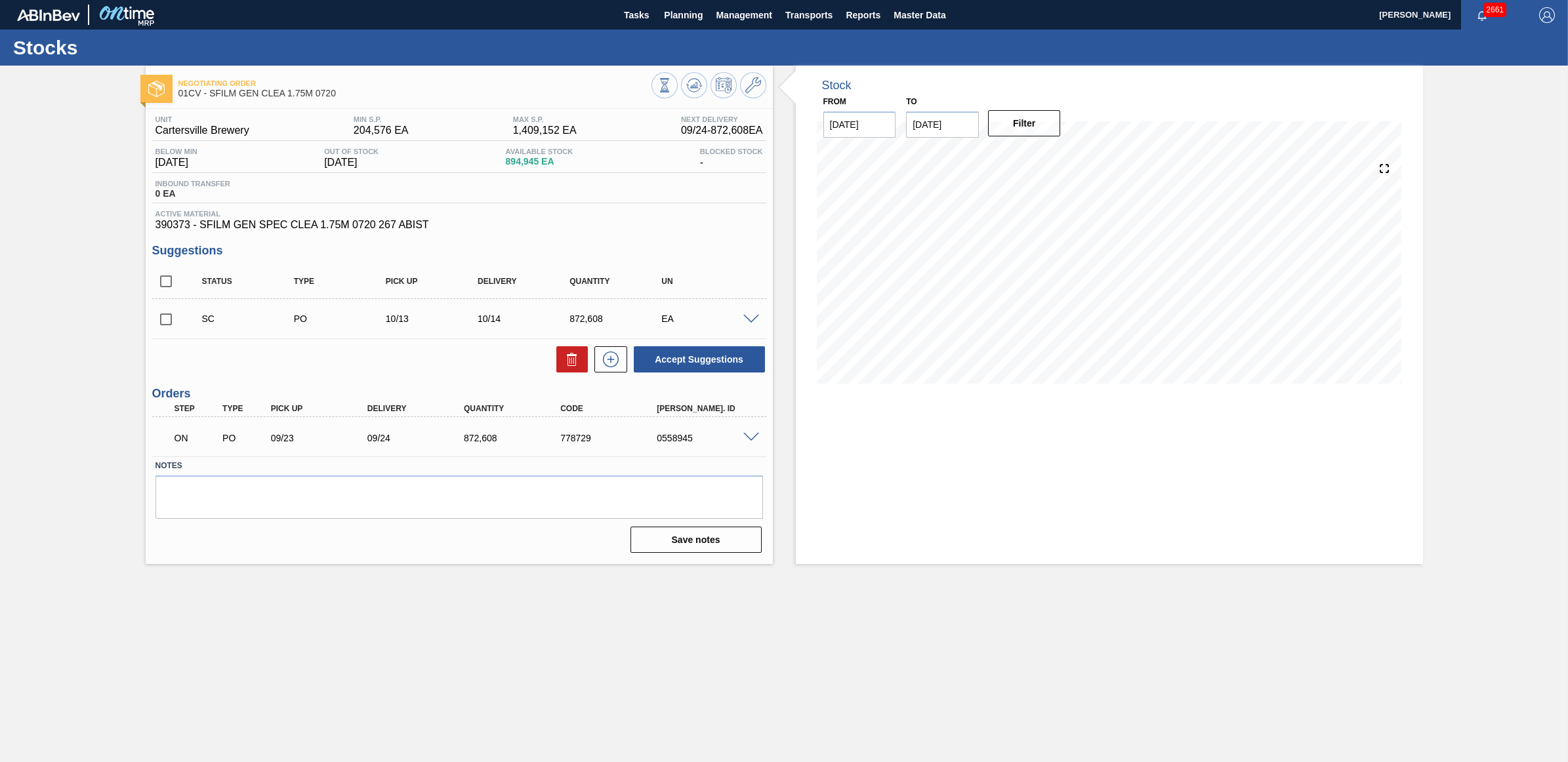
click at [169, 320] on input "checkbox" at bounding box center [166, 319] width 27 height 27
click at [677, 361] on button "Accept Suggestions" at bounding box center [699, 359] width 131 height 26
checkbox input "false"
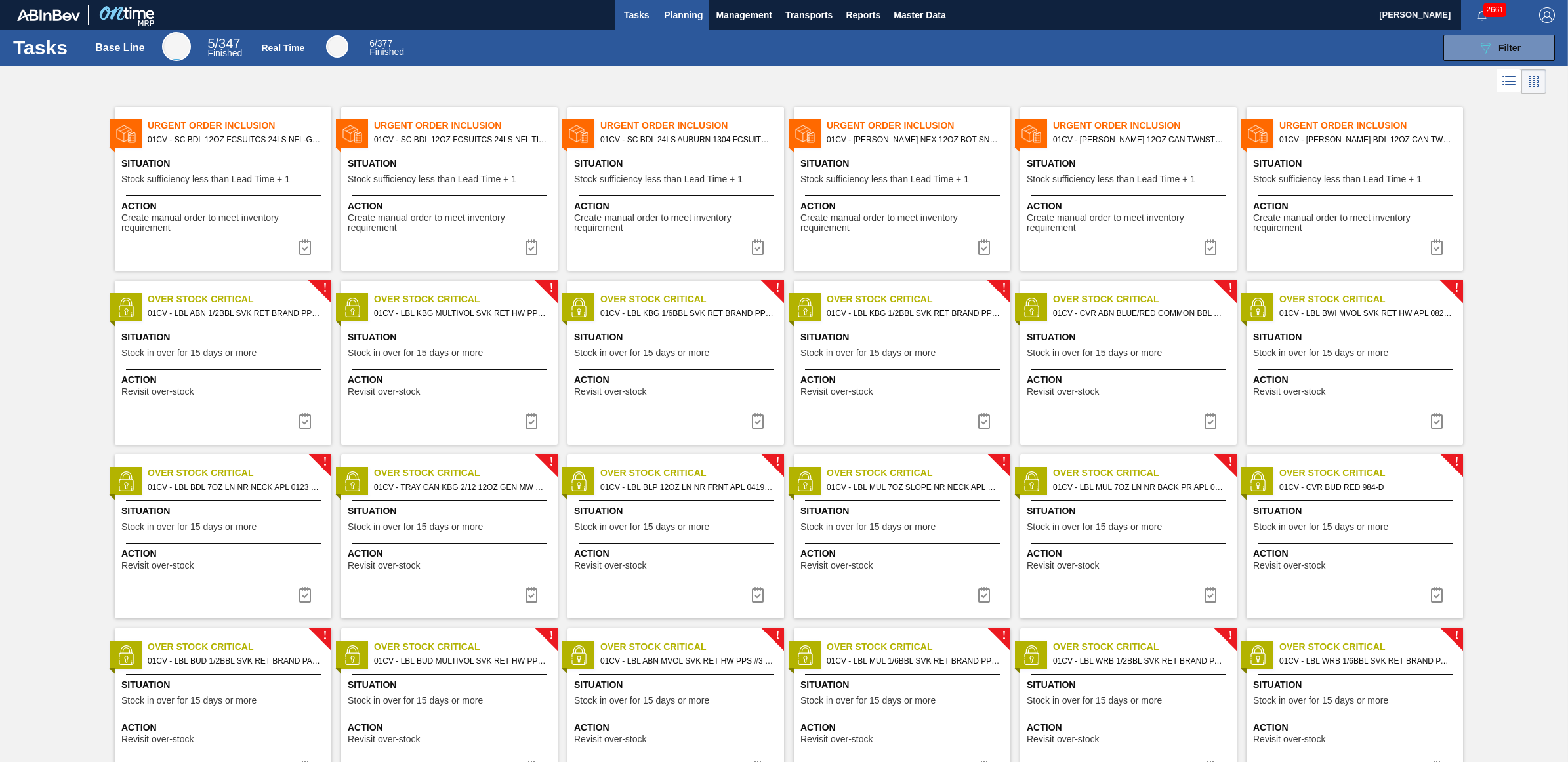
click at [684, 3] on button "Planning" at bounding box center [683, 15] width 52 height 29
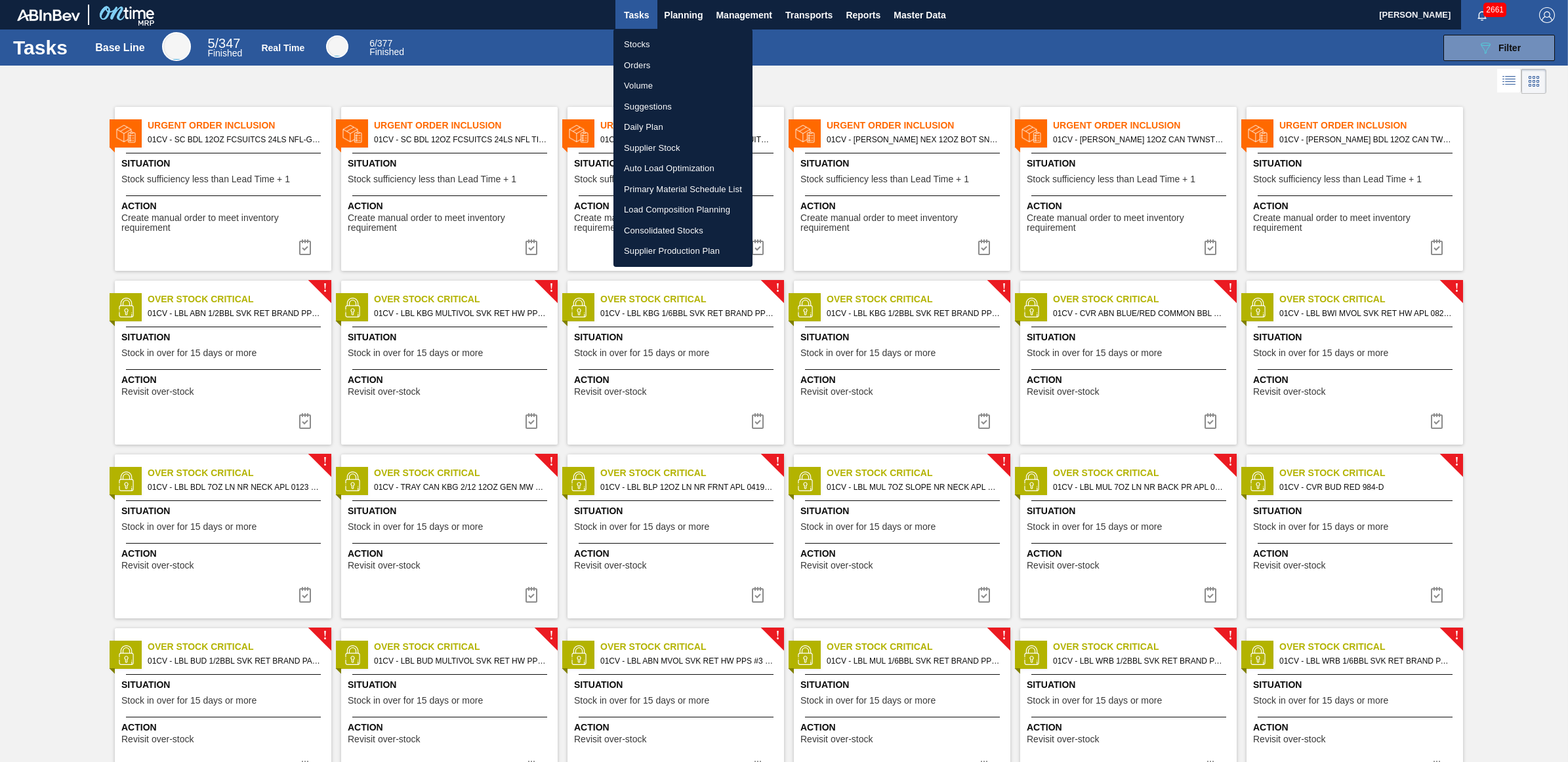
drag, startPoint x: 654, startPoint y: 208, endPoint x: 43, endPoint y: 225, distance: 611.2
click at [654, 207] on li "Load Composition Planning" at bounding box center [682, 210] width 139 height 21
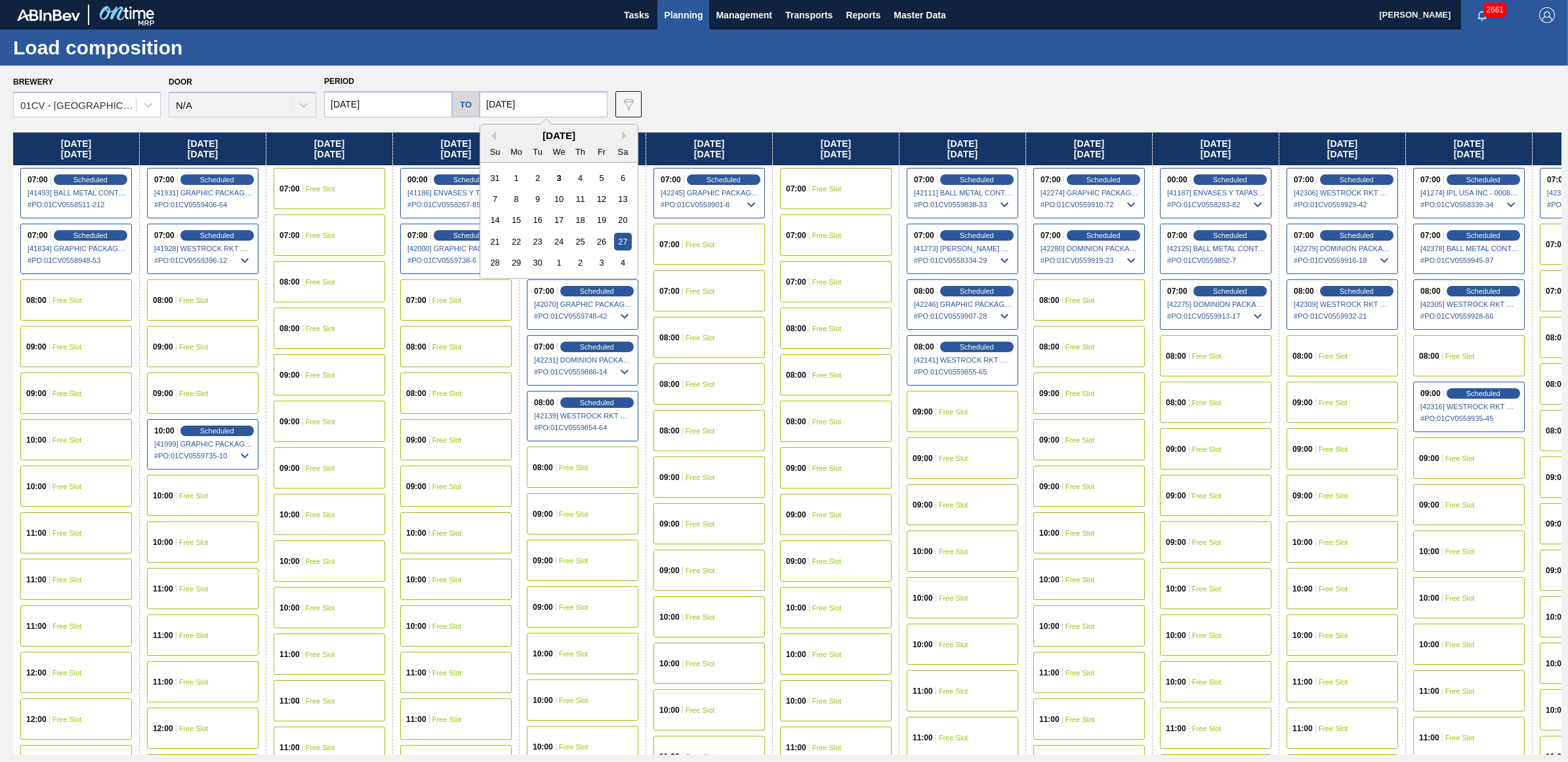
click at [529, 107] on input "09/27/2025" at bounding box center [543, 104] width 128 height 26
click at [628, 135] on button "Next Month" at bounding box center [627, 136] width 9 height 9
click at [579, 201] on div "9" at bounding box center [580, 199] width 18 height 18
type input "10/09/2025"
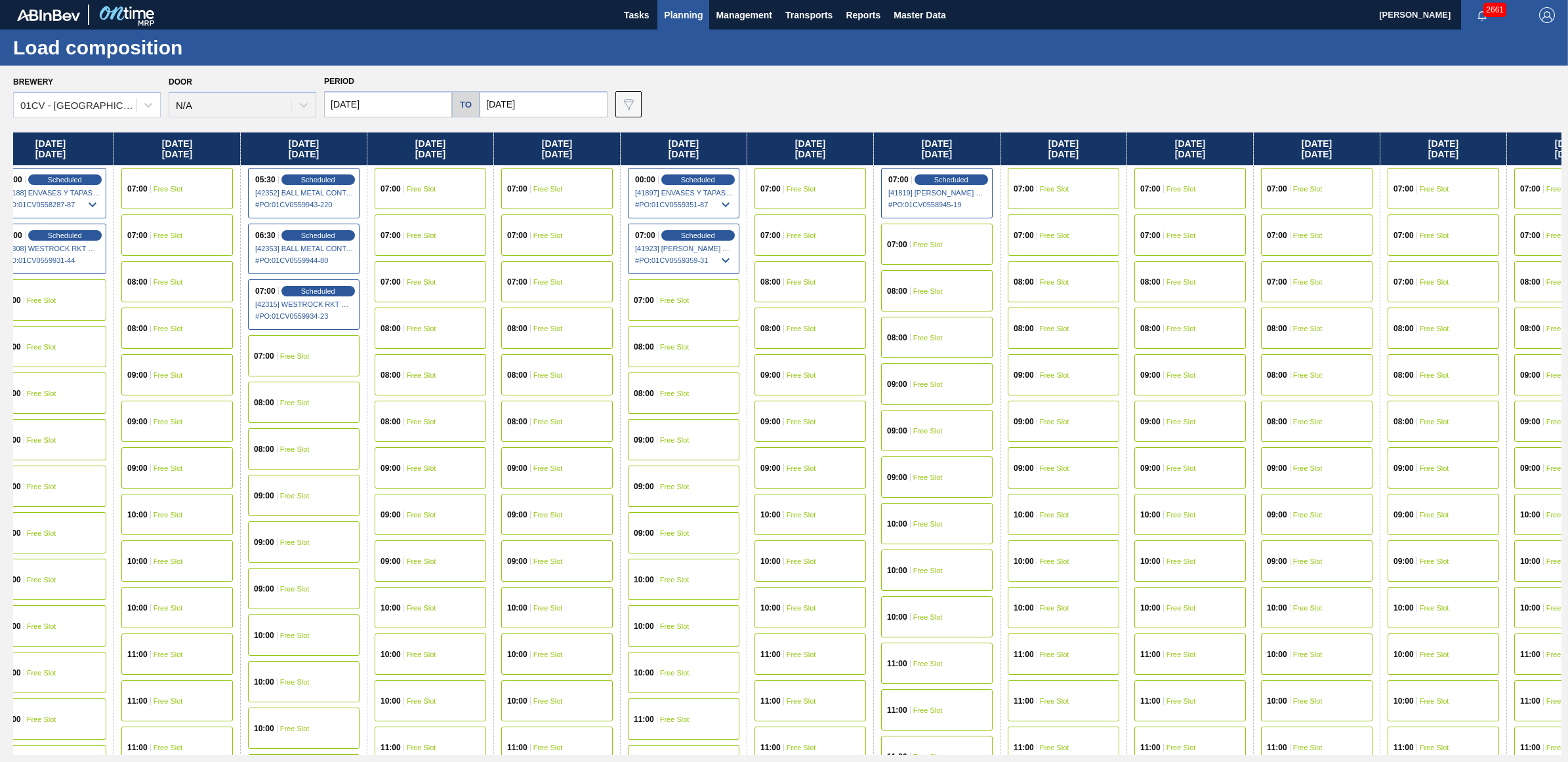
drag, startPoint x: 1499, startPoint y: 145, endPoint x: -629, endPoint y: 144, distance: 2128.0
click at [0, 0] on html "Tasks Planning Management Transports Reports Master Data Juliette Hill 2661 Mar…" at bounding box center [784, 0] width 1568 height 0
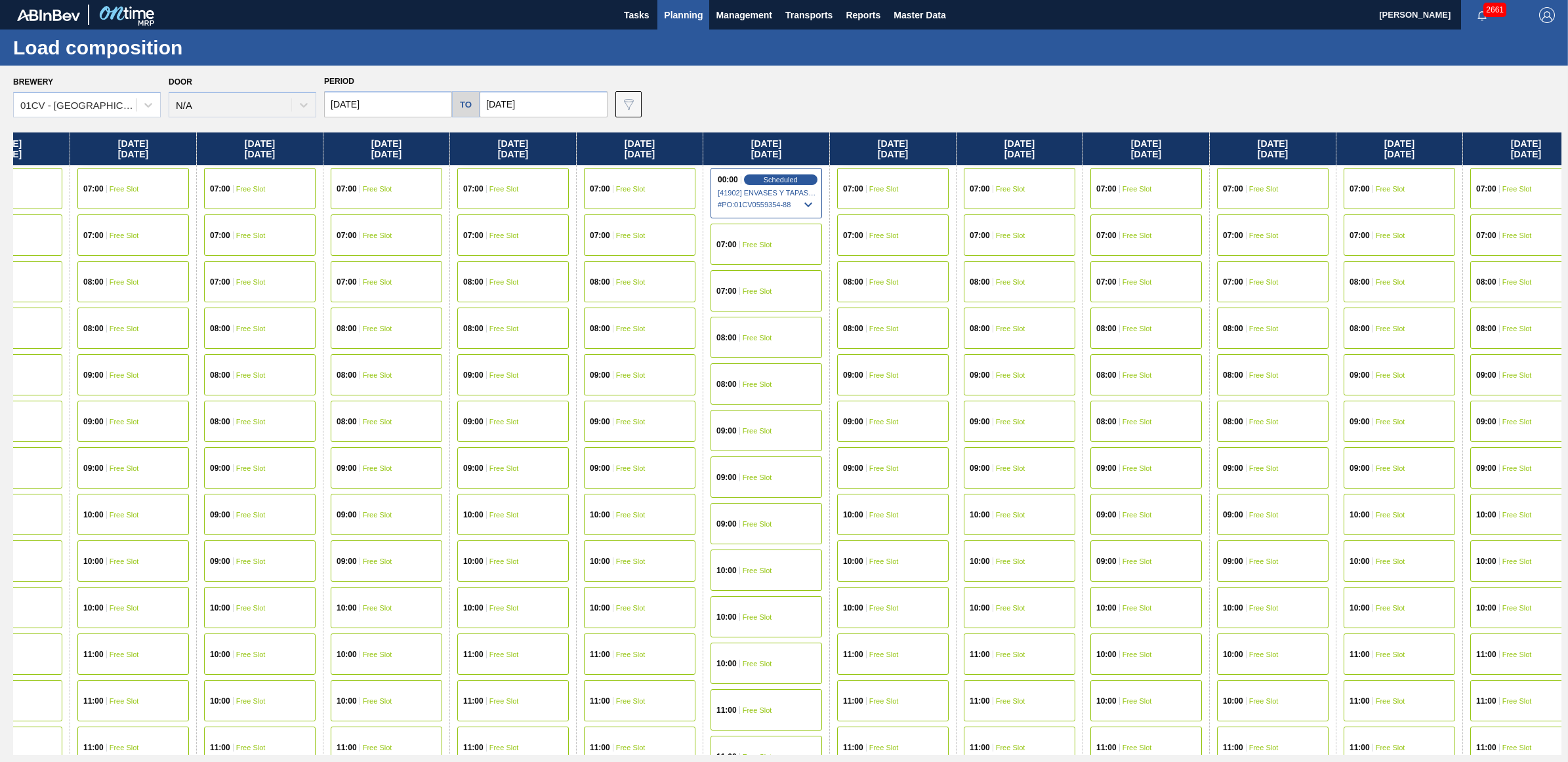
scroll to position [0, 3402]
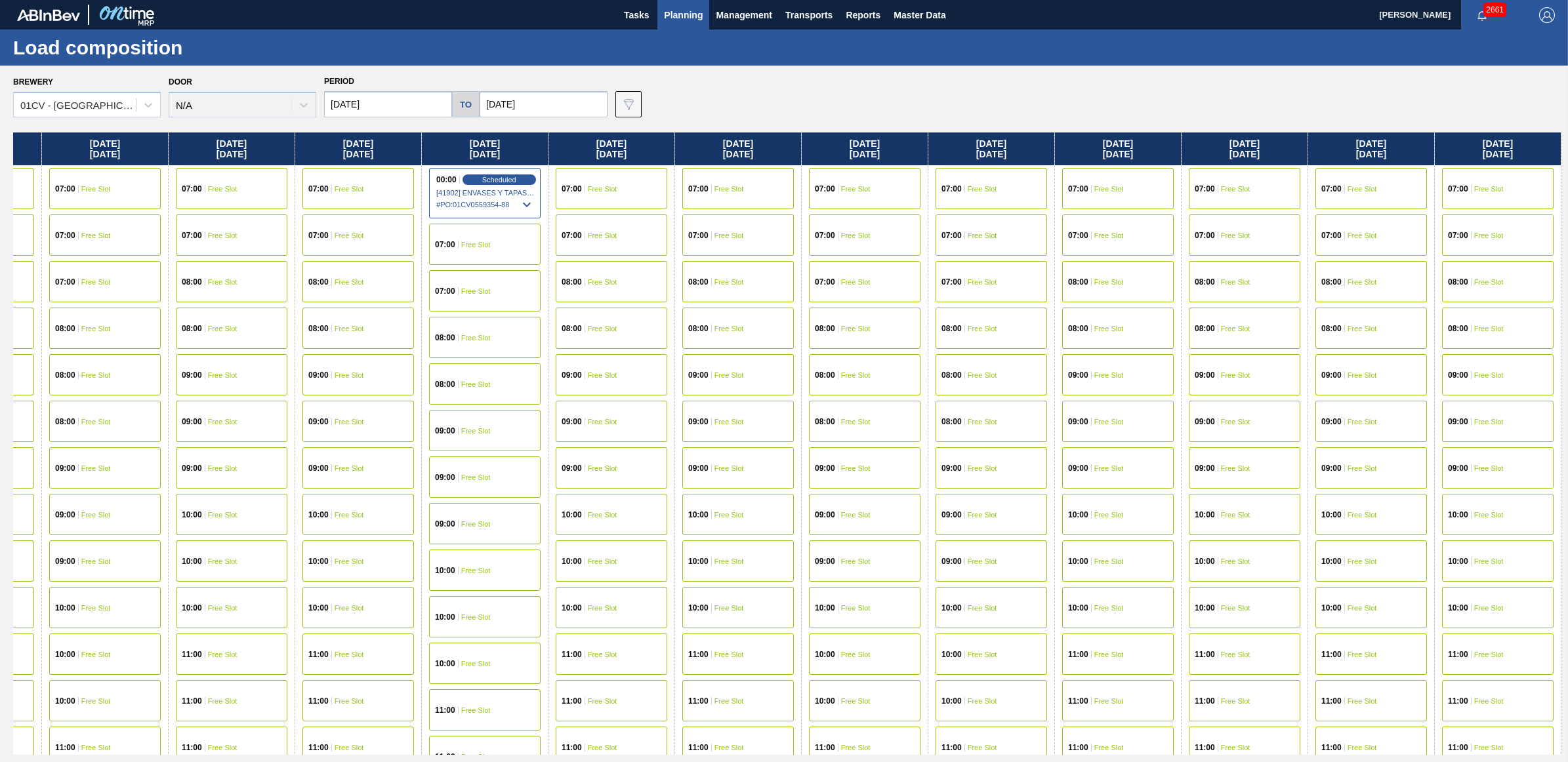
drag, startPoint x: 1483, startPoint y: 149, endPoint x: -783, endPoint y: 93, distance: 2266.7
click at [0, 0] on html "Tasks Planning Management Transports Reports Master Data Juliette Hill 2661 Mar…" at bounding box center [784, 0] width 1568 height 0
click at [1137, 181] on div "07:00 Free Slot" at bounding box center [1118, 188] width 112 height 41
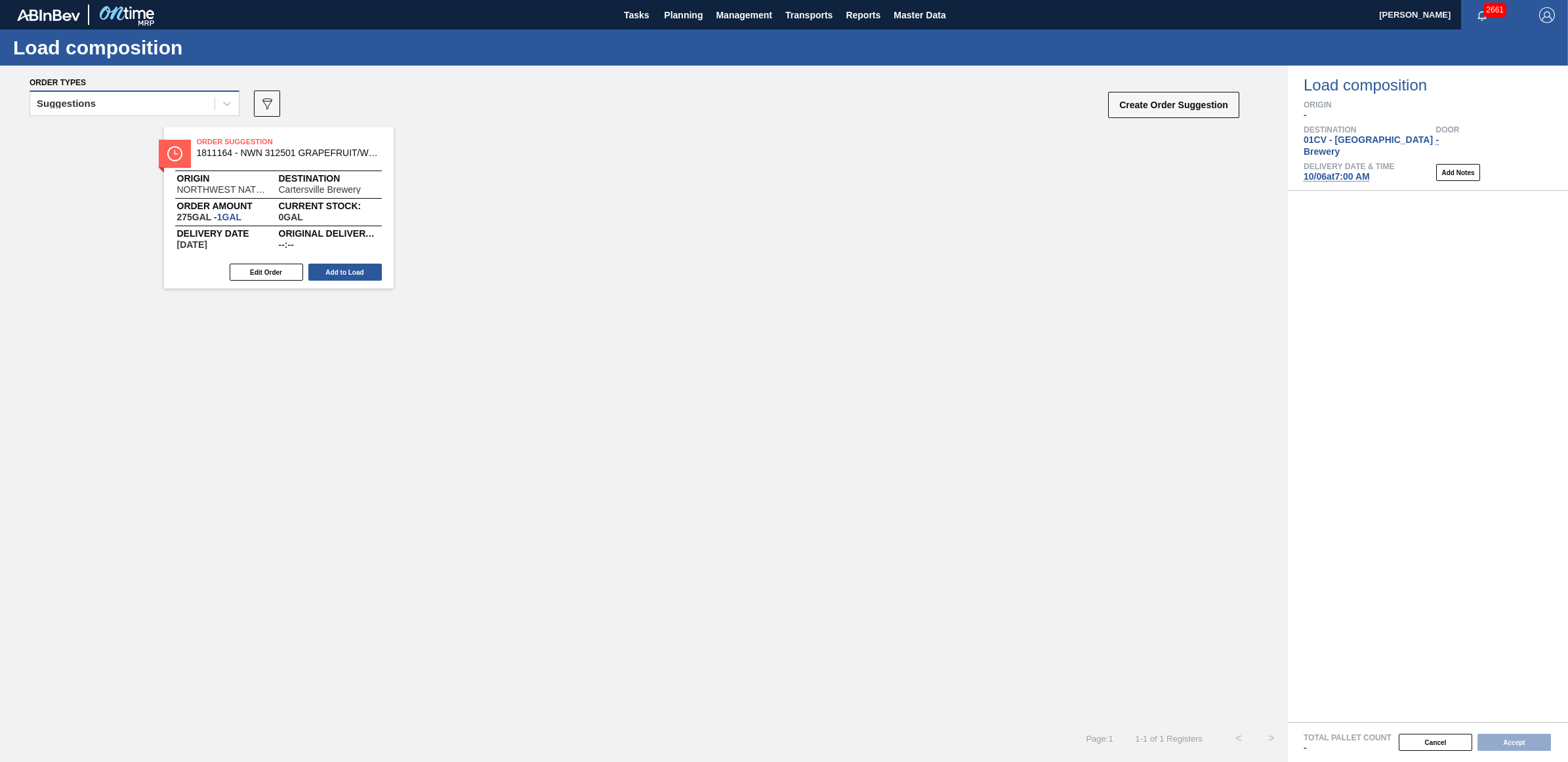
click at [148, 93] on div "Suggestions" at bounding box center [134, 103] width 210 height 25
click at [145, 96] on div "Suggestions" at bounding box center [122, 104] width 184 height 19
click at [112, 105] on div "Suggestions" at bounding box center [122, 104] width 184 height 19
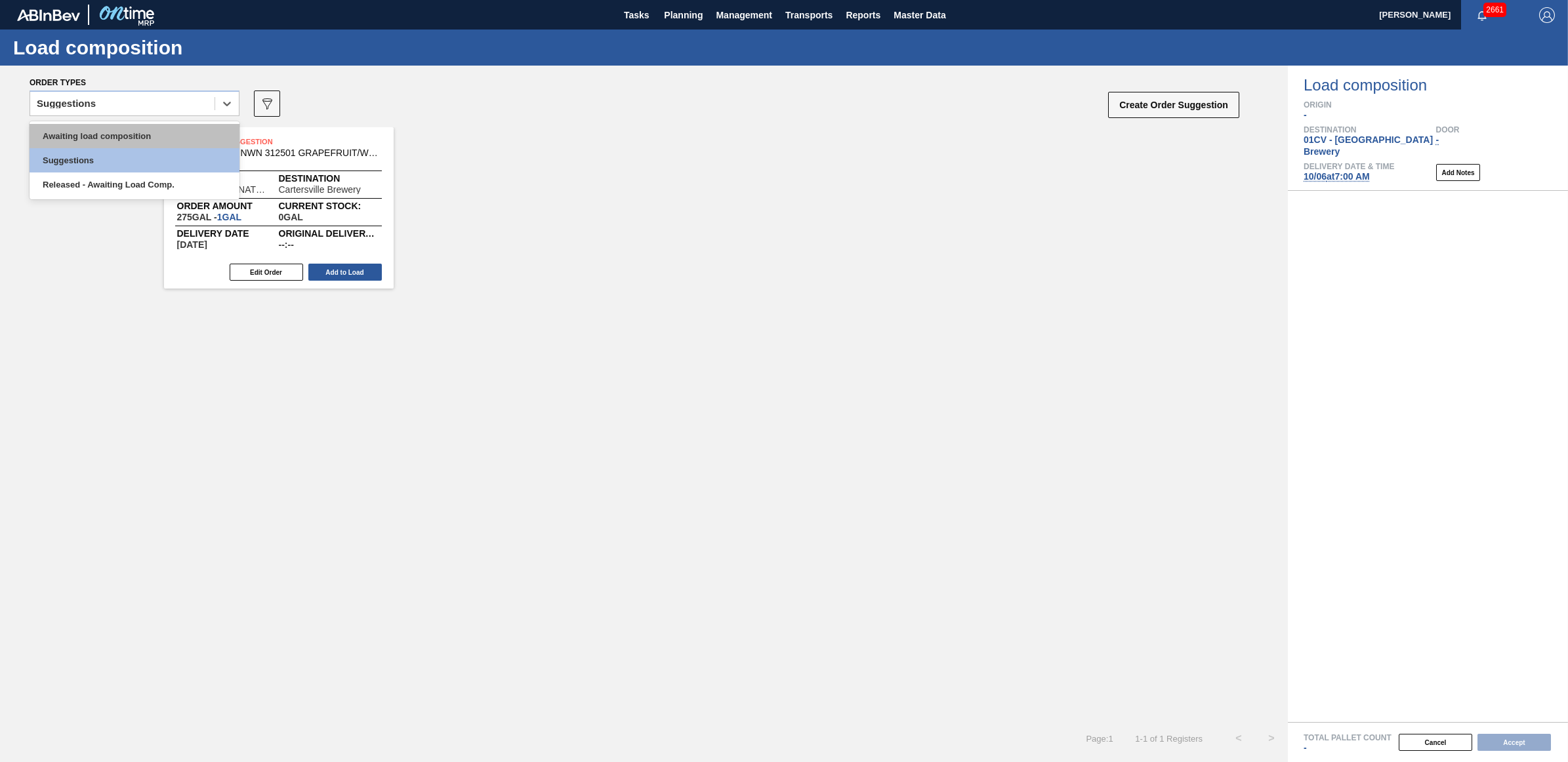
click at [115, 138] on div "Awaiting load composition" at bounding box center [134, 136] width 210 height 24
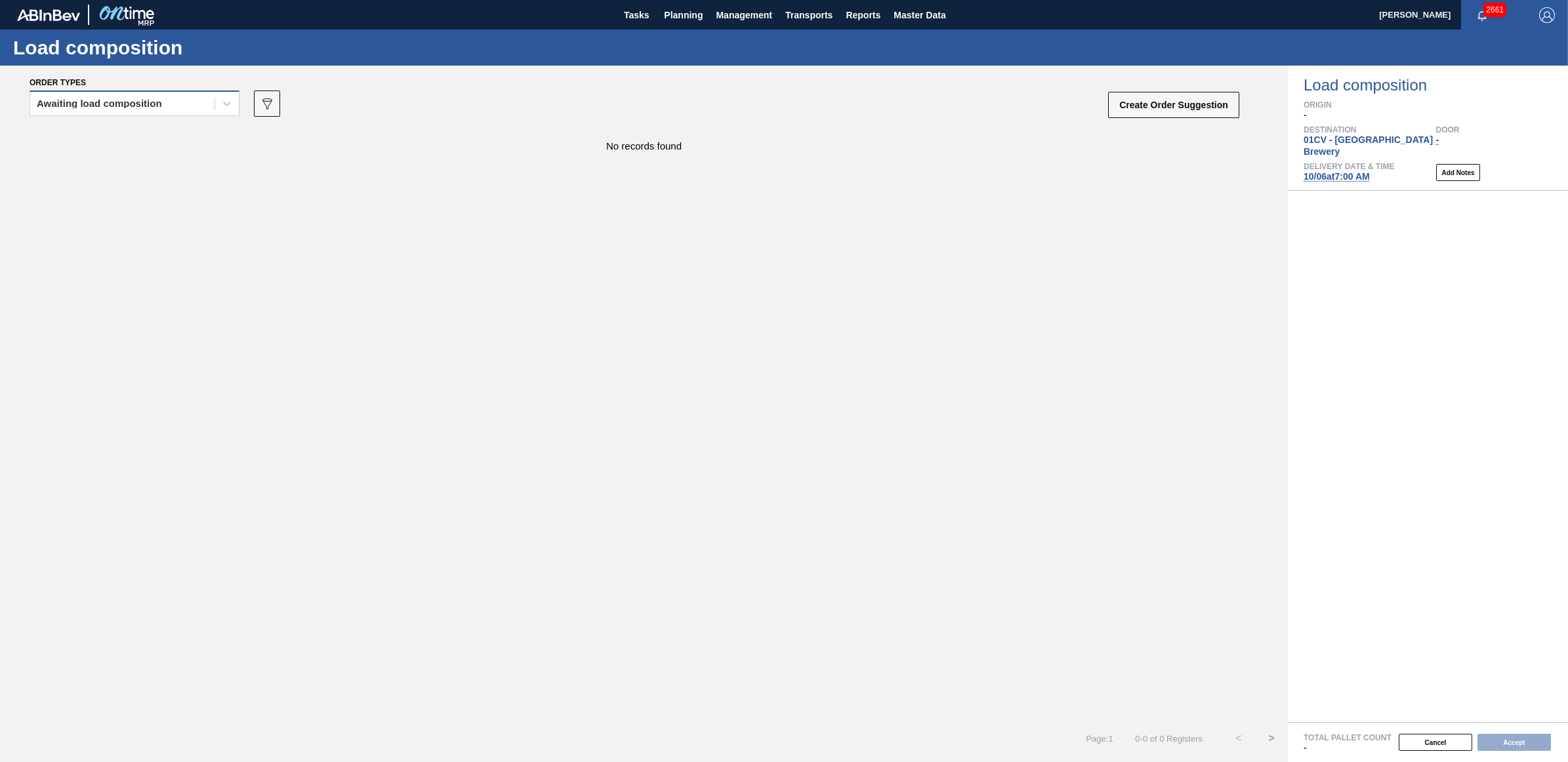
click at [71, 105] on div "Awaiting load composition" at bounding box center [99, 104] width 125 height 9
click at [100, 141] on div "Awaiting load composition" at bounding box center [134, 136] width 210 height 24
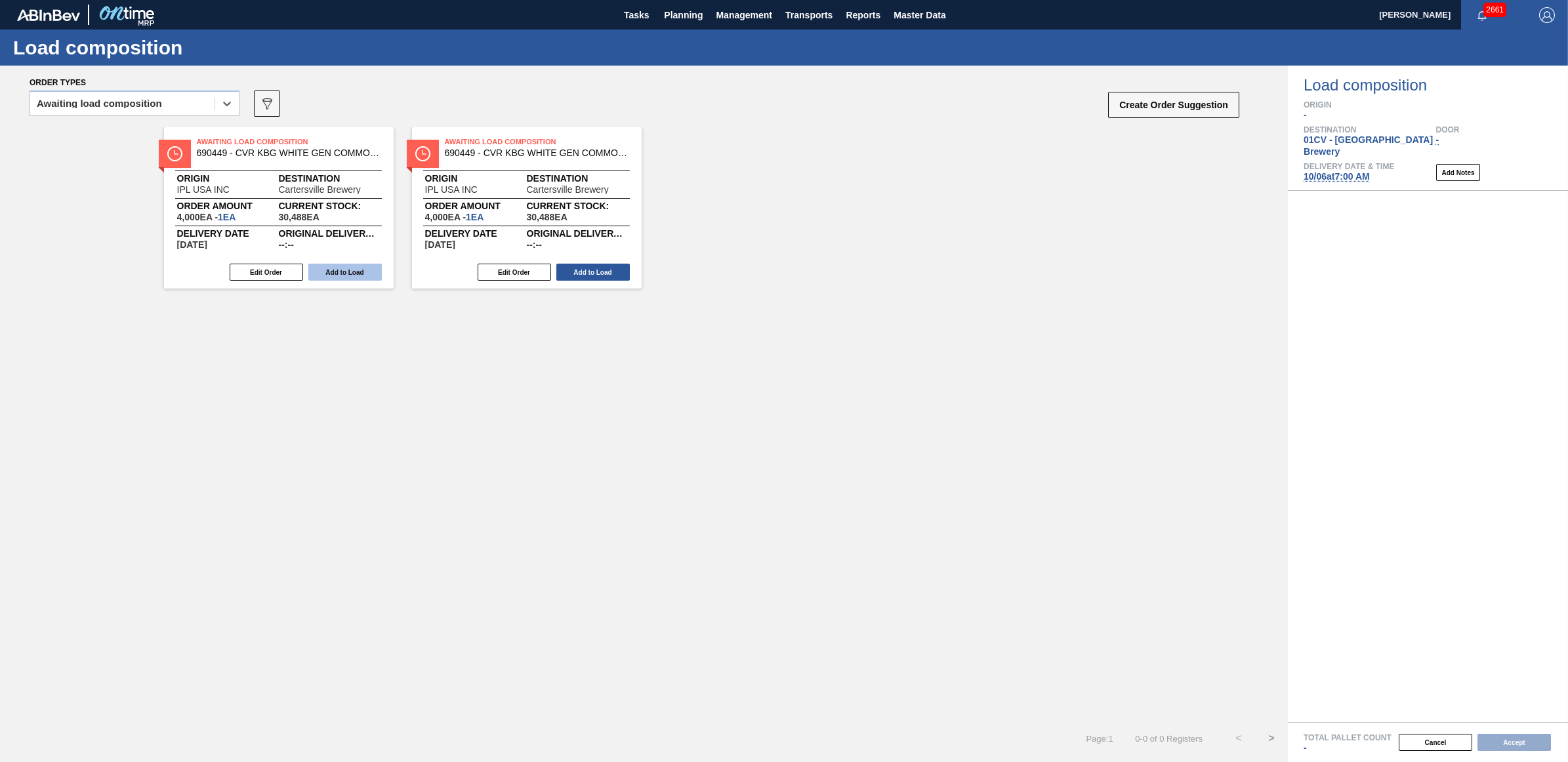
click at [336, 267] on button "Add to Load" at bounding box center [345, 272] width 73 height 17
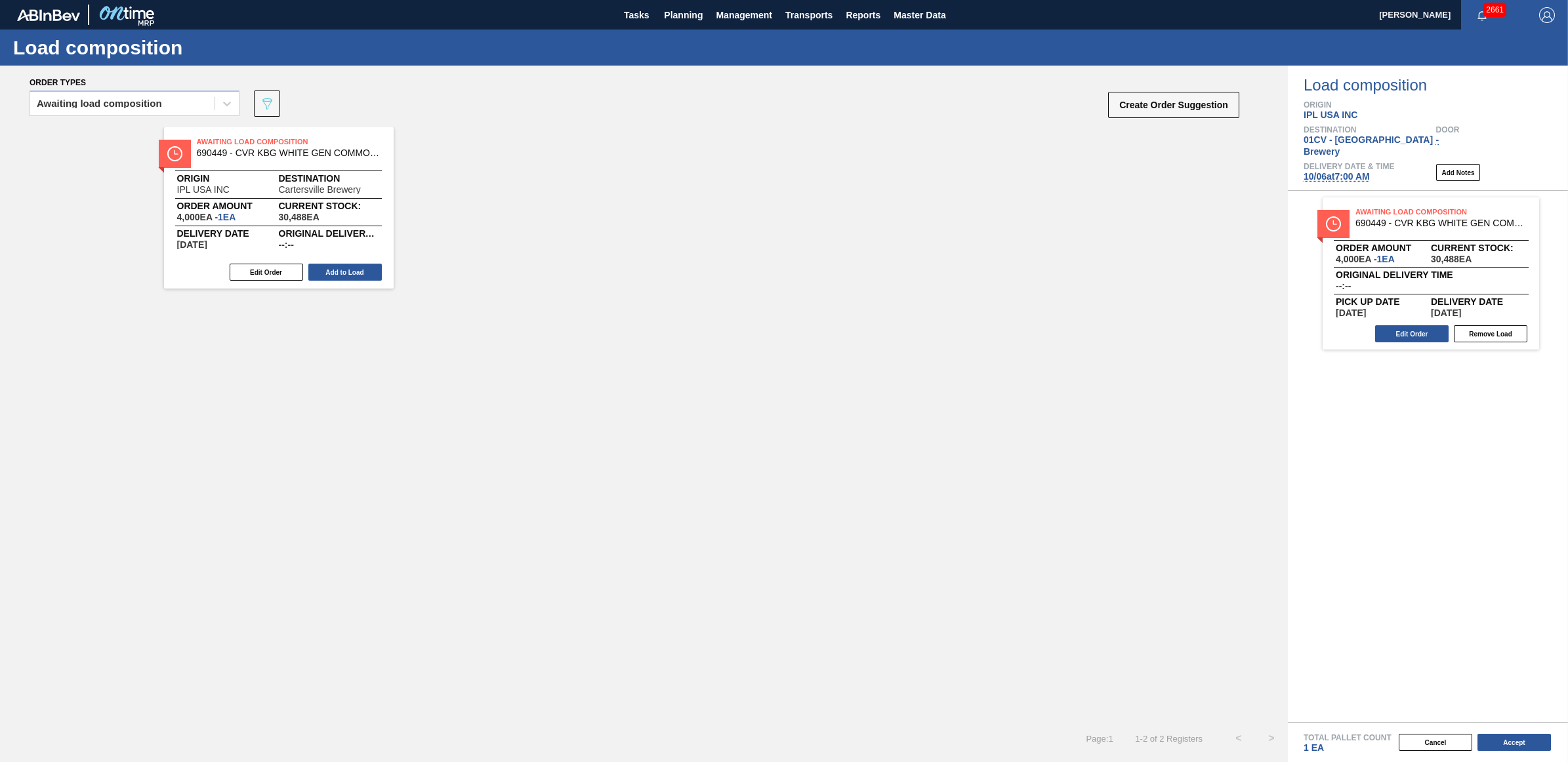
click at [336, 267] on button "Add to Load" at bounding box center [345, 272] width 73 height 17
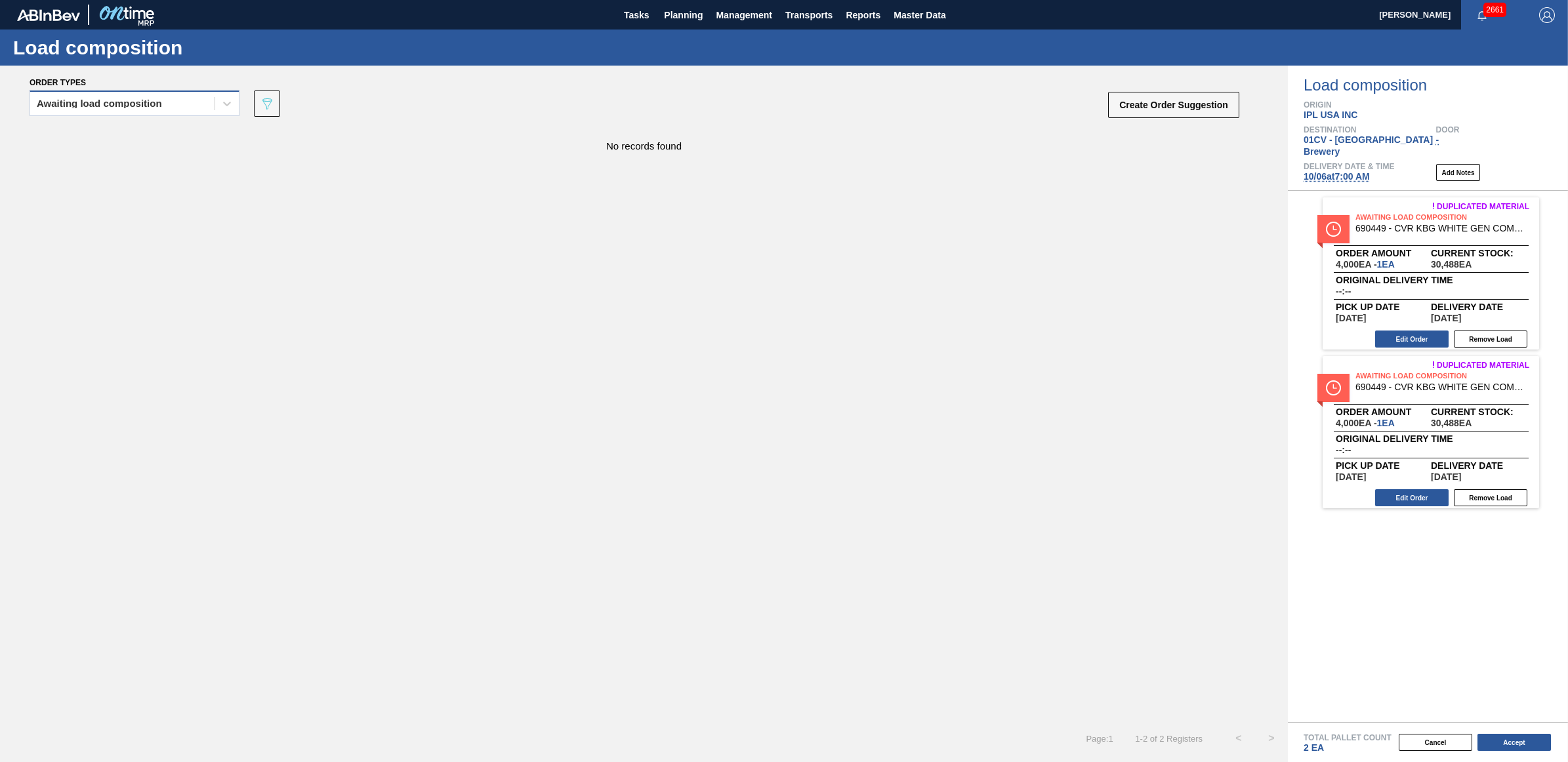
click at [117, 106] on div "Awaiting load composition" at bounding box center [99, 104] width 125 height 9
click at [117, 136] on div "Awaiting load composition" at bounding box center [134, 136] width 210 height 24
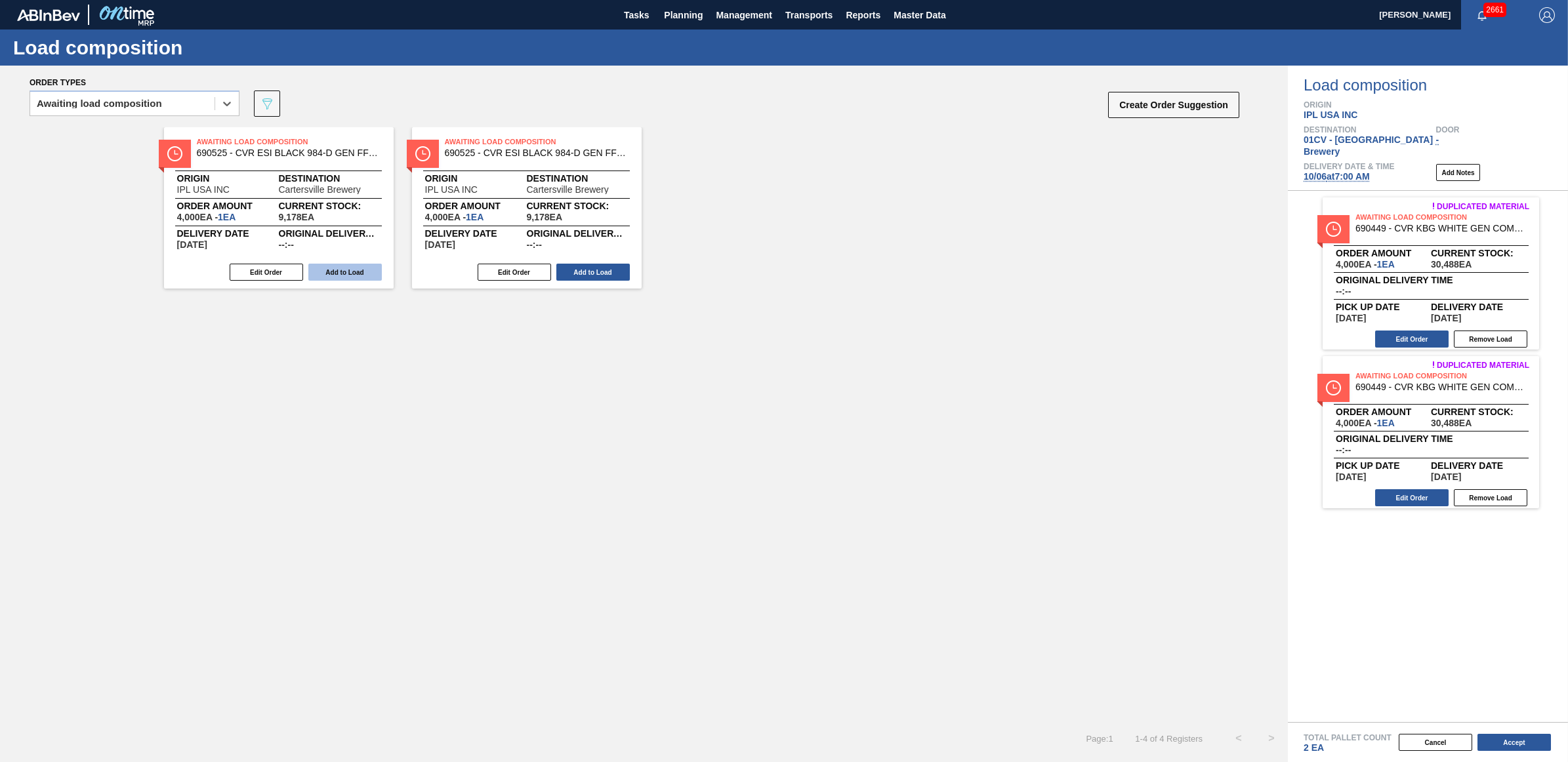
click at [348, 272] on button "Add to Load" at bounding box center [345, 272] width 73 height 17
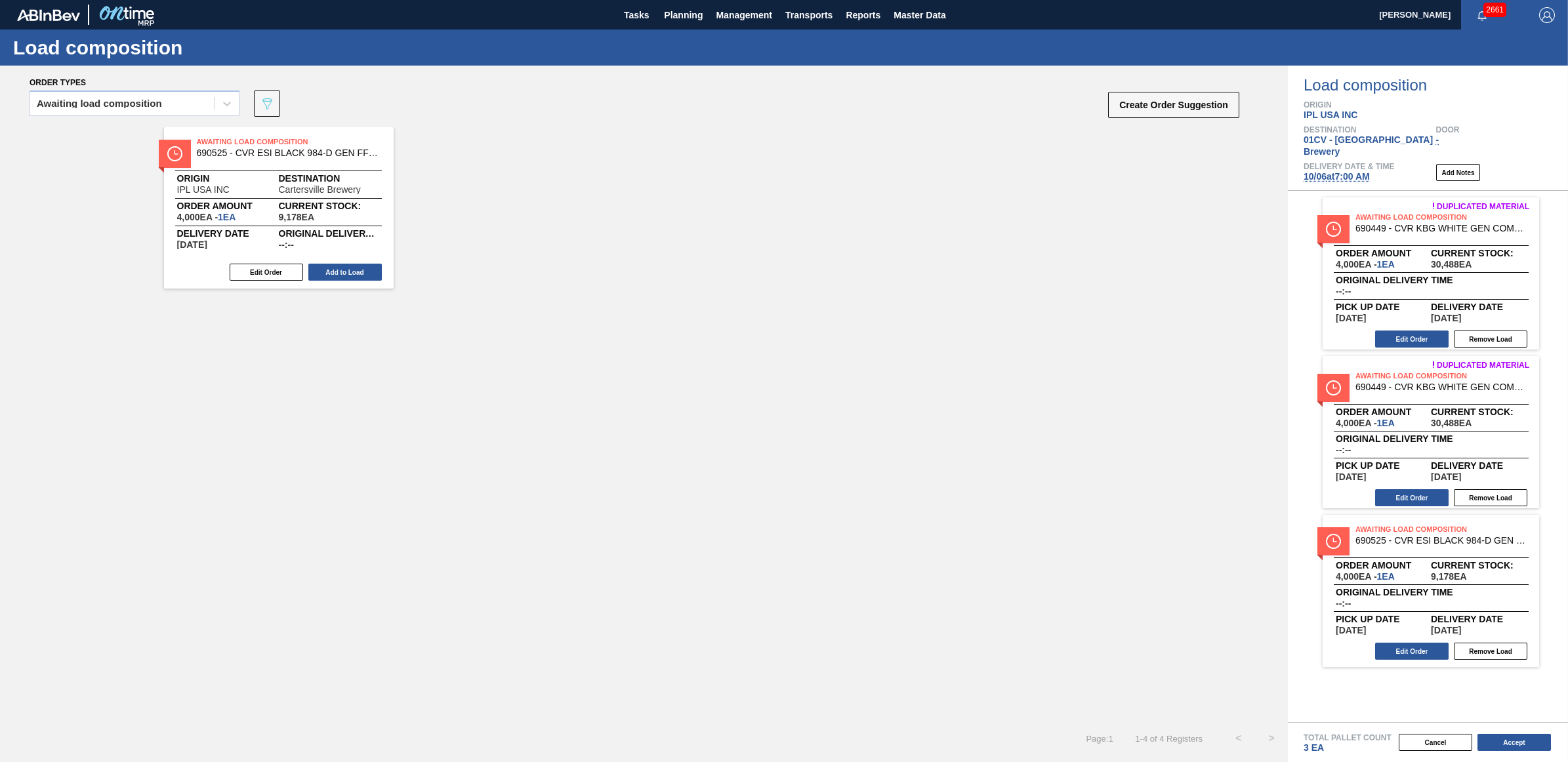
click at [348, 272] on button "Add to Load" at bounding box center [345, 272] width 73 height 17
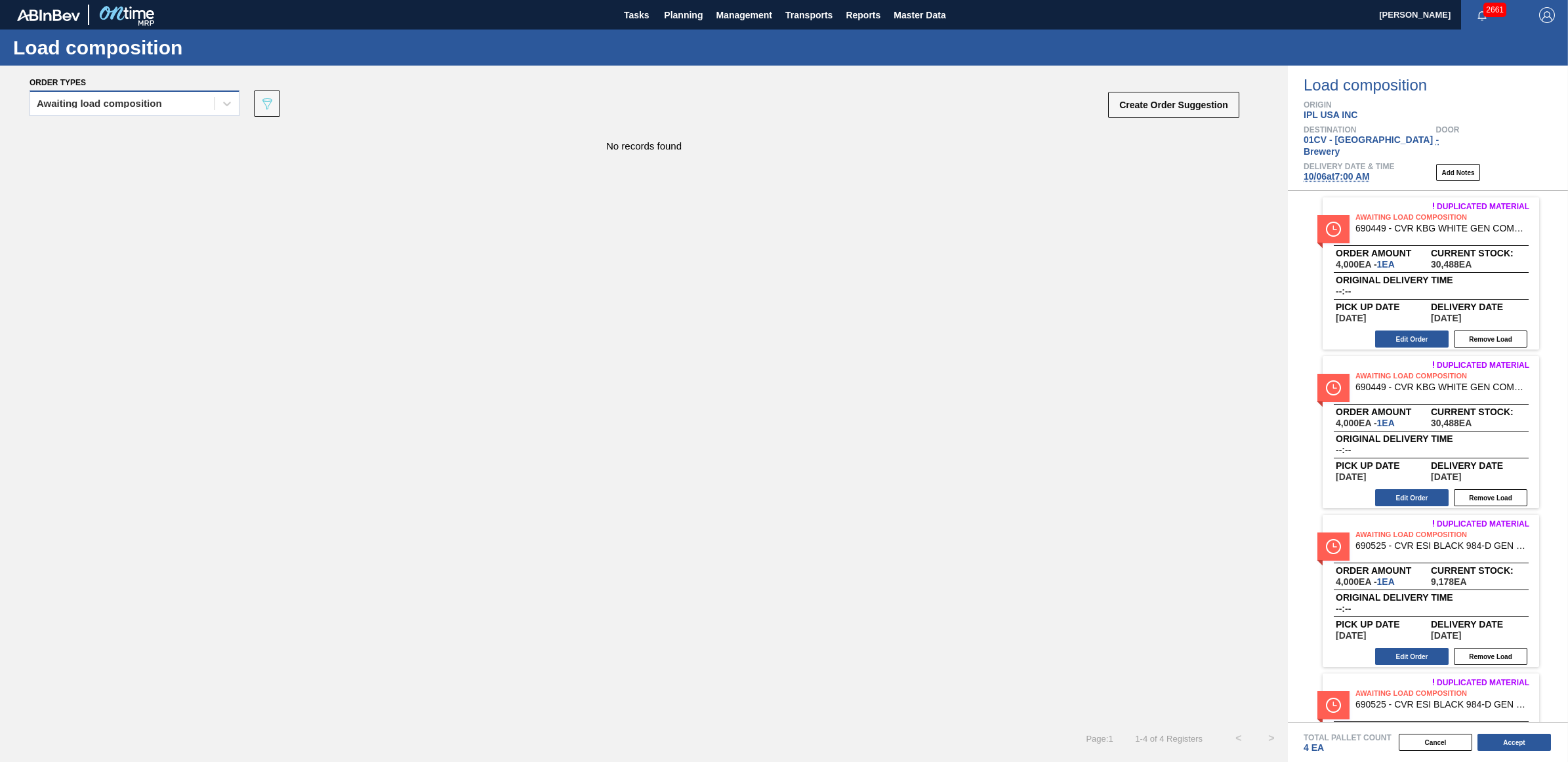
click at [92, 103] on div "Awaiting load composition" at bounding box center [99, 104] width 125 height 9
click at [95, 132] on div "Awaiting load composition" at bounding box center [134, 136] width 210 height 24
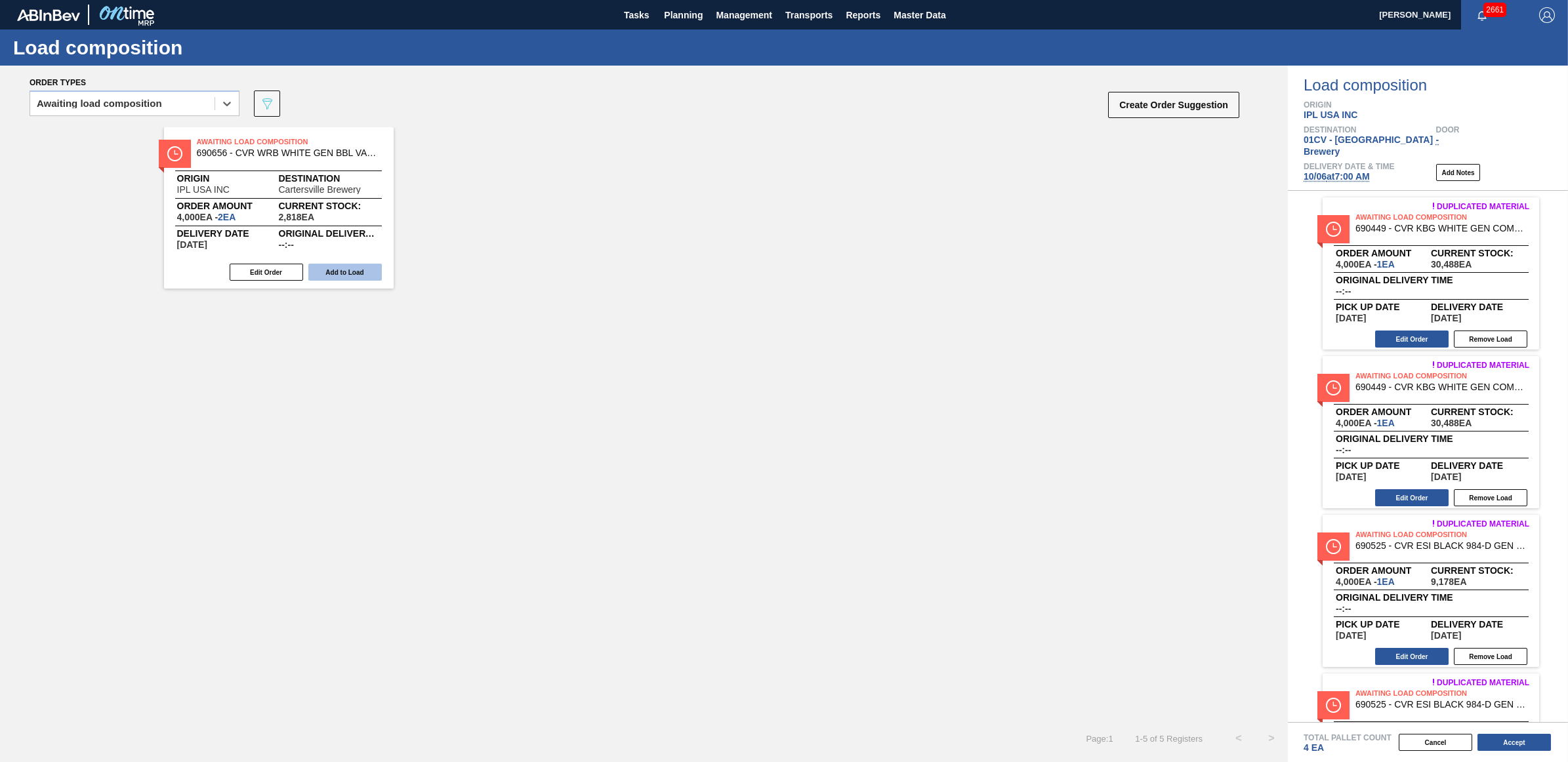
click at [358, 276] on button "Add to Load" at bounding box center [345, 272] width 73 height 17
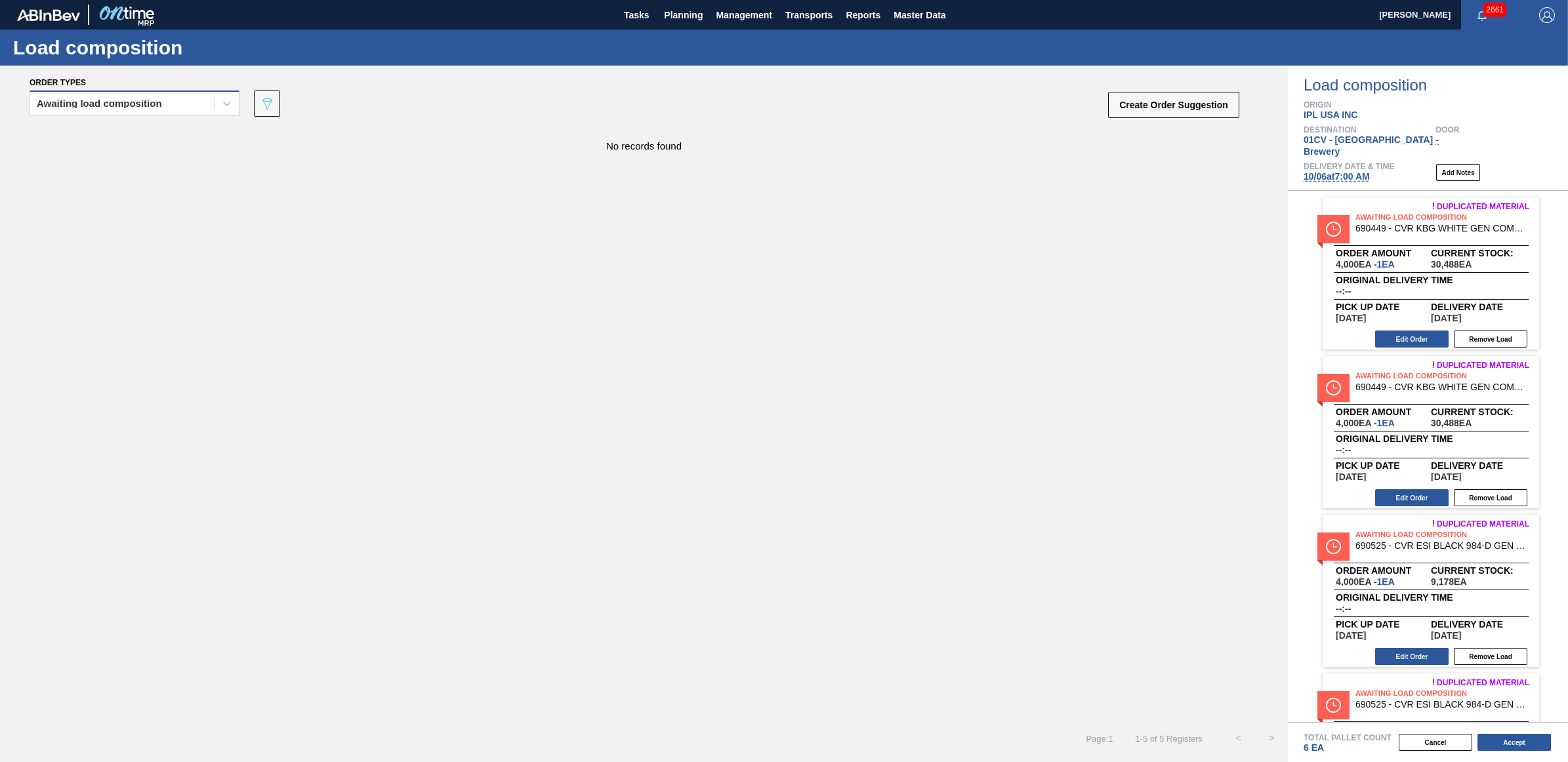
click at [67, 106] on div "Awaiting load composition" at bounding box center [99, 104] width 125 height 9
click at [79, 138] on div "Awaiting load composition" at bounding box center [134, 136] width 210 height 24
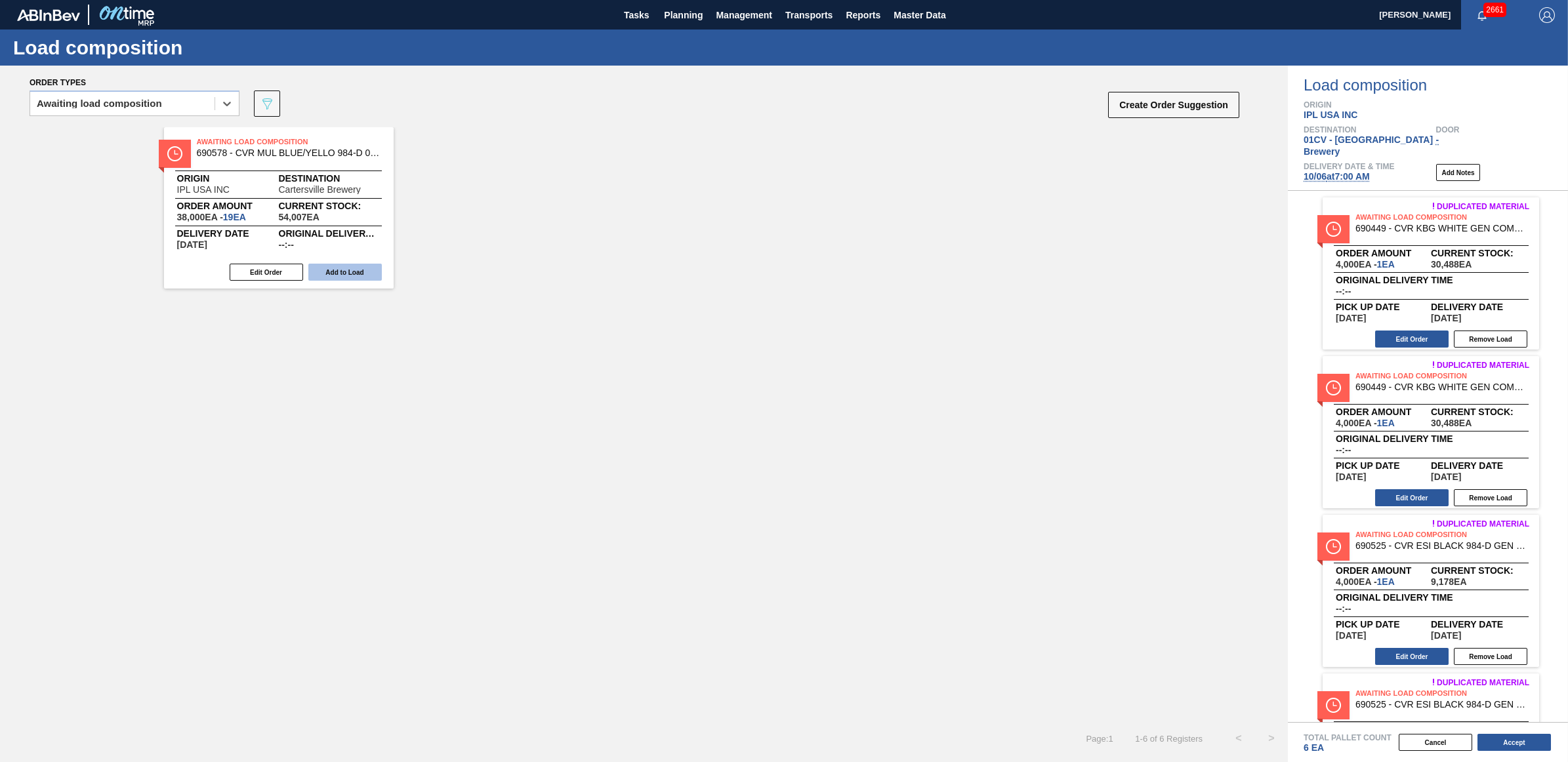
click at [328, 264] on button "Add to Load" at bounding box center [345, 272] width 73 height 17
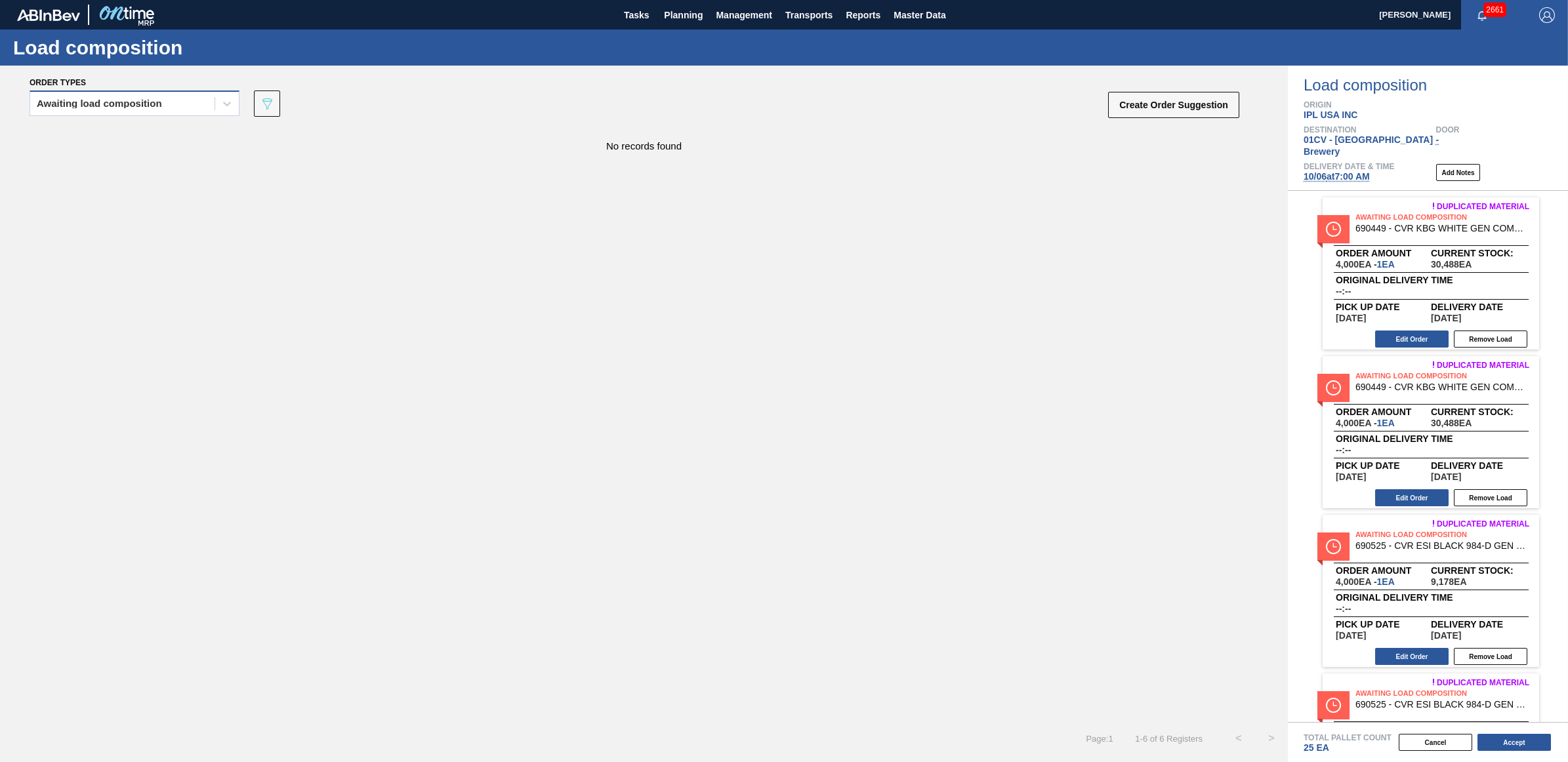
click at [109, 110] on div "Awaiting load composition" at bounding box center [122, 104] width 184 height 19
click at [106, 136] on div "Awaiting load composition" at bounding box center [134, 136] width 210 height 24
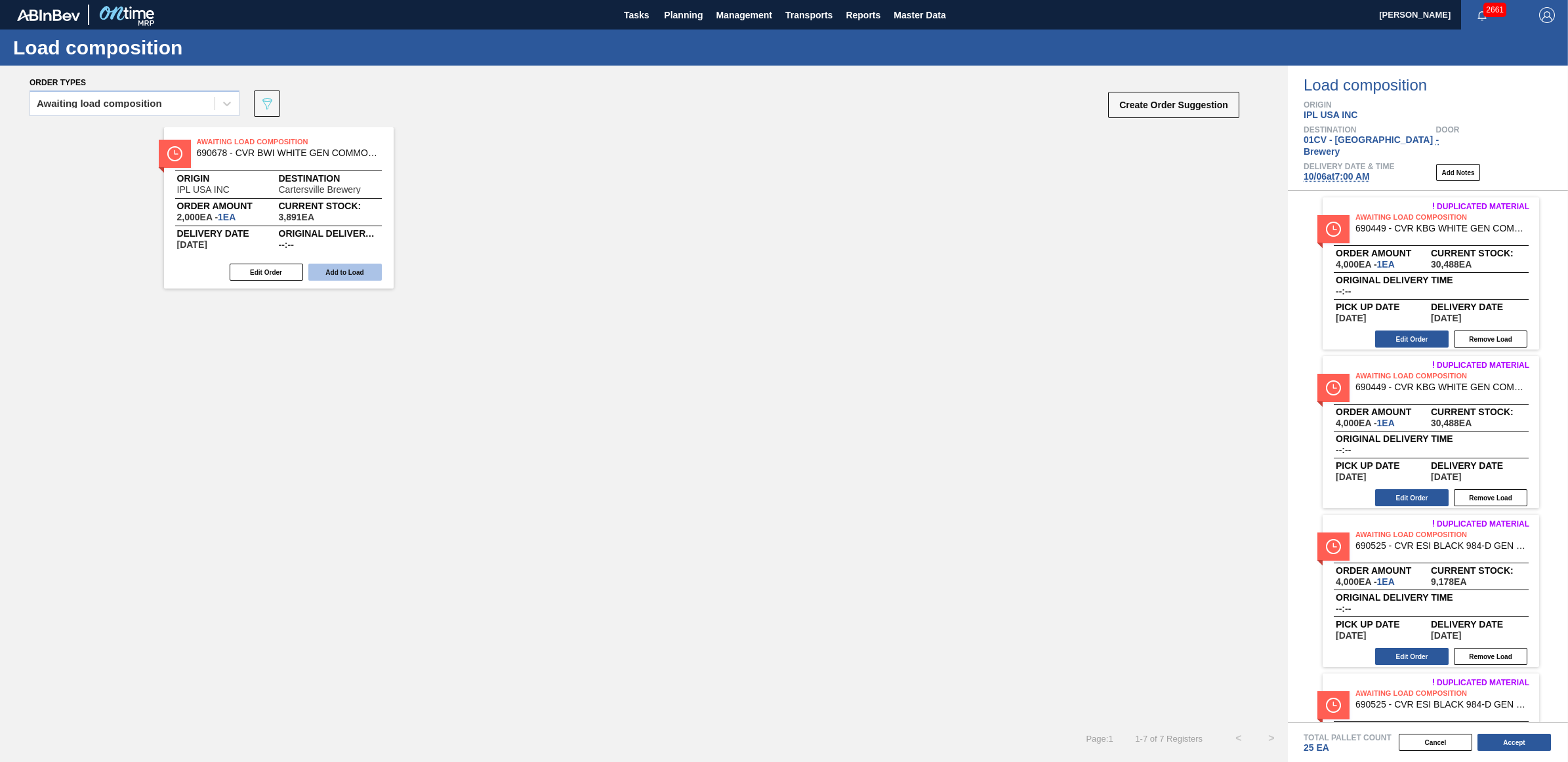
click at [349, 271] on button "Add to Load" at bounding box center [345, 272] width 73 height 17
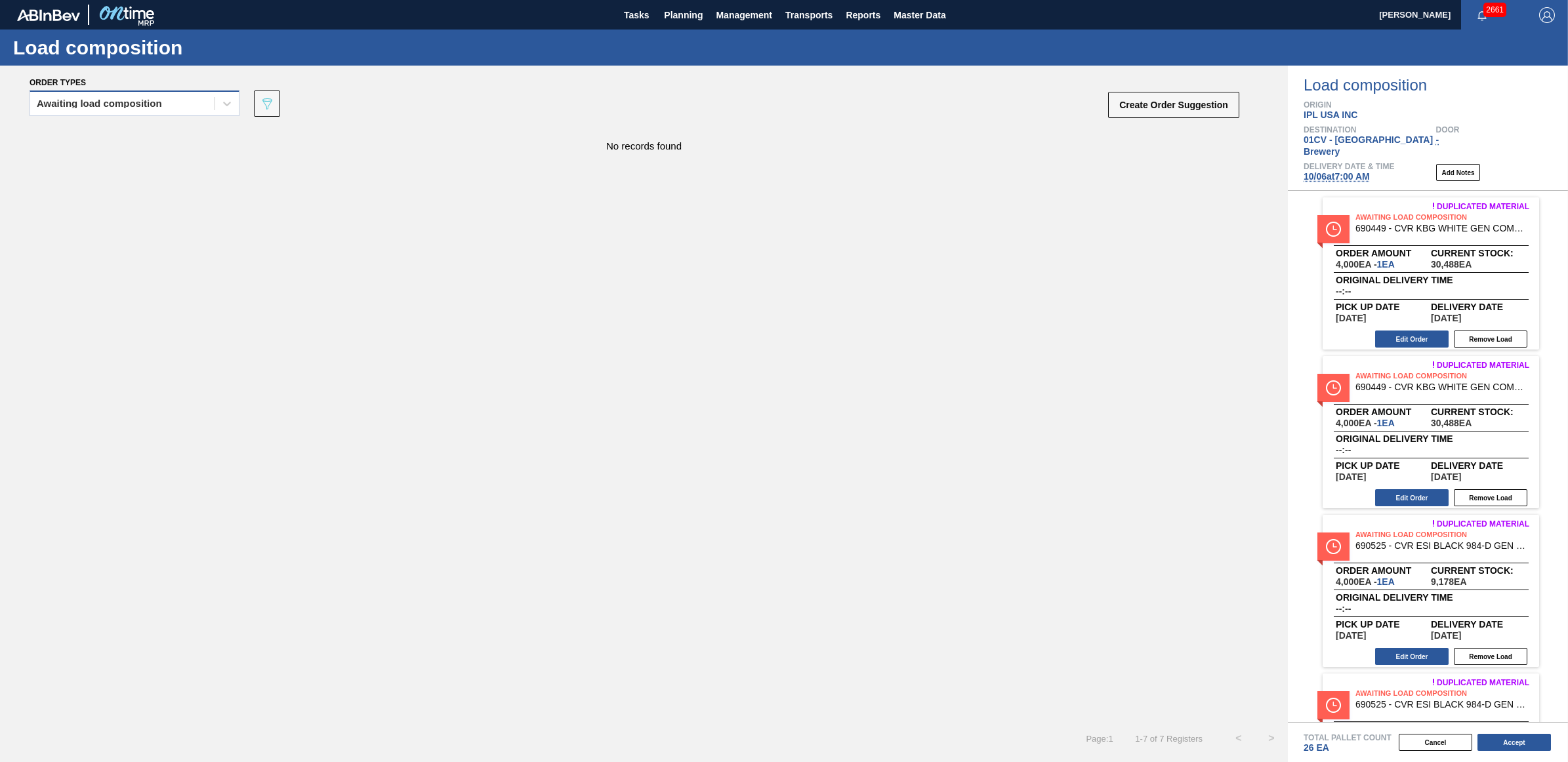
click at [148, 104] on div "Awaiting load composition" at bounding box center [99, 104] width 125 height 9
click at [140, 136] on div "Awaiting load composition" at bounding box center [134, 136] width 210 height 24
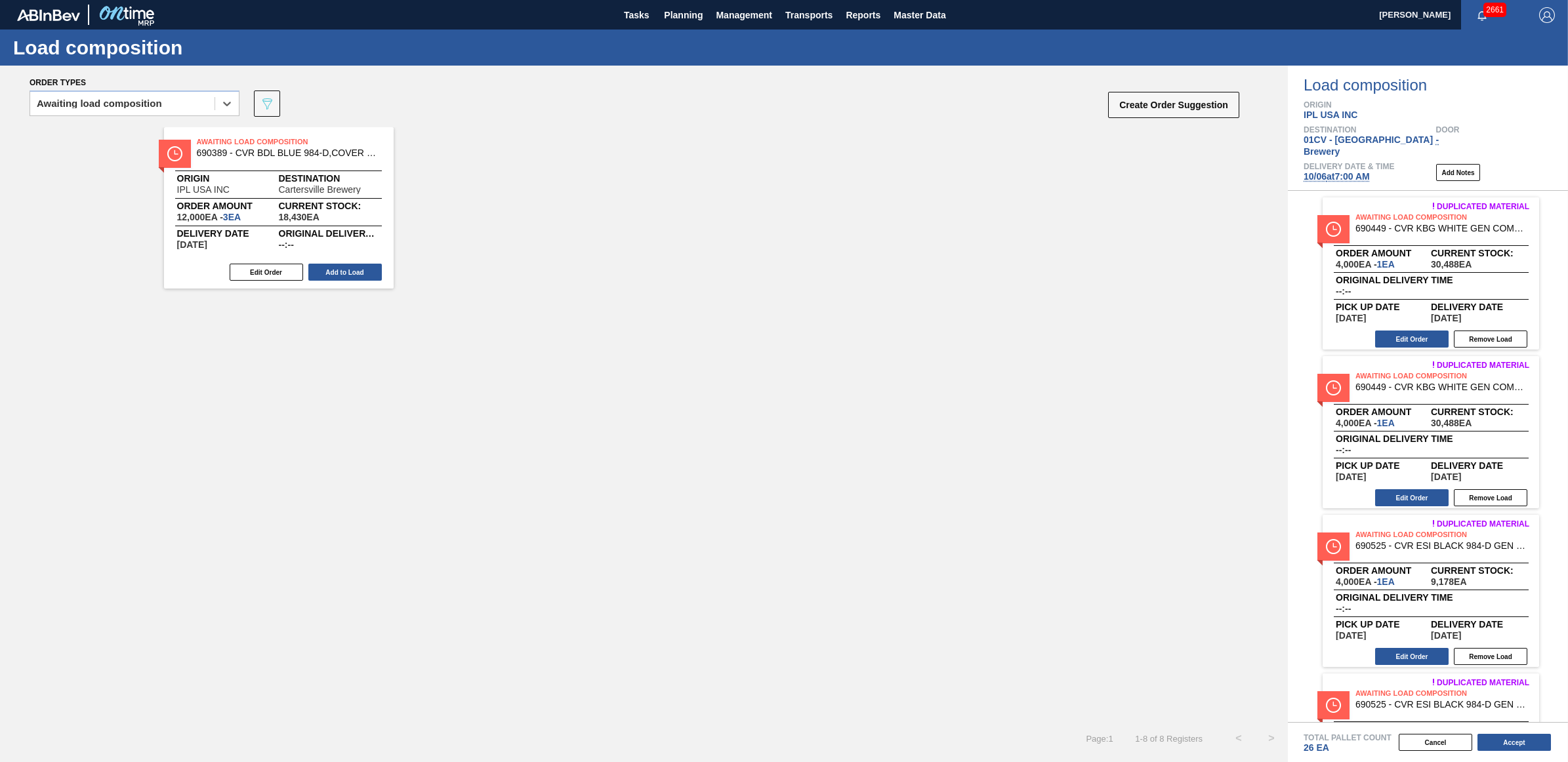
click at [339, 279] on button "Add to Load" at bounding box center [345, 272] width 73 height 17
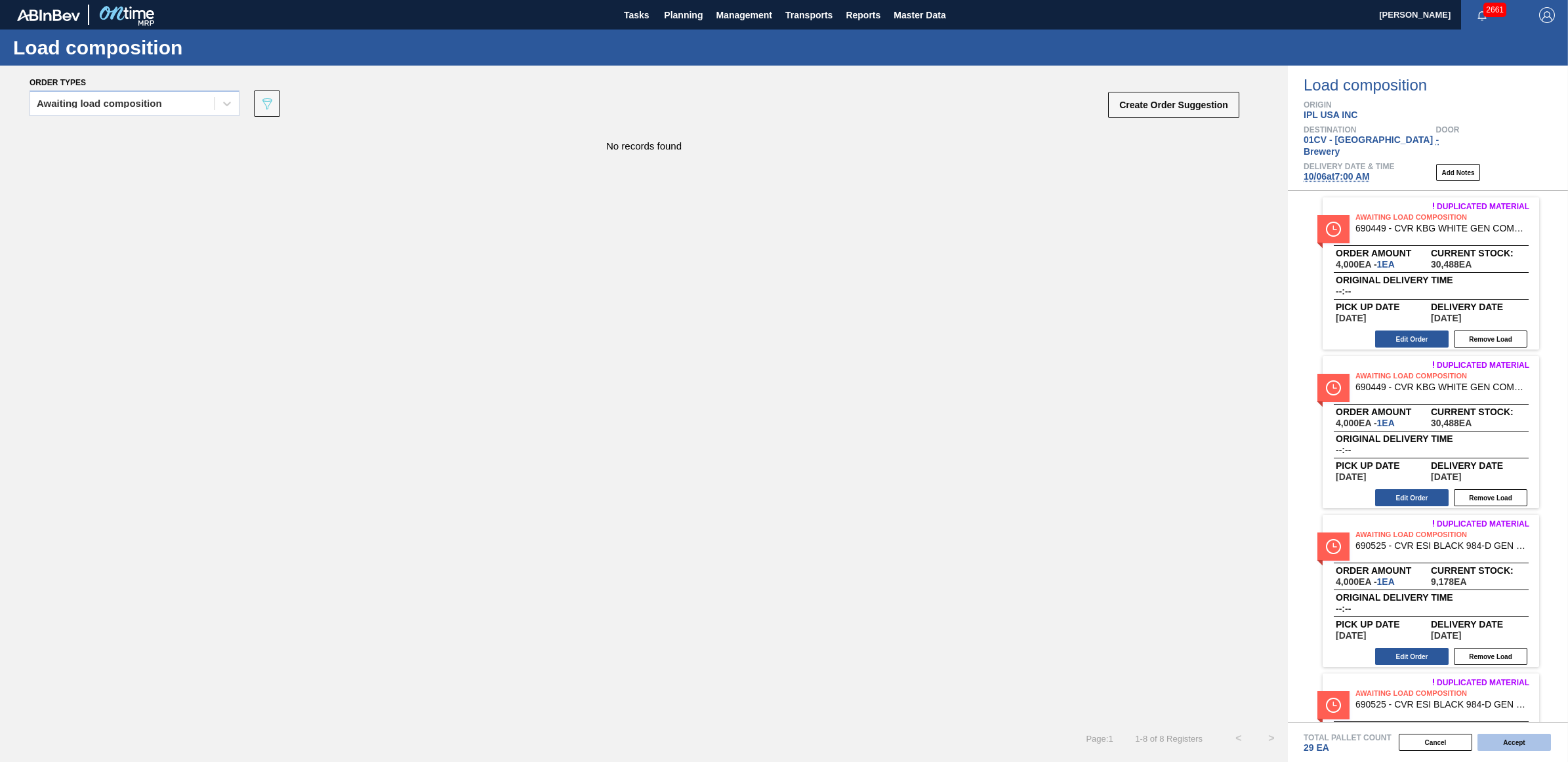
click at [1527, 739] on button "Accept" at bounding box center [1514, 743] width 73 height 17
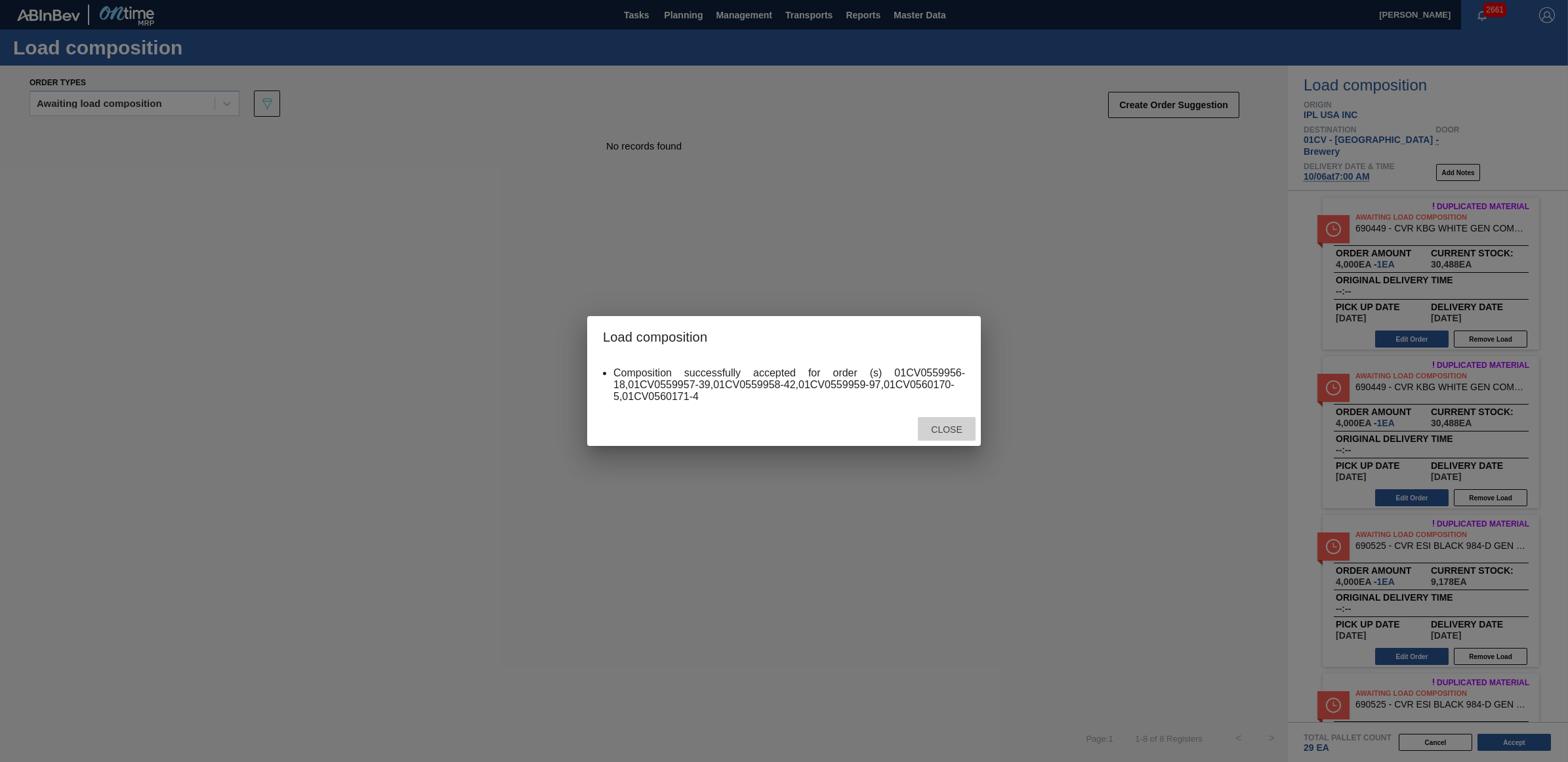
click at [952, 436] on div "Close" at bounding box center [947, 429] width 58 height 24
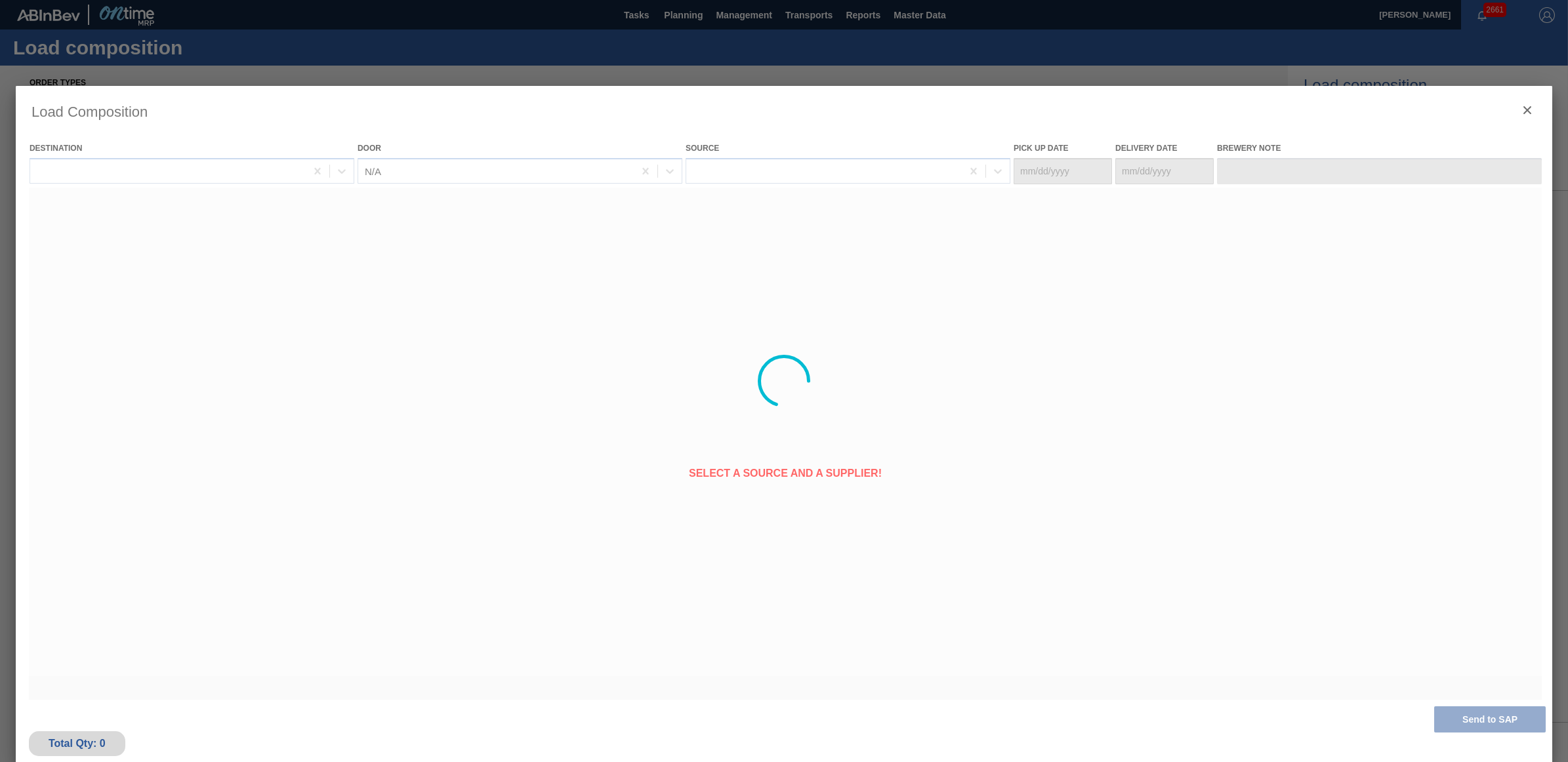
type Date "09/29/2025"
type Date "10/06/2025"
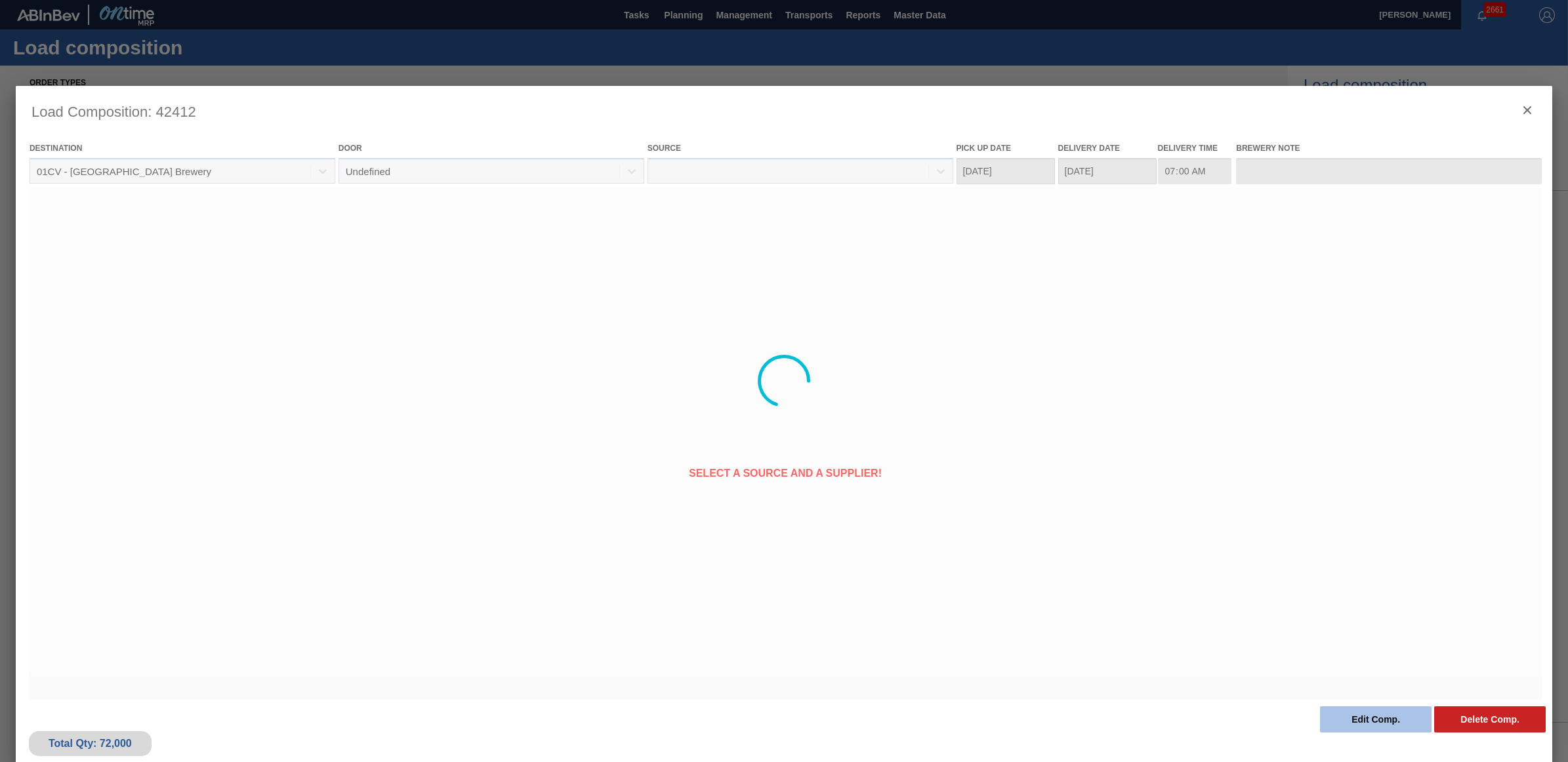
click at [1368, 717] on div "Load Composition : 42412 Destination 01CV - Cartersville Brewery Door Undefined…" at bounding box center [784, 381] width 1568 height 762
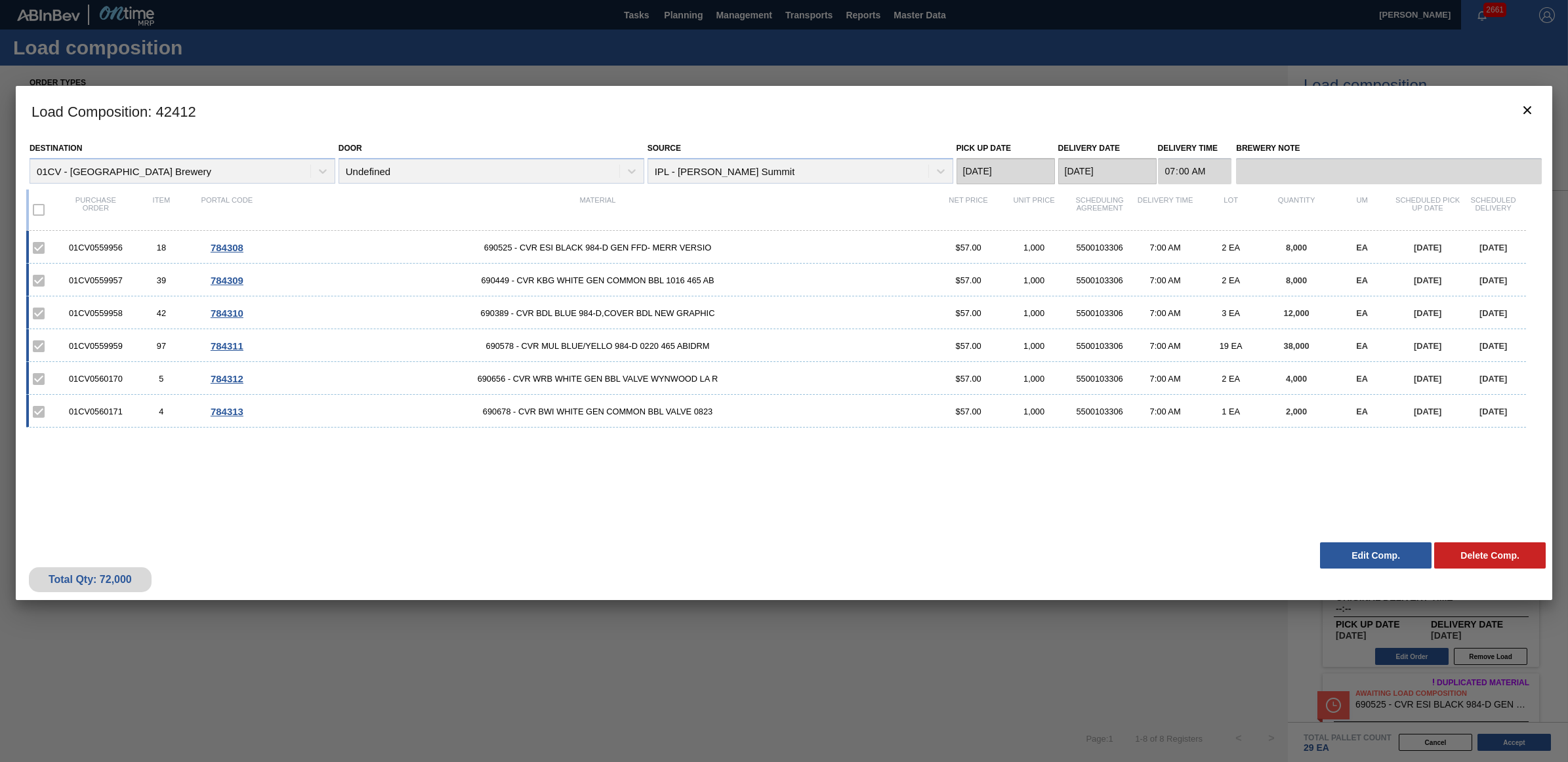
click at [1336, 552] on button "Edit Comp." at bounding box center [1376, 555] width 112 height 26
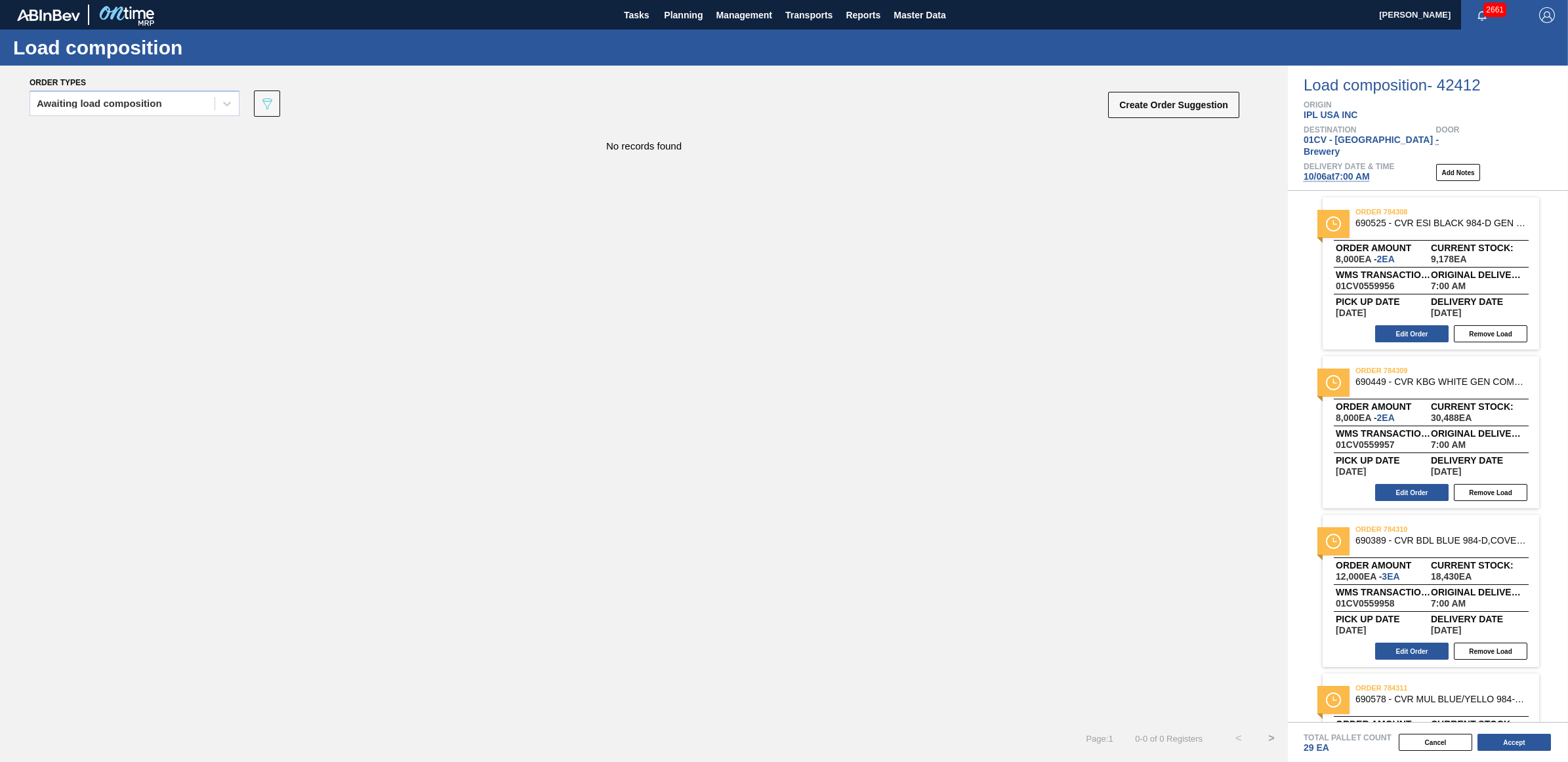
click at [1336, 171] on span "10/06 at 7:00 AM" at bounding box center [1337, 176] width 67 height 11
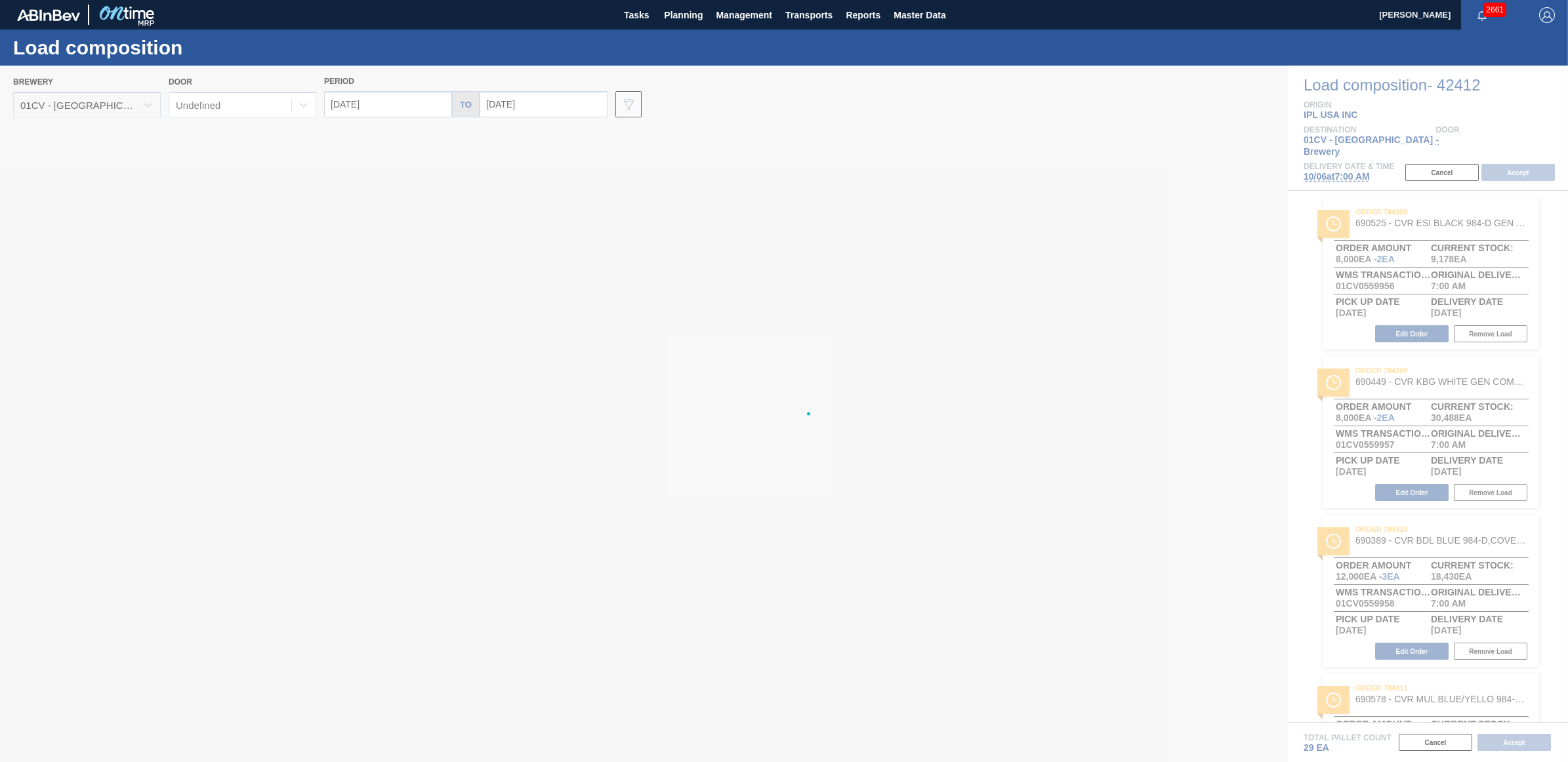
type input "10/06/2025"
type input "[DATE]"
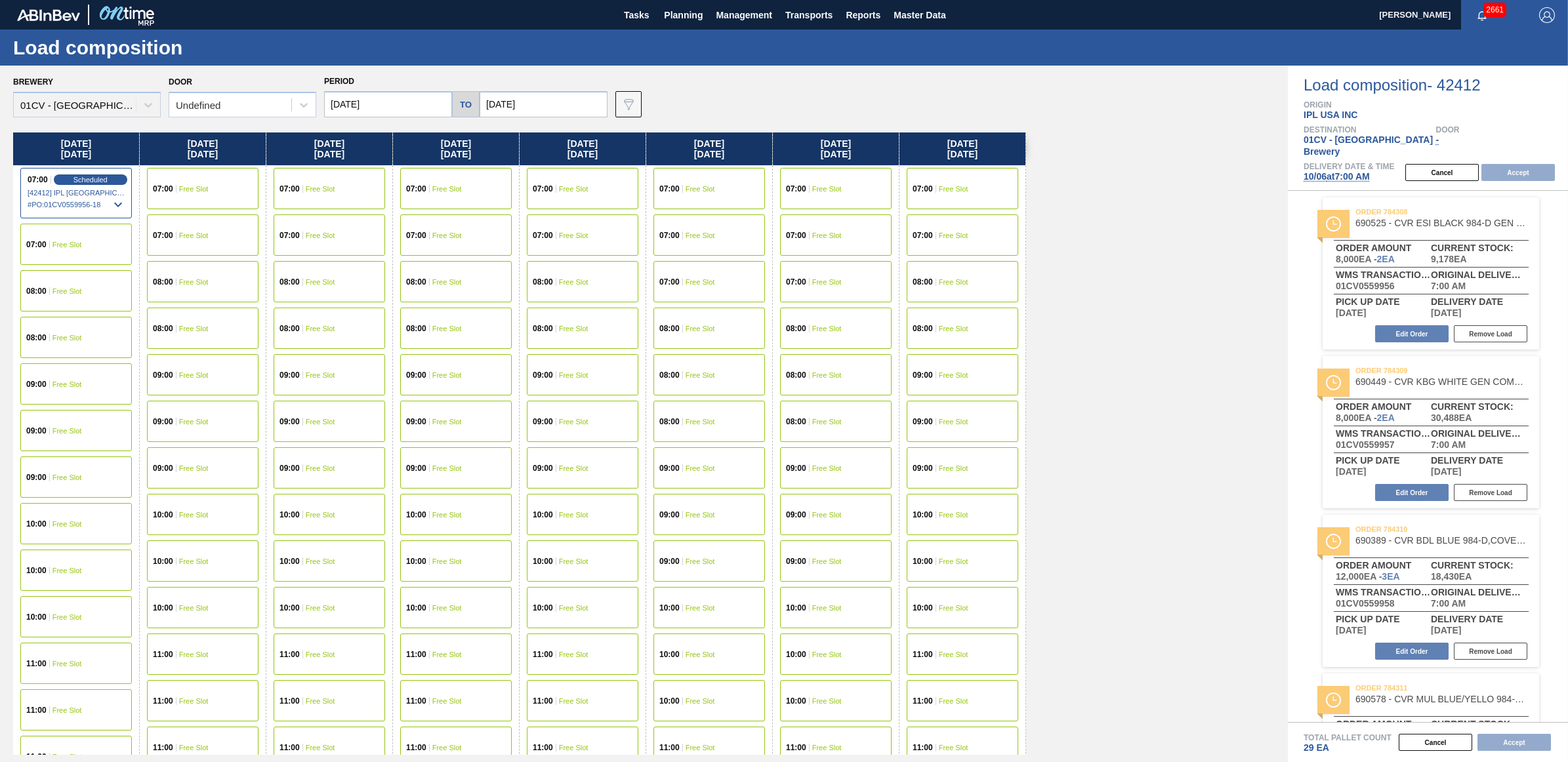
click at [397, 102] on input "10/06/2025" at bounding box center [388, 104] width 128 height 26
click at [338, 178] on div "28" at bounding box center [340, 178] width 18 height 18
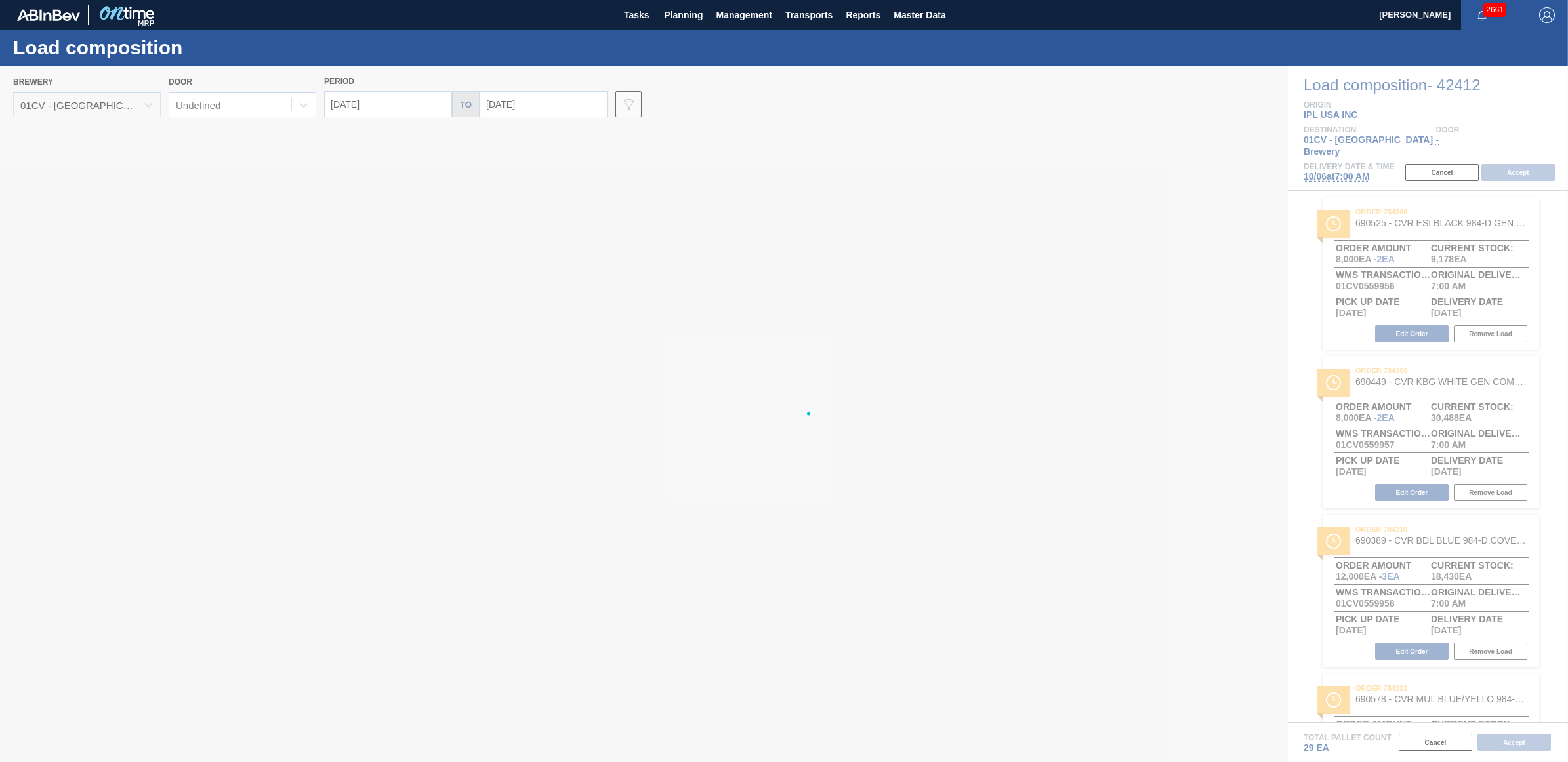
type input "09/28/2025"
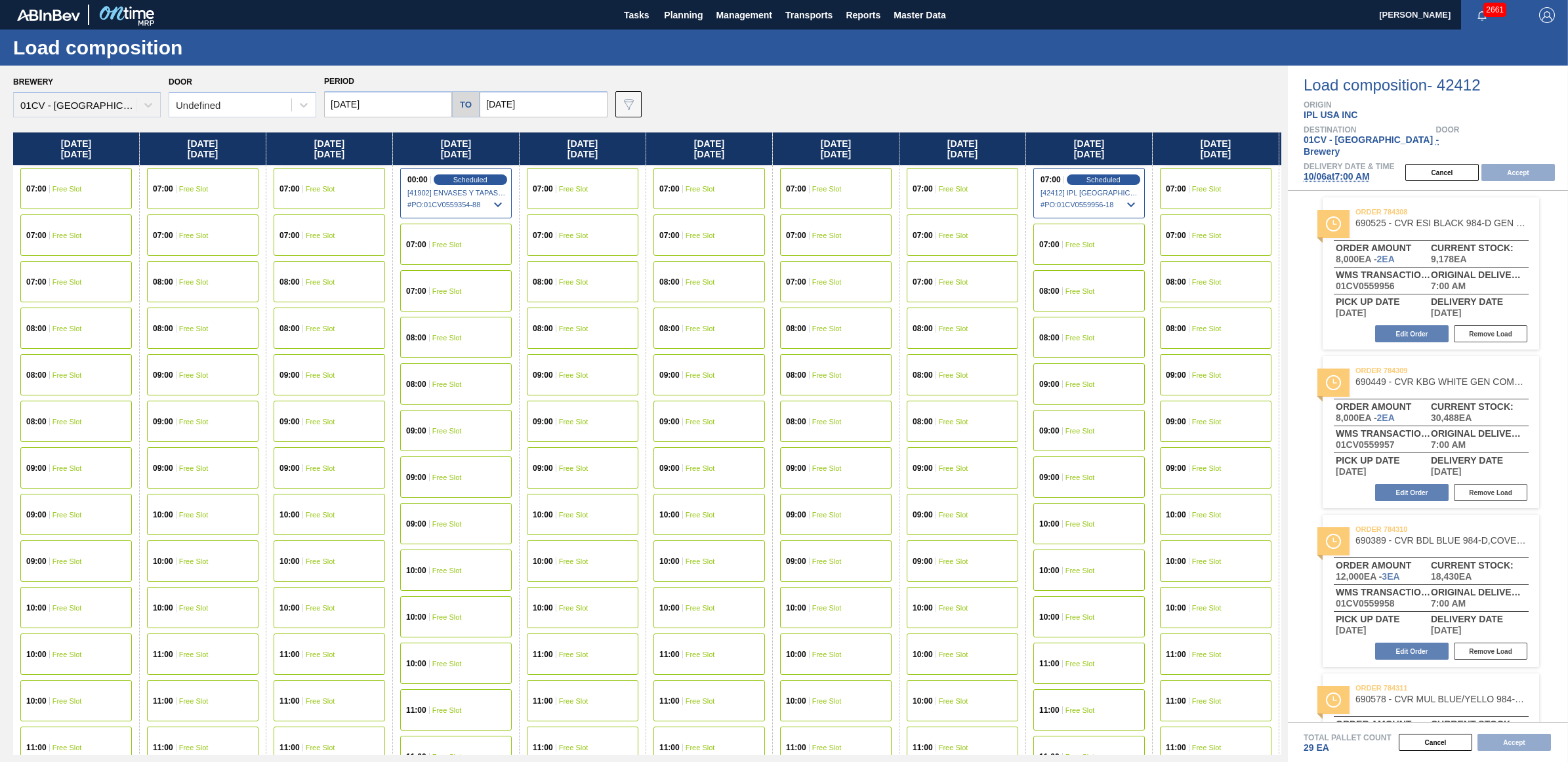
click at [189, 185] on span "Free Slot" at bounding box center [194, 189] width 29 height 8
click at [1507, 164] on button "Accept" at bounding box center [1518, 172] width 73 height 17
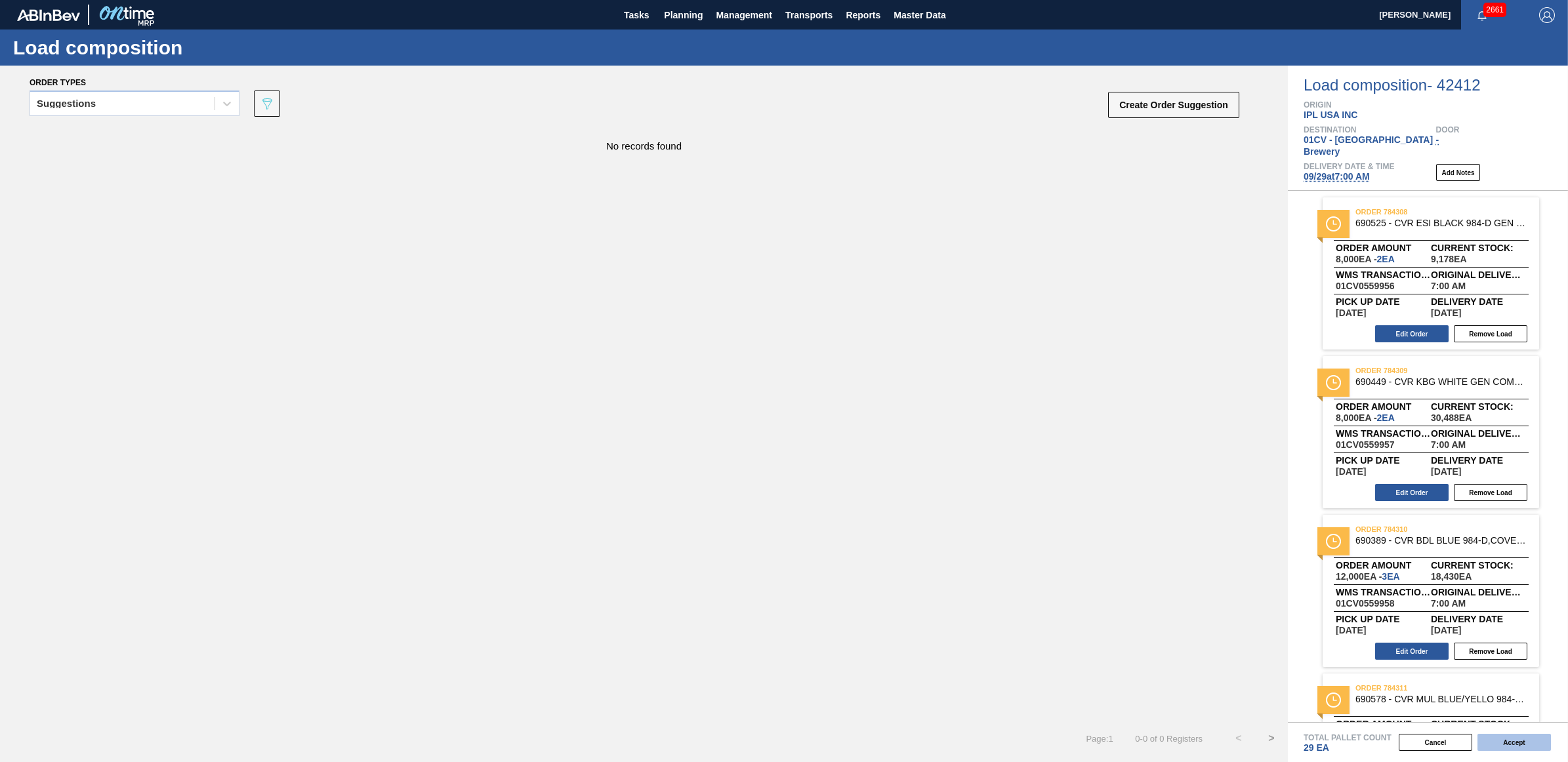
click at [1511, 742] on button "Accept" at bounding box center [1514, 743] width 73 height 17
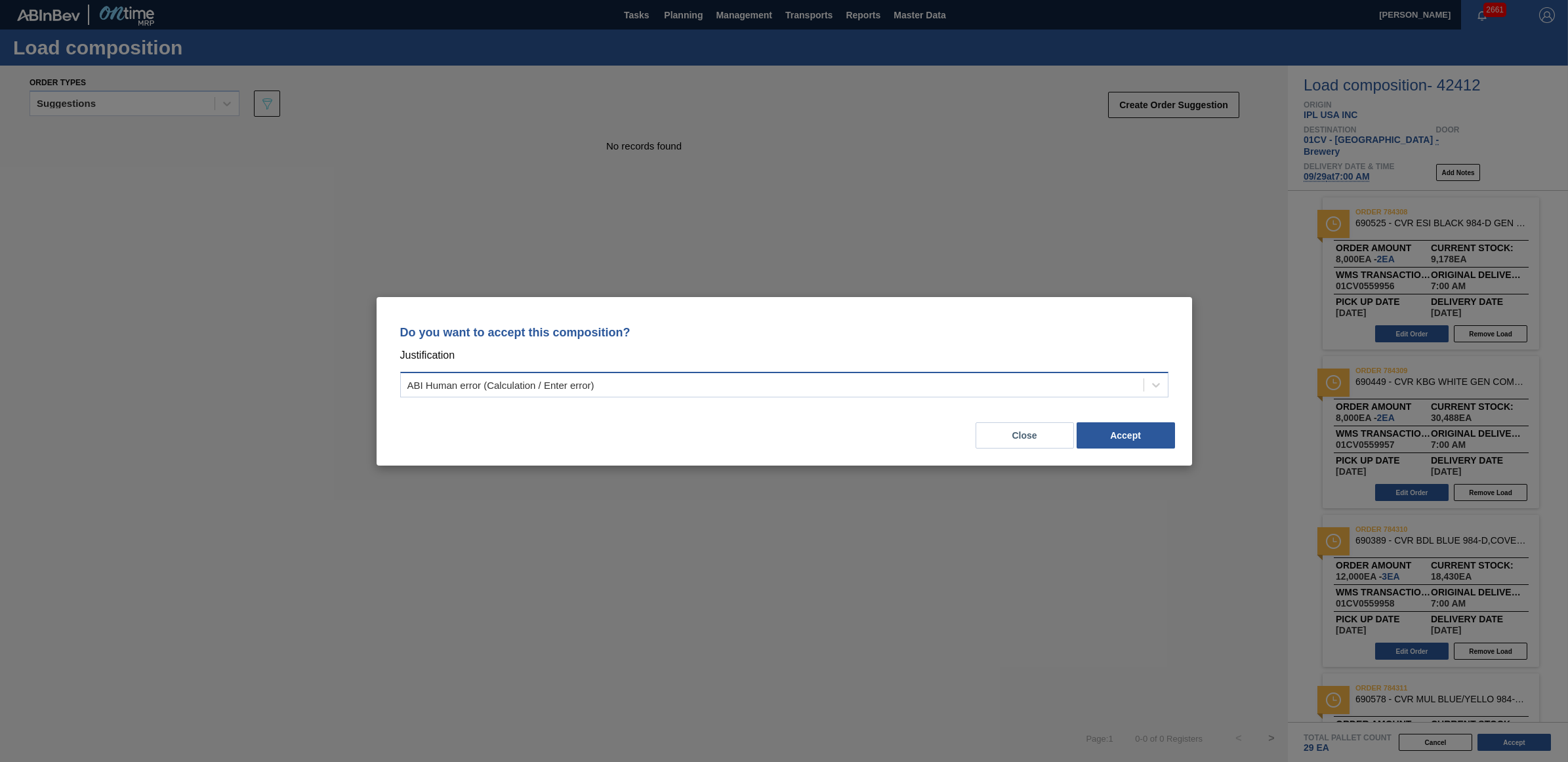
click at [563, 381] on div "ABI Human error (Calculation / Enter error)" at bounding box center [501, 385] width 187 height 11
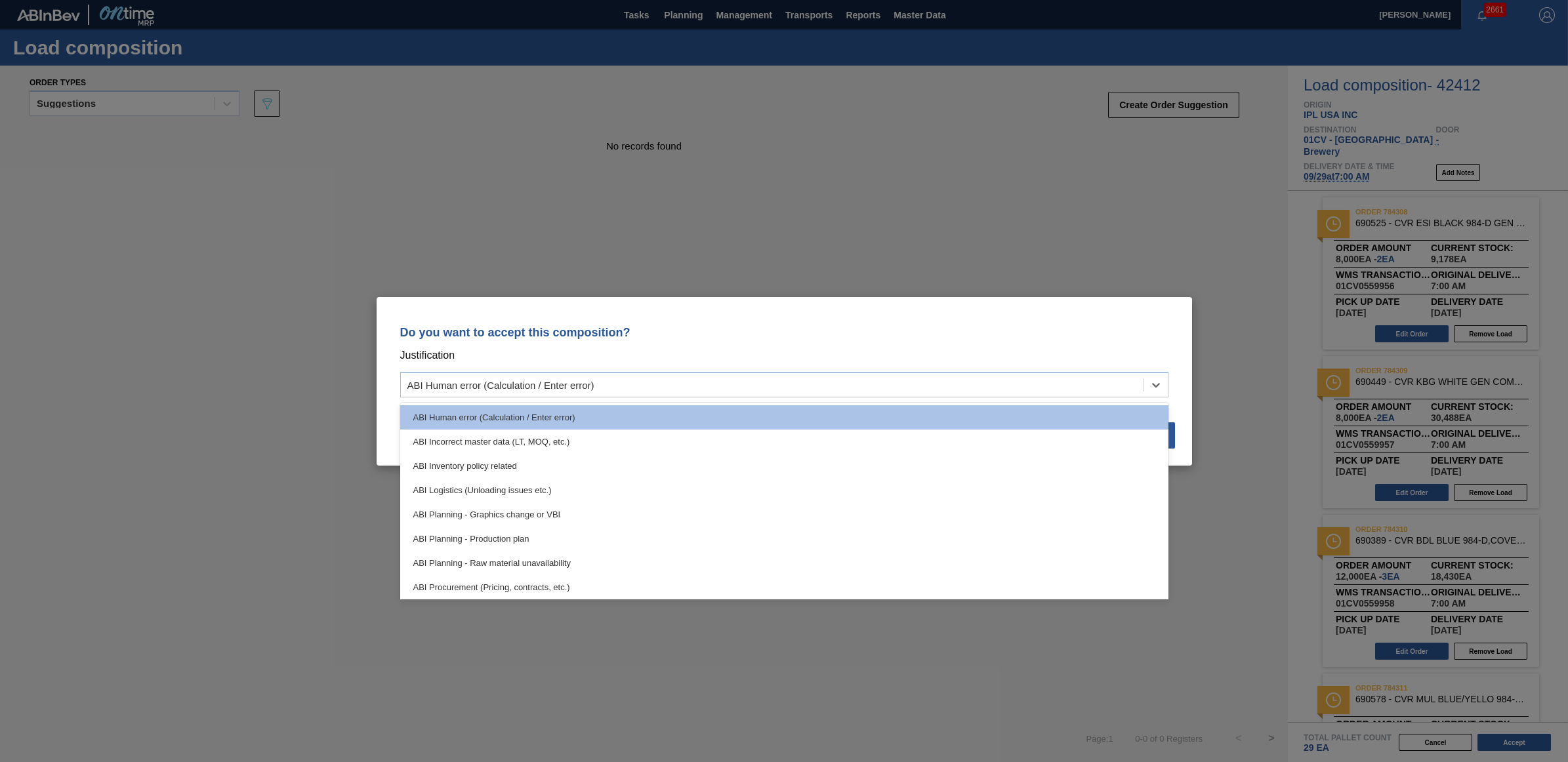
drag, startPoint x: 520, startPoint y: 421, endPoint x: 548, endPoint y: 419, distance: 28.1
click at [520, 421] on div "ABI Human error (Calculation / Enter error)" at bounding box center [784, 417] width 768 height 24
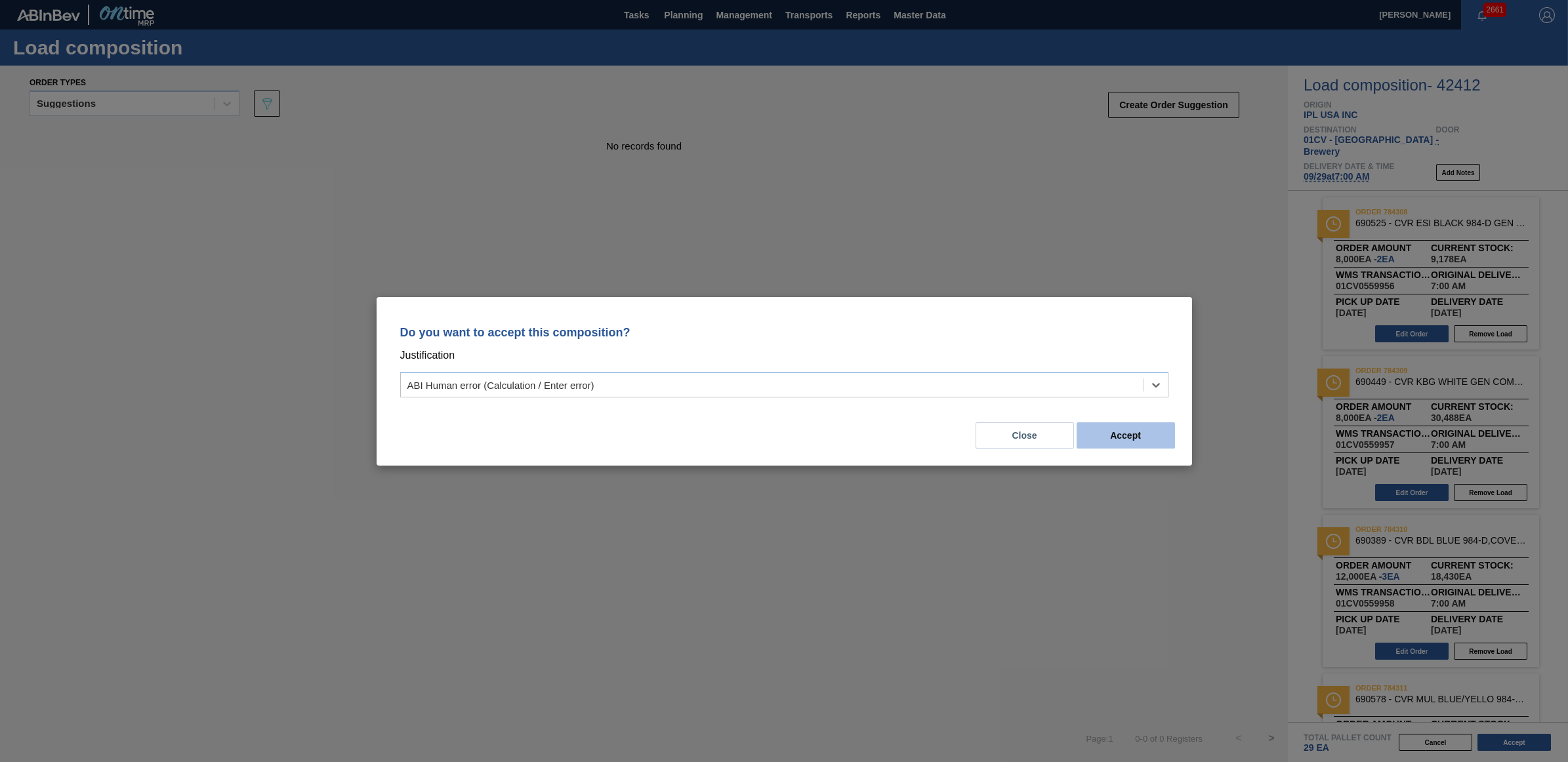
click at [1168, 433] on button "Accept" at bounding box center [1126, 435] width 99 height 26
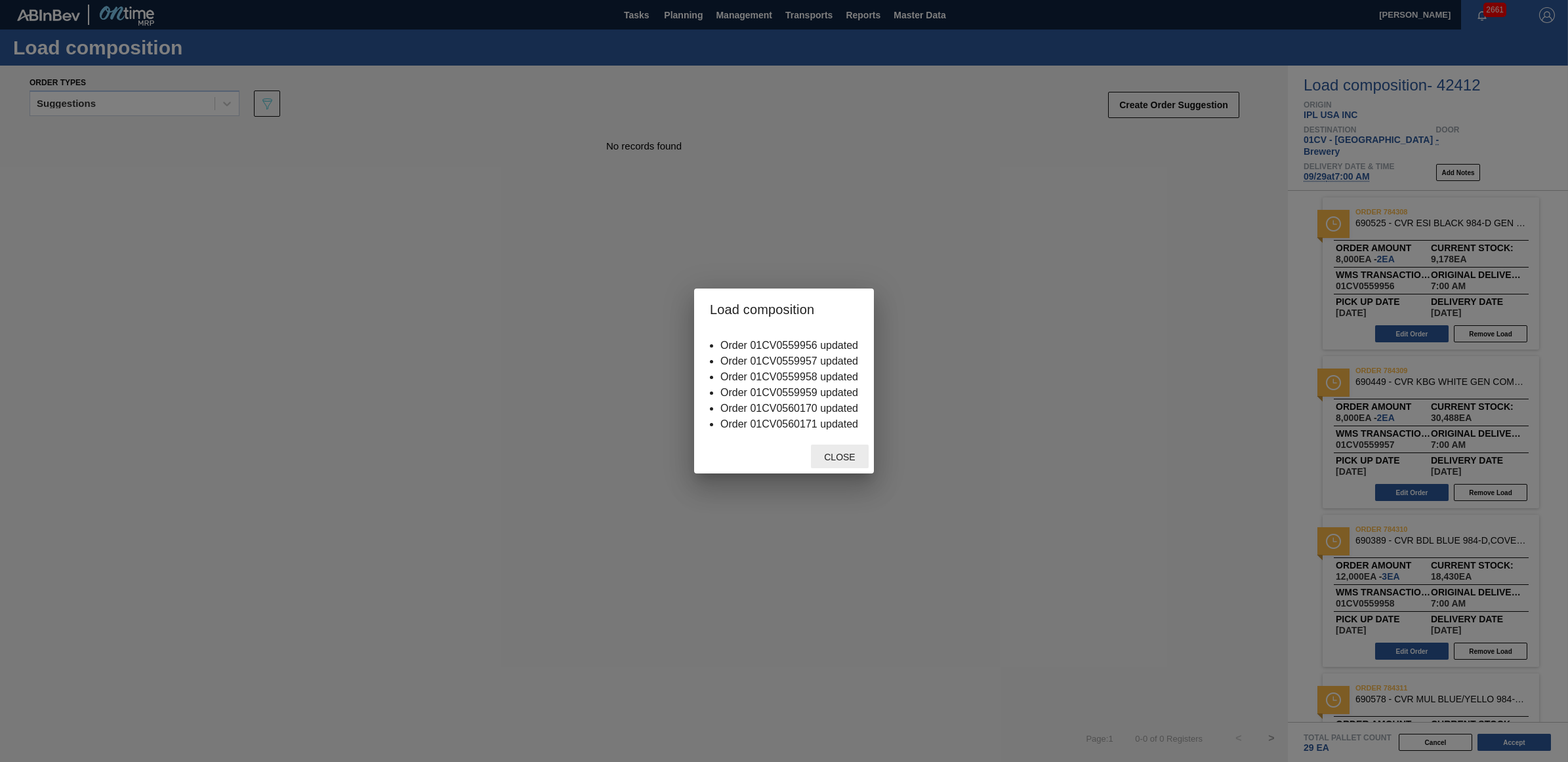
click at [848, 458] on span "Close" at bounding box center [840, 457] width 52 height 11
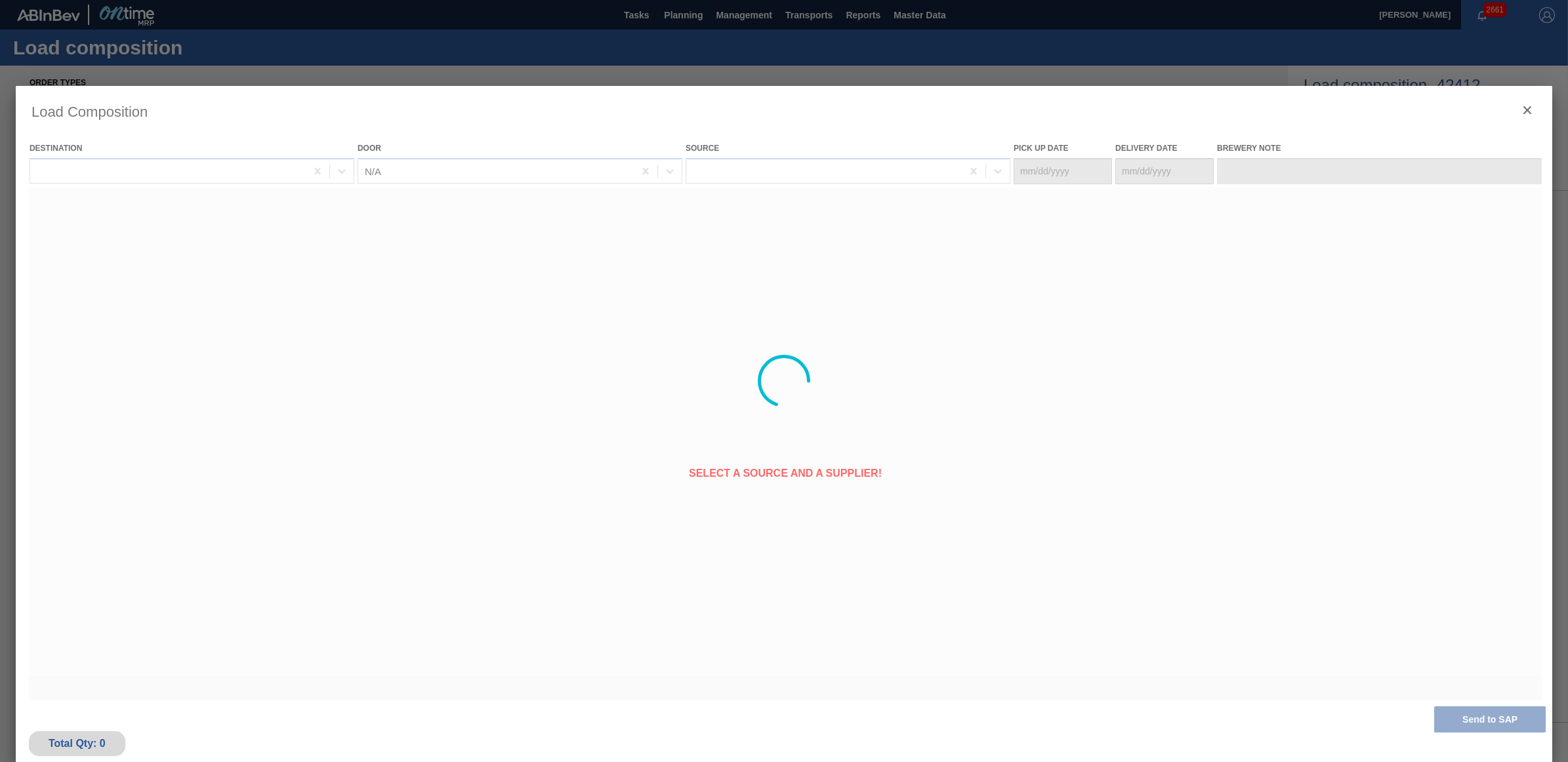
type Date "[DATE]"
type Date "09/29/2025"
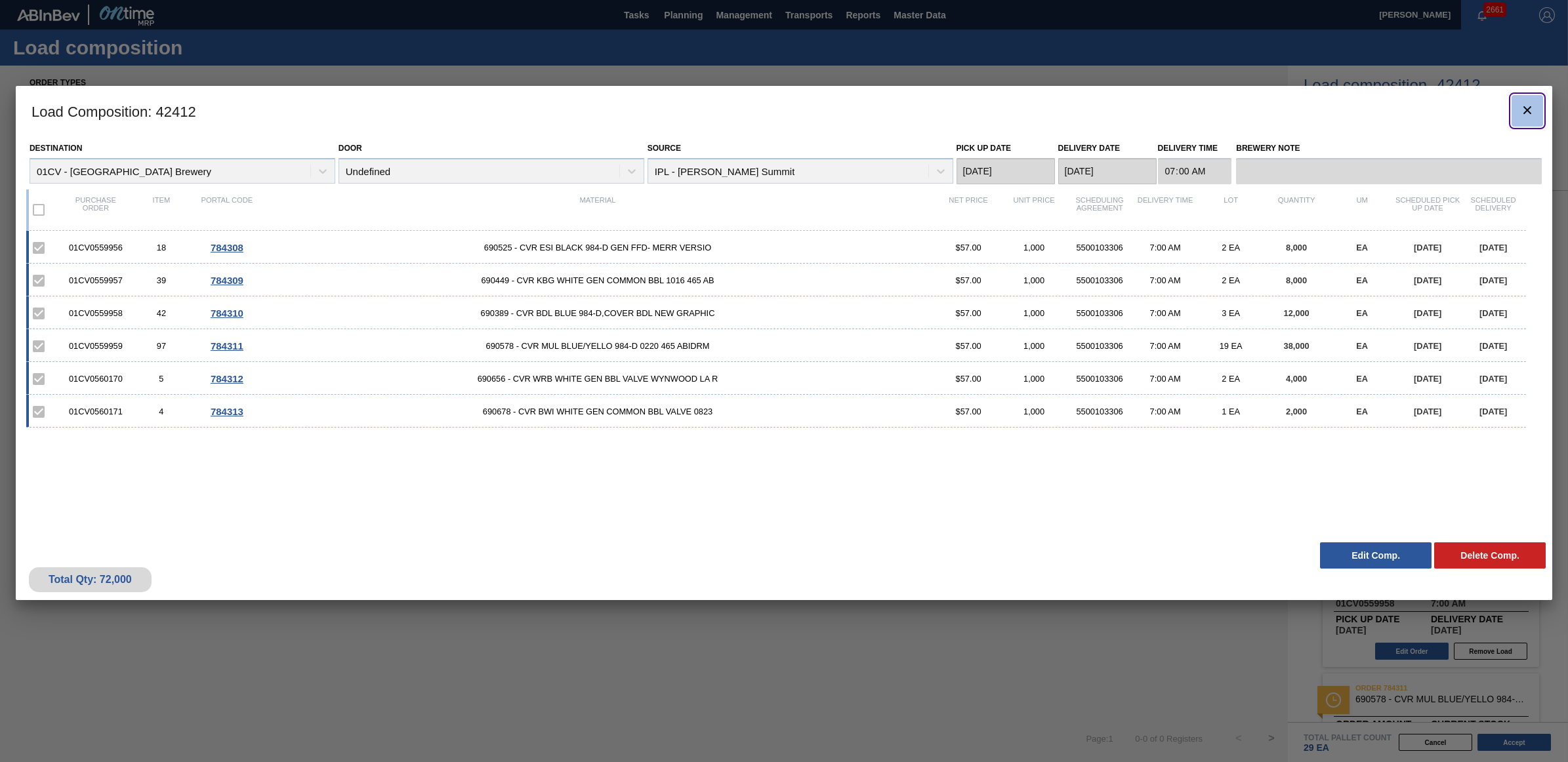
click at [1525, 104] on icon "botão de ícone" at bounding box center [1527, 110] width 16 height 16
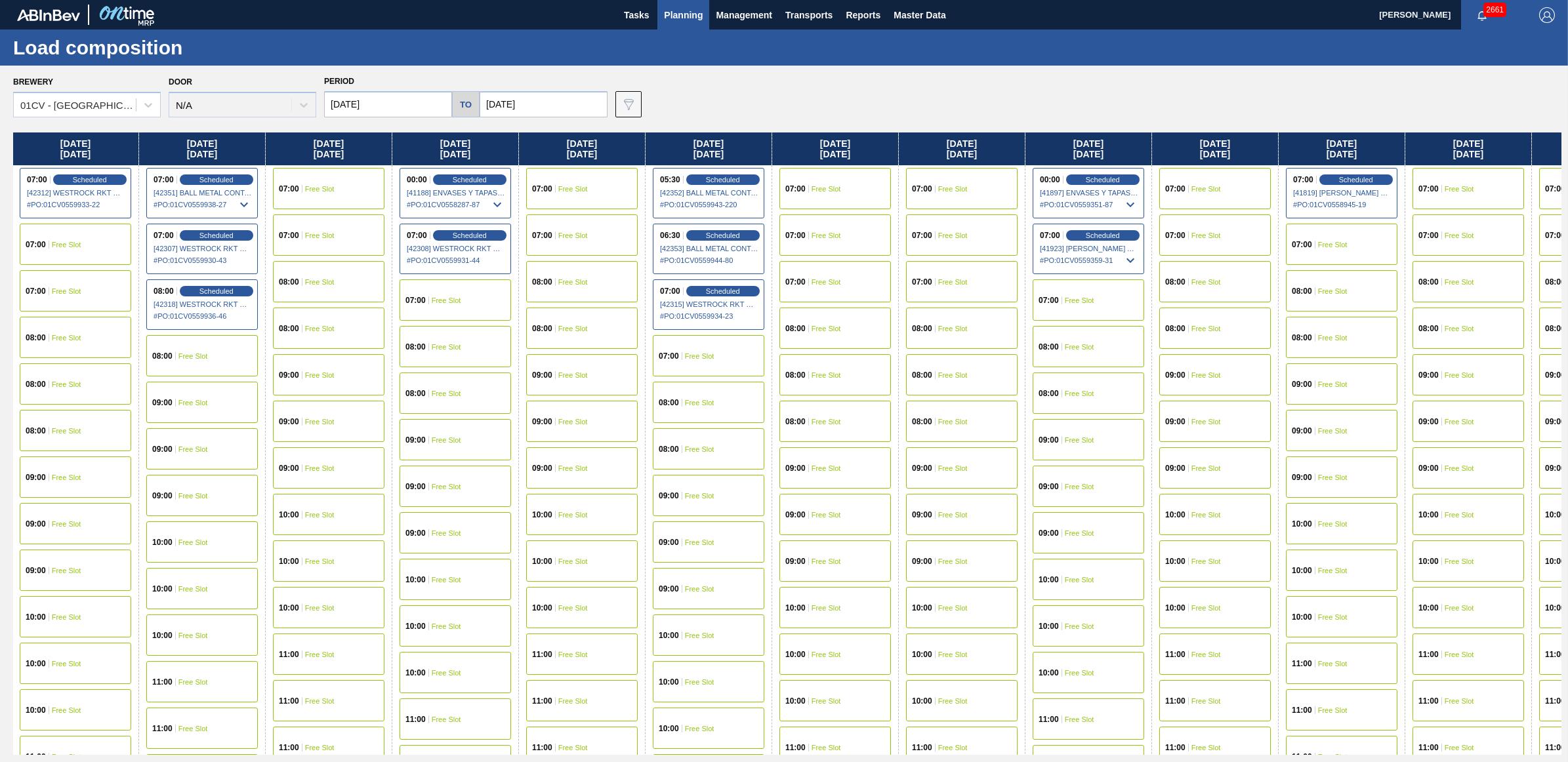
scroll to position [0, 1657]
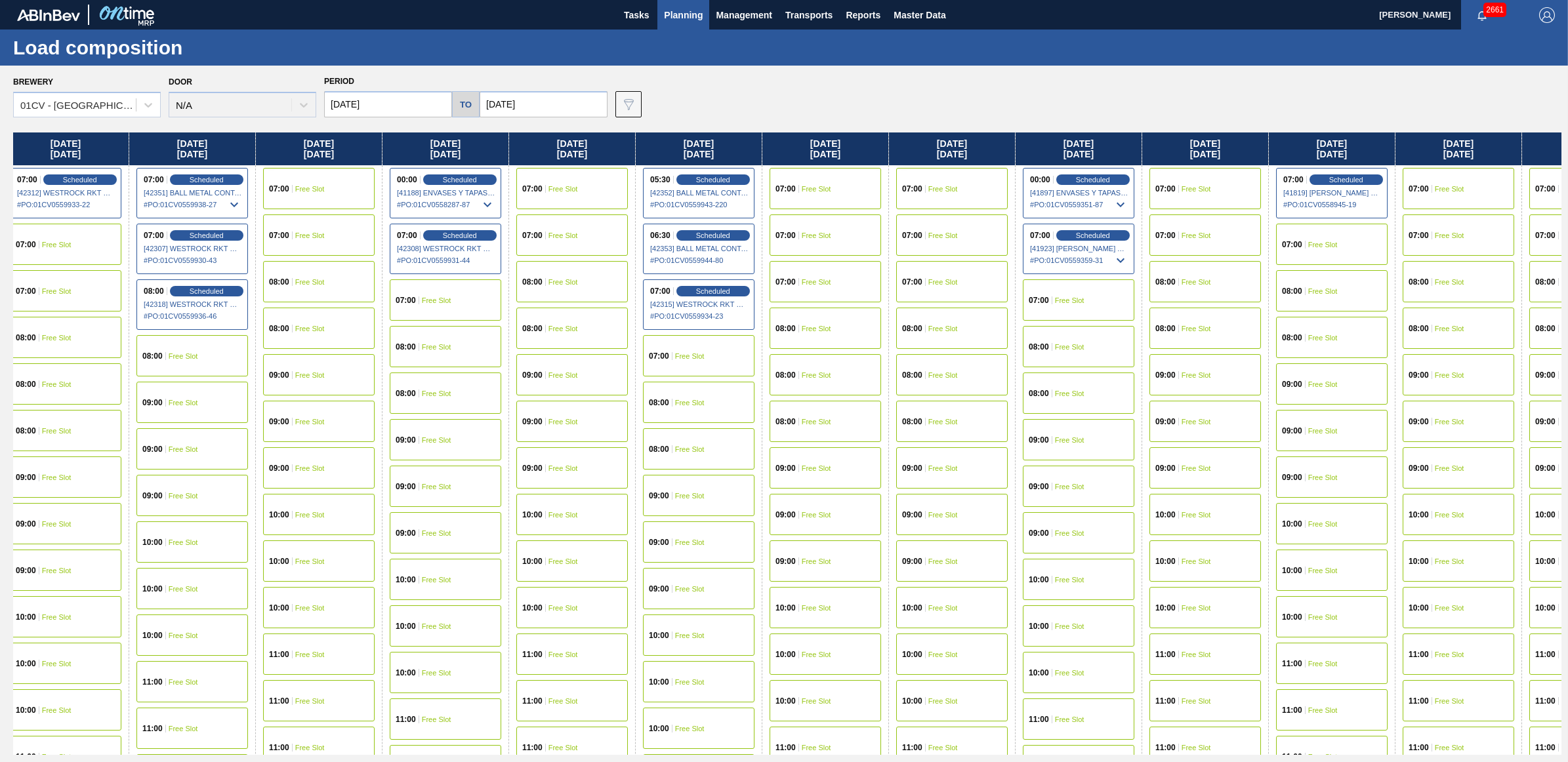
drag, startPoint x: 1059, startPoint y: 145, endPoint x: -613, endPoint y: 178, distance: 1672.3
click at [0, 0] on html "Tasks Planning Management Transports Reports Master Data Juliette Hill 2661 Mar…" at bounding box center [784, 0] width 1568 height 0
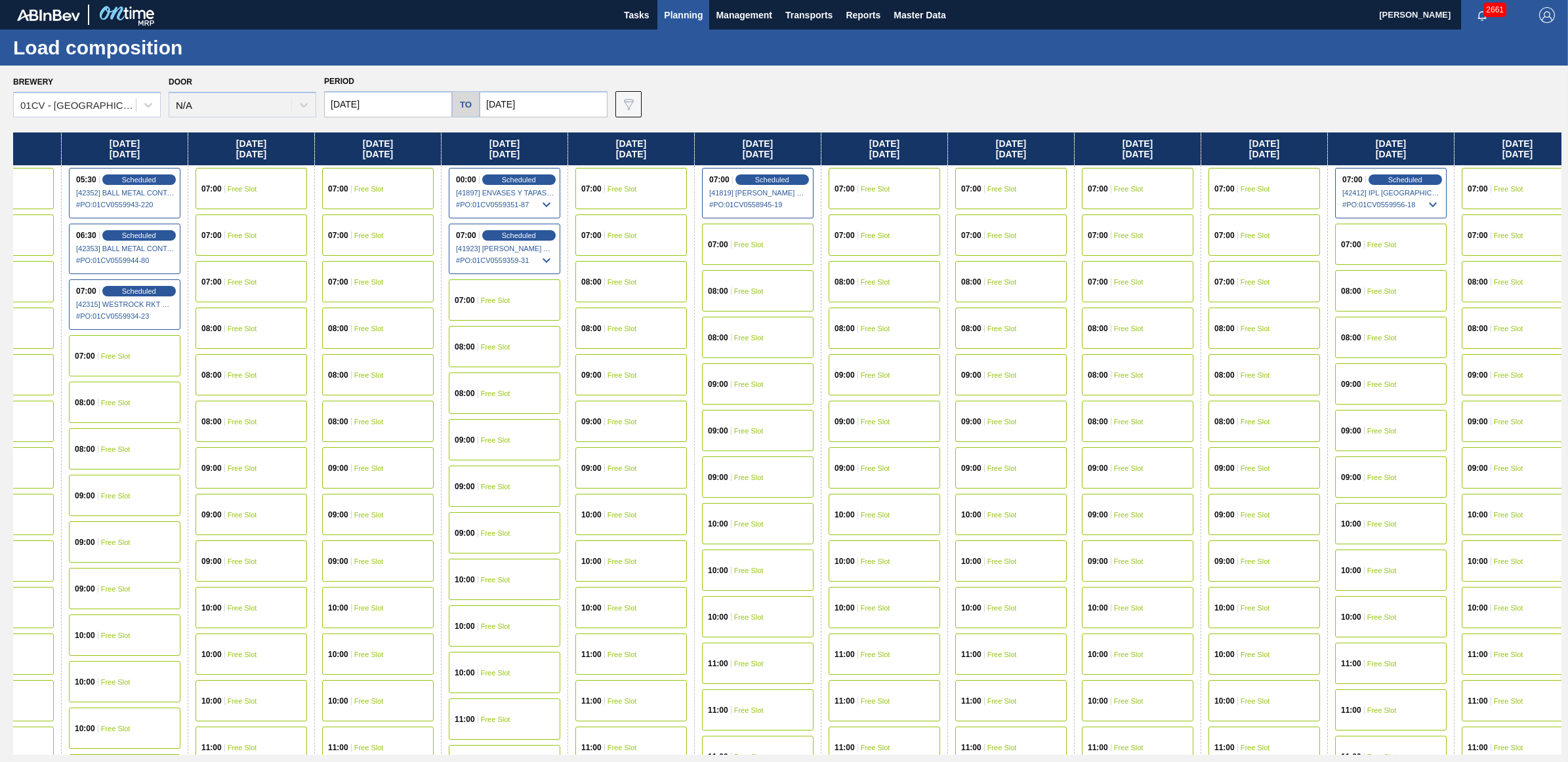
scroll to position [0, 3402]
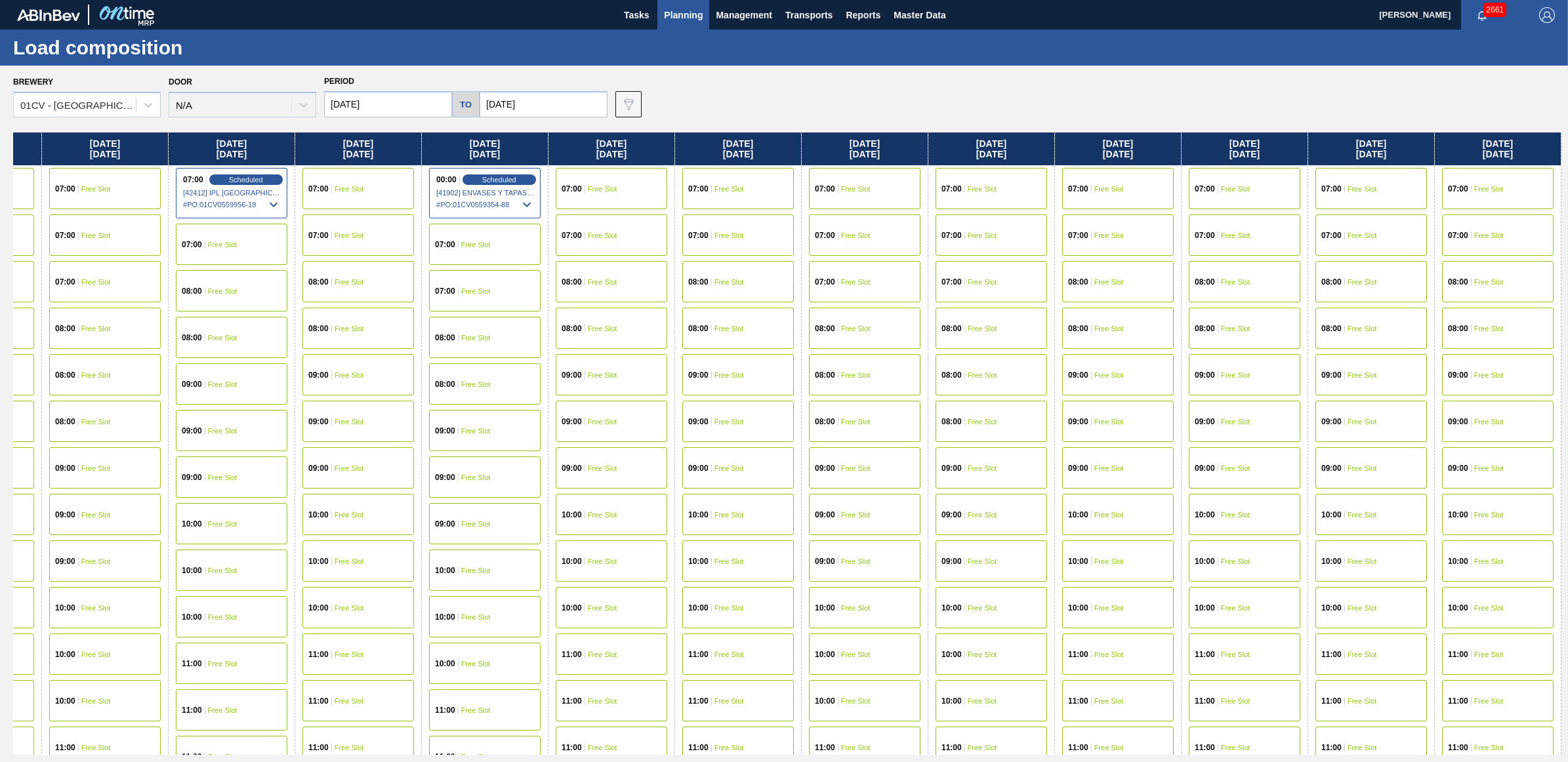
drag, startPoint x: 1484, startPoint y: 146, endPoint x: -750, endPoint y: 175, distance: 2234.2
click at [0, 0] on html "Tasks Planning Management Transports Reports Master Data Juliette Hill 2661 Mar…" at bounding box center [784, 0] width 1568 height 0
drag, startPoint x: 1414, startPoint y: 151, endPoint x: 128, endPoint y: 152, distance: 1286.0
click at [128, 152] on div "Monday 09/01/2025 07:00 Scheduled [41493] BALL METAL CONTAINER GROUP - 00082216…" at bounding box center [787, 443] width 1548 height 622
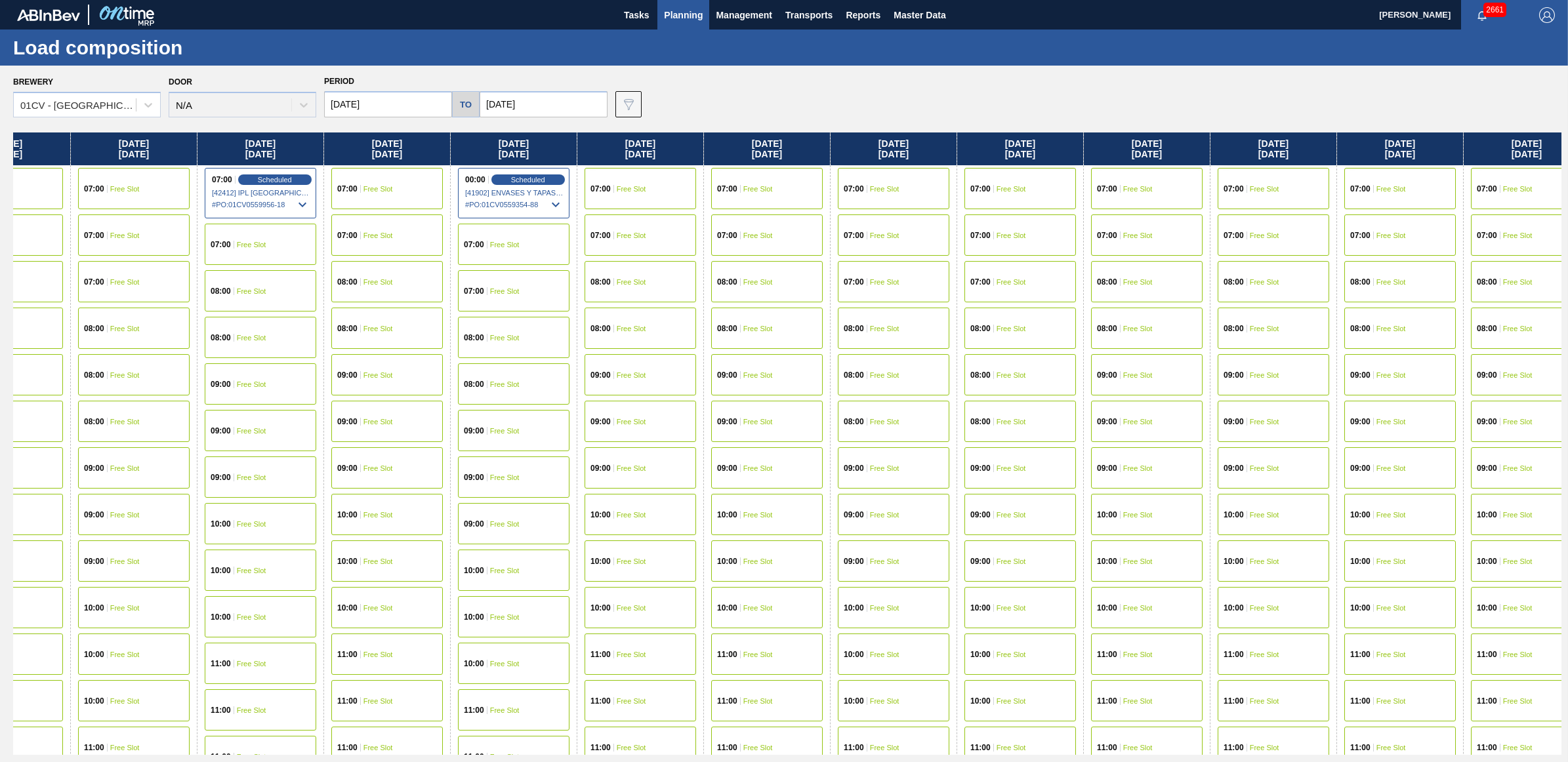
drag, startPoint x: 966, startPoint y: 152, endPoint x: 1011, endPoint y: 152, distance: 45.0
click at [1011, 152] on div "Monday 09/01/2025 07:00 Scheduled [41493] BALL METAL CONTAINER GROUP - 00082216…" at bounding box center [787, 443] width 1548 height 622
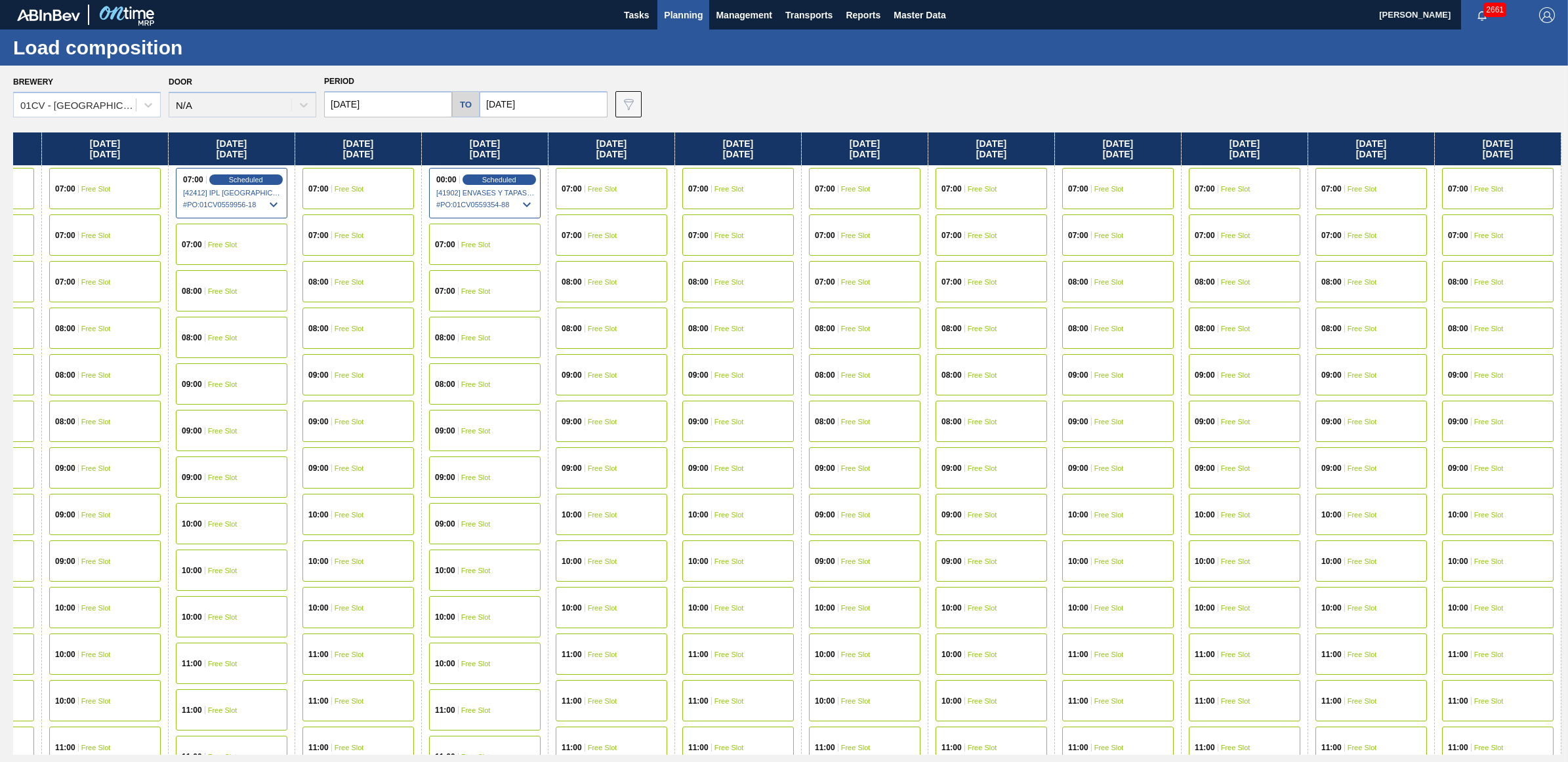
drag, startPoint x: 1043, startPoint y: 156, endPoint x: 715, endPoint y: 148, distance: 328.1
click at [916, 153] on div "Monday 09/01/2025 07:00 Scheduled [41493] BALL METAL CONTAINER GROUP - 00082216…" at bounding box center [787, 443] width 1548 height 622
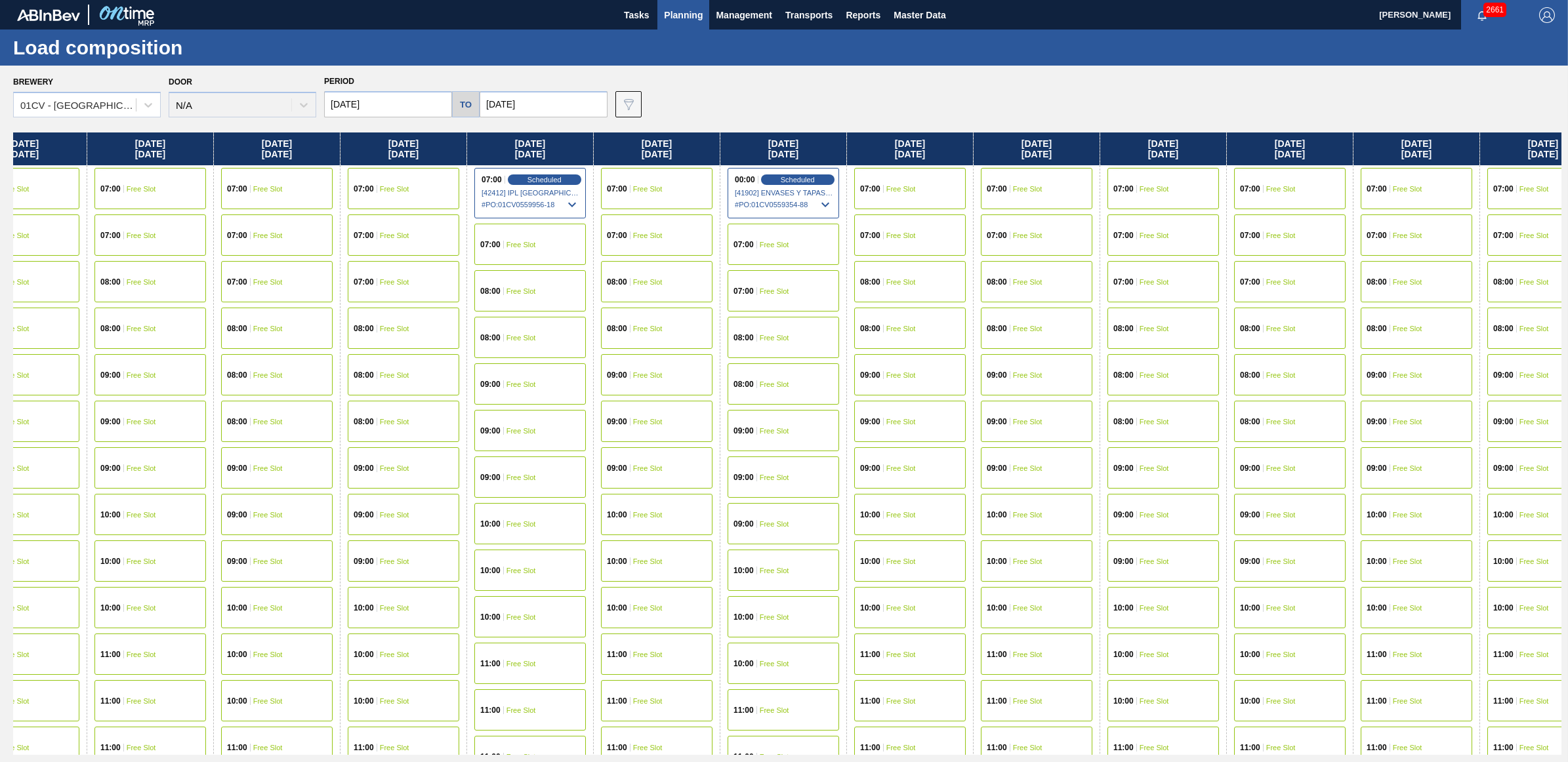
drag, startPoint x: 353, startPoint y: 151, endPoint x: 559, endPoint y: 156, distance: 206.1
click at [559, 156] on div "Monday 09/01/2025 07:00 Scheduled [41493] BALL METAL CONTAINER GROUP - 00082216…" at bounding box center [787, 443] width 1548 height 622
click at [519, 344] on div "08:00 Free Slot" at bounding box center [531, 337] width 112 height 41
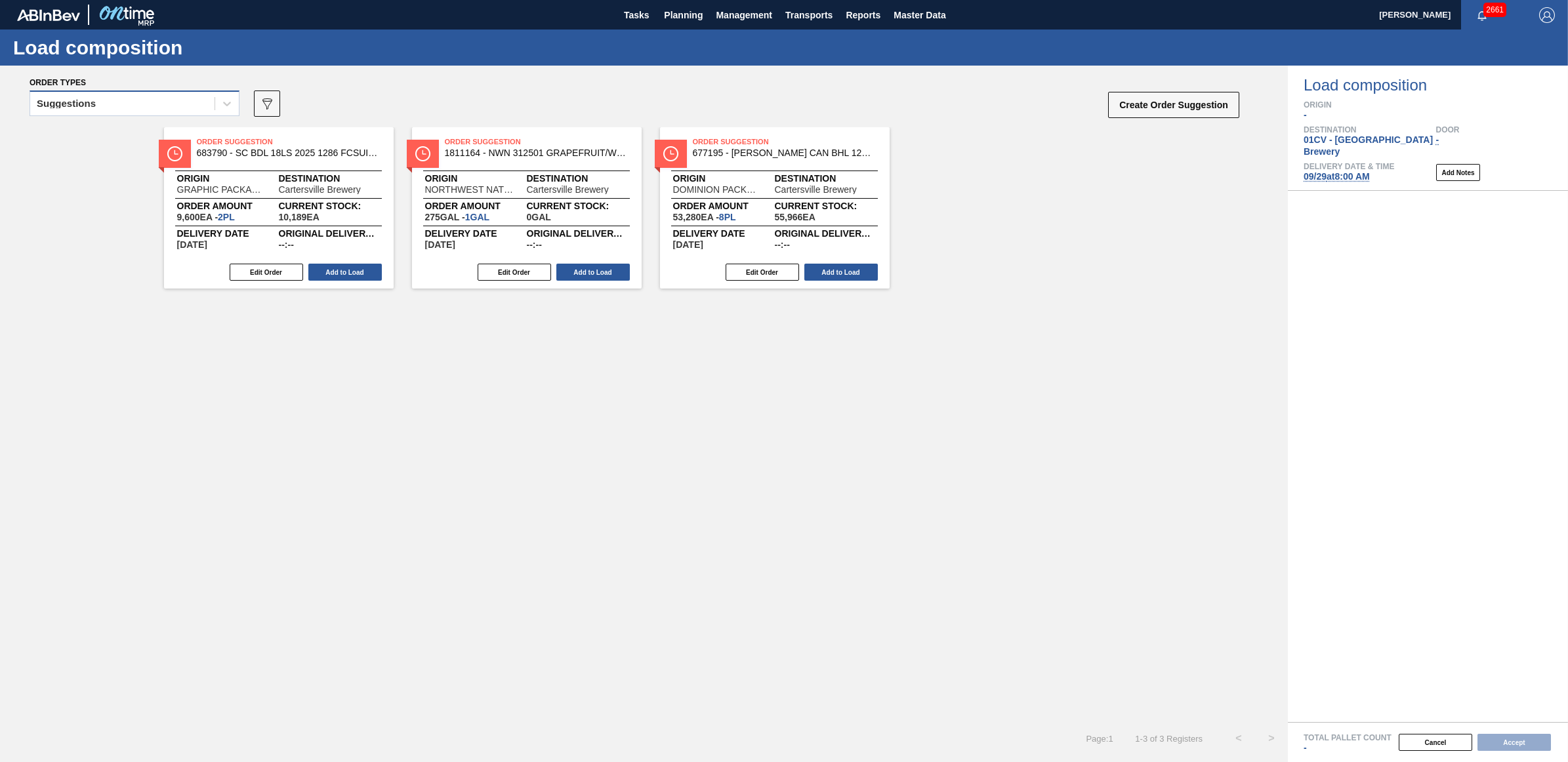
click at [67, 106] on div "Suggestions" at bounding box center [66, 104] width 59 height 9
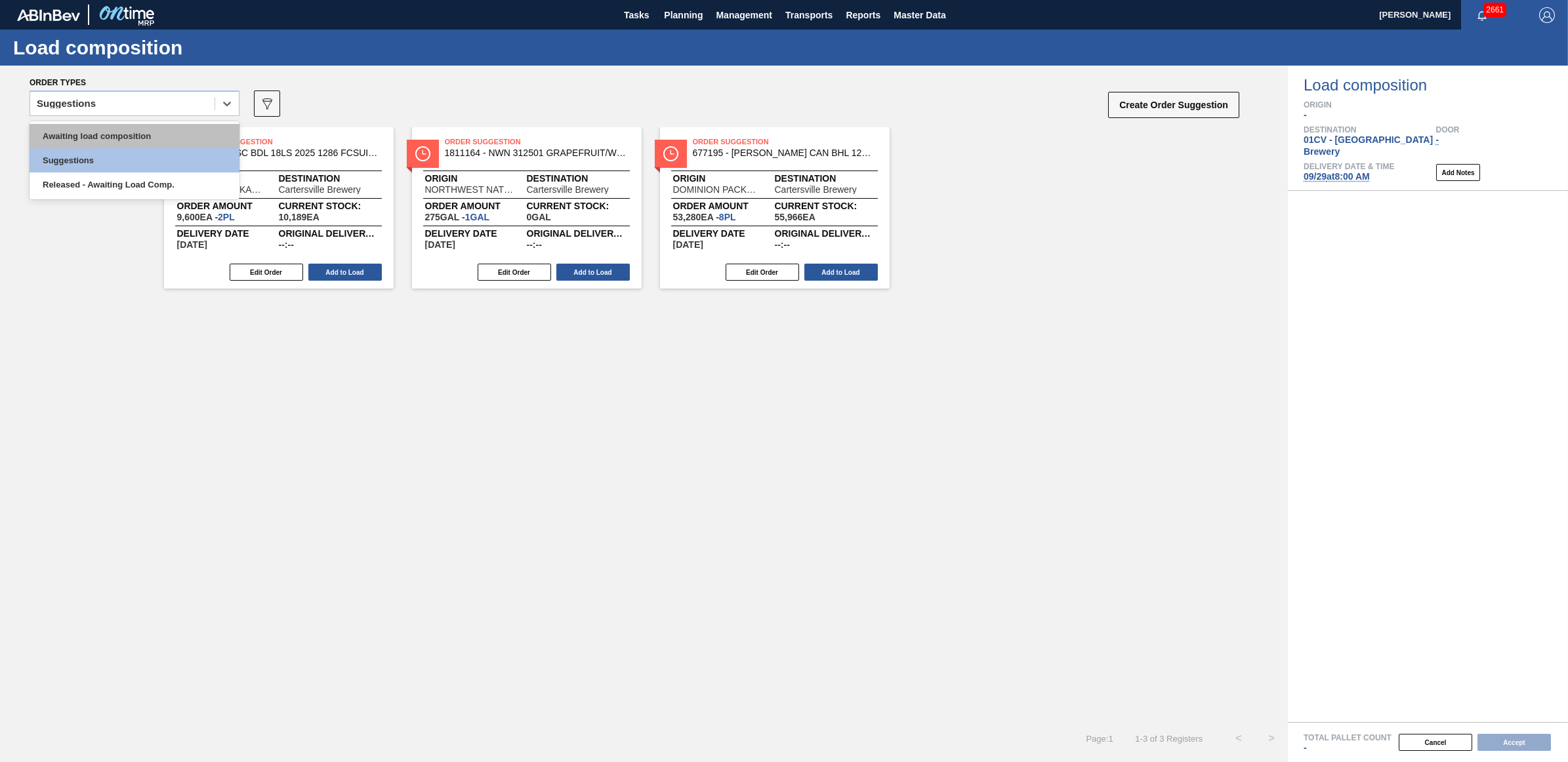
click at [93, 138] on div "Awaiting load composition" at bounding box center [134, 136] width 210 height 24
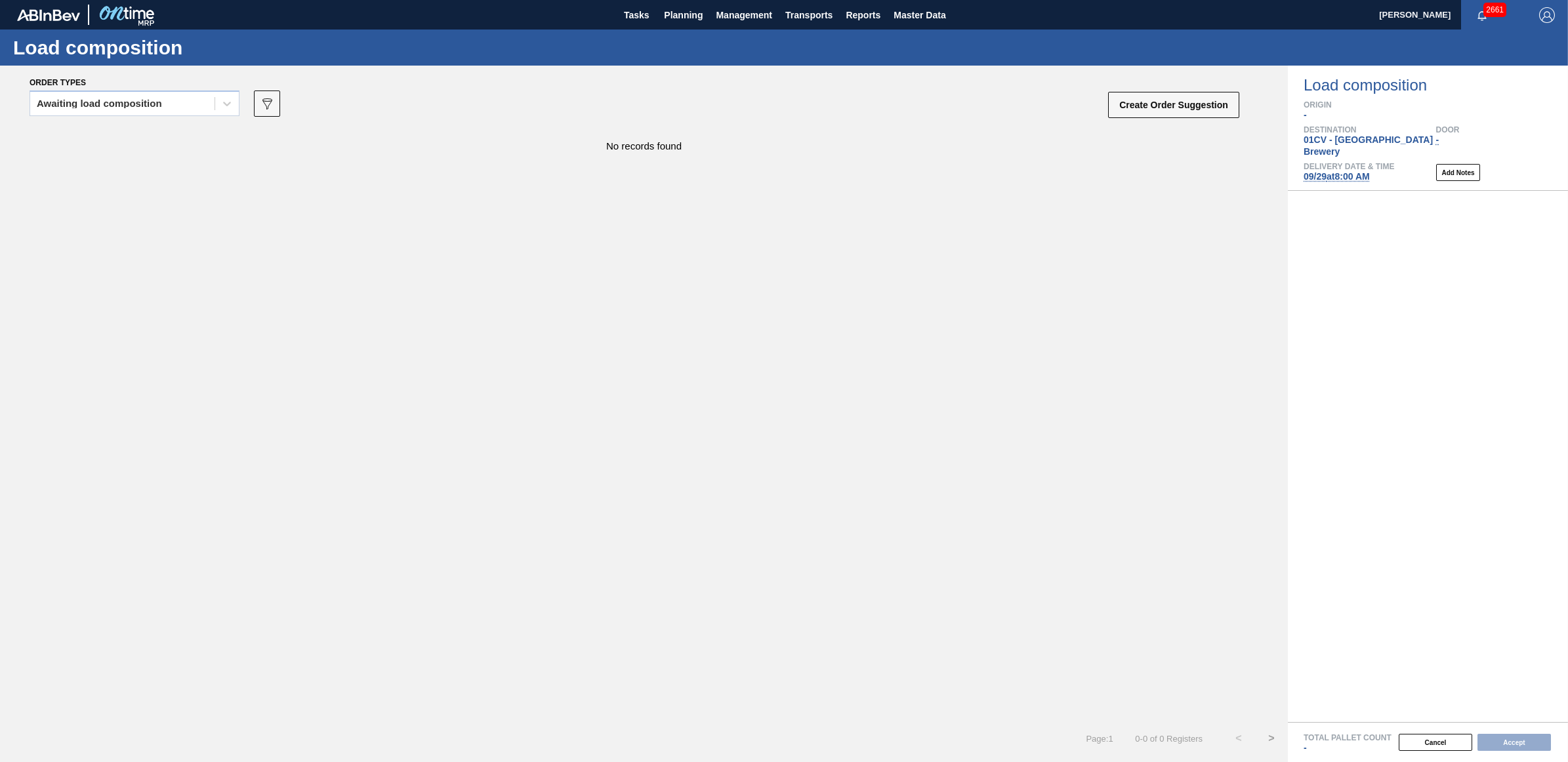
click at [1329, 171] on span "09/29 at 8:00 AM" at bounding box center [1337, 176] width 67 height 11
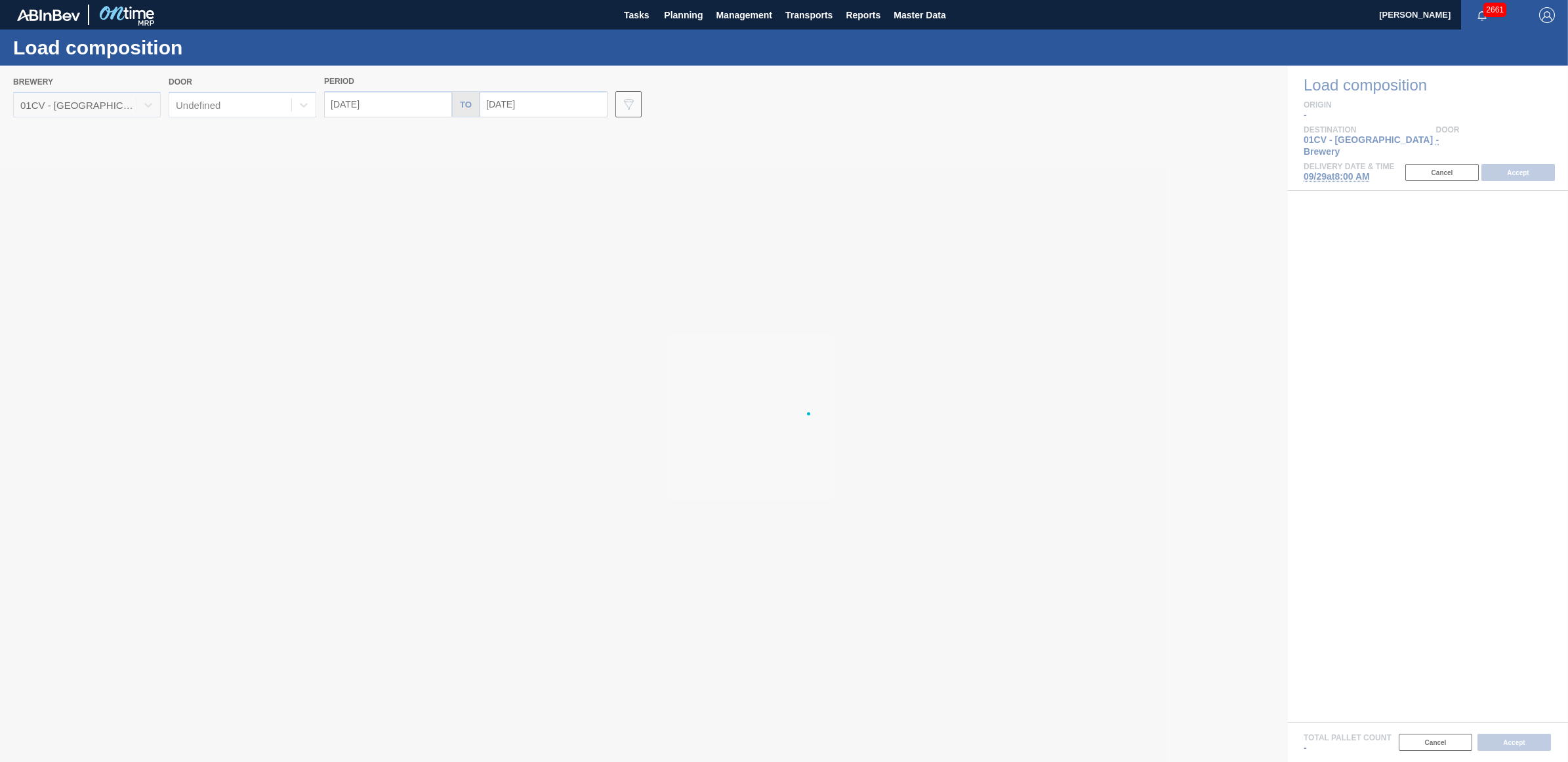
type input "09/29/2025"
type input "10/06/2025"
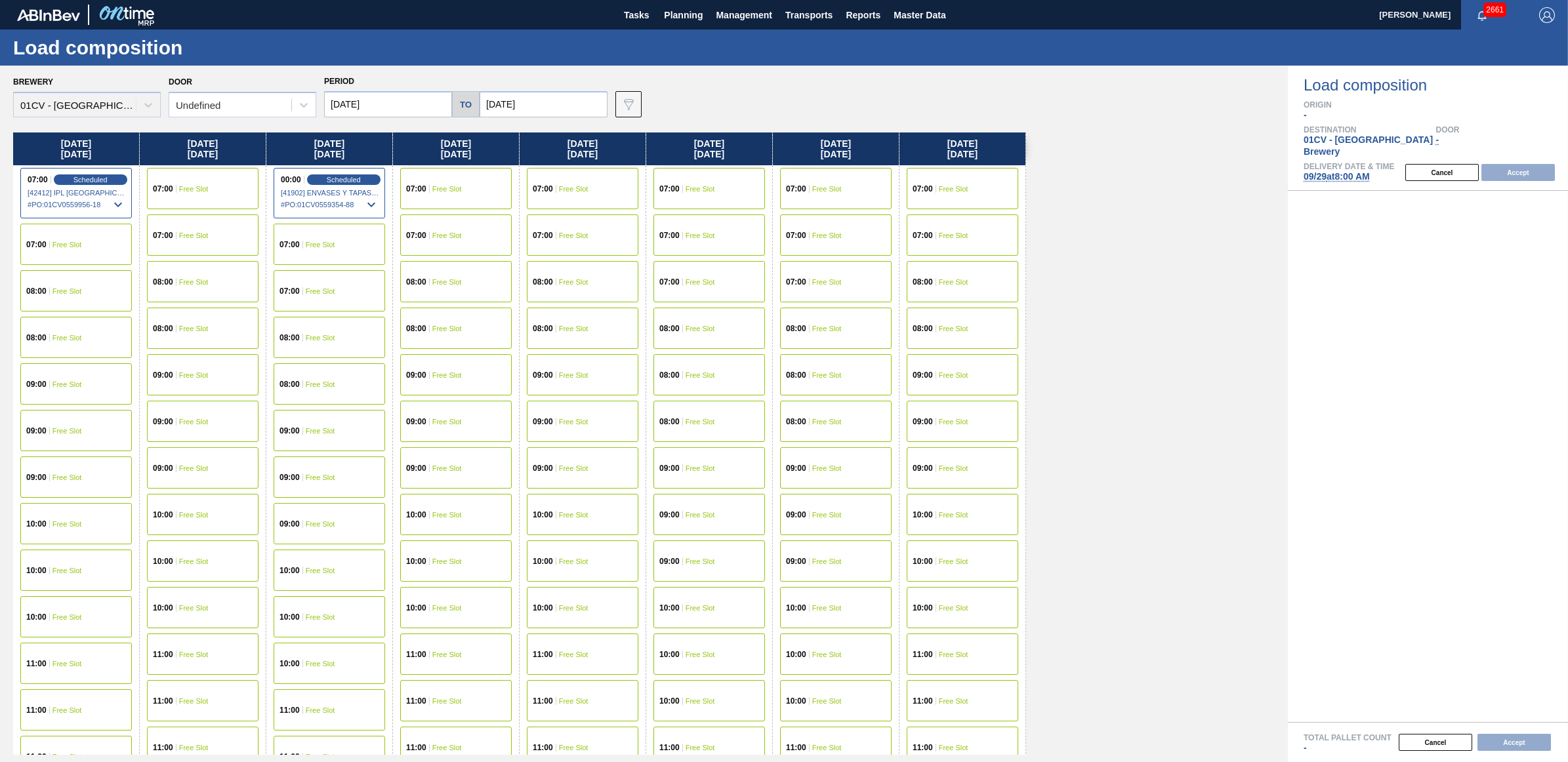
click at [310, 292] on span "Free Slot" at bounding box center [320, 291] width 29 height 8
click at [1513, 168] on button "Accept" at bounding box center [1518, 172] width 73 height 17
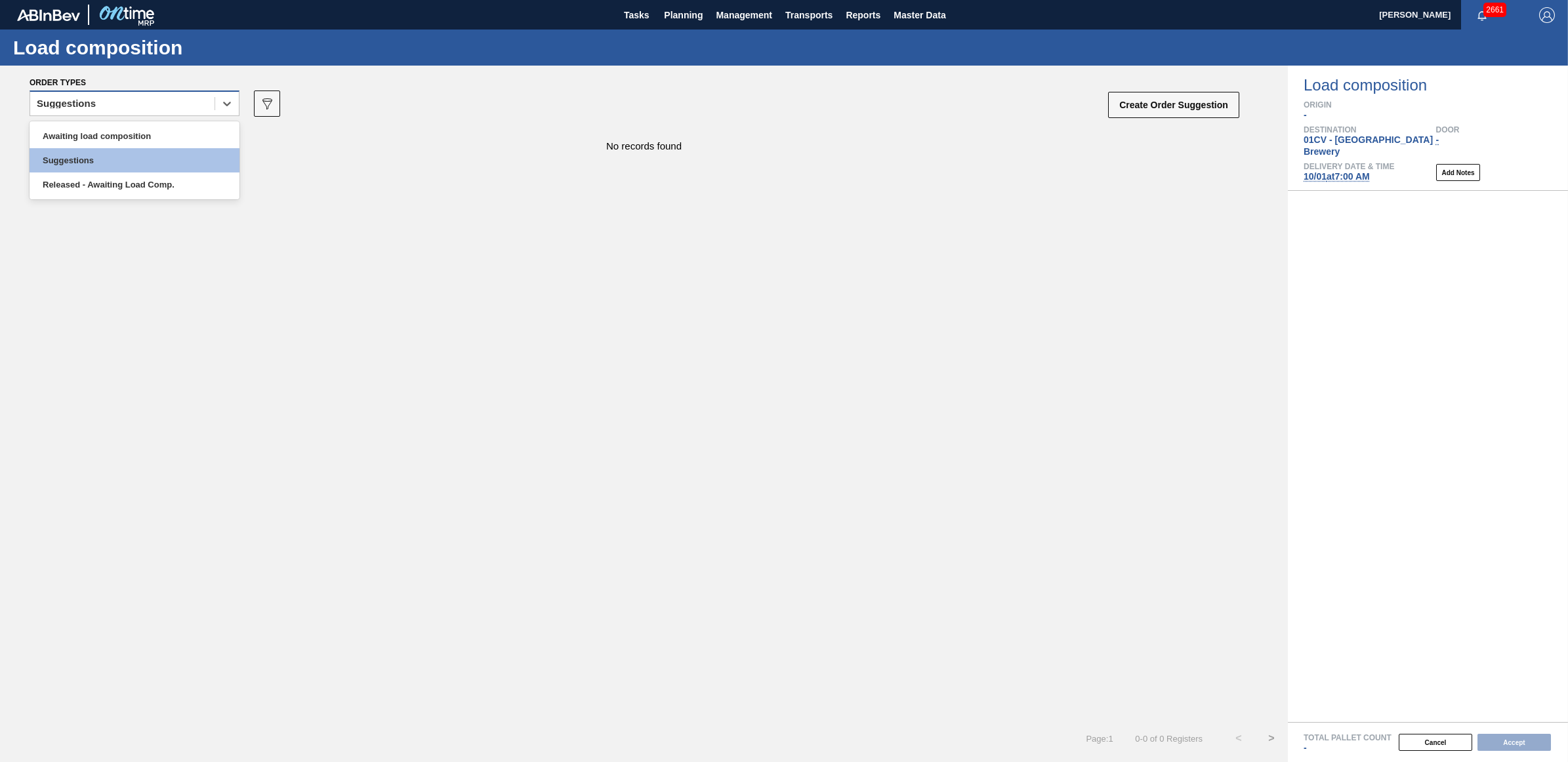
click at [115, 109] on div "Suggestions" at bounding box center [122, 104] width 184 height 19
click at [113, 138] on div "Awaiting load composition" at bounding box center [134, 136] width 210 height 24
click at [180, 106] on div "Awaiting load composition" at bounding box center [122, 104] width 184 height 19
click at [158, 136] on div "Awaiting load composition" at bounding box center [134, 136] width 210 height 24
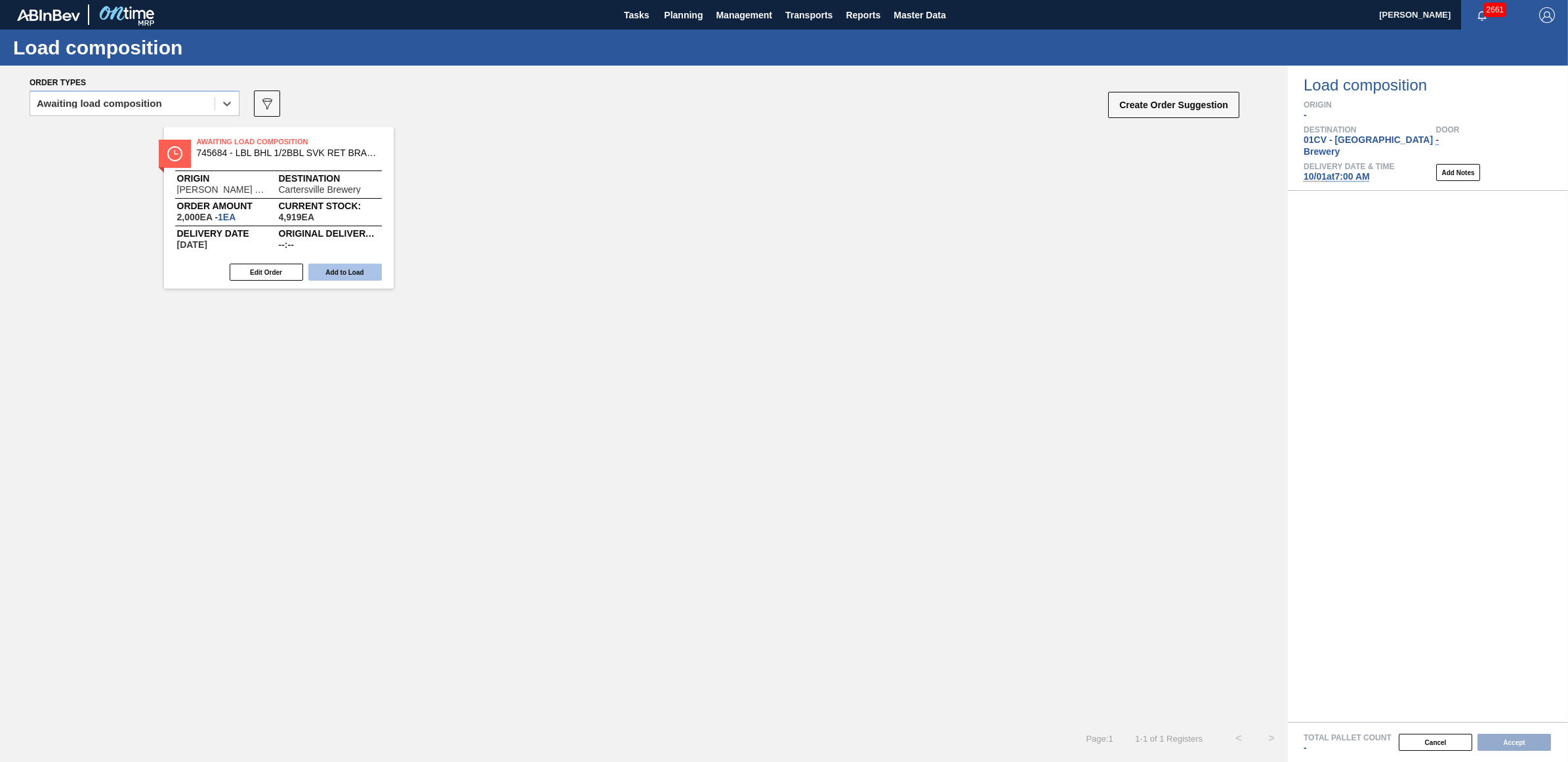
click at [348, 274] on button "Add to Load" at bounding box center [345, 272] width 73 height 17
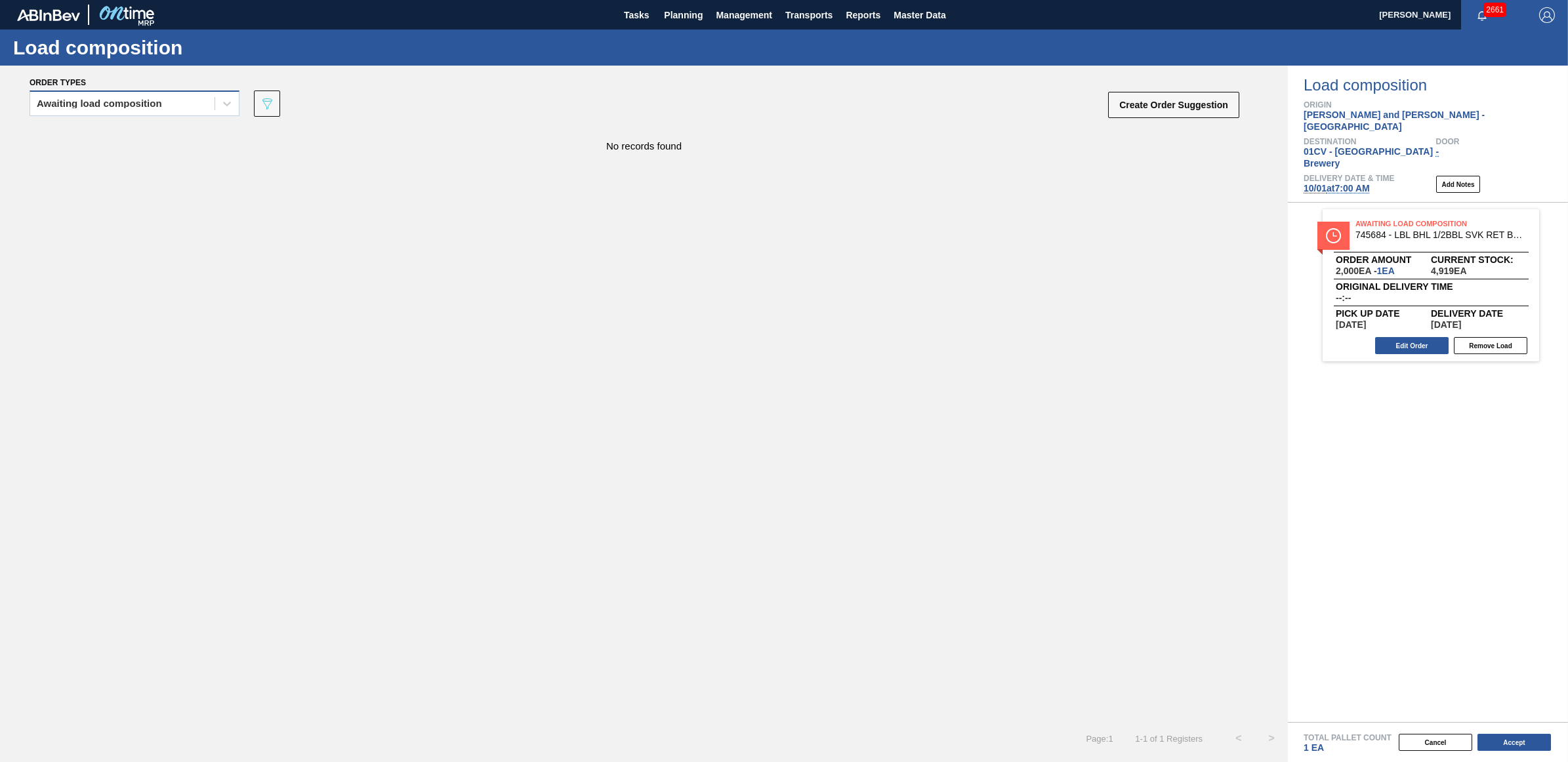
click at [65, 99] on div "Awaiting load composition" at bounding box center [99, 104] width 125 height 9
click at [67, 128] on div "Awaiting load composition" at bounding box center [134, 136] width 210 height 24
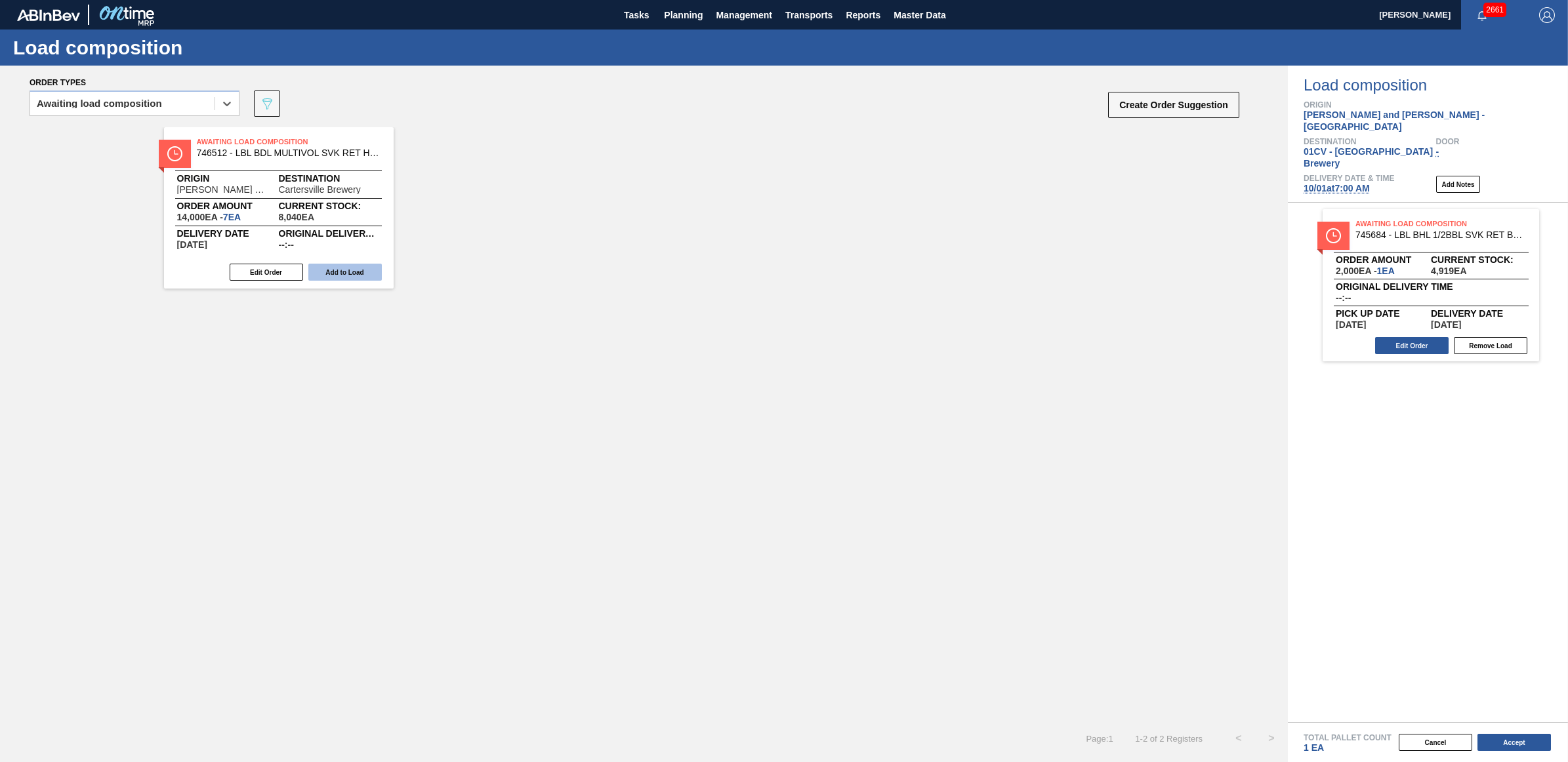
click at [349, 270] on button "Add to Load" at bounding box center [345, 272] width 73 height 17
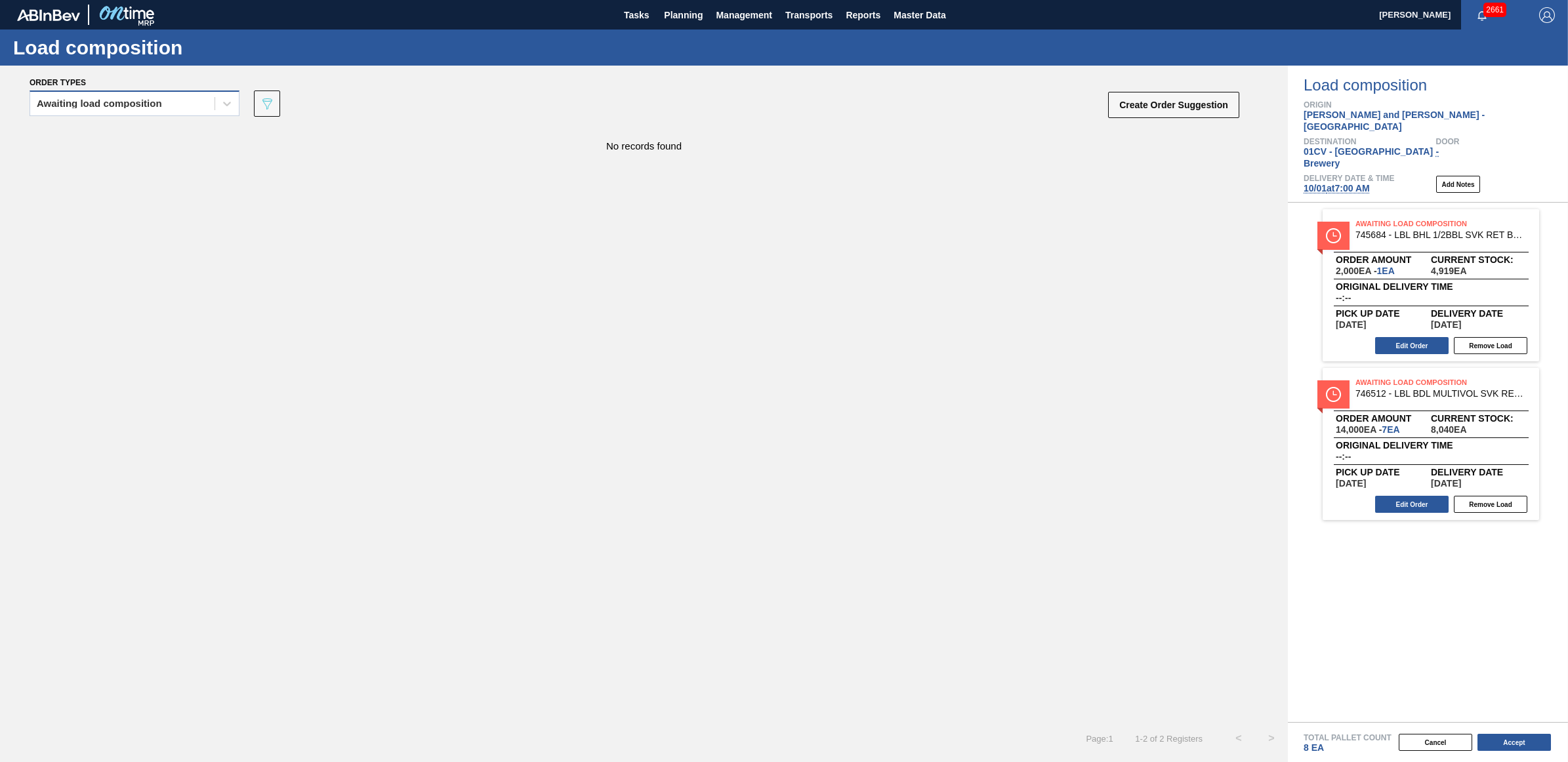
click at [174, 99] on div "Awaiting load composition" at bounding box center [122, 104] width 184 height 19
click at [160, 135] on div "Awaiting load composition" at bounding box center [134, 136] width 210 height 24
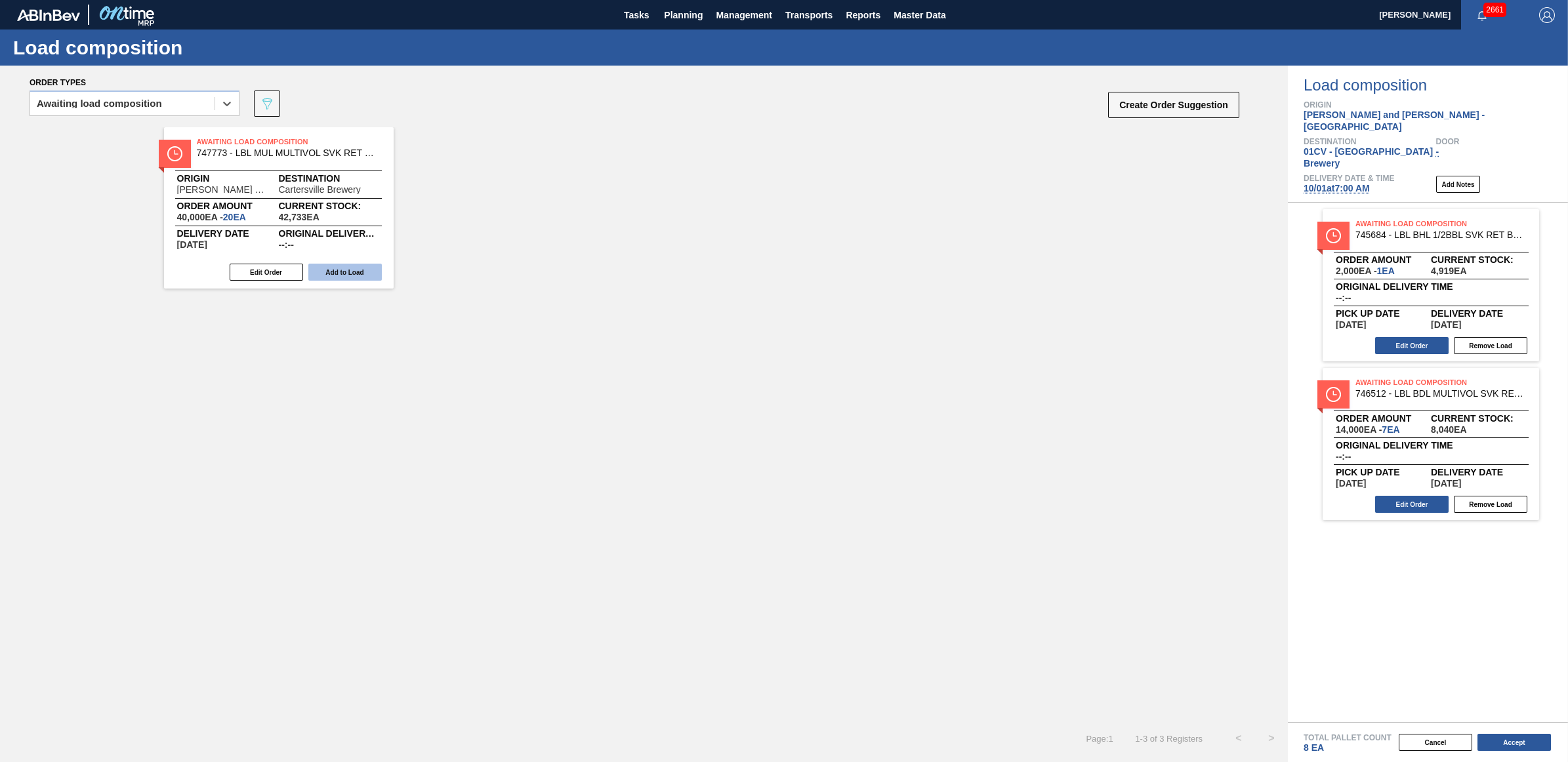
click at [339, 272] on button "Add to Load" at bounding box center [345, 272] width 73 height 17
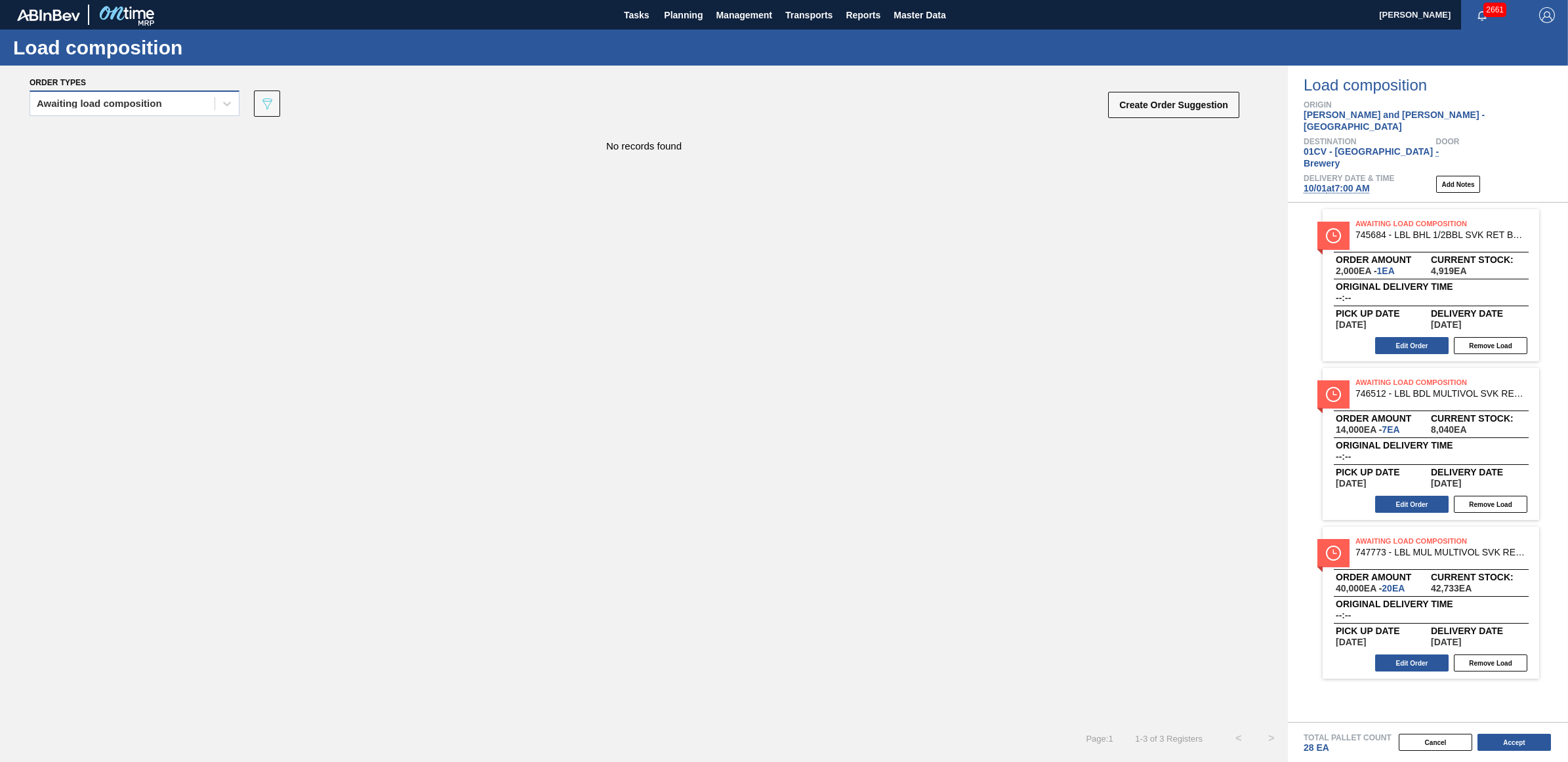
click at [77, 93] on div "Awaiting load composition" at bounding box center [134, 103] width 210 height 25
click at [74, 133] on div "Awaiting load composition" at bounding box center [134, 136] width 210 height 24
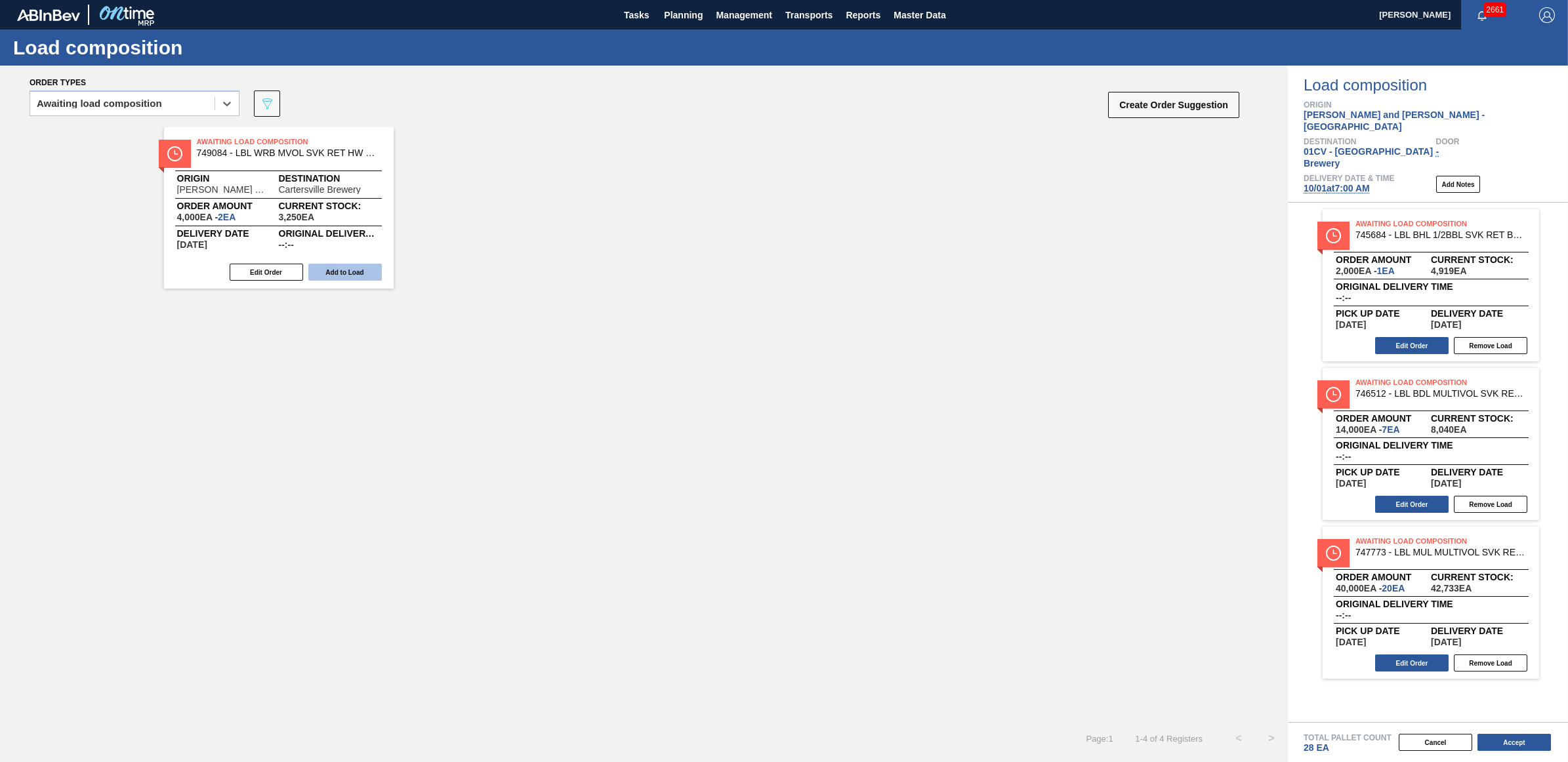
click at [333, 271] on button "Add to Load" at bounding box center [345, 272] width 73 height 17
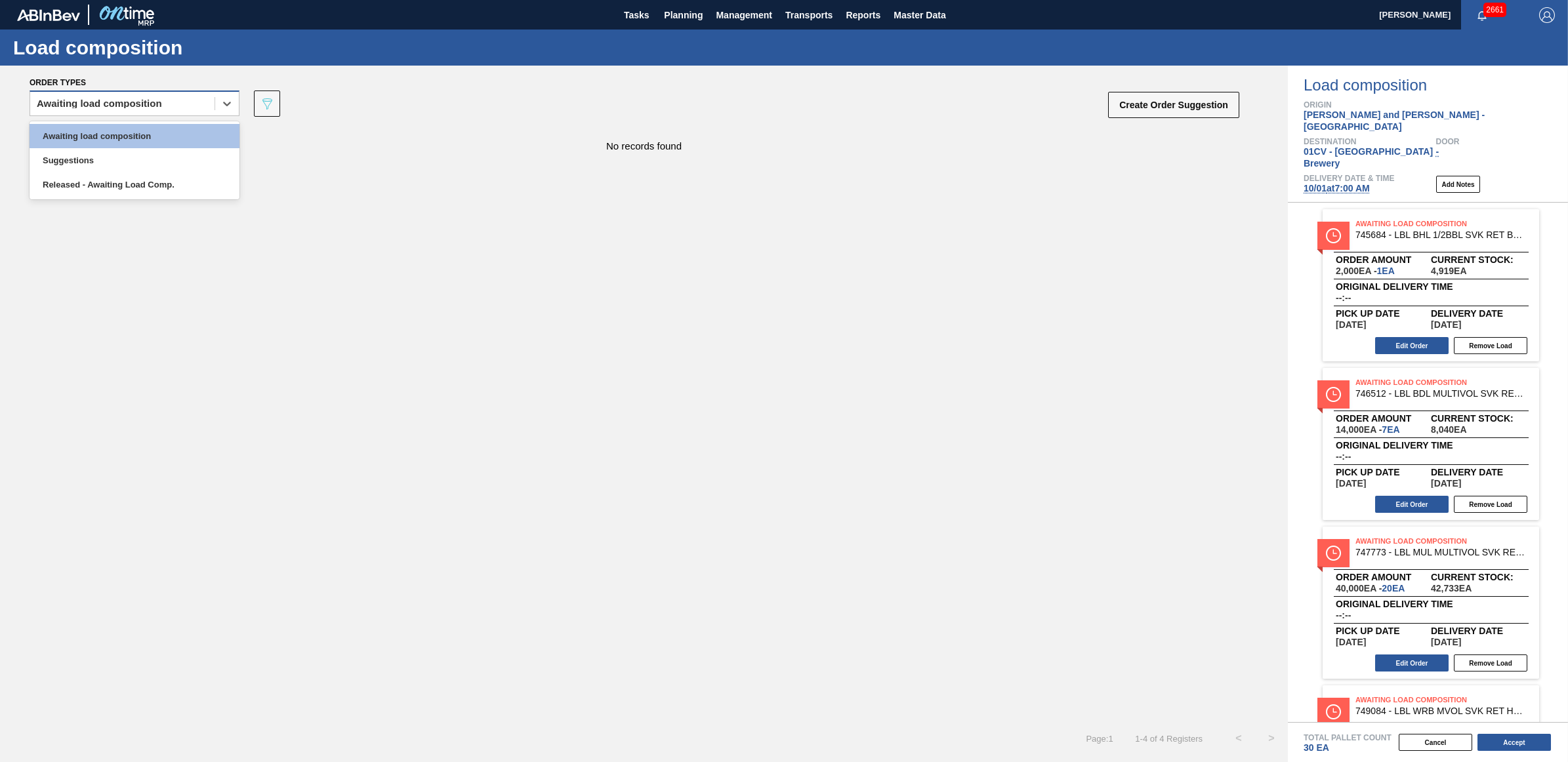
click at [117, 108] on div "Awaiting load composition" at bounding box center [122, 104] width 184 height 19
click at [119, 133] on div "Awaiting load composition" at bounding box center [134, 136] width 210 height 24
click at [115, 102] on div "Awaiting load composition" at bounding box center [99, 104] width 125 height 9
click at [102, 141] on div "Awaiting load composition" at bounding box center [134, 136] width 210 height 24
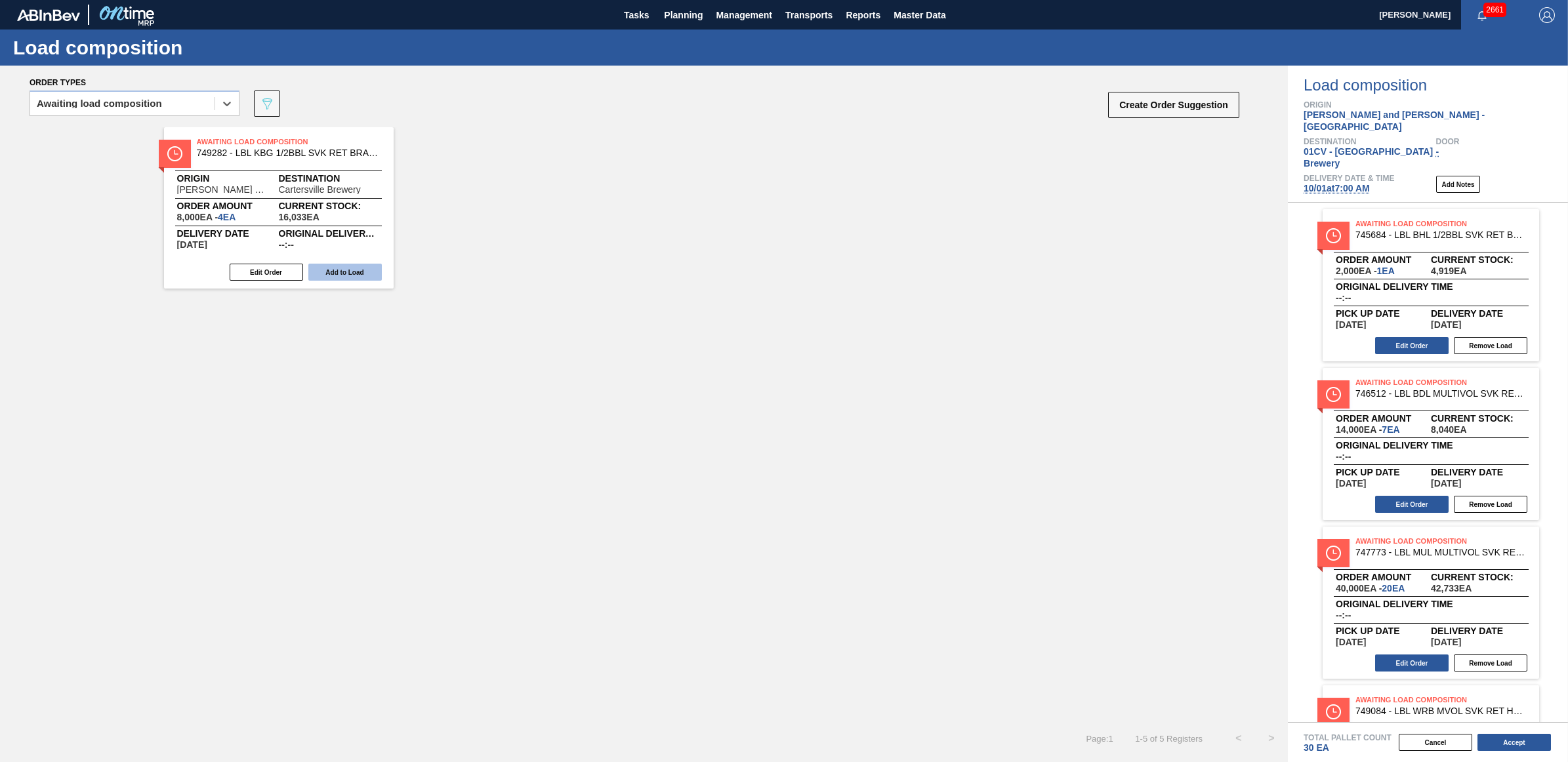
click at [340, 272] on button "Add to Load" at bounding box center [345, 272] width 73 height 17
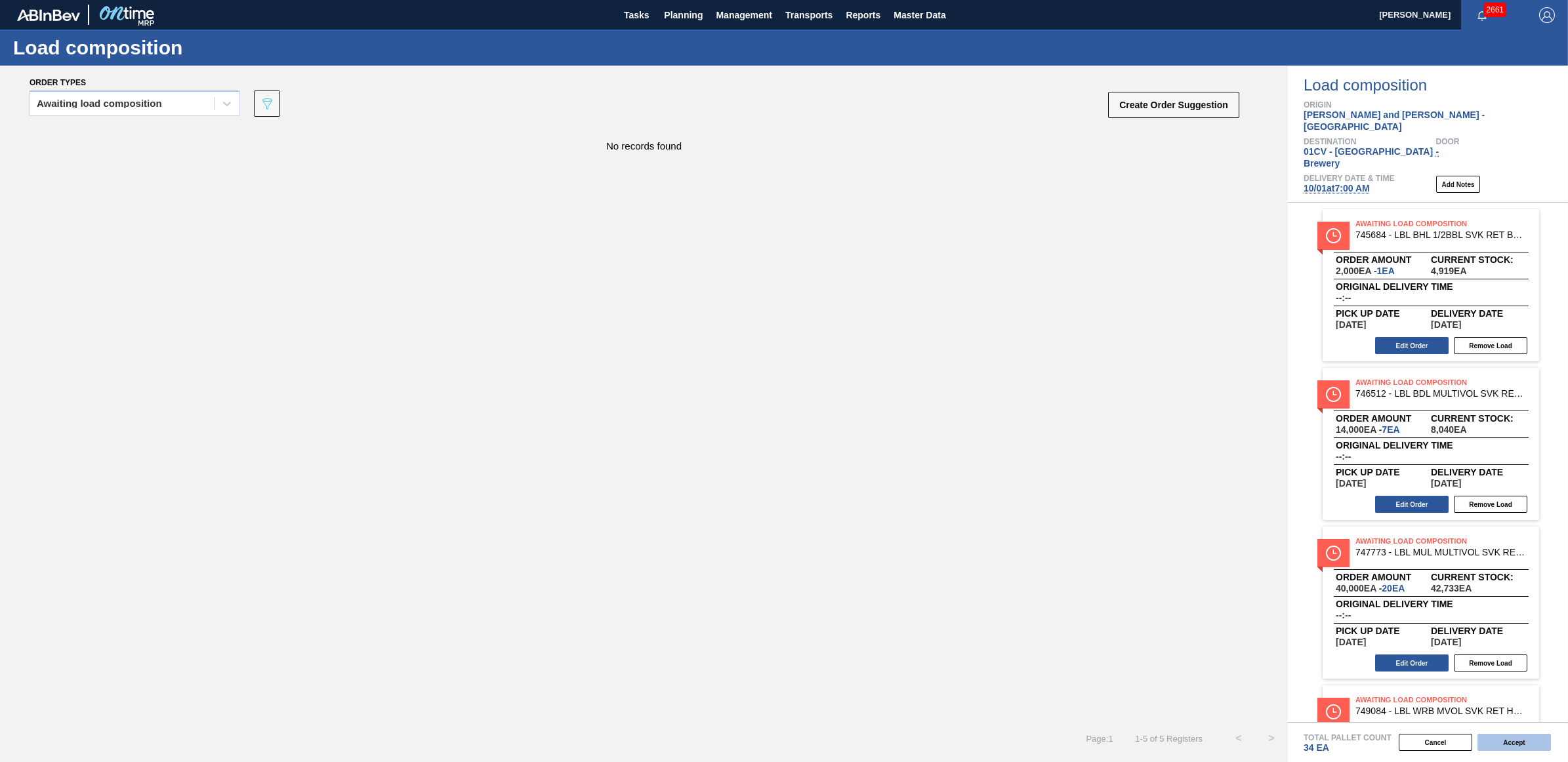
click at [1519, 738] on button "Accept" at bounding box center [1514, 743] width 73 height 17
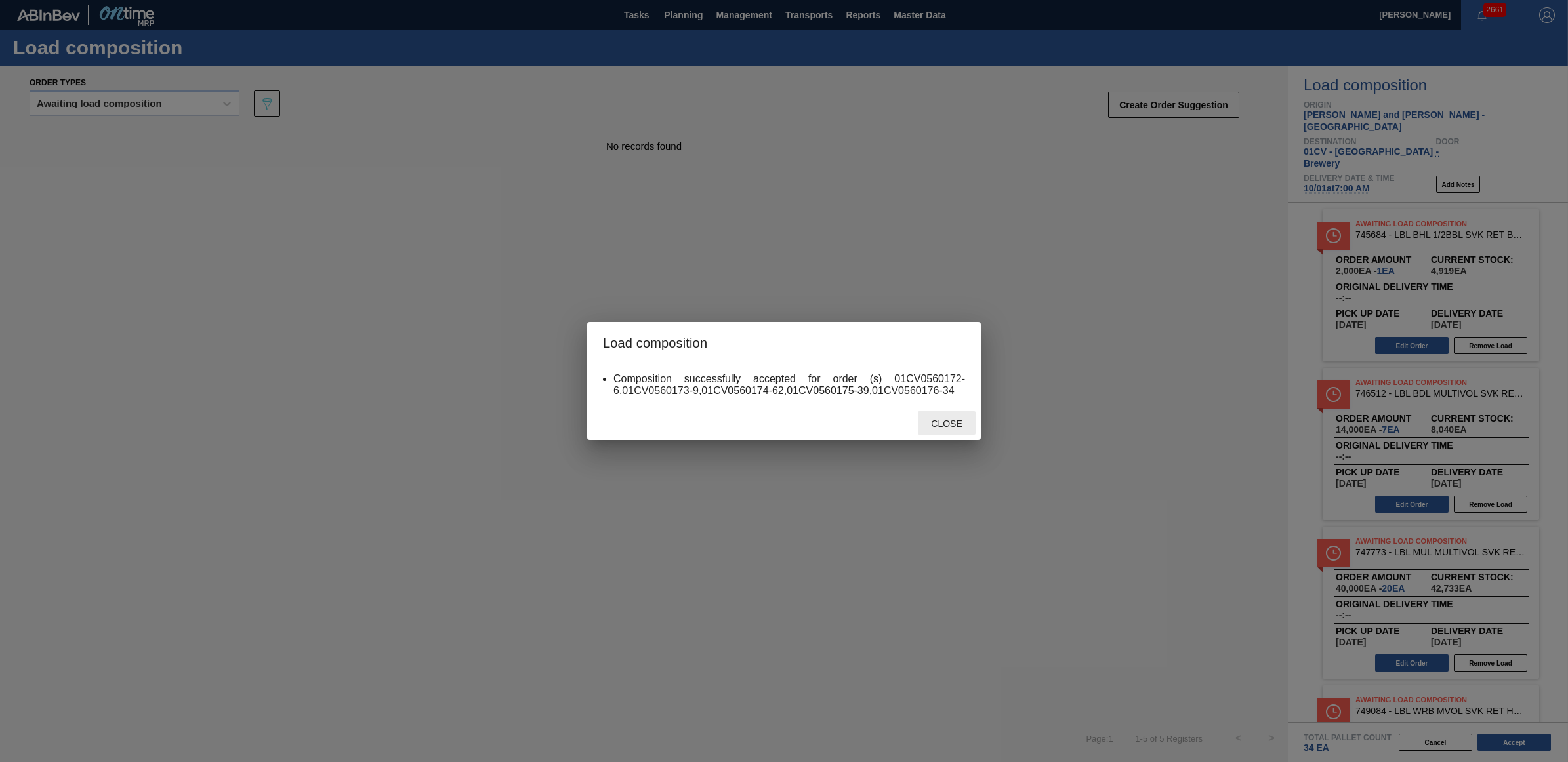
click at [961, 417] on div "Close" at bounding box center [947, 423] width 58 height 24
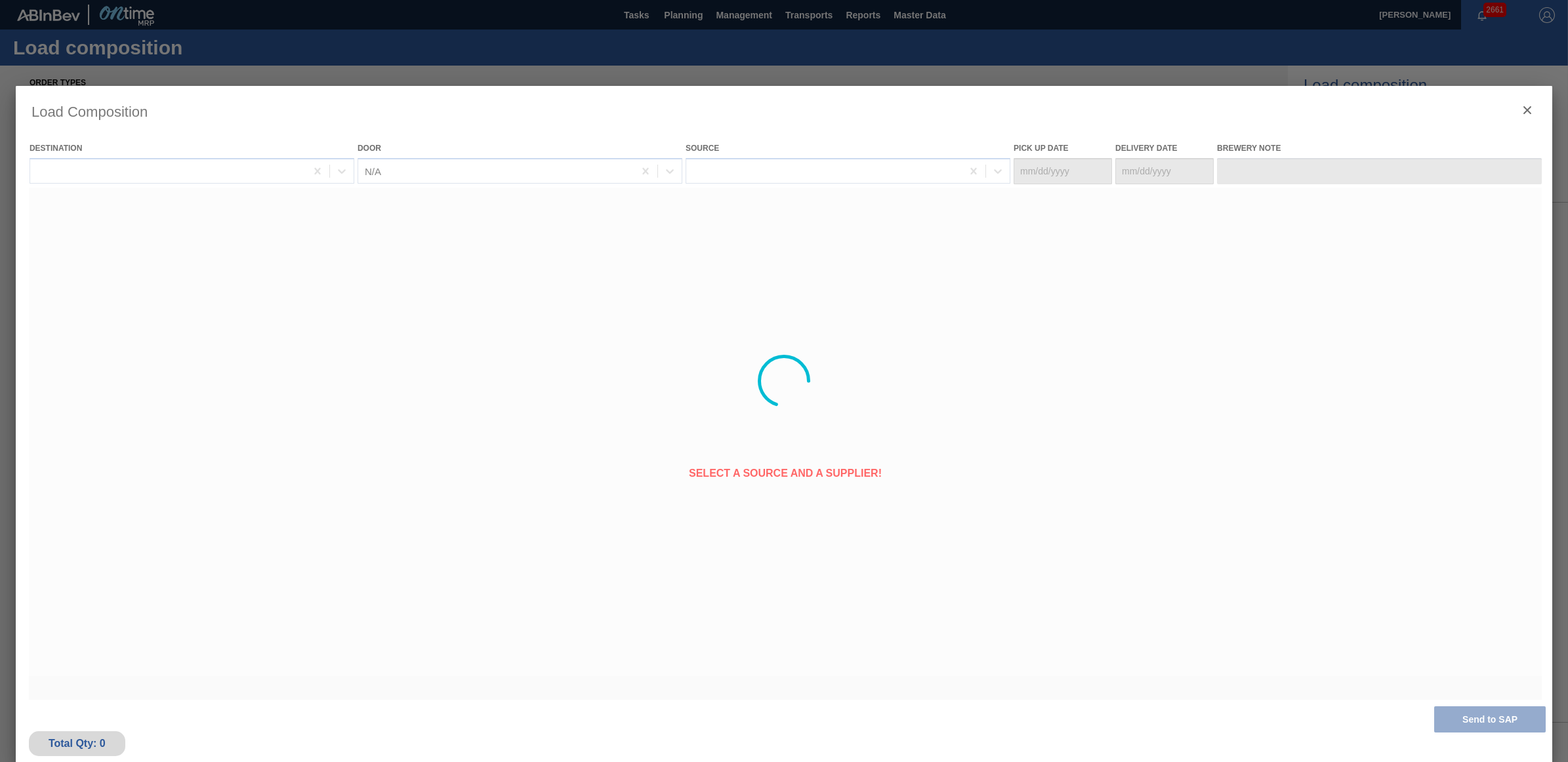
type Date "09/29/2025"
type Date "10/01/2025"
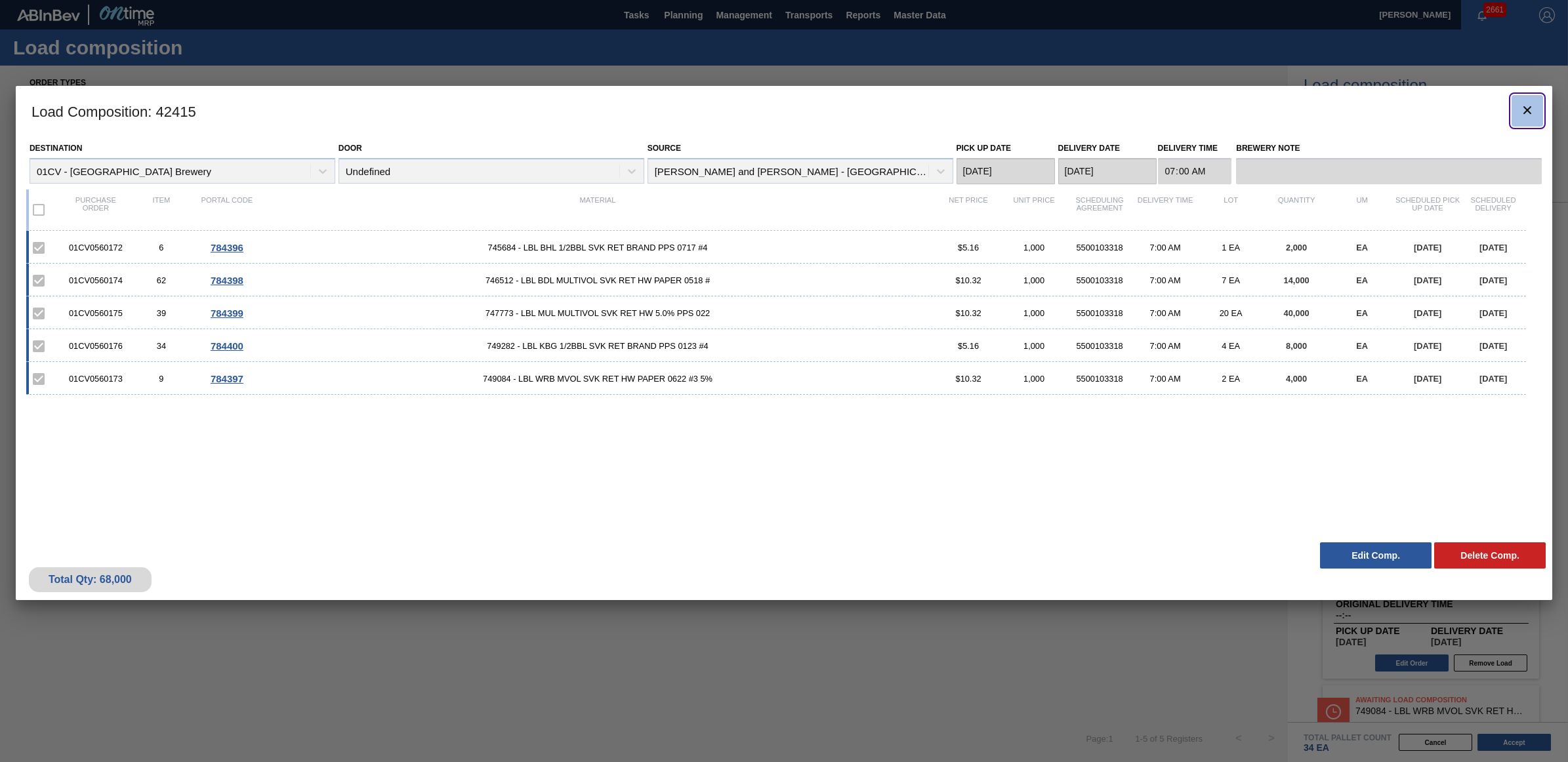
click at [1523, 112] on icon "botão de ícone" at bounding box center [1527, 110] width 16 height 16
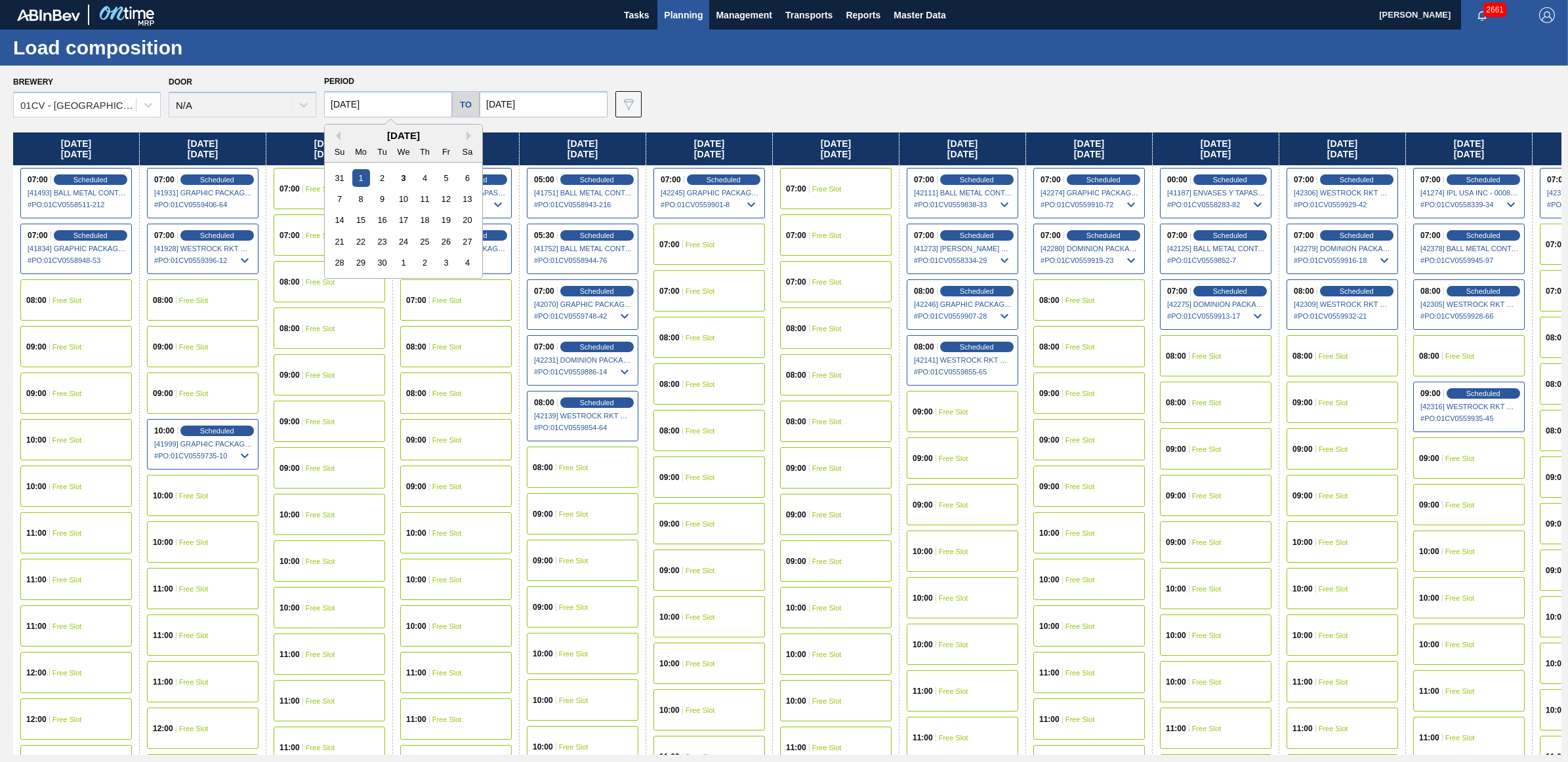
click at [366, 108] on input "09/01/2025" at bounding box center [388, 104] width 128 height 26
click at [467, 260] on div "4" at bounding box center [467, 262] width 18 height 18
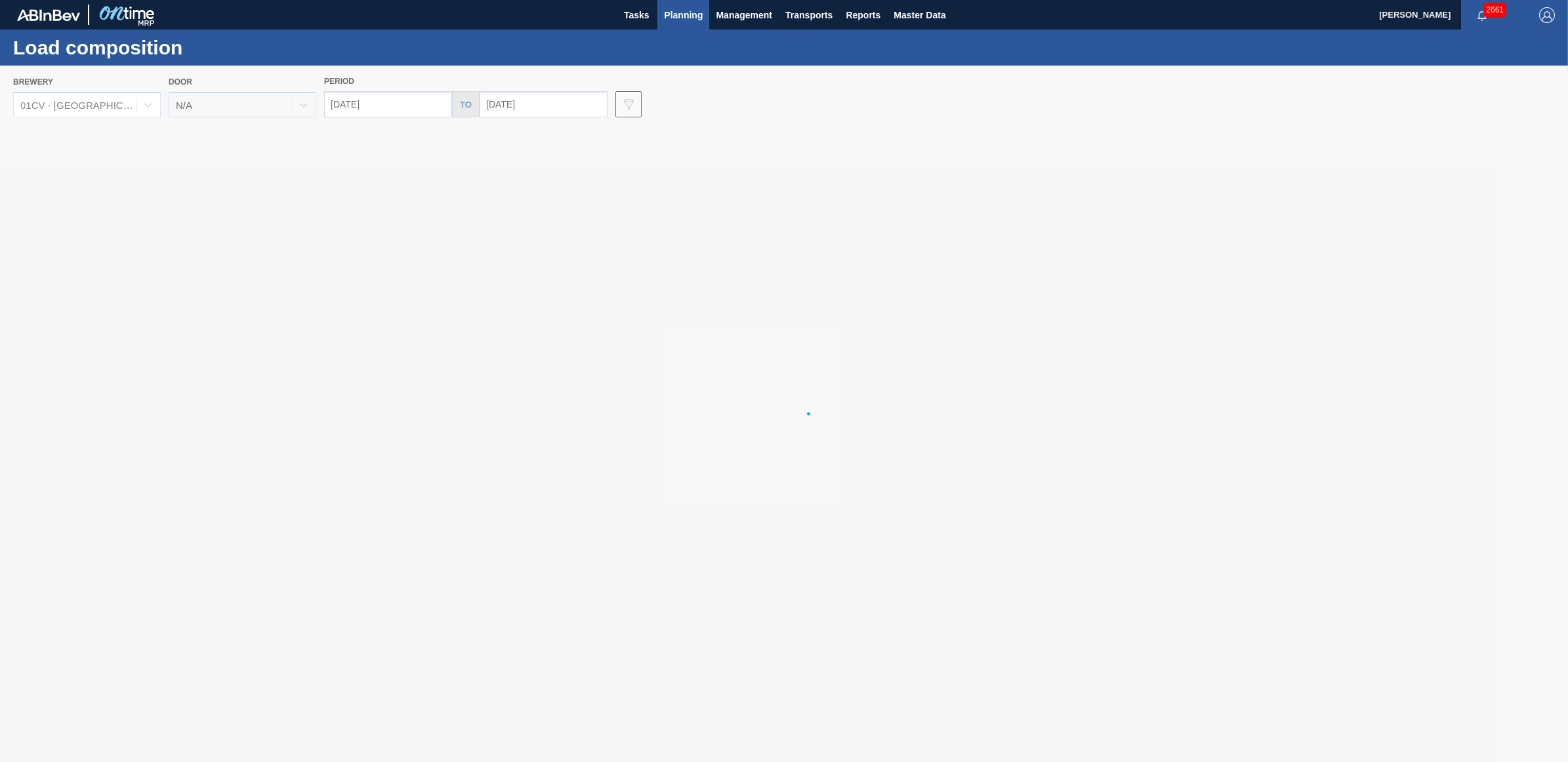
type input "[DATE]"
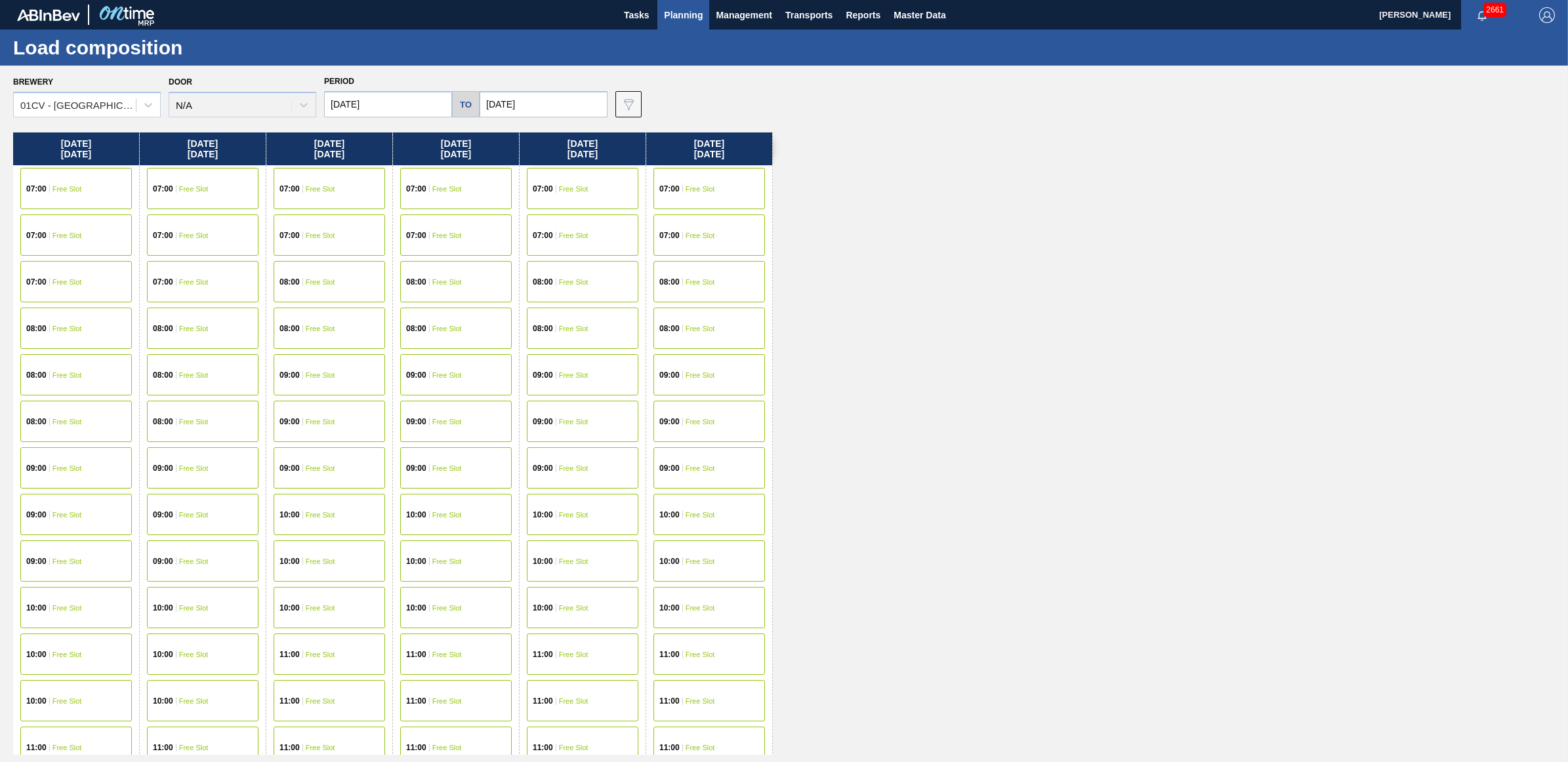
click at [543, 100] on input "10/09/2025" at bounding box center [543, 104] width 128 height 26
click at [624, 221] on div "18" at bounding box center [623, 220] width 18 height 18
type input "[DATE]"
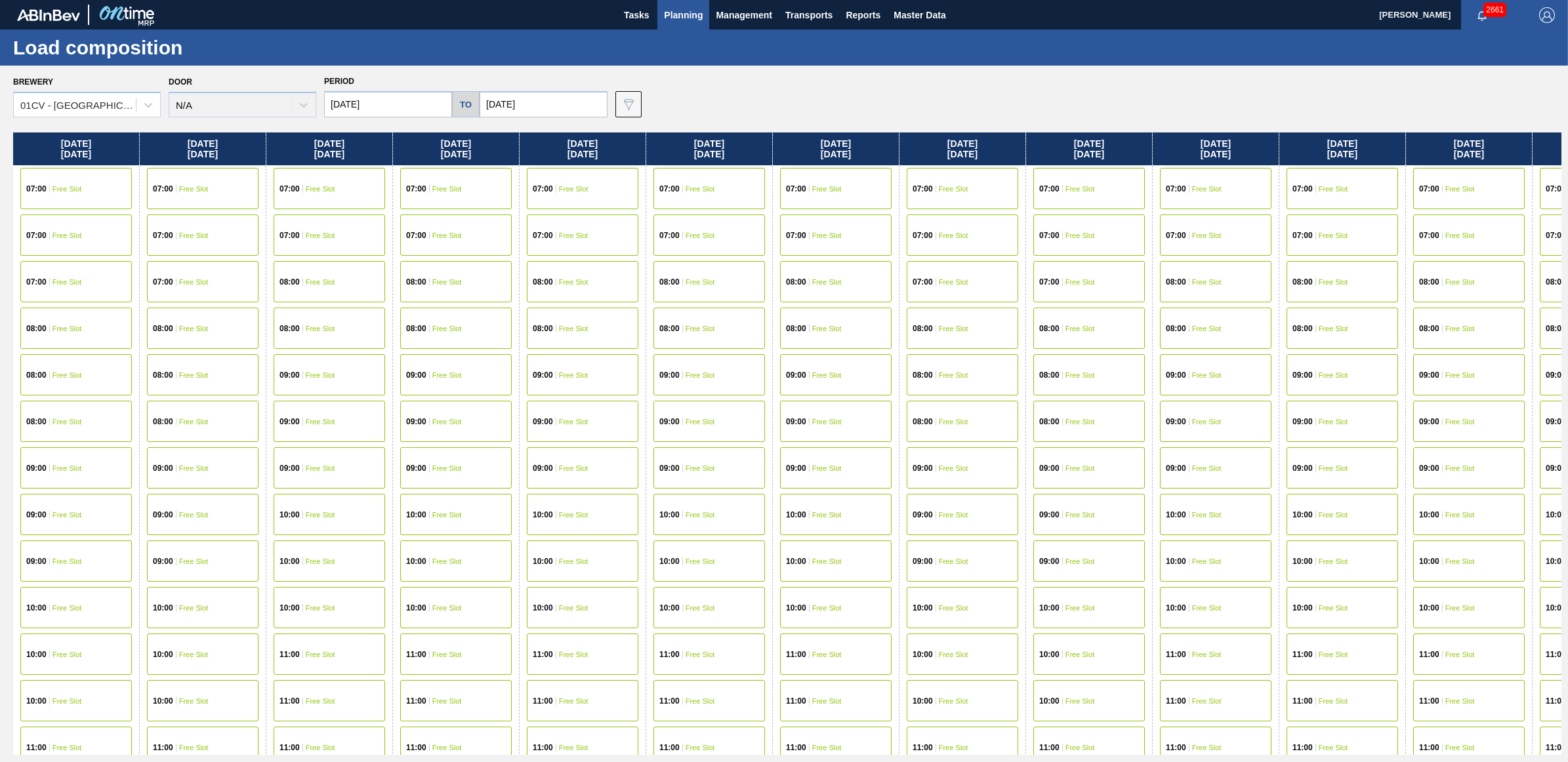
click at [1372, 184] on div "07:00 Free Slot" at bounding box center [1342, 188] width 112 height 41
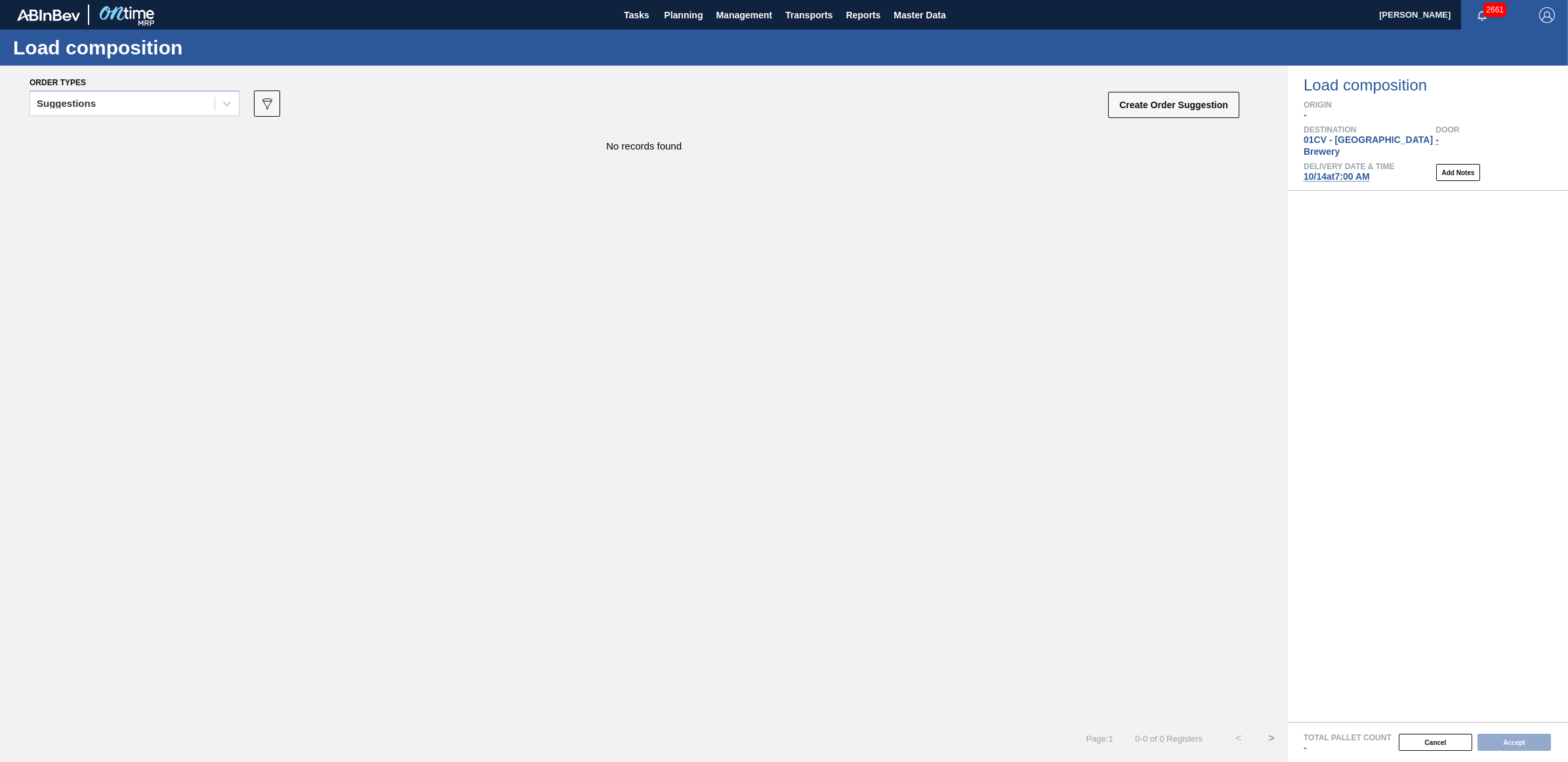
click at [128, 102] on div "Suggestions" at bounding box center [122, 104] width 184 height 19
click at [107, 138] on div "Awaiting load composition" at bounding box center [134, 136] width 210 height 24
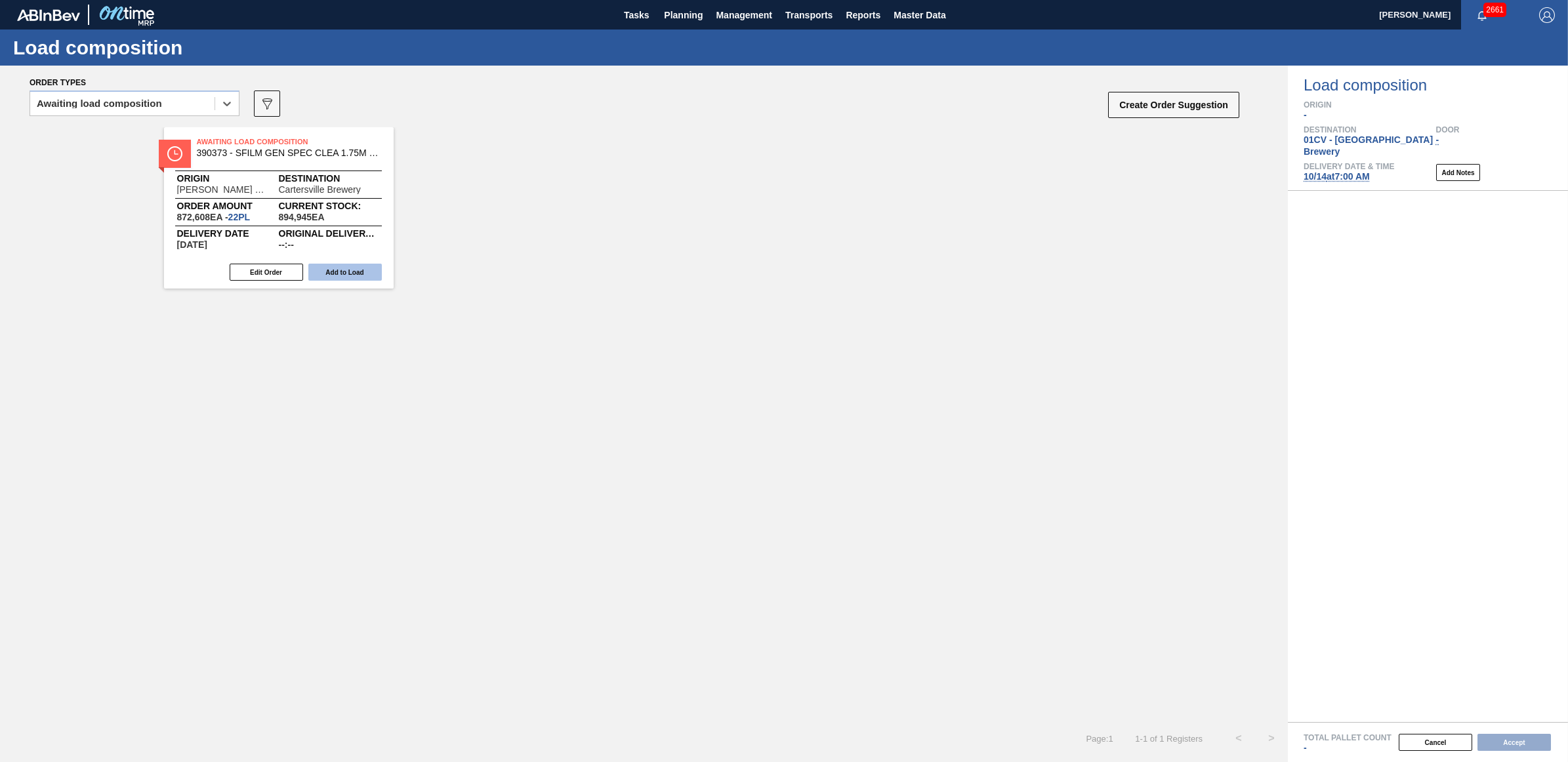
click at [346, 271] on button "Add to Load" at bounding box center [345, 272] width 73 height 17
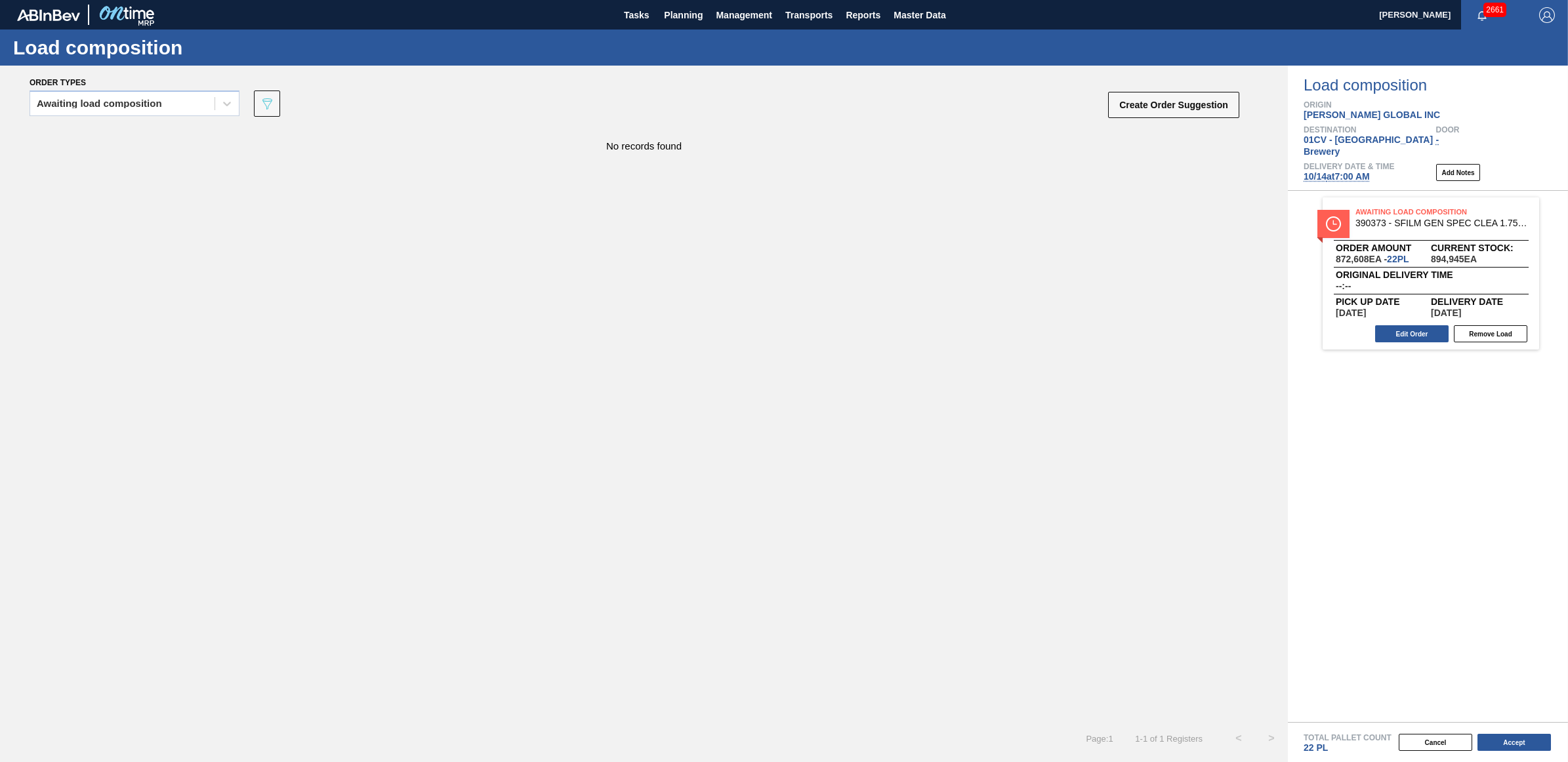
click at [1501, 742] on button "Accept" at bounding box center [1514, 743] width 73 height 17
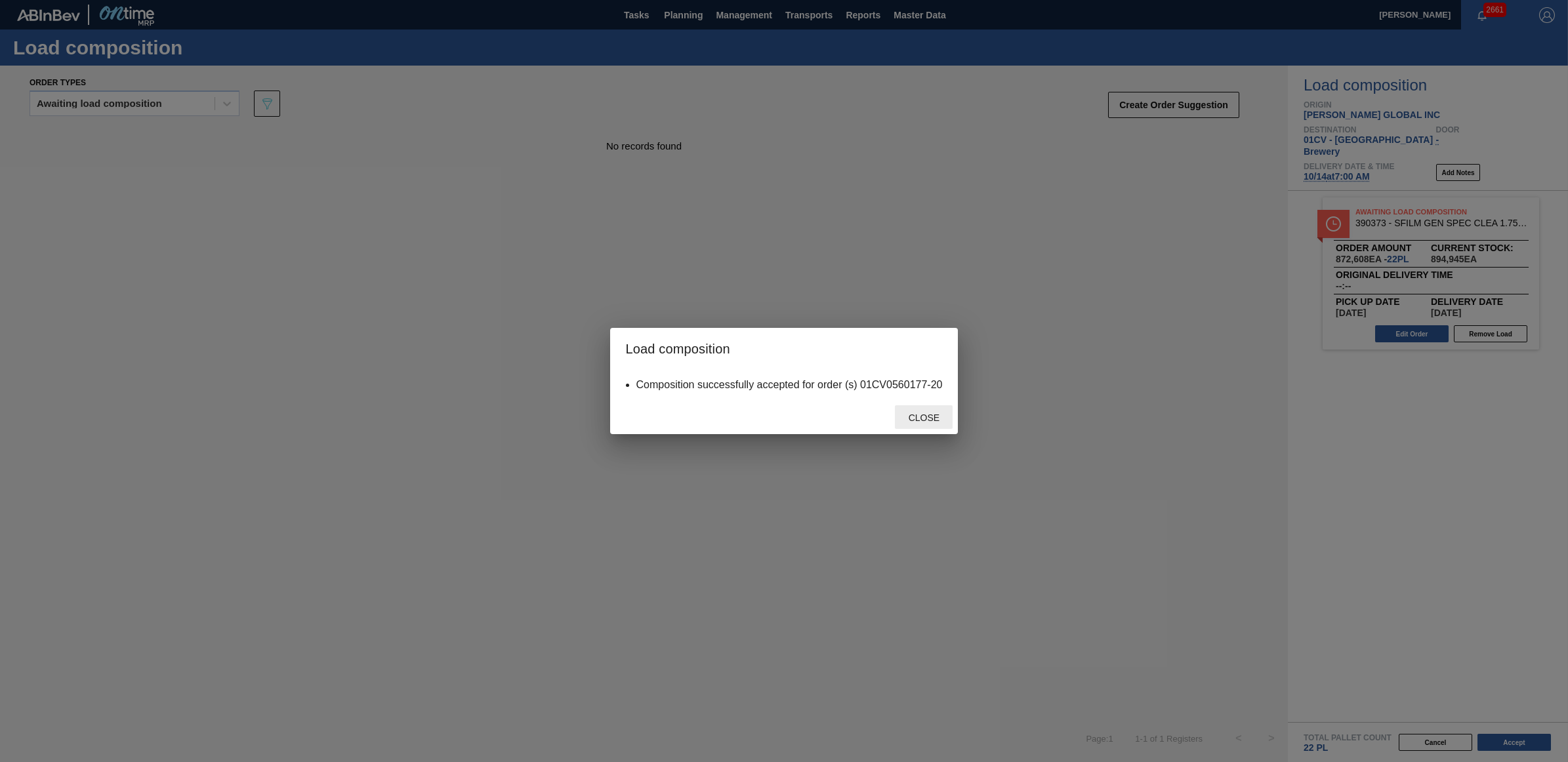
click at [919, 413] on span "Close" at bounding box center [924, 418] width 52 height 11
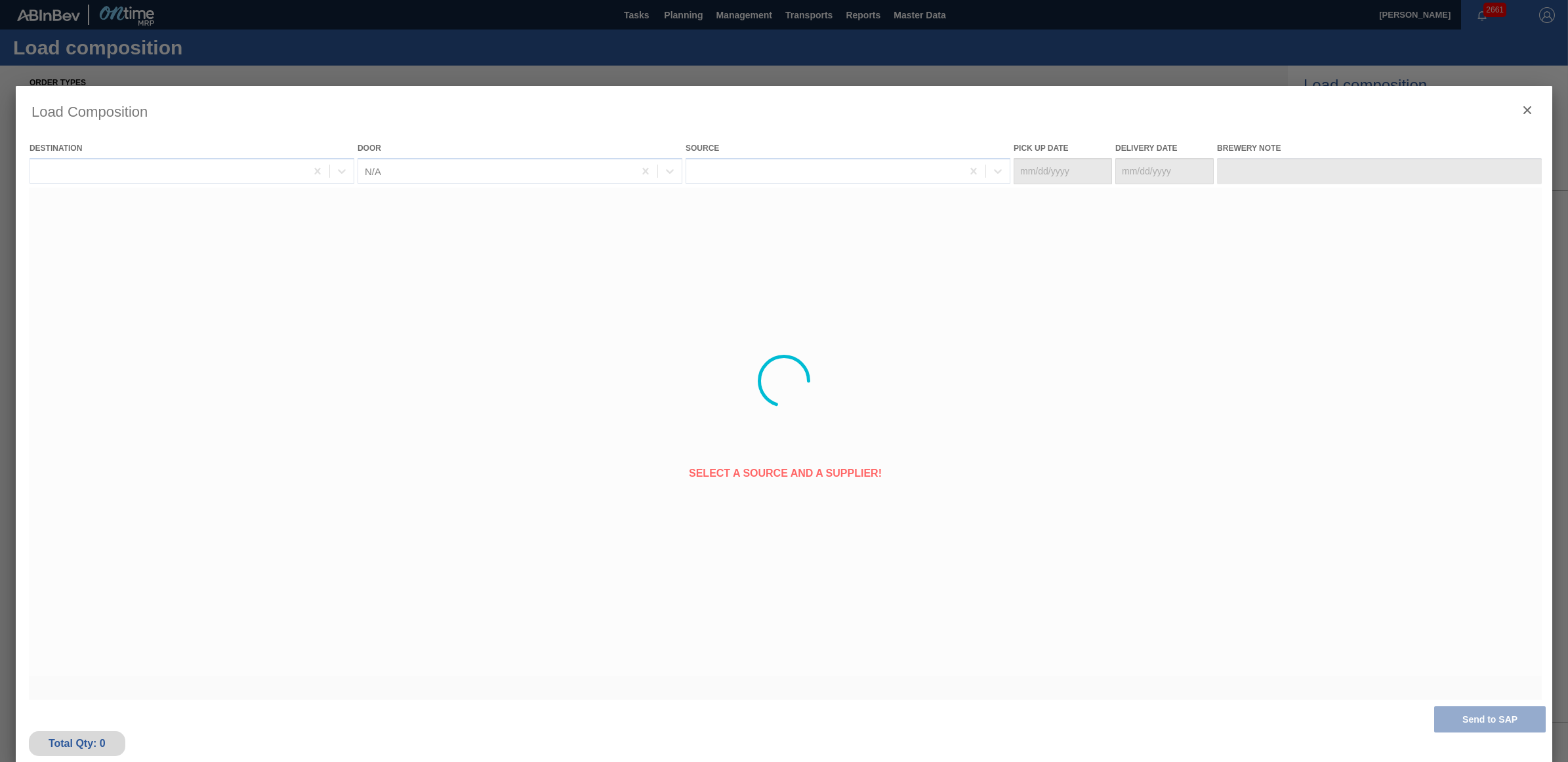
type Date "[DATE]"
